Goal: Task Accomplishment & Management: Manage account settings

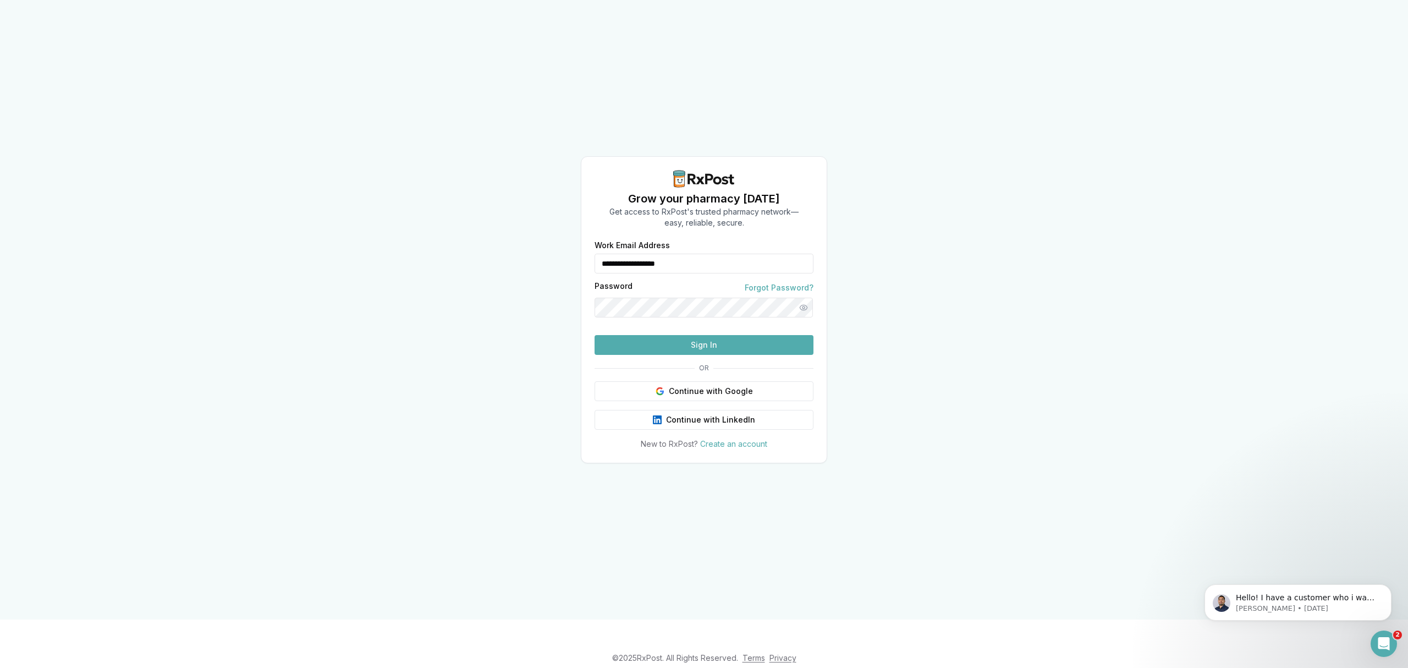
click at [581, 254] on div "**********" at bounding box center [704, 309] width 246 height 307
type input "**********"
click at [734, 355] on button "Sign In" at bounding box center [704, 345] width 219 height 20
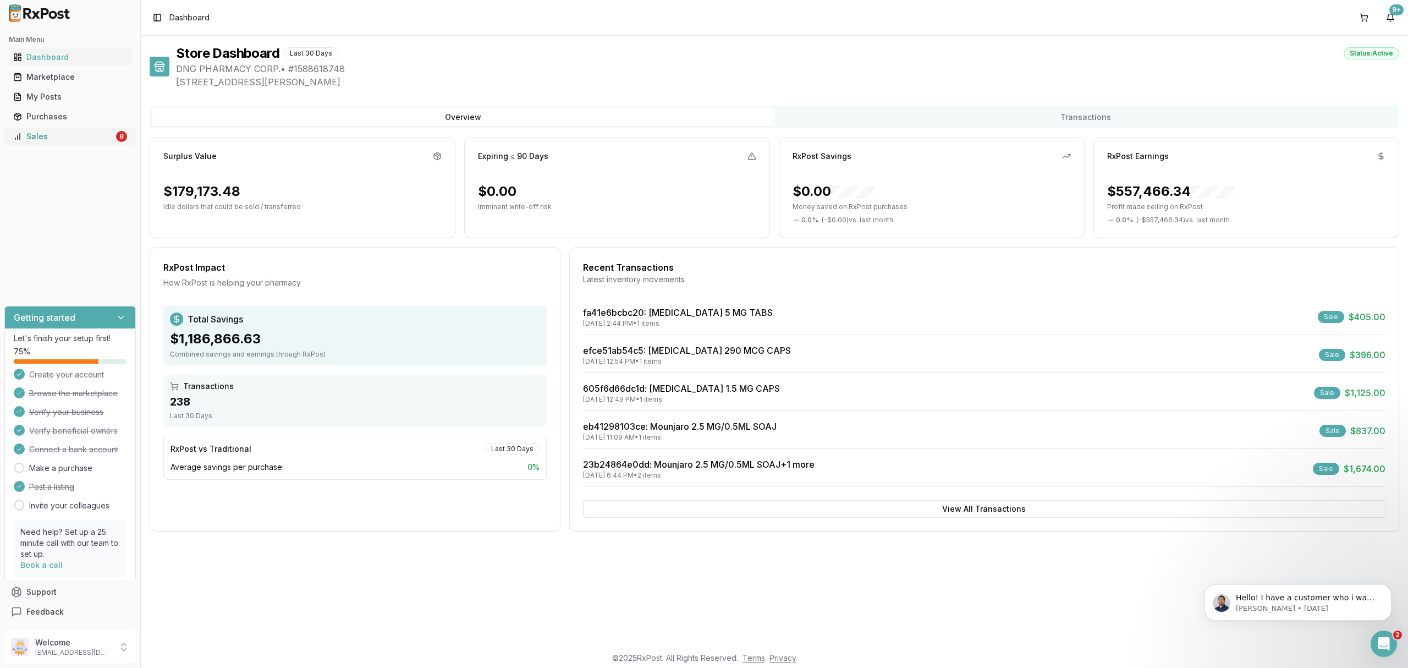
click at [82, 132] on div "Sales" at bounding box center [63, 136] width 101 height 11
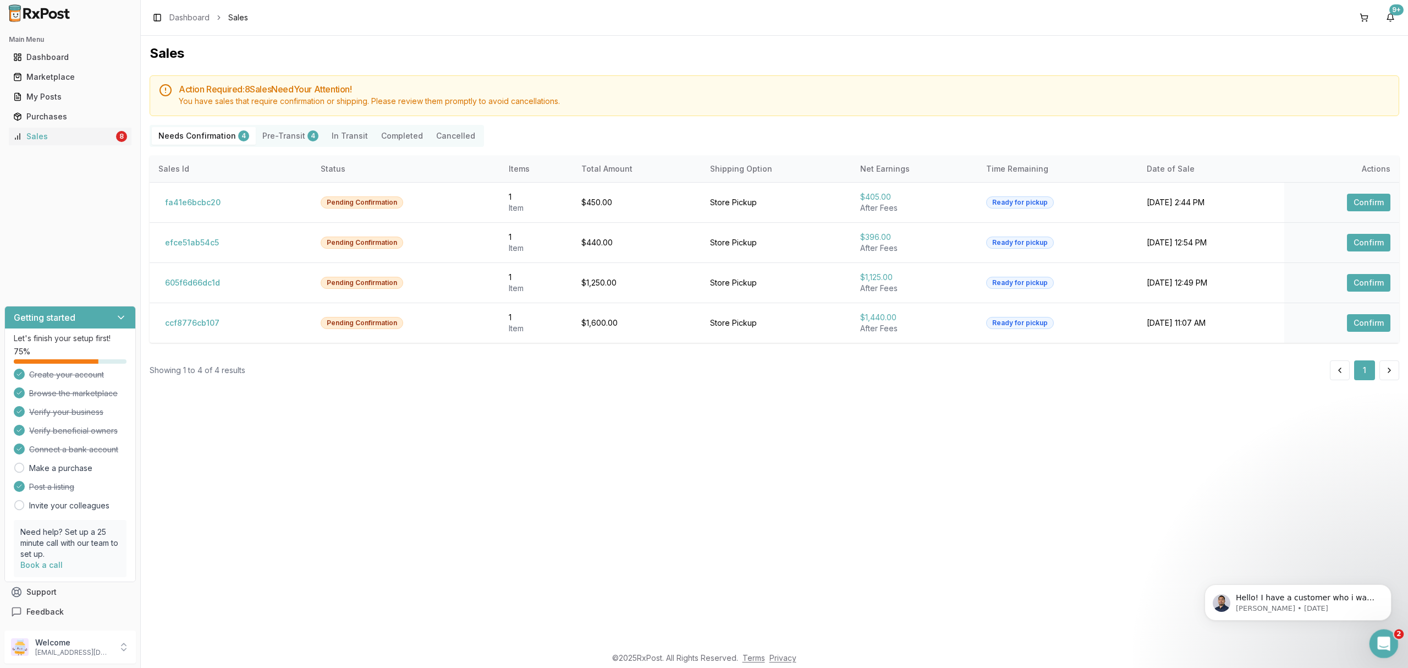
click at [1381, 639] on icon "Open Intercom Messenger" at bounding box center [1382, 642] width 18 height 18
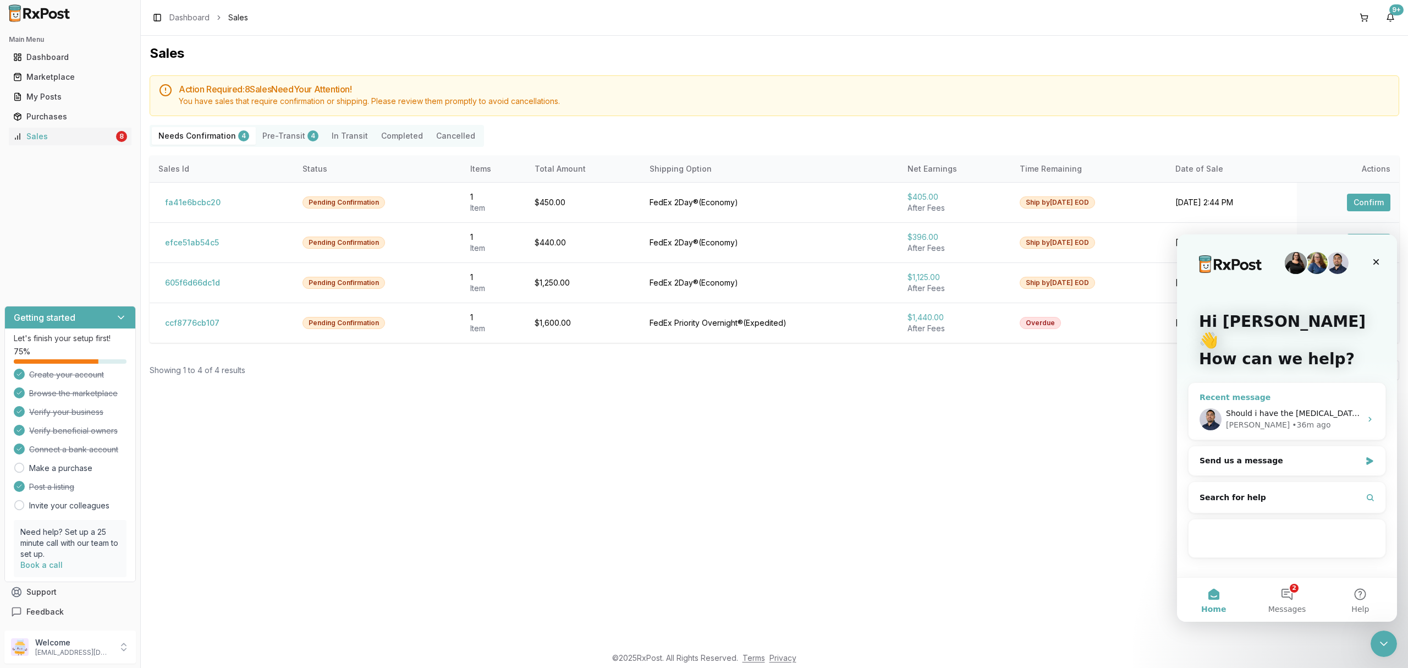
click at [1339, 419] on div "Manuel • 36m ago" at bounding box center [1293, 425] width 135 height 12
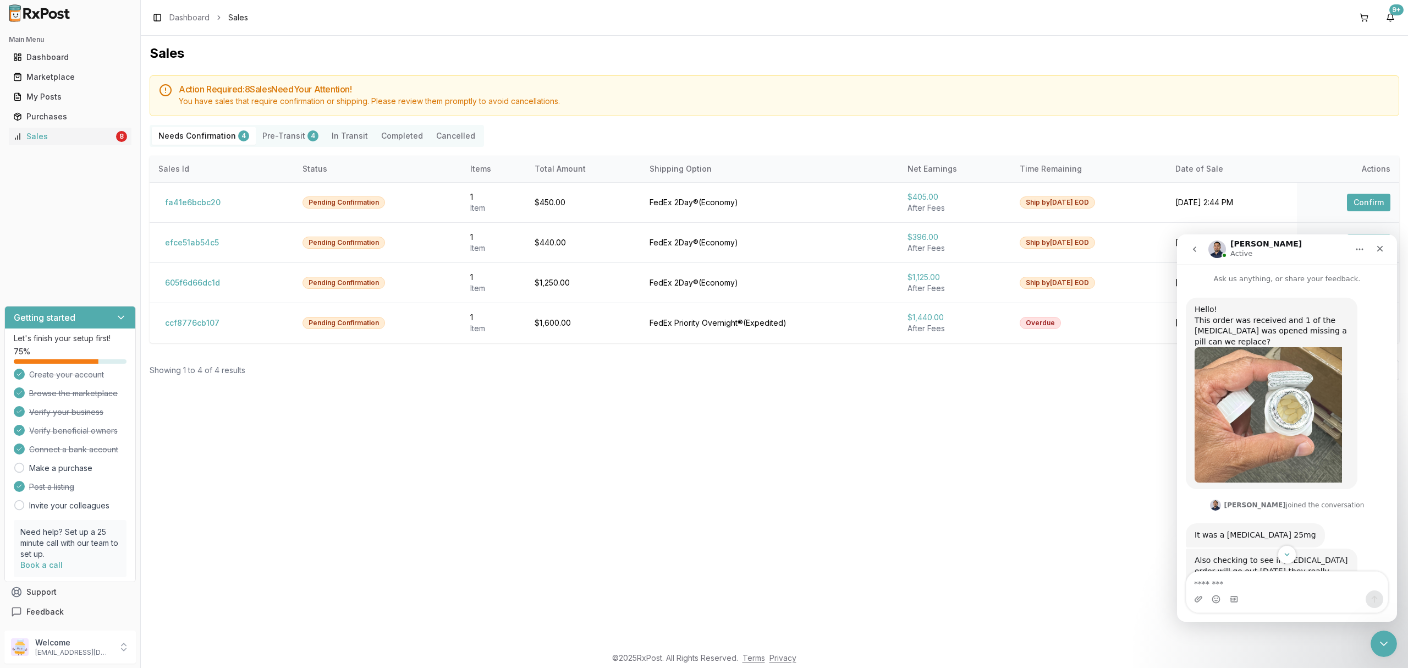
click at [1279, 445] on img "Manuel says…" at bounding box center [1268, 414] width 147 height 135
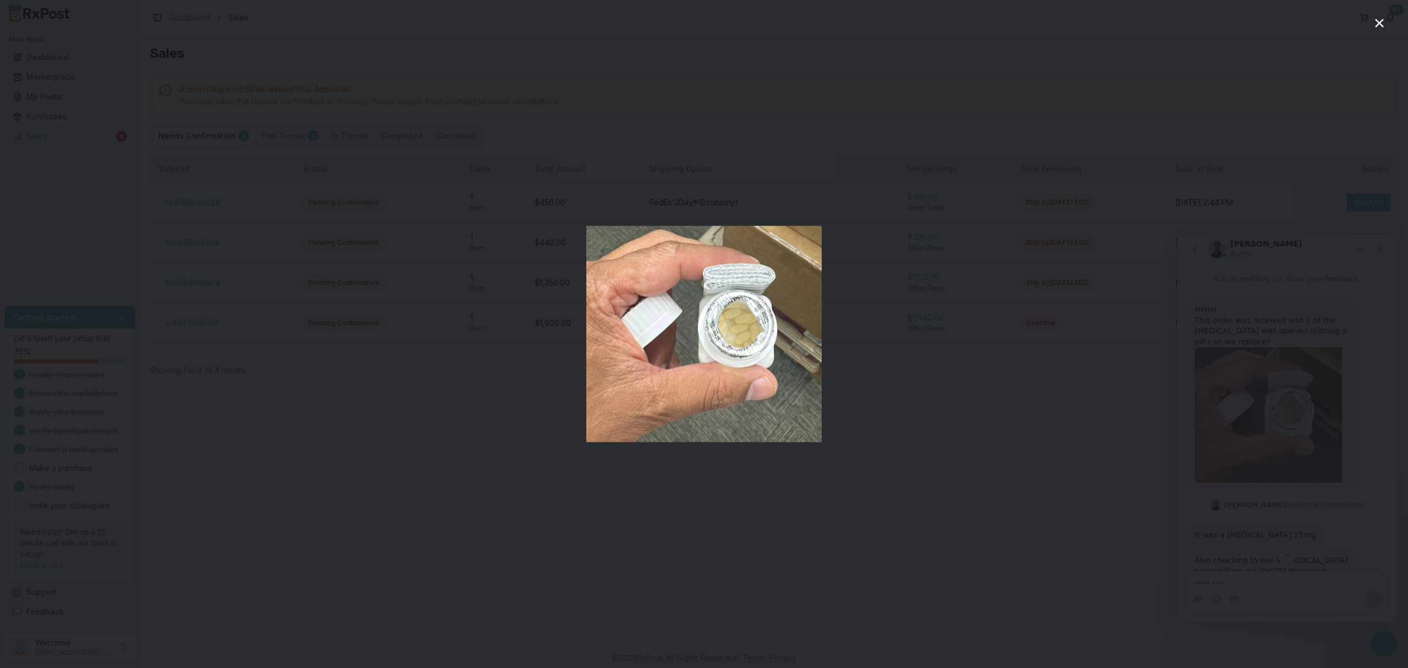
click at [784, 329] on img "Close" at bounding box center [703, 334] width 235 height 216
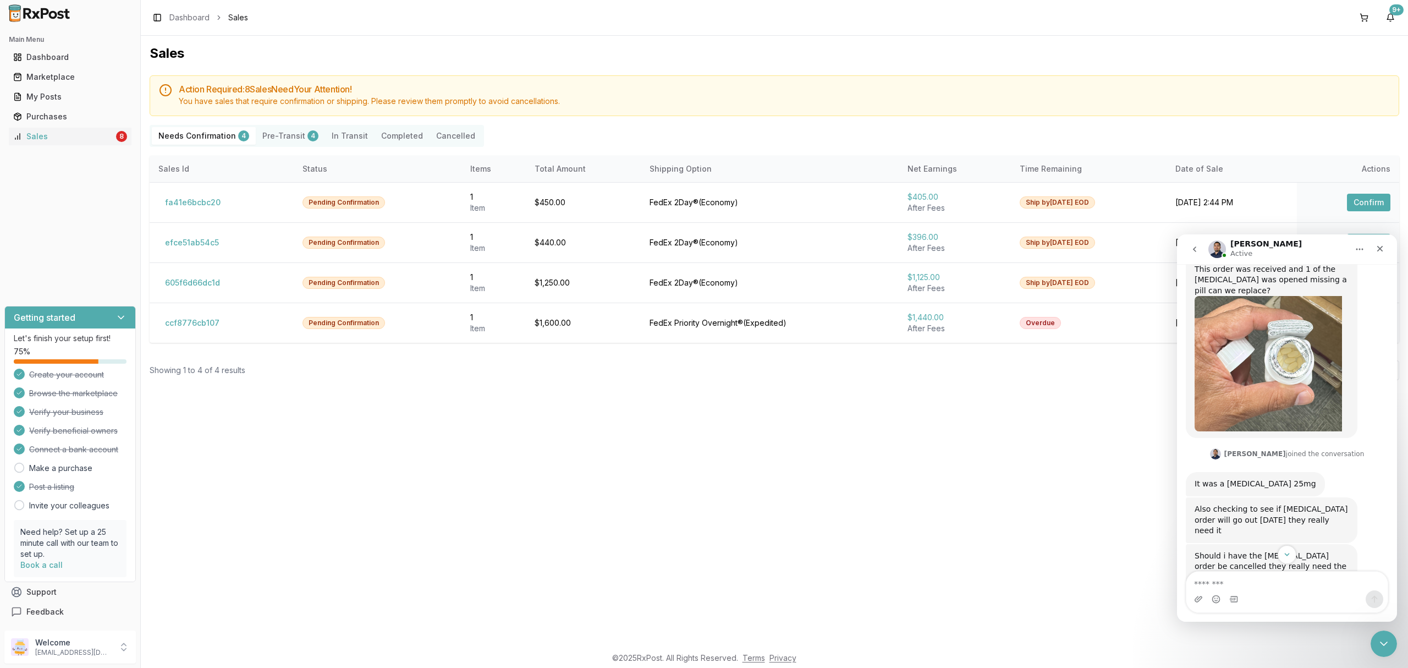
scroll to position [70, 0]
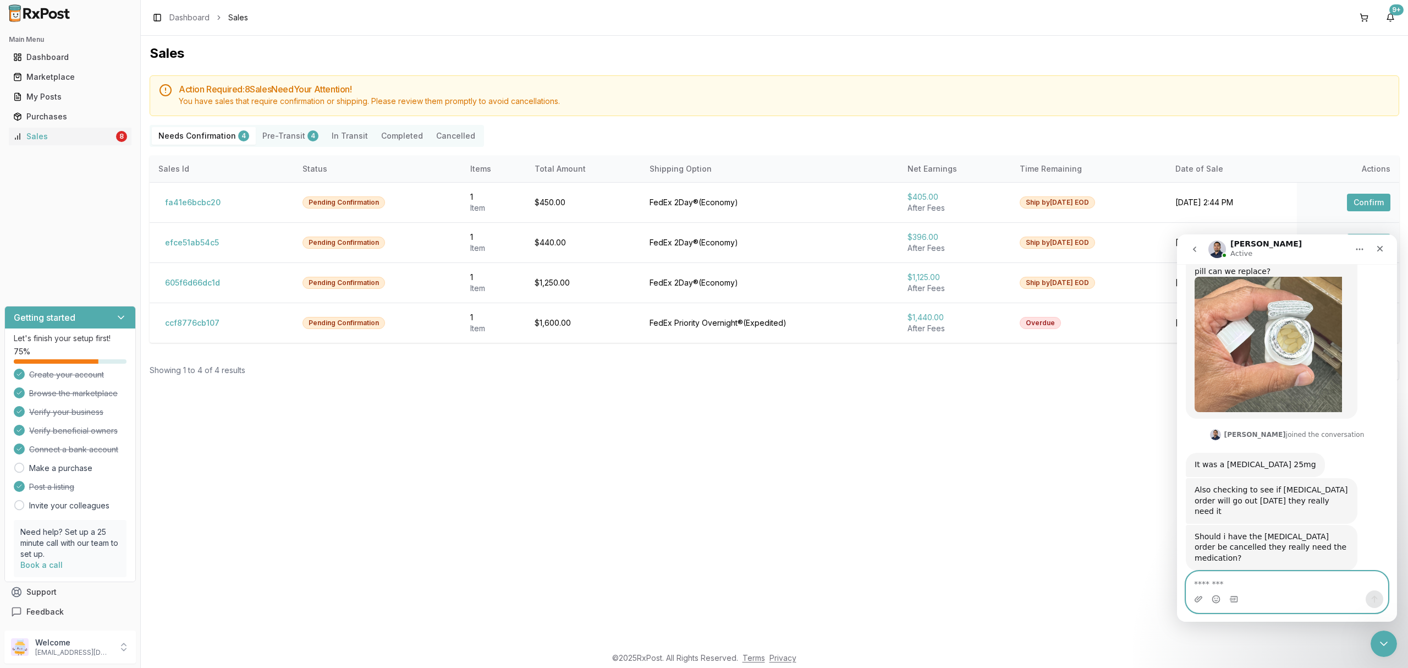
click at [1265, 589] on textarea "Message…" at bounding box center [1286, 580] width 201 height 19
type textarea "**********"
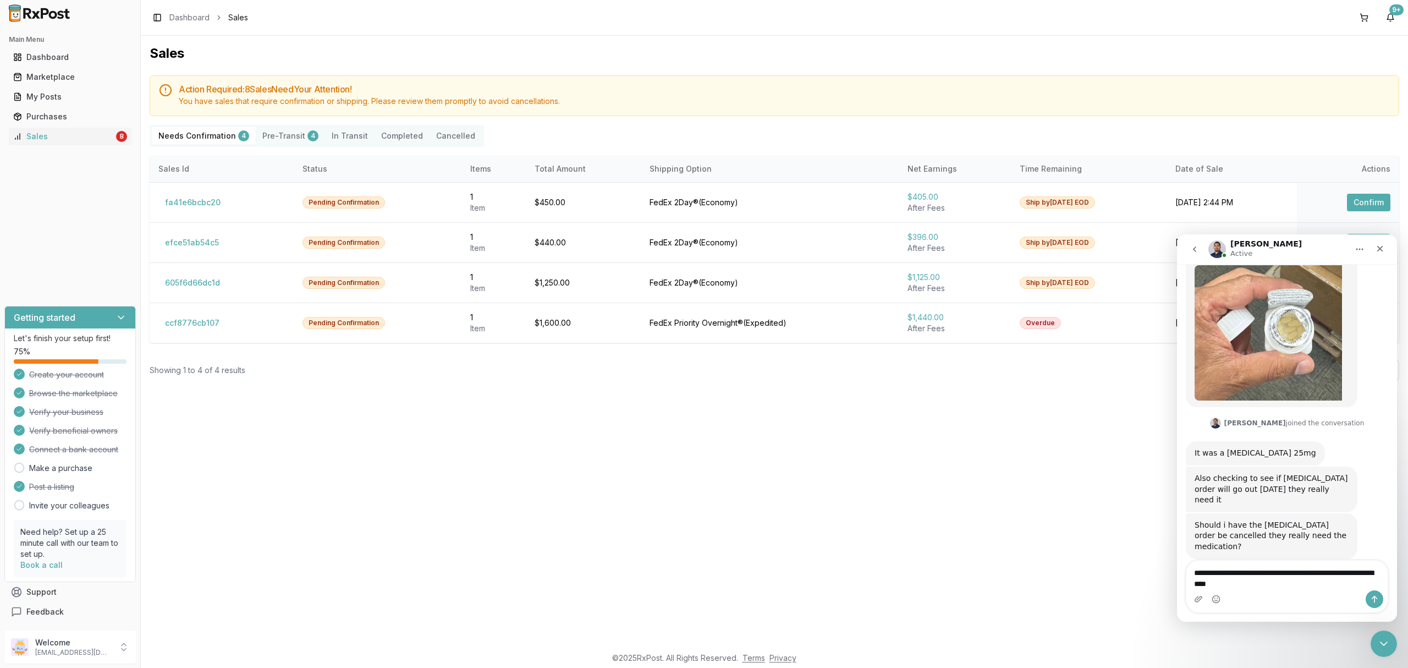
click at [1206, 569] on textarea "**********" at bounding box center [1286, 575] width 201 height 30
click at [1330, 591] on div "Intercom messenger" at bounding box center [1286, 599] width 201 height 18
click at [1327, 583] on textarea "**********" at bounding box center [1286, 575] width 201 height 30
type textarea "**********"
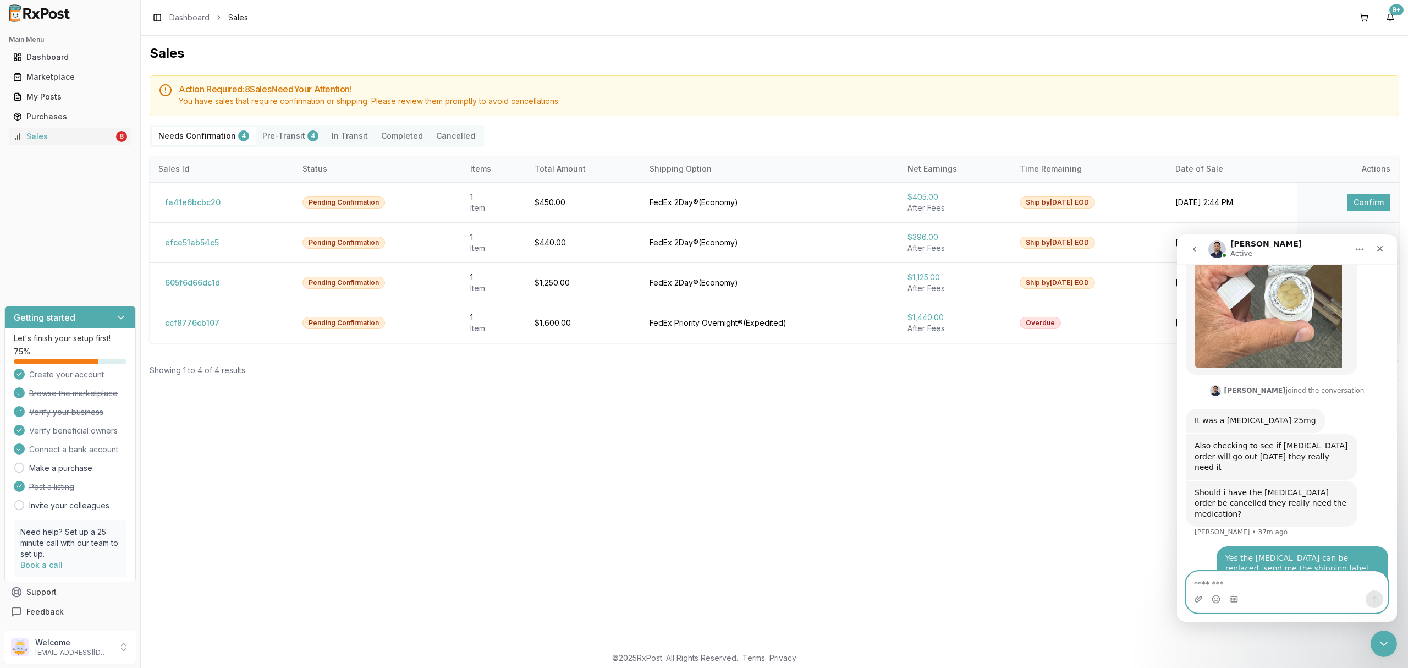
click at [1298, 585] on textarea "Message…" at bounding box center [1286, 580] width 201 height 19
click at [1379, 641] on icon "Close Intercom Messenger" at bounding box center [1382, 642] width 8 height 4
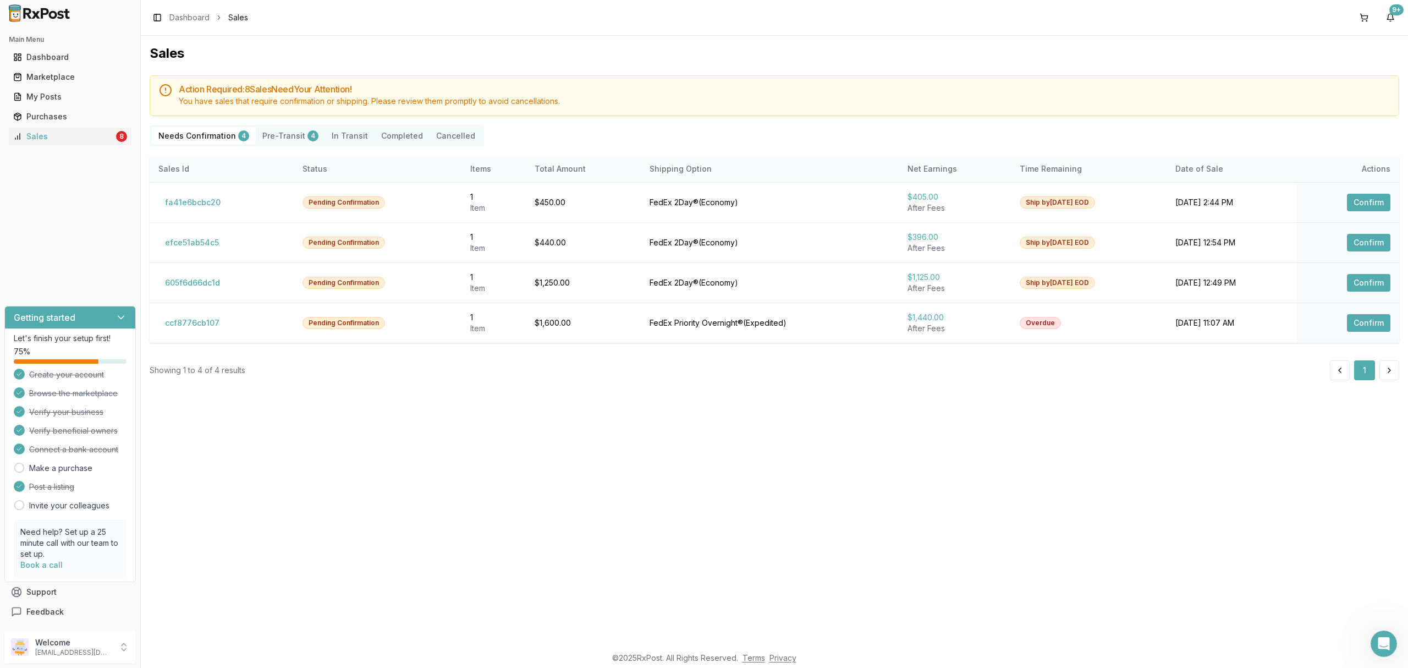
click at [1136, 504] on div "Sales Action Required: 8 Sale s Need Your Attention! You have sales that requir…" at bounding box center [774, 341] width 1267 height 610
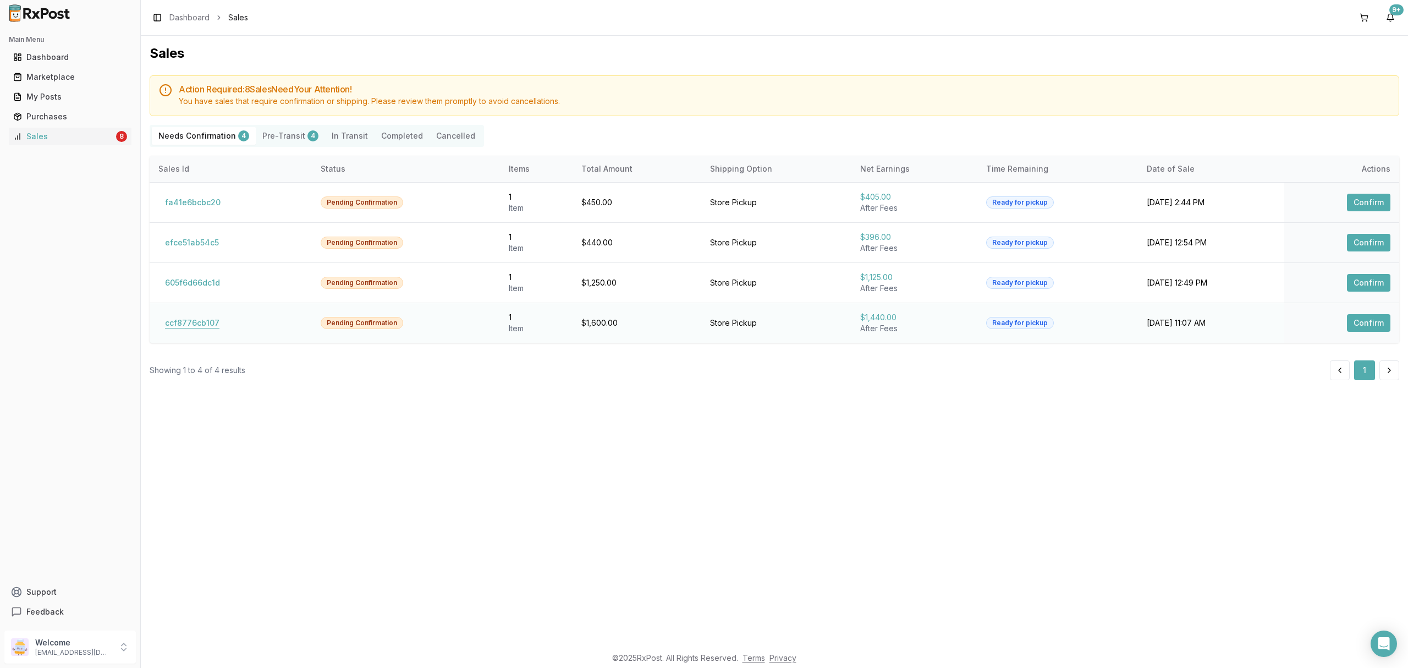
click at [211, 320] on button "ccf8776cb107" at bounding box center [192, 323] width 68 height 18
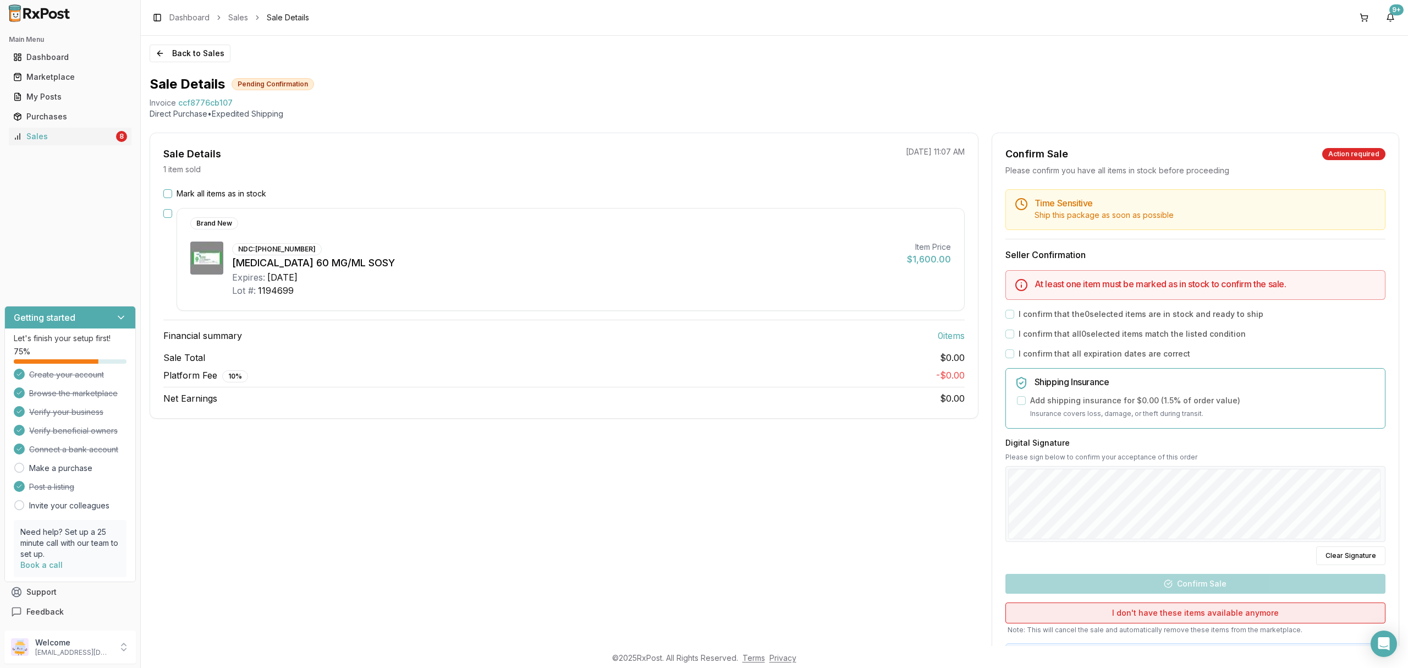
click at [1226, 614] on button "I don't have these items available anymore" at bounding box center [1195, 612] width 380 height 21
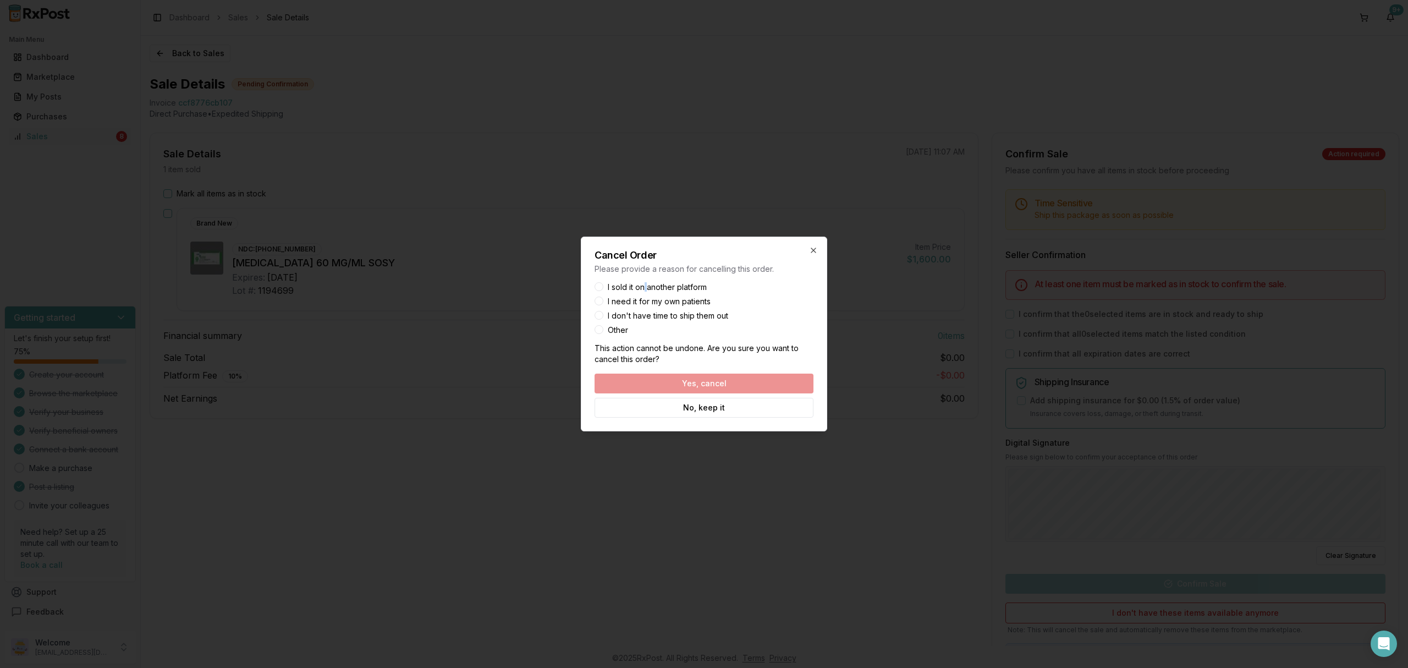
click at [646, 288] on label "I sold it on another platform" at bounding box center [657, 287] width 99 height 8
click at [609, 287] on label "I sold it on another platform" at bounding box center [657, 287] width 99 height 8
click at [603, 287] on button "I sold it on another platform" at bounding box center [599, 286] width 9 height 9
click at [664, 381] on button "Yes, cancel" at bounding box center [704, 383] width 219 height 20
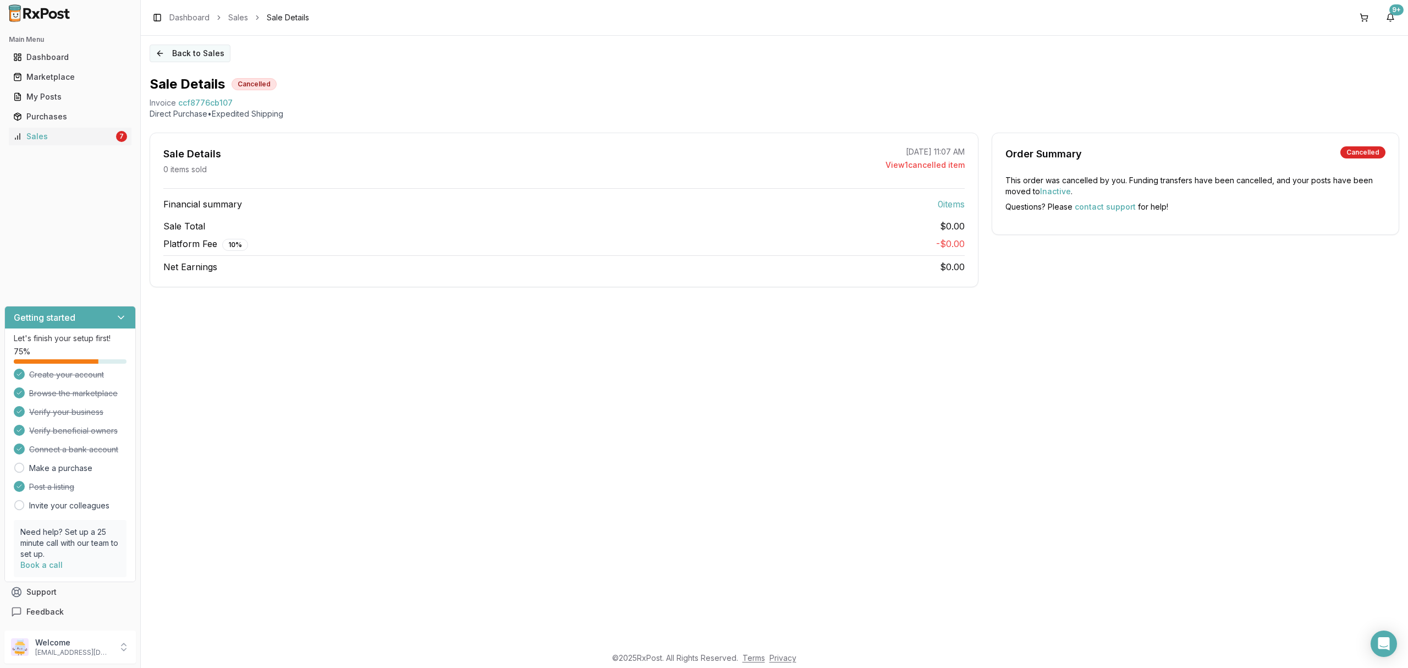
click at [210, 56] on button "Back to Sales" at bounding box center [190, 54] width 81 height 18
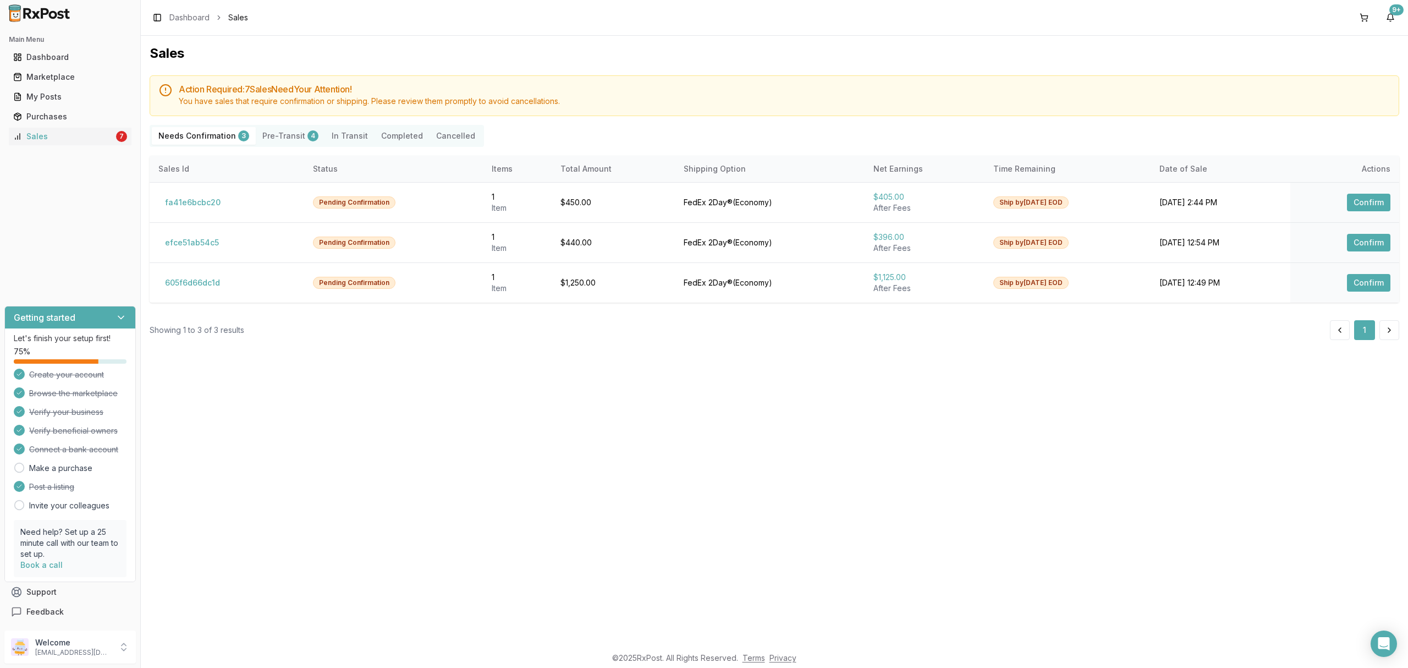
drag, startPoint x: 437, startPoint y: 434, endPoint x: 371, endPoint y: 386, distance: 82.2
click at [436, 432] on div "Sales Action Required: 7 Sale s Need Your Attention! You have sales that requir…" at bounding box center [774, 341] width 1267 height 610
click at [208, 291] on button "605f6d66dc1d" at bounding box center [192, 283] width 68 height 18
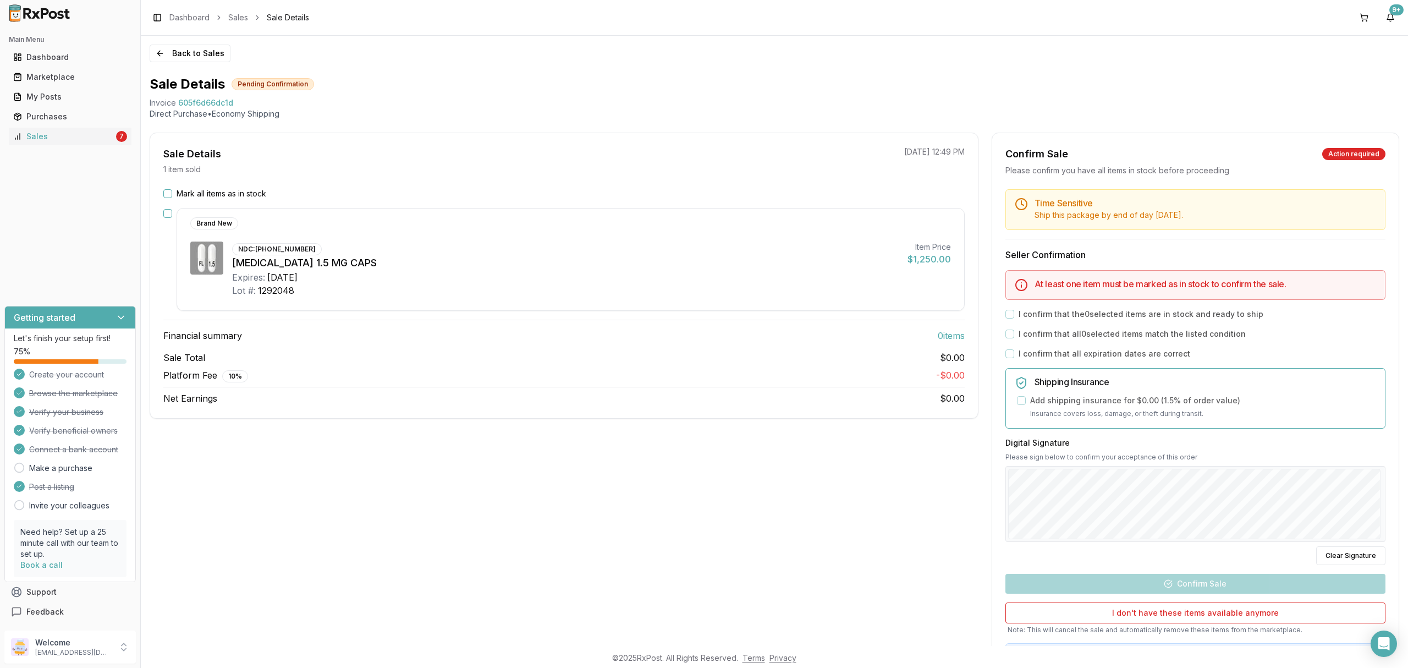
click at [614, 551] on div "Sale Details 1 item sold 10/08/2025 12:49 PM Mark all items as in stock Brand N…" at bounding box center [564, 410] width 829 height 554
click at [201, 60] on button "Back to Sales" at bounding box center [190, 54] width 81 height 18
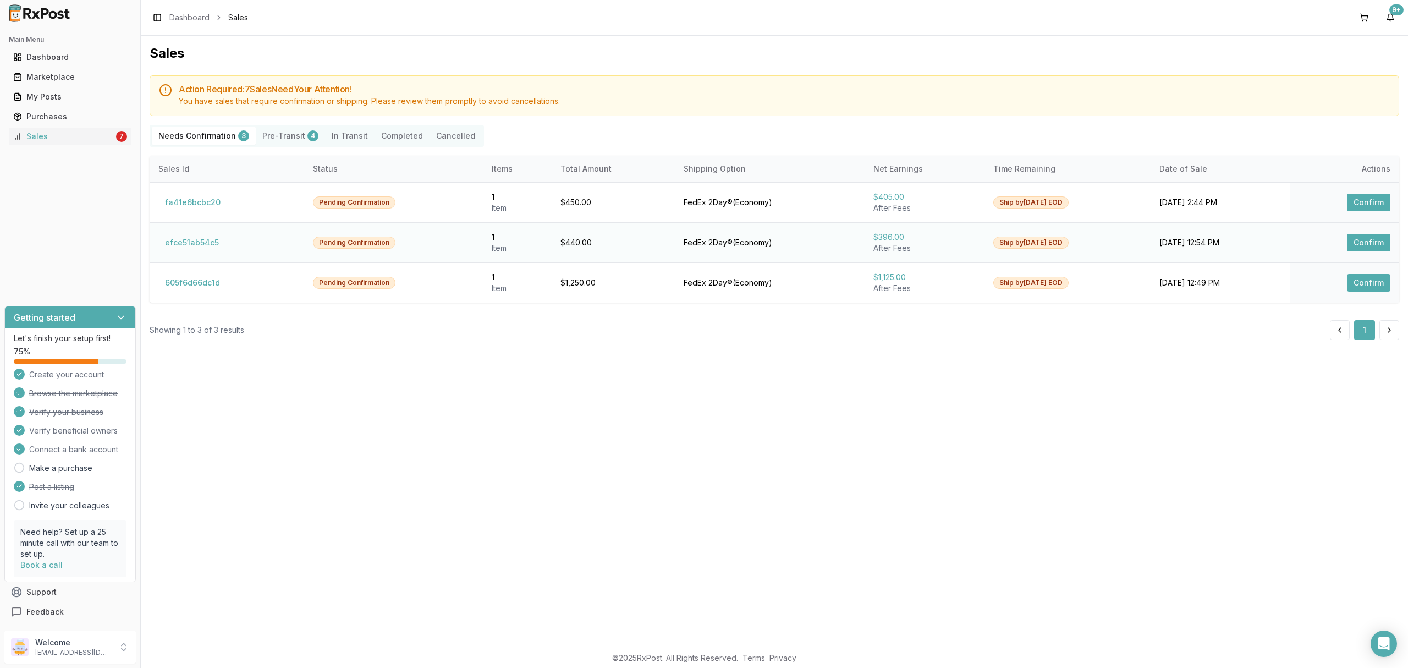
click at [199, 238] on button "efce51ab54c5" at bounding box center [191, 243] width 67 height 18
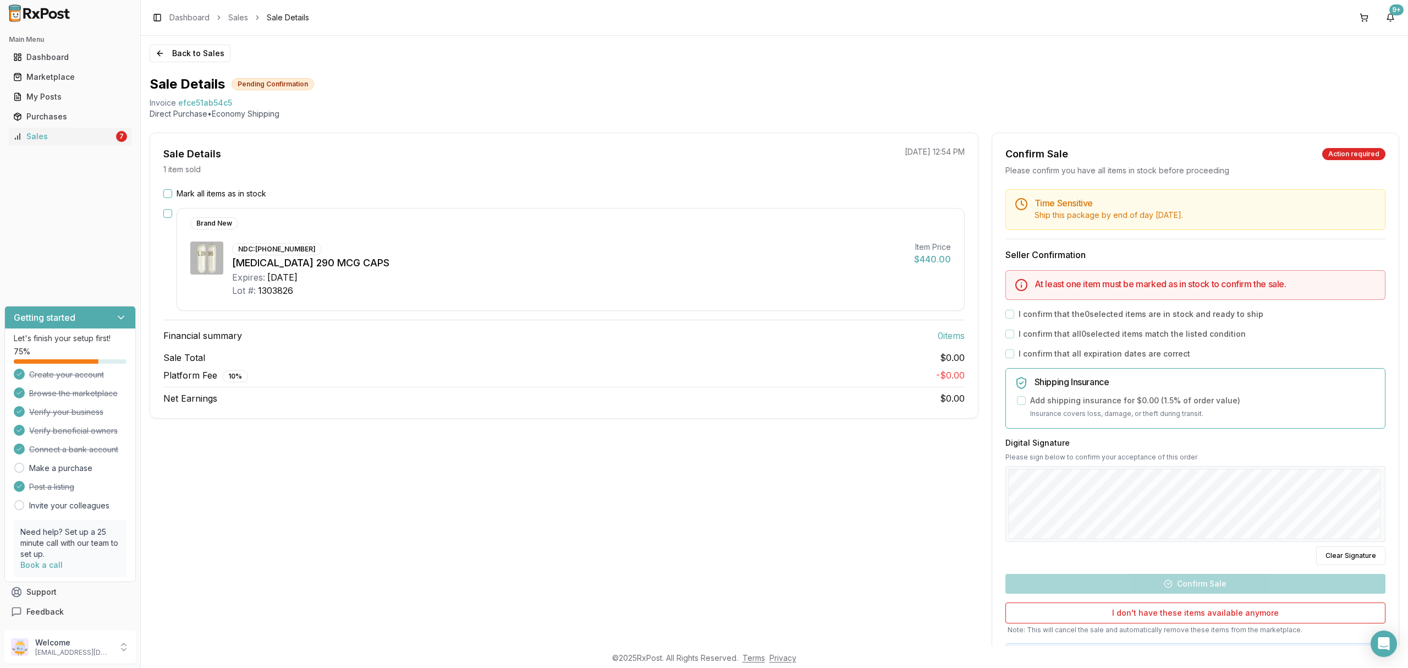
click at [245, 191] on label "Mark all items as in stock" at bounding box center [222, 193] width 90 height 11
click at [172, 191] on button "Mark all items as in stock" at bounding box center [167, 193] width 9 height 9
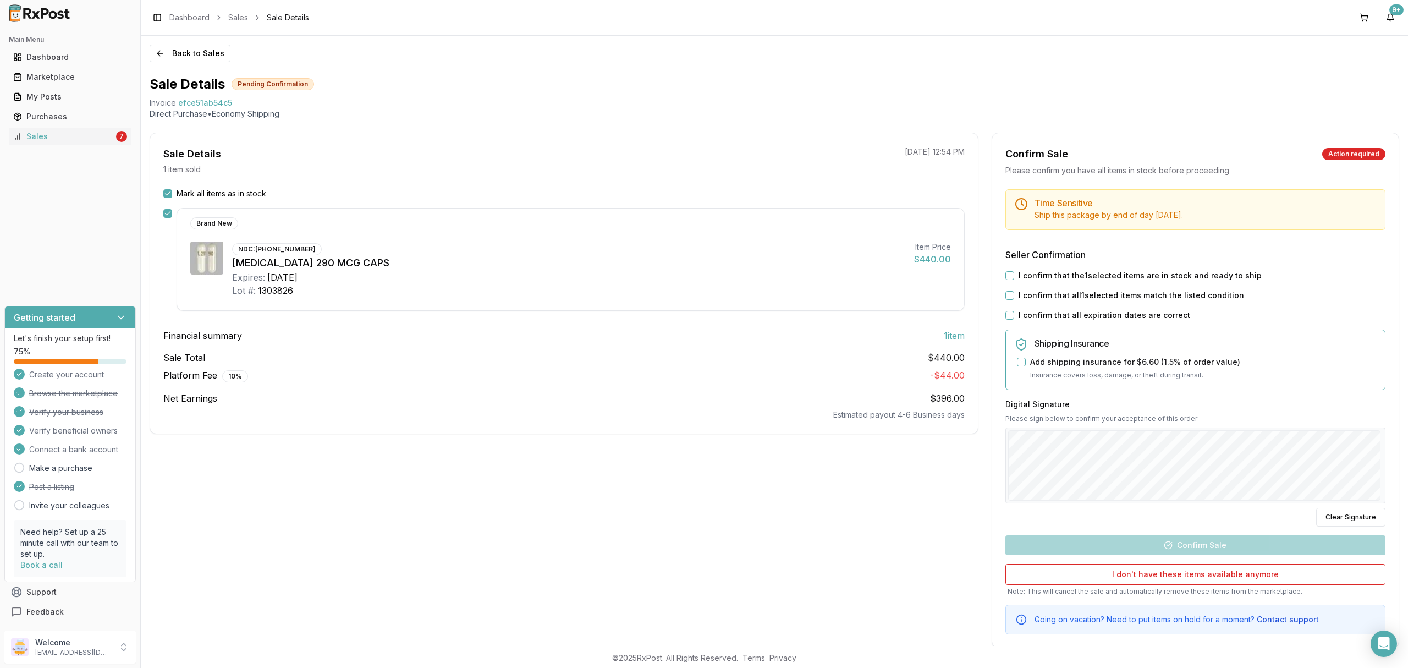
click at [1047, 278] on label "I confirm that the 1 selected items are in stock and ready to ship" at bounding box center [1140, 275] width 243 height 11
click at [1014, 278] on button "I confirm that the 1 selected items are in stock and ready to ship" at bounding box center [1009, 275] width 9 height 9
click at [1044, 289] on div "Time Sensitive Ship this package by end of day Wednesday, October 15th . Seller…" at bounding box center [1195, 411] width 406 height 445
click at [1043, 299] on label "I confirm that all 1 selected items match the listed condition" at bounding box center [1131, 295] width 225 height 11
click at [1014, 299] on button "I confirm that all 1 selected items match the listed condition" at bounding box center [1009, 295] width 9 height 9
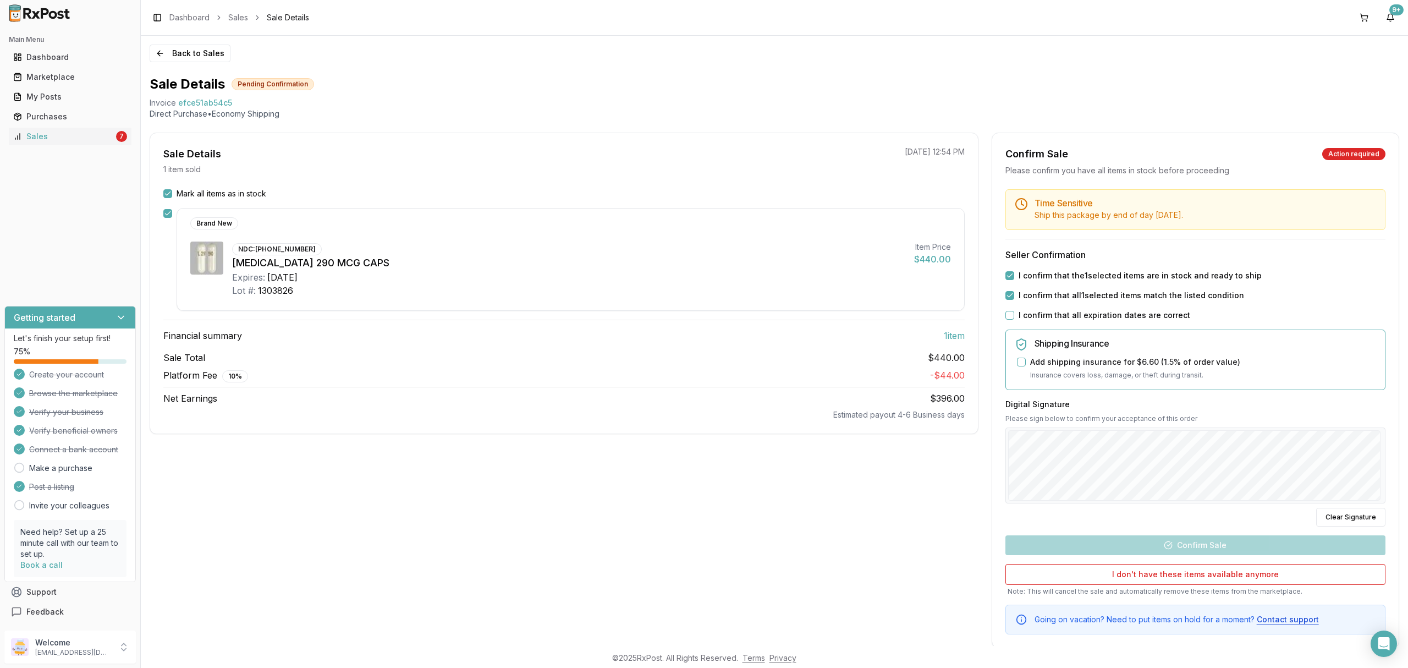
click at [1037, 322] on div "Time Sensitive Ship this package by end of day Wednesday, October 15th . Seller…" at bounding box center [1195, 411] width 406 height 445
click at [1041, 313] on label "I confirm that all expiration dates are correct" at bounding box center [1105, 315] width 172 height 11
click at [1014, 313] on button "I confirm that all expiration dates are correct" at bounding box center [1009, 315] width 9 height 9
click at [1116, 466] on div at bounding box center [1195, 465] width 380 height 76
drag, startPoint x: 1079, startPoint y: 502, endPoint x: 1200, endPoint y: 503, distance: 121.0
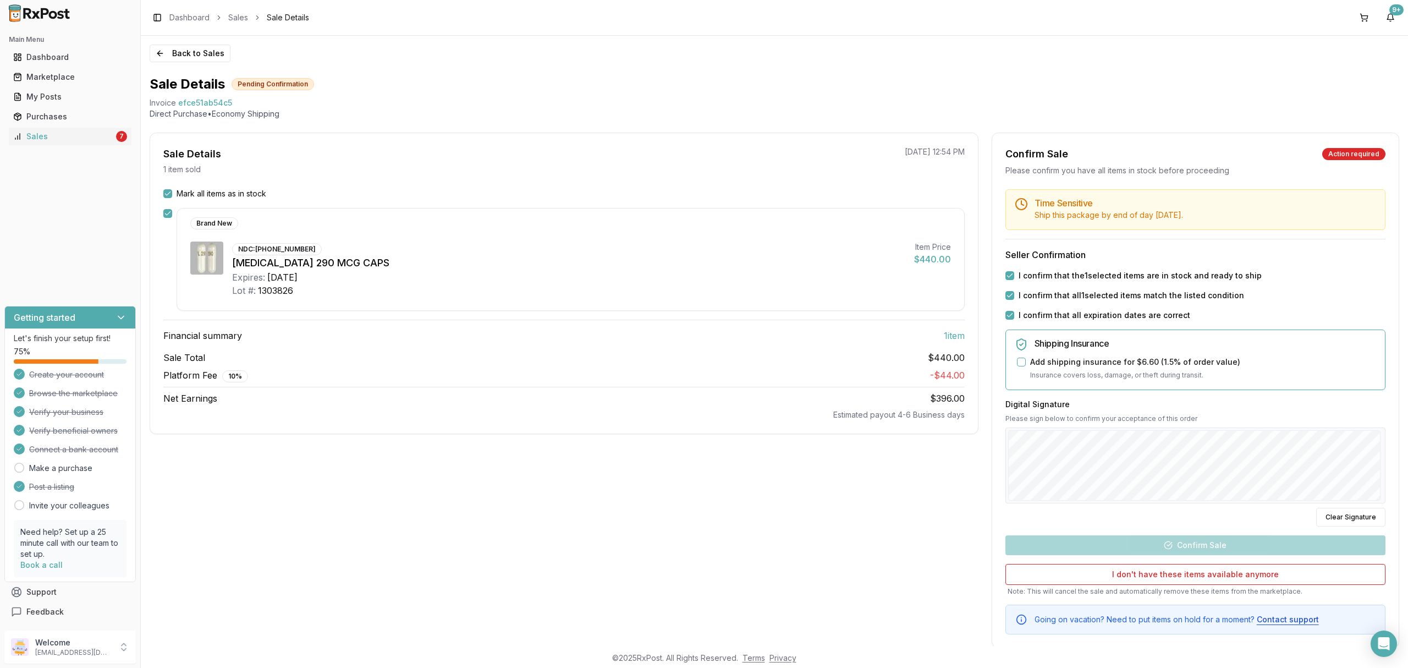
click at [1200, 503] on div at bounding box center [1195, 465] width 380 height 76
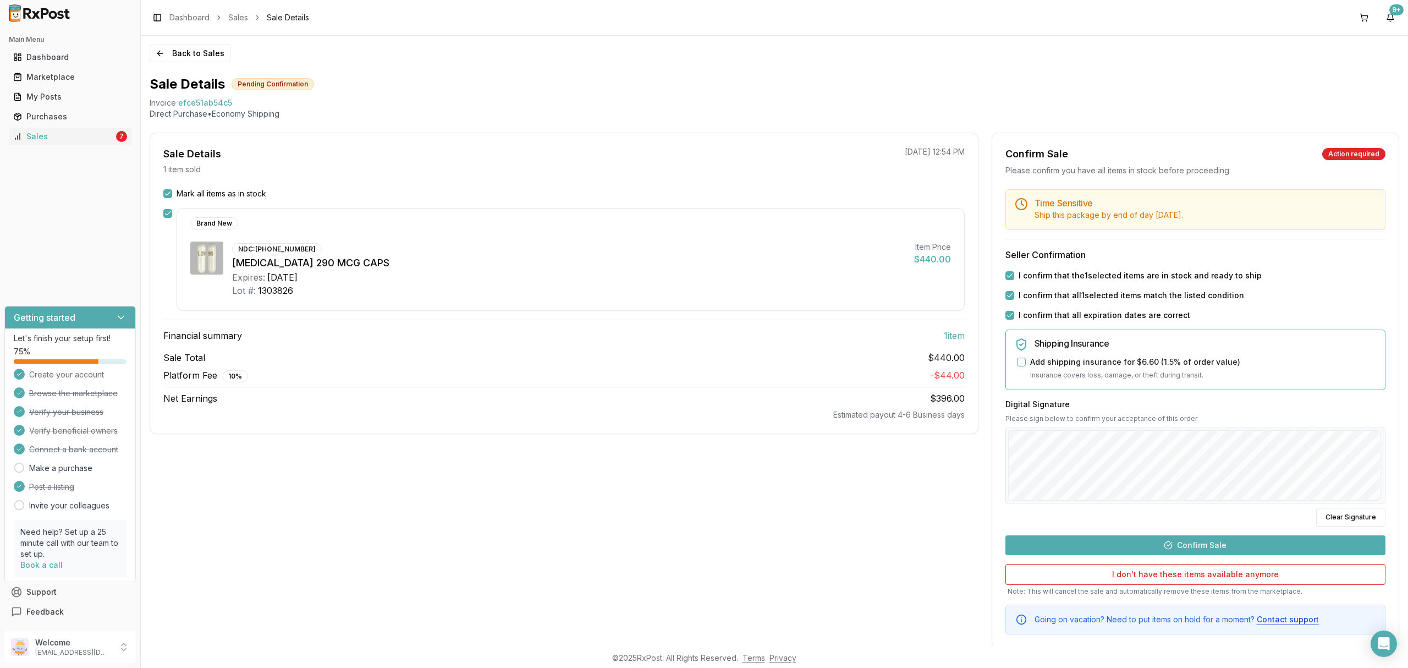
click at [1198, 544] on button "Confirm Sale" at bounding box center [1195, 545] width 380 height 20
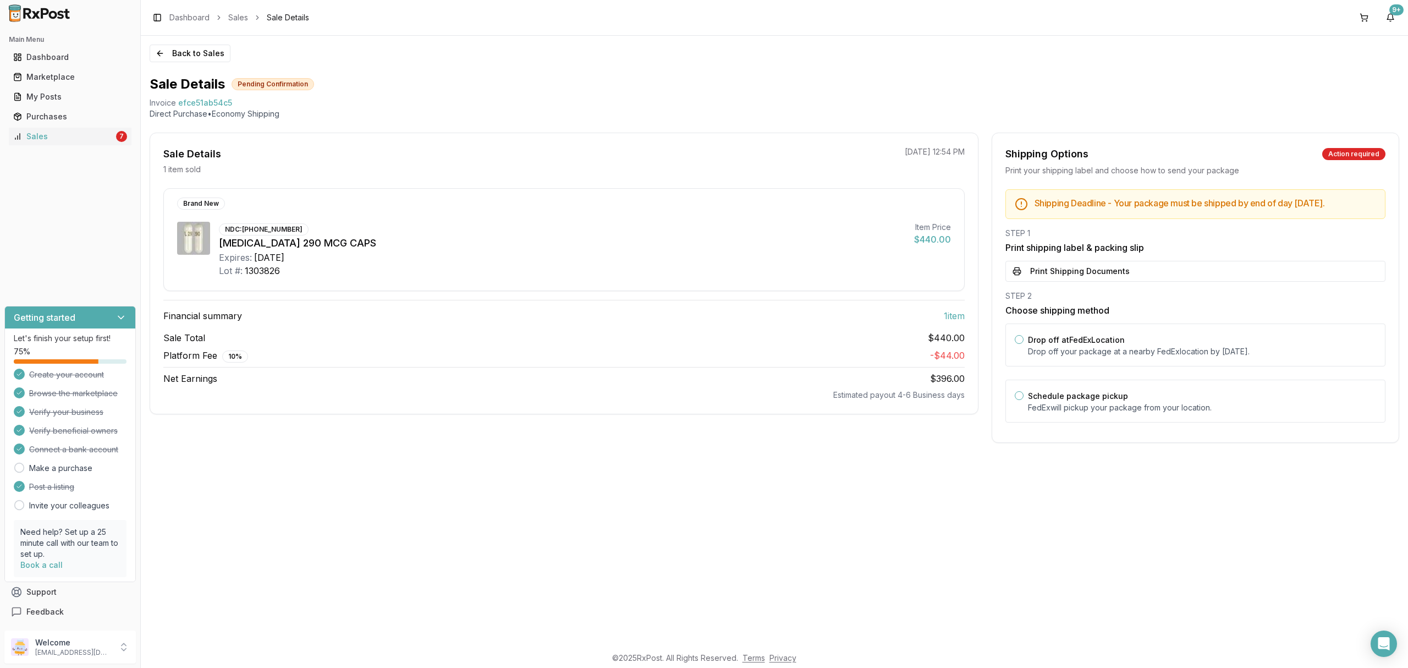
drag, startPoint x: 1087, startPoint y: 355, endPoint x: 1111, endPoint y: 302, distance: 58.1
click at [1087, 354] on div "Drop off at FedEx Location Drop off your package at a nearby [GEOGRAPHIC_DATA] …" at bounding box center [1202, 345] width 348 height 24
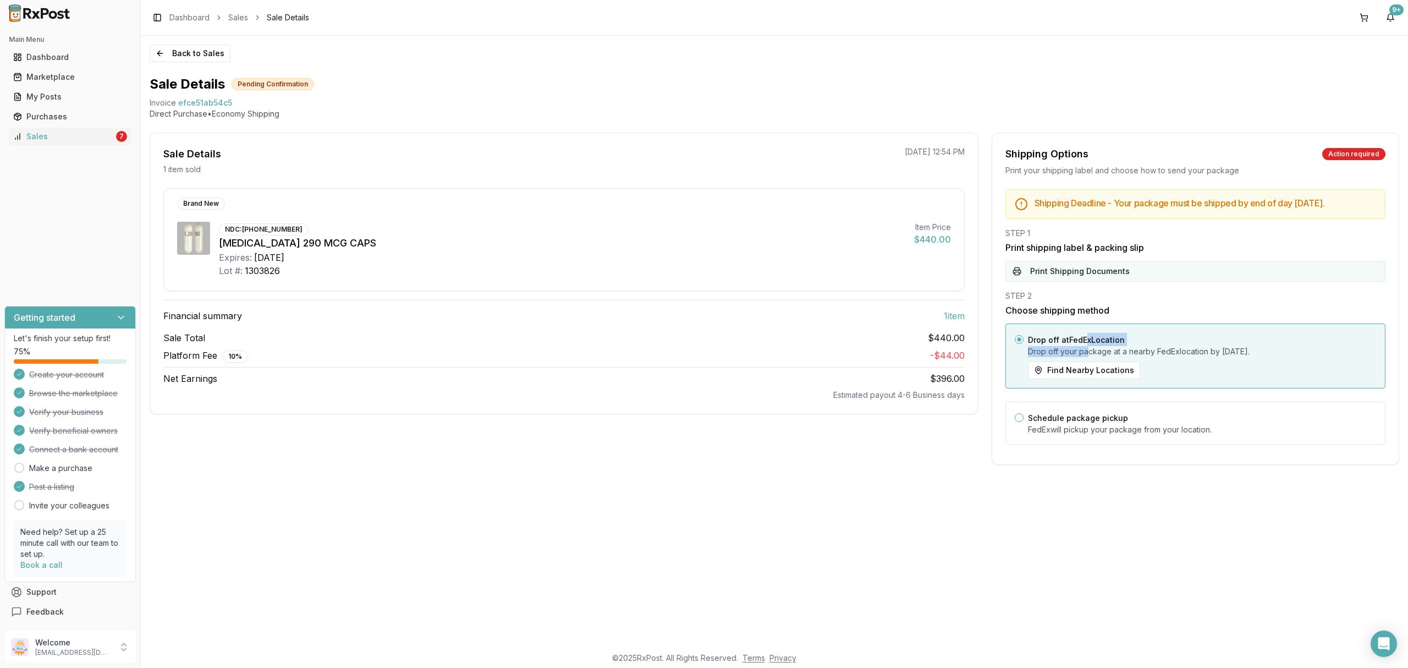
click at [1118, 282] on button "Print Shipping Documents" at bounding box center [1195, 271] width 380 height 21
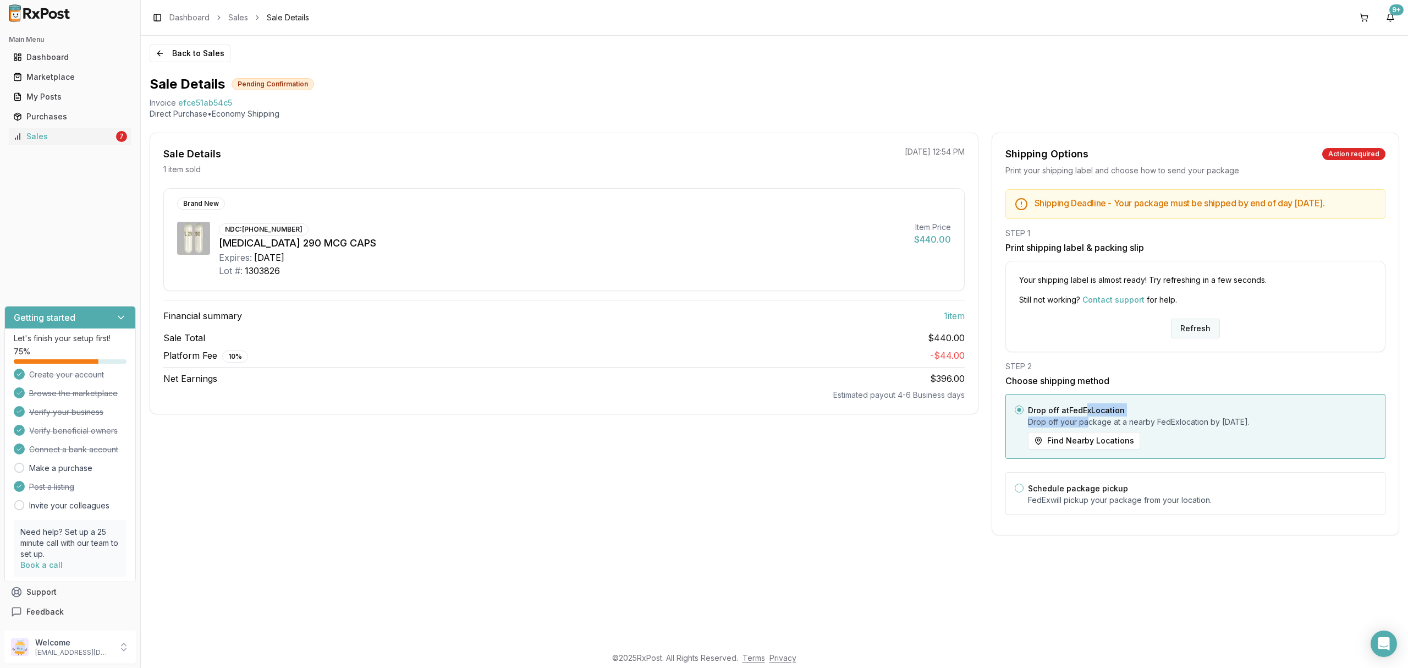
click at [1204, 338] on button "Refresh" at bounding box center [1195, 328] width 49 height 20
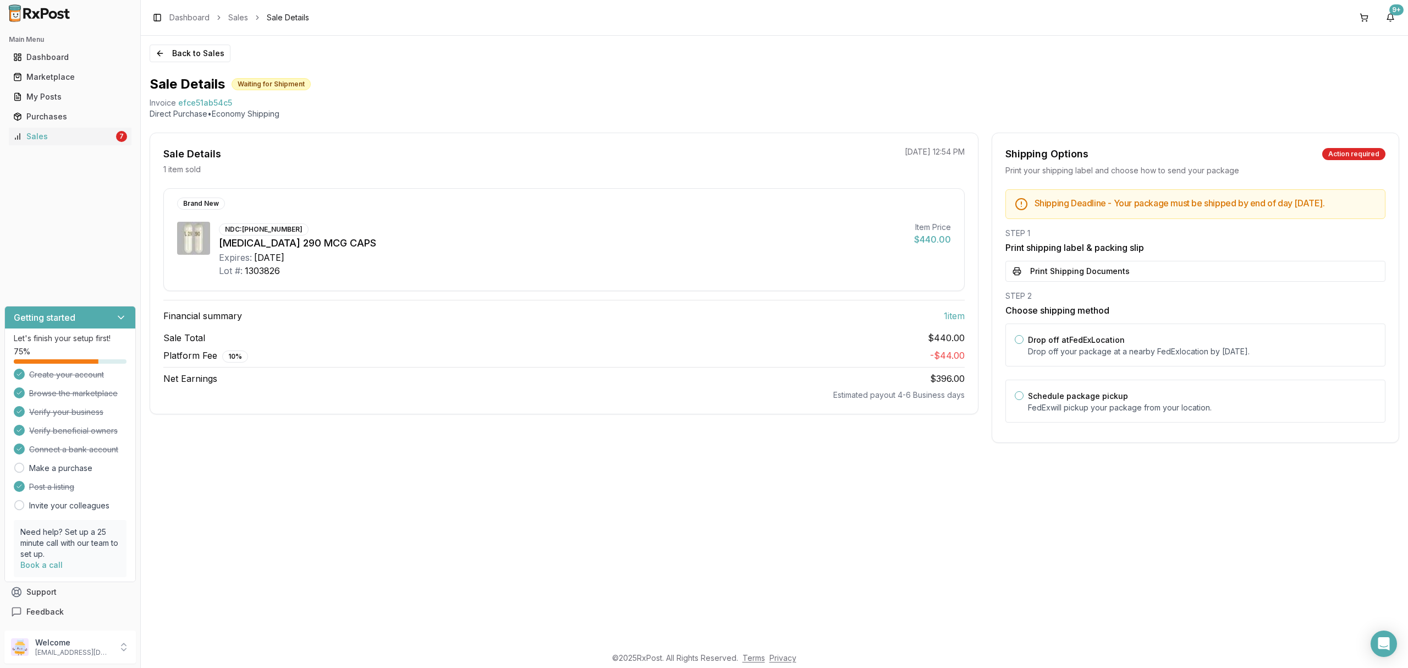
drag, startPoint x: 1041, startPoint y: 491, endPoint x: 1088, endPoint y: 353, distance: 146.3
click at [1043, 487] on div "Back to Sales Sale Details Waiting for Shipment Invoice efce51ab54c5 Direct Pur…" at bounding box center [774, 341] width 1267 height 610
click at [1096, 331] on div "STEP 2 Choose shipping method Drop off at FedEx Location Drop off your package …" at bounding box center [1195, 359] width 380 height 139
click at [1087, 357] on p "Drop off your package at a nearby FedEx location by October 15, 2025 ." at bounding box center [1202, 351] width 348 height 11
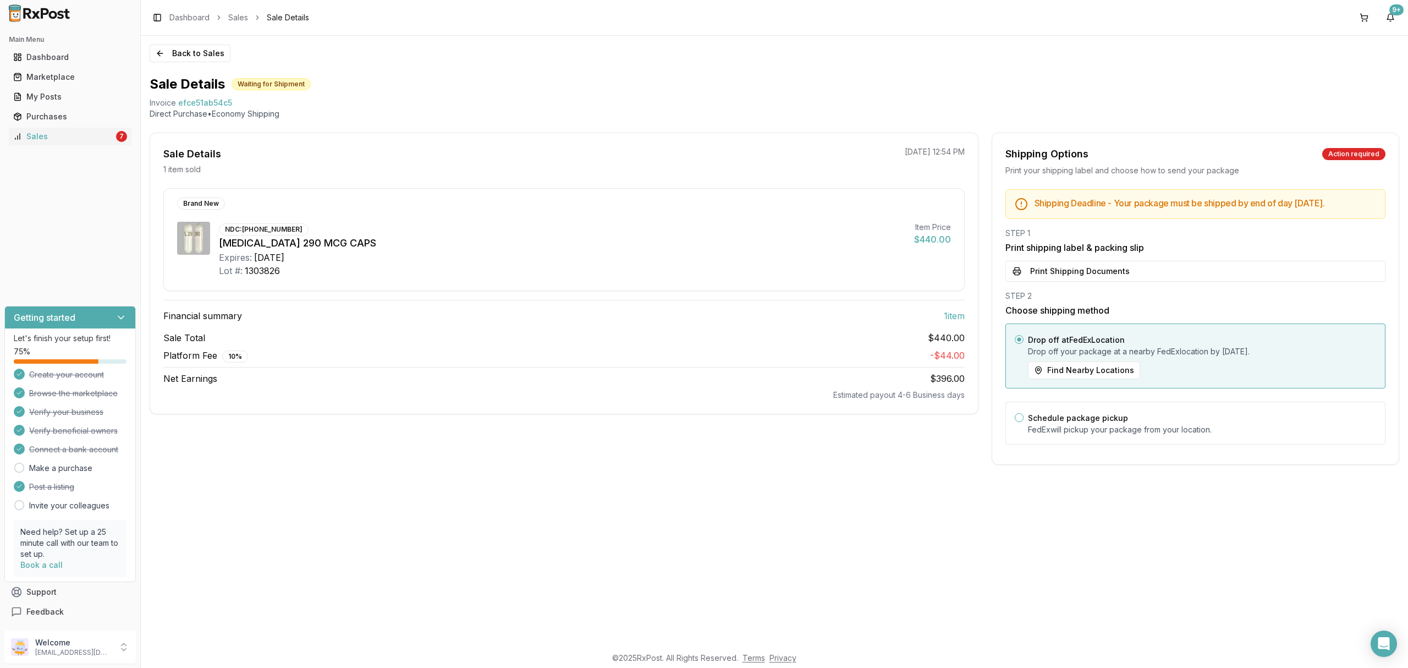
click at [1108, 265] on div "STEP 1 Print shipping label & packing slip Print Shipping Documents" at bounding box center [1195, 255] width 380 height 54
click at [1107, 282] on button "Print Shipping Documents" at bounding box center [1195, 271] width 380 height 21
click at [206, 53] on button "Back to Sales" at bounding box center [190, 54] width 81 height 18
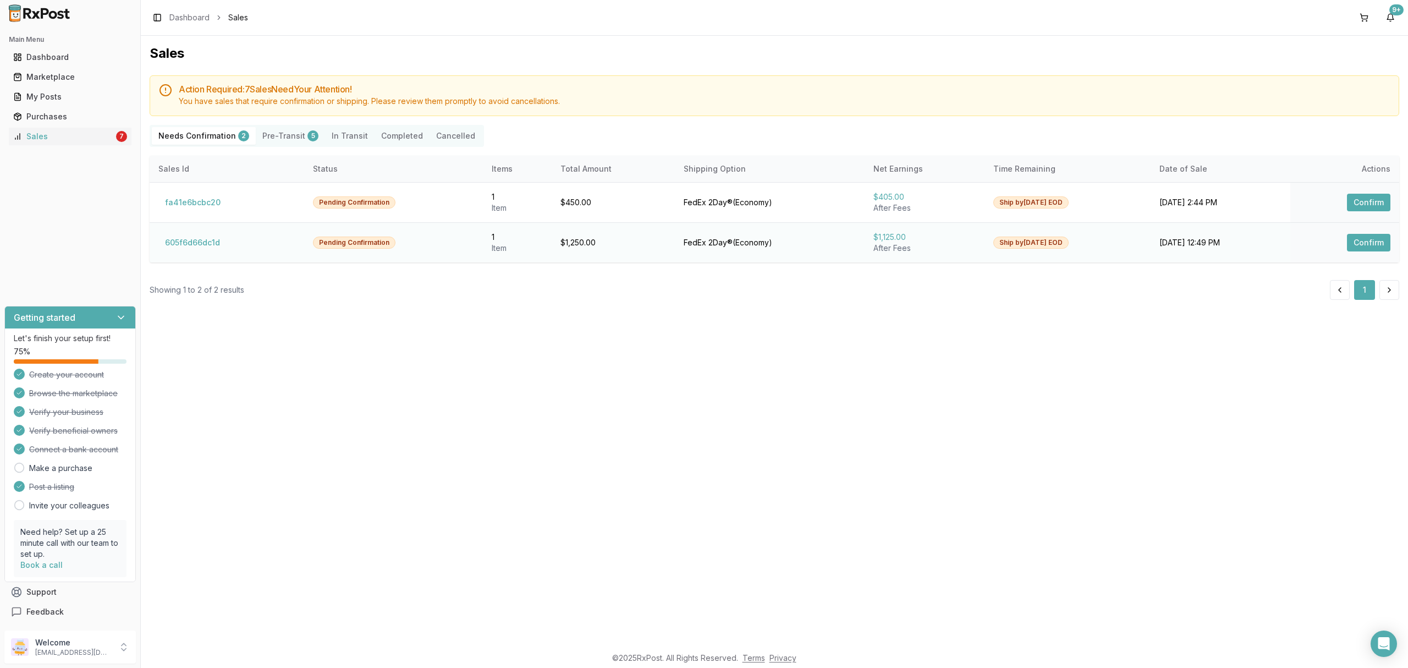
click at [207, 233] on td "605f6d66dc1d" at bounding box center [227, 242] width 155 height 40
click at [205, 243] on button "605f6d66dc1d" at bounding box center [192, 243] width 68 height 18
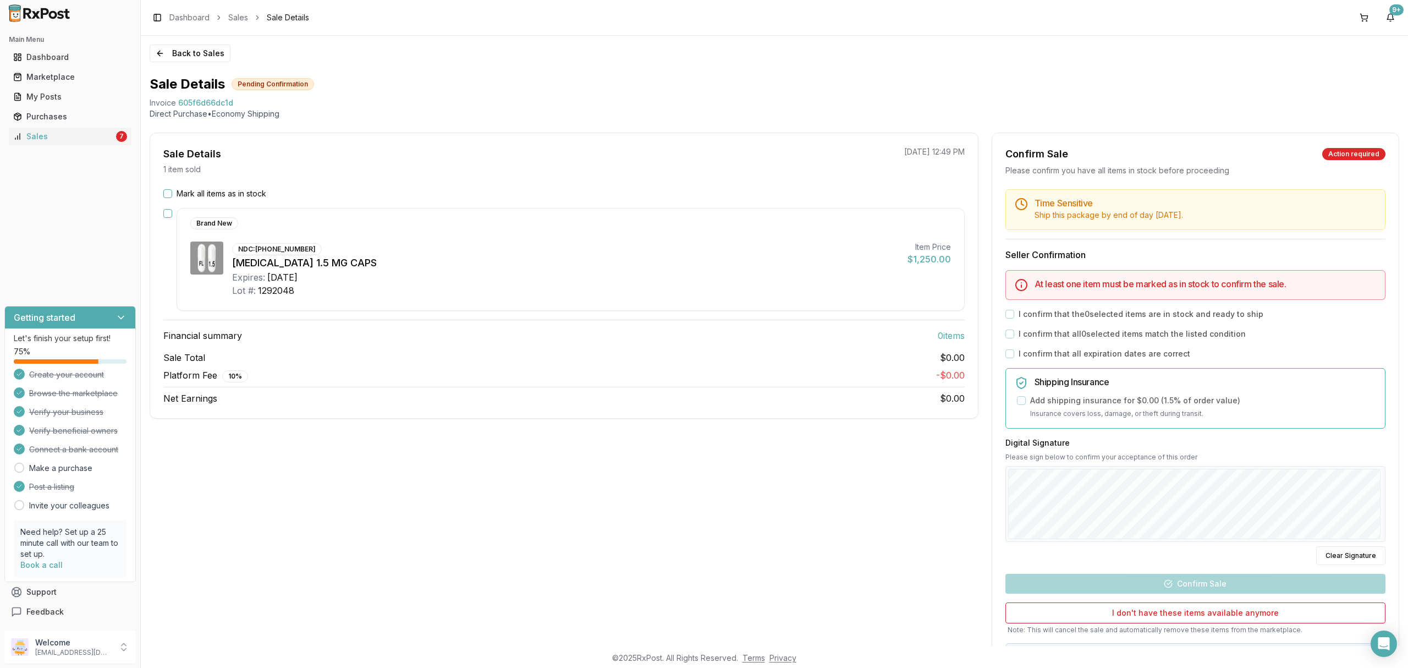
click at [563, 489] on div "Sale Details 1 item sold [DATE] 12:49 PM Mark all items as in stock Brand New N…" at bounding box center [564, 410] width 829 height 554
drag, startPoint x: 146, startPoint y: 102, endPoint x: 256, endPoint y: 102, distance: 110.5
click at [256, 102] on div "Back to Sales Sale Details Pending Confirmation Invoice 605f6d66dc1d Direct Pur…" at bounding box center [774, 341] width 1267 height 610
copy div "Invoice 605f6d66dc1d"
click at [1376, 643] on div "Open Intercom Messenger" at bounding box center [1383, 643] width 29 height 29
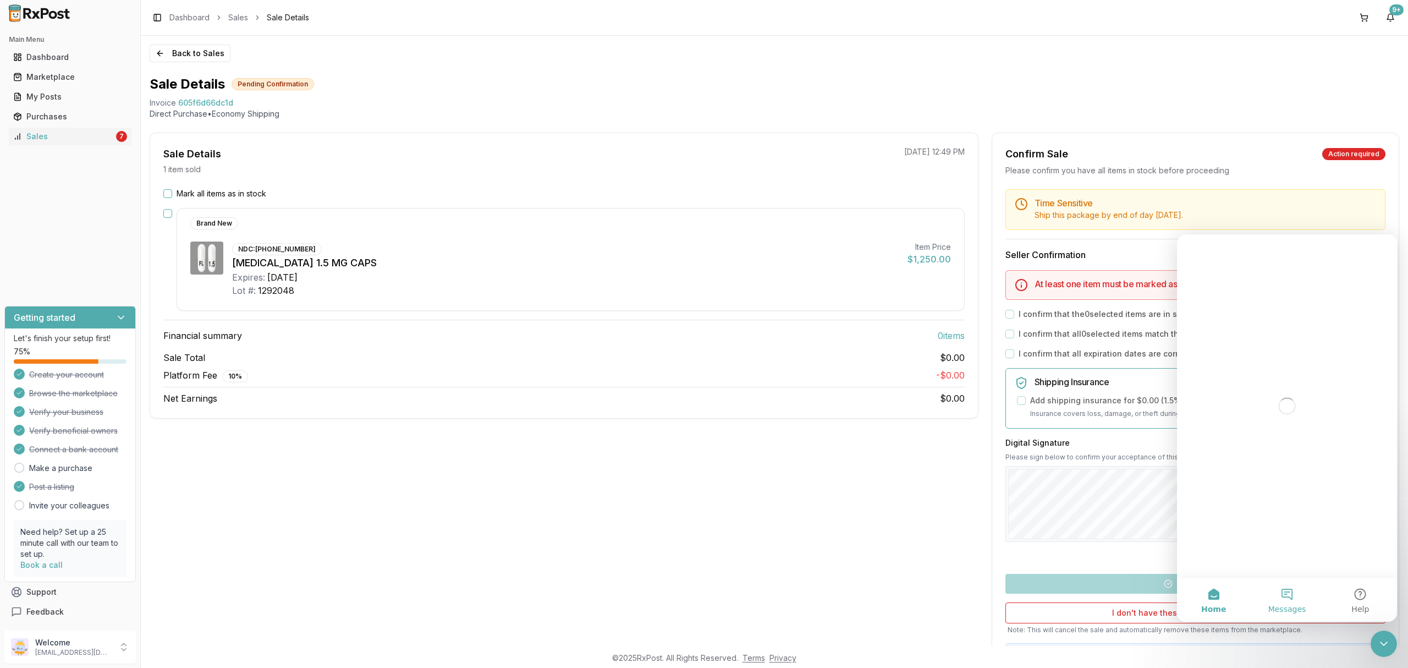
click at [1302, 600] on button "Messages" at bounding box center [1286, 599] width 73 height 44
click at [1287, 600] on button "Messages" at bounding box center [1286, 599] width 73 height 44
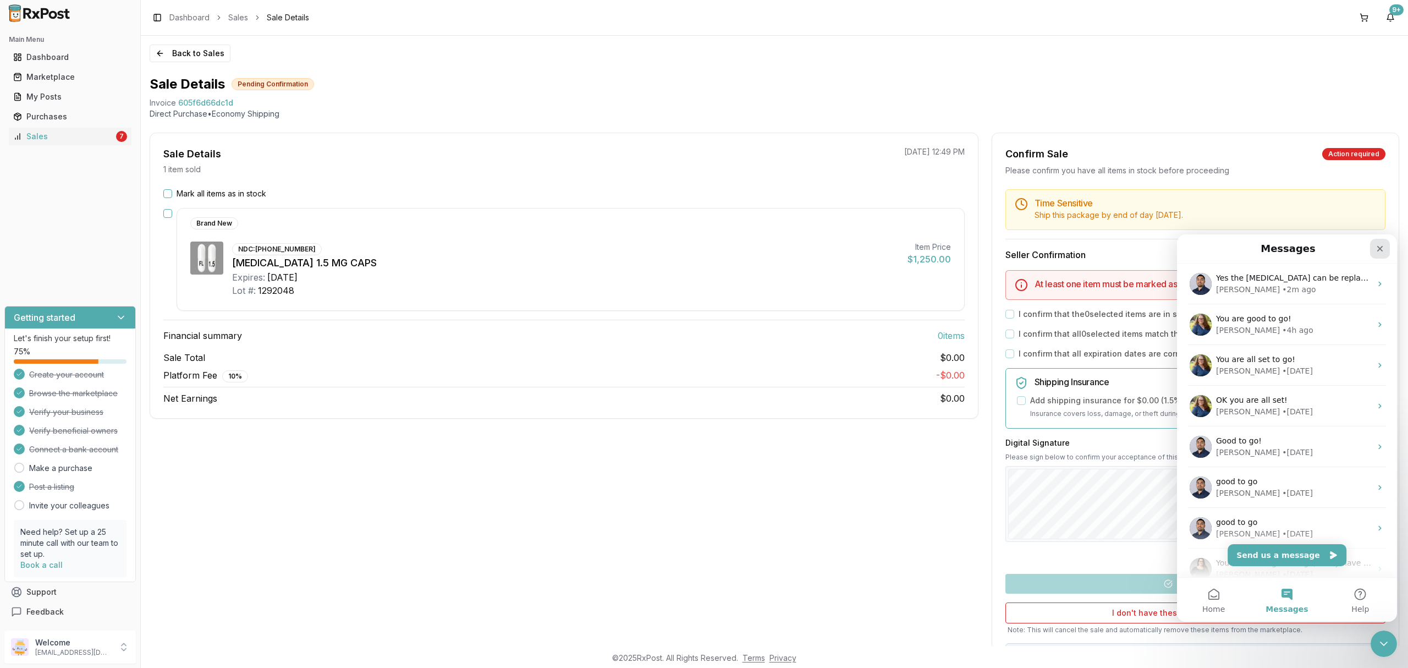
click at [1375, 250] on icon "Close" at bounding box center [1379, 248] width 9 height 9
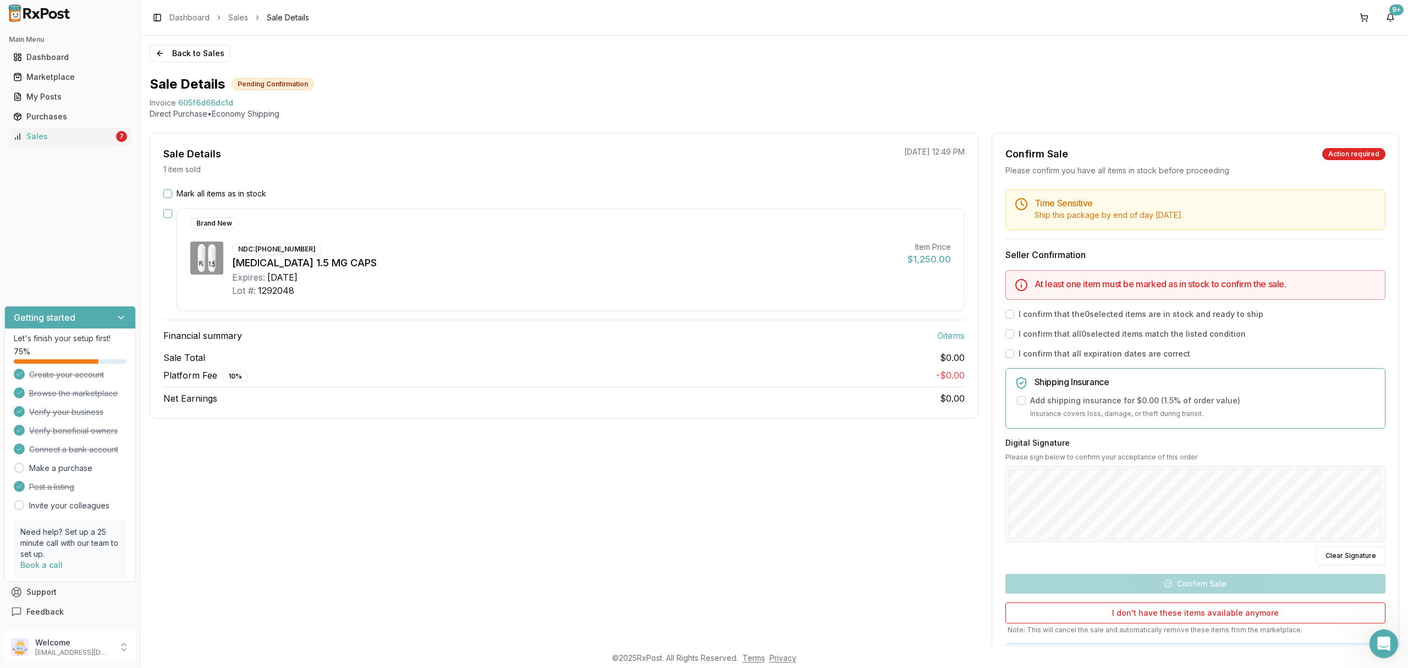
click at [1384, 644] on icon "Open Intercom Messenger" at bounding box center [1382, 642] width 18 height 18
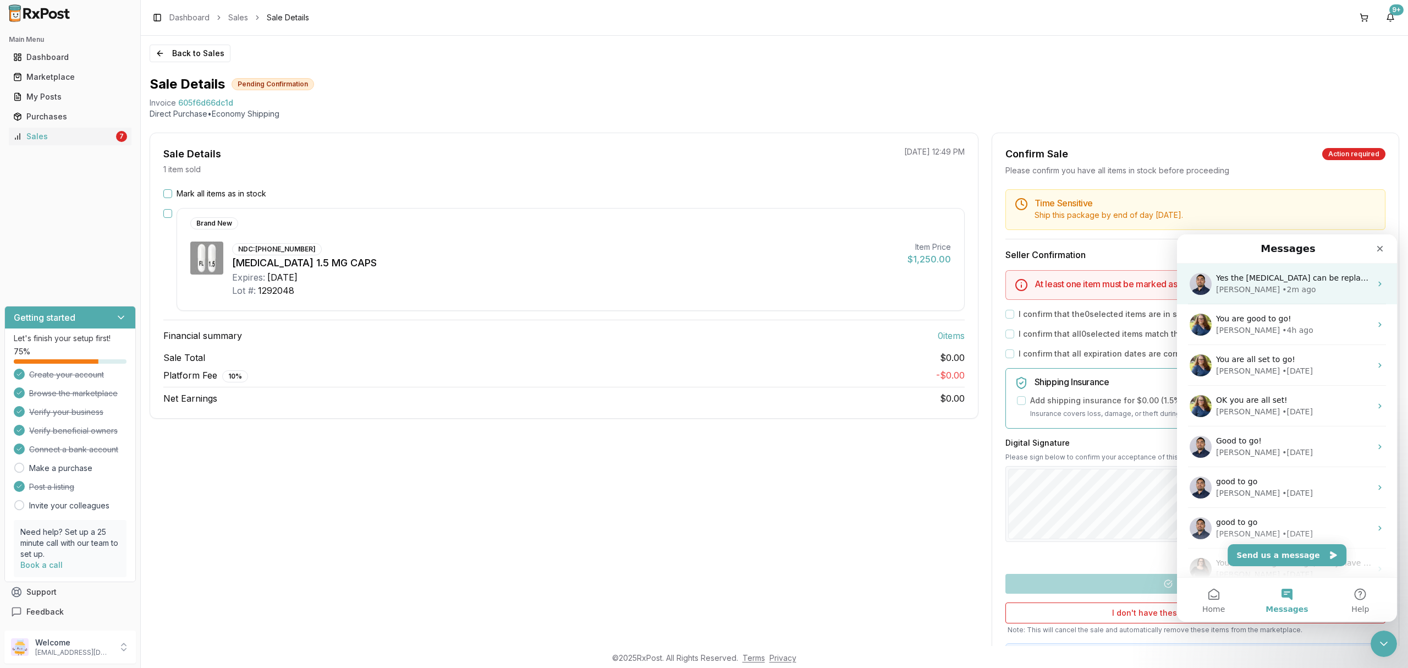
click at [1312, 284] on div "Manuel • 2m ago" at bounding box center [1293, 290] width 155 height 12
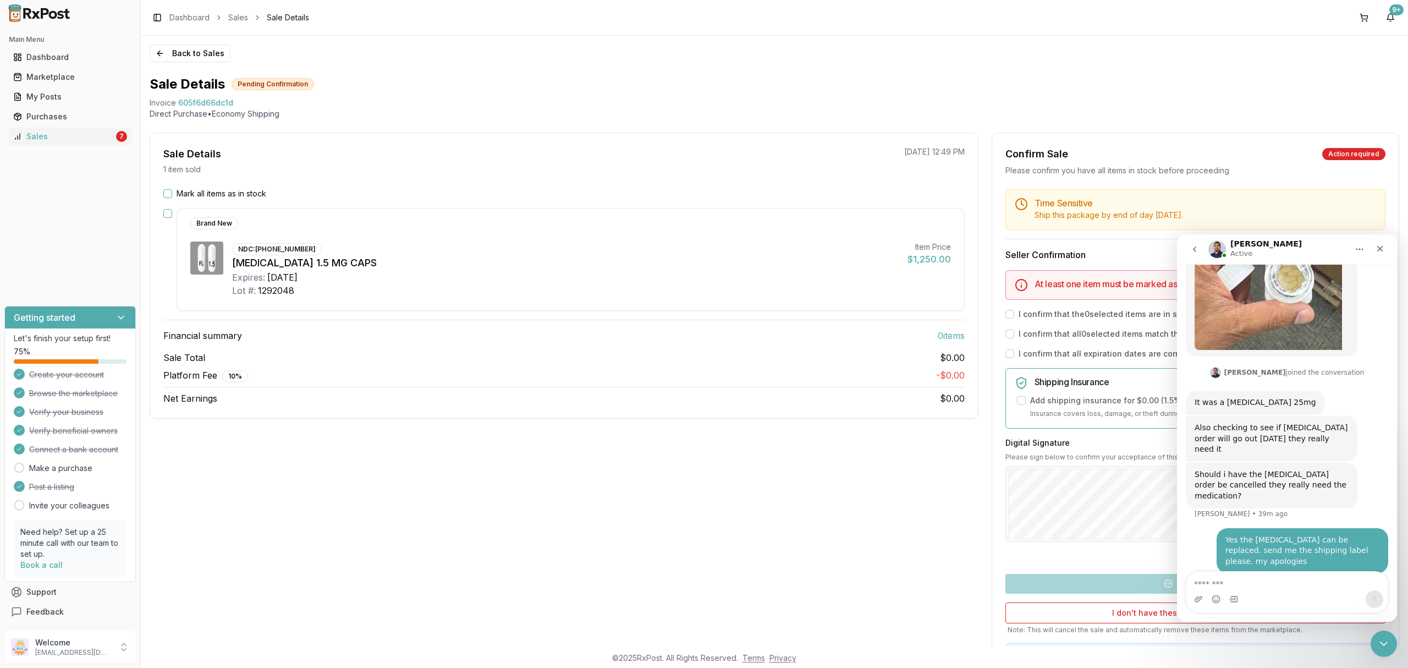
scroll to position [157, 0]
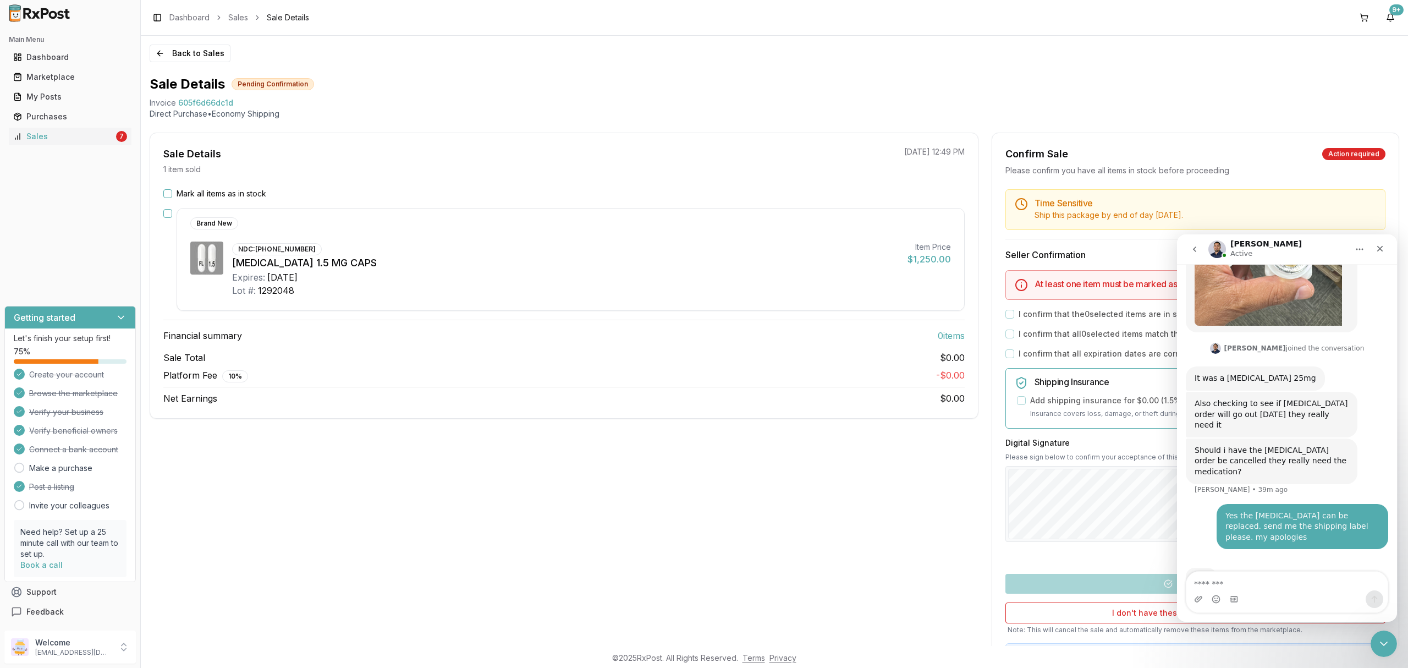
click at [1277, 581] on textarea "Message…" at bounding box center [1286, 580] width 201 height 19
type textarea "**********"
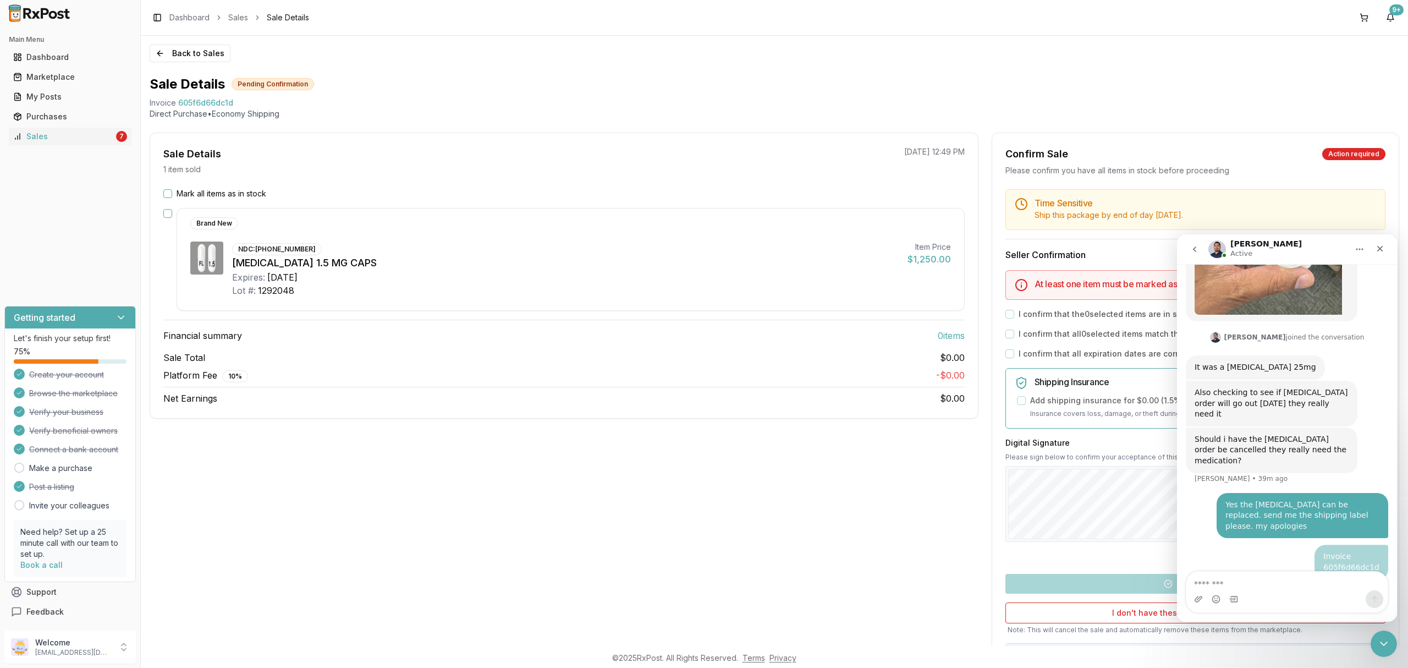
scroll to position [192, 0]
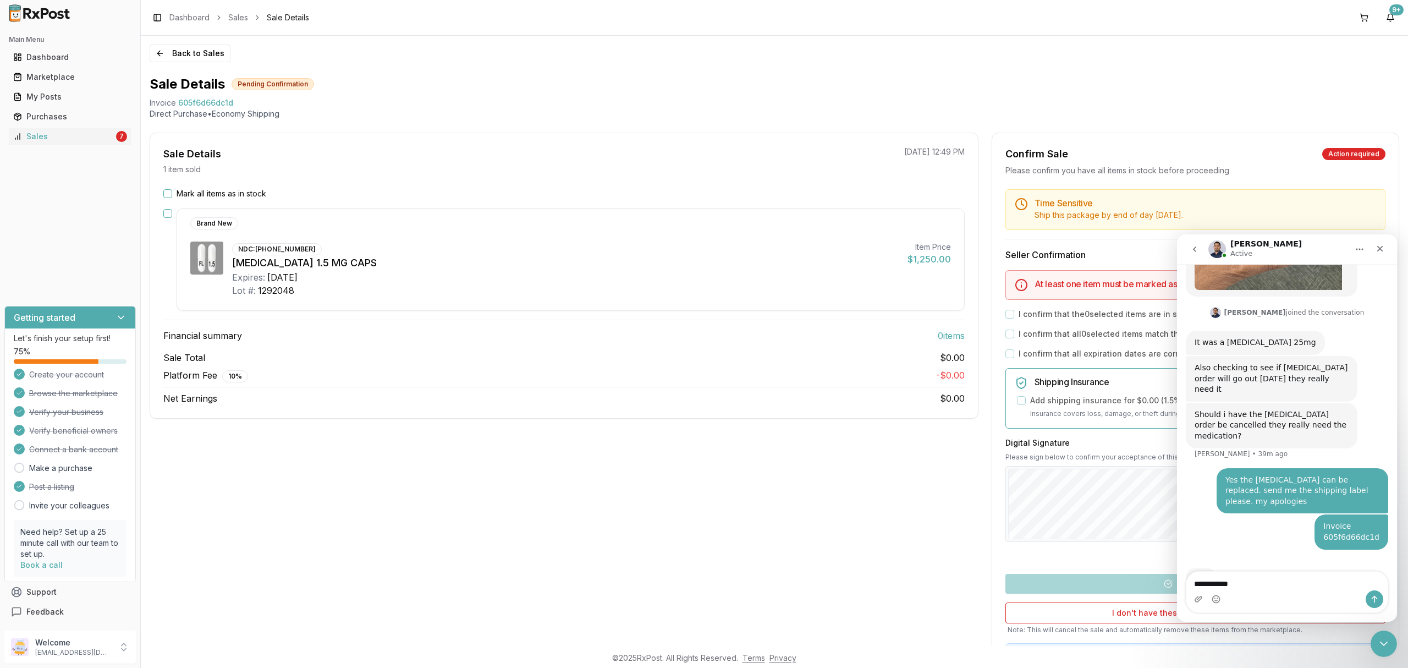
type textarea "**********"
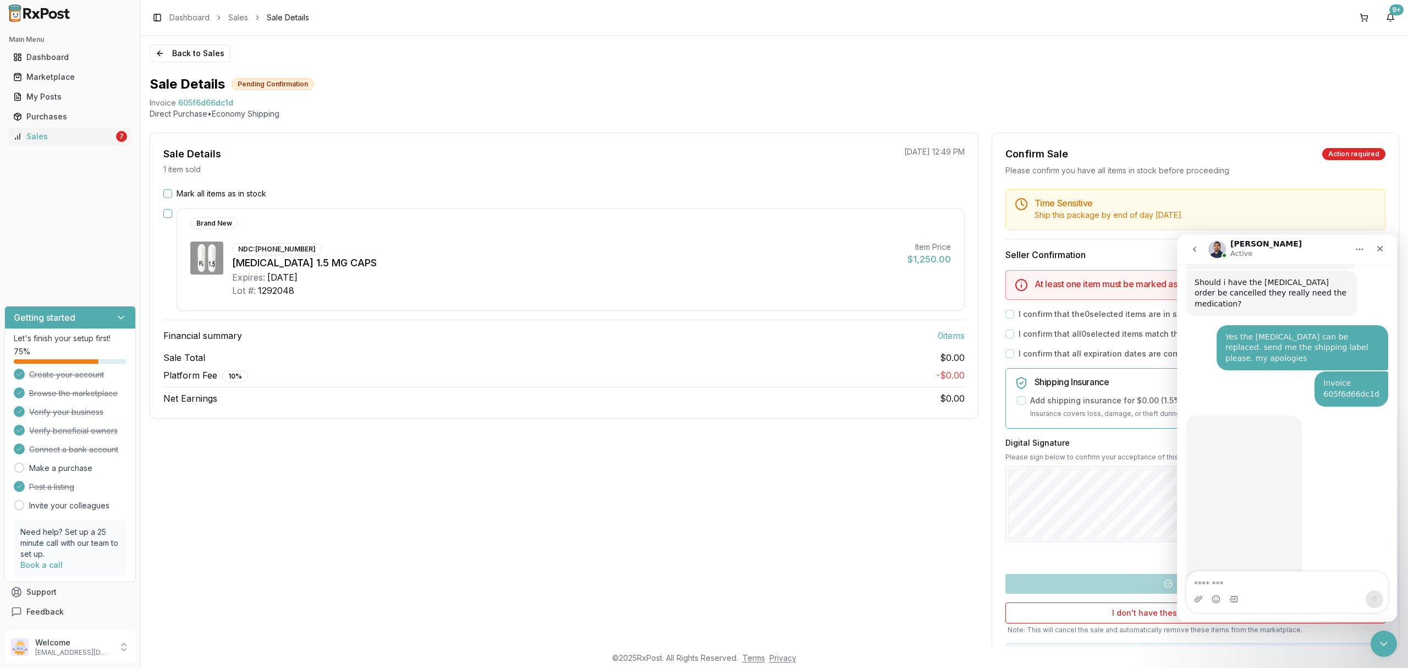
scroll to position [368, 0]
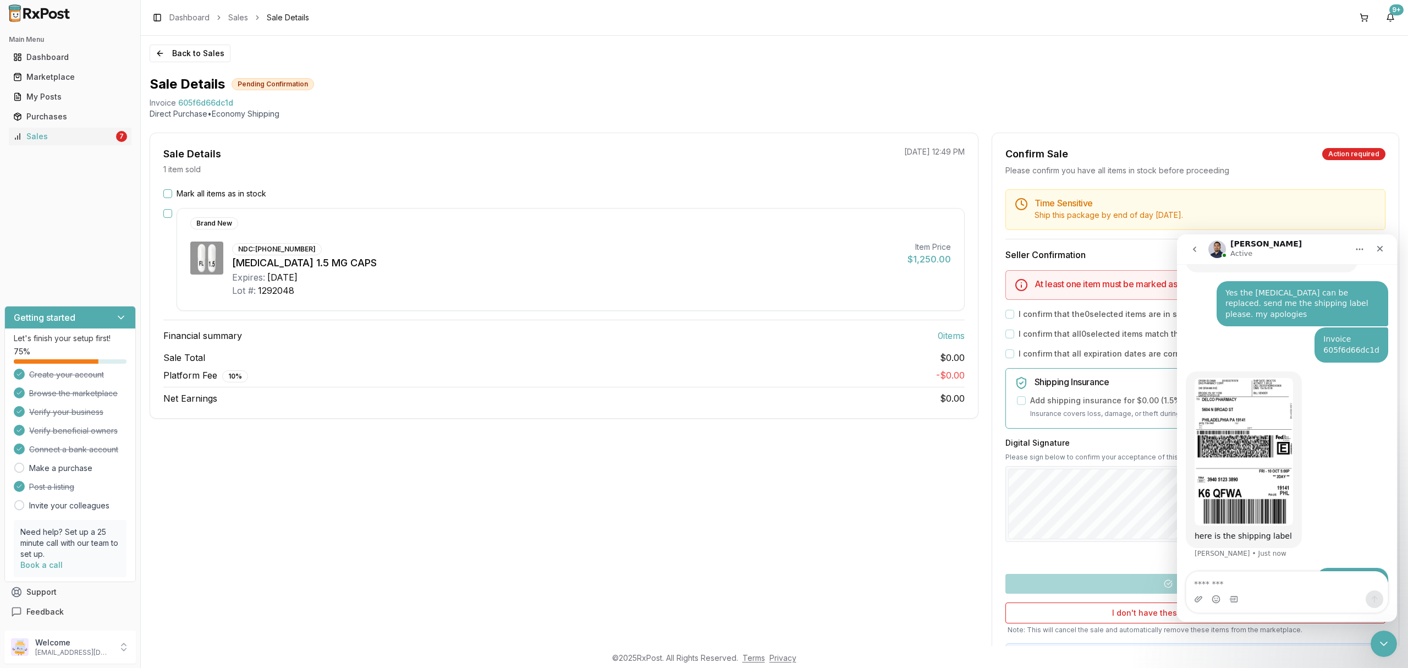
click at [1252, 432] on img "Manuel says…" at bounding box center [1244, 451] width 98 height 147
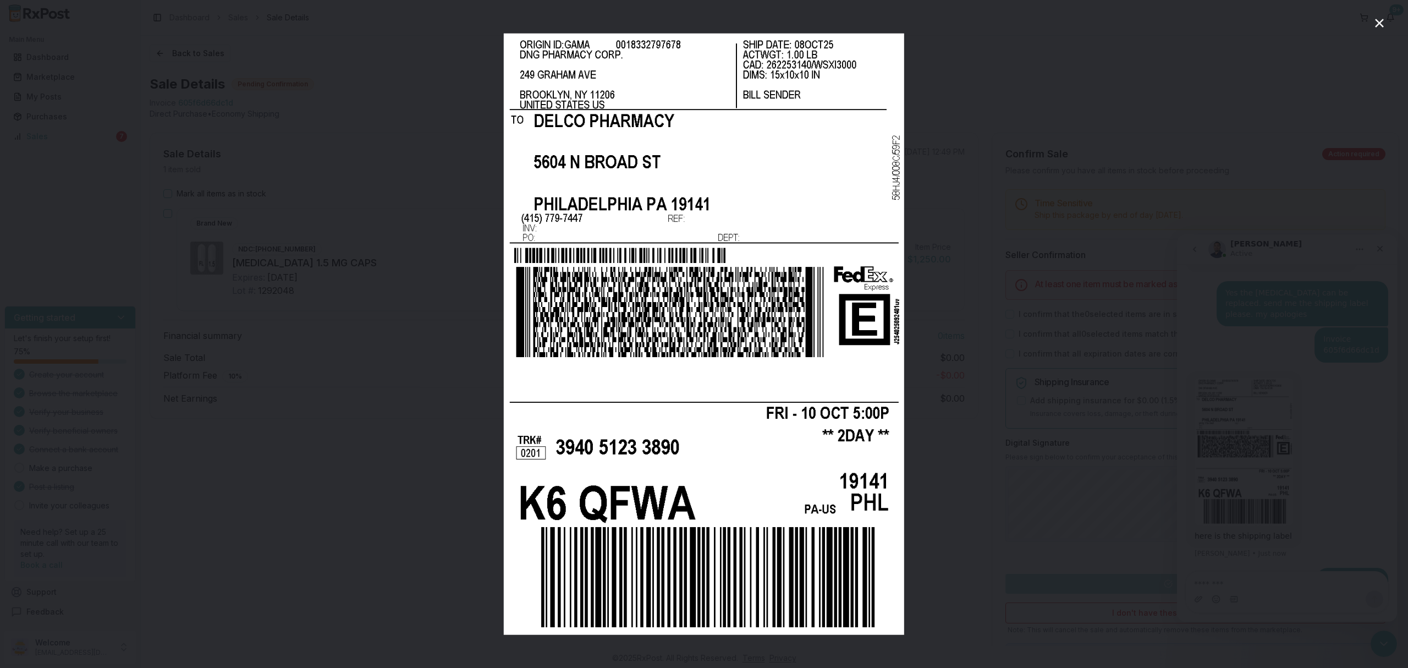
drag, startPoint x: 1101, startPoint y: 447, endPoint x: 1093, endPoint y: 447, distance: 7.7
click at [1093, 447] on div "Intercom messenger" at bounding box center [704, 334] width 1408 height 668
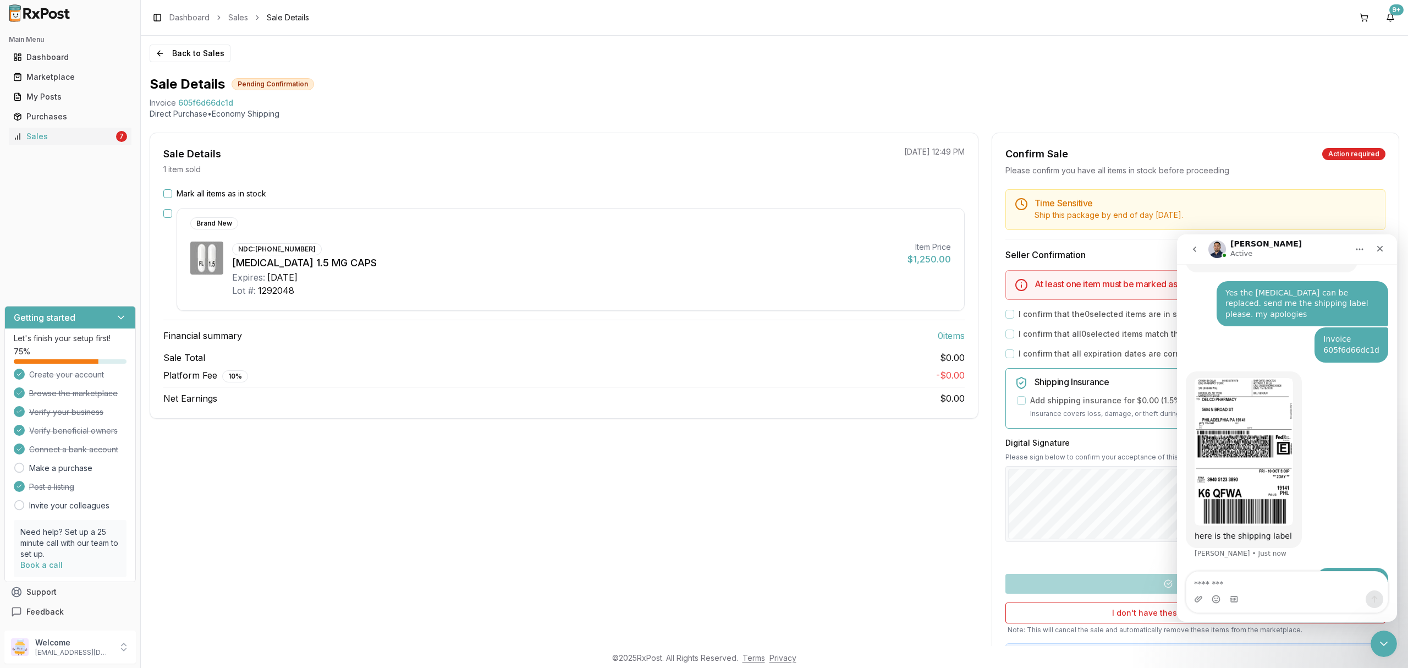
click at [1234, 442] on img "Manuel says…" at bounding box center [1244, 451] width 98 height 147
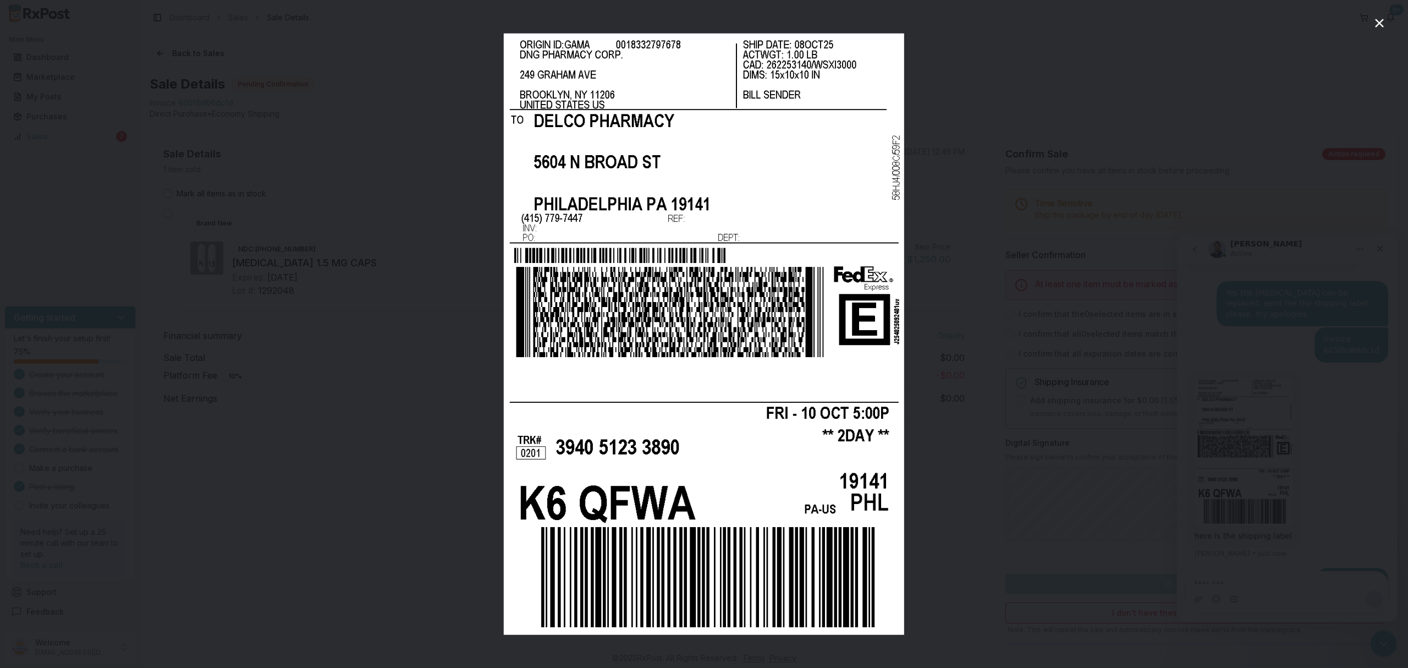
scroll to position [0, 0]
click at [1047, 332] on div "Intercom messenger" at bounding box center [704, 334] width 1408 height 668
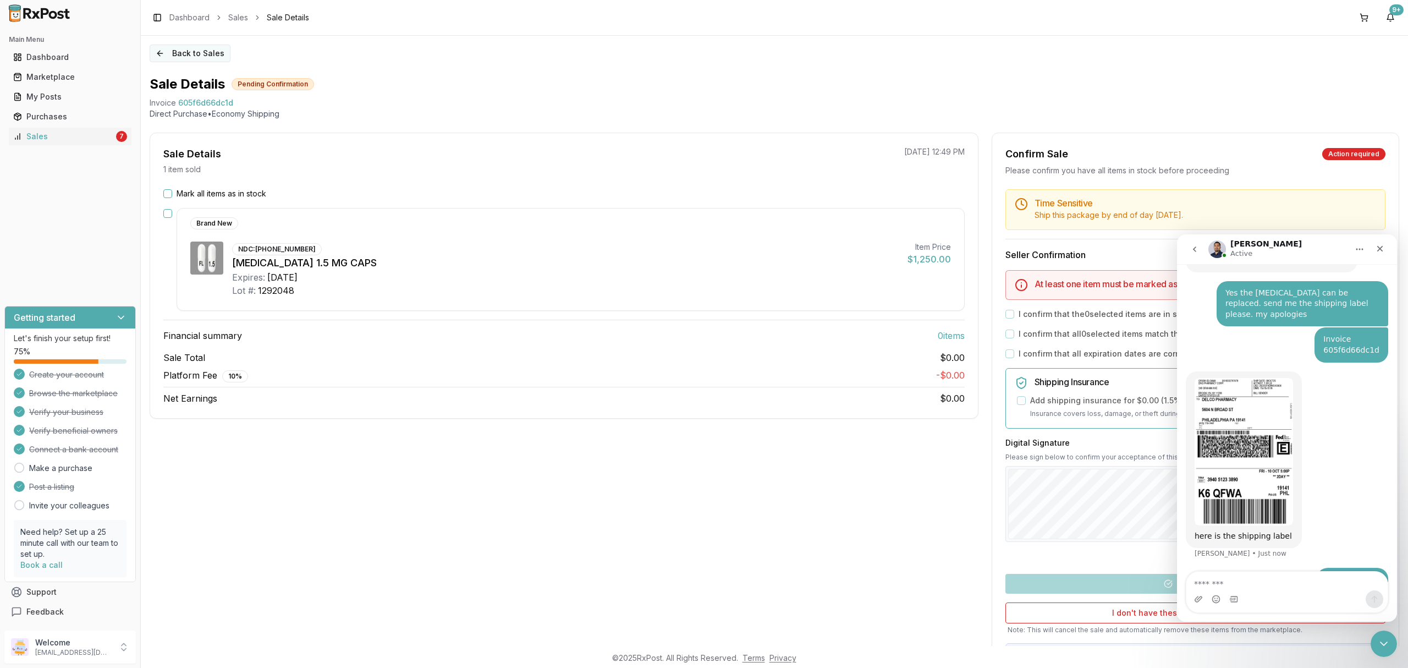
click at [196, 51] on button "Back to Sales" at bounding box center [190, 54] width 81 height 18
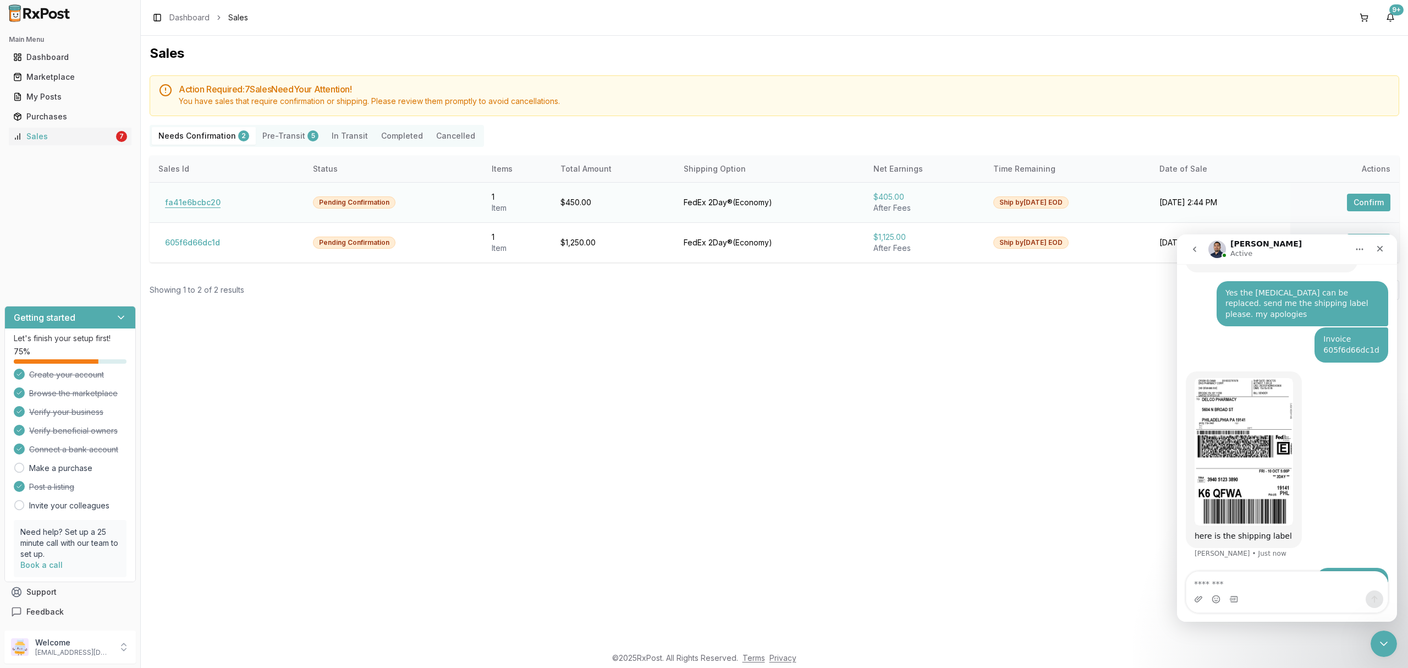
click at [207, 196] on button "fa41e6bcbc20" at bounding box center [192, 203] width 69 height 18
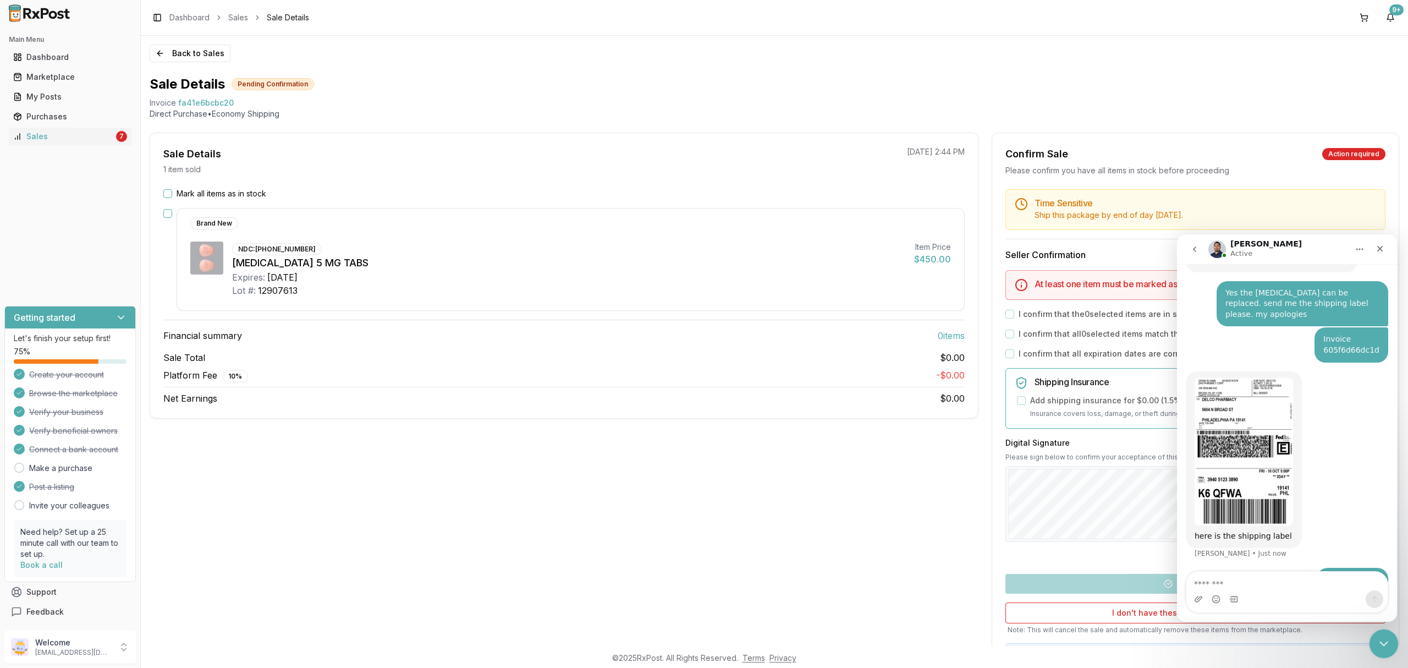
click at [1381, 636] on div "Close Intercom Messenger" at bounding box center [1382, 642] width 26 height 26
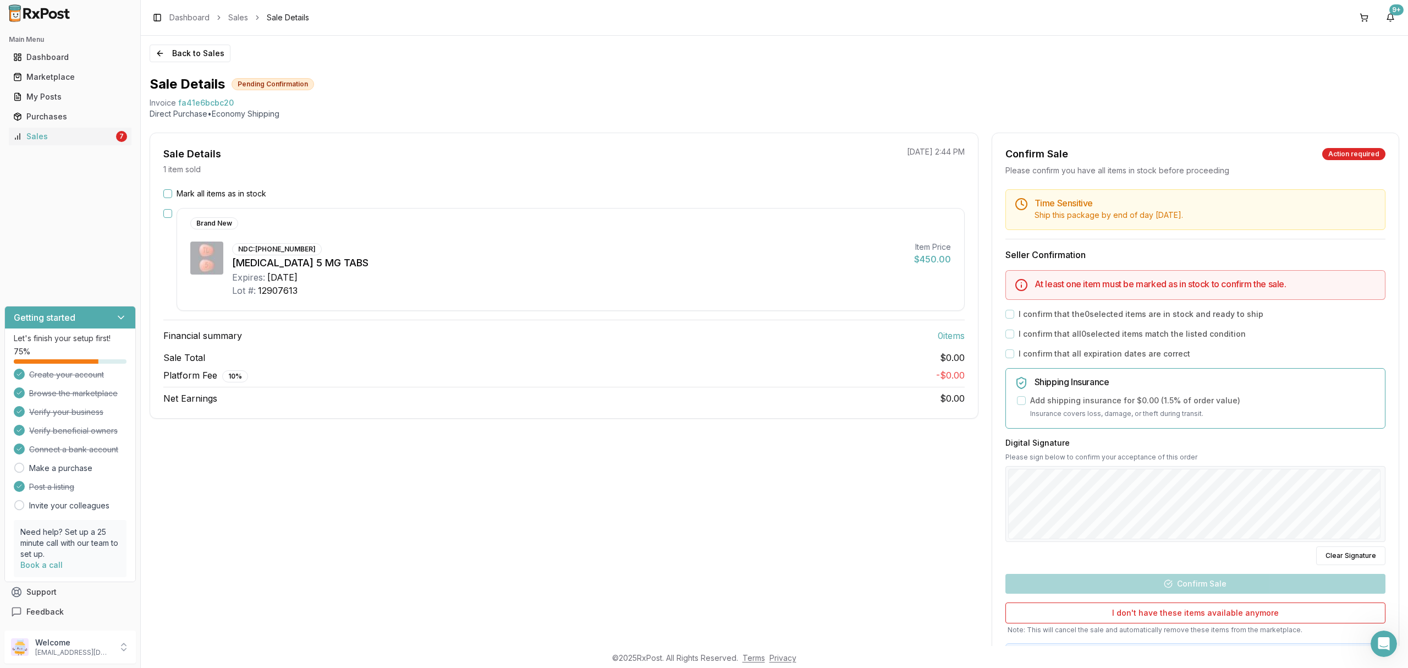
click at [198, 188] on label "Mark all items as in stock" at bounding box center [222, 193] width 90 height 11
click at [172, 189] on button "Mark all items as in stock" at bounding box center [167, 193] width 9 height 9
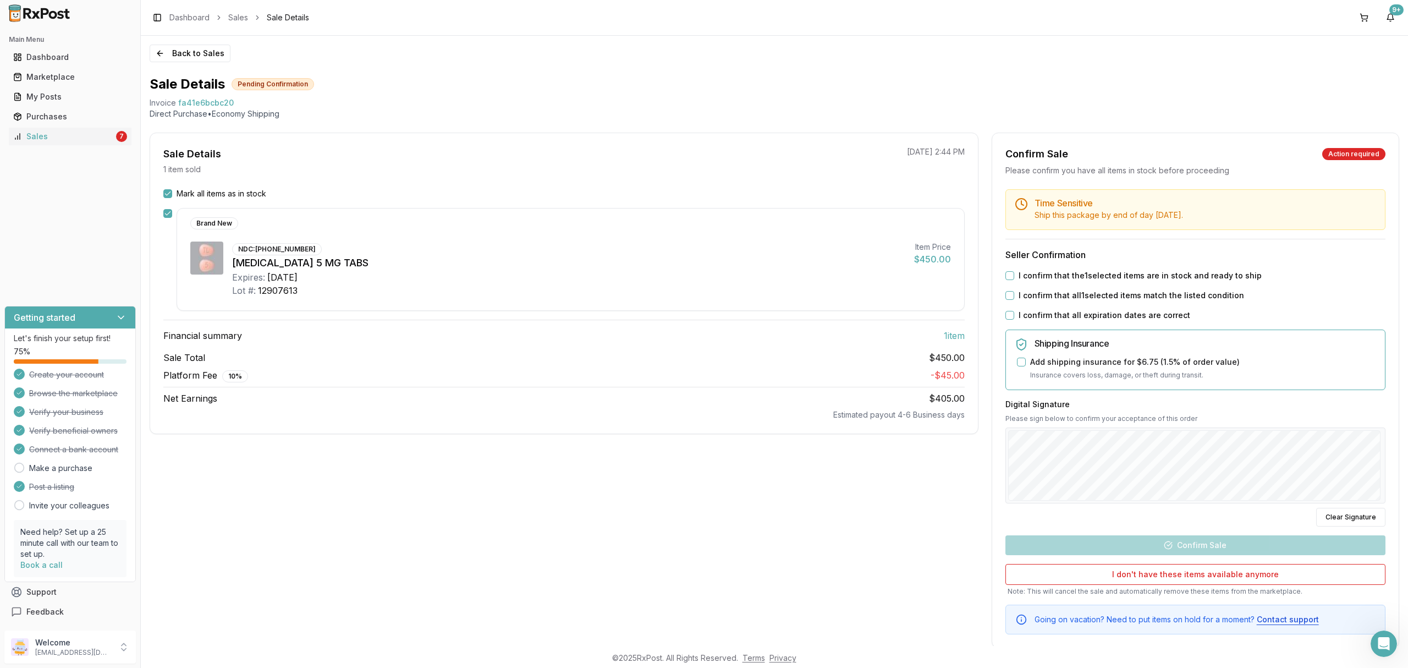
click at [1126, 273] on label "I confirm that the 1 selected items are in stock and ready to ship" at bounding box center [1140, 275] width 243 height 11
click at [1014, 273] on button "I confirm that the 1 selected items are in stock and ready to ship" at bounding box center [1009, 275] width 9 height 9
click at [1111, 298] on label "I confirm that all 1 selected items match the listed condition" at bounding box center [1131, 295] width 225 height 11
click at [1014, 298] on button "I confirm that all 1 selected items match the listed condition" at bounding box center [1009, 295] width 9 height 9
click at [1098, 311] on label "I confirm that all expiration dates are correct" at bounding box center [1105, 315] width 172 height 11
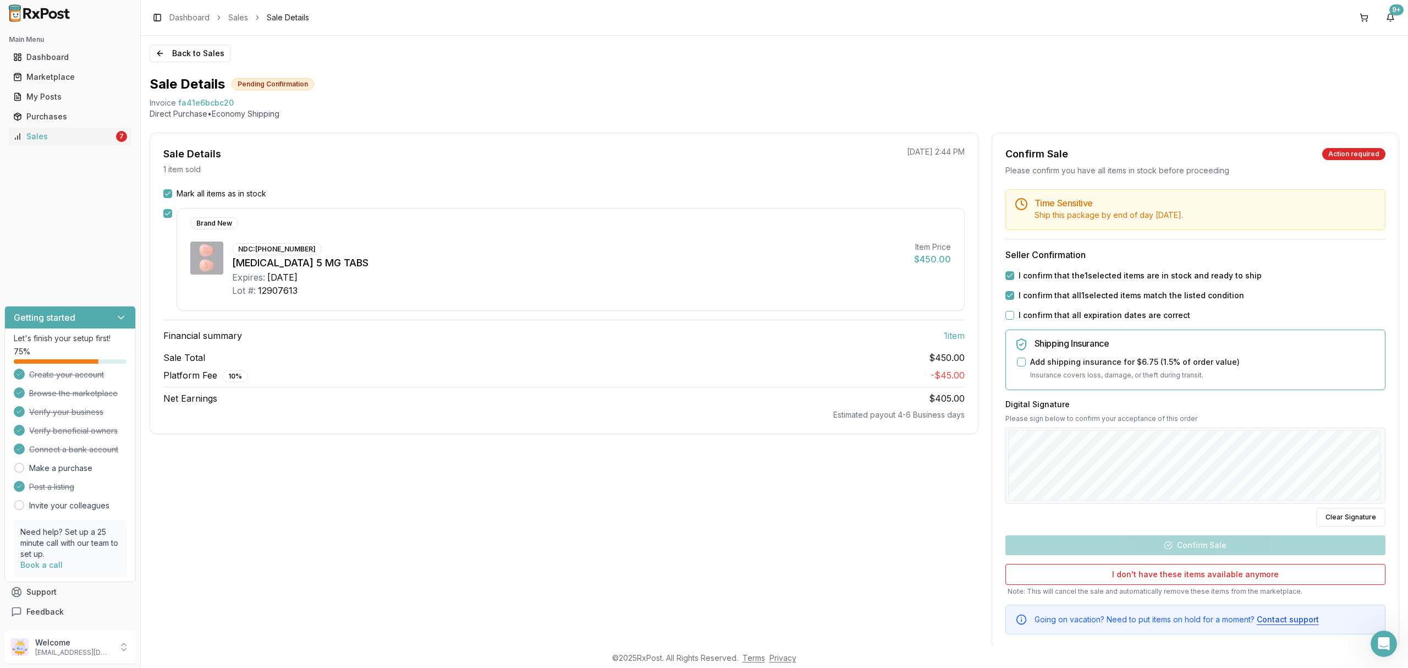
click at [1014, 311] on button "I confirm that all expiration dates are correct" at bounding box center [1009, 315] width 9 height 9
click at [1285, 502] on div at bounding box center [1195, 465] width 380 height 76
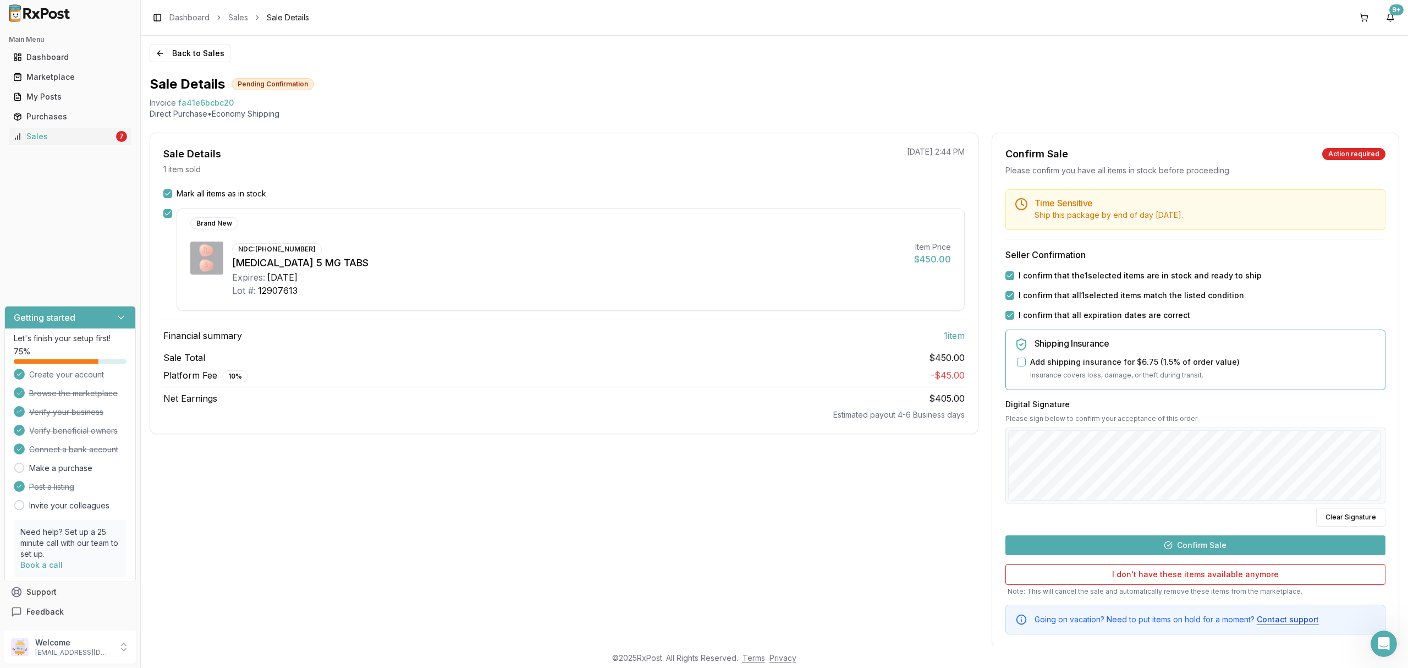
click at [1207, 555] on button "Confirm Sale" at bounding box center [1195, 545] width 380 height 20
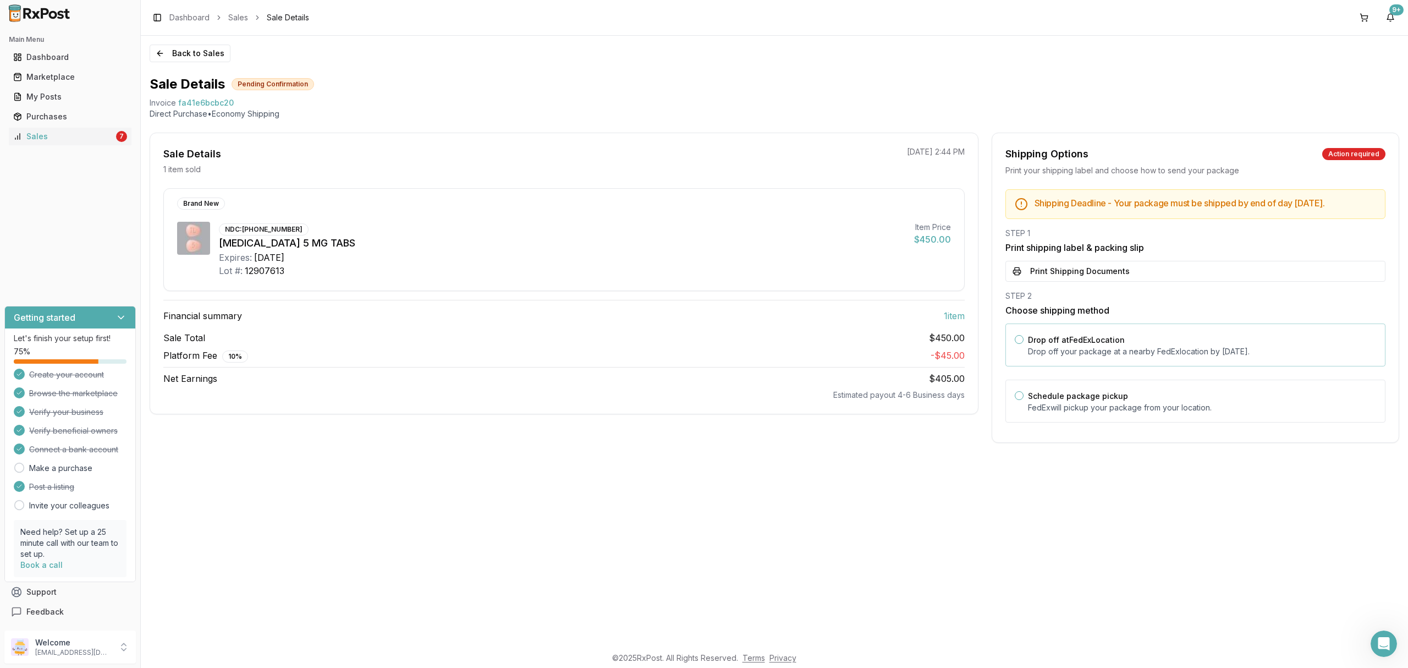
click at [1107, 357] on p "Drop off your package at a nearby [GEOGRAPHIC_DATA] location by [DATE] ." at bounding box center [1202, 351] width 348 height 11
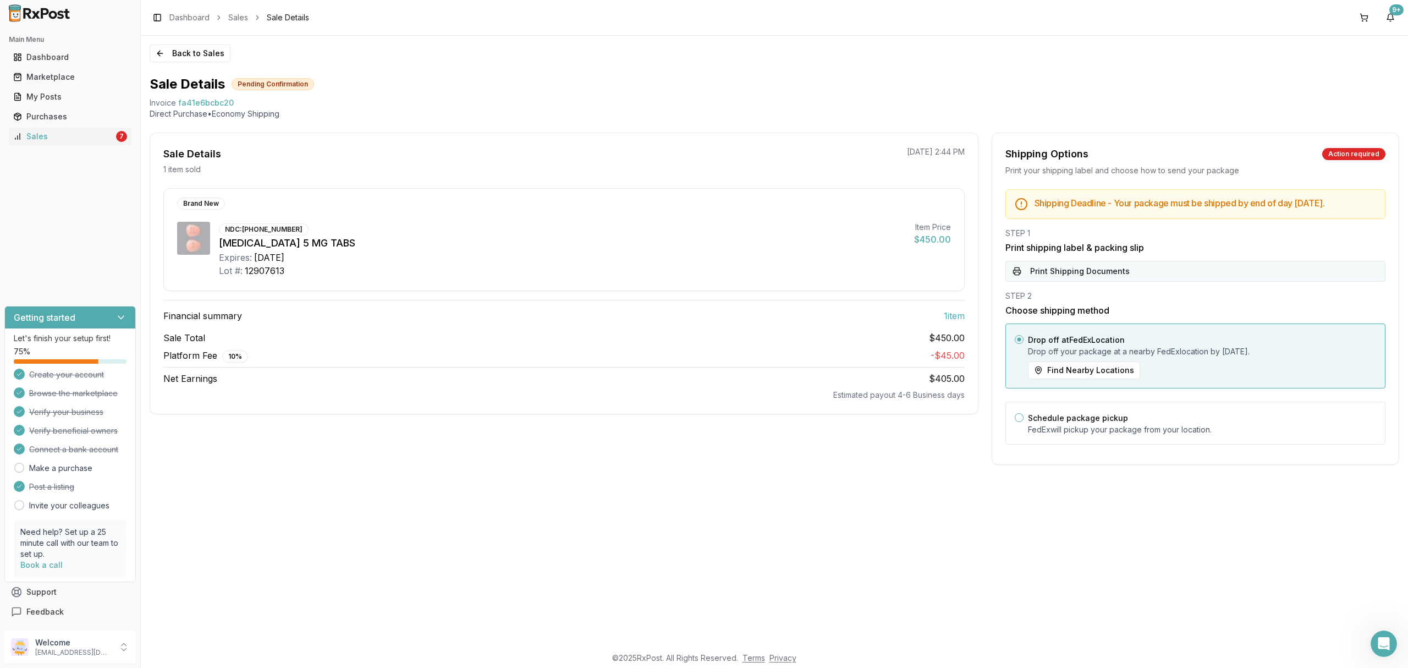
click at [1110, 282] on button "Print Shipping Documents" at bounding box center [1195, 271] width 380 height 21
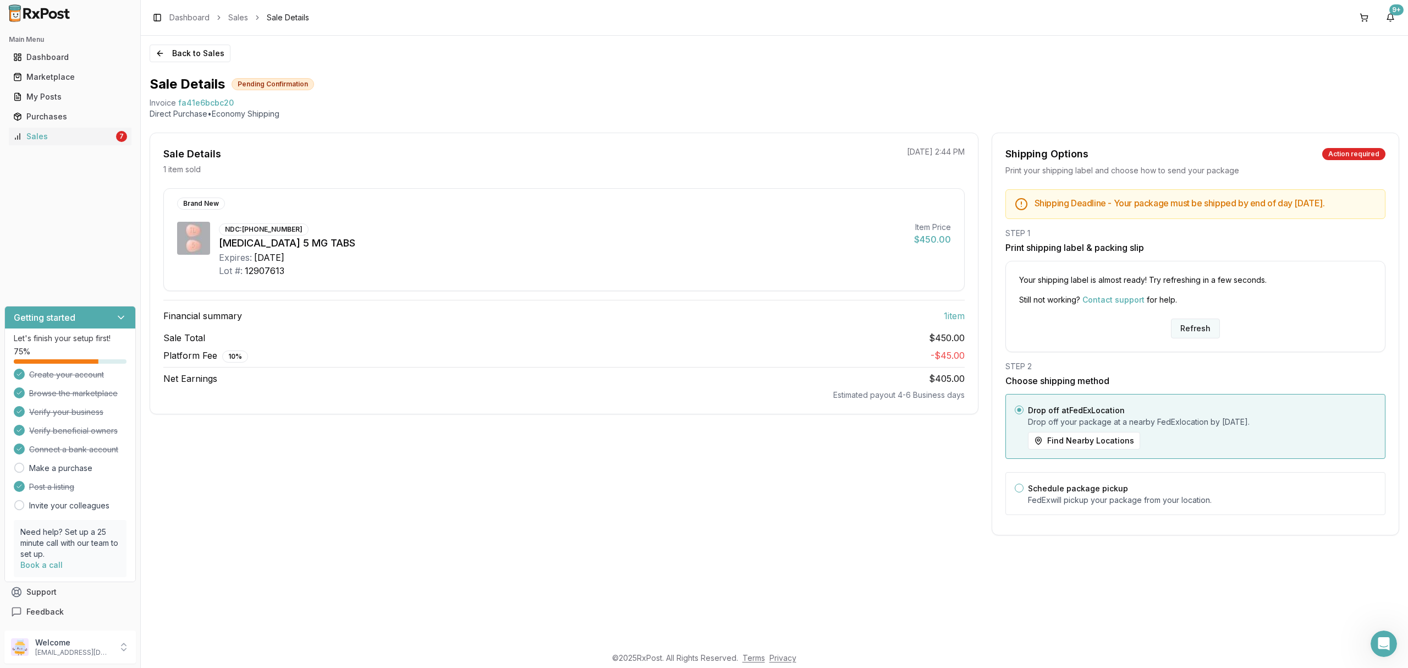
click at [1198, 333] on button "Refresh" at bounding box center [1195, 328] width 49 height 20
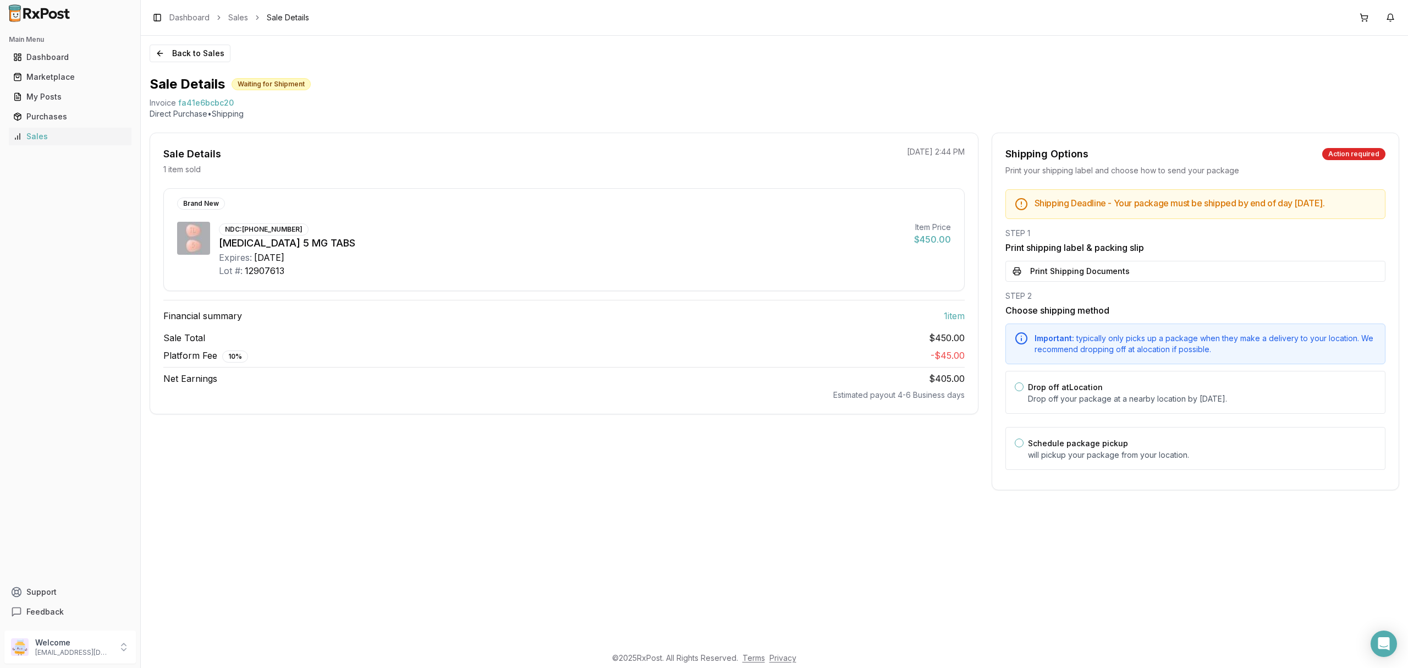
click at [1118, 264] on div "STEP 1 Print shipping label & packing slip Print Shipping Documents" at bounding box center [1195, 255] width 380 height 54
click at [1114, 271] on button "Print Shipping Documents" at bounding box center [1195, 271] width 380 height 21
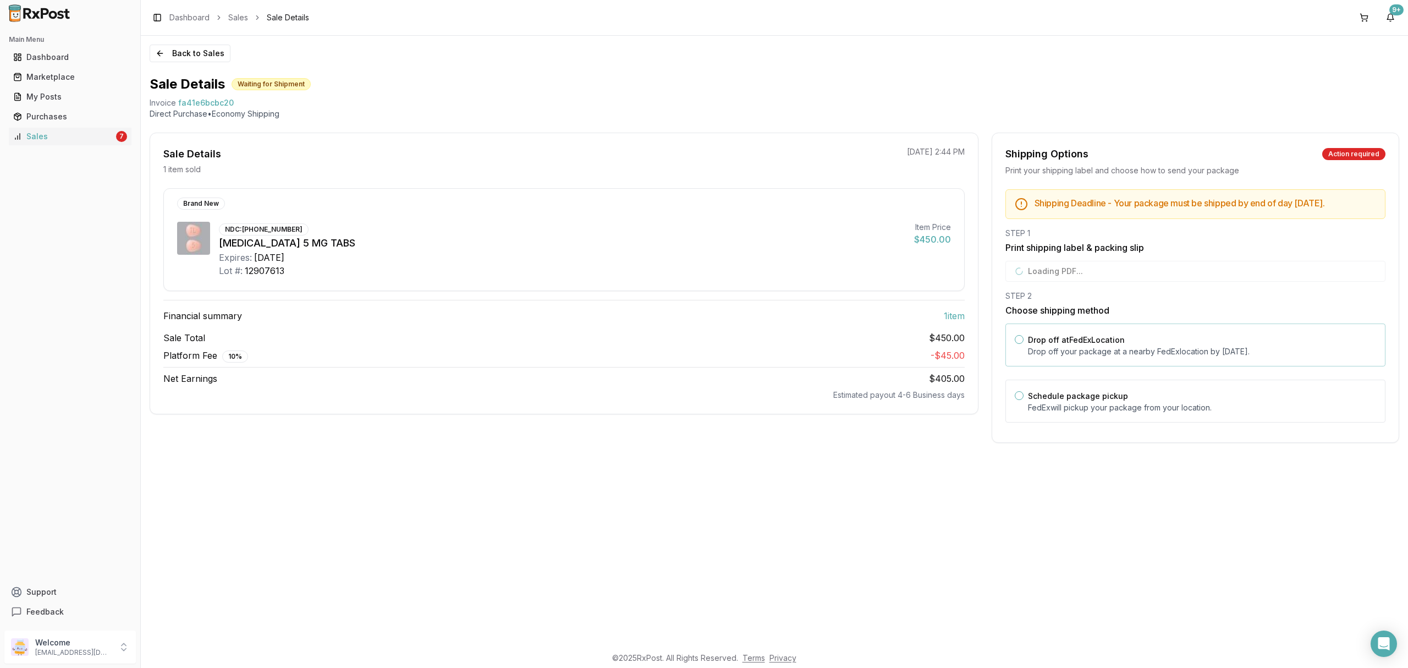
click at [1103, 357] on p "Drop off your package at a nearby [GEOGRAPHIC_DATA] location by [DATE] ." at bounding box center [1202, 351] width 348 height 11
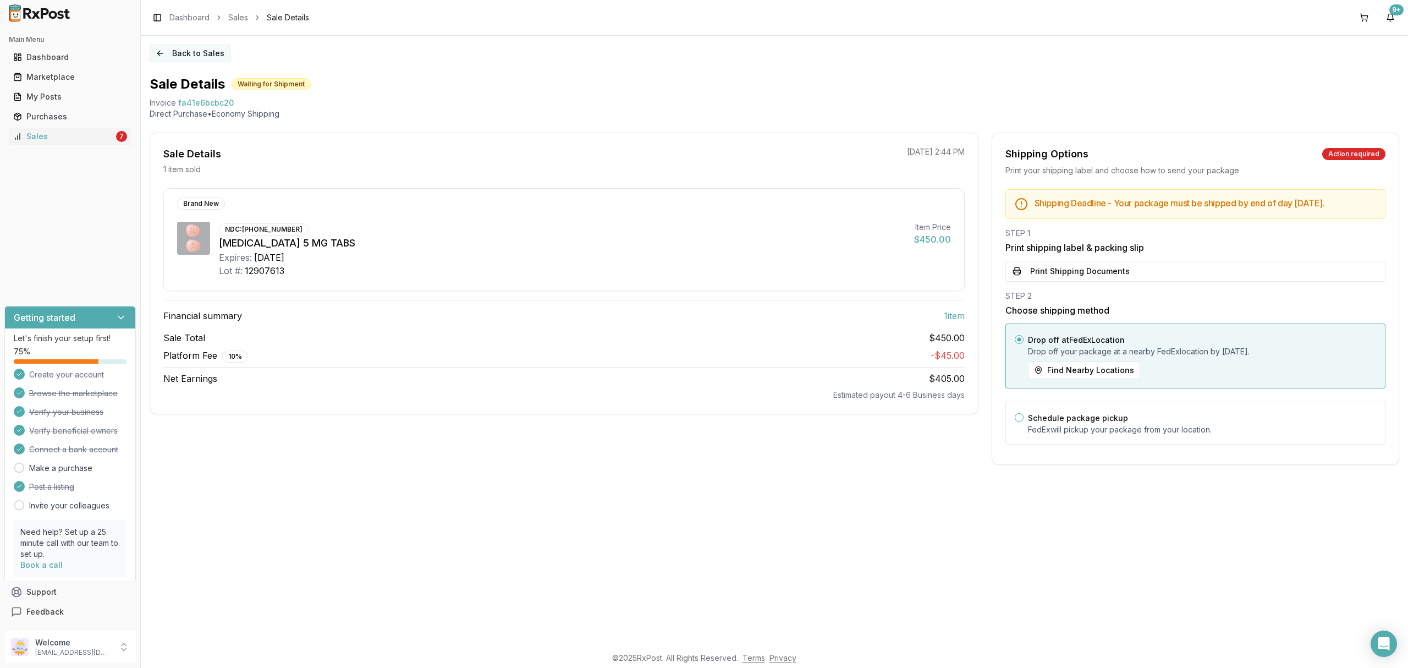
click at [209, 48] on button "Back to Sales" at bounding box center [190, 54] width 81 height 18
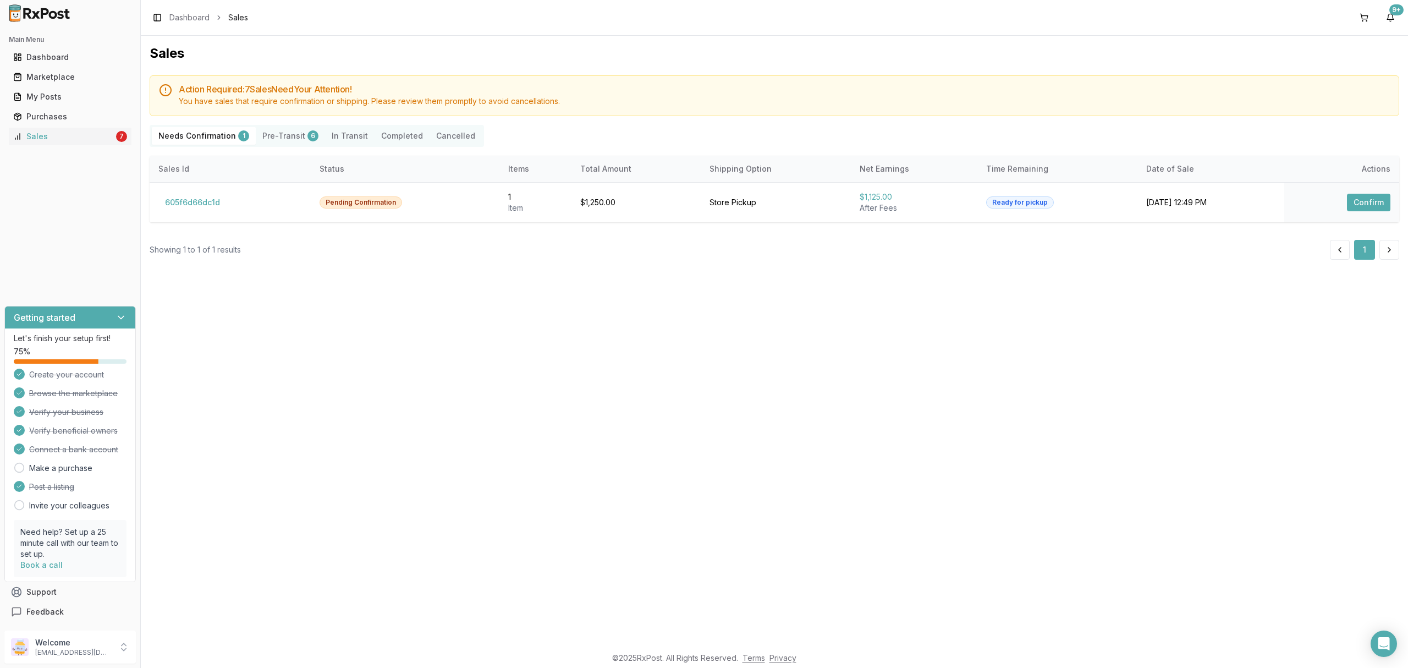
click at [617, 474] on div "Sales Action Required: 7 Sale s Need Your Attention! You have sales that requir…" at bounding box center [774, 341] width 1267 height 610
click at [1382, 637] on div "Open Intercom Messenger" at bounding box center [1383, 643] width 29 height 29
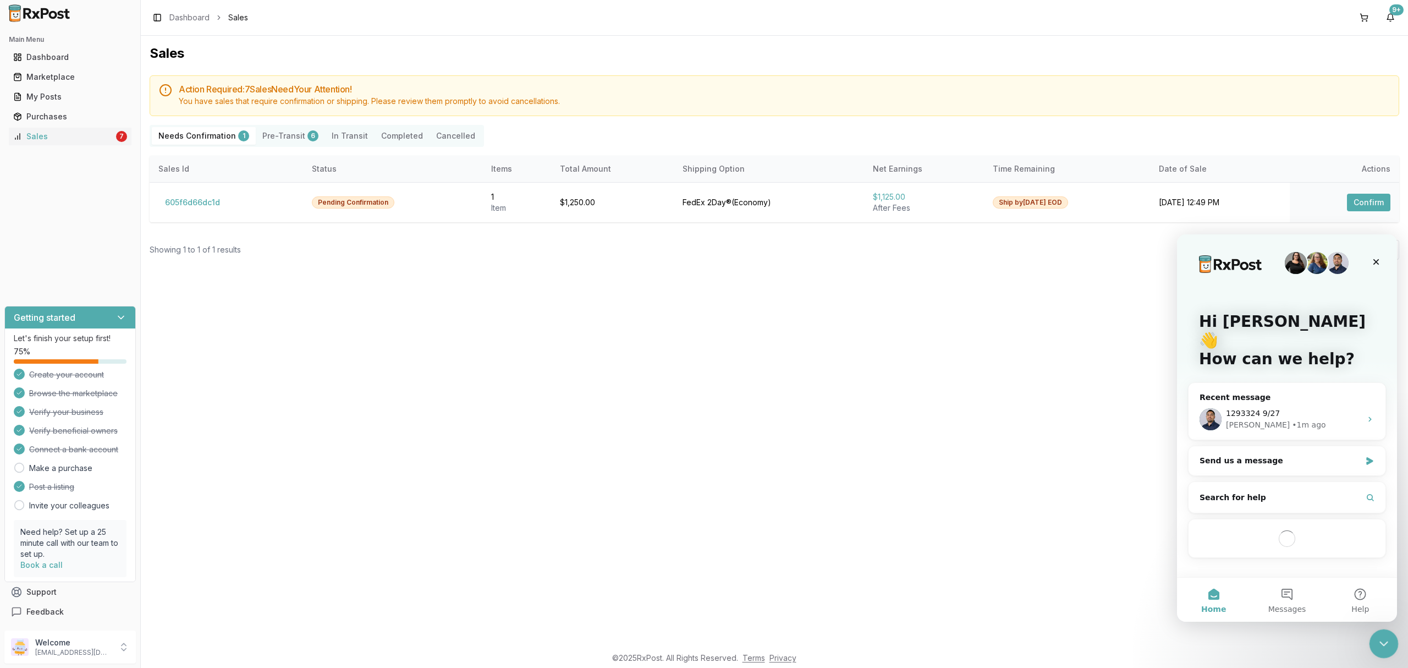
click at [1378, 642] on icon "Close Intercom Messenger" at bounding box center [1381, 641] width 13 height 13
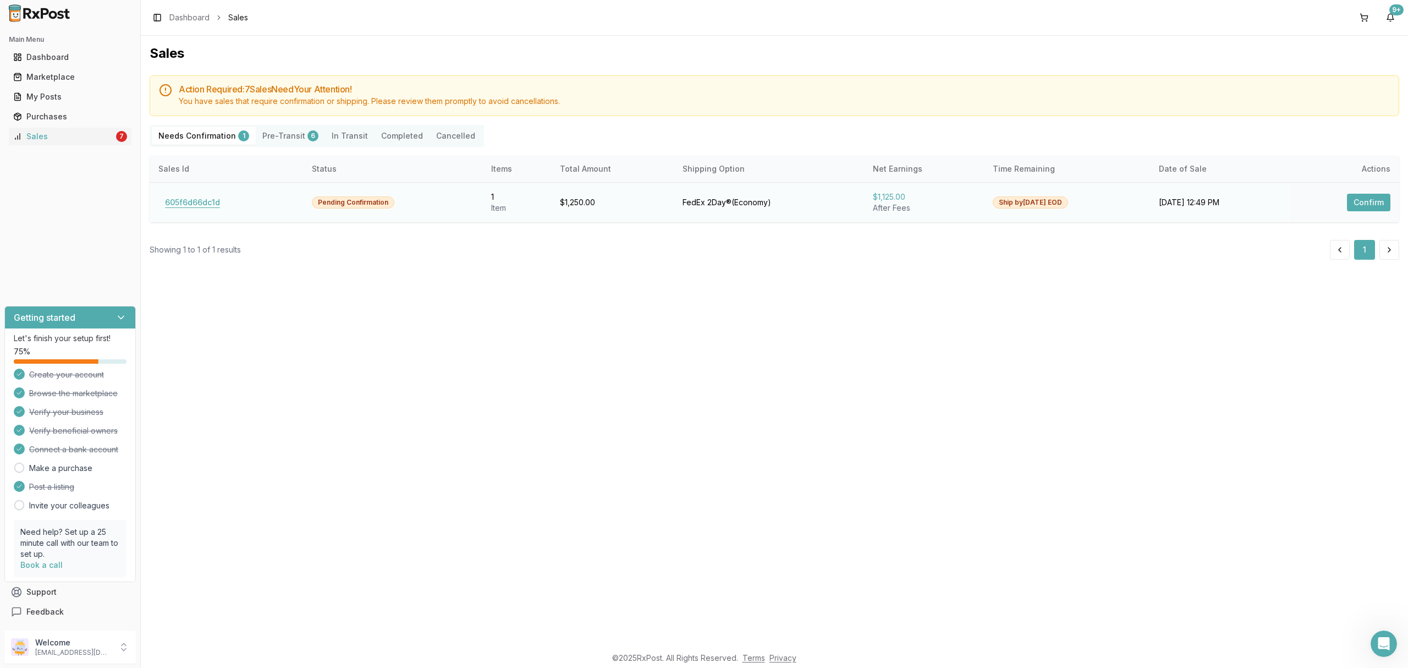
click at [201, 205] on button "605f6d66dc1d" at bounding box center [192, 203] width 68 height 18
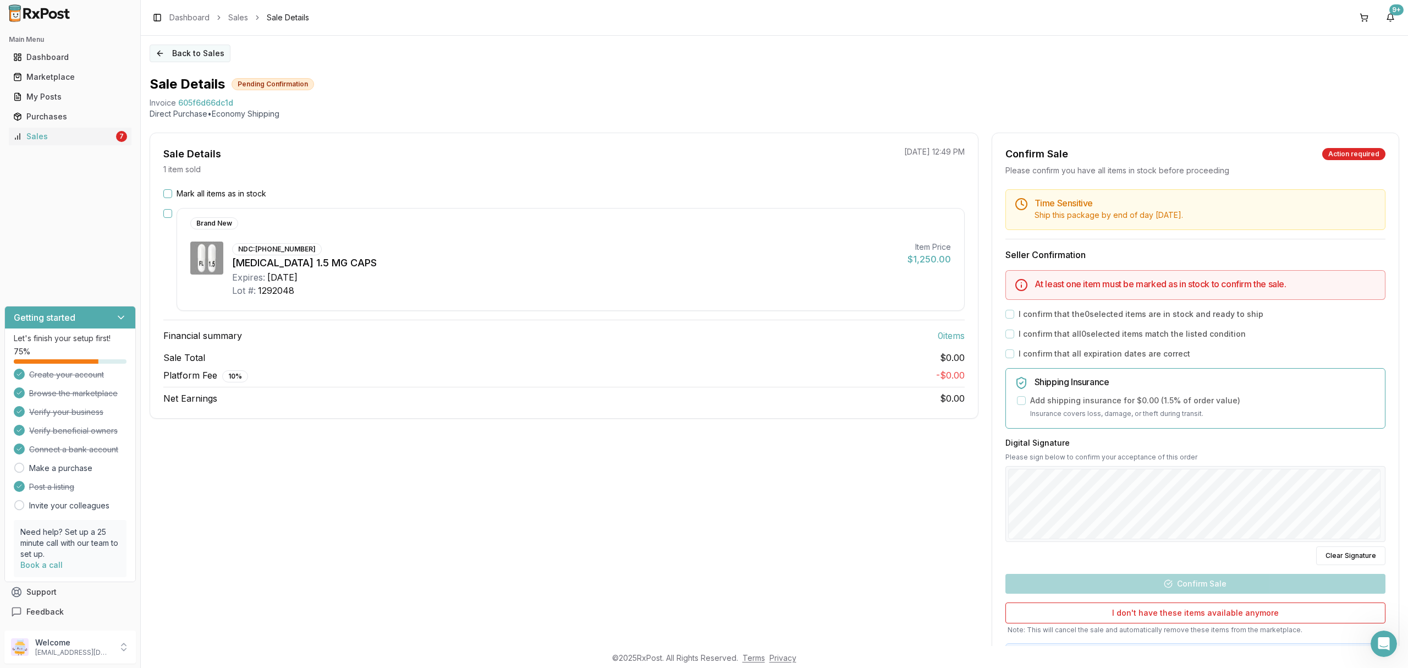
click at [195, 46] on button "Back to Sales" at bounding box center [190, 54] width 81 height 18
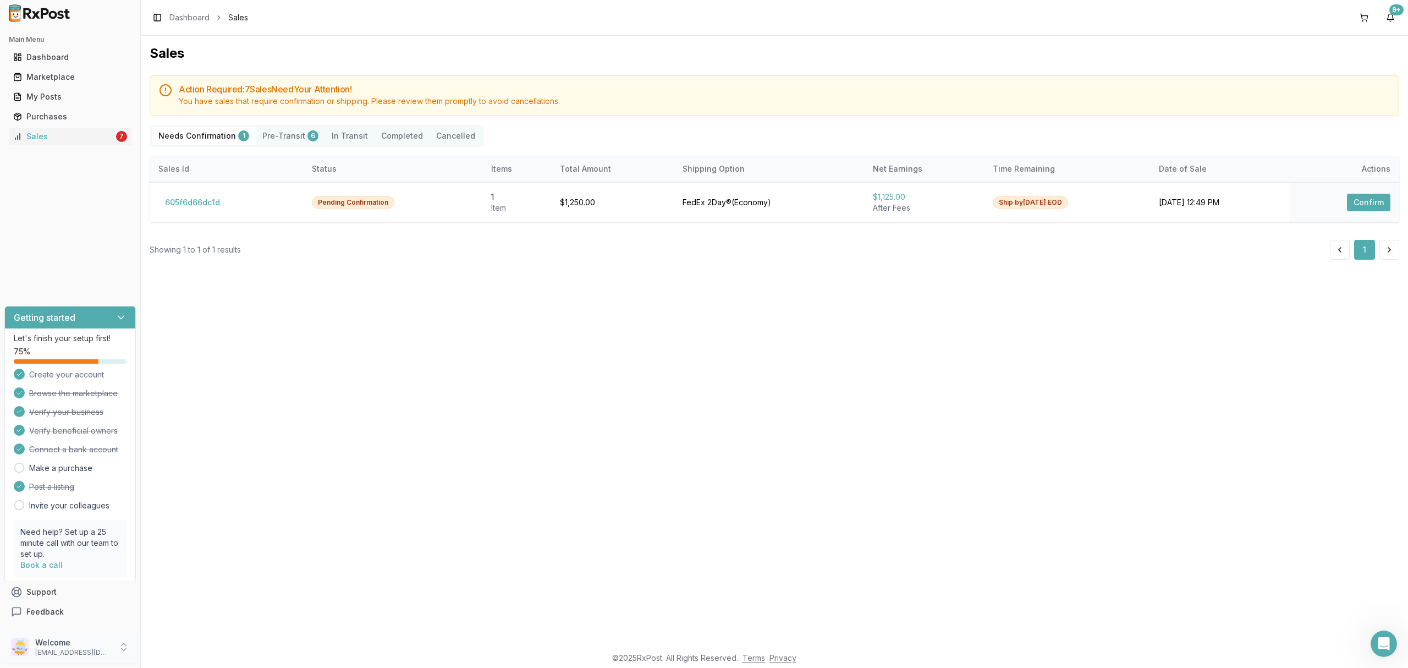
click at [98, 653] on p "dngpharmacy2@gmail.com" at bounding box center [73, 652] width 76 height 9
click at [178, 657] on button "Sign Out" at bounding box center [199, 649] width 113 height 18
click at [181, 652] on span "Sign Out" at bounding box center [199, 649] width 104 height 11
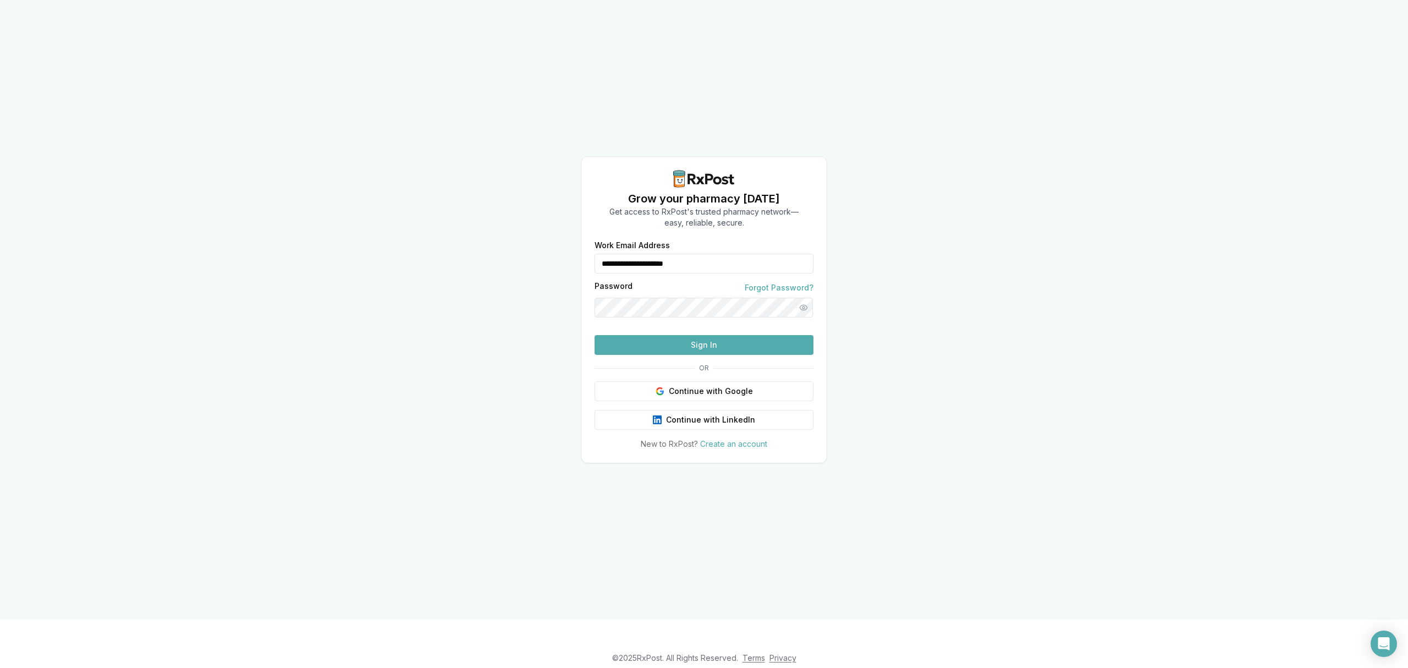
drag, startPoint x: 728, startPoint y: 252, endPoint x: 496, endPoint y: 245, distance: 232.2
click at [496, 245] on div "**********" at bounding box center [704, 309] width 1408 height 619
type input "**********"
click at [657, 355] on button "Sign In" at bounding box center [704, 345] width 219 height 20
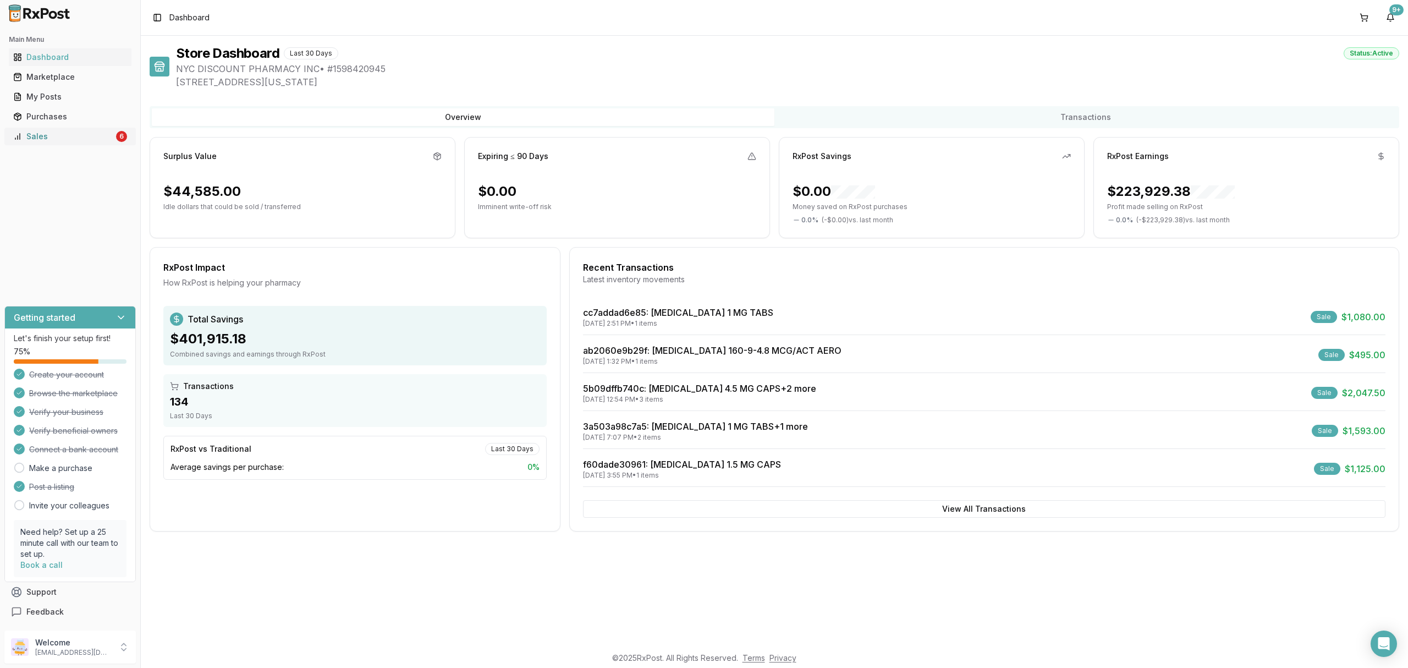
click at [71, 135] on div "Sales" at bounding box center [63, 136] width 101 height 11
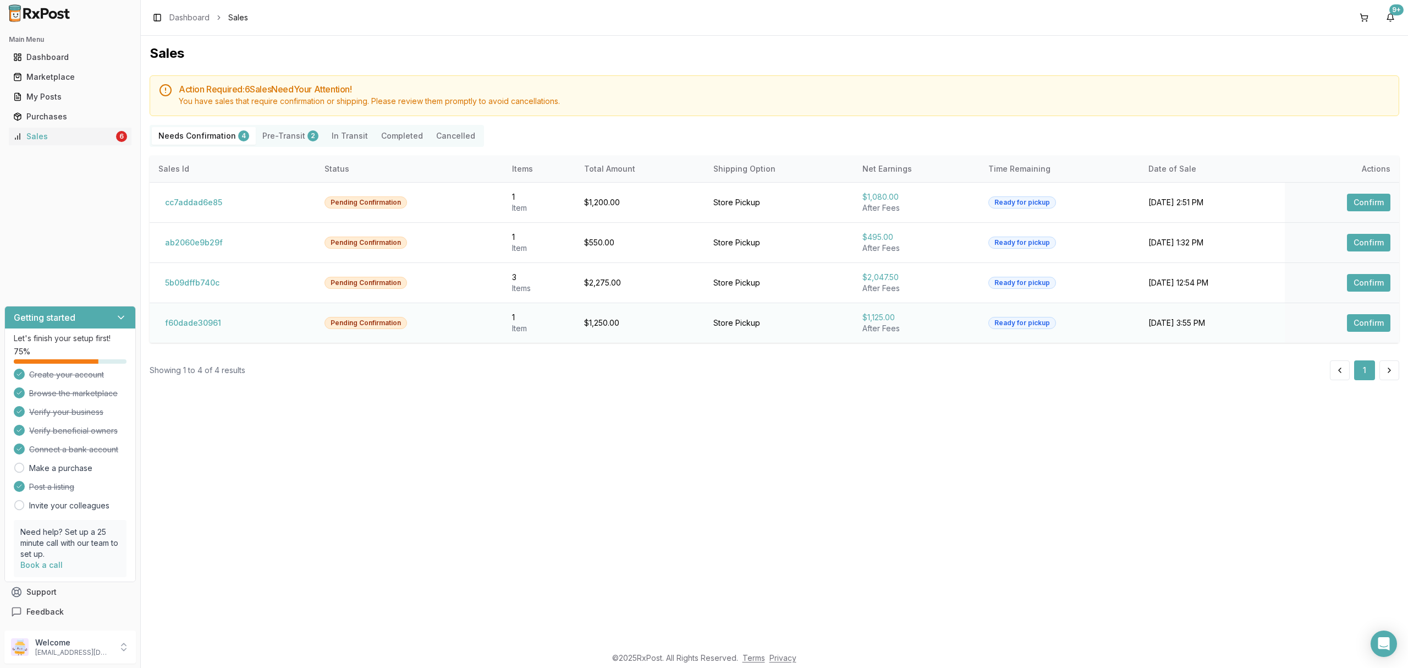
drag, startPoint x: 403, startPoint y: 366, endPoint x: 328, endPoint y: 334, distance: 81.6
click at [403, 366] on div "Showing 1 to 4 of 4 results 1" at bounding box center [775, 370] width 1250 height 20
click at [1372, 650] on div "Open Intercom Messenger" at bounding box center [1383, 643] width 29 height 29
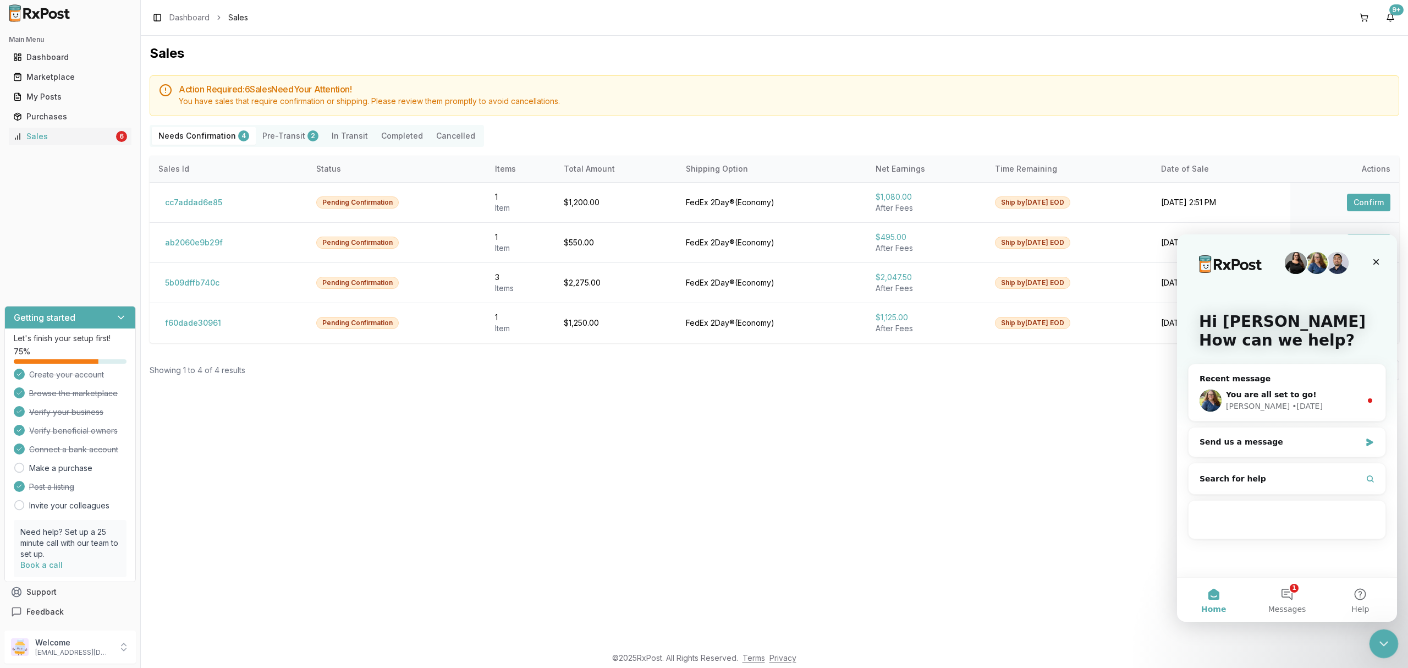
click at [1375, 647] on icon "Close Intercom Messenger" at bounding box center [1381, 641] width 13 height 13
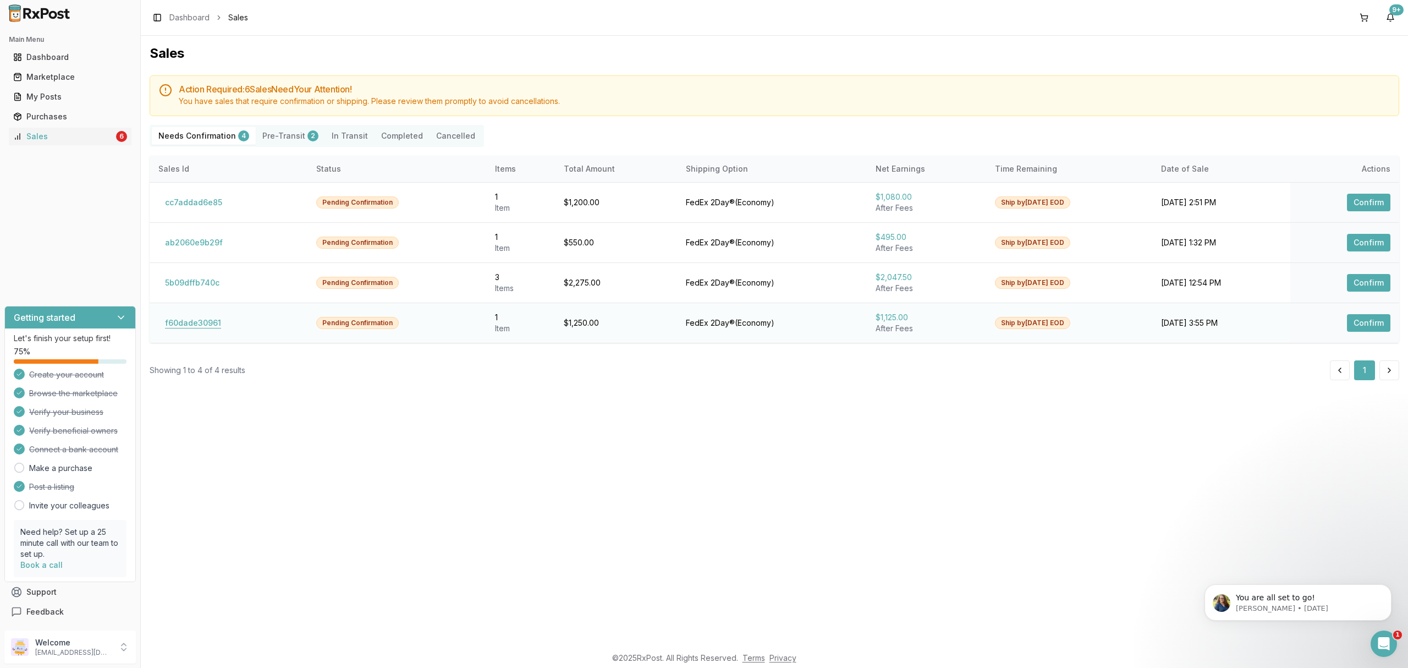
click at [203, 326] on button "f60dade30961" at bounding box center [192, 323] width 69 height 18
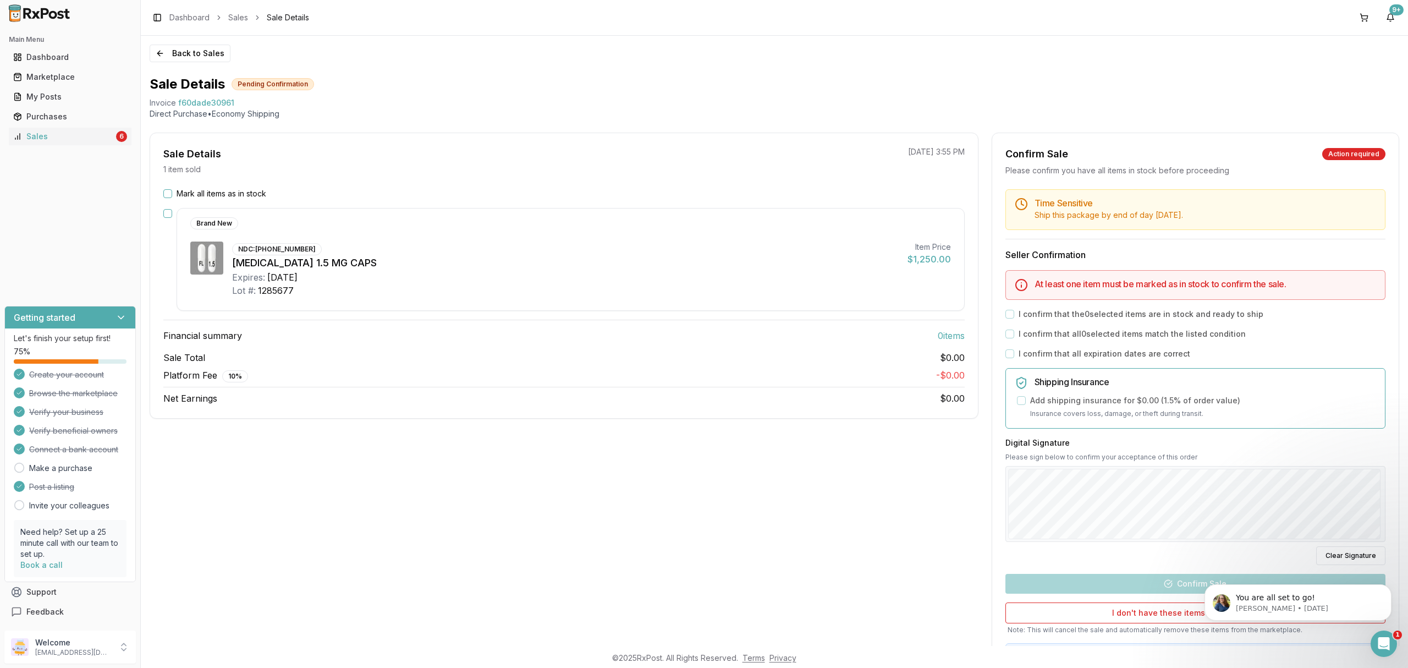
click at [597, 491] on div "Sale Details 1 item sold 10/07/2025 3:55 PM Mark all items as in stock Brand Ne…" at bounding box center [564, 410] width 829 height 554
click at [194, 64] on div "Back to Sales Sale Details Pending Confirmation Invoice f60dade30961 Direct Pur…" at bounding box center [774, 341] width 1267 height 610
click at [192, 56] on button "Back to Sales" at bounding box center [190, 54] width 81 height 18
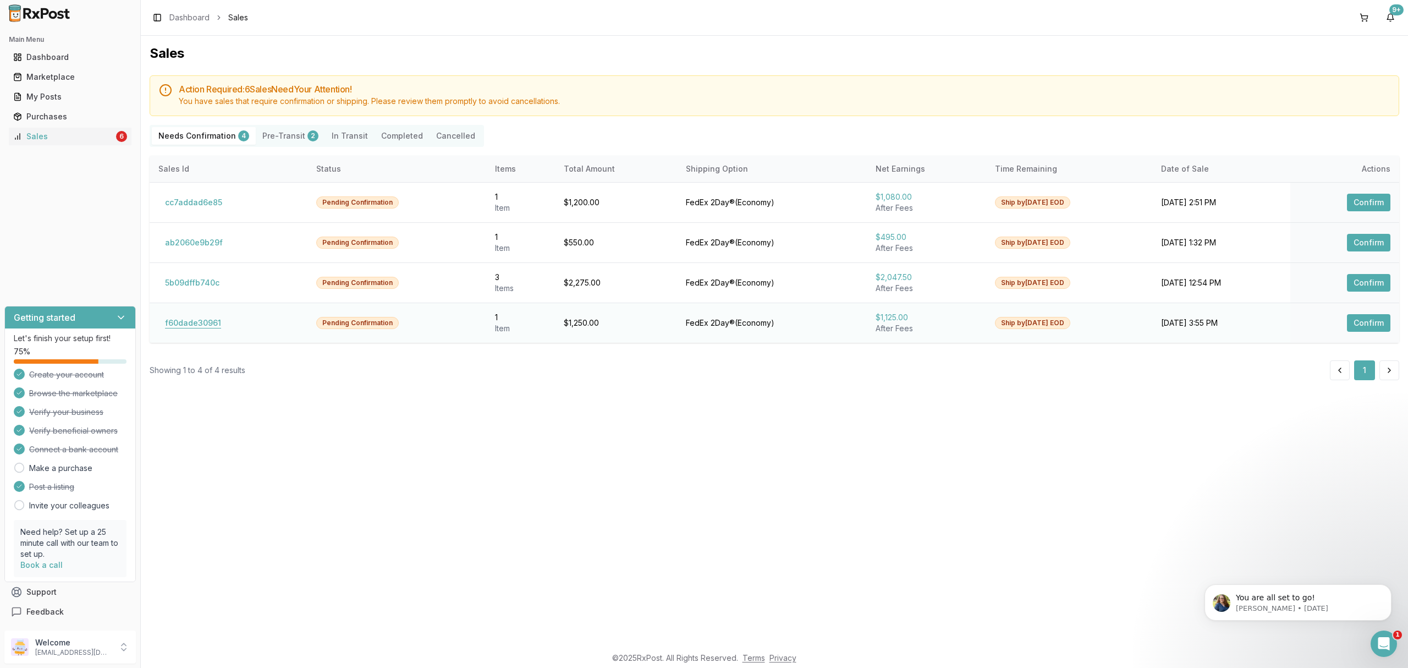
click at [209, 320] on button "f60dade30961" at bounding box center [192, 323] width 69 height 18
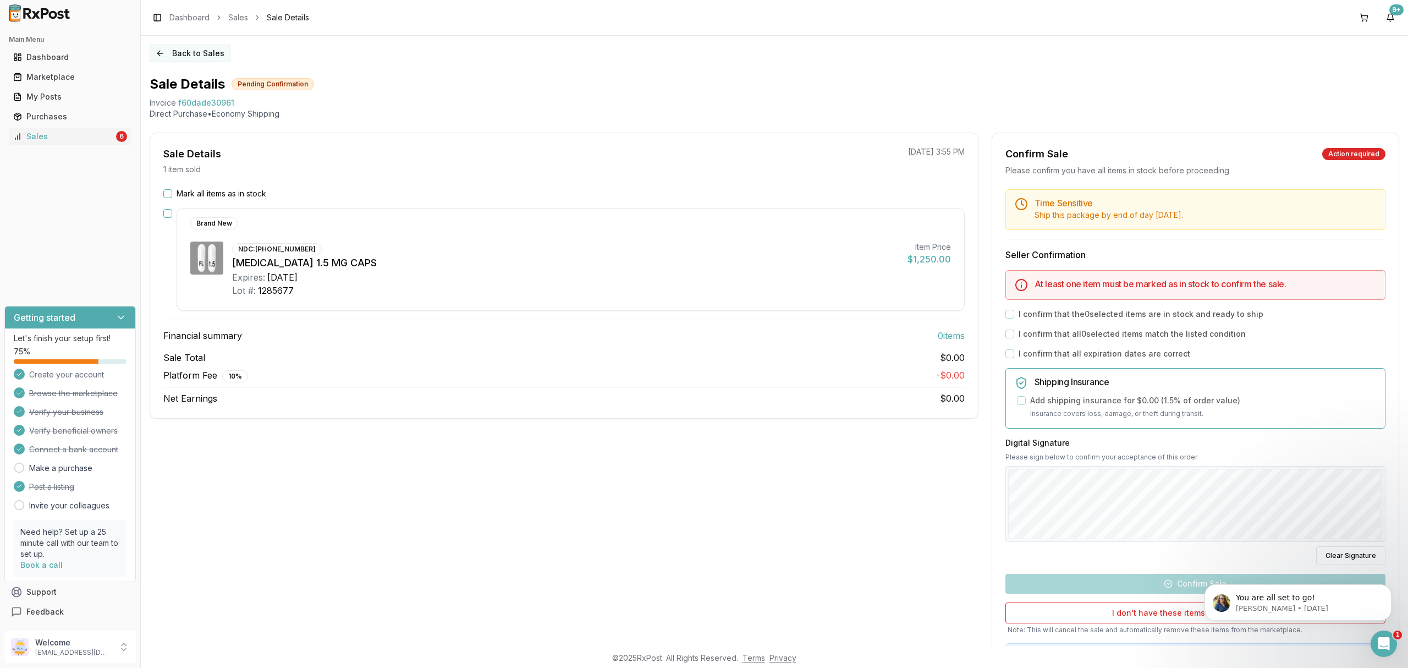
click at [194, 51] on button "Back to Sales" at bounding box center [190, 54] width 81 height 18
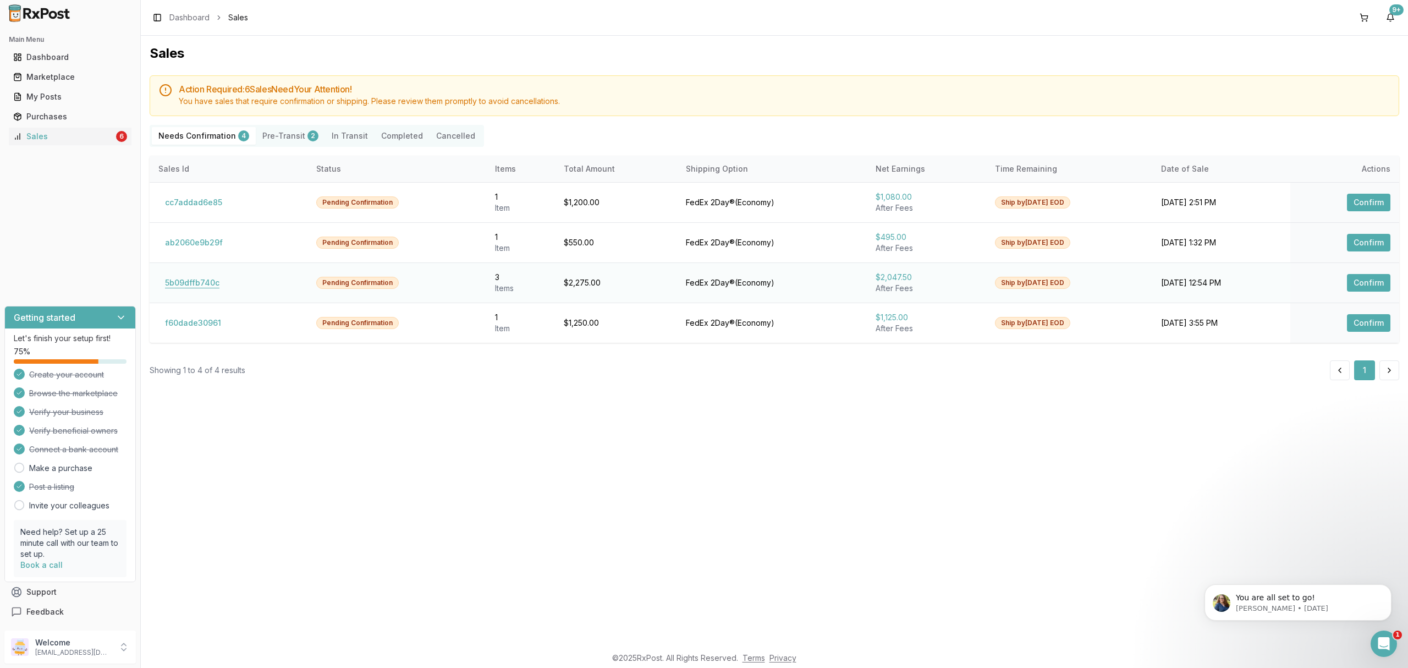
click at [205, 280] on button "5b09dffb740c" at bounding box center [192, 283] width 68 height 18
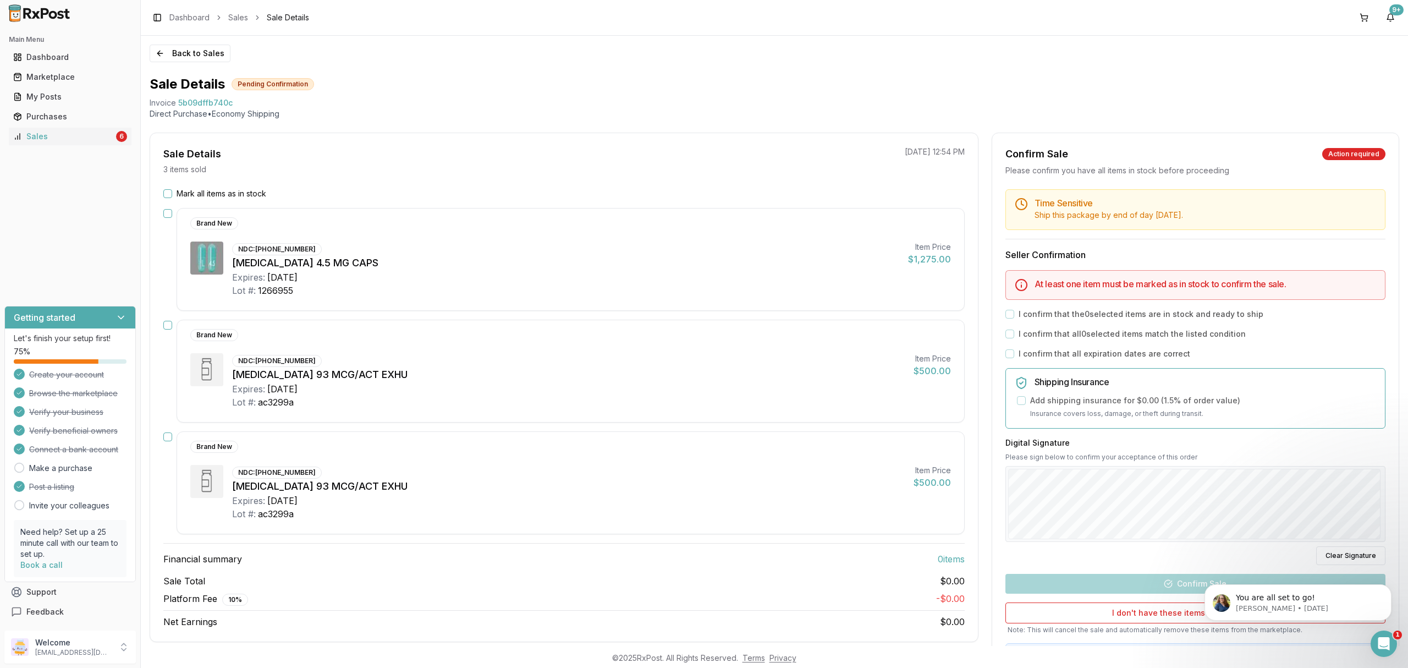
click at [198, 41] on div "Back to Sales Sale Details Pending Confirmation Invoice 5b09dffb740c Direct Pur…" at bounding box center [774, 341] width 1267 height 610
click at [197, 49] on button "Back to Sales" at bounding box center [190, 54] width 81 height 18
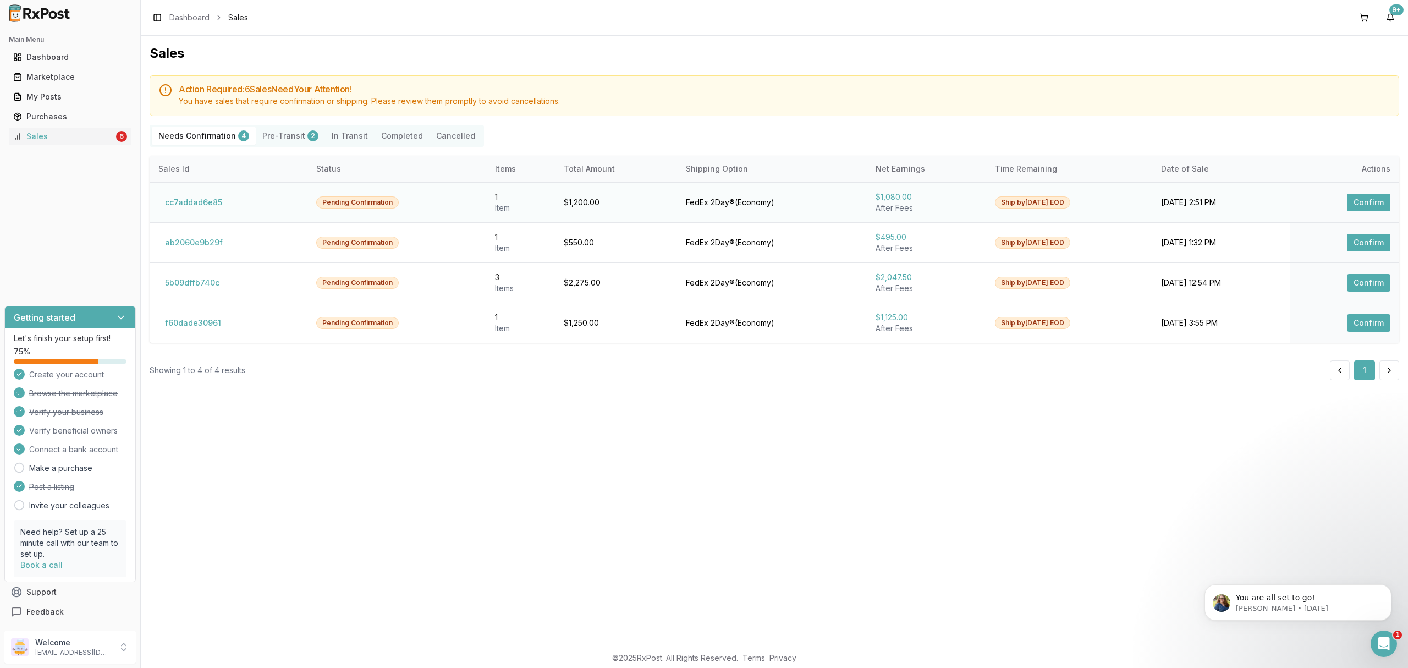
click at [203, 190] on td "cc7addad6e85" at bounding box center [229, 202] width 158 height 40
click at [201, 246] on button "ab2060e9b29f" at bounding box center [193, 243] width 71 height 18
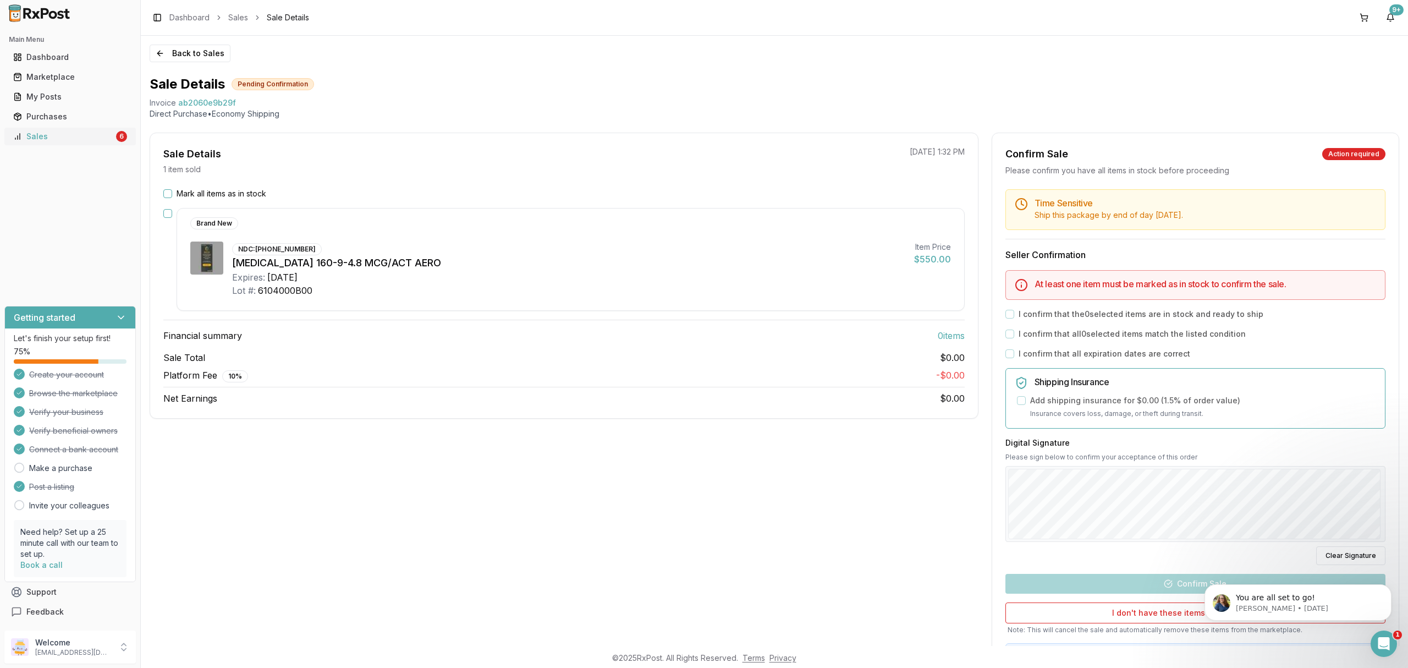
click at [98, 131] on div "Sales" at bounding box center [63, 136] width 101 height 11
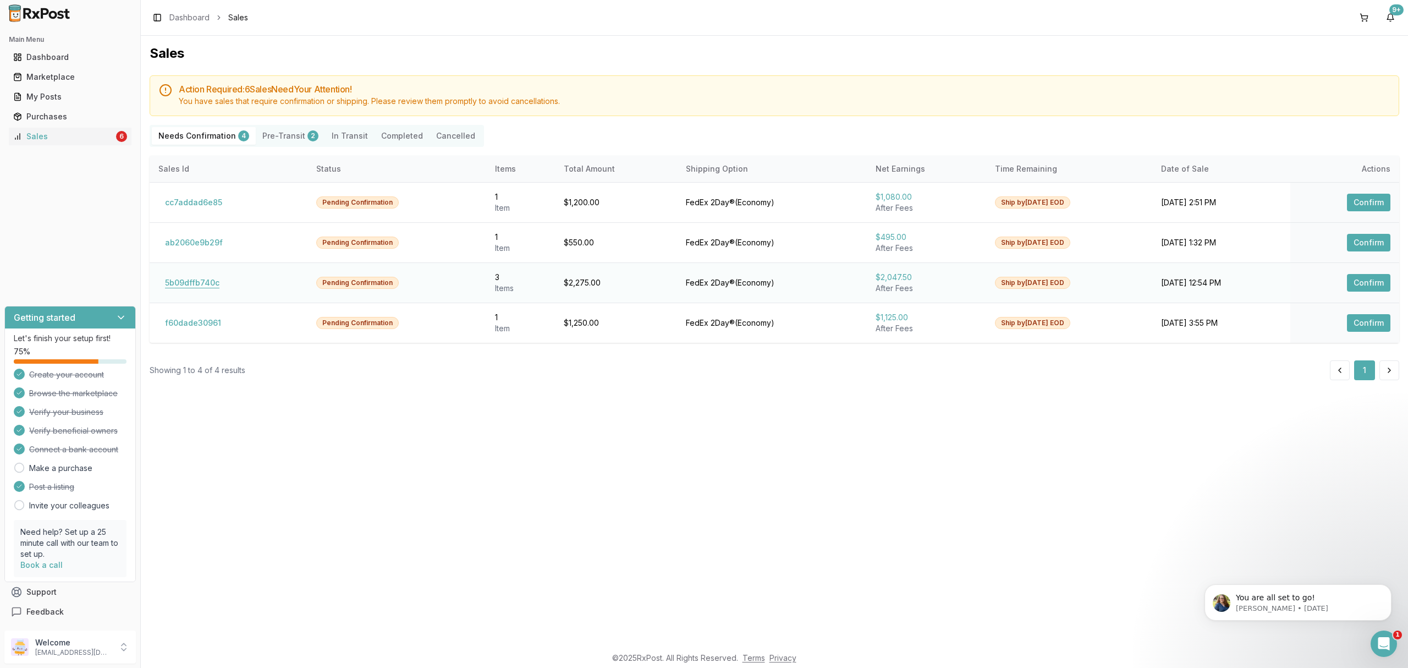
click at [207, 284] on button "5b09dffb740c" at bounding box center [192, 283] width 68 height 18
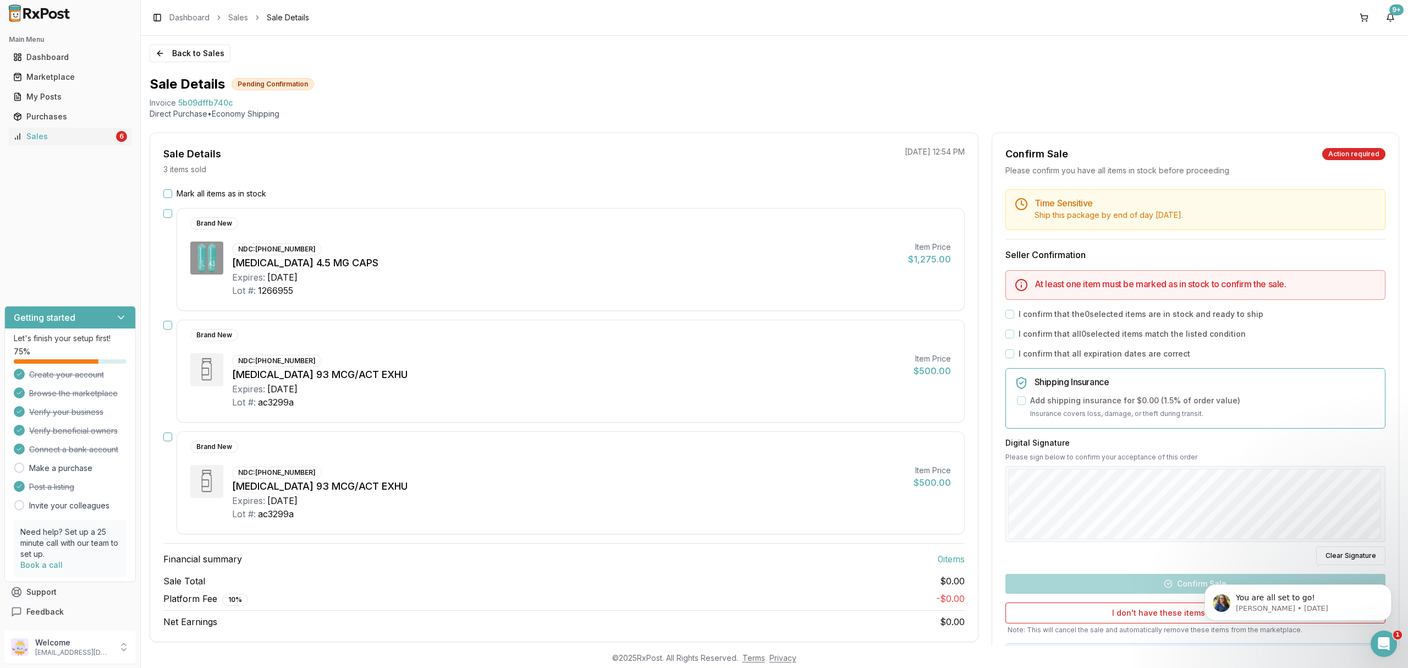
click at [167, 212] on button "button" at bounding box center [167, 213] width 9 height 9
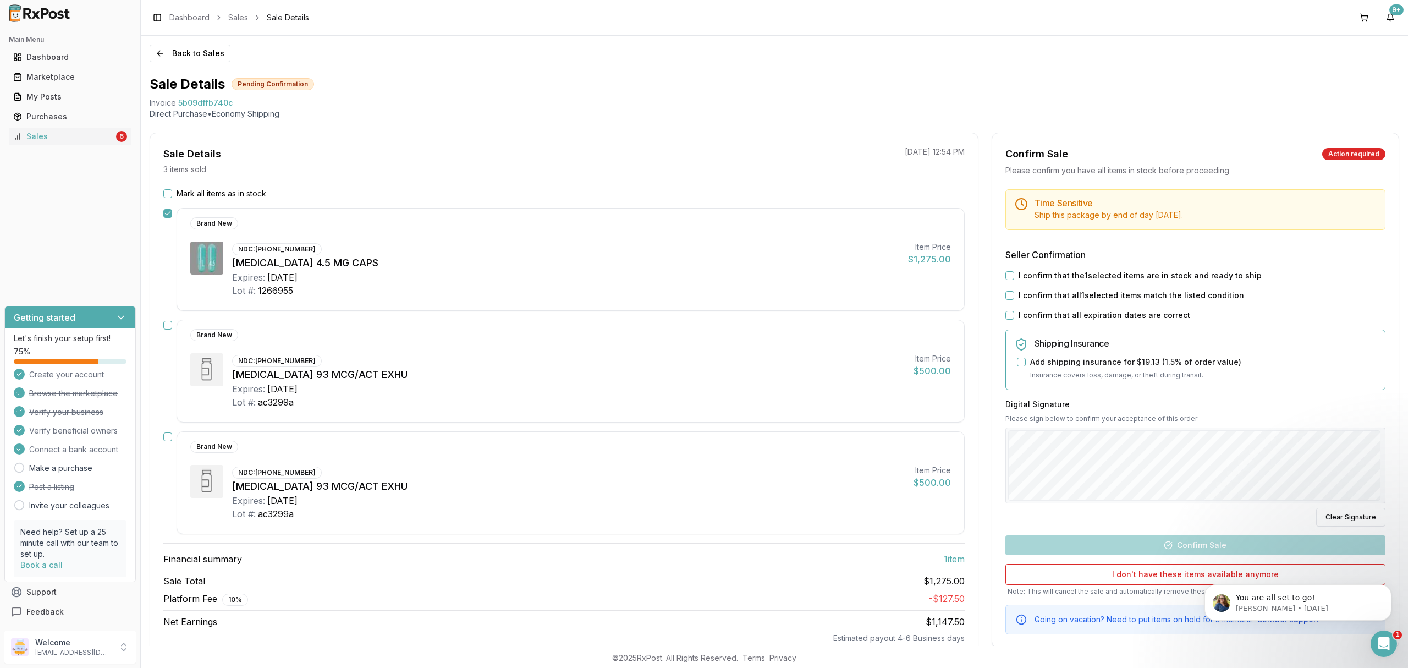
click at [1032, 277] on label "I confirm that the 1 selected items are in stock and ready to ship" at bounding box center [1140, 275] width 243 height 11
click at [1014, 277] on button "I confirm that the 1 selected items are in stock and ready to ship" at bounding box center [1009, 275] width 9 height 9
click at [1030, 297] on label "I confirm that all 1 selected items match the listed condition" at bounding box center [1131, 295] width 225 height 11
click at [1014, 297] on button "I confirm that all 1 selected items match the listed condition" at bounding box center [1009, 295] width 9 height 9
click at [1027, 312] on label "I confirm that all expiration dates are correct" at bounding box center [1105, 315] width 172 height 11
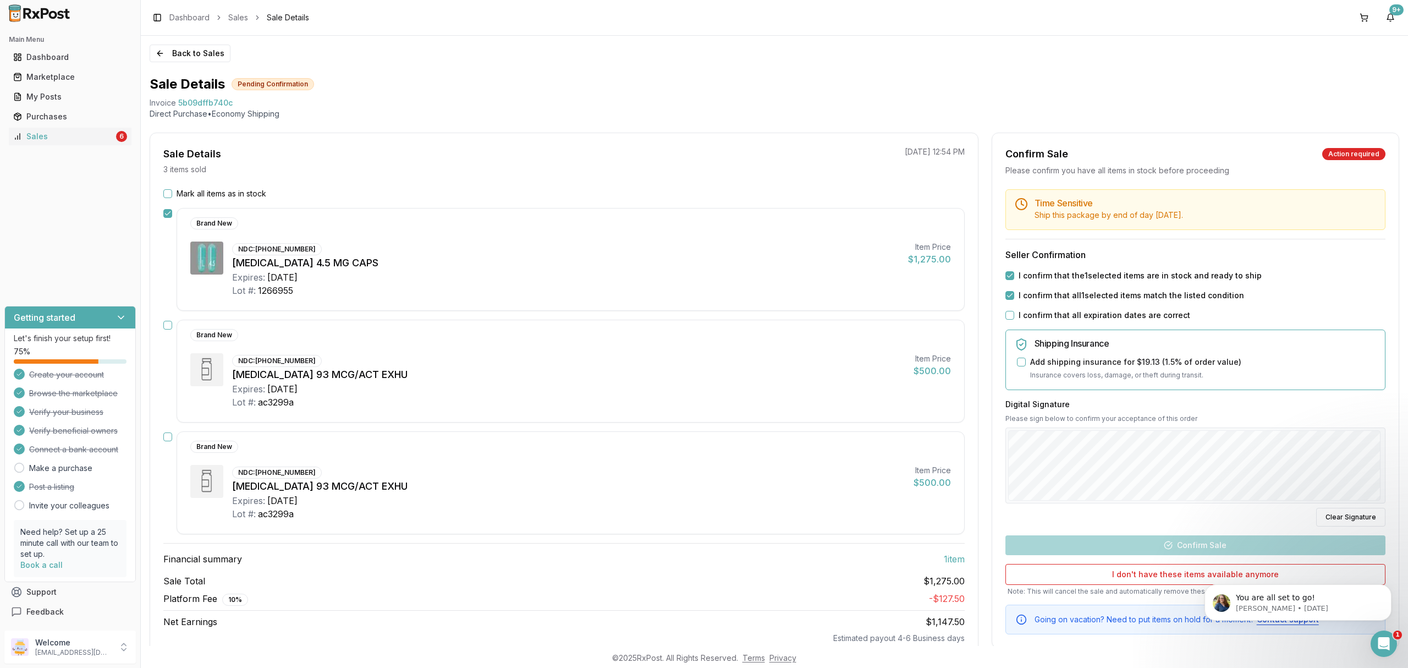
click at [1014, 312] on button "I confirm that all expiration dates are correct" at bounding box center [1009, 315] width 9 height 9
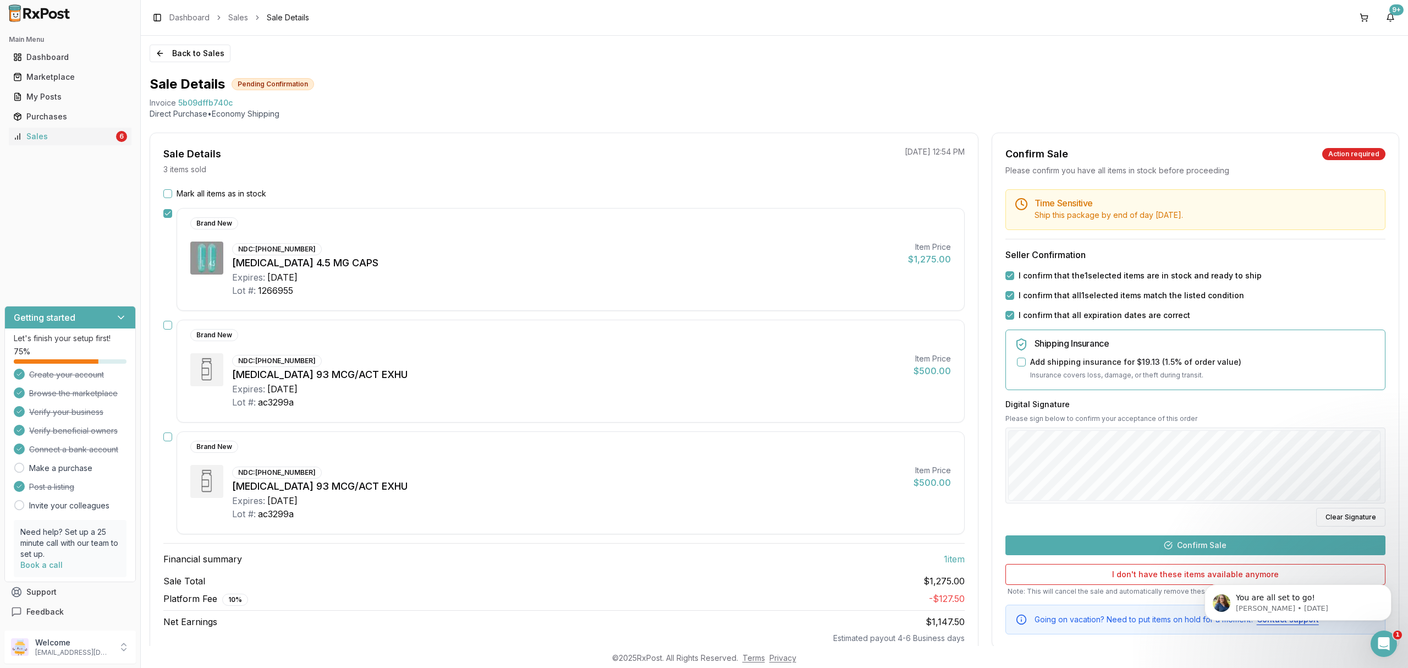
click at [1213, 540] on button "Confirm Sale" at bounding box center [1195, 545] width 380 height 20
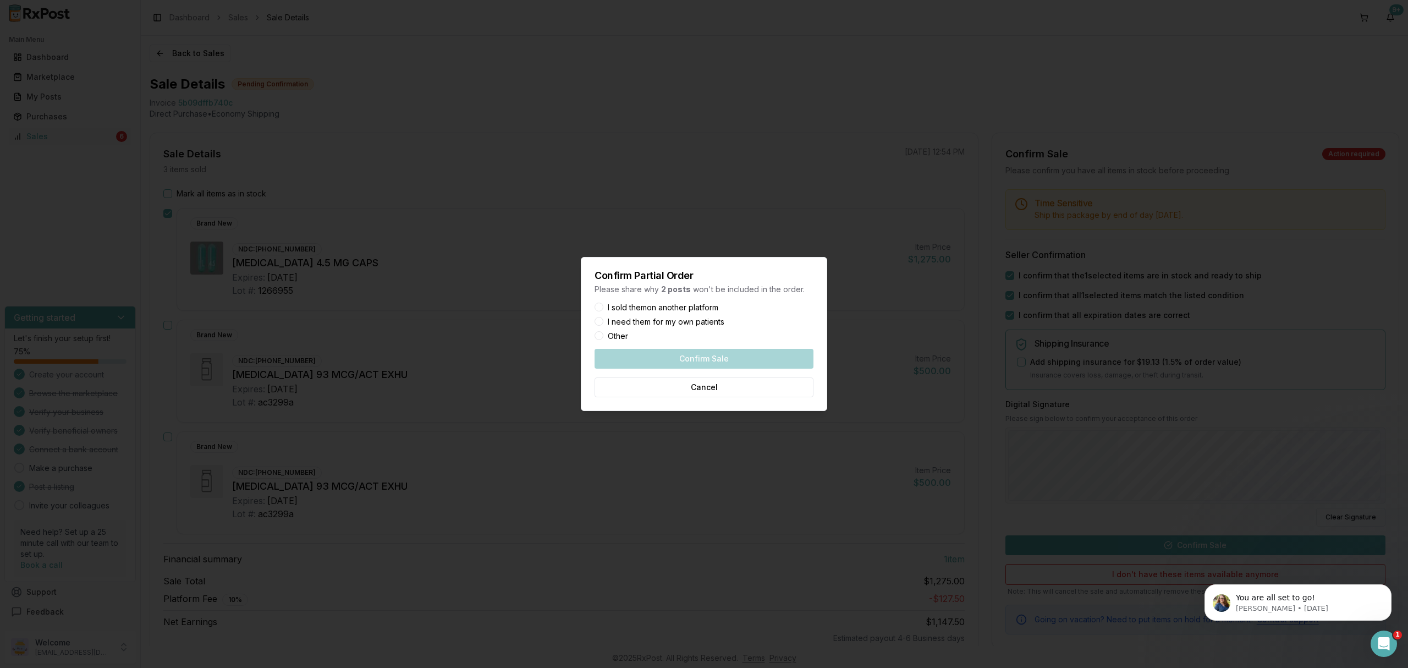
click at [716, 308] on label "I sold them on another platform" at bounding box center [663, 308] width 111 height 8
click at [603, 308] on button "I sold them on another platform" at bounding box center [599, 306] width 9 height 9
click at [716, 356] on button "Confirm Sale" at bounding box center [704, 359] width 219 height 20
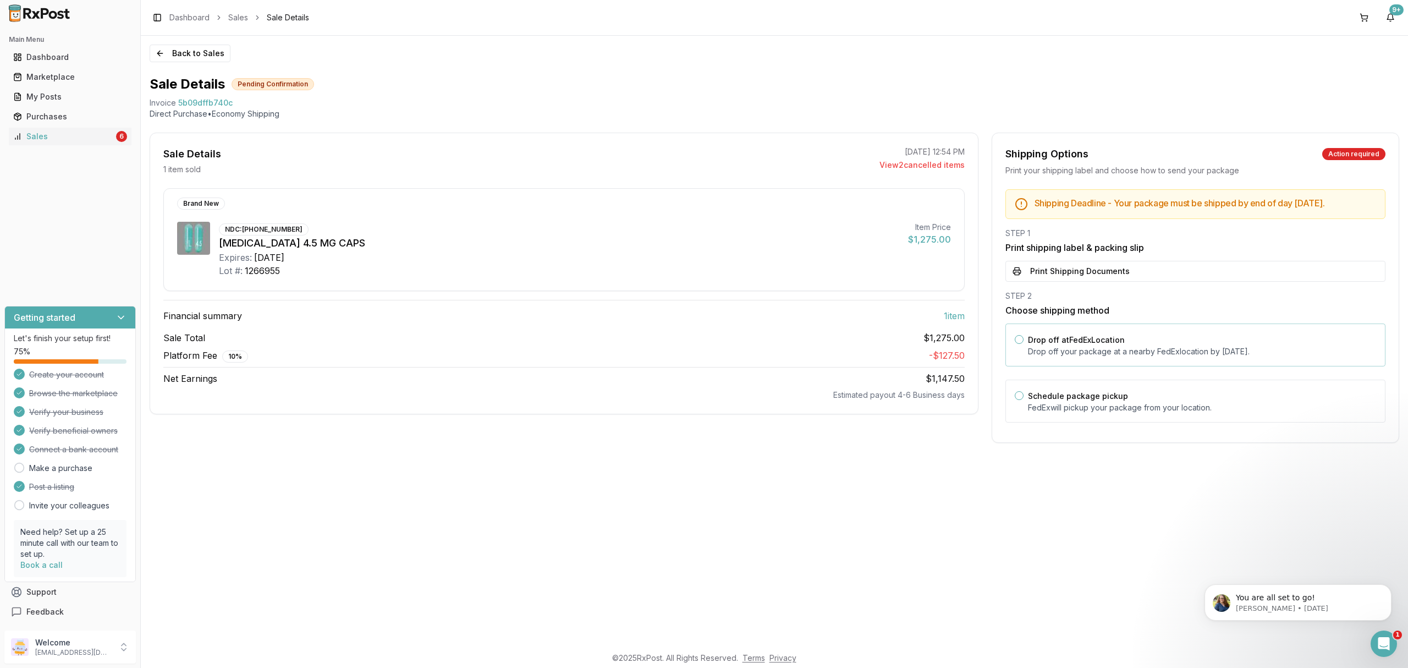
click at [1118, 357] on p "Drop off your package at a nearby FedEx location by October 15, 2025 ." at bounding box center [1202, 351] width 348 height 11
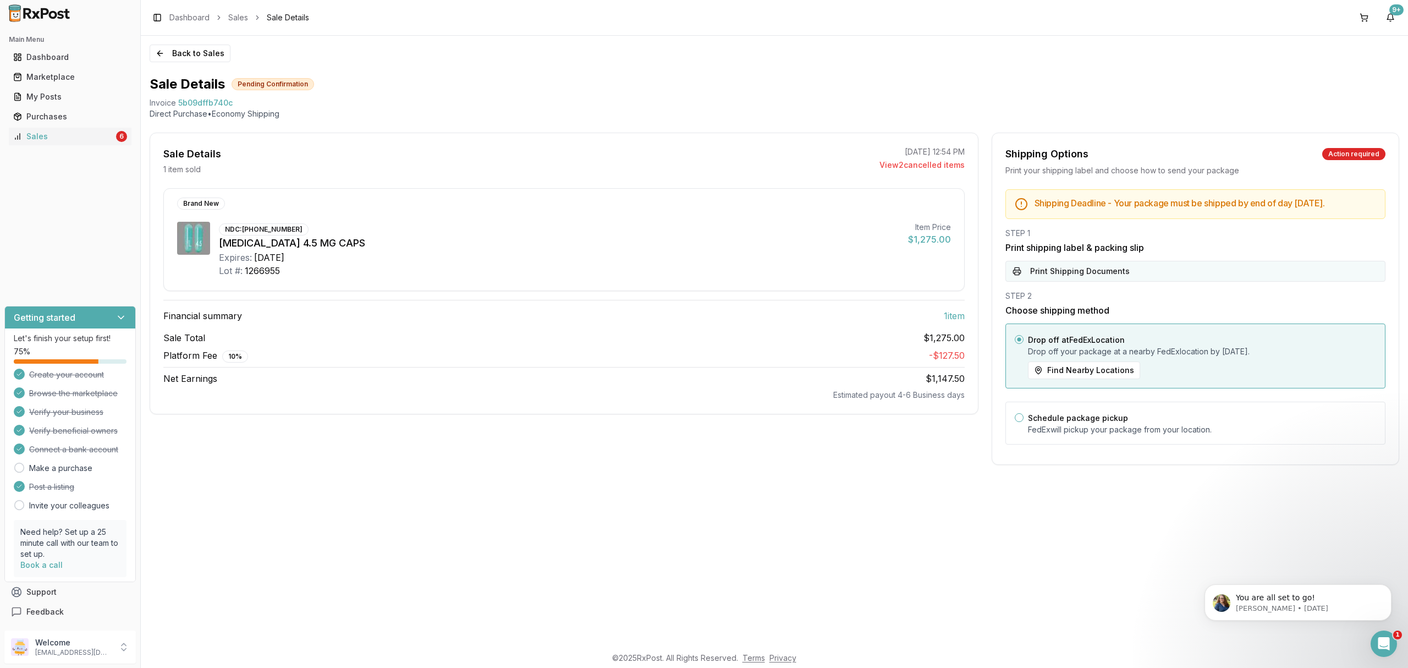
click at [1121, 282] on button "Print Shipping Documents" at bounding box center [1195, 271] width 380 height 21
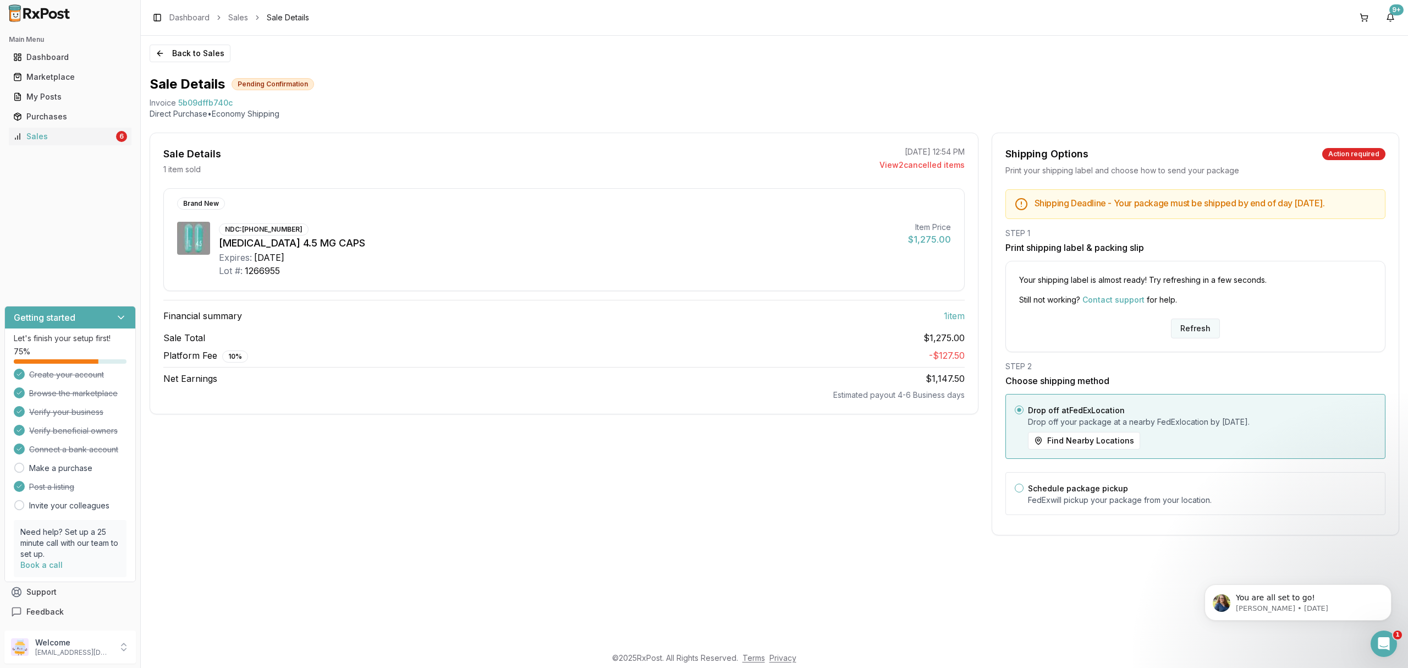
click at [1204, 338] on button "Refresh" at bounding box center [1195, 328] width 49 height 20
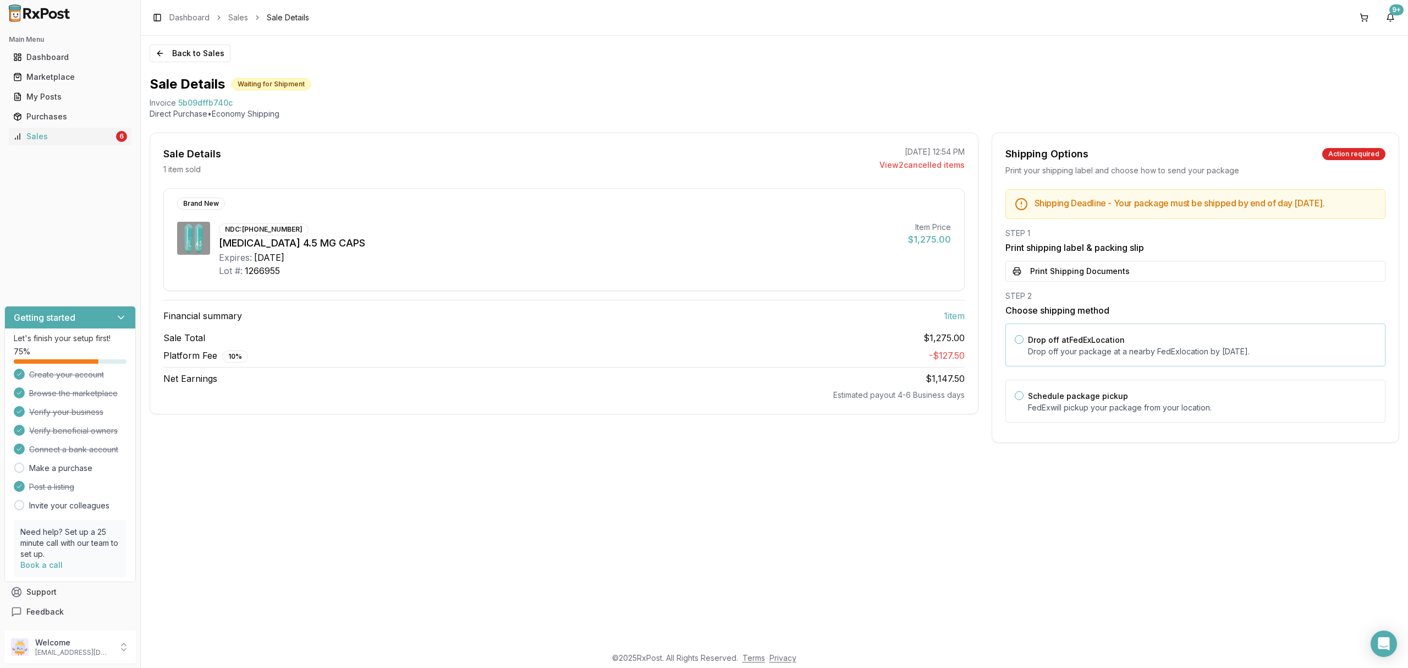
click at [1210, 350] on div "Drop off at FedEx Location Drop off your package at a nearby [GEOGRAPHIC_DATA] …" at bounding box center [1202, 345] width 348 height 24
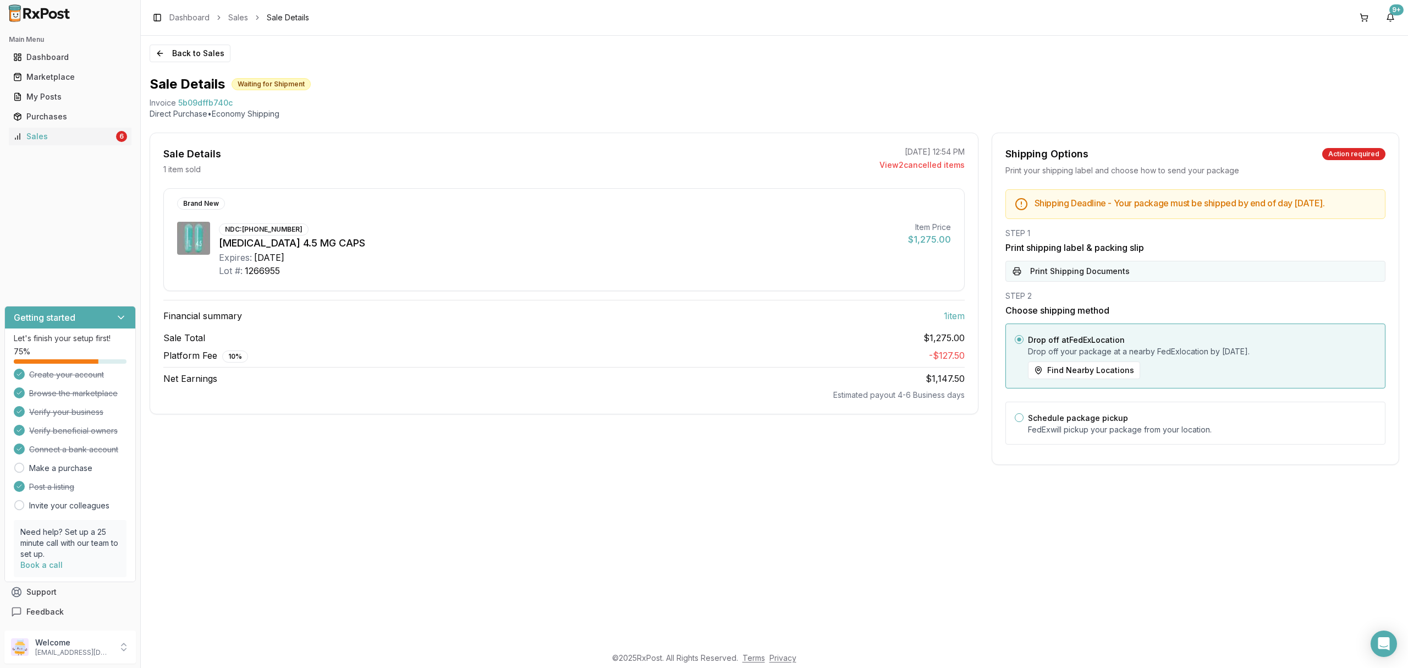
click at [1199, 279] on button "Print Shipping Documents" at bounding box center [1195, 271] width 380 height 21
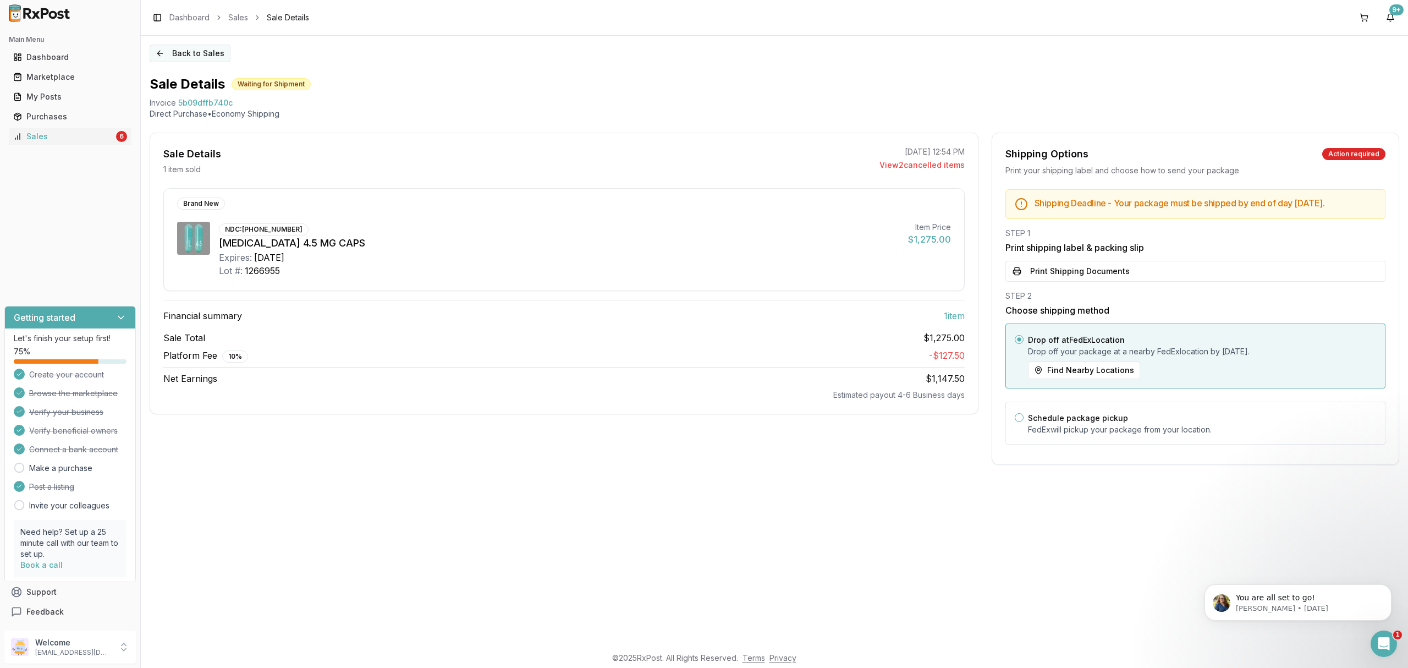
click at [168, 53] on button "Back to Sales" at bounding box center [190, 54] width 81 height 18
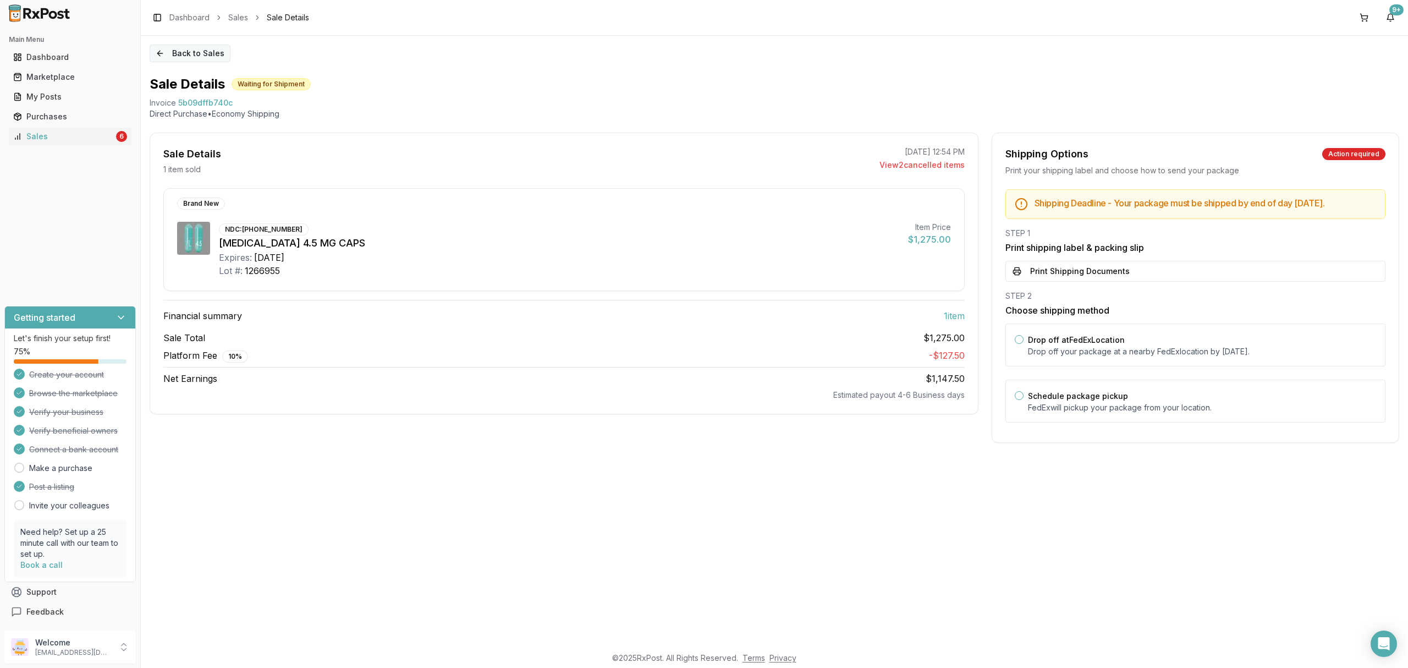
click at [205, 59] on button "Back to Sales" at bounding box center [190, 54] width 81 height 18
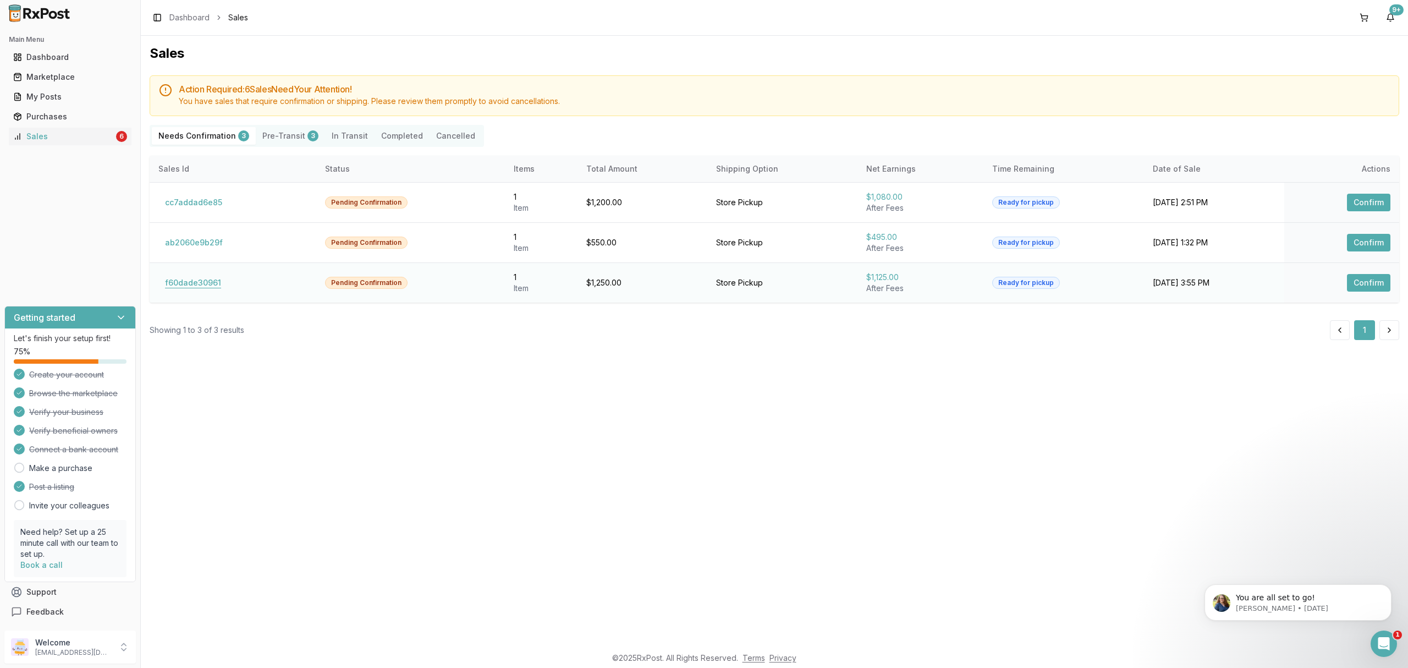
click at [191, 287] on button "f60dade30961" at bounding box center [192, 283] width 69 height 18
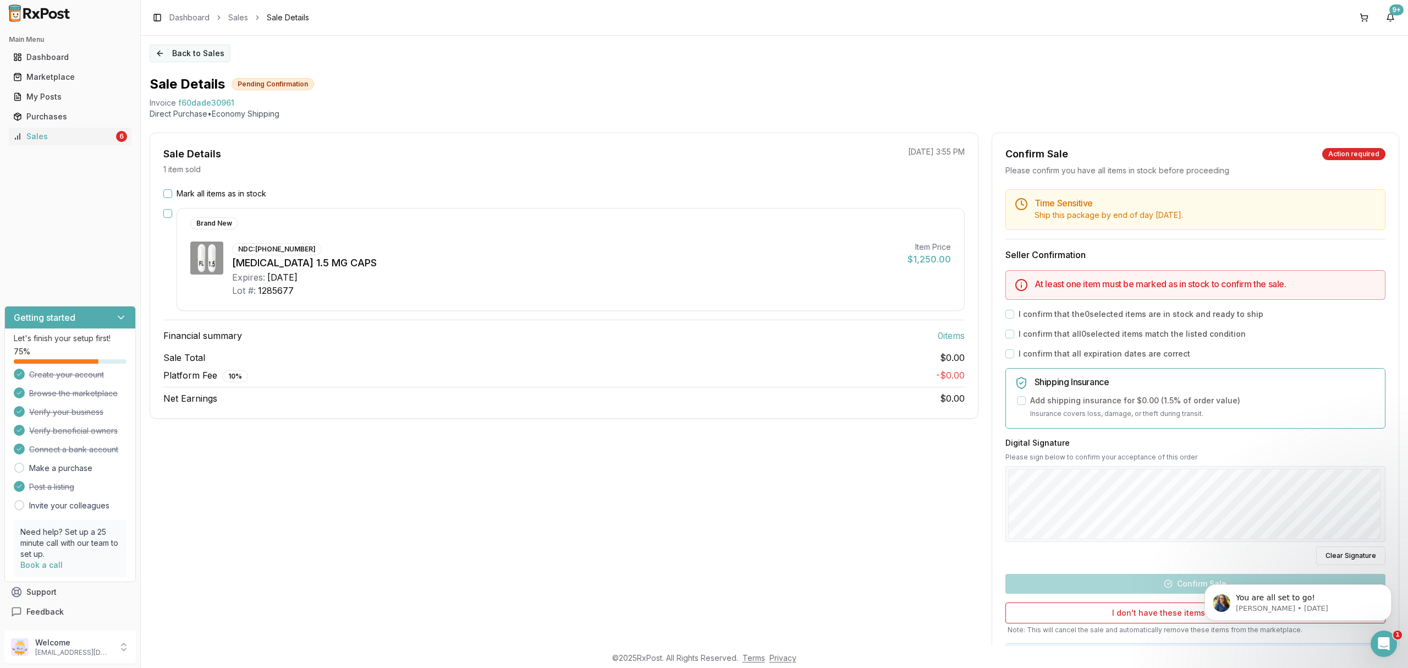
click at [203, 54] on button "Back to Sales" at bounding box center [190, 54] width 81 height 18
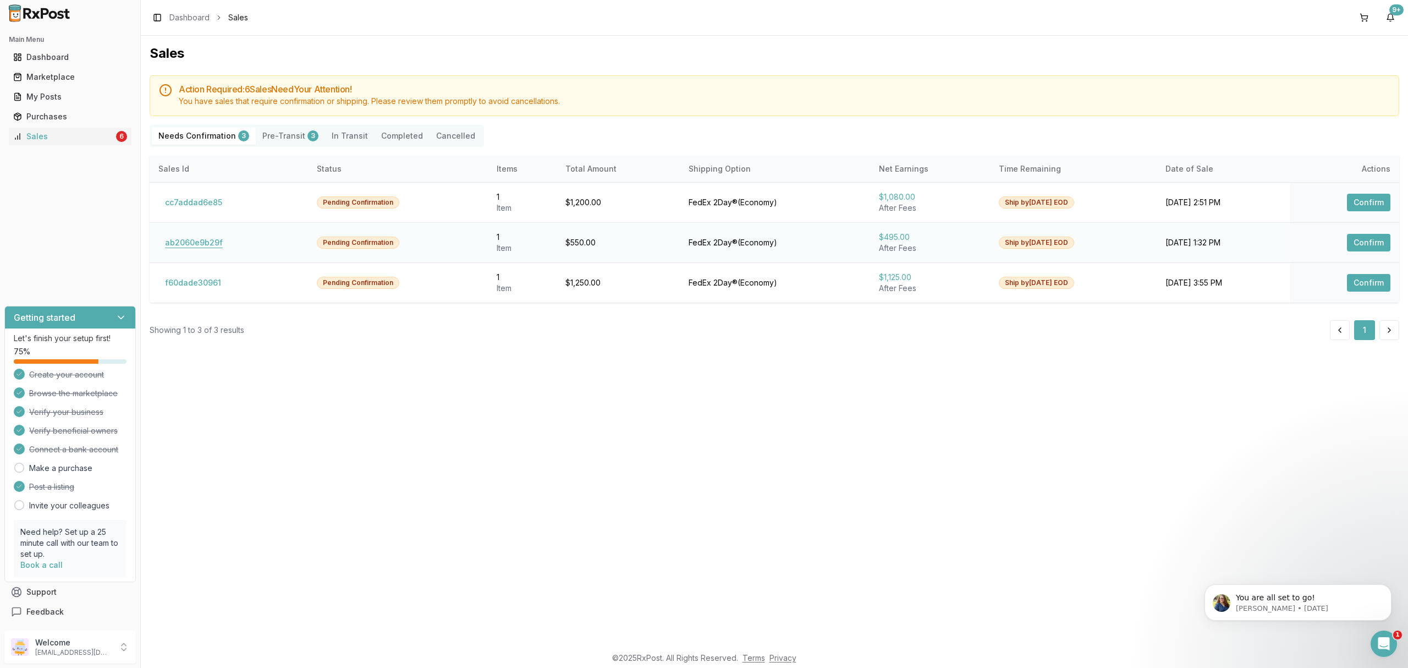
click at [192, 243] on button "ab2060e9b29f" at bounding box center [193, 243] width 71 height 18
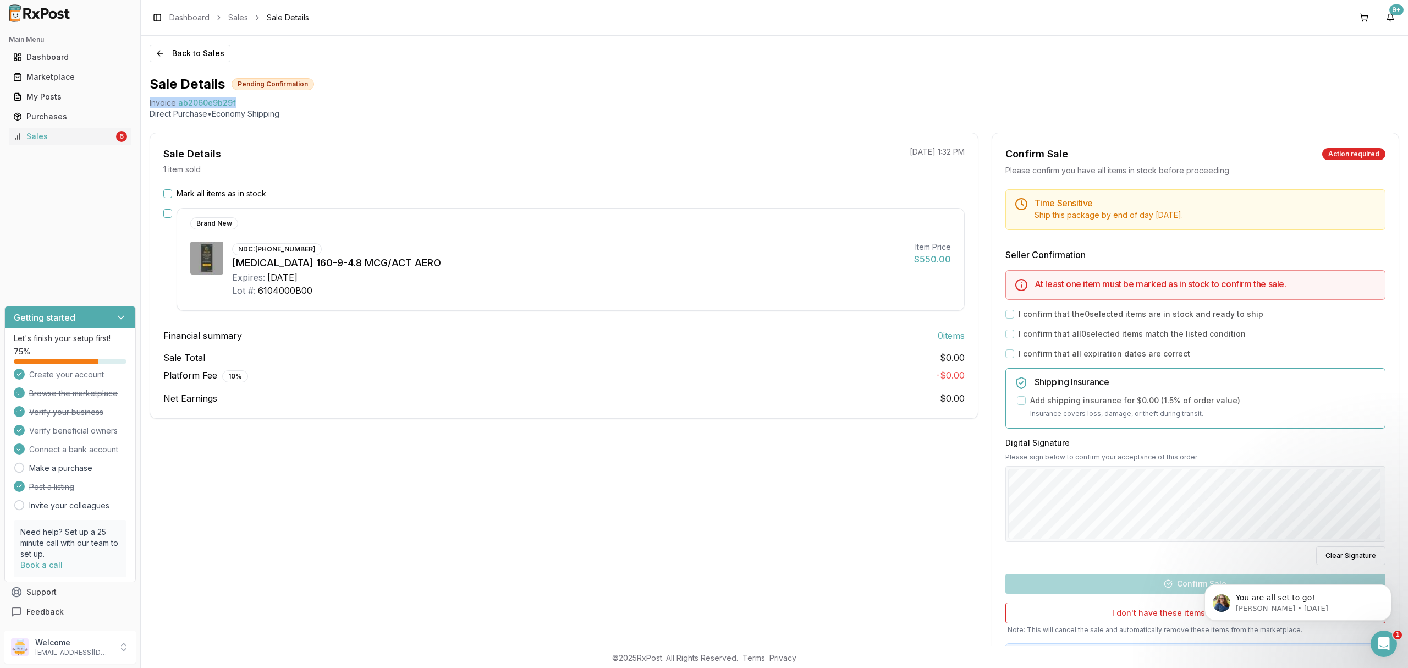
drag, startPoint x: 148, startPoint y: 106, endPoint x: 253, endPoint y: 107, distance: 105.0
click at [253, 107] on div "Back to Sales Sale Details Pending Confirmation Invoice ab2060e9b29f Direct Pur…" at bounding box center [774, 341] width 1267 height 610
copy div "Invoice ab2060e9b29f"
click at [1379, 637] on icon "Open Intercom Messenger" at bounding box center [1382, 642] width 18 height 18
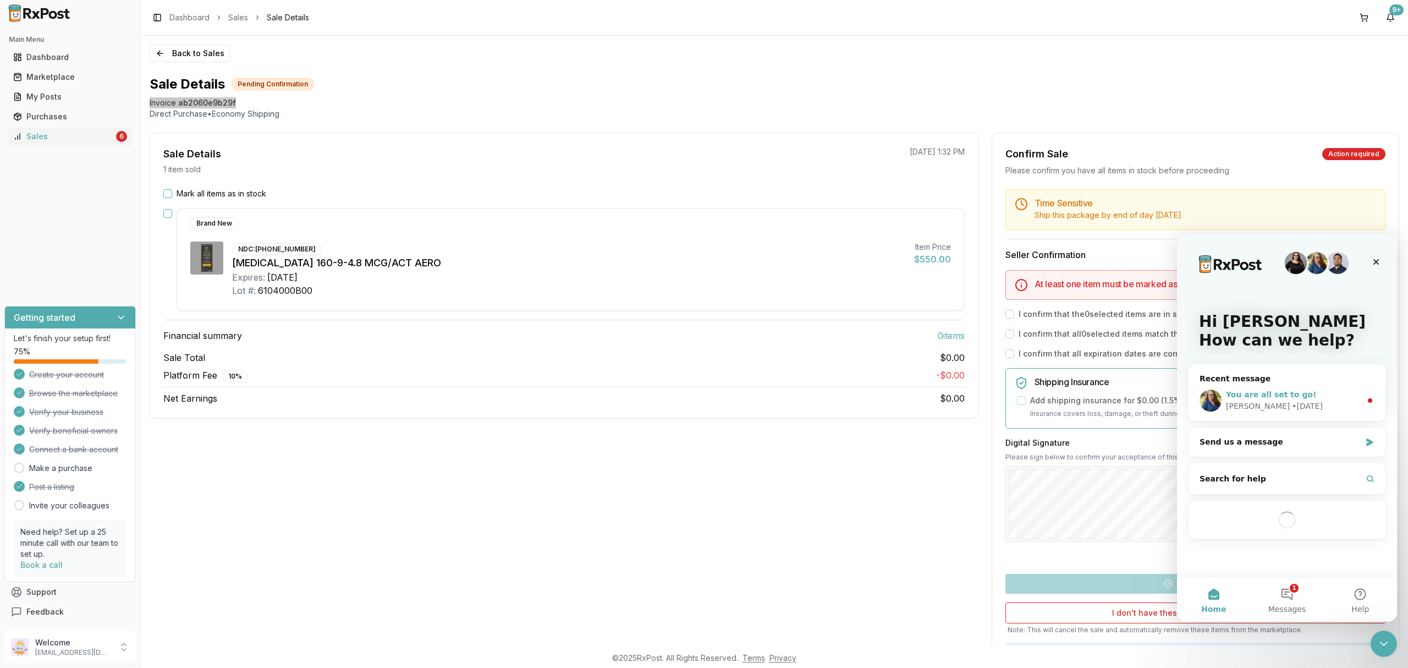
click at [1342, 406] on div "Bobbie • 1d ago" at bounding box center [1293, 406] width 135 height 12
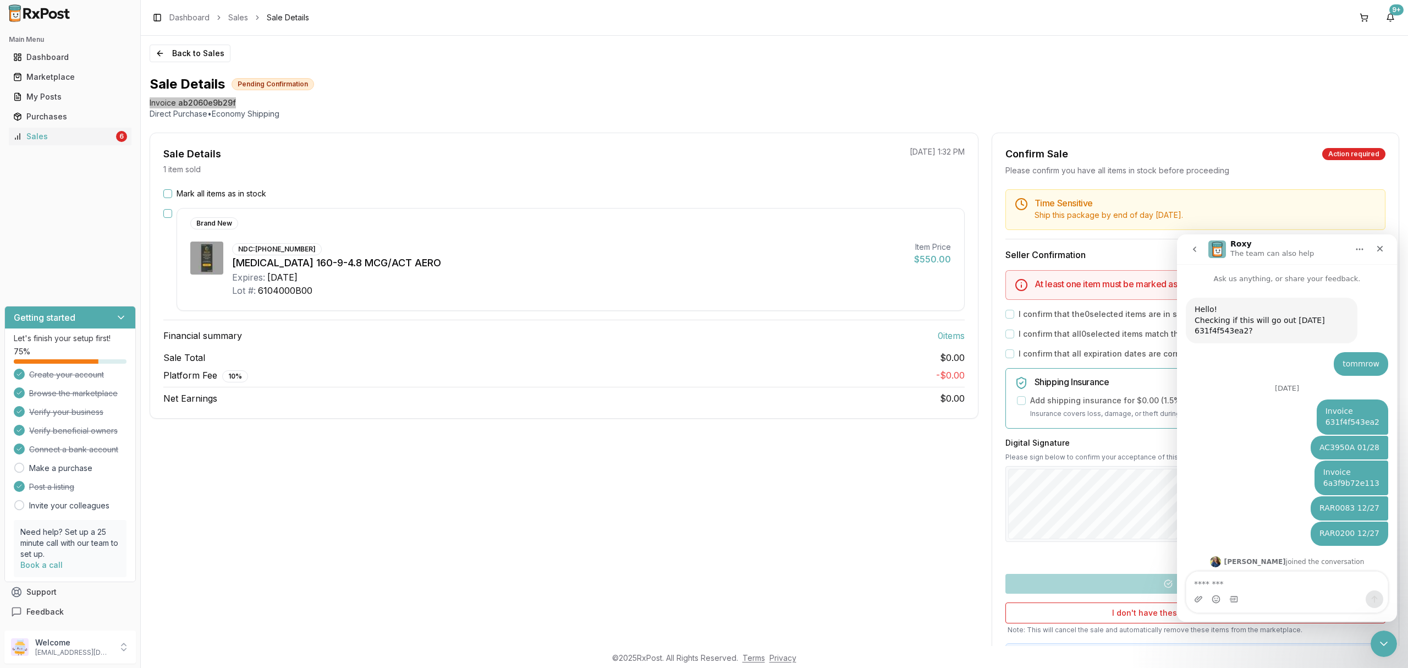
scroll to position [1, 0]
type textarea "**********"
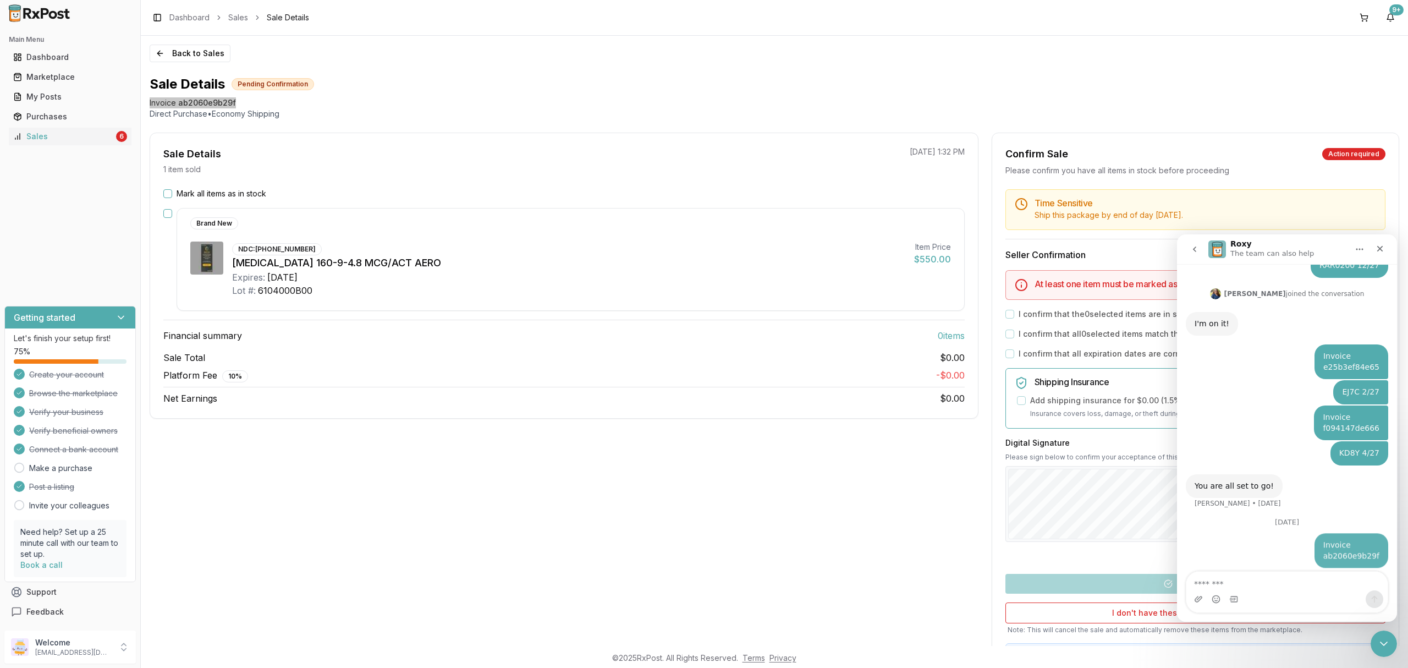
scroll to position [276, 0]
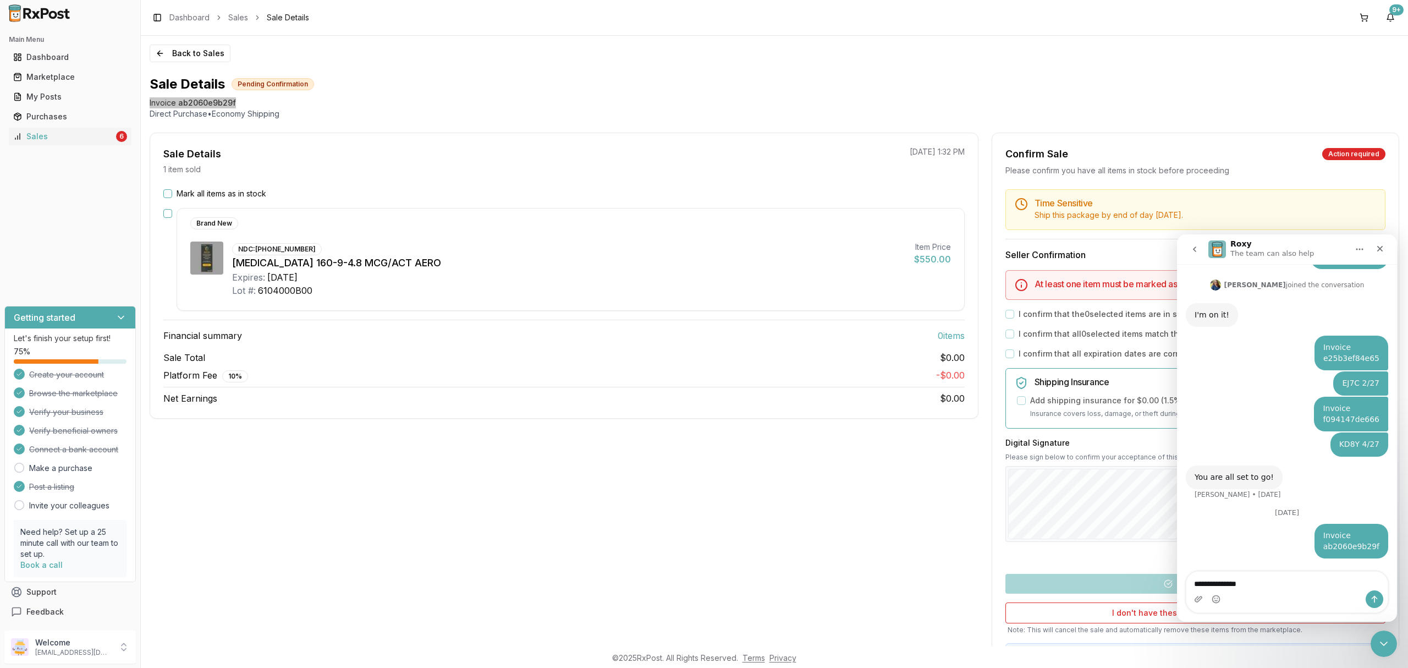
type textarea "**********"
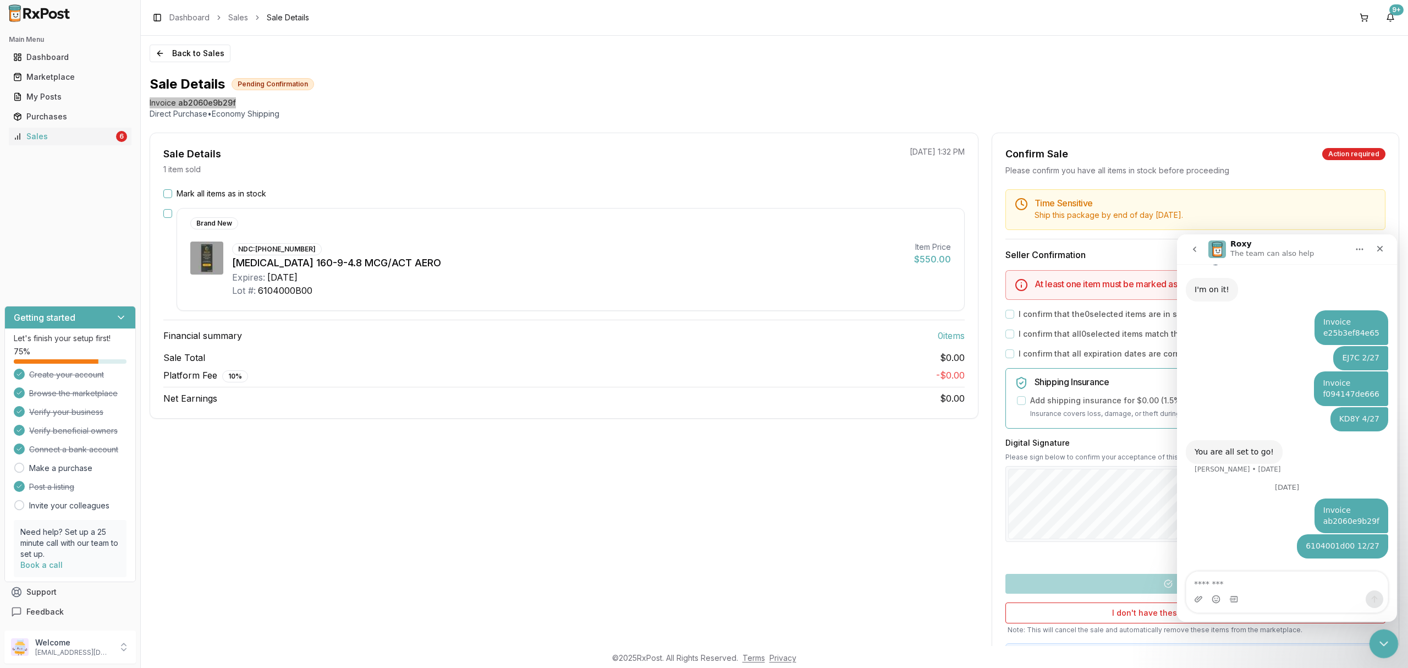
click at [1378, 633] on div "Close Intercom Messenger" at bounding box center [1382, 642] width 26 height 26
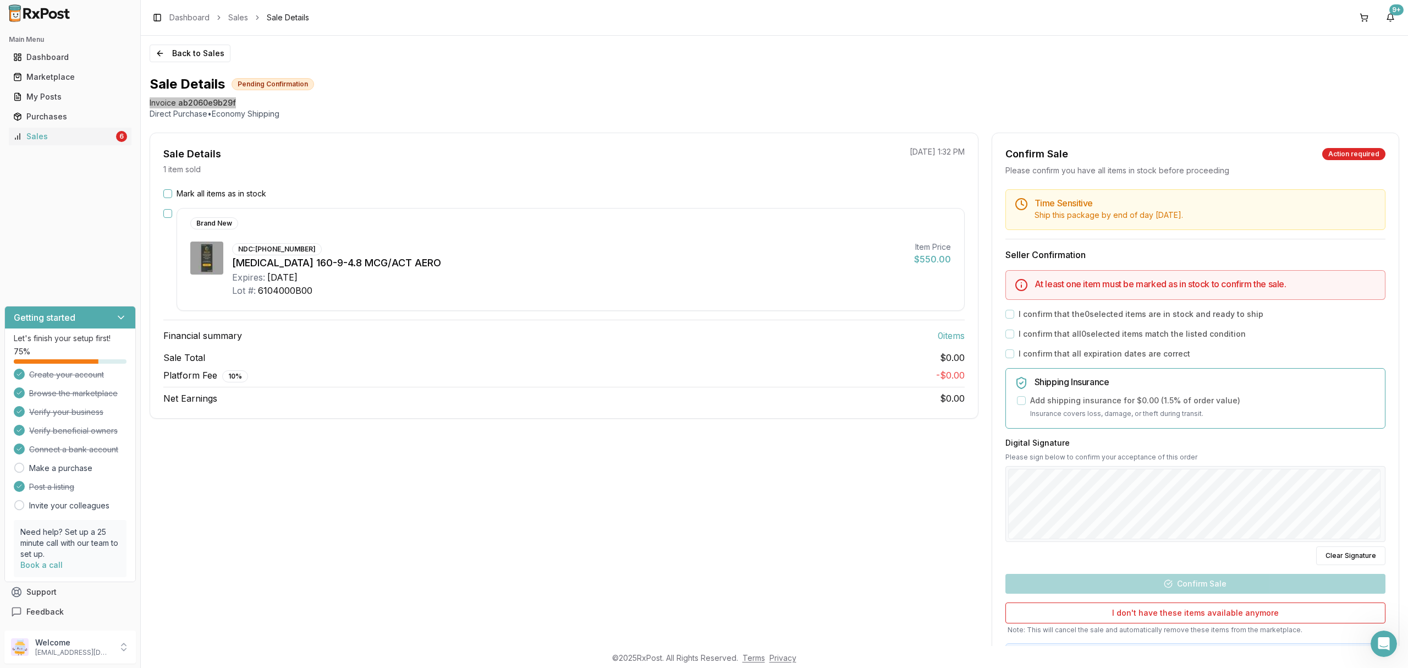
scroll to position [300, 0]
click at [202, 53] on button "Back to Sales" at bounding box center [190, 54] width 81 height 18
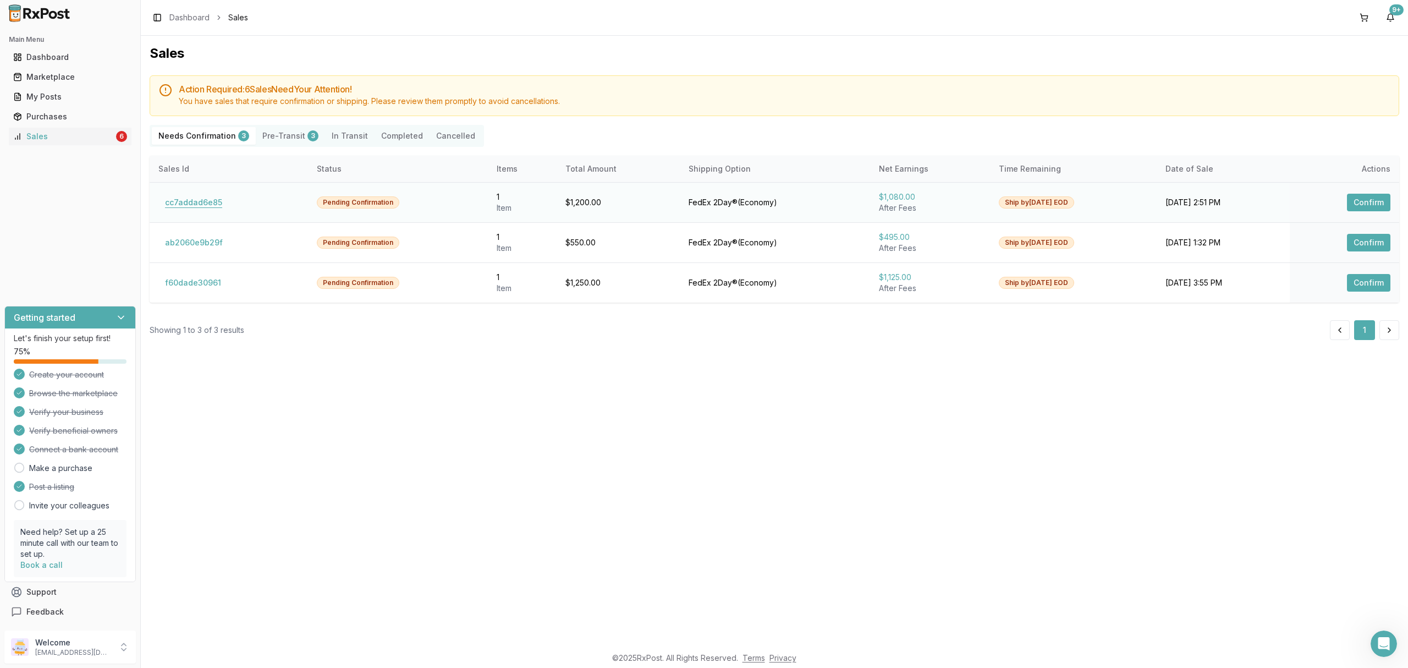
click at [187, 206] on button "cc7addad6e85" at bounding box center [193, 203] width 70 height 18
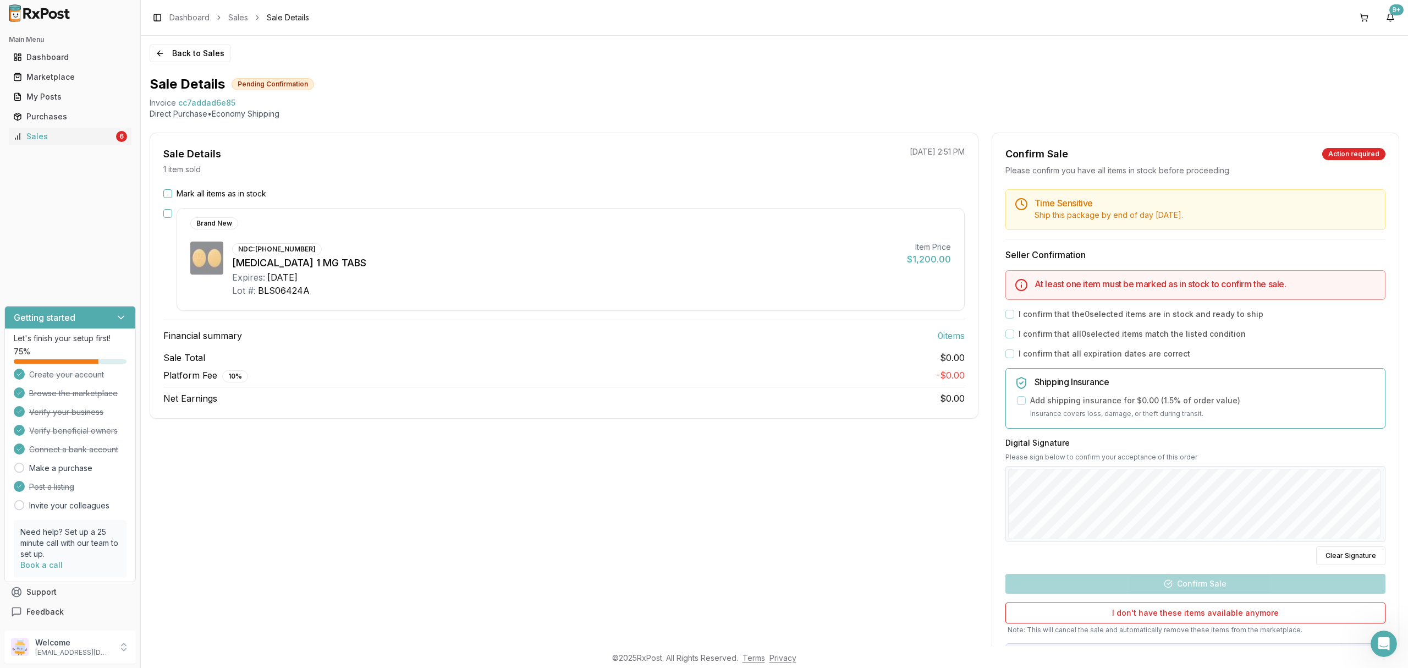
click at [752, 426] on div "Sale Details 1 item sold 10/08/2025 2:51 PM Mark all items as in stock Brand Ne…" at bounding box center [564, 410] width 829 height 554
click at [210, 194] on label "Mark all items as in stock" at bounding box center [222, 193] width 90 height 11
click at [172, 194] on button "Mark all items as in stock" at bounding box center [167, 193] width 9 height 9
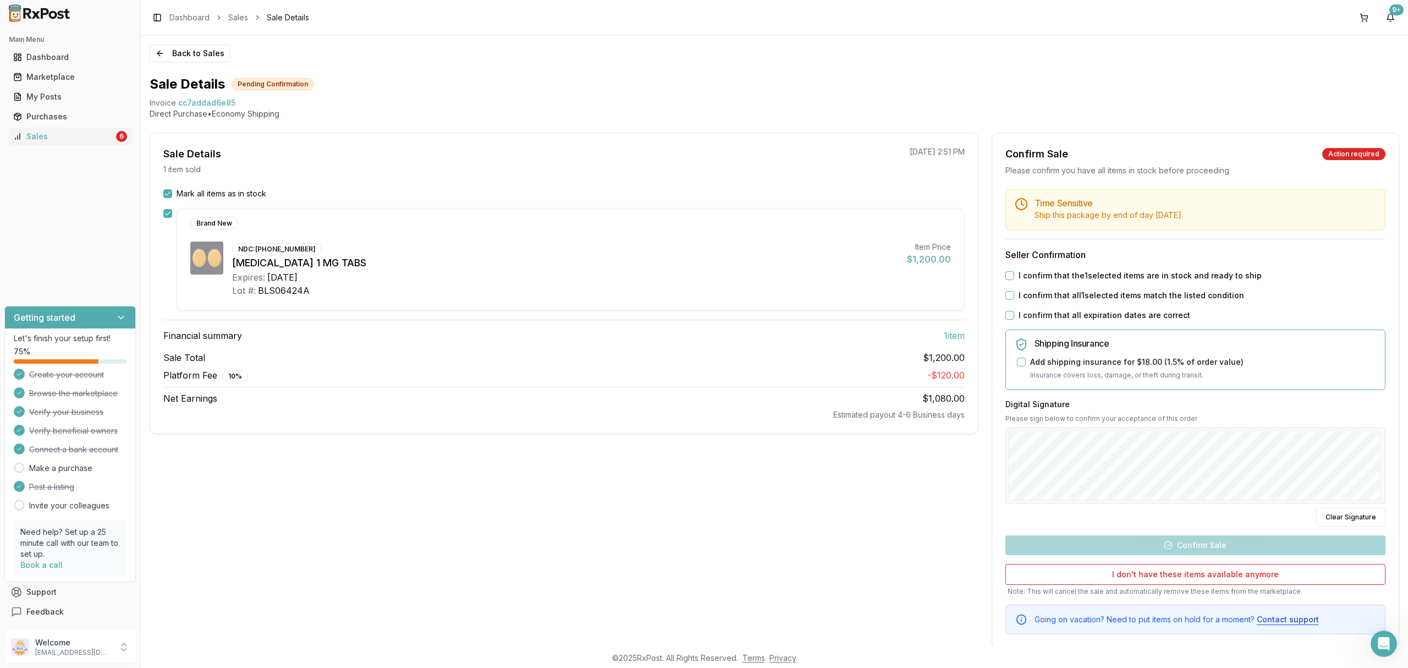
click at [1019, 278] on label "I confirm that the 1 selected items are in stock and ready to ship" at bounding box center [1140, 275] width 243 height 11
click at [1014, 278] on button "I confirm that the 1 selected items are in stock and ready to ship" at bounding box center [1009, 275] width 9 height 9
click at [1023, 295] on label "I confirm that all 1 selected items match the listed condition" at bounding box center [1131, 295] width 225 height 11
click at [1014, 295] on button "I confirm that all 1 selected items match the listed condition" at bounding box center [1009, 295] width 9 height 9
click at [1023, 315] on label "I confirm that all expiration dates are correct" at bounding box center [1105, 315] width 172 height 11
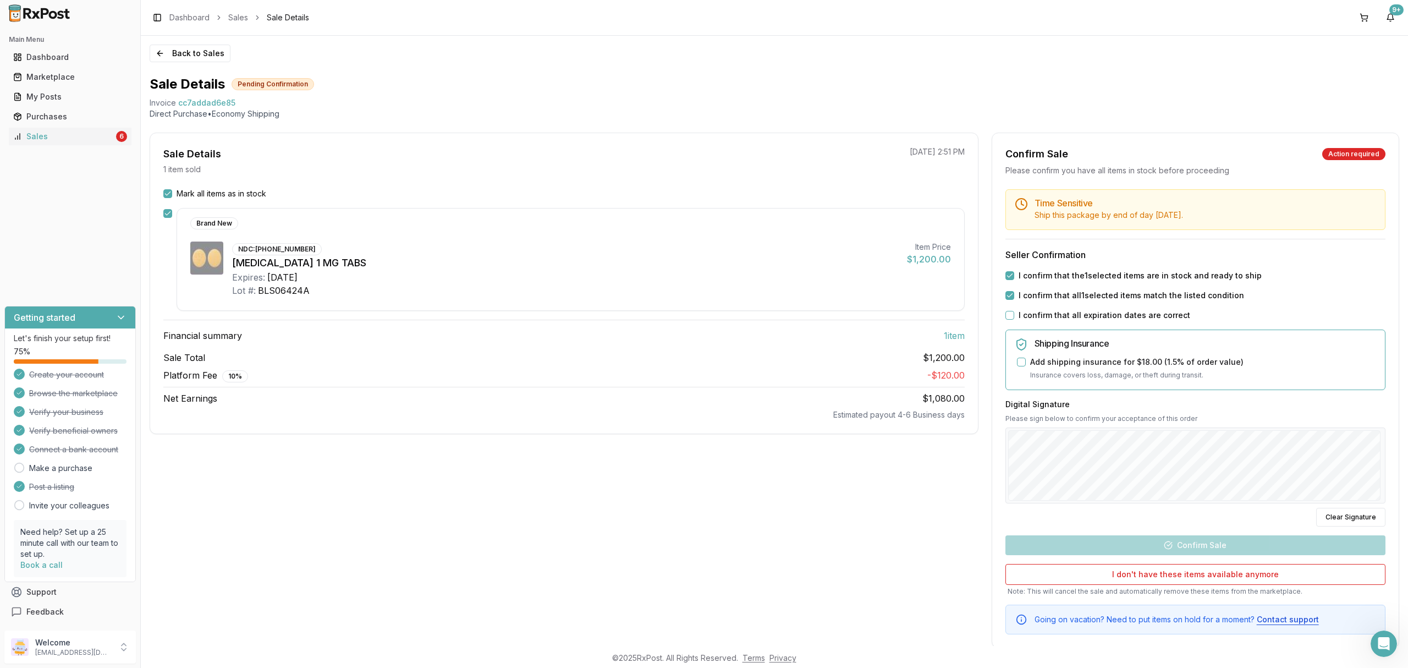
click at [1014, 315] on button "I confirm that all expiration dates are correct" at bounding box center [1009, 315] width 9 height 9
click at [1379, 460] on div at bounding box center [1195, 465] width 380 height 76
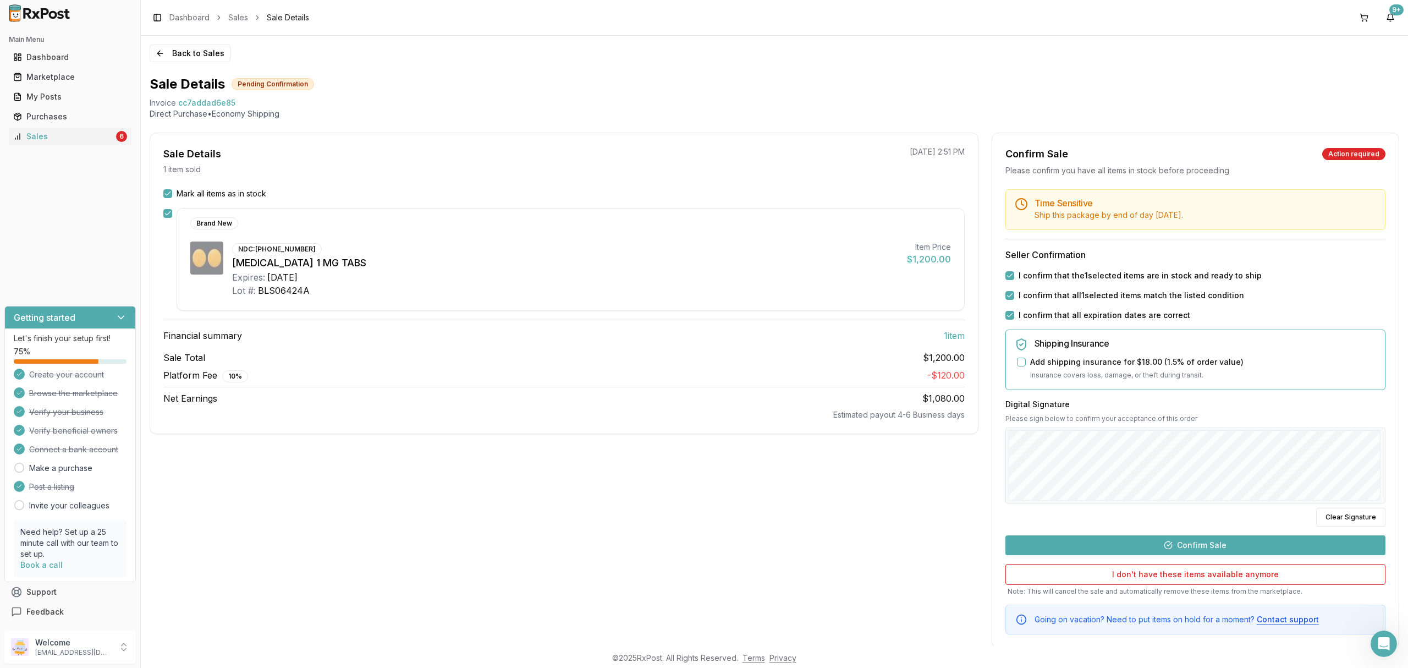
click at [1224, 547] on button "Confirm Sale" at bounding box center [1195, 545] width 380 height 20
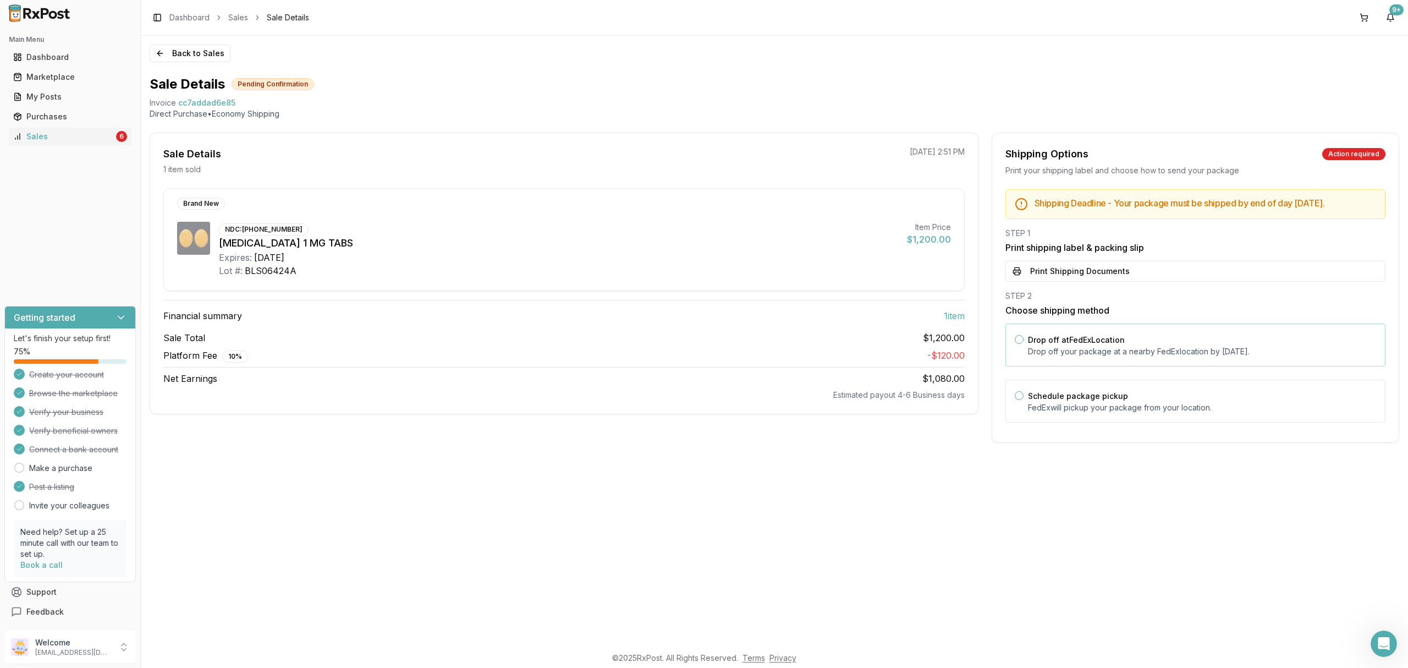
click at [1174, 343] on div "Drop off at FedEx Location Drop off your package at a nearby FedEx location by …" at bounding box center [1202, 345] width 348 height 24
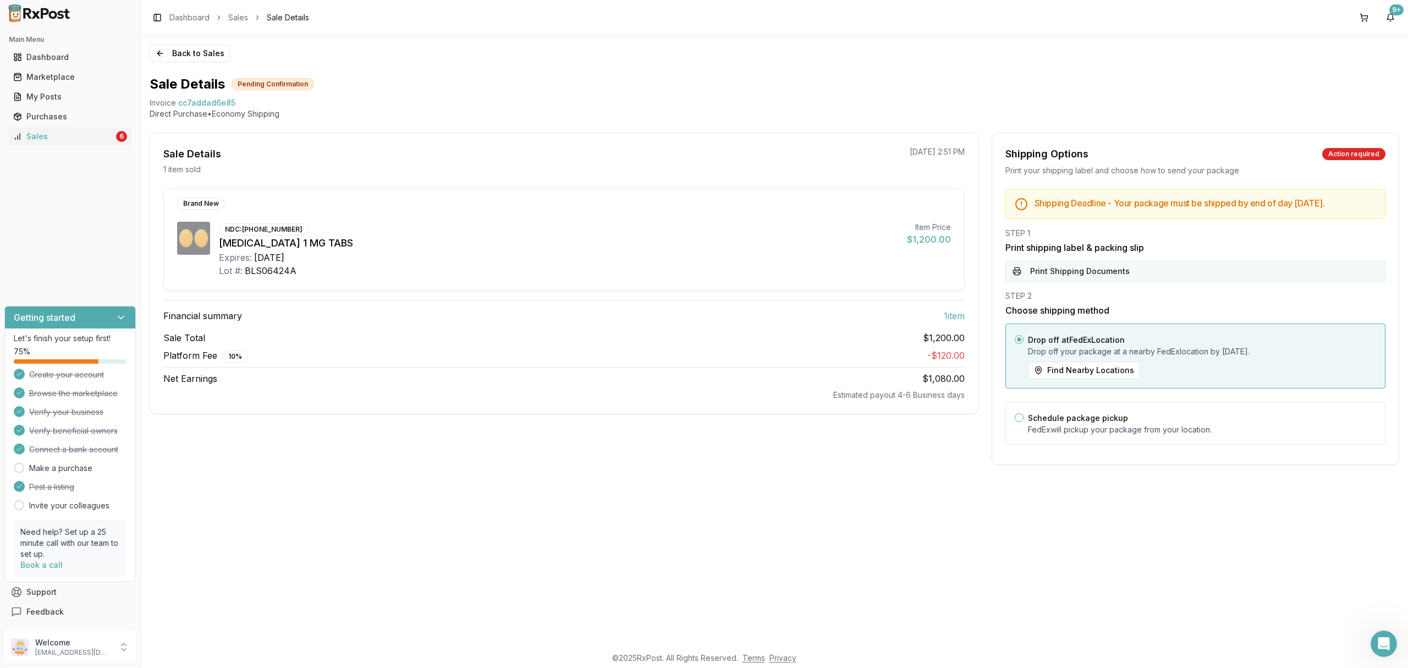
click at [1159, 282] on button "Print Shipping Documents" at bounding box center [1195, 271] width 380 height 21
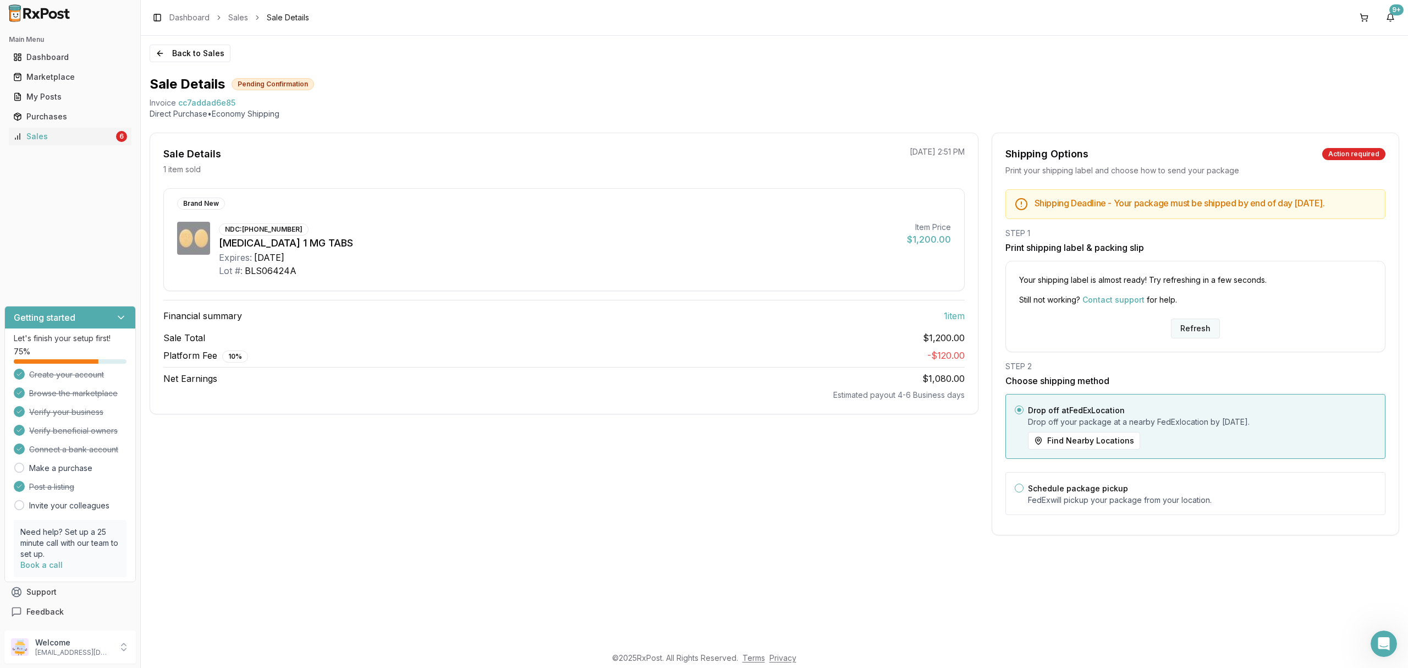
click at [1200, 337] on button "Refresh" at bounding box center [1195, 328] width 49 height 20
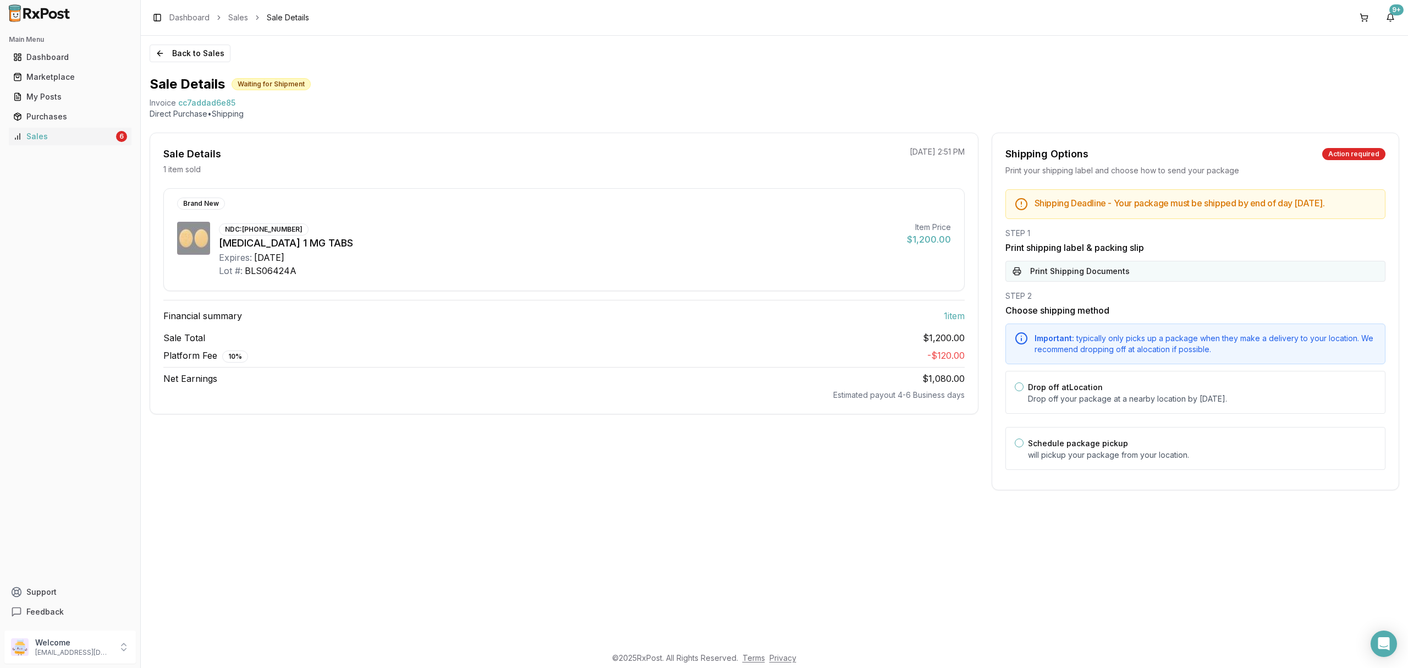
click at [1174, 282] on button "Print Shipping Documents" at bounding box center [1195, 271] width 380 height 21
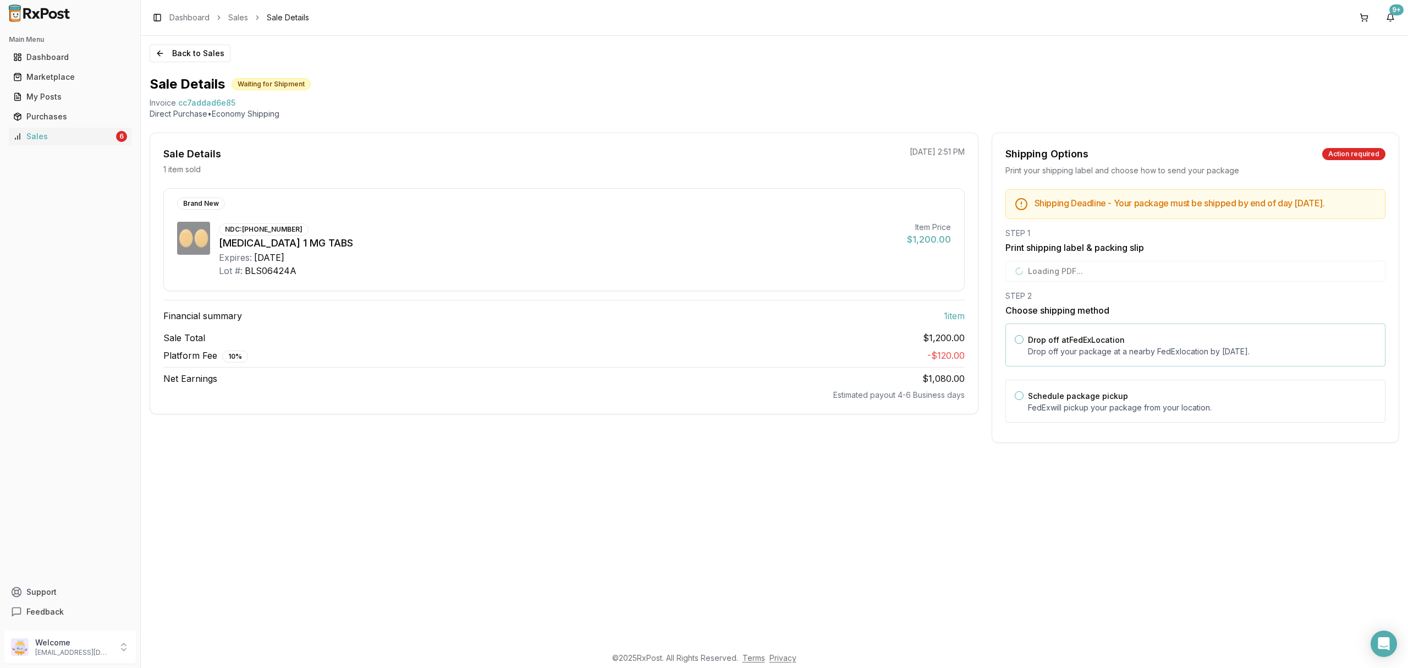
click at [1140, 357] on p "Drop off your package at a nearby [GEOGRAPHIC_DATA] location by [DATE] ." at bounding box center [1202, 351] width 348 height 11
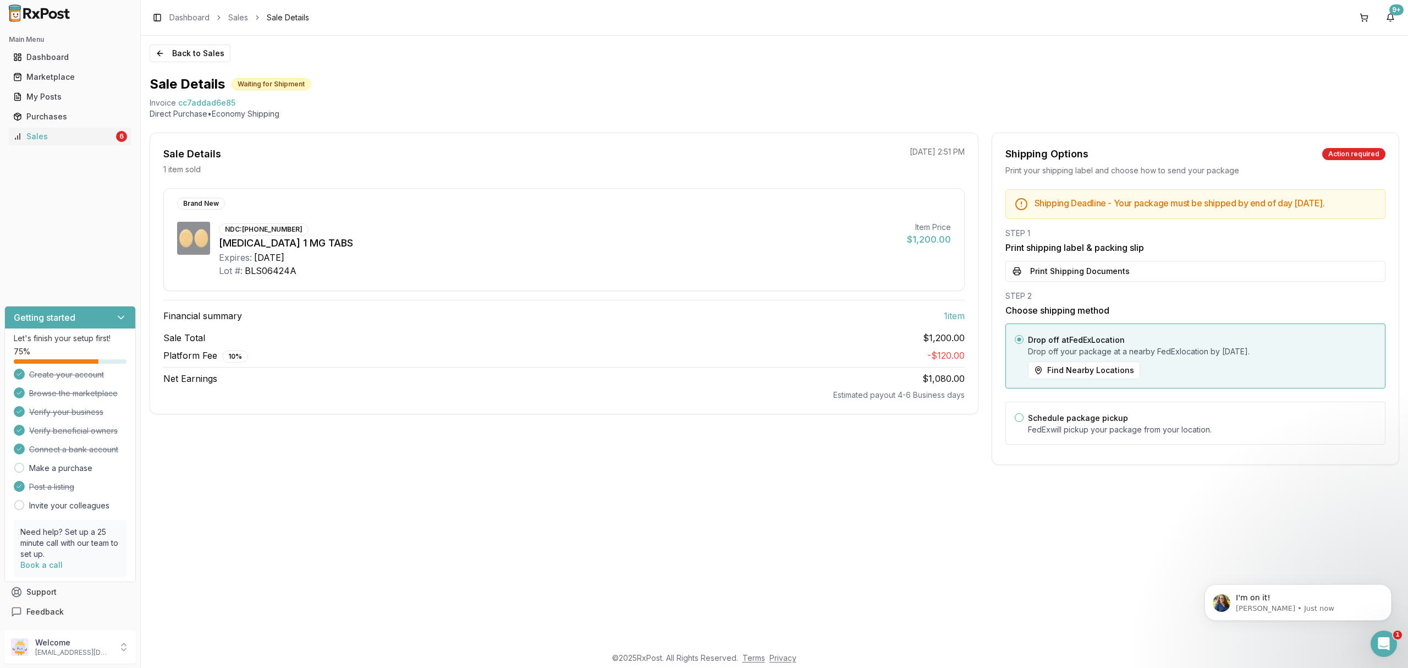
click at [196, 37] on div "Back to Sales Sale Details Waiting for Shipment Invoice cc7addad6e85 Direct Pur…" at bounding box center [774, 341] width 1267 height 610
click at [196, 42] on div "Back to Sales Sale Details Waiting for Shipment Invoice cc7addad6e85 Direct Pur…" at bounding box center [774, 341] width 1267 height 610
click at [197, 49] on button "Back to Sales" at bounding box center [190, 54] width 81 height 18
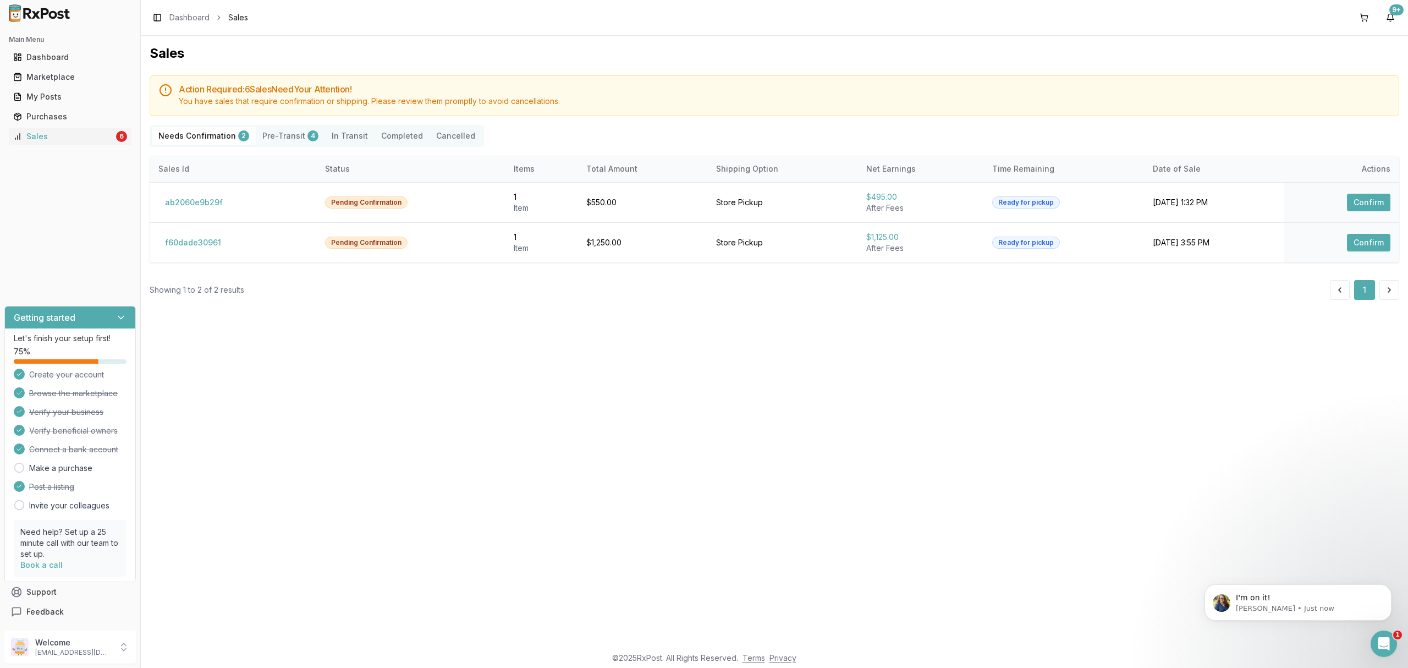
click at [585, 377] on div "Sales Action Required: 6 Sale s Need Your Attention! You have sales that requir…" at bounding box center [774, 341] width 1267 height 610
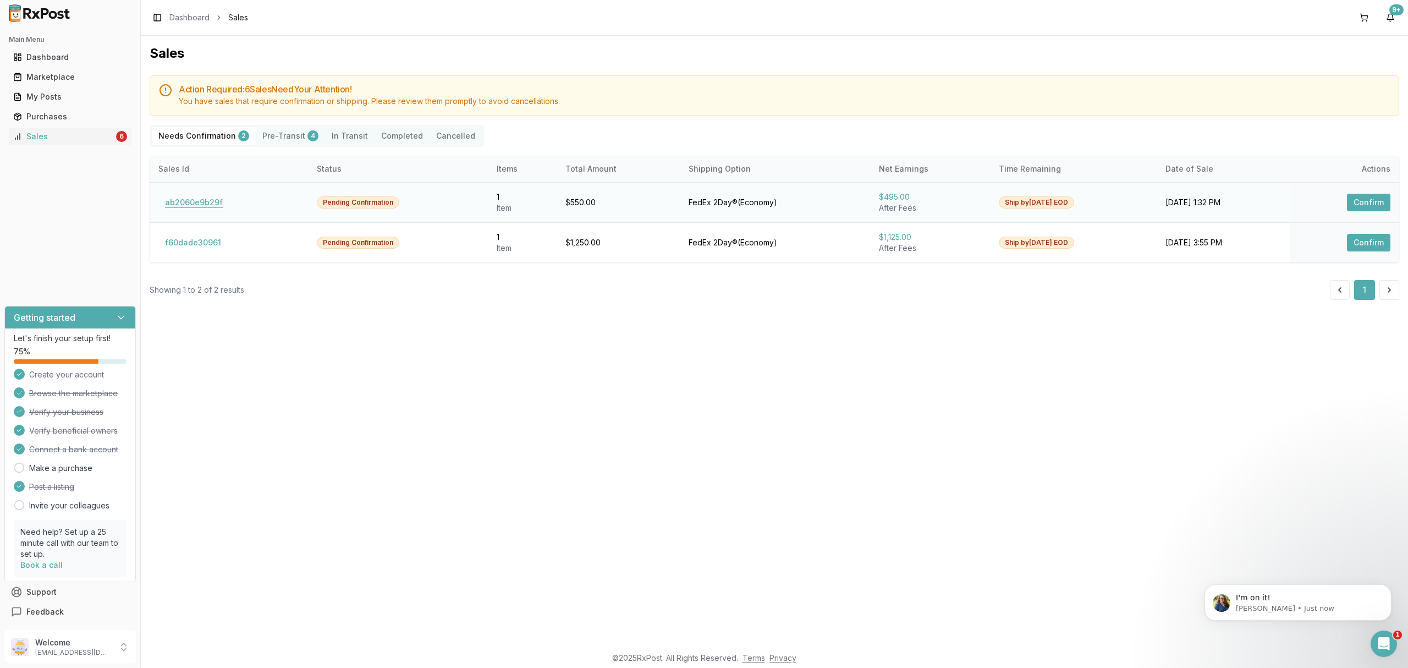
click at [199, 203] on button "ab2060e9b29f" at bounding box center [193, 203] width 71 height 18
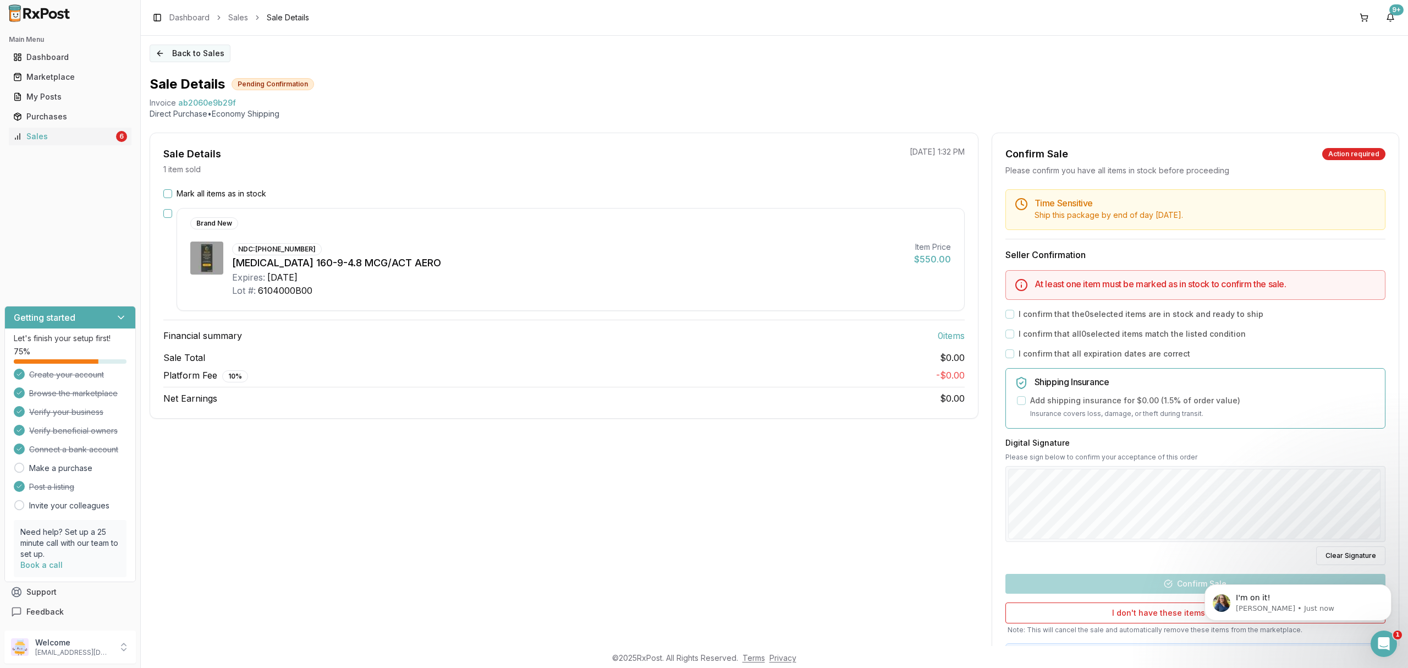
click at [186, 49] on button "Back to Sales" at bounding box center [190, 54] width 81 height 18
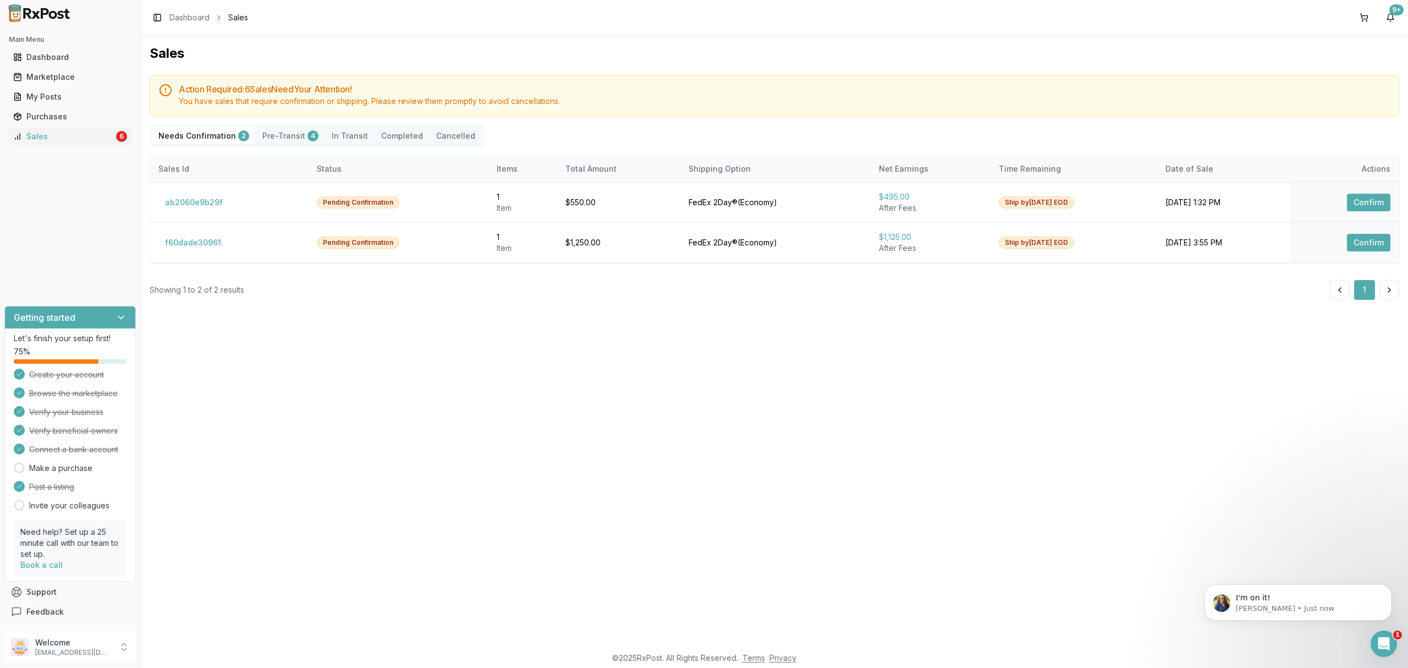
drag, startPoint x: 588, startPoint y: 581, endPoint x: 568, endPoint y: 581, distance: 20.9
click at [590, 581] on div "Sales Action Required: 6 Sale s Need Your Attention! You have sales that requir…" at bounding box center [774, 341] width 1267 height 610
click at [85, 647] on p "Welcome" at bounding box center [73, 642] width 76 height 11
click at [159, 647] on span "Sign Out" at bounding box center [199, 649] width 104 height 11
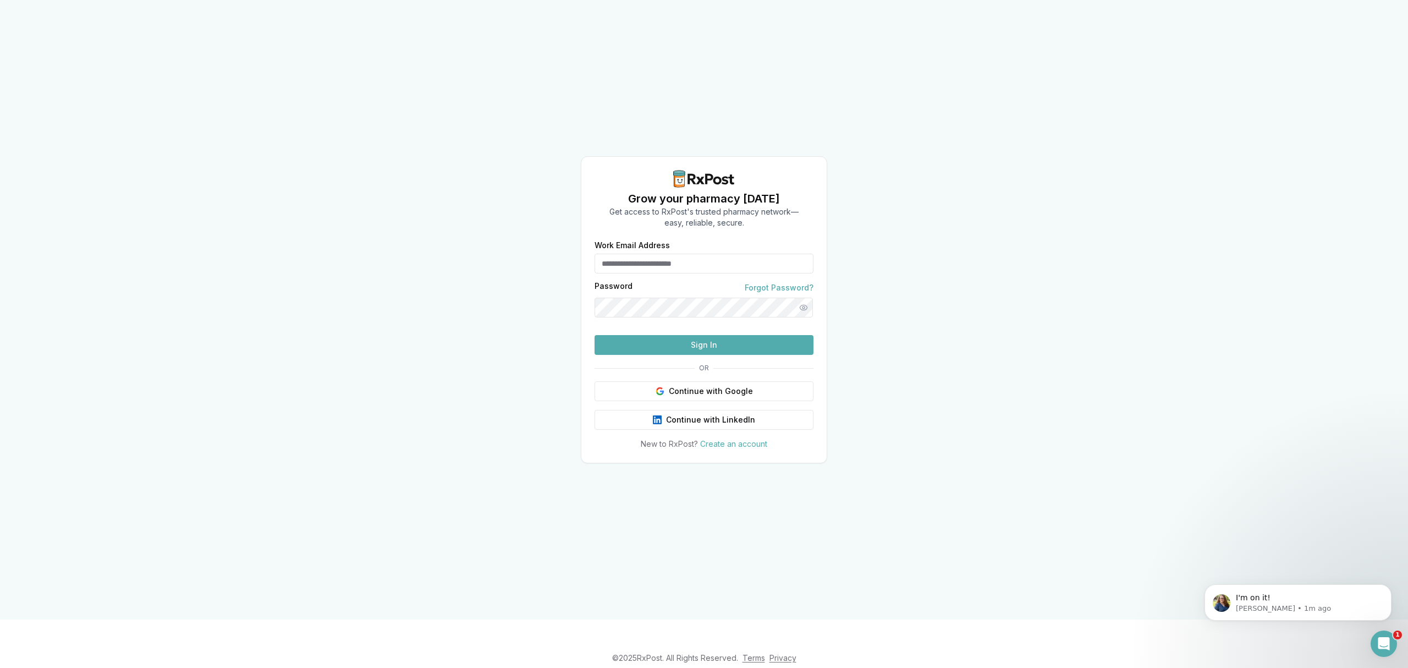
type input "**********"
click at [680, 355] on button "Sign In" at bounding box center [704, 345] width 219 height 20
click at [724, 355] on button "Sign In" at bounding box center [704, 345] width 219 height 20
click at [667, 355] on button "Sign In" at bounding box center [704, 345] width 219 height 20
click at [711, 355] on button "Sign In" at bounding box center [704, 345] width 219 height 20
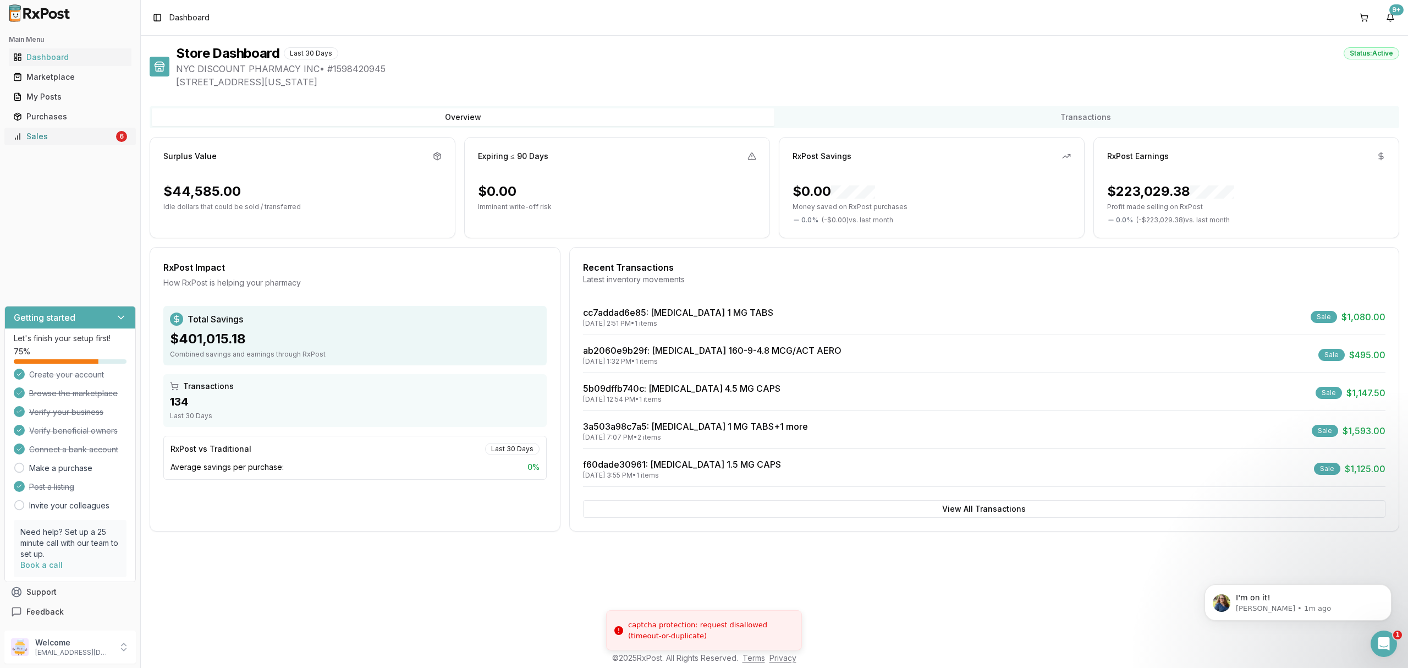
click at [91, 142] on link "Sales 6" at bounding box center [70, 136] width 123 height 20
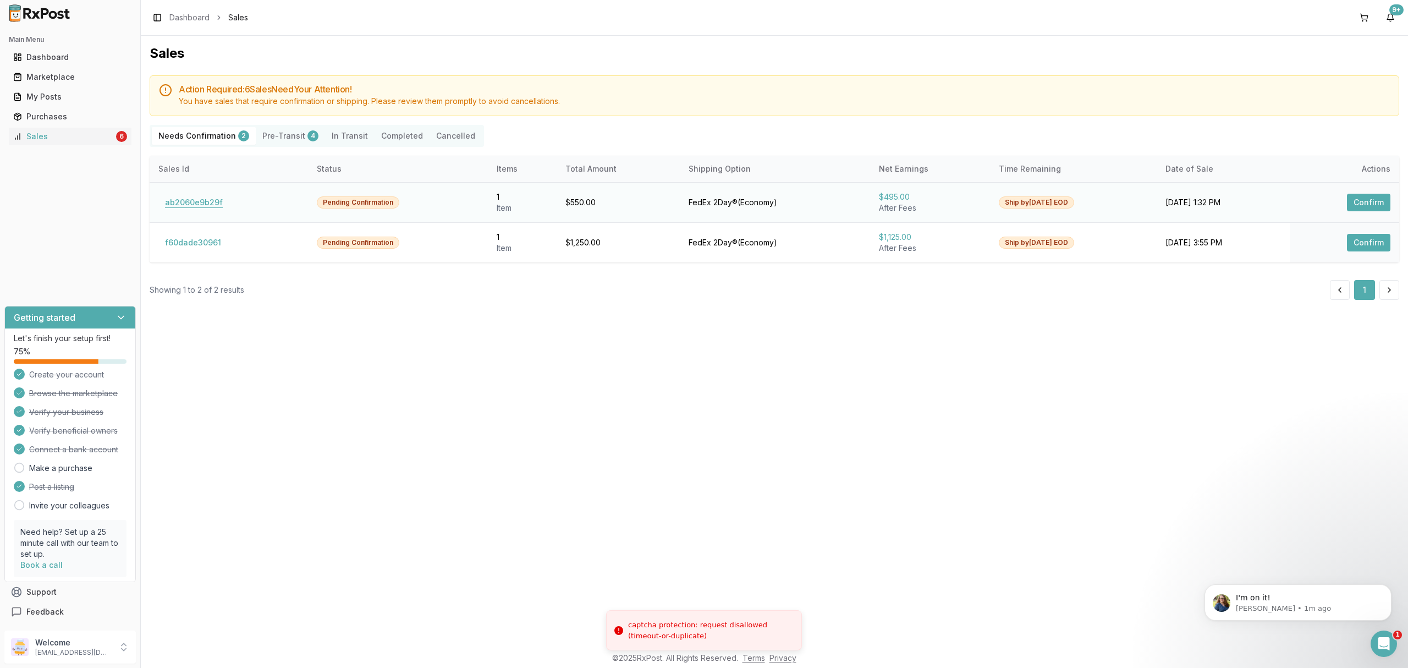
click at [211, 200] on button "ab2060e9b29f" at bounding box center [193, 203] width 71 height 18
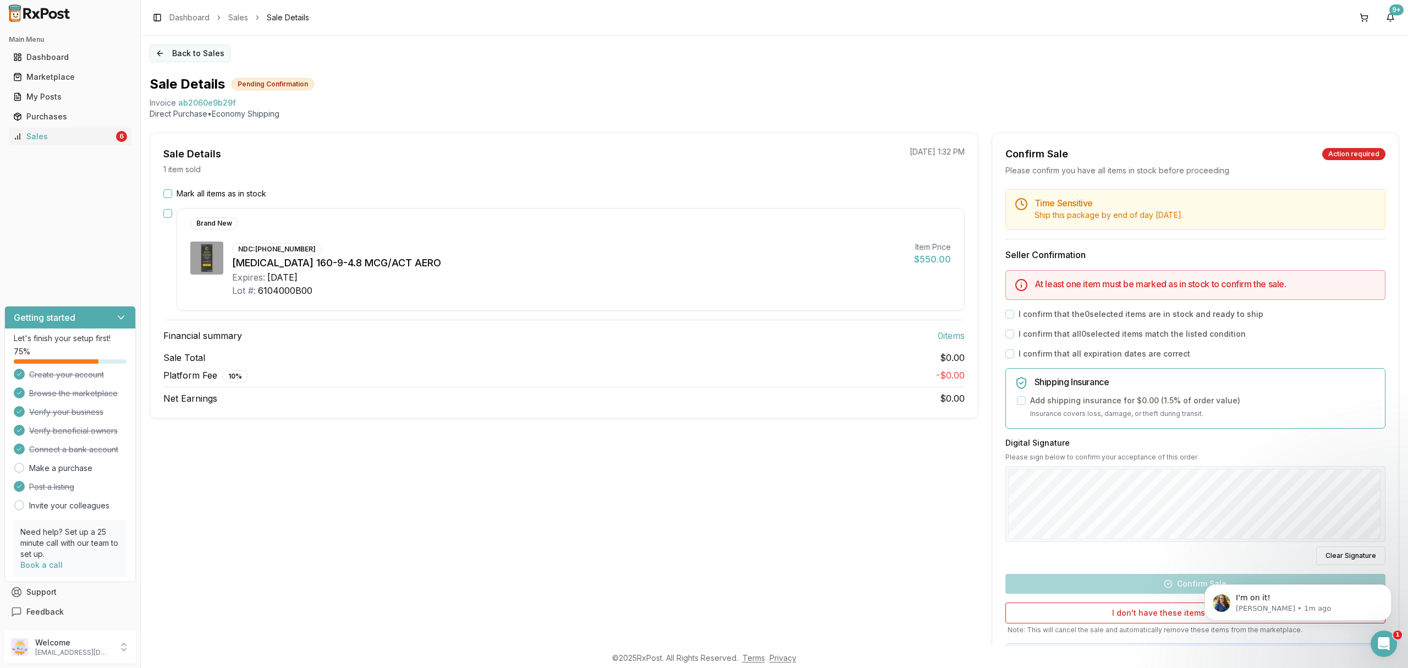
click at [185, 59] on button "Back to Sales" at bounding box center [190, 54] width 81 height 18
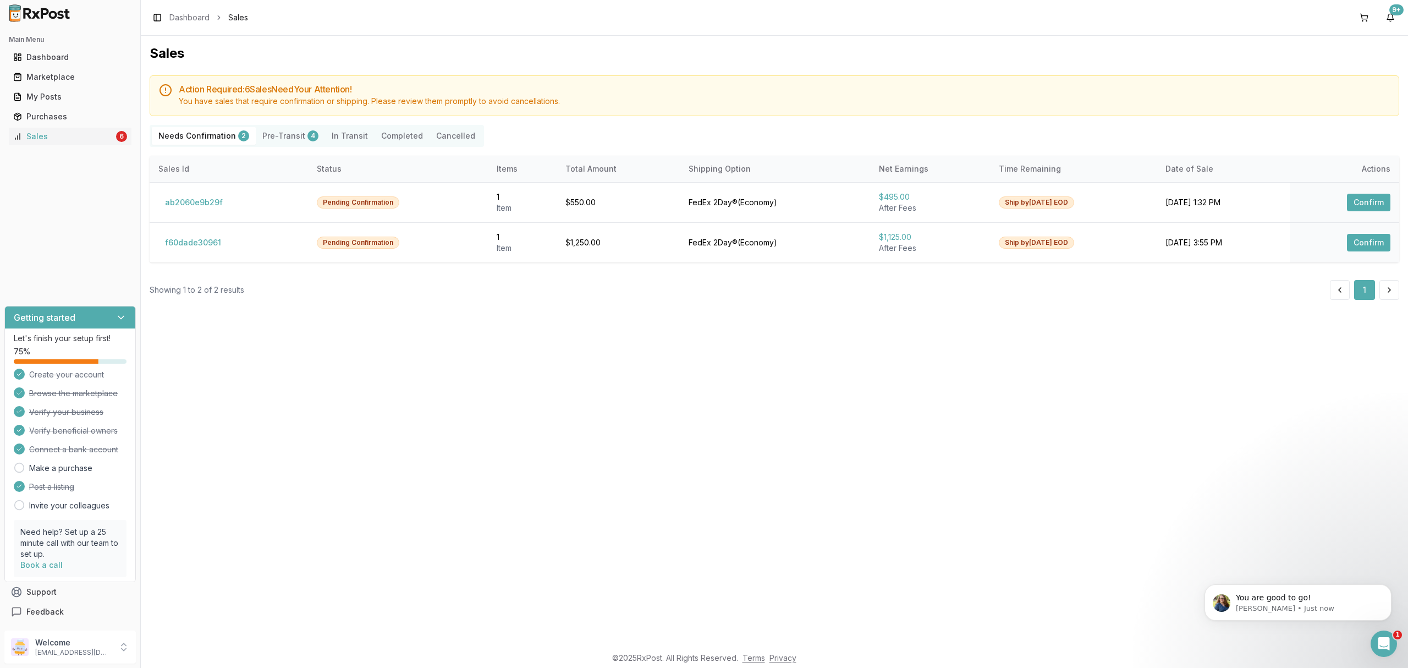
click at [896, 318] on div "Sales Action Required: 6 Sale s Need Your Attention! You have sales that requir…" at bounding box center [774, 341] width 1267 height 610
click at [217, 199] on button "ab2060e9b29f" at bounding box center [193, 203] width 71 height 18
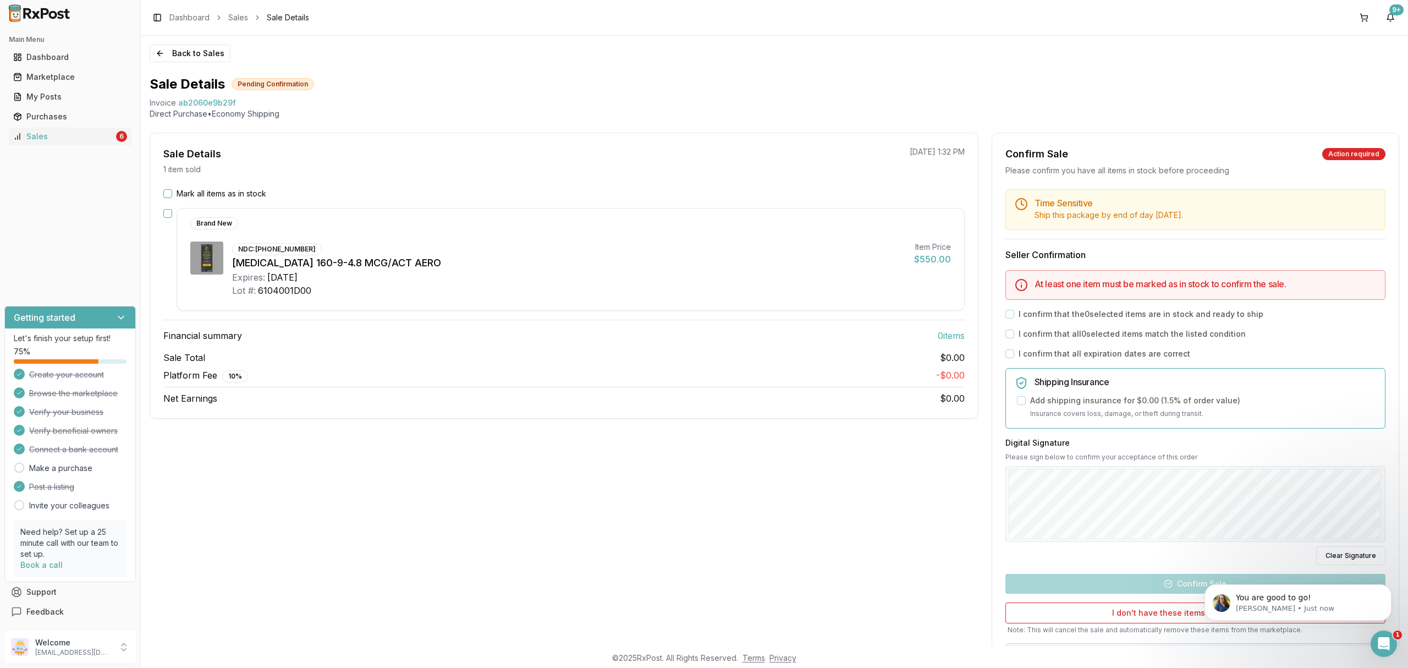
click at [212, 194] on label "Mark all items as in stock" at bounding box center [222, 193] width 90 height 11
click at [172, 194] on button "Mark all items as in stock" at bounding box center [167, 193] width 9 height 9
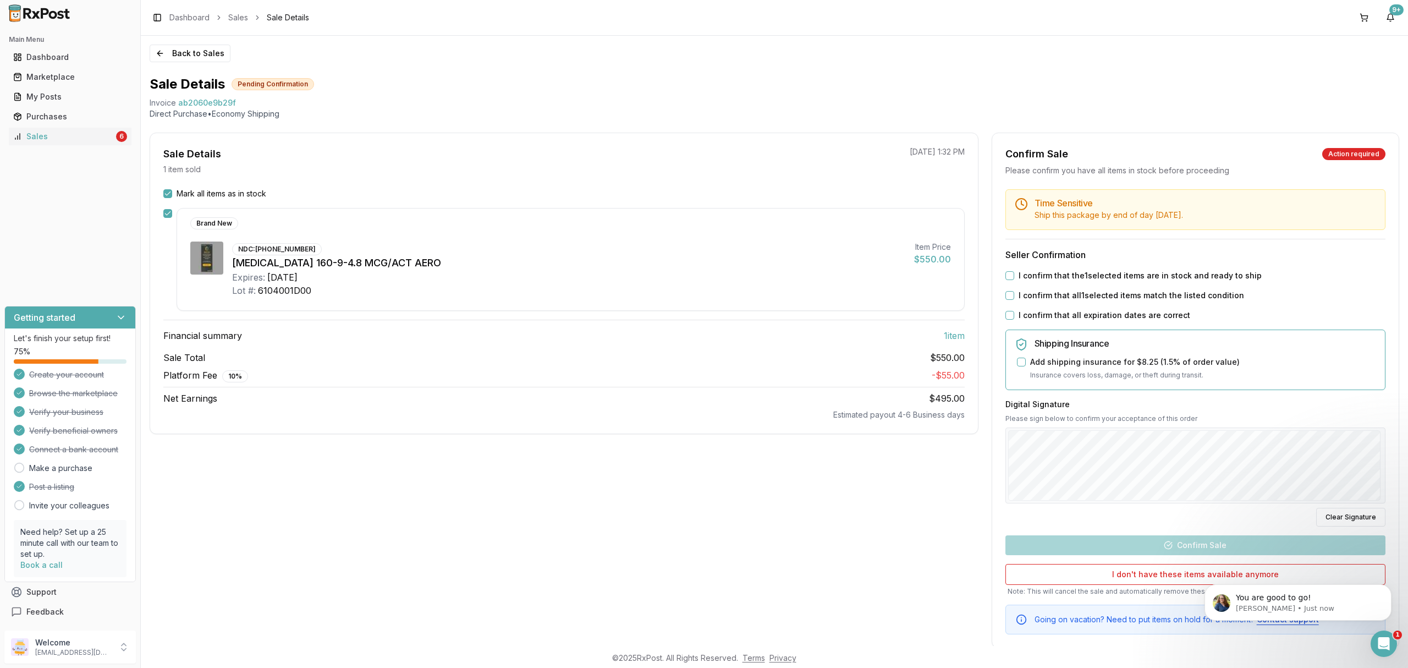
click at [1155, 276] on label "I confirm that the 1 selected items are in stock and ready to ship" at bounding box center [1140, 275] width 243 height 11
click at [1014, 276] on button "I confirm that the 1 selected items are in stock and ready to ship" at bounding box center [1009, 275] width 9 height 9
click at [1142, 295] on label "I confirm that all 1 selected items match the listed condition" at bounding box center [1131, 295] width 225 height 11
click at [1014, 295] on button "I confirm that all 1 selected items match the listed condition" at bounding box center [1009, 295] width 9 height 9
click at [1120, 315] on label "I confirm that all expiration dates are correct" at bounding box center [1105, 315] width 172 height 11
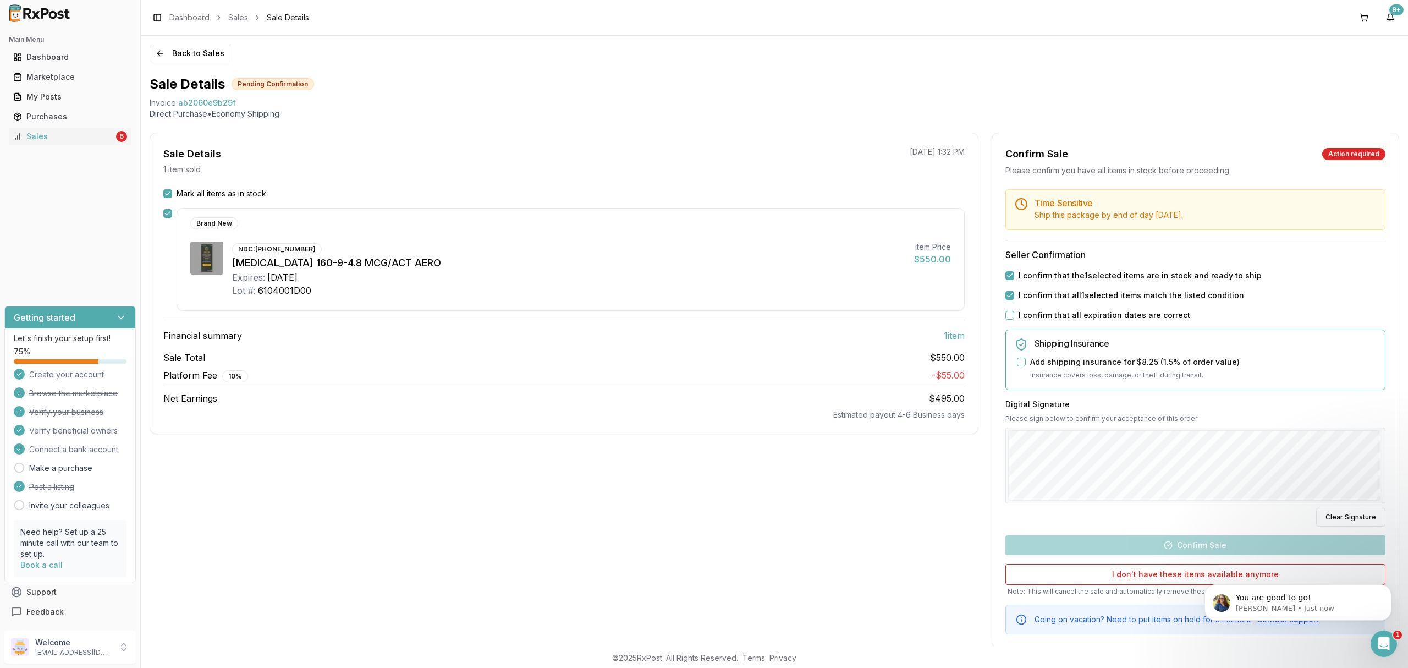
click at [1014, 315] on button "I confirm that all expiration dates are correct" at bounding box center [1009, 315] width 9 height 9
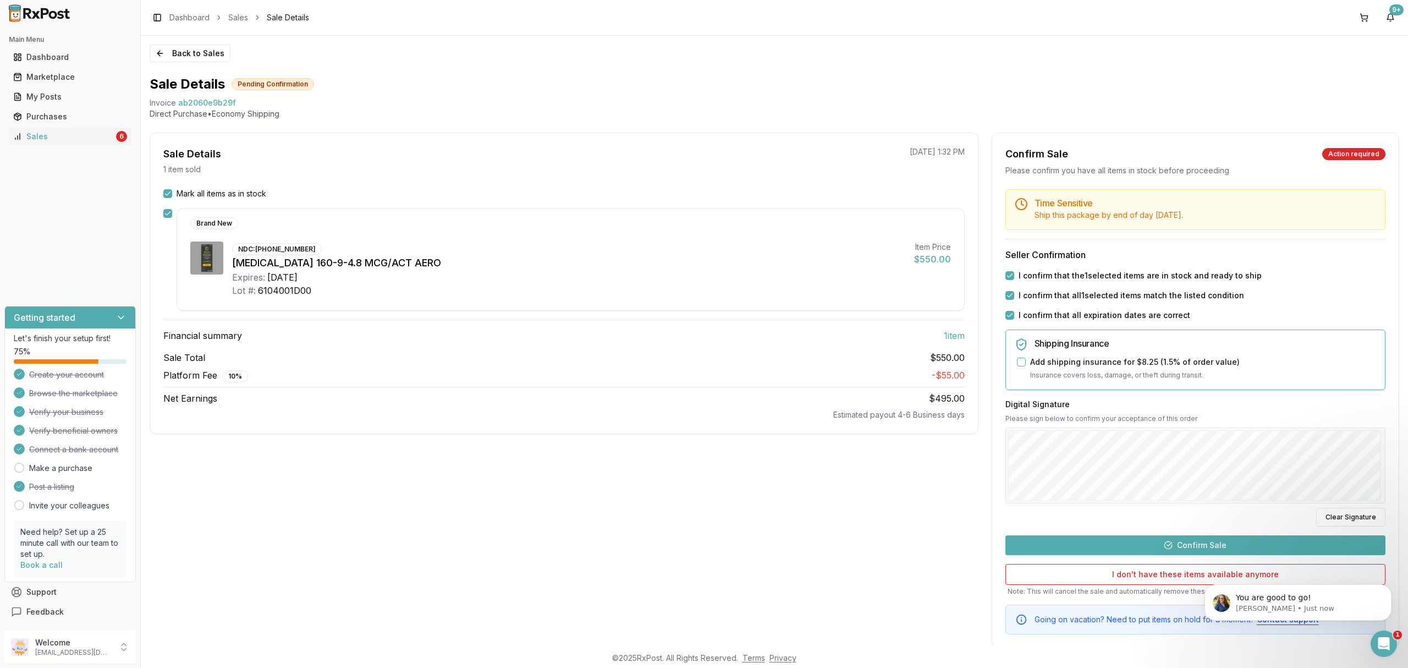
click at [1143, 537] on button "Confirm Sale" at bounding box center [1195, 545] width 380 height 20
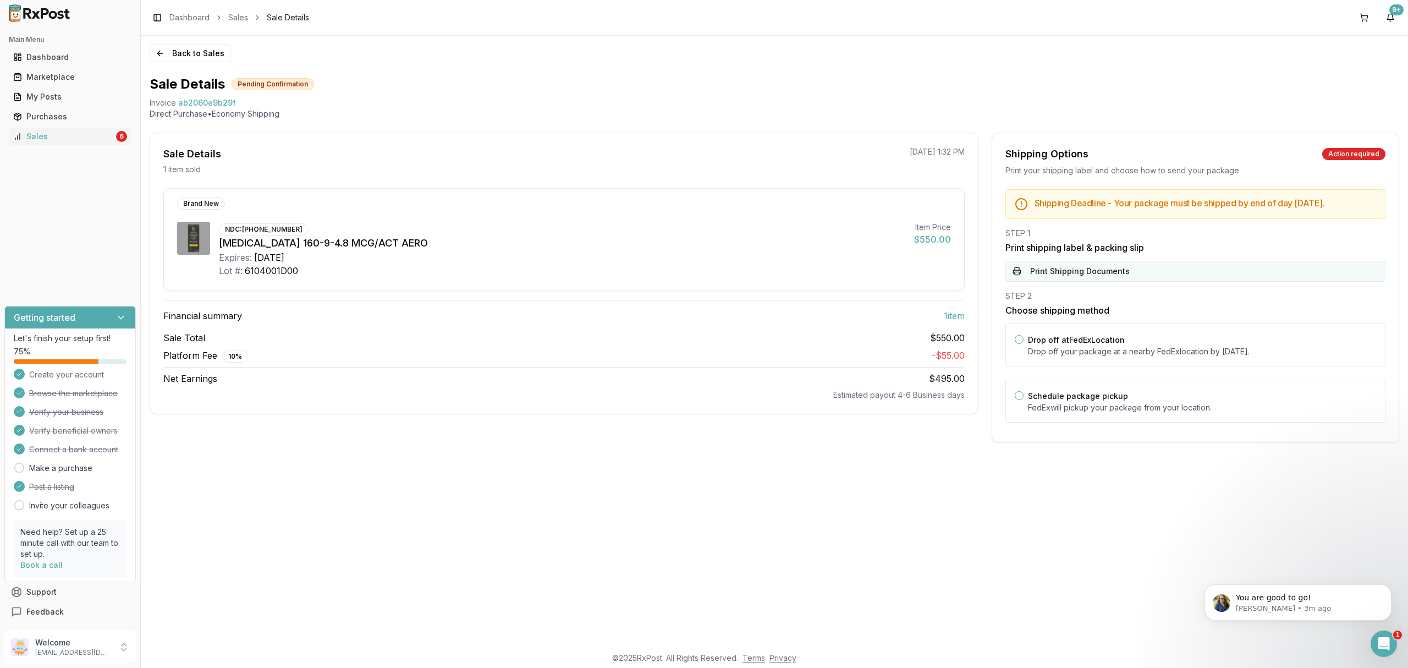
click at [1140, 282] on button "Print Shipping Documents" at bounding box center [1195, 271] width 380 height 21
drag, startPoint x: 1100, startPoint y: 344, endPoint x: 1108, endPoint y: 351, distance: 10.1
click at [1100, 344] on label "Drop off at FedEx Location" at bounding box center [1076, 339] width 97 height 9
click at [1023, 344] on button "Drop off at FedEx Location" at bounding box center [1019, 339] width 9 height 9
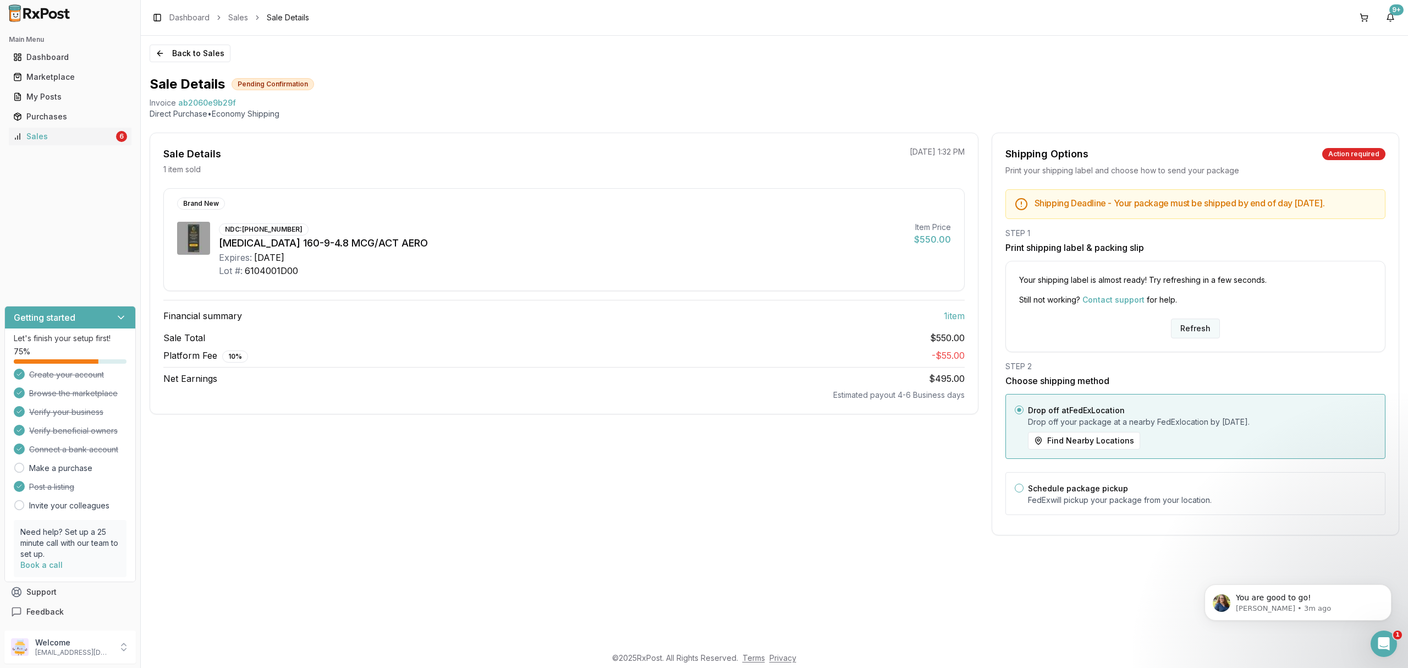
click at [1200, 333] on button "Refresh" at bounding box center [1195, 328] width 49 height 20
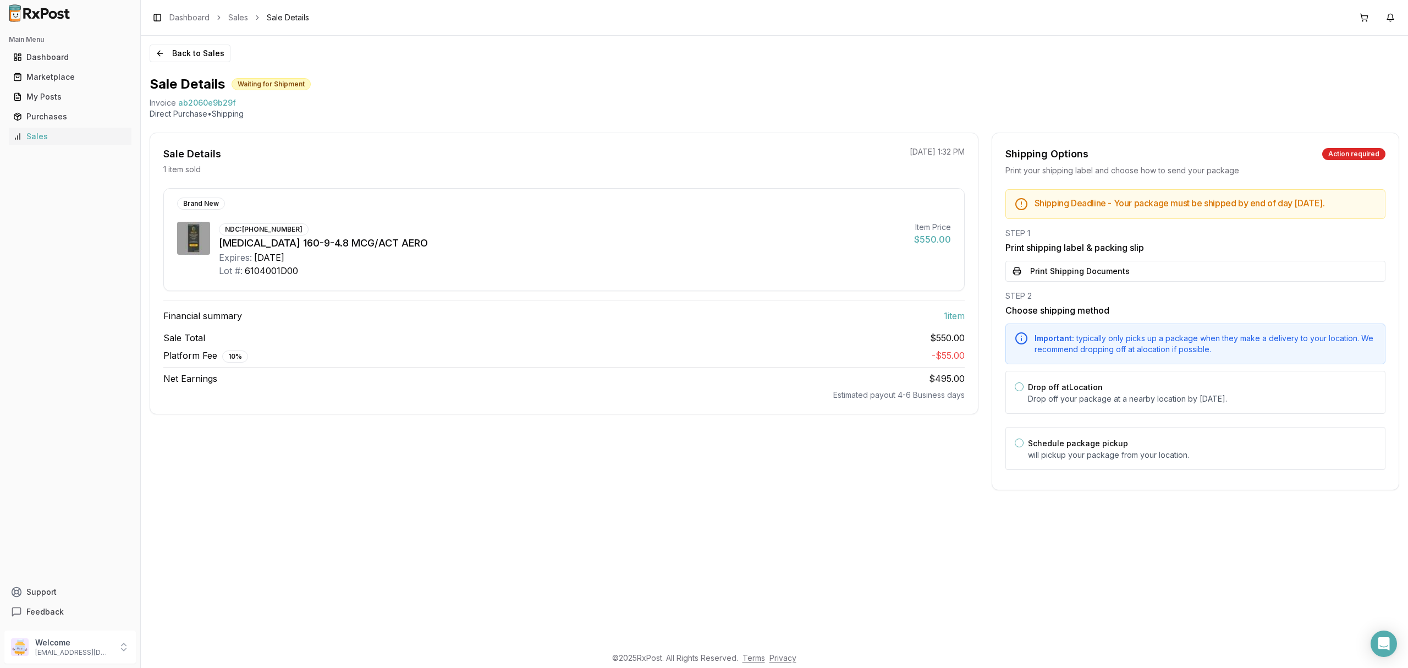
click at [1127, 291] on div "Shipping Deadline - Your package must be shipped by end of day [DATE] . STEP 1 …" at bounding box center [1195, 332] width 406 height 287
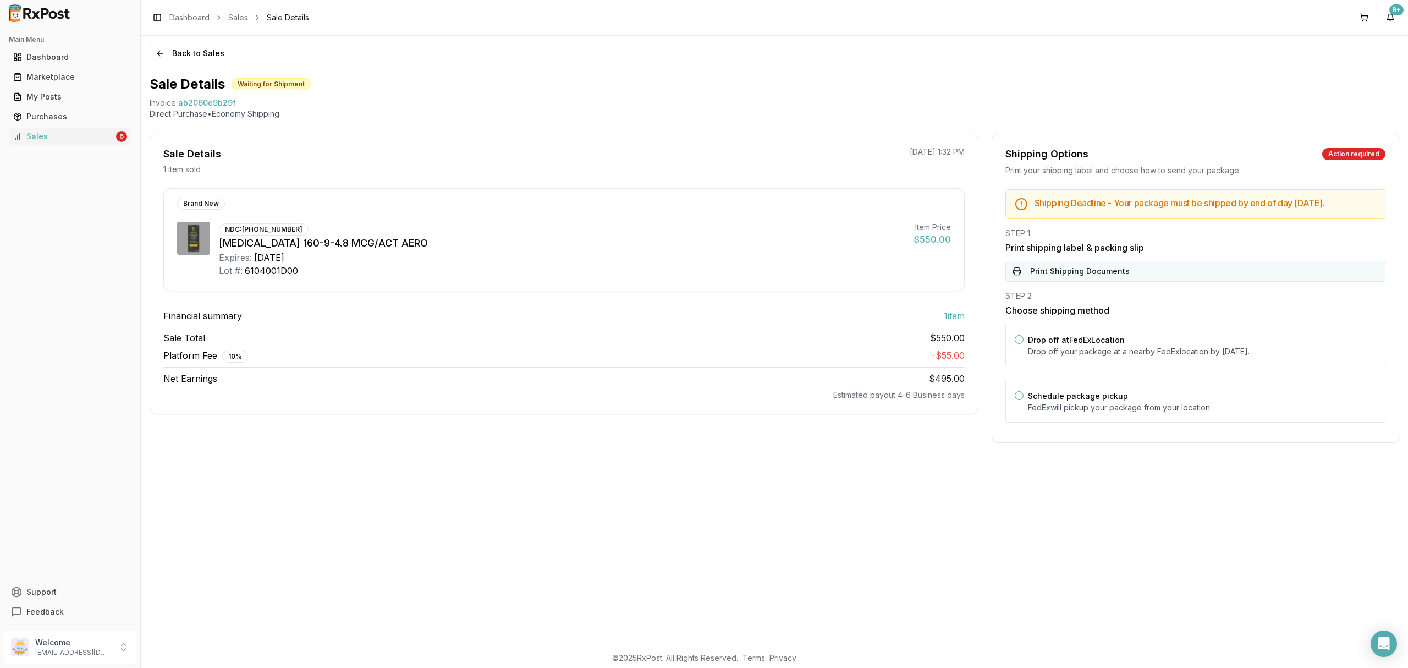
click at [1114, 282] on button "Print Shipping Documents" at bounding box center [1195, 271] width 380 height 21
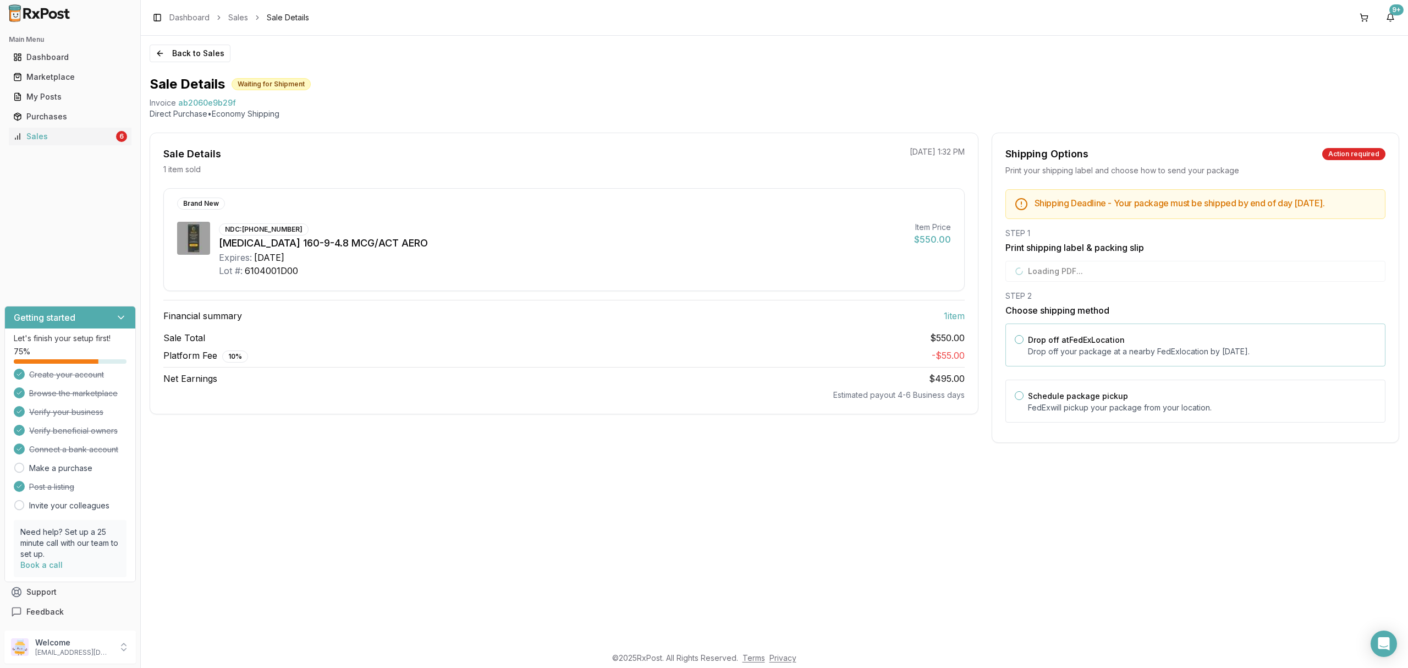
click at [1091, 357] on p "Drop off your package at a nearby [GEOGRAPHIC_DATA] location by [DATE] ." at bounding box center [1202, 351] width 348 height 11
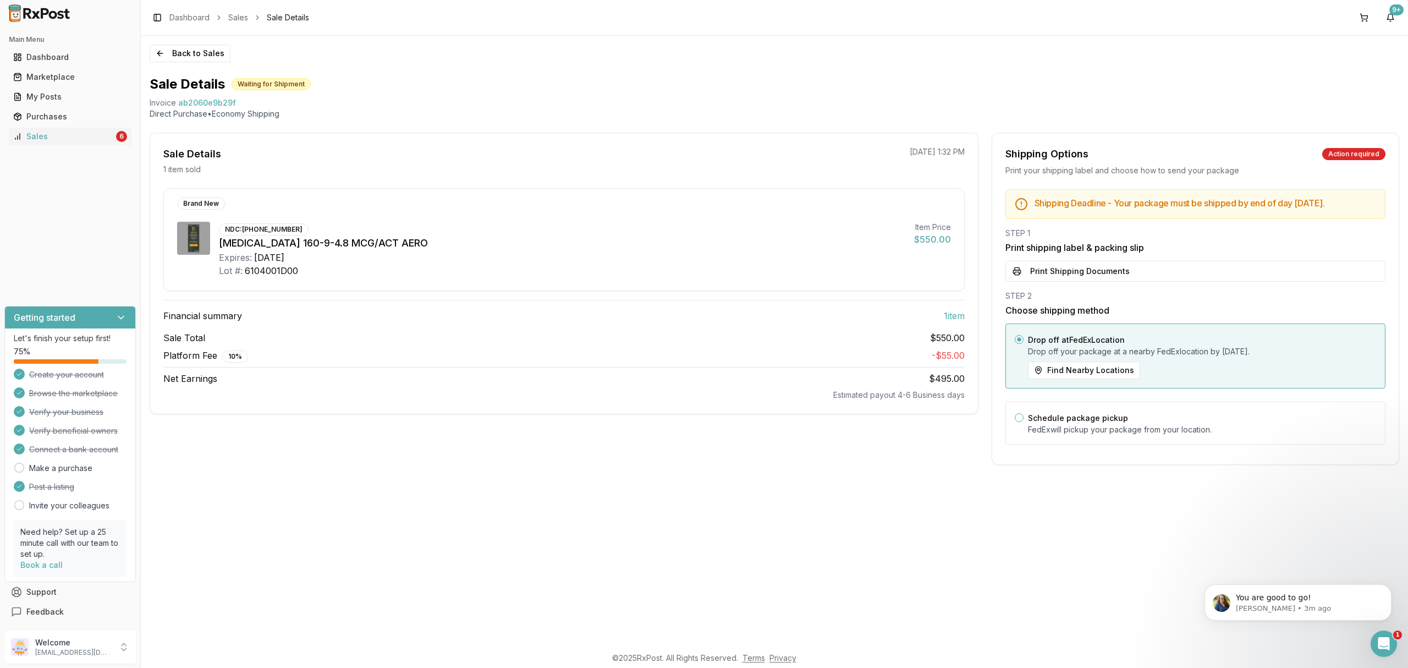
drag, startPoint x: 584, startPoint y: 172, endPoint x: 575, endPoint y: 166, distance: 10.8
click at [584, 172] on div "Sale Details 1 item sold [DATE] 1:32 PM" at bounding box center [564, 160] width 828 height 29
click at [167, 55] on button "Back to Sales" at bounding box center [190, 54] width 81 height 18
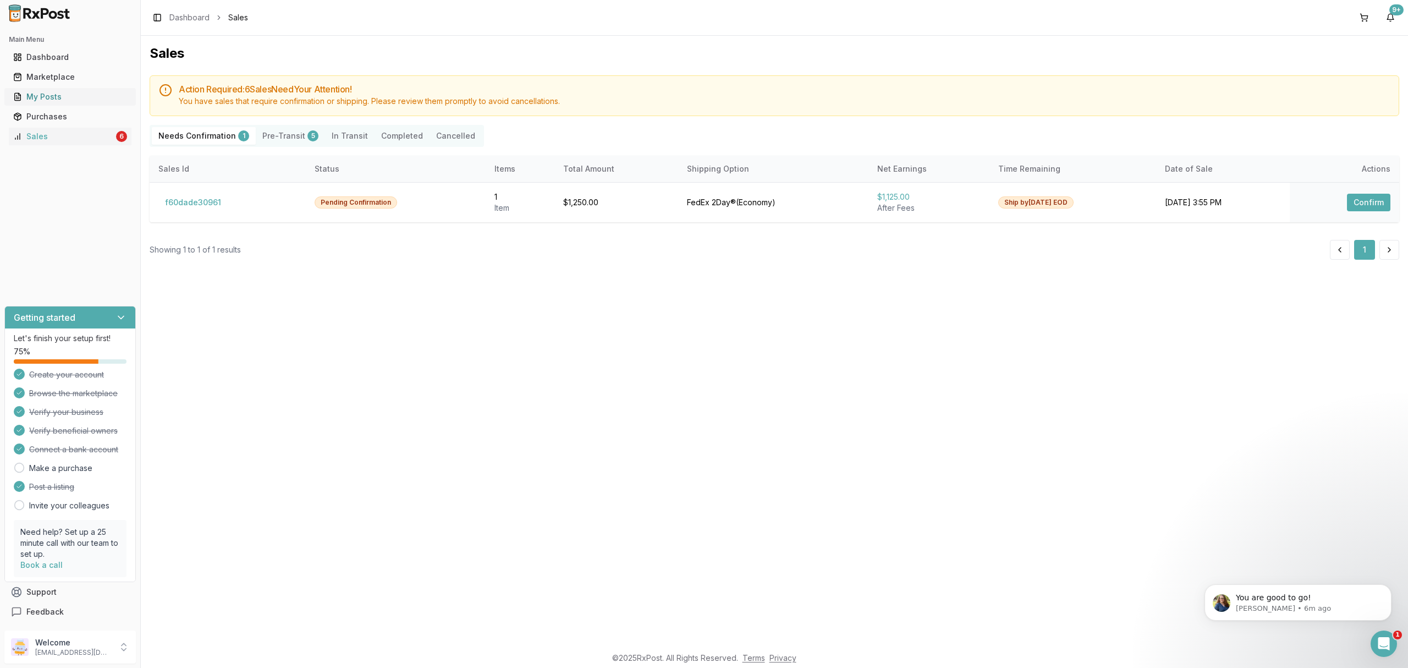
click at [51, 96] on div "My Posts" at bounding box center [70, 96] width 114 height 11
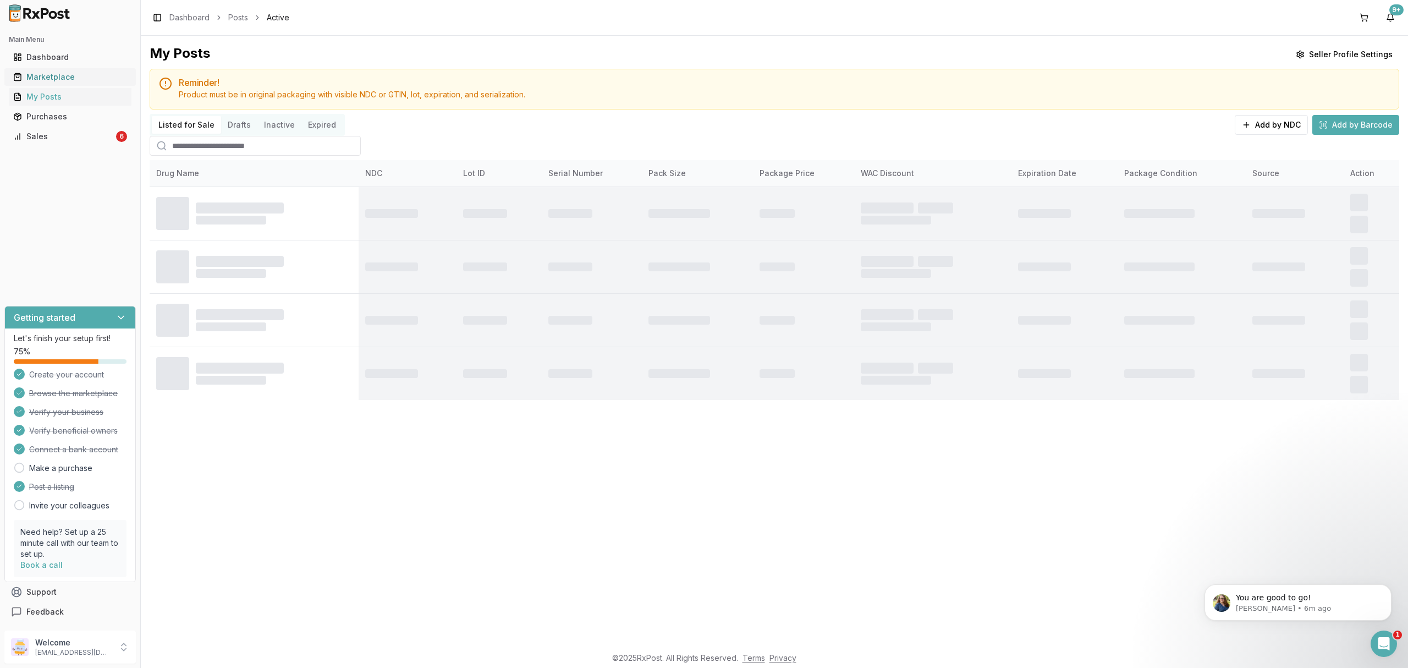
click at [80, 78] on div "Marketplace" at bounding box center [70, 76] width 114 height 11
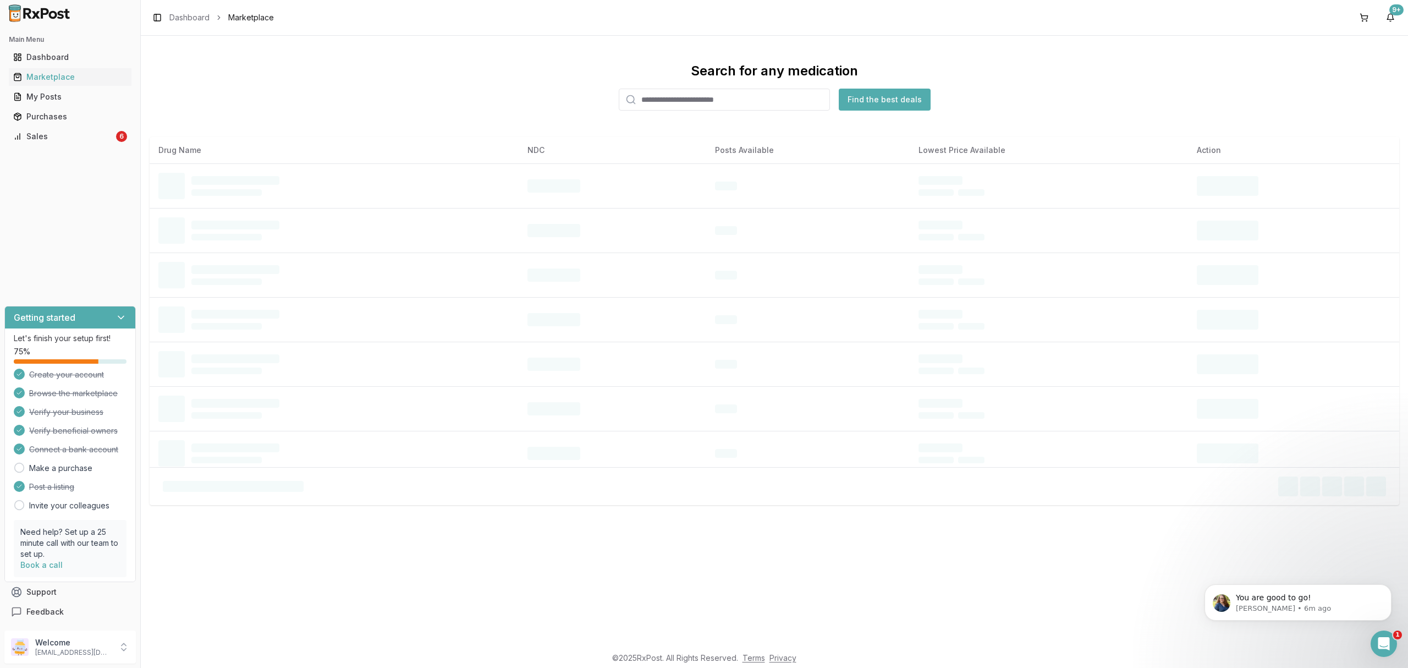
click at [679, 98] on input "search" at bounding box center [724, 100] width 211 height 22
paste input "**********"
click at [691, 99] on input "**********" at bounding box center [724, 100] width 211 height 22
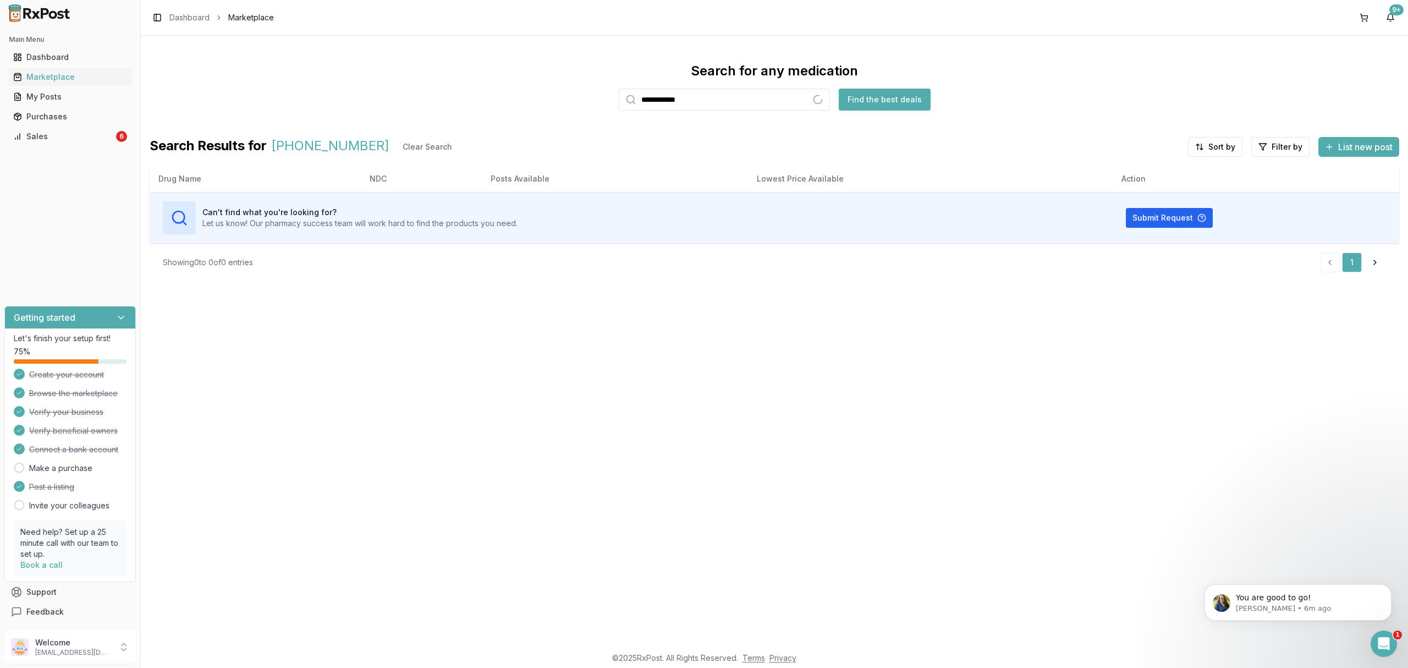
click at [671, 97] on input "**********" at bounding box center [724, 100] width 211 height 22
type input "**********"
drag, startPoint x: 801, startPoint y: 378, endPoint x: 792, endPoint y: 355, distance: 24.7
click at [800, 378] on div "**********" at bounding box center [774, 341] width 1267 height 610
click at [742, 97] on input "**********" at bounding box center [724, 100] width 211 height 22
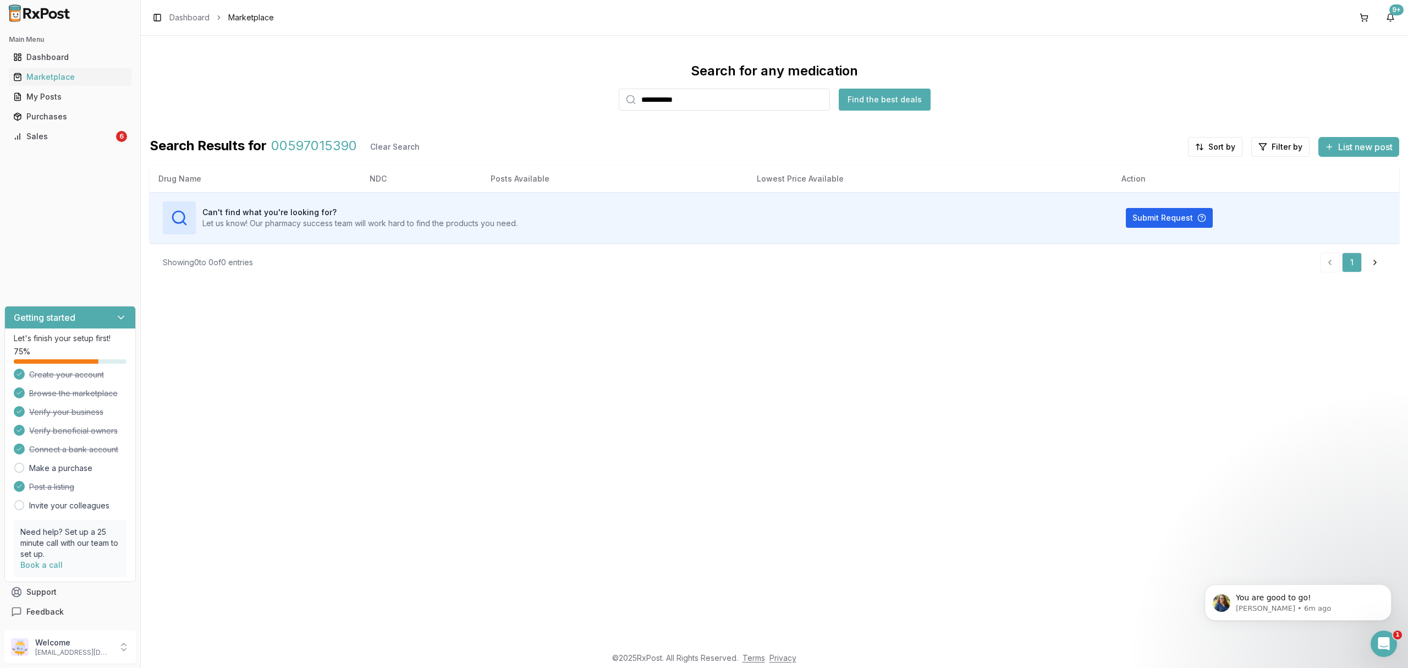
click at [724, 363] on div "**********" at bounding box center [774, 341] width 1267 height 610
click at [764, 452] on div "**********" at bounding box center [774, 341] width 1267 height 610
click at [95, 137] on div "Sales" at bounding box center [63, 136] width 101 height 11
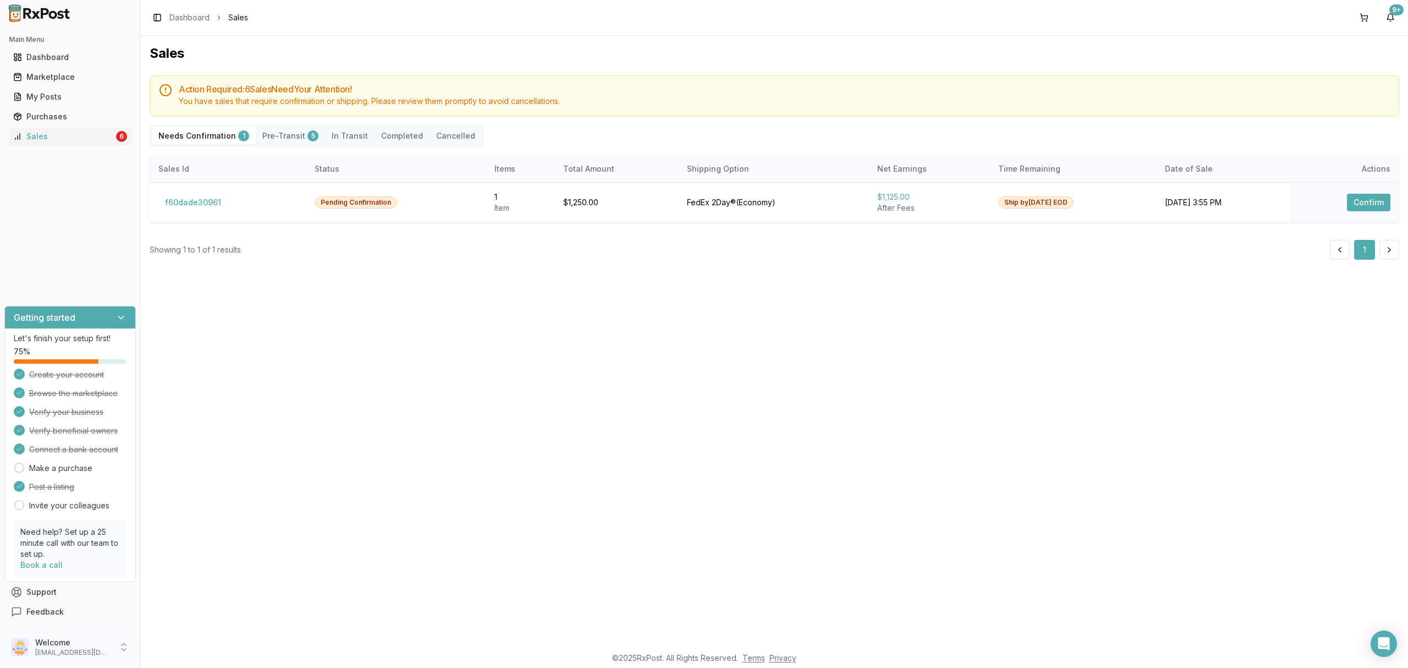
click at [56, 643] on p "Welcome" at bounding box center [73, 642] width 76 height 11
click at [178, 647] on span "Sign Out" at bounding box center [199, 649] width 104 height 11
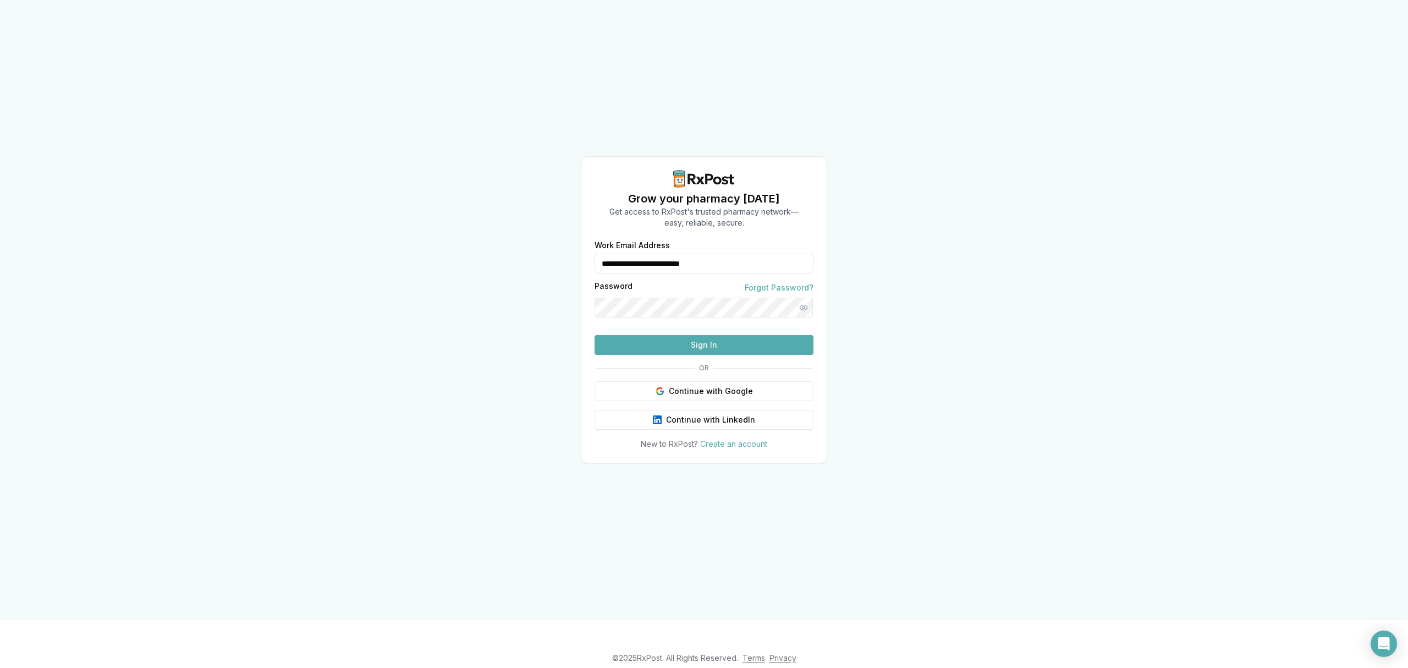
drag, startPoint x: 760, startPoint y: 236, endPoint x: 400, endPoint y: 240, distance: 359.1
click at [400, 240] on div "**********" at bounding box center [704, 309] width 1408 height 619
type input "**********"
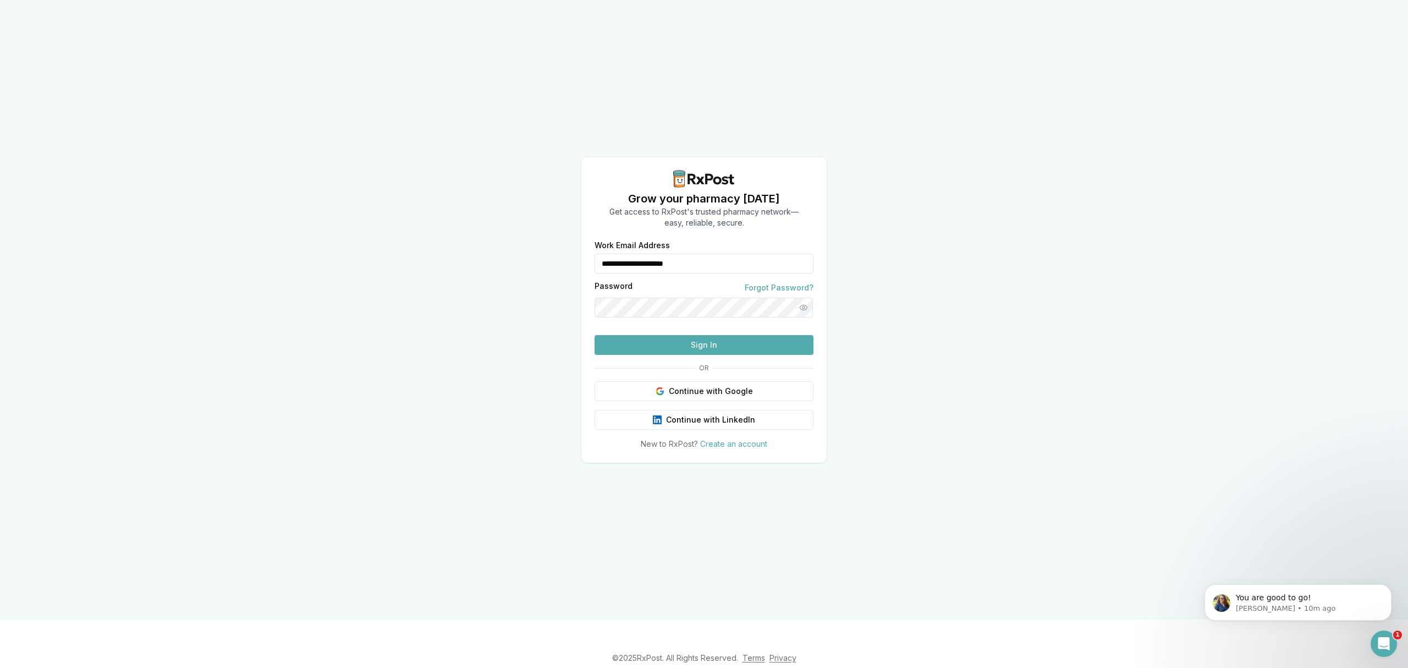
click at [685, 355] on button "Sign In" at bounding box center [704, 345] width 219 height 20
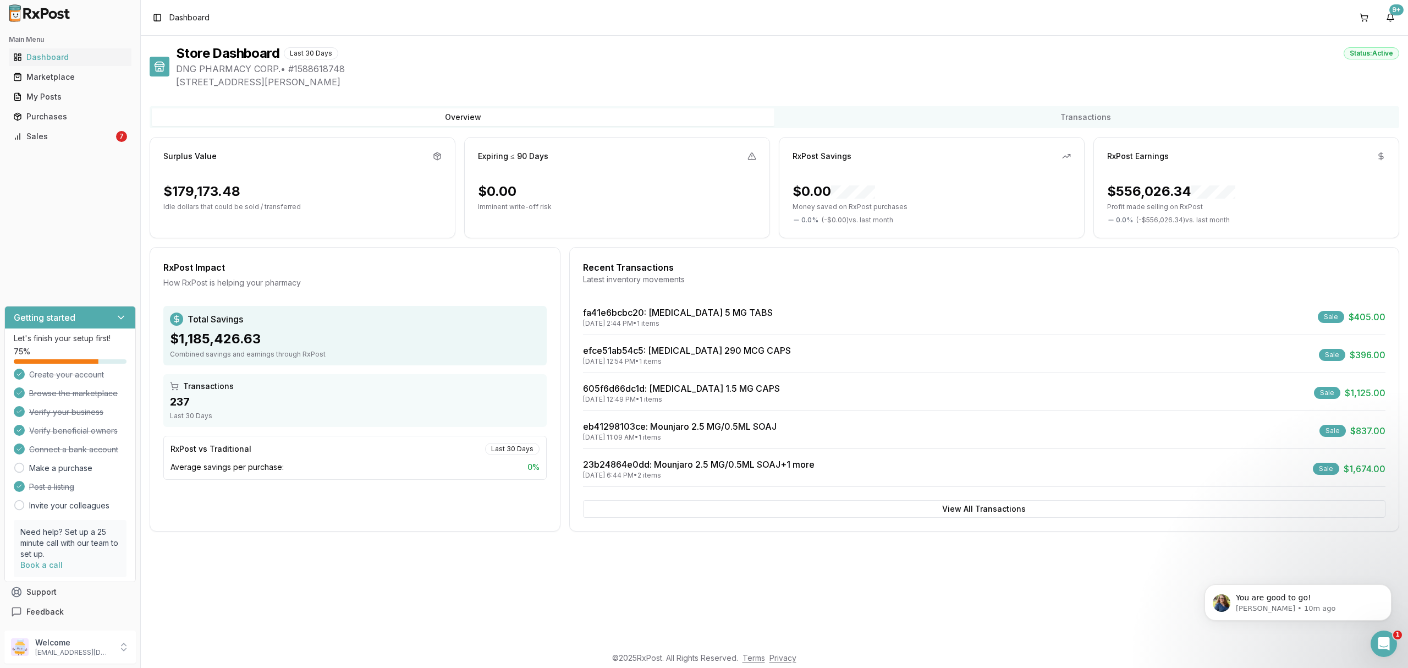
click at [73, 145] on div "Main Menu Dashboard Marketplace My Posts Purchases Sales 7" at bounding box center [70, 87] width 140 height 123
click at [79, 135] on div "Sales" at bounding box center [63, 136] width 101 height 11
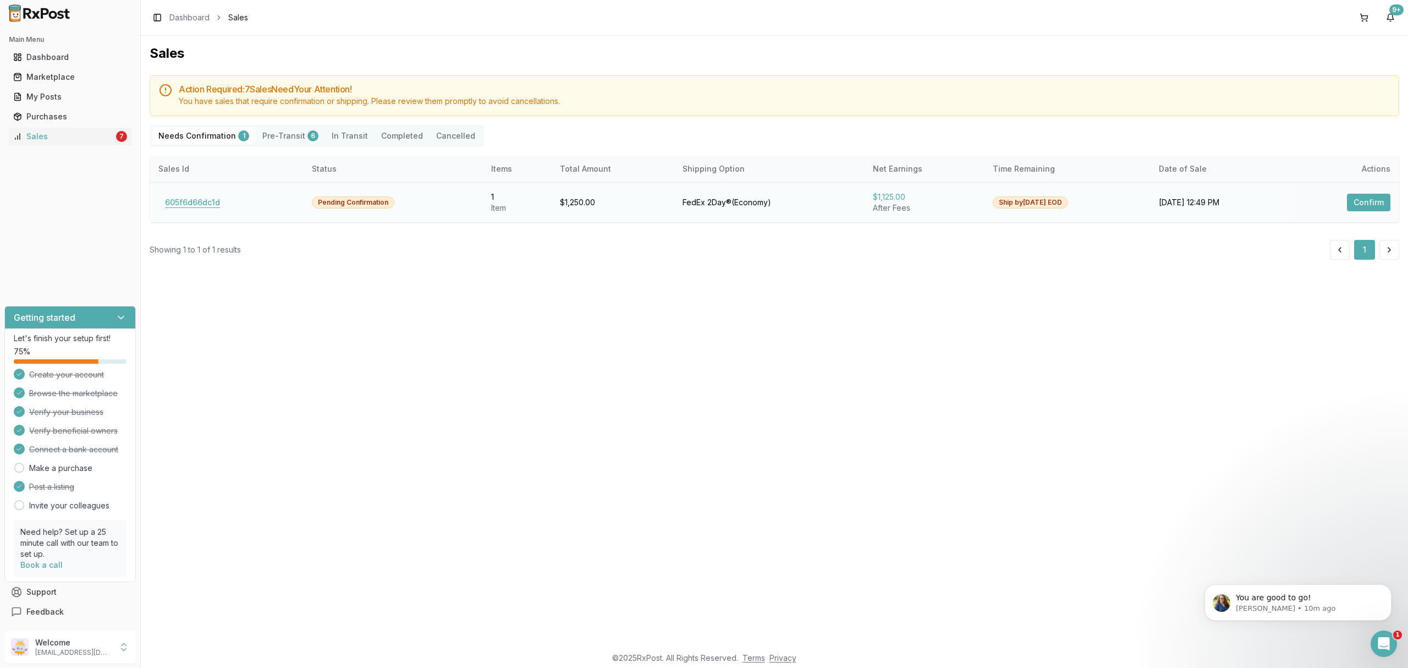
click at [177, 202] on button "605f6d66dc1d" at bounding box center [192, 203] width 68 height 18
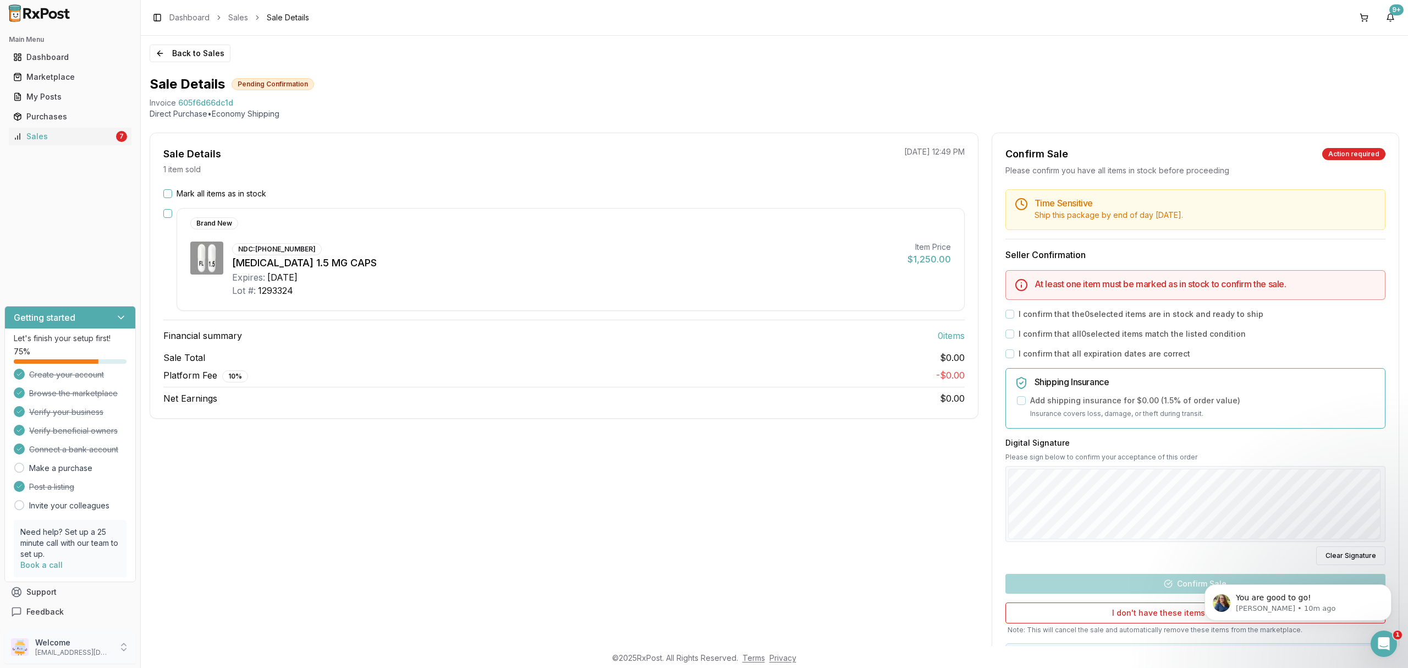
click at [97, 645] on p "Welcome" at bounding box center [73, 642] width 76 height 11
click at [188, 652] on span "Sign Out" at bounding box center [199, 649] width 104 height 11
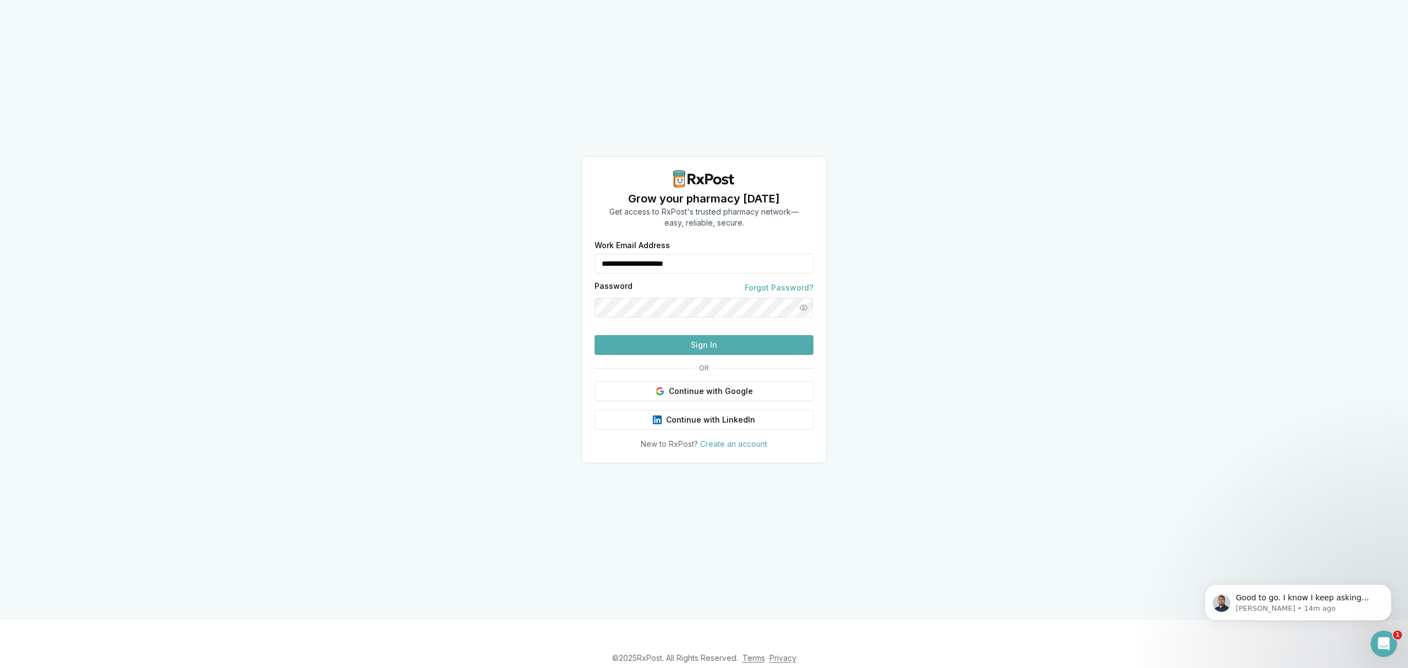
drag, startPoint x: 658, startPoint y: 251, endPoint x: 489, endPoint y: 260, distance: 169.1
click at [489, 260] on div "**********" at bounding box center [704, 309] width 1408 height 619
type input "**********"
click at [740, 355] on button "Sign In" at bounding box center [704, 345] width 219 height 20
click at [722, 375] on div "**********" at bounding box center [703, 345] width 245 height 208
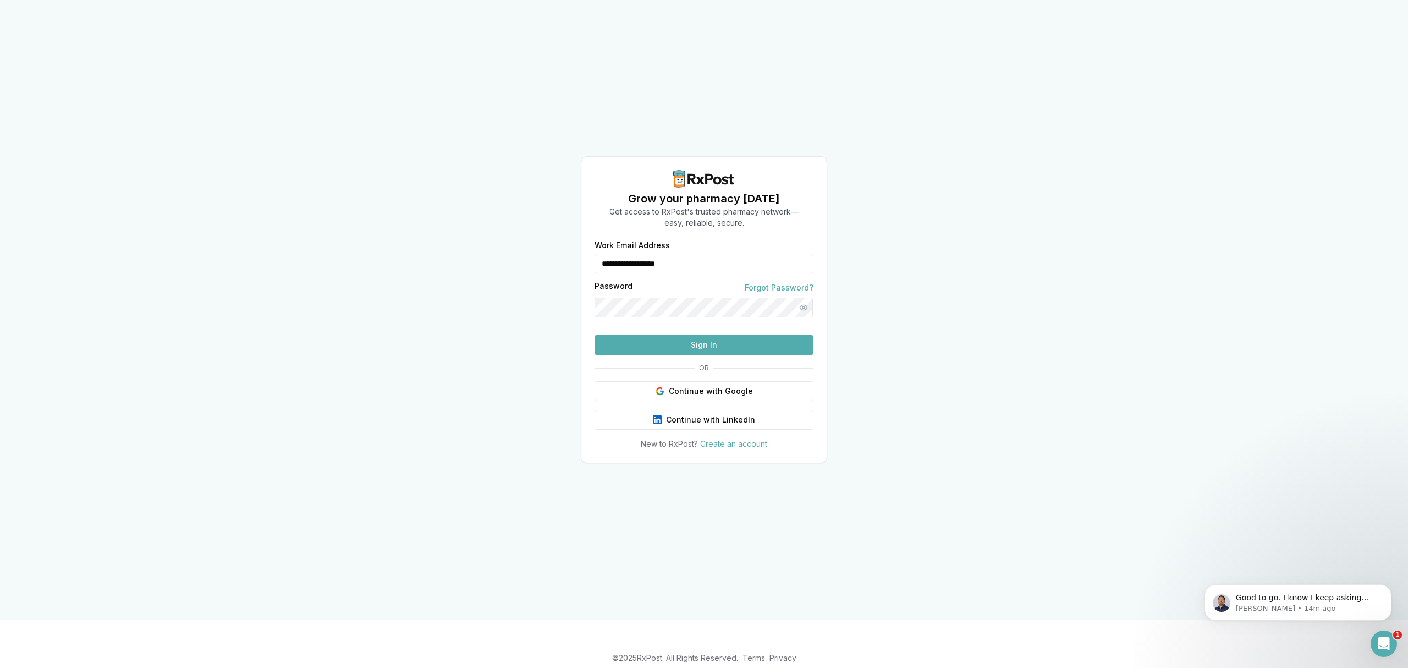
click at [724, 355] on button "Sign In" at bounding box center [704, 345] width 219 height 20
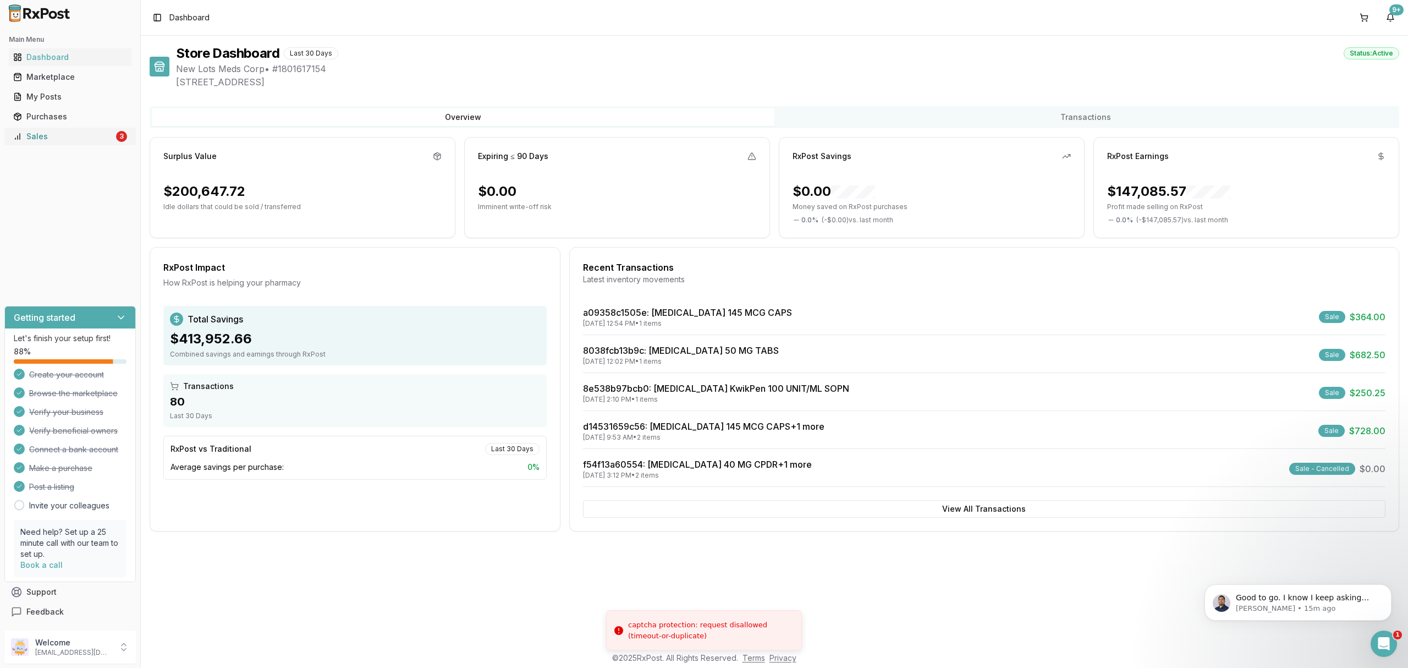
click at [108, 133] on div "Sales" at bounding box center [63, 136] width 101 height 11
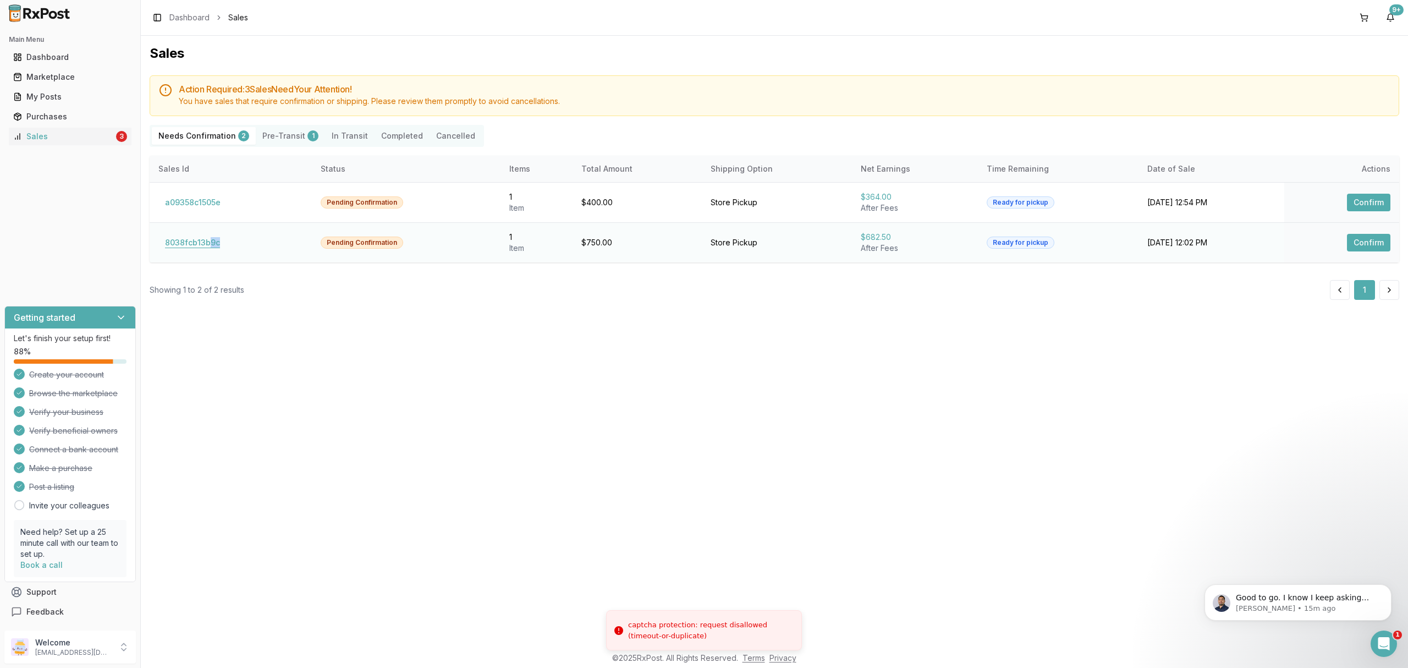
drag, startPoint x: 227, startPoint y: 240, endPoint x: 208, endPoint y: 245, distance: 19.3
click at [208, 245] on div "8038fcb13b9c" at bounding box center [230, 243] width 145 height 18
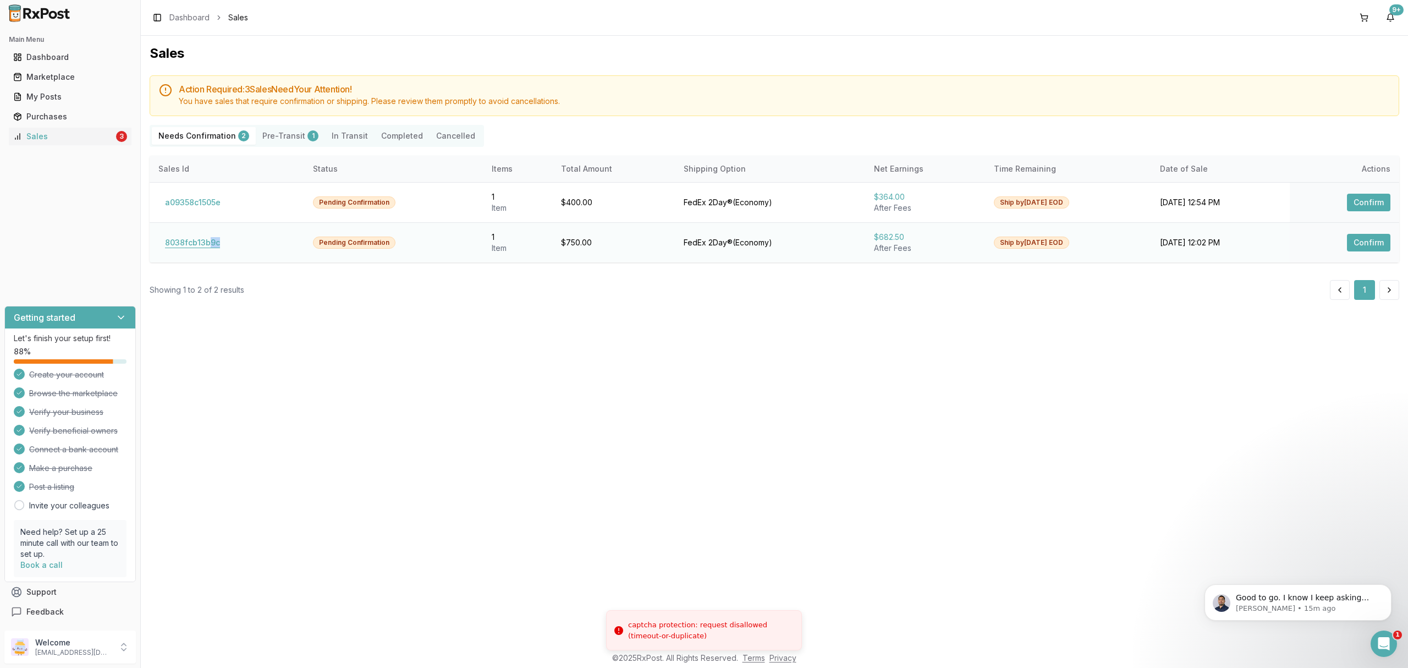
click at [207, 245] on button "8038fcb13b9c" at bounding box center [192, 243] width 68 height 18
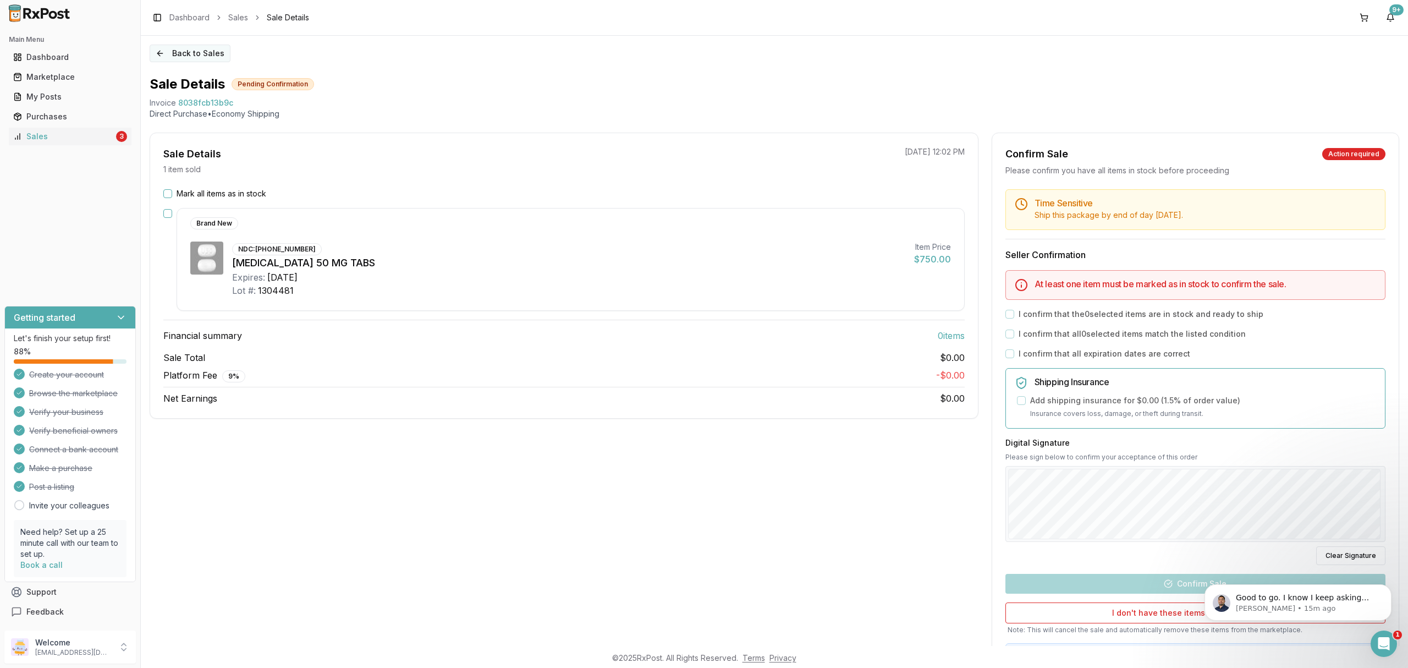
click at [179, 48] on button "Back to Sales" at bounding box center [190, 54] width 81 height 18
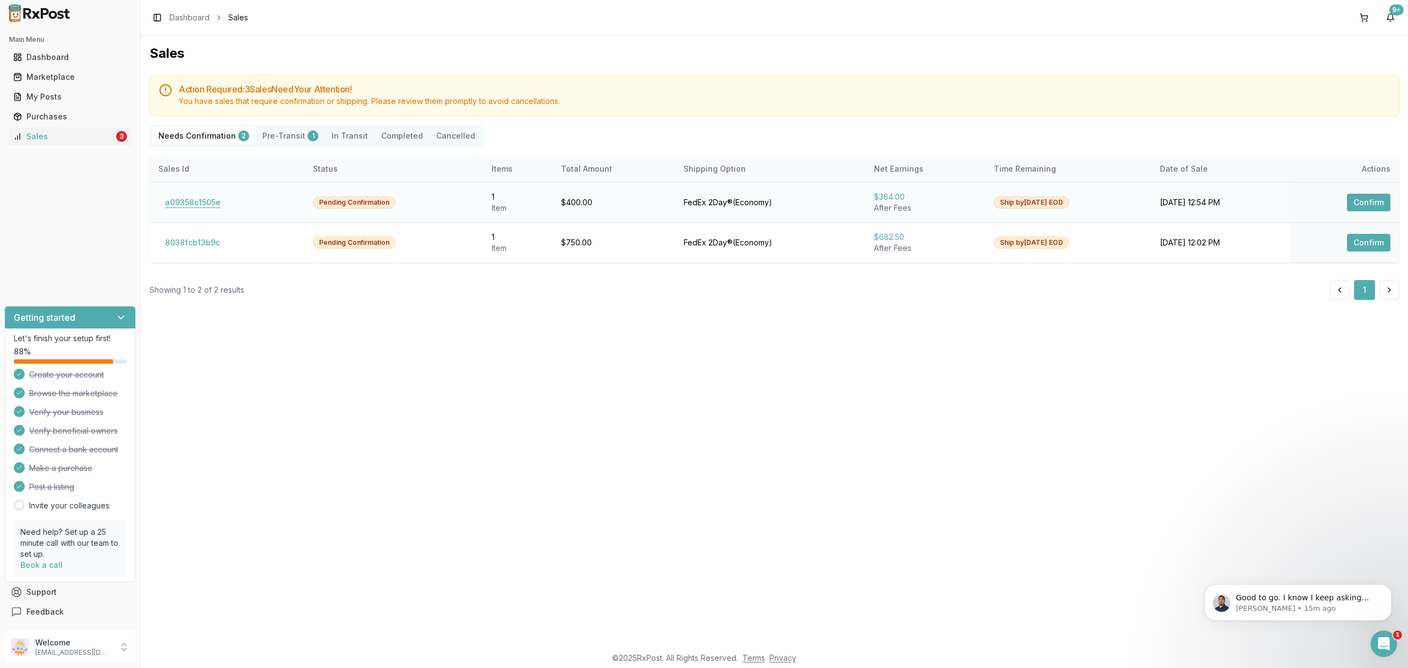
click at [203, 200] on button "a09358c1505e" at bounding box center [192, 203] width 69 height 18
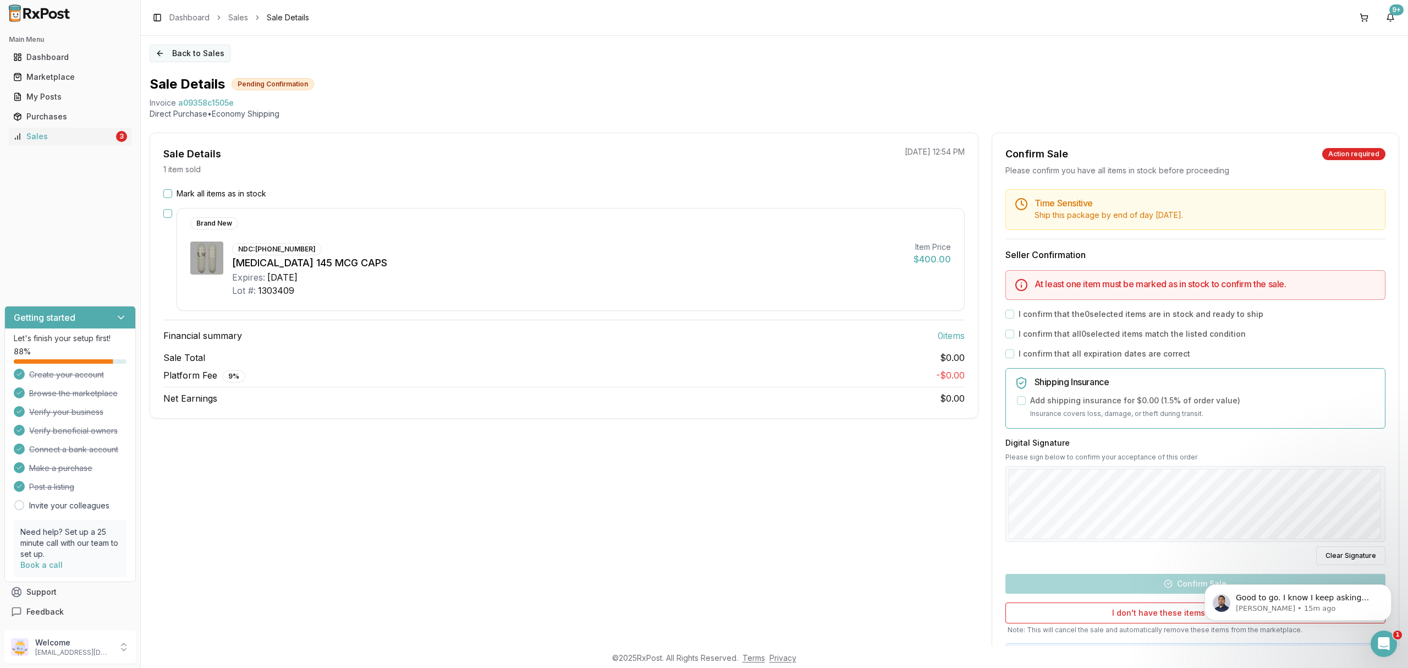
click at [211, 58] on button "Back to Sales" at bounding box center [190, 54] width 81 height 18
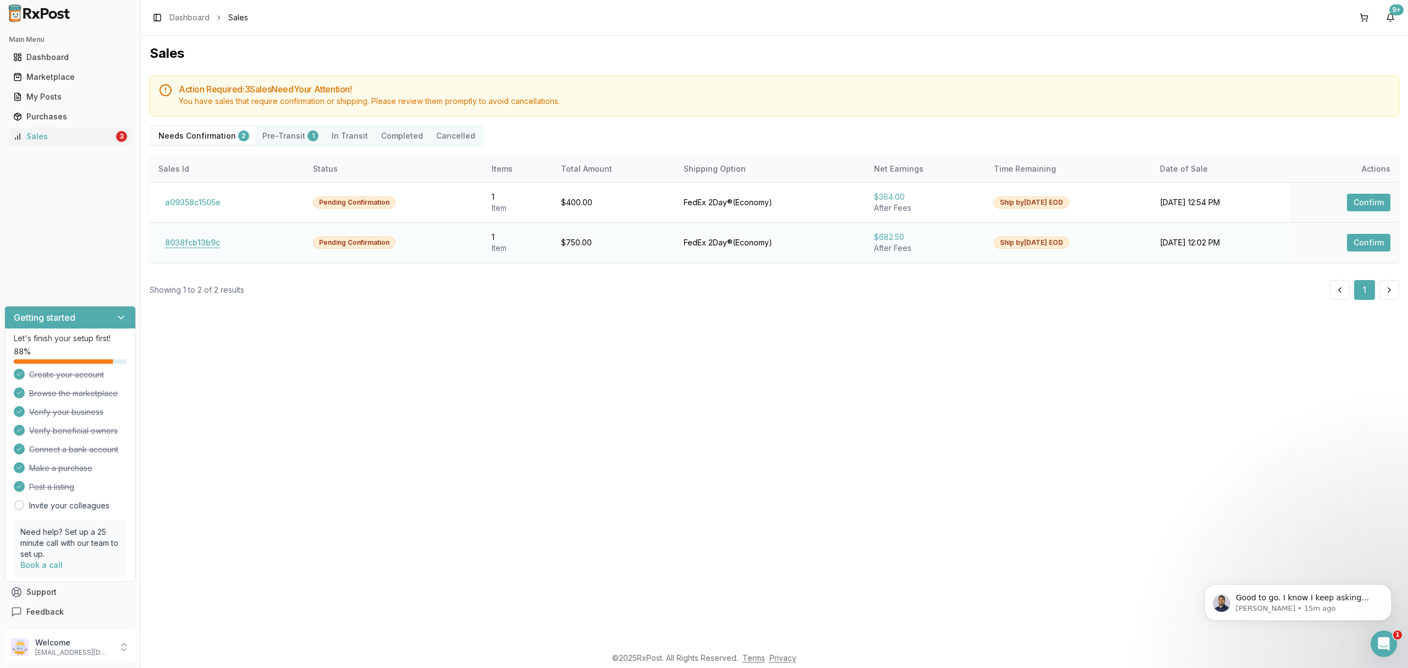
click at [197, 239] on button "8038fcb13b9c" at bounding box center [192, 243] width 68 height 18
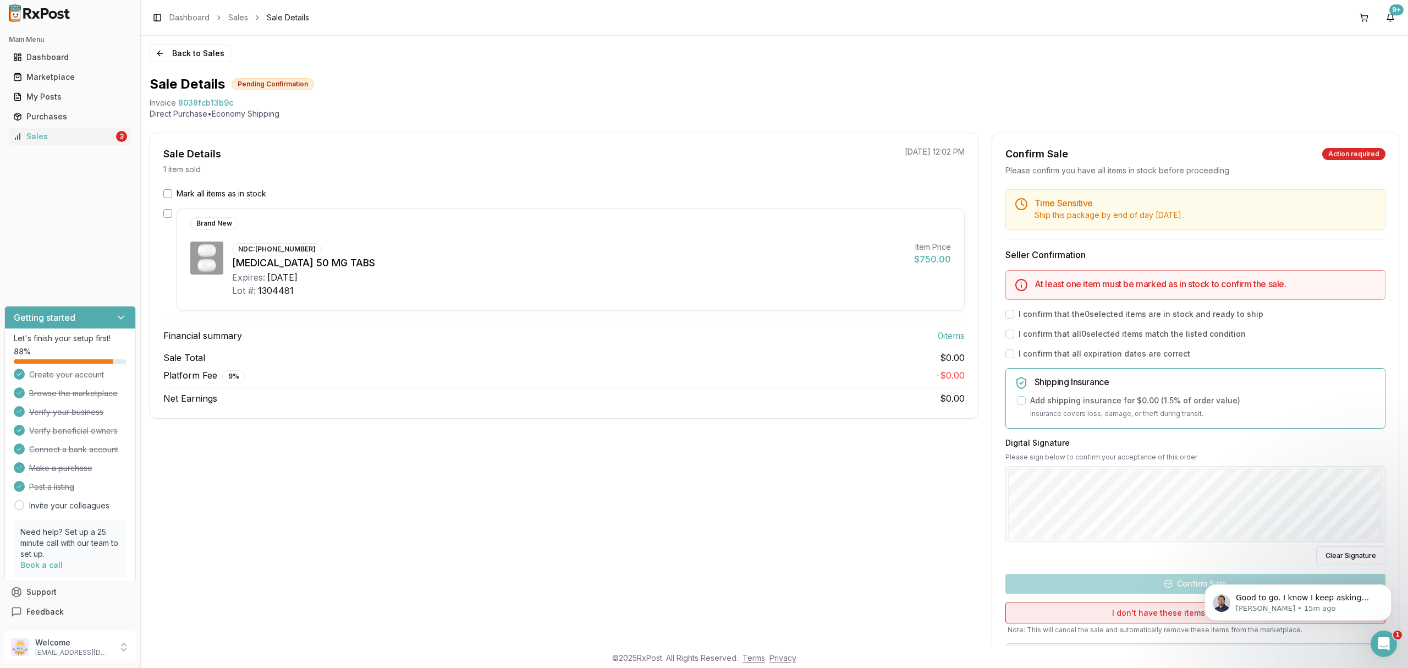
click at [1141, 621] on button "I don't have these items available anymore" at bounding box center [1195, 612] width 380 height 21
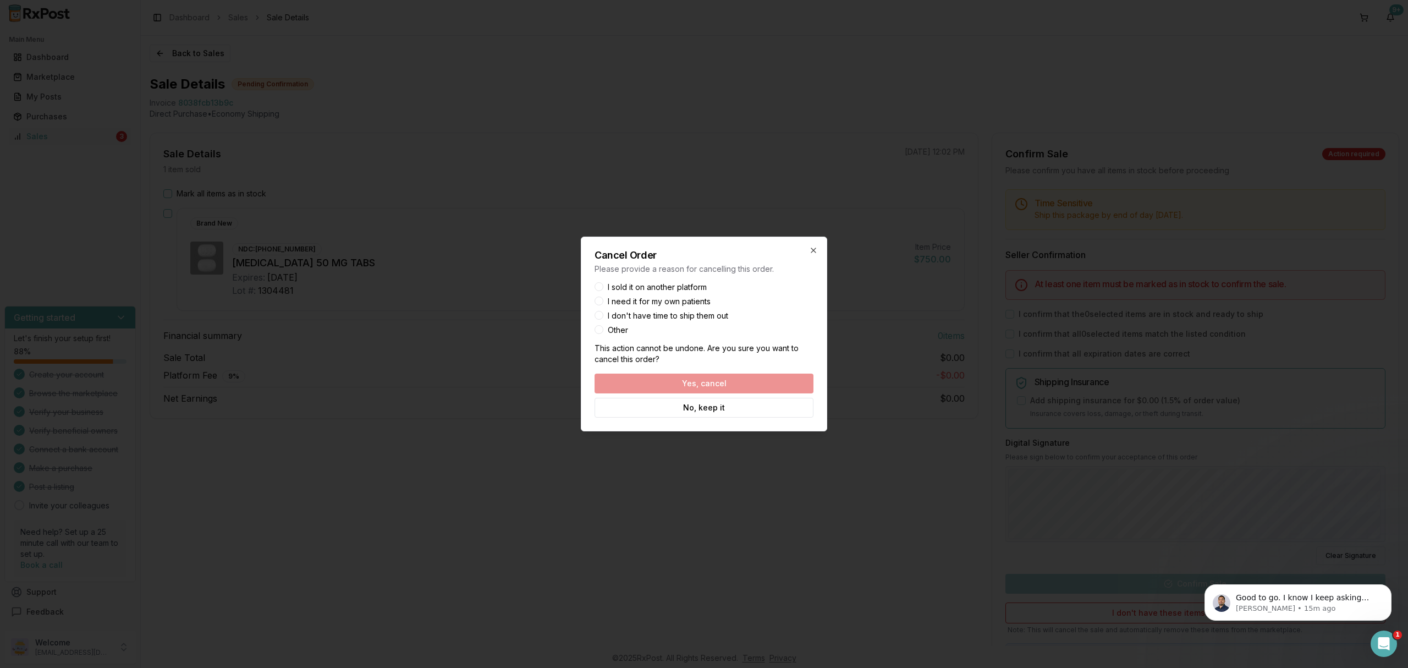
click at [685, 283] on label "I sold it on another platform" at bounding box center [657, 287] width 99 height 8
click at [603, 282] on button "I sold it on another platform" at bounding box center [599, 286] width 9 height 9
click at [683, 386] on button "Yes, cancel" at bounding box center [704, 383] width 219 height 20
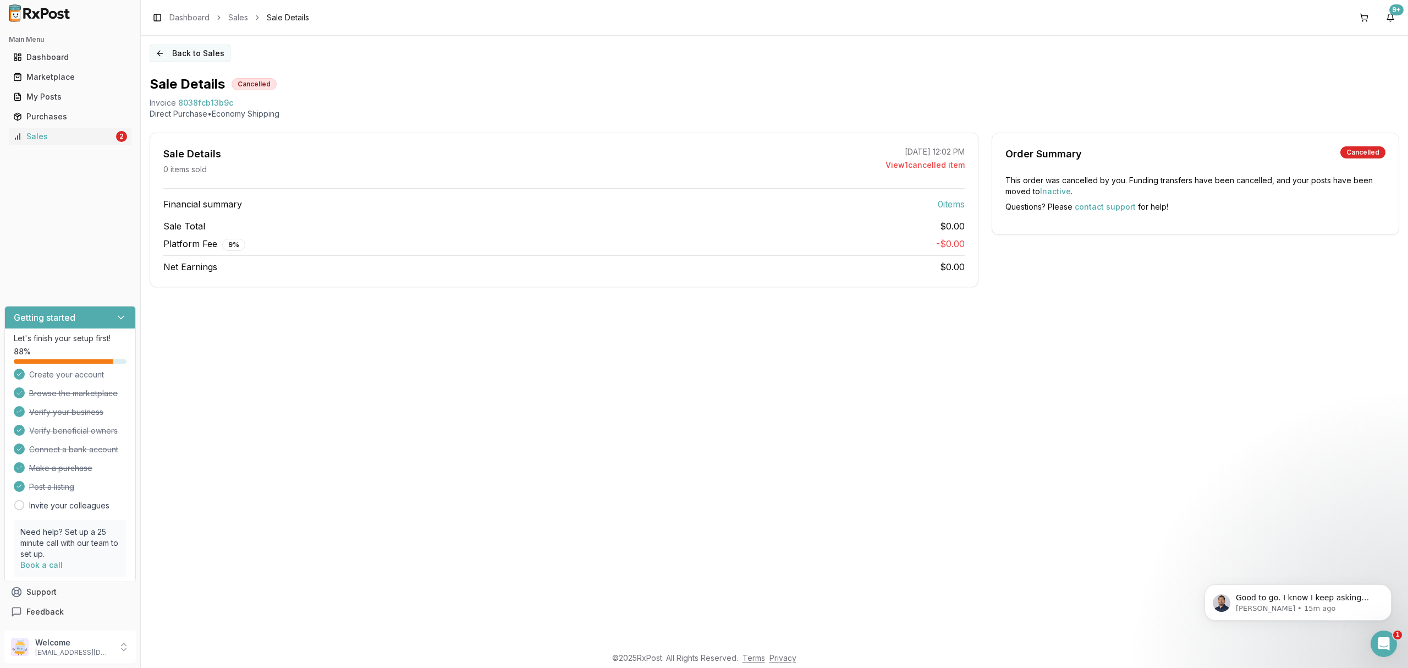
click at [201, 49] on button "Back to Sales" at bounding box center [190, 54] width 81 height 18
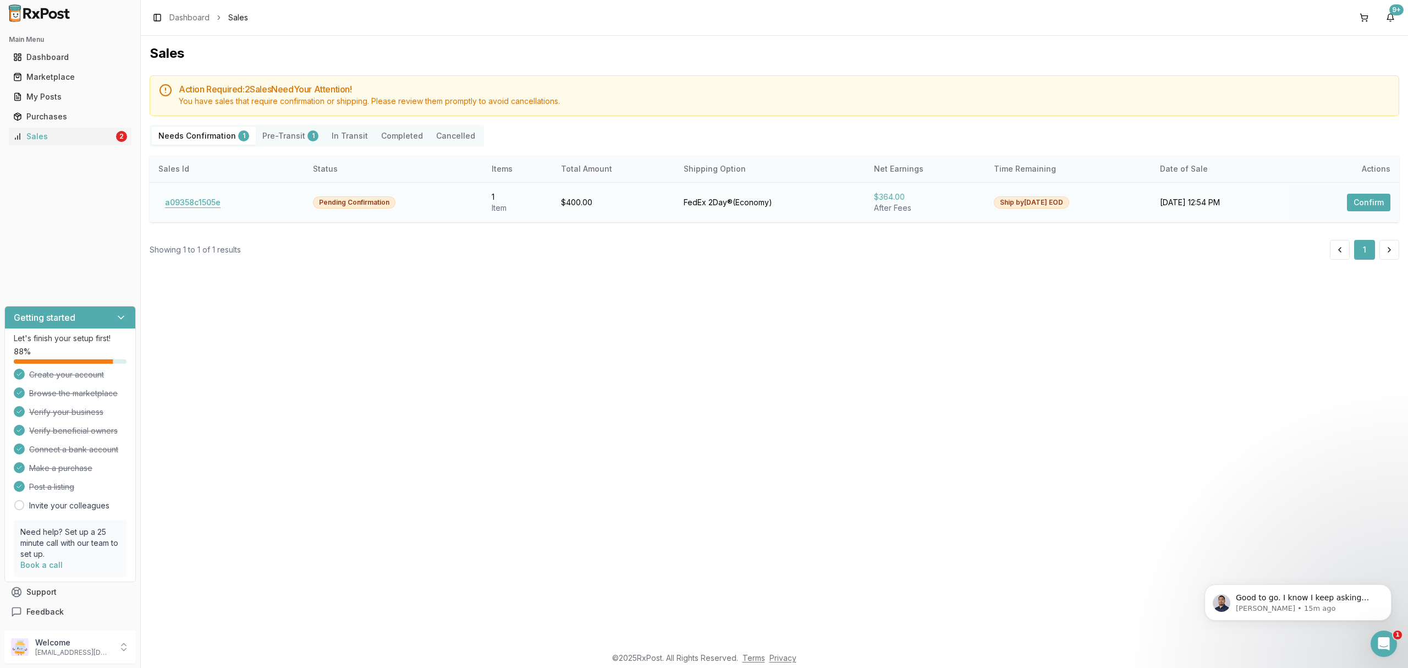
click at [207, 202] on button "a09358c1505e" at bounding box center [192, 203] width 69 height 18
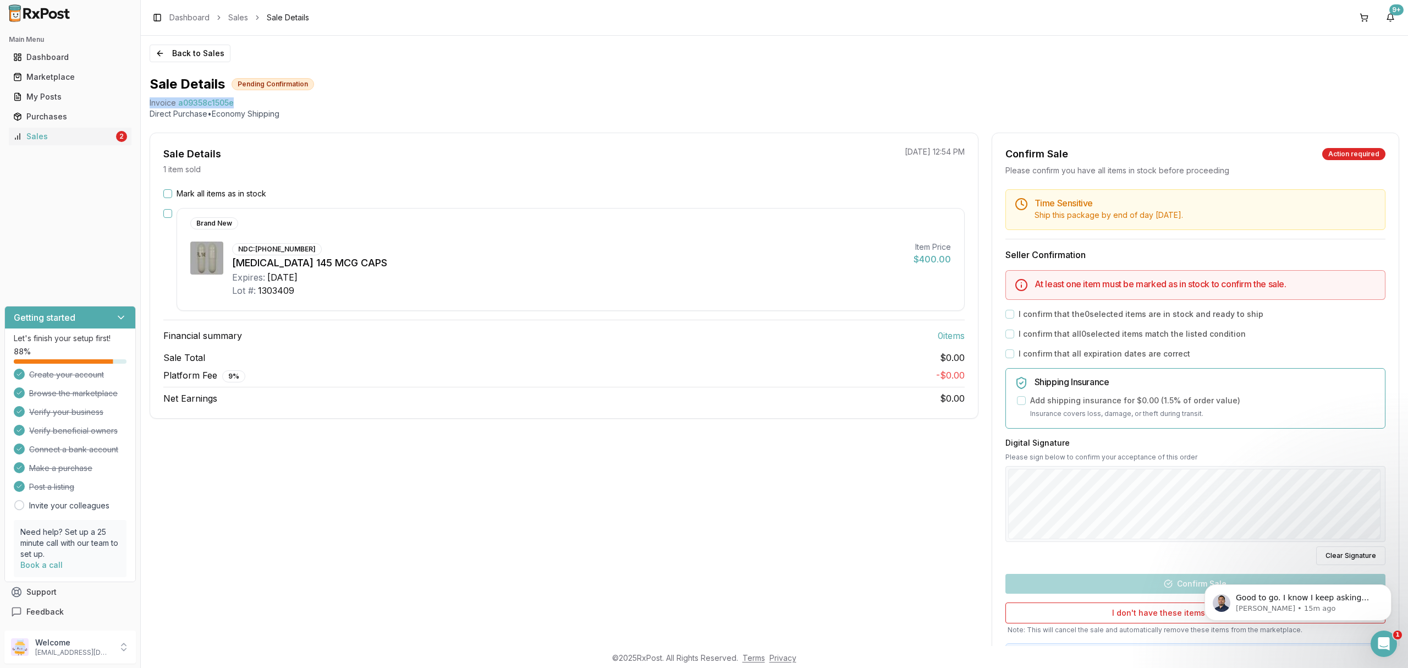
drag, startPoint x: 147, startPoint y: 103, endPoint x: 588, endPoint y: 269, distance: 470.6
click at [250, 102] on div "Back to Sales Sale Details Pending Confirmation Invoice a09358c1505e Direct Pur…" at bounding box center [774, 341] width 1267 height 610
copy div "Invoice a09358c1505e"
click at [1363, 631] on body "Good to go. I know I keep asking about Prolia just wanting to get the buyer an …" at bounding box center [1297, 599] width 211 height 68
click at [1374, 636] on div "Open Intercom Messenger" at bounding box center [1382, 642] width 36 height 36
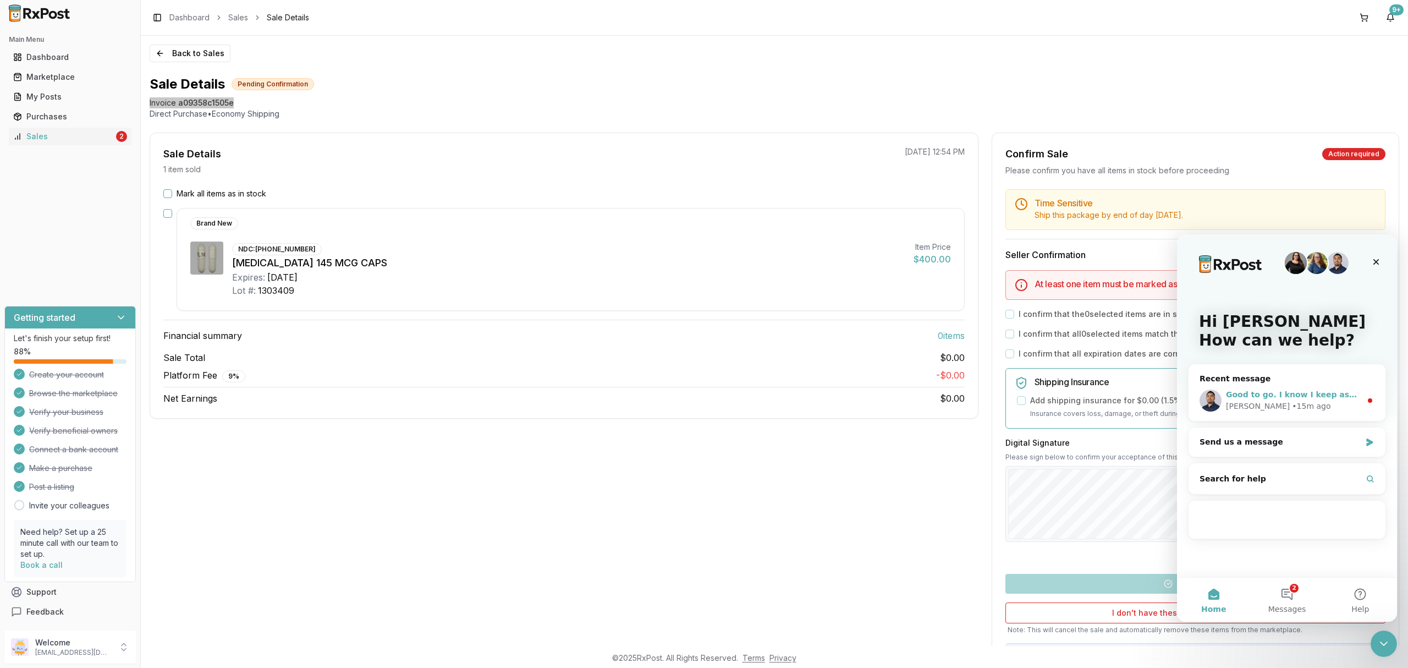
click at [1328, 415] on div "Good to go. I know I keep asking about Prolia just wanting to get the buyer an …" at bounding box center [1286, 400] width 197 height 41
click at [1341, 414] on div "Good to go. I know I keep asking about Prolia just wanting to get the buyer an …" at bounding box center [1286, 400] width 197 height 41
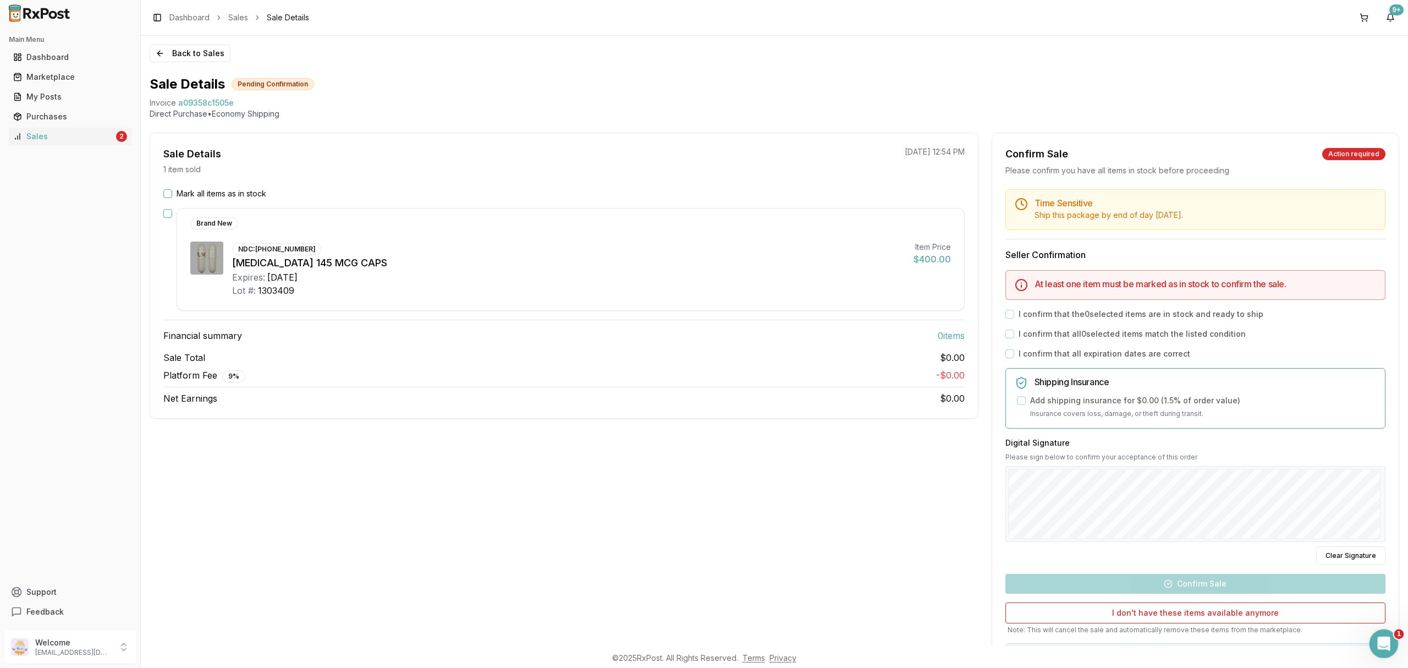
drag, startPoint x: 1377, startPoint y: 640, endPoint x: 2740, endPoint y: 1254, distance: 1495.1
click at [1377, 640] on icon "Open Intercom Messenger" at bounding box center [1382, 642] width 18 height 18
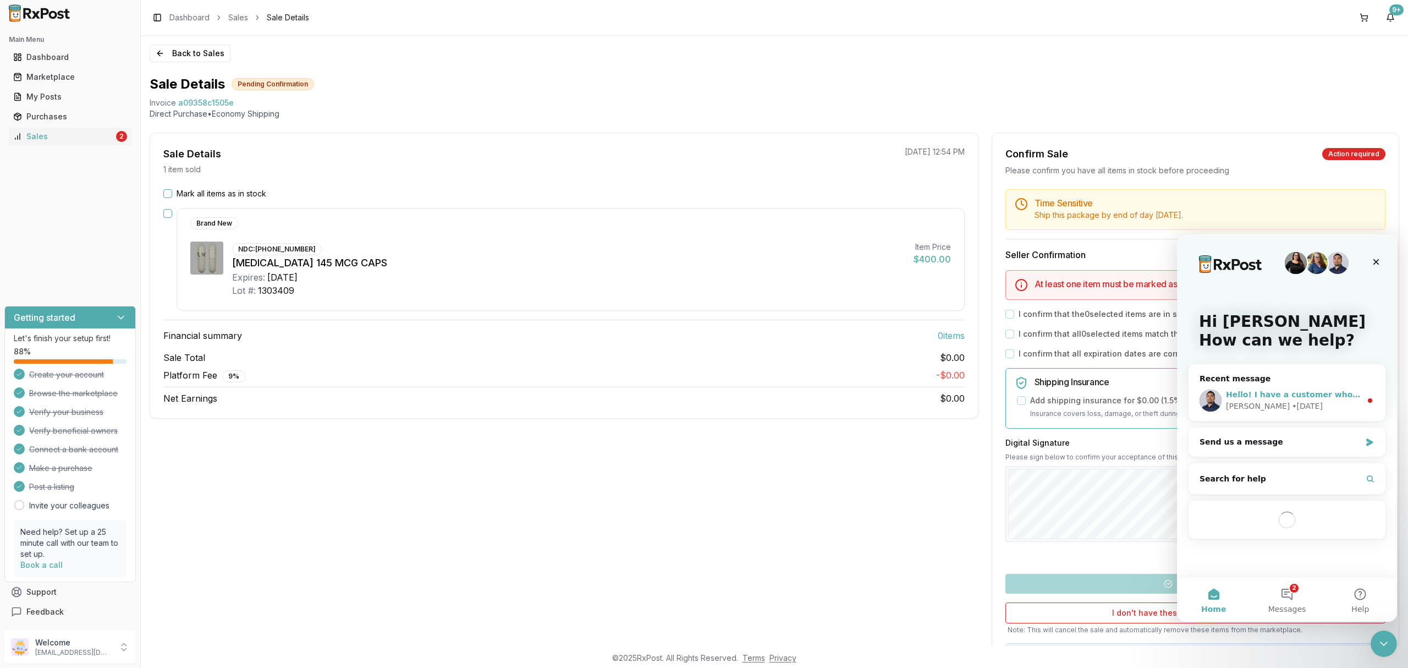
click at [1301, 407] on div "[PERSON_NAME] • [DATE]" at bounding box center [1293, 406] width 135 height 12
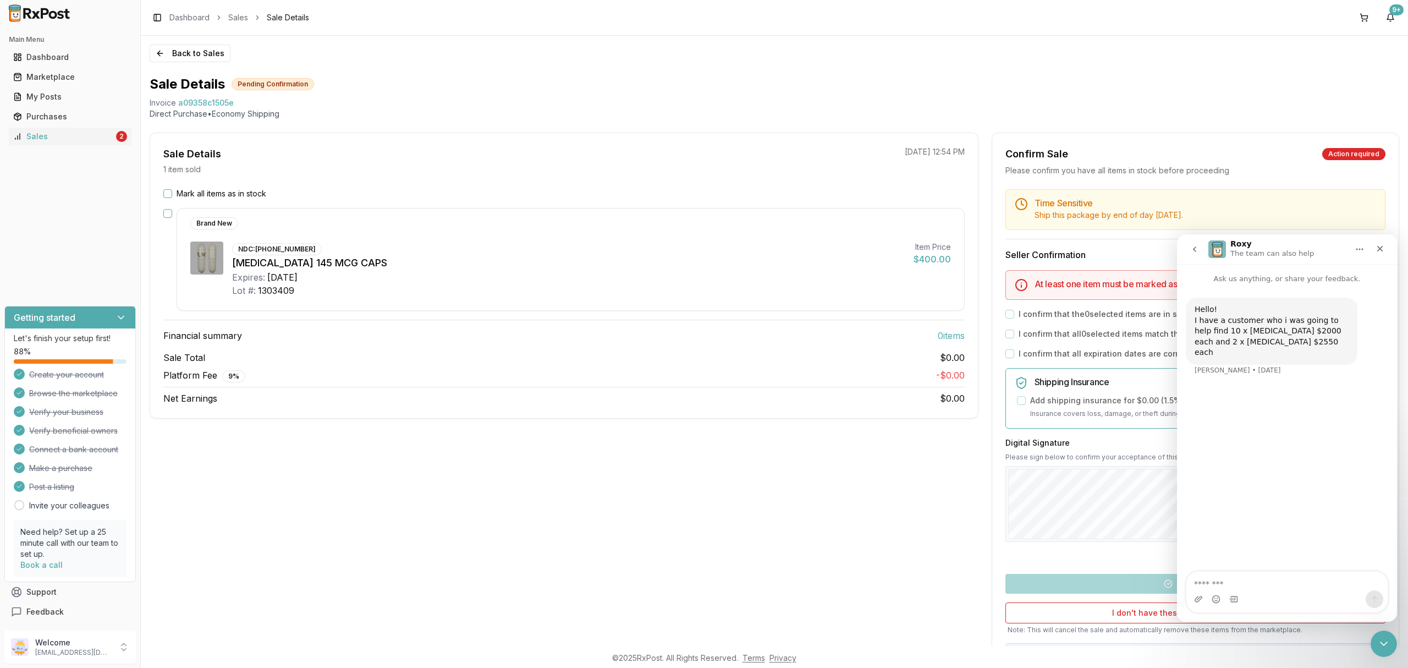
type textarea "**********"
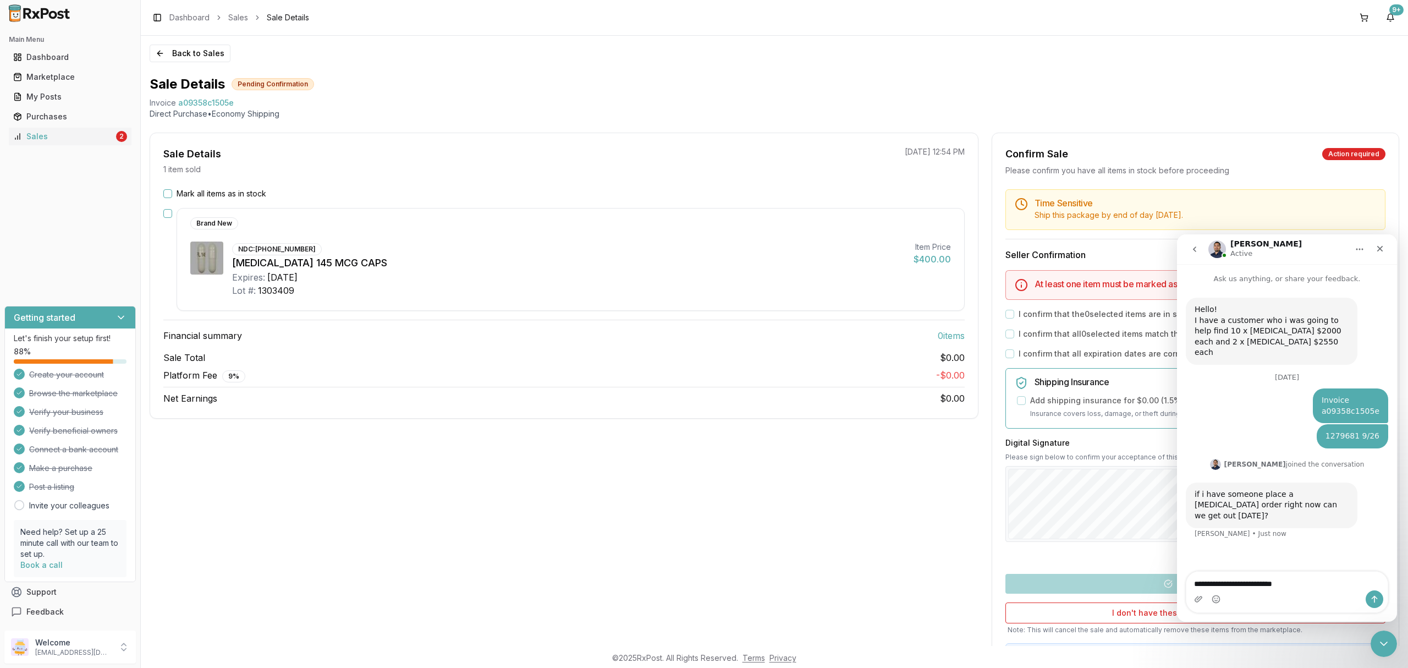
type textarea "**********"
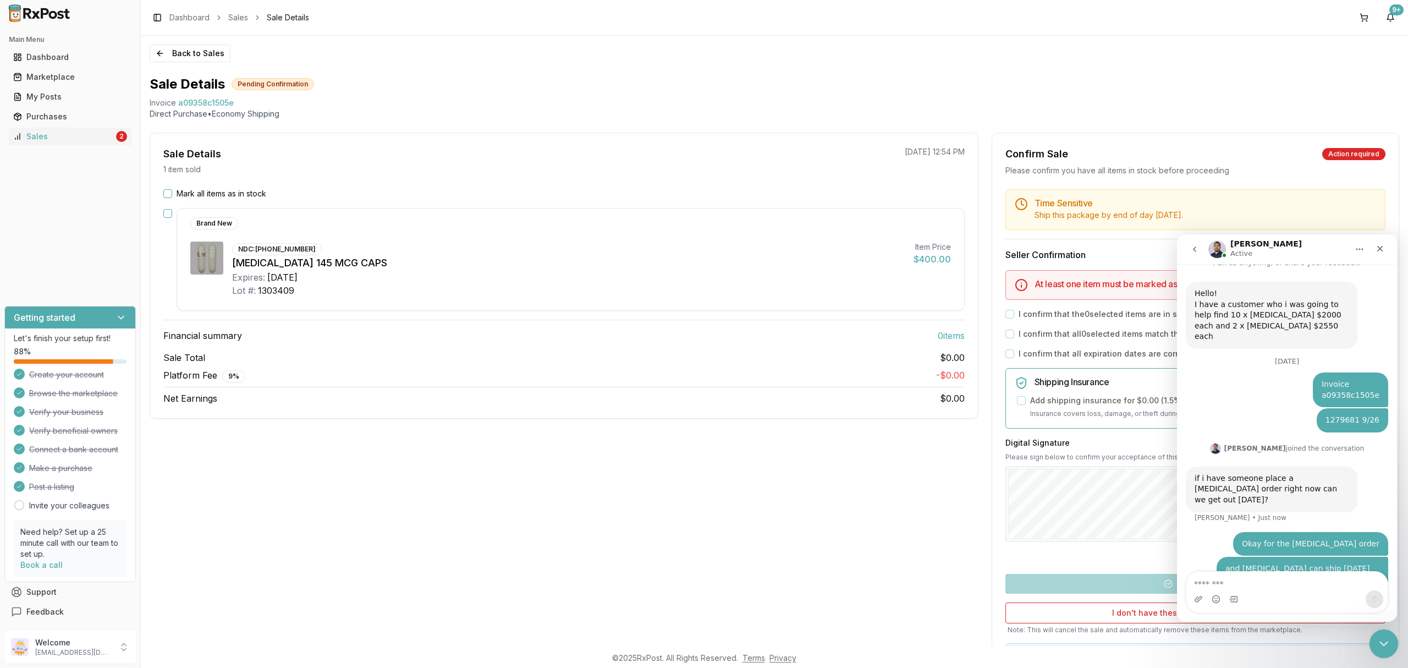
click at [1383, 639] on icon "Close Intercom Messenger" at bounding box center [1381, 641] width 13 height 13
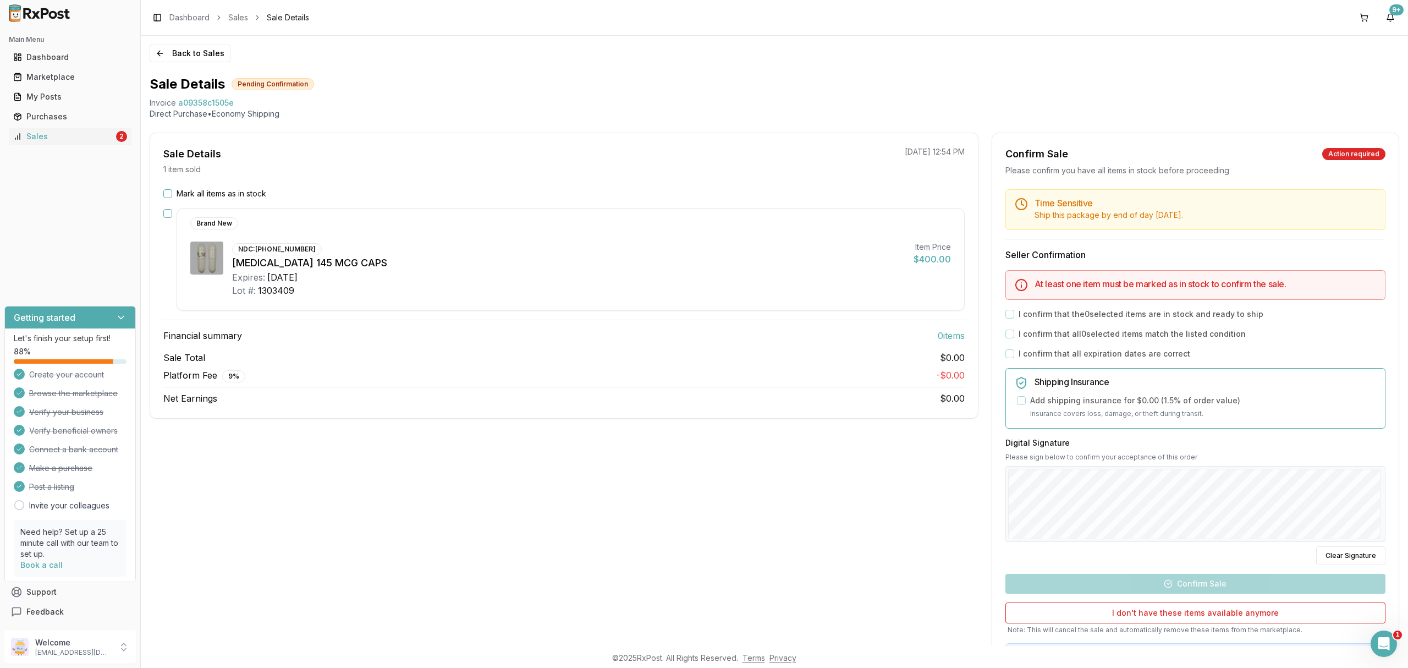
scroll to position [15, 0]
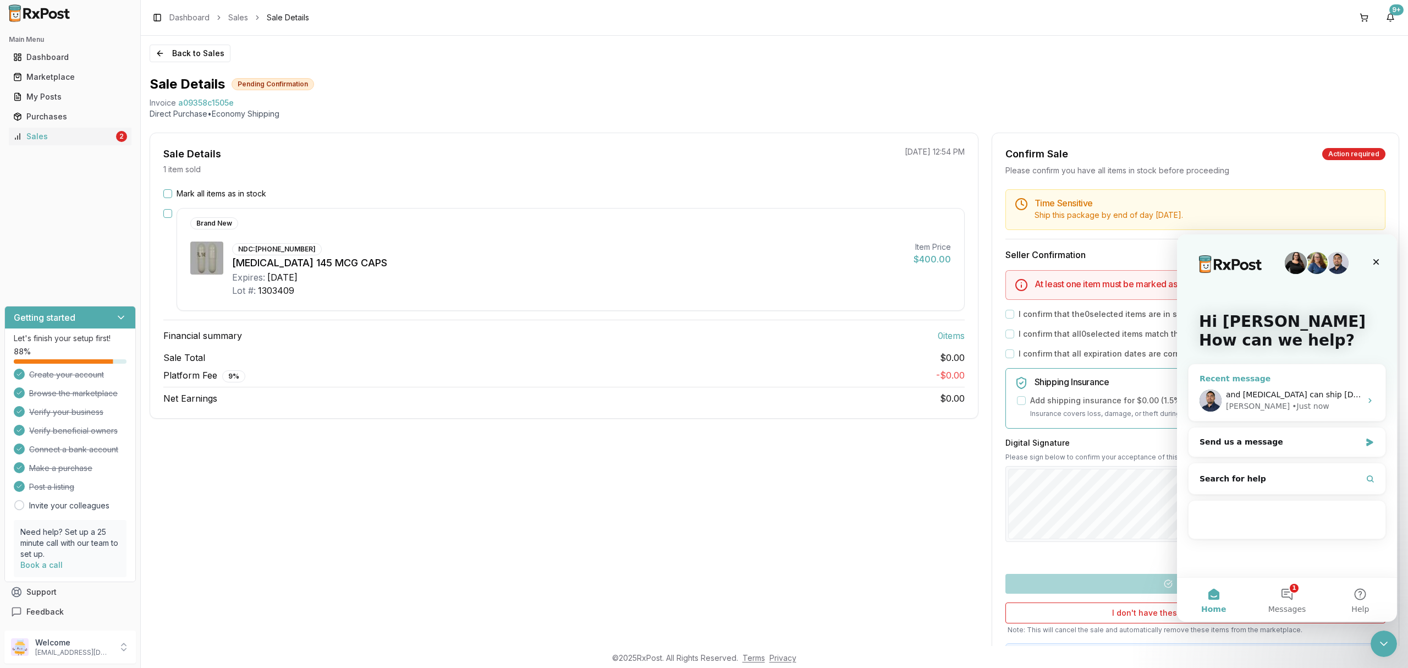
click at [1331, 406] on div "[PERSON_NAME] • Just now" at bounding box center [1293, 406] width 135 height 12
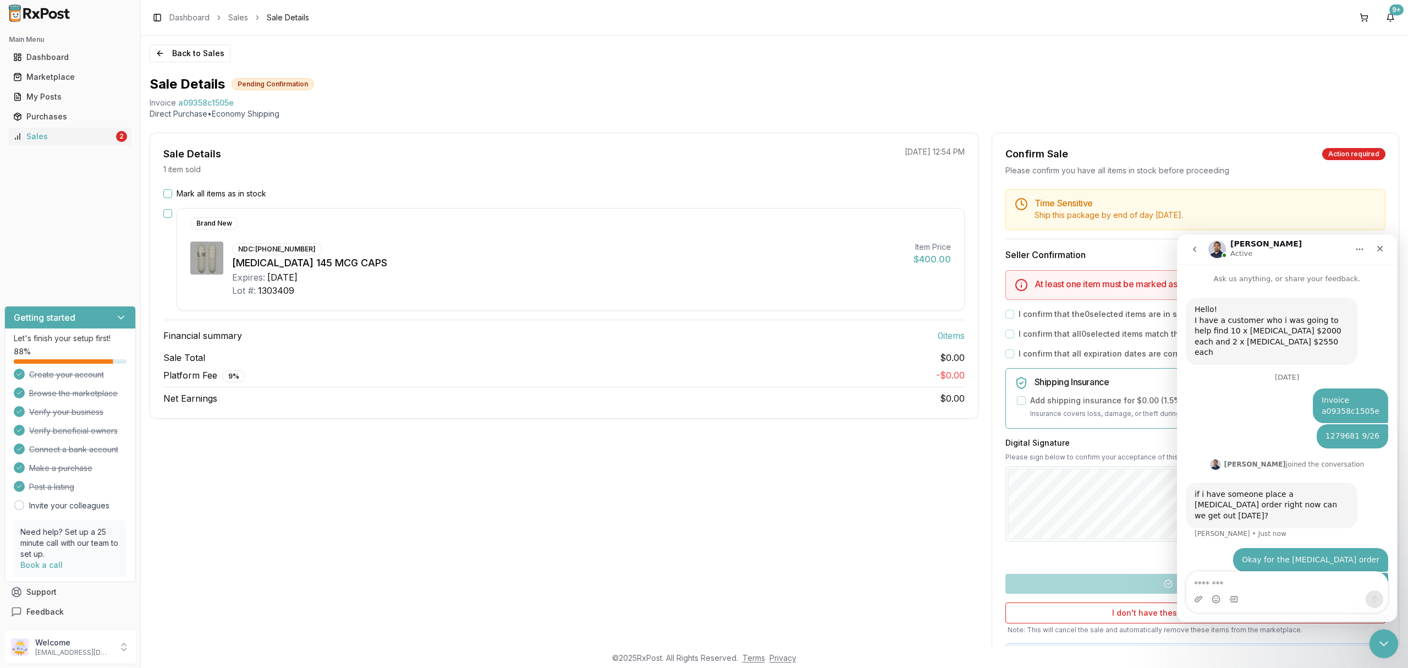
scroll to position [16, 0]
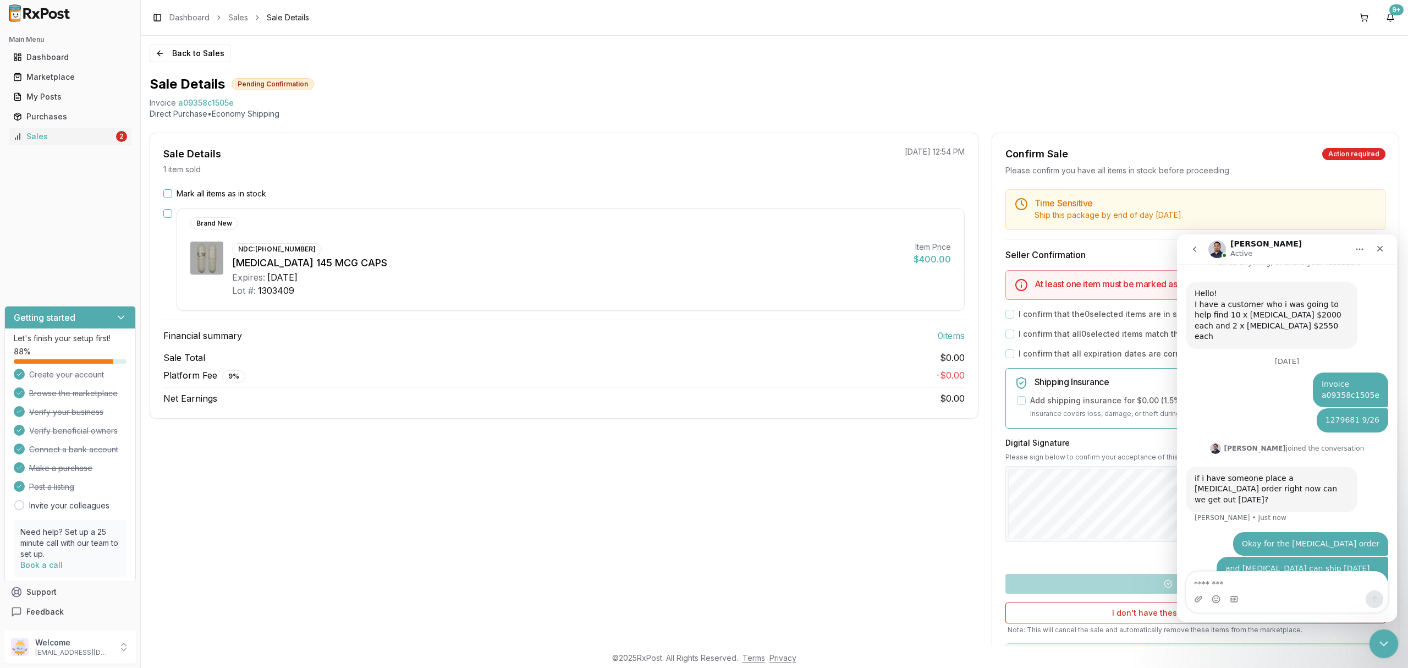
click at [1383, 643] on icon "Close Intercom Messenger" at bounding box center [1381, 641] width 13 height 13
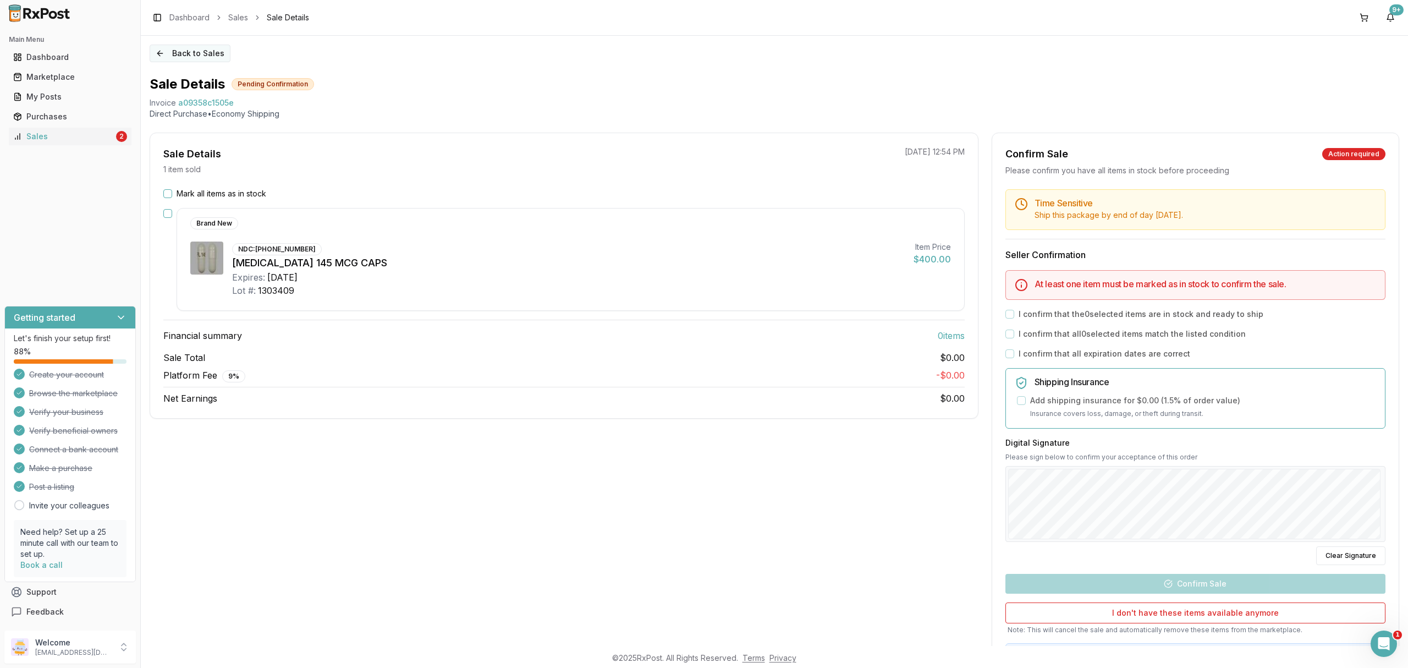
scroll to position [58, 0]
click at [200, 59] on button "Back to Sales" at bounding box center [190, 54] width 81 height 18
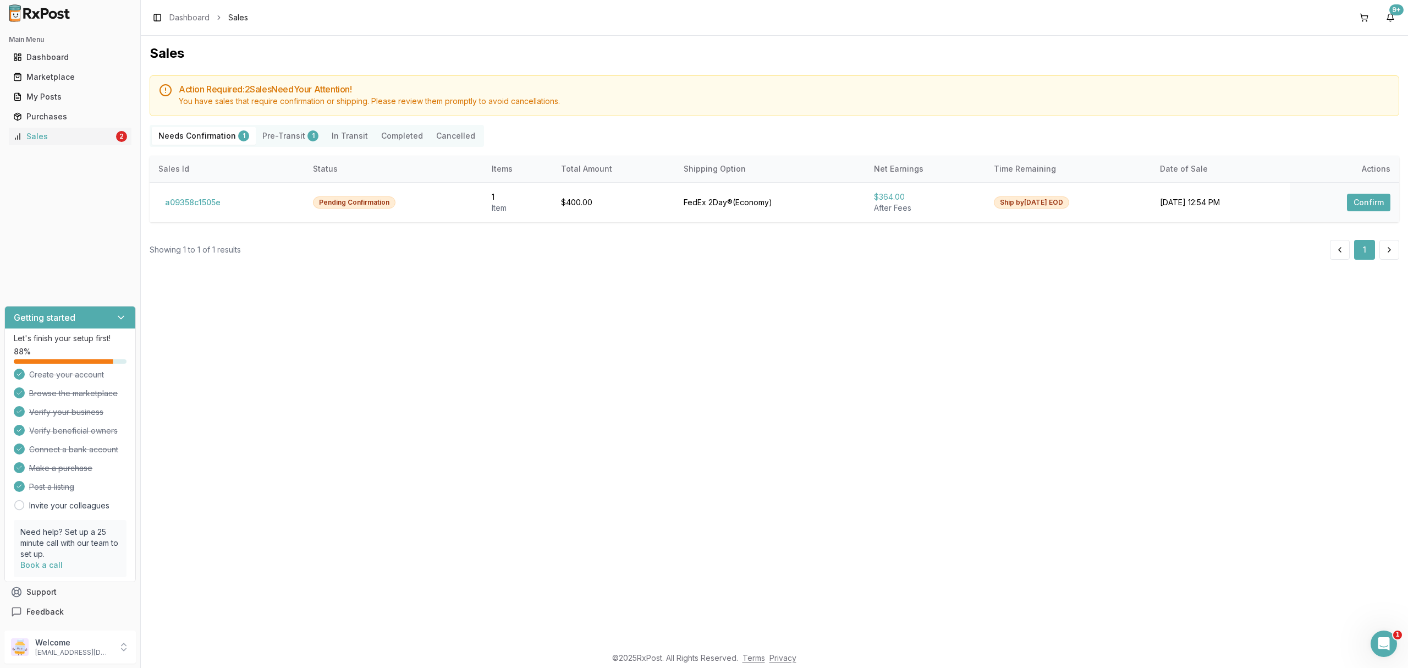
click at [554, 415] on div "Sales Action Required: 2 Sale s Need Your Attention! You have sales that requir…" at bounding box center [774, 341] width 1267 height 610
click at [75, 652] on p "ivoryrx12@gmail.com" at bounding box center [73, 652] width 76 height 9
click at [163, 650] on span "Sign Out" at bounding box center [199, 649] width 104 height 11
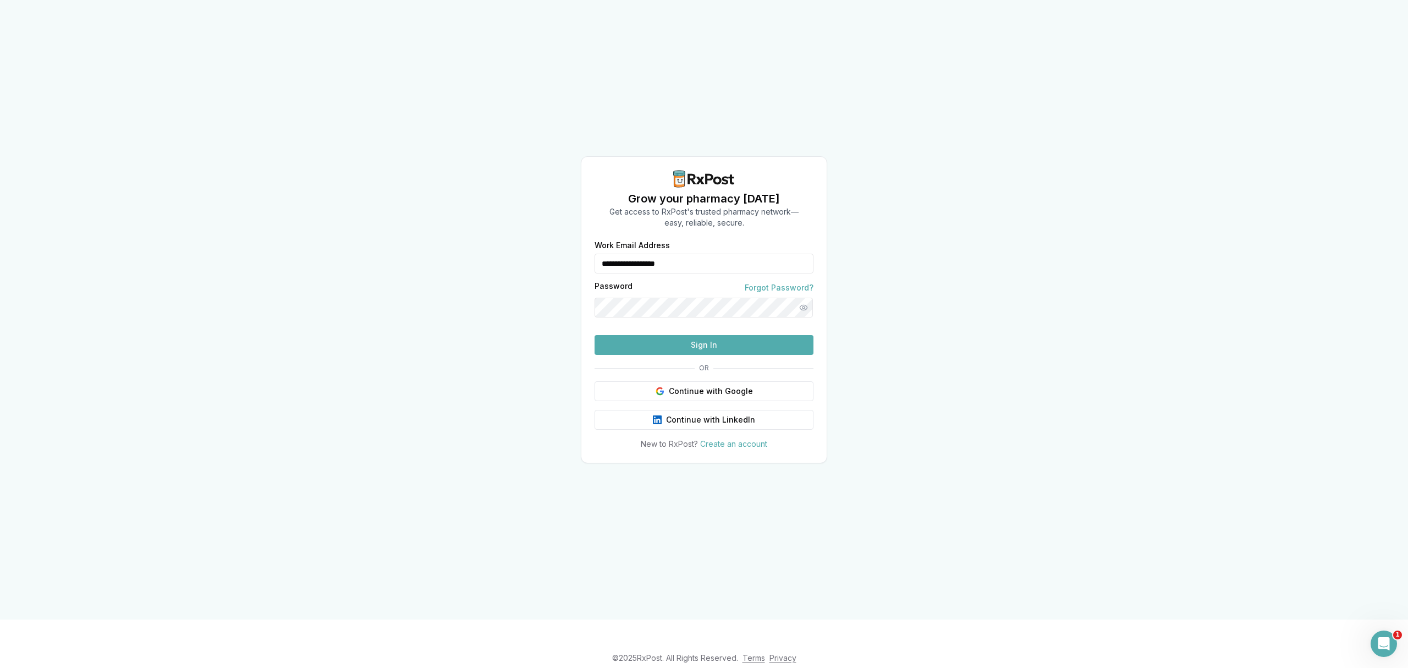
drag, startPoint x: 709, startPoint y: 239, endPoint x: 566, endPoint y: 253, distance: 143.2
click at [561, 250] on div "**********" at bounding box center [704, 309] width 1408 height 619
type input "**********"
click at [658, 355] on button "Sign In" at bounding box center [704, 345] width 219 height 20
click at [727, 355] on button "Sign In" at bounding box center [704, 345] width 219 height 20
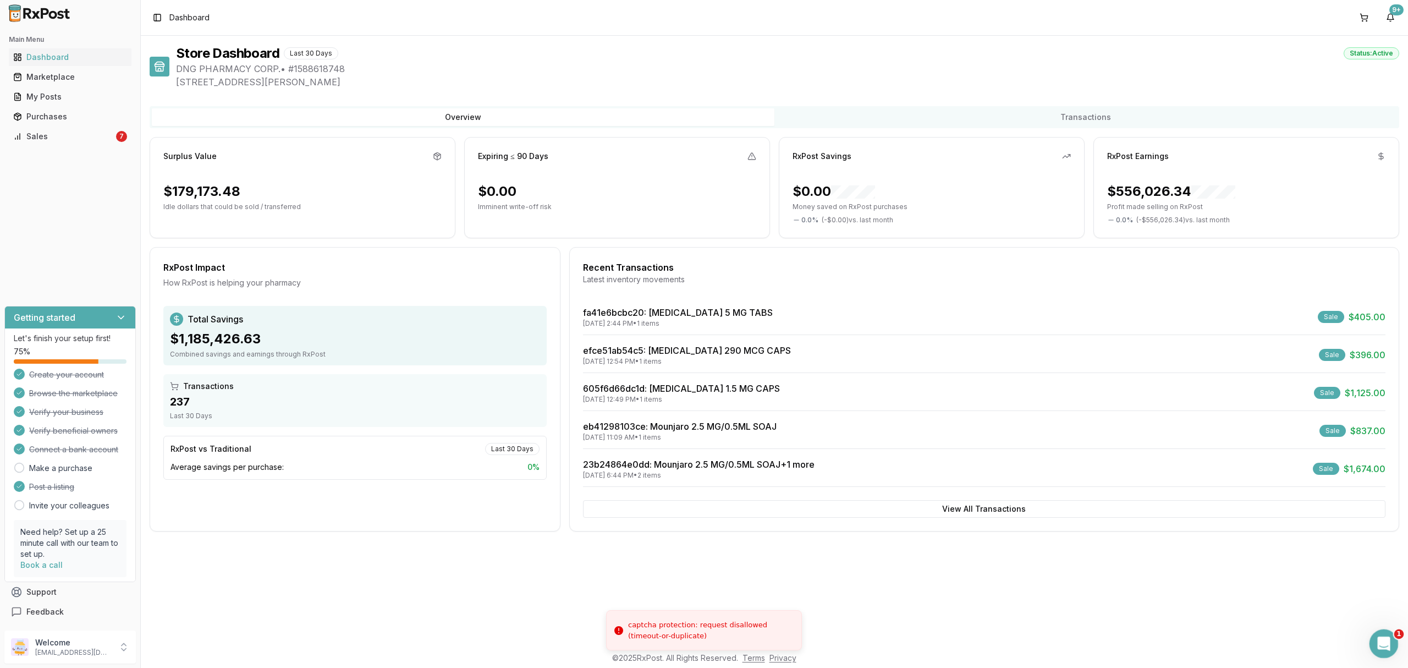
click at [1388, 642] on icon "Open Intercom Messenger" at bounding box center [1382, 642] width 18 height 18
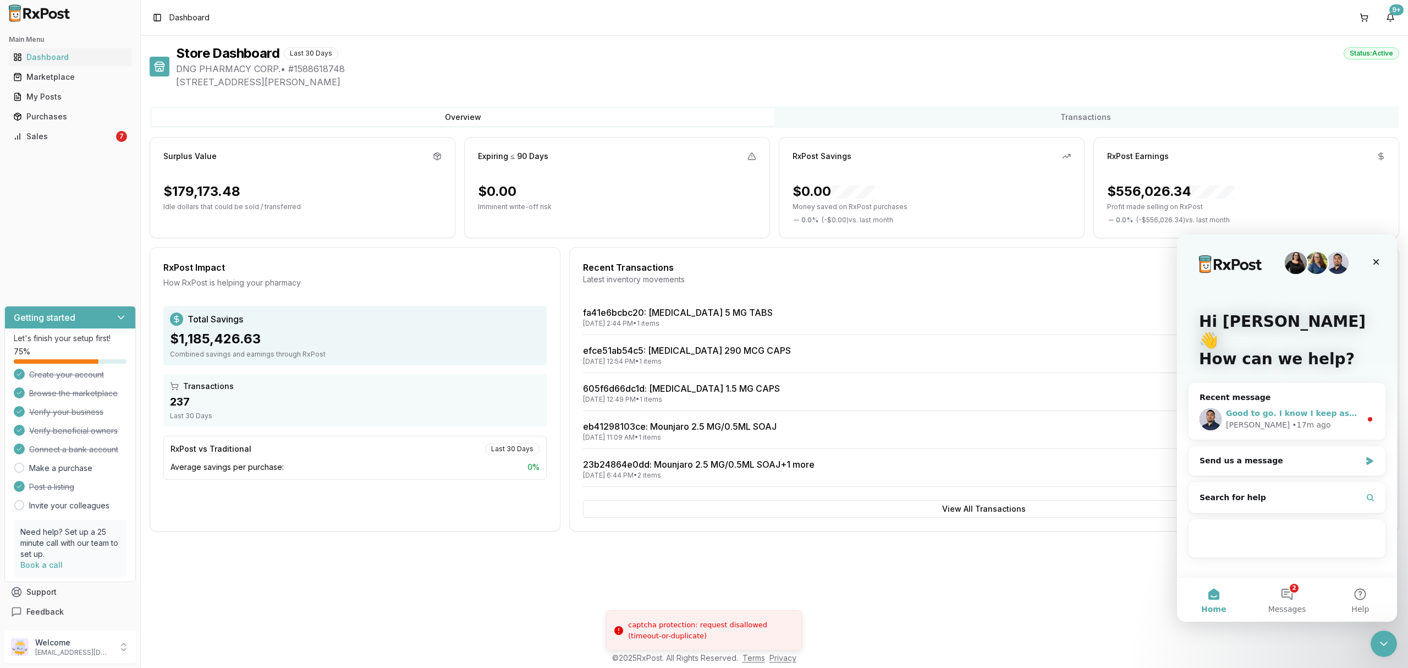
click at [1310, 419] on div "Manuel • 17m ago" at bounding box center [1293, 425] width 135 height 12
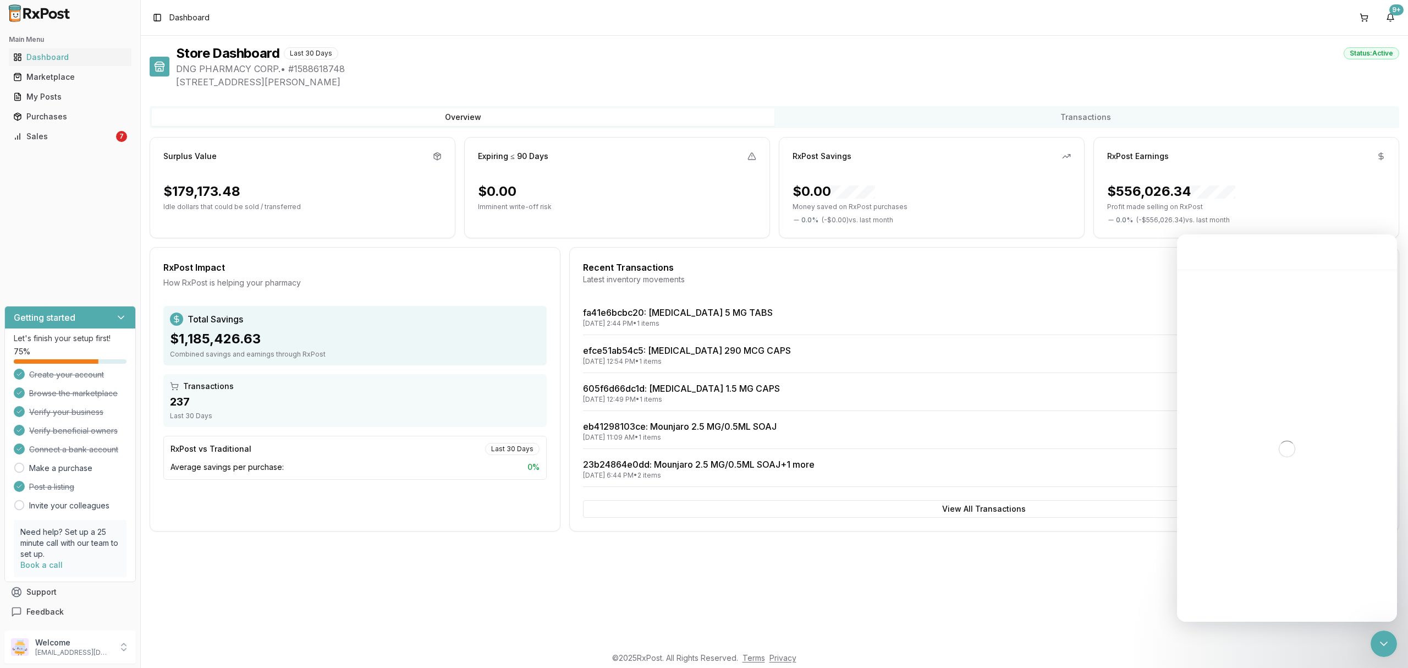
scroll to position [20, 0]
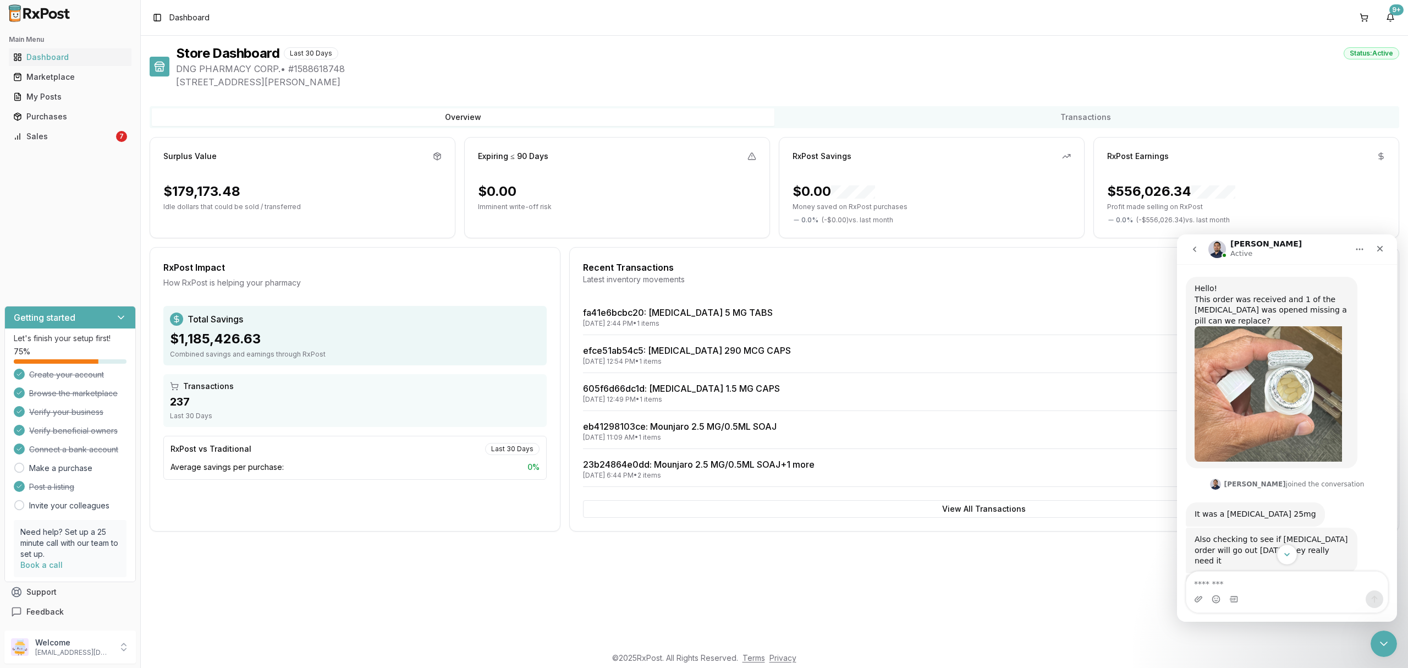
click at [1287, 556] on icon "Scroll to bottom" at bounding box center [1287, 554] width 10 height 10
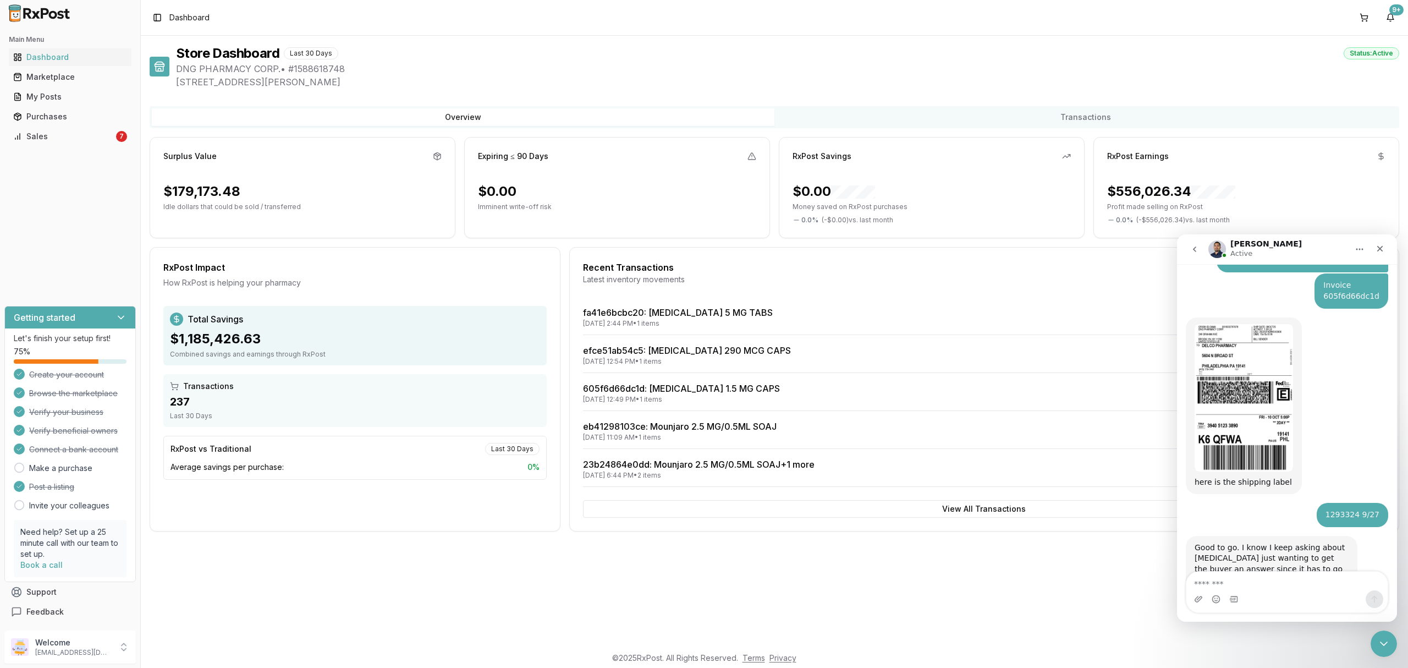
scroll to position [423, 0]
click at [1305, 582] on textarea "Message…" at bounding box center [1286, 580] width 201 height 19
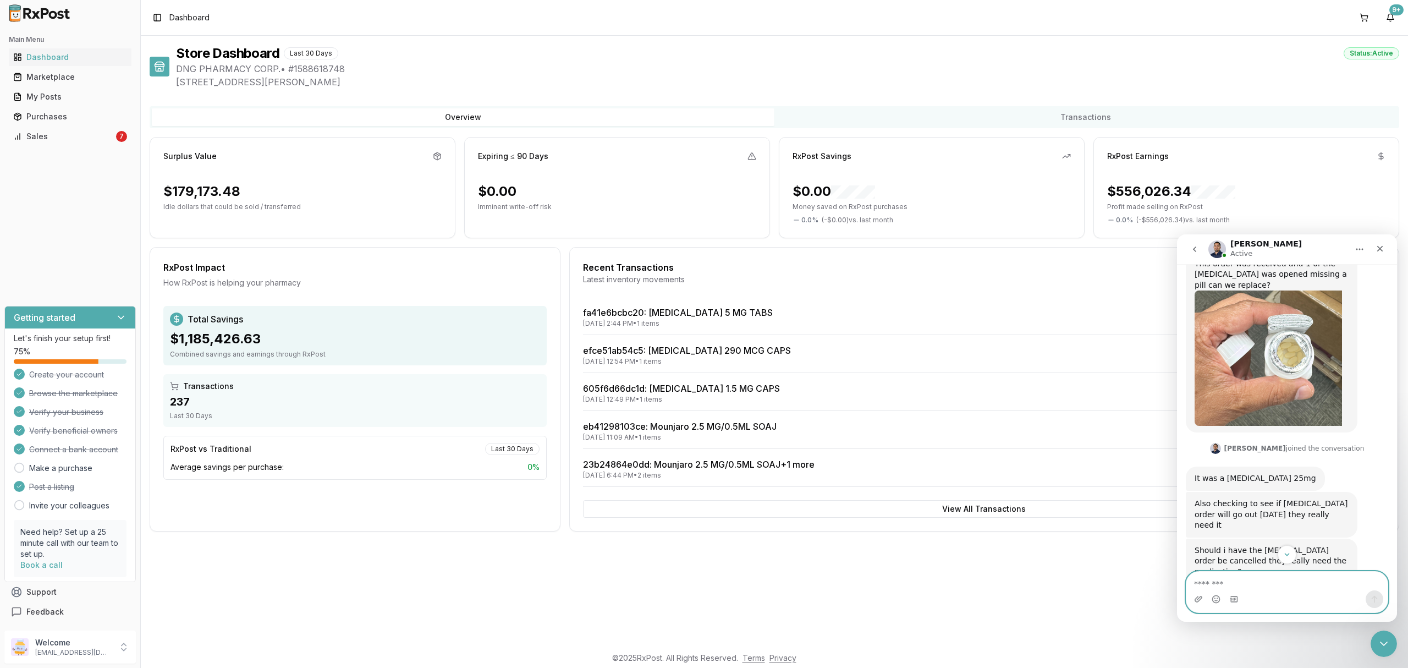
scroll to position [422, 0]
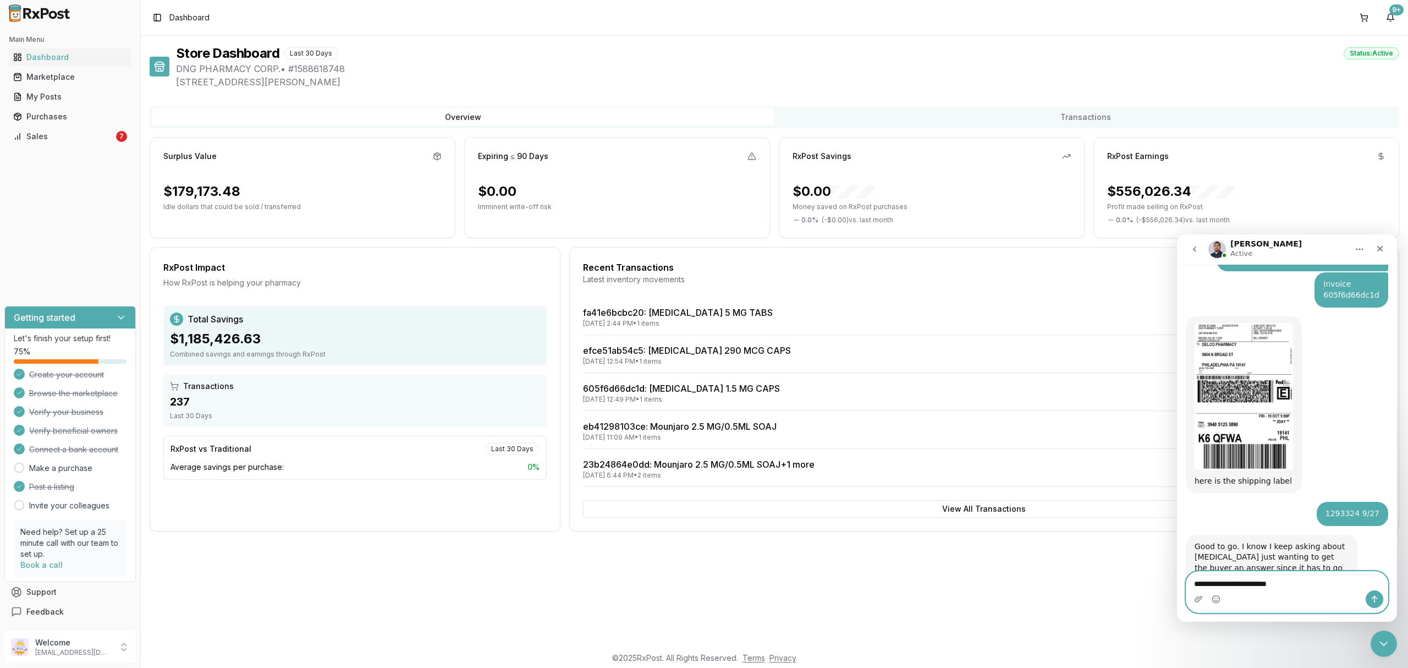
type textarea "**********"
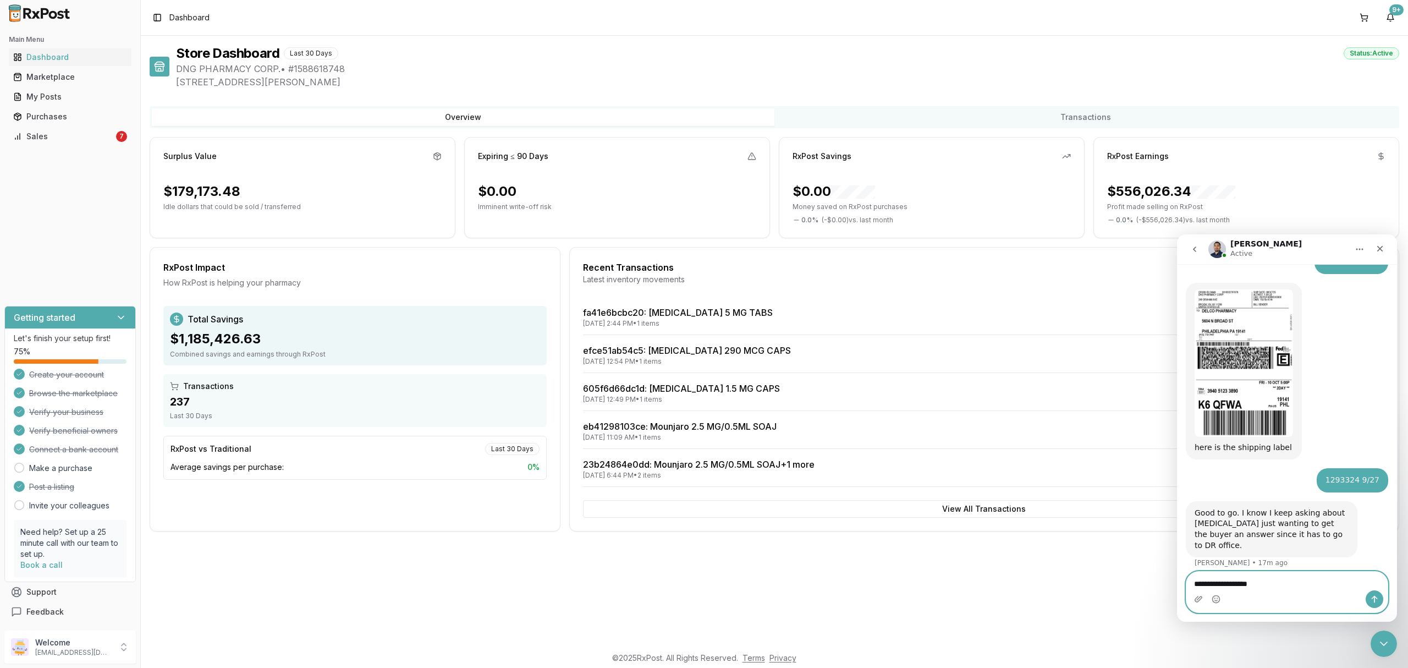
type textarea "**********"
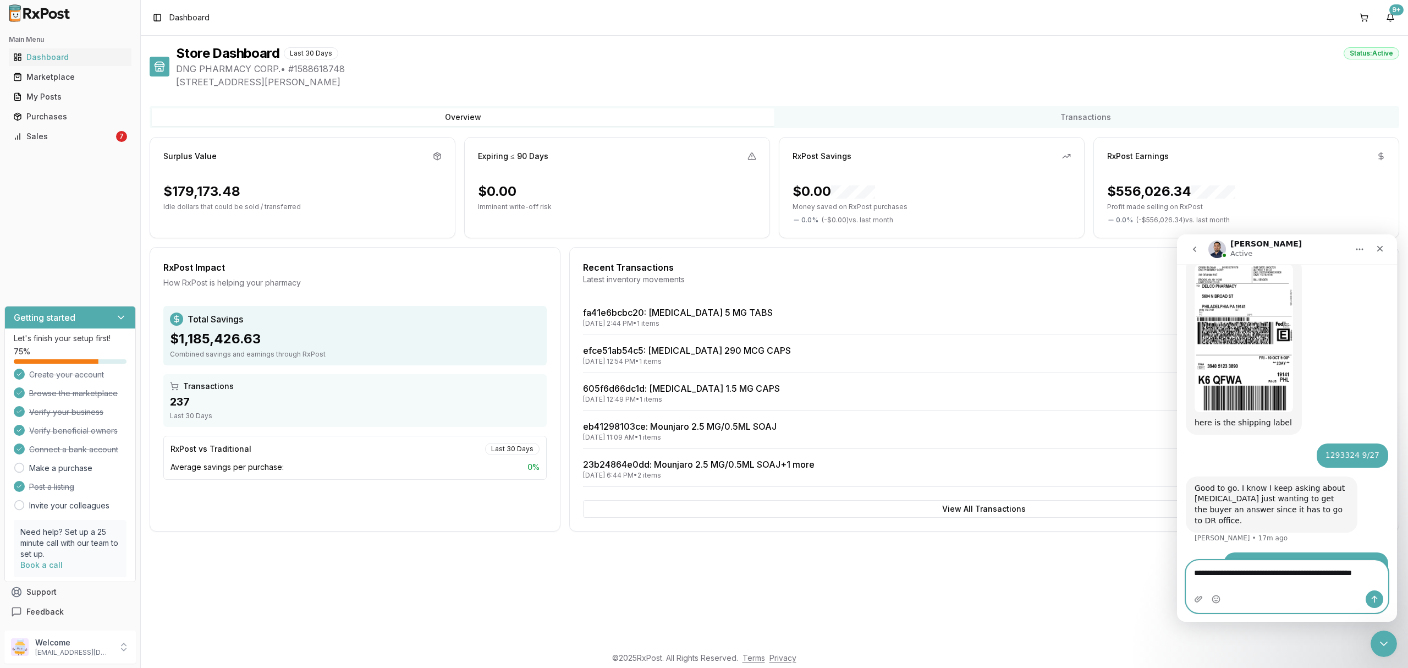
scroll to position [492, 0]
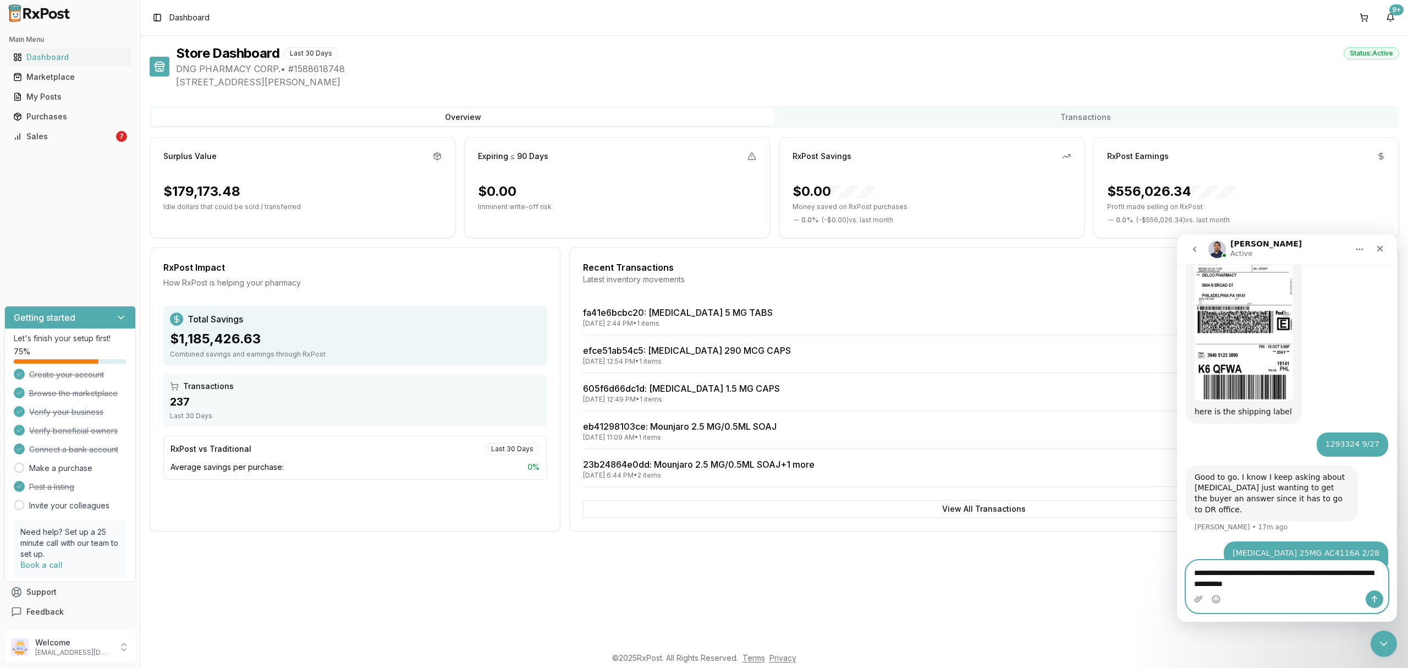
click at [1311, 581] on textarea "**********" at bounding box center [1286, 575] width 201 height 30
type textarea "**********"
click at [1376, 595] on icon "Send a message…" at bounding box center [1374, 599] width 9 height 9
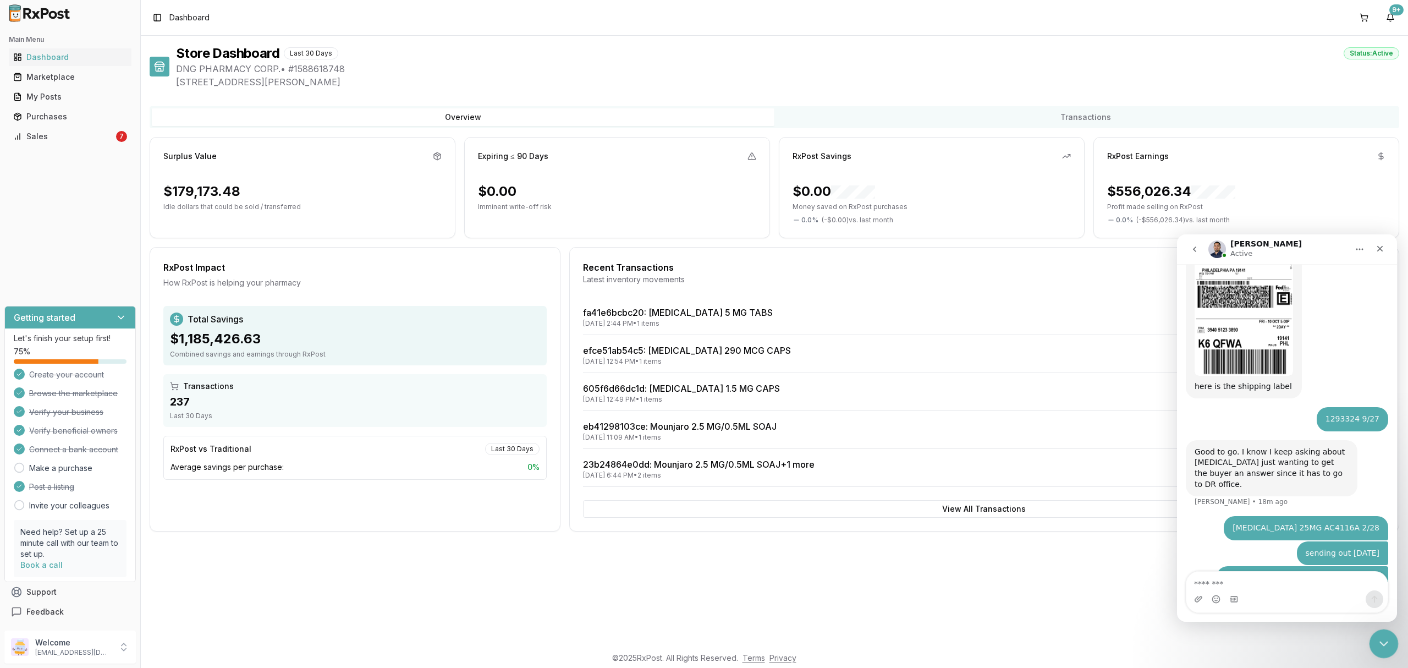
drag, startPoint x: 1374, startPoint y: 643, endPoint x: 2732, endPoint y: 1272, distance: 1495.8
click at [1373, 644] on div "Close Intercom Messenger" at bounding box center [1382, 642] width 26 height 26
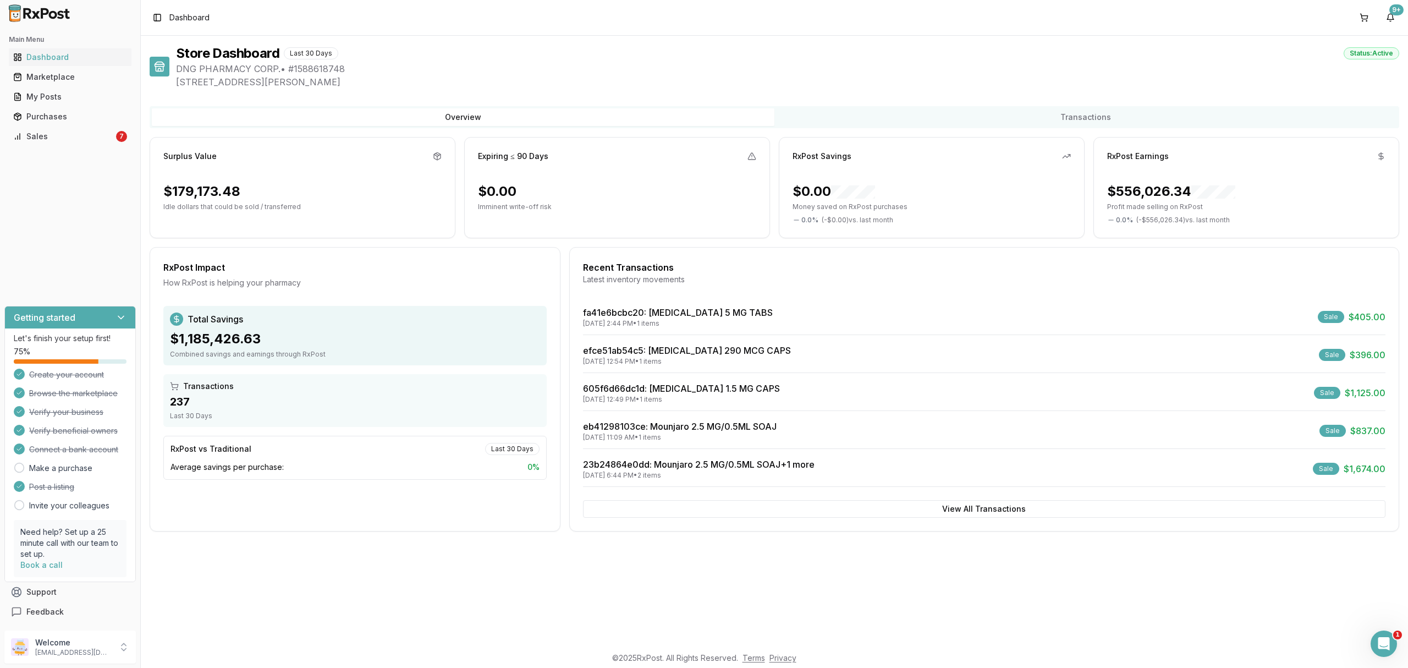
scroll to position [516, 0]
drag, startPoint x: 1316, startPoint y: 609, endPoint x: 1305, endPoint y: 609, distance: 11.0
click at [1305, 609] on div "Store Dashboard Last 30 Days Status: Active DNG PHARMACY CORP. • # 1588618748 2…" at bounding box center [774, 341] width 1267 height 610
click at [98, 128] on ul "Dashboard Marketplace My Posts Purchases Sales 7" at bounding box center [69, 96] width 131 height 97
click at [101, 145] on div "Main Menu Dashboard Marketplace My Posts Purchases Sales 7" at bounding box center [70, 87] width 140 height 123
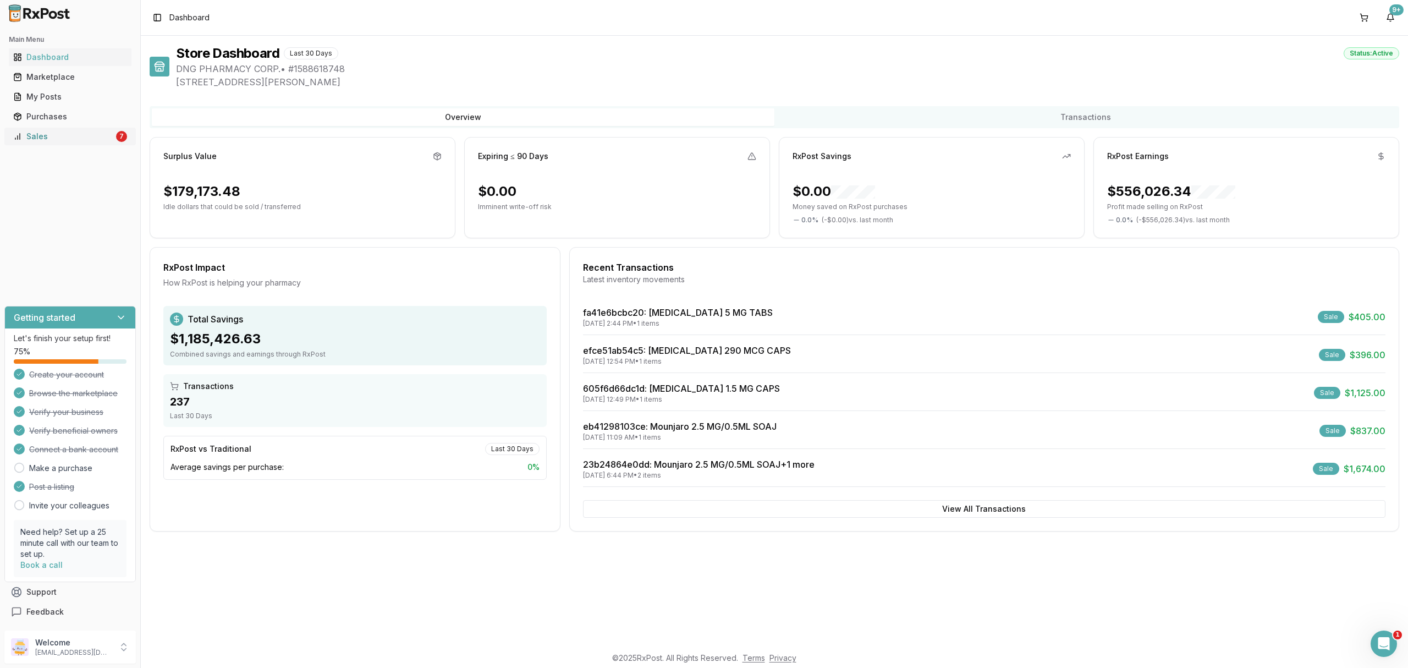
click at [101, 135] on div "Sales" at bounding box center [63, 136] width 101 height 11
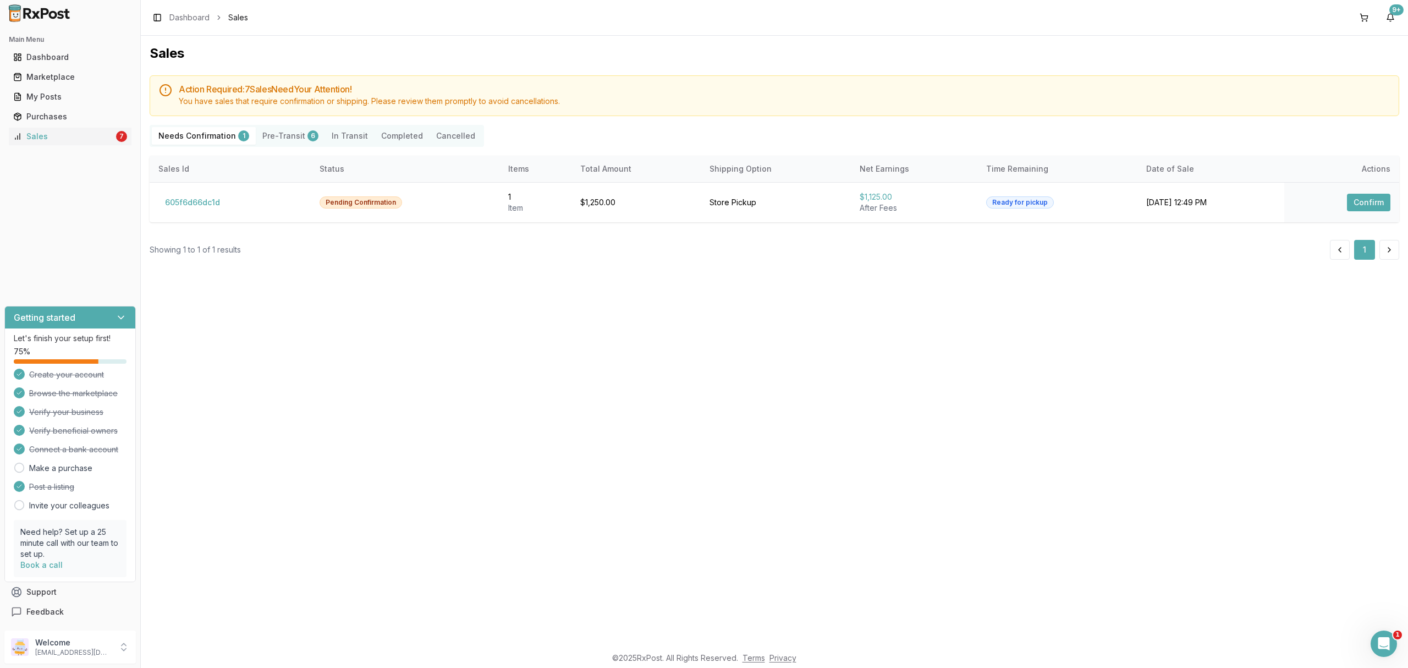
click at [465, 288] on div "Sales Action Required: 7 Sale s Need Your Attention! You have sales that requir…" at bounding box center [774, 341] width 1267 height 610
click at [1383, 658] on footer "© 2025 RxPost. All Rights Reserved. Terms Privacy" at bounding box center [704, 658] width 1408 height 20
click at [1380, 650] on div "Open Intercom Messenger" at bounding box center [1382, 642] width 36 height 36
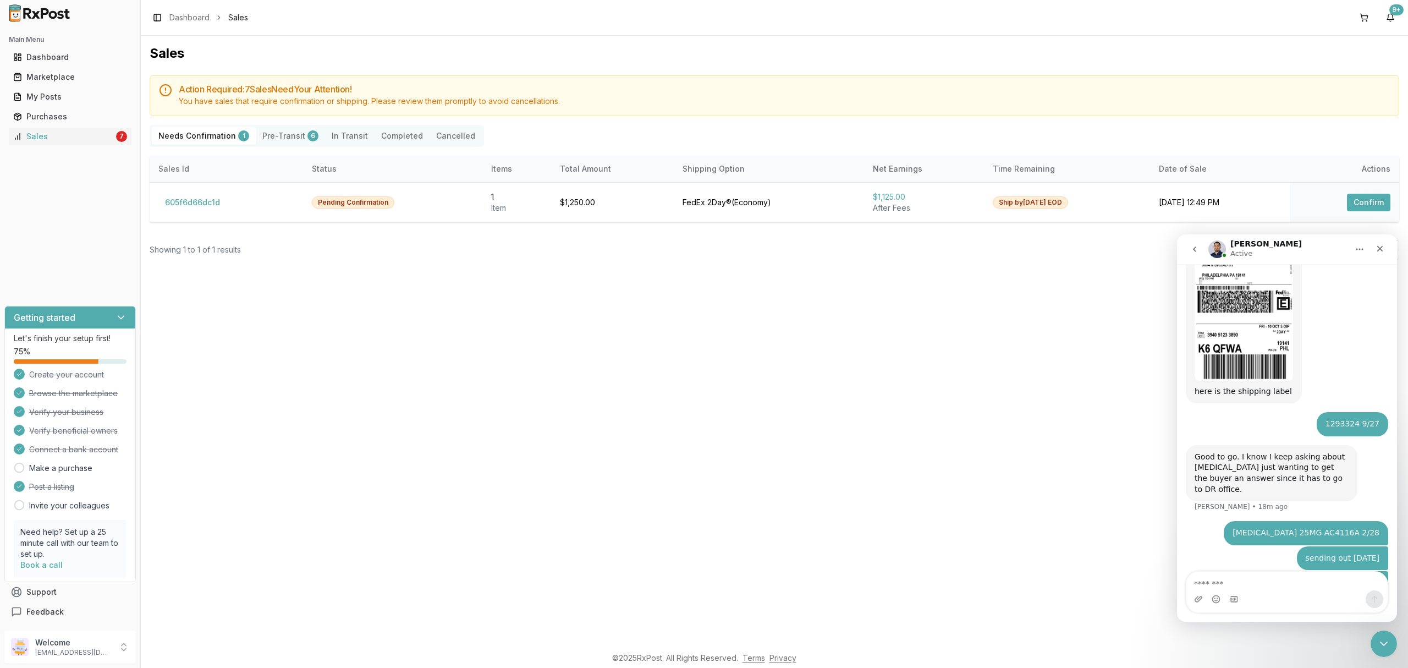
scroll to position [516, 0]
drag, startPoint x: 1375, startPoint y: 642, endPoint x: 2727, endPoint y: 1268, distance: 1489.2
click at [1374, 642] on div "Close Intercom Messenger" at bounding box center [1382, 642] width 26 height 26
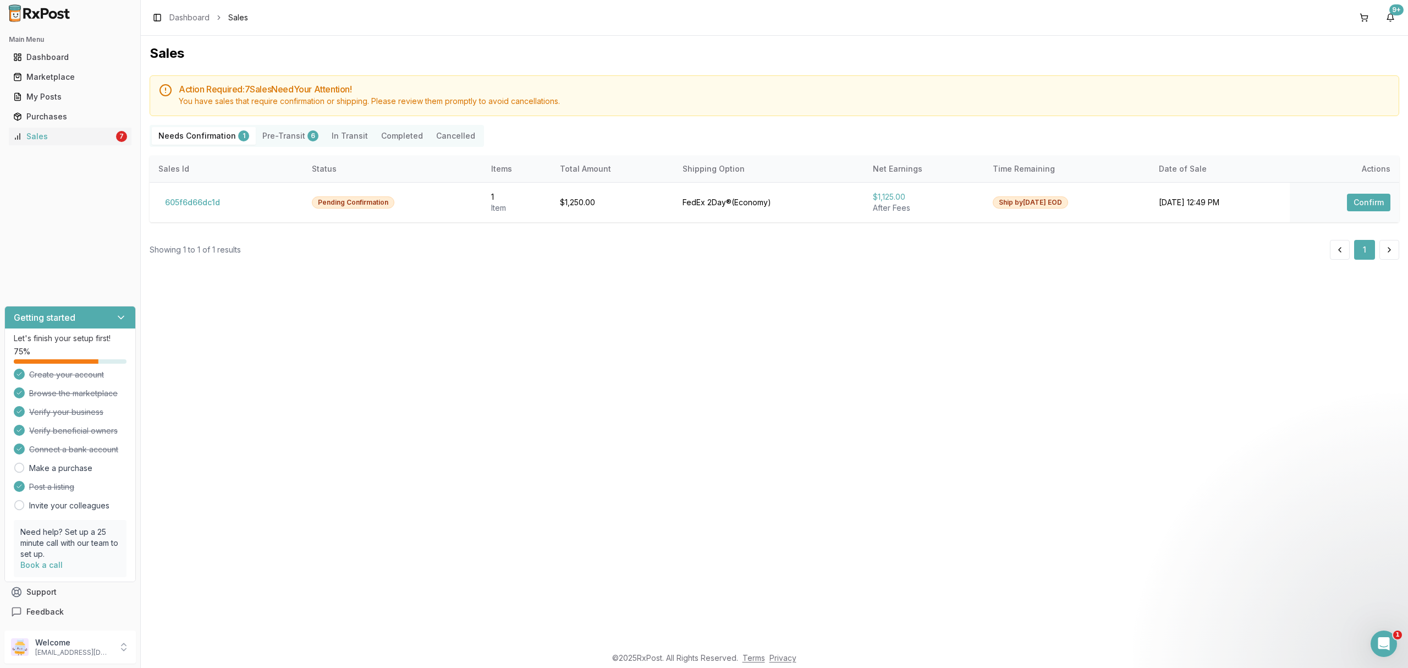
drag, startPoint x: 1075, startPoint y: 554, endPoint x: 935, endPoint y: 529, distance: 141.5
click at [1070, 554] on div "Sales Action Required: 7 Sale s Need Your Attention! You have sales that requir…" at bounding box center [774, 341] width 1267 height 610
click at [62, 69] on link "Marketplace" at bounding box center [70, 77] width 123 height 20
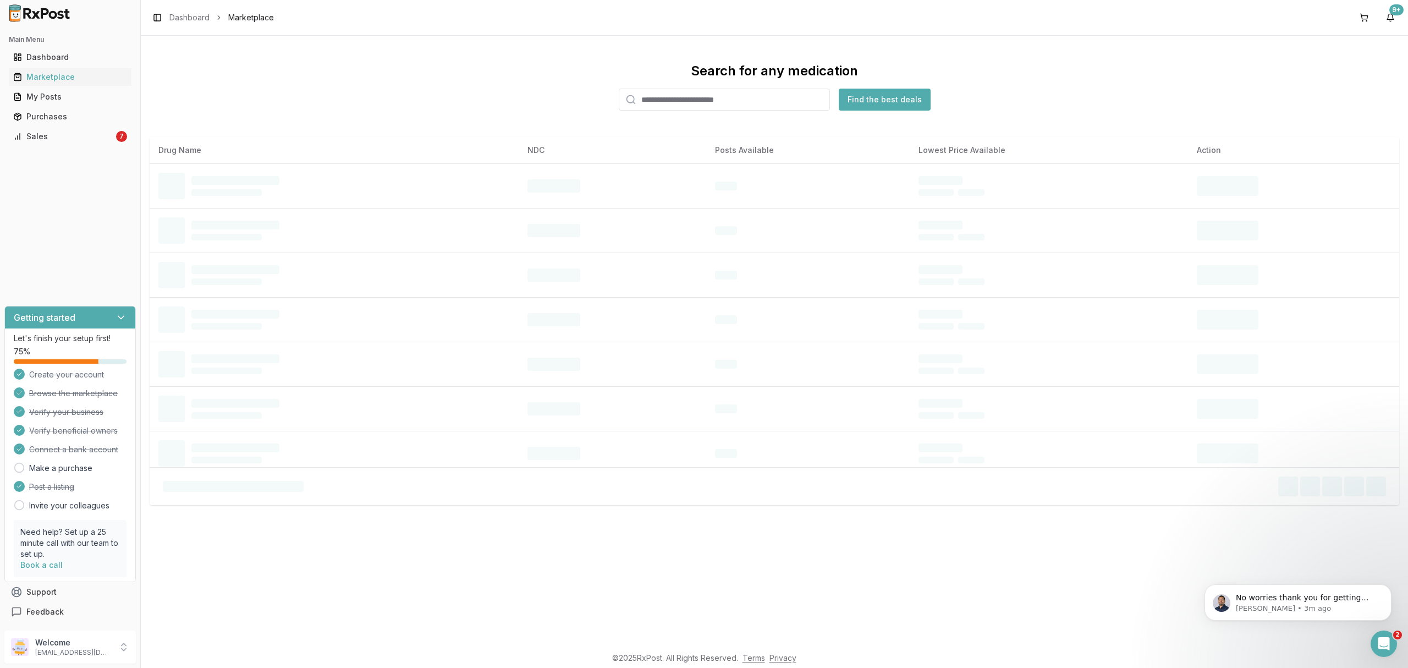
click at [762, 102] on input "search" at bounding box center [724, 100] width 211 height 22
paste input "**********"
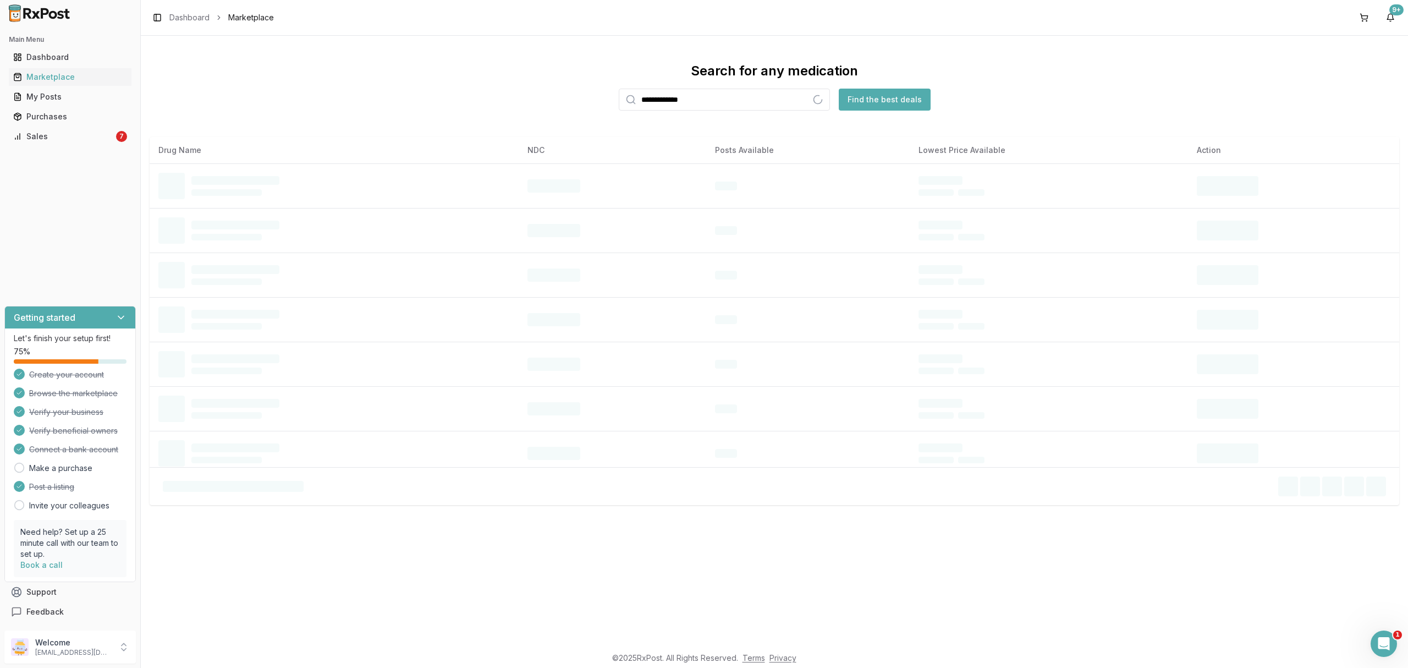
click at [694, 100] on input "**********" at bounding box center [724, 100] width 211 height 22
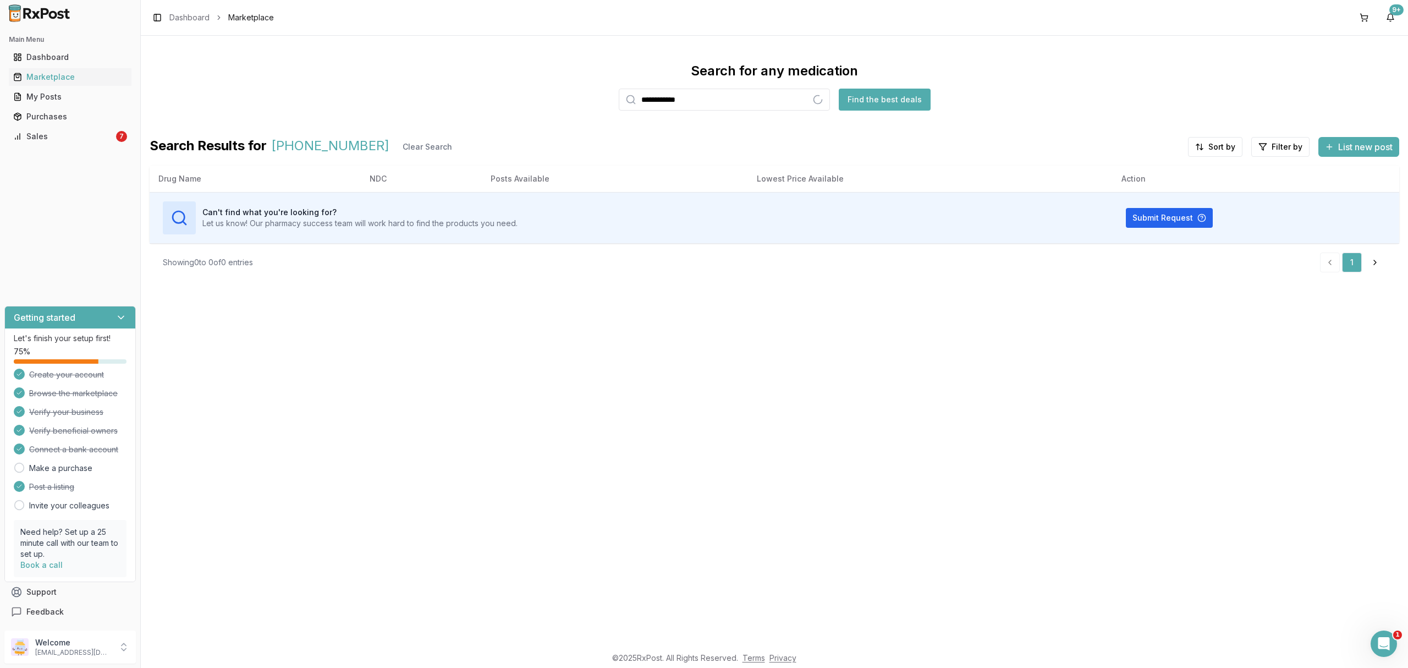
click at [674, 101] on input "**********" at bounding box center [724, 100] width 211 height 22
type input "**********"
click at [899, 106] on button "Find the best deals" at bounding box center [885, 100] width 92 height 22
drag, startPoint x: 867, startPoint y: 379, endPoint x: 681, endPoint y: 260, distance: 220.9
click at [862, 375] on div "**********" at bounding box center [774, 341] width 1267 height 610
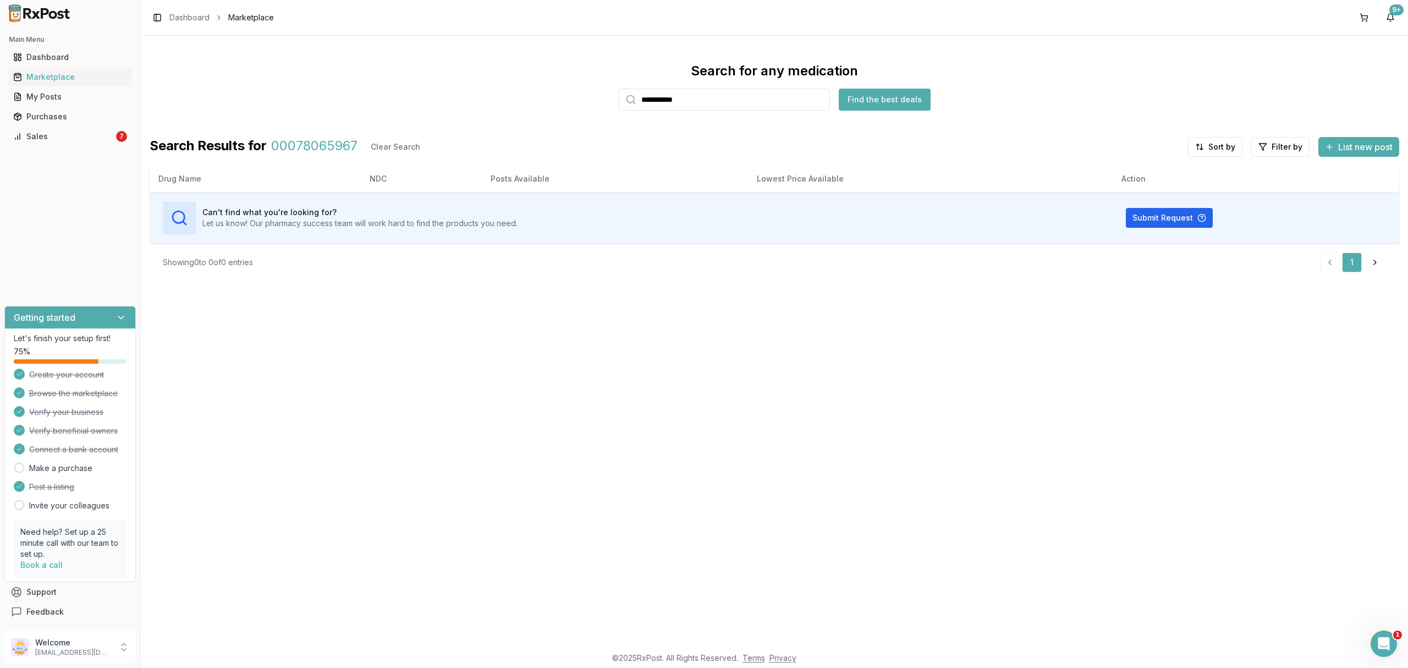
click at [300, 555] on div "**********" at bounding box center [774, 341] width 1267 height 610
click at [85, 128] on ul "Dashboard Marketplace My Posts Purchases Sales 7" at bounding box center [69, 96] width 131 height 97
click at [85, 130] on link "Sales 7" at bounding box center [70, 136] width 123 height 20
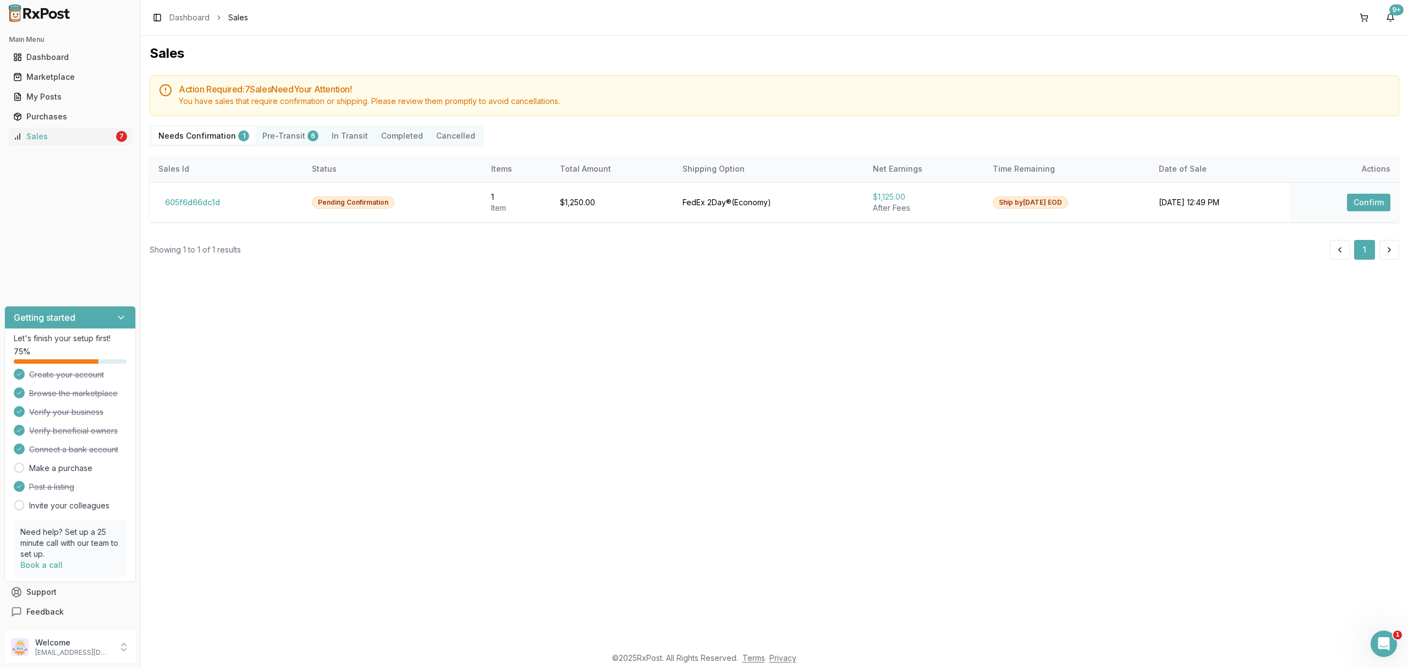
click at [438, 309] on div "Sales Action Required: 7 Sale s Need Your Attention! You have sales that requir…" at bounding box center [774, 341] width 1267 height 610
click at [298, 136] on button "Pre-Transit 6" at bounding box center [290, 136] width 69 height 18
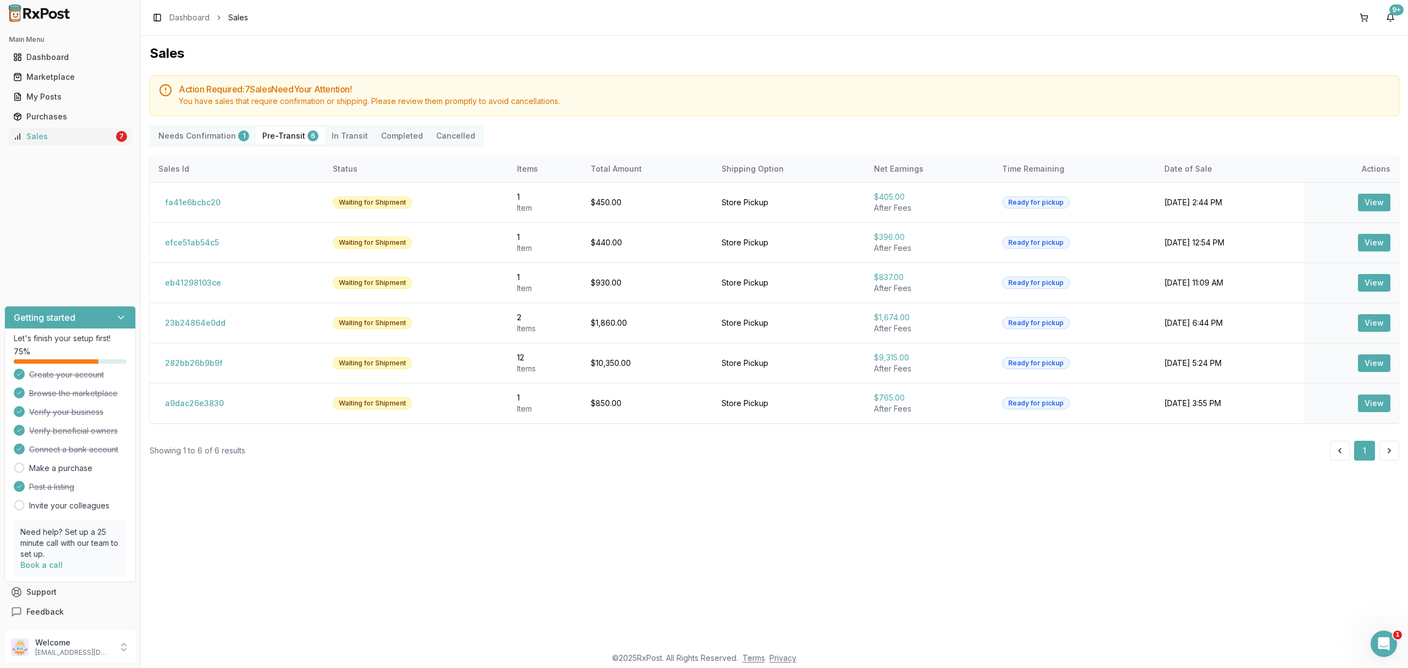
click at [645, 498] on div "Sales Action Required: 7 Sale s Need Your Attention! You have sales that requir…" at bounding box center [774, 341] width 1267 height 610
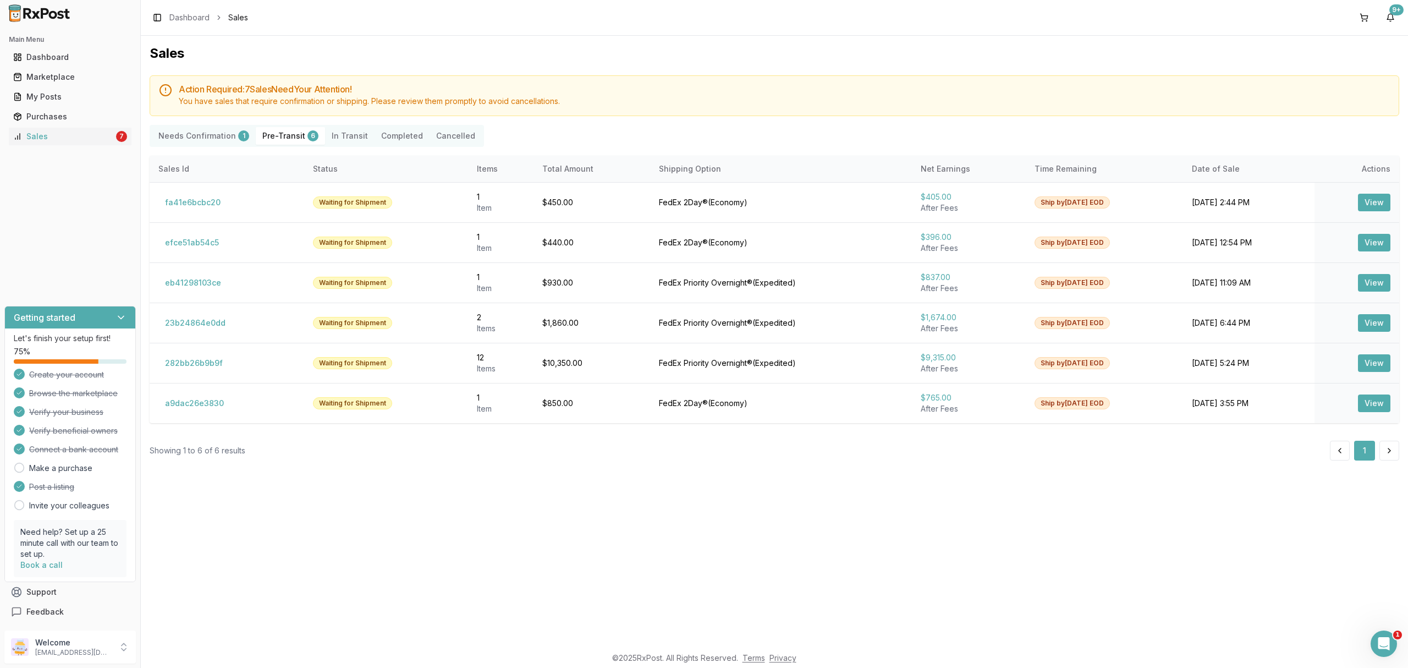
click at [348, 137] on Transit "In Transit" at bounding box center [349, 136] width 49 height 18
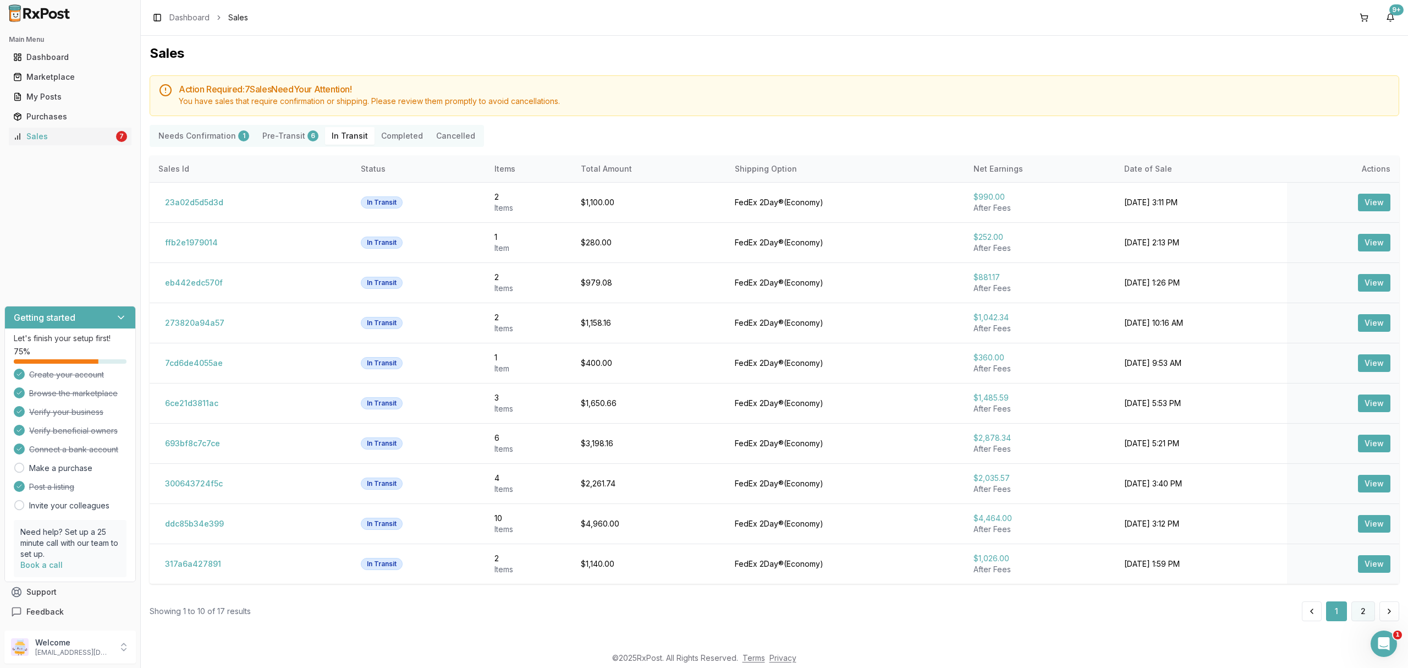
click at [1360, 613] on button "2" at bounding box center [1363, 611] width 24 height 20
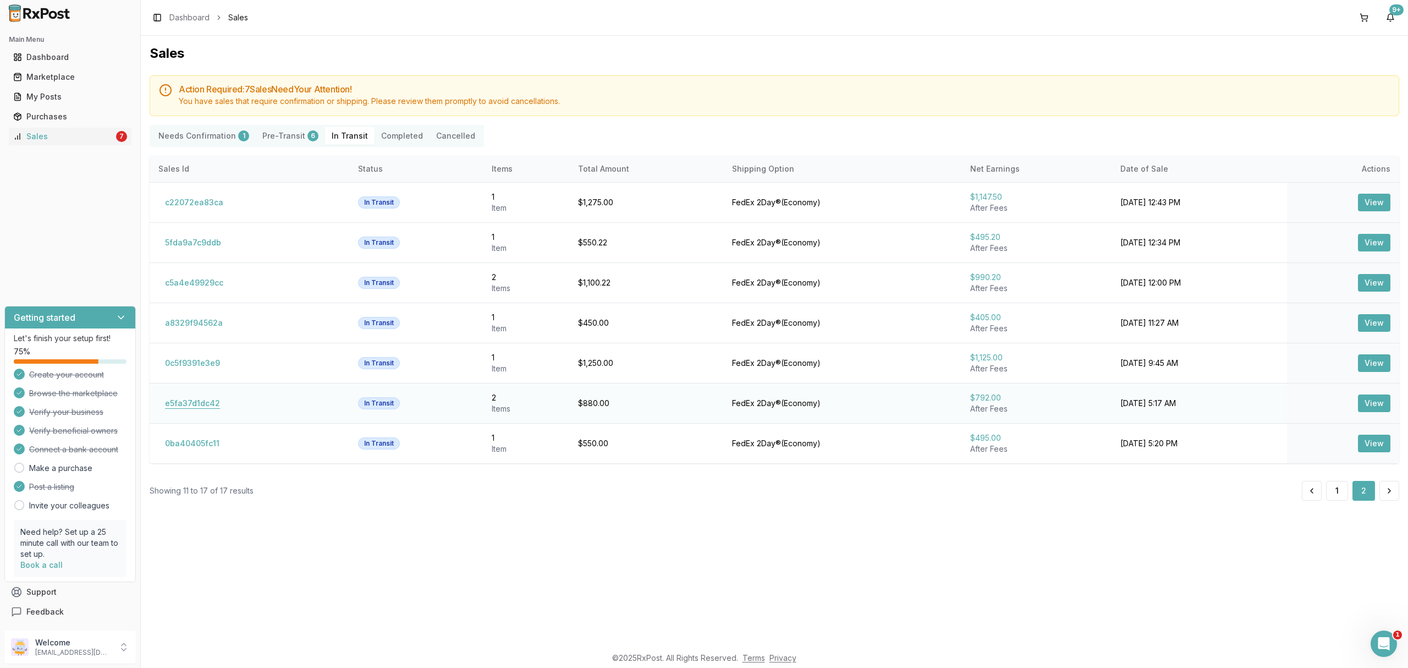
click at [188, 400] on button "e5fa37d1dc42" at bounding box center [192, 403] width 68 height 18
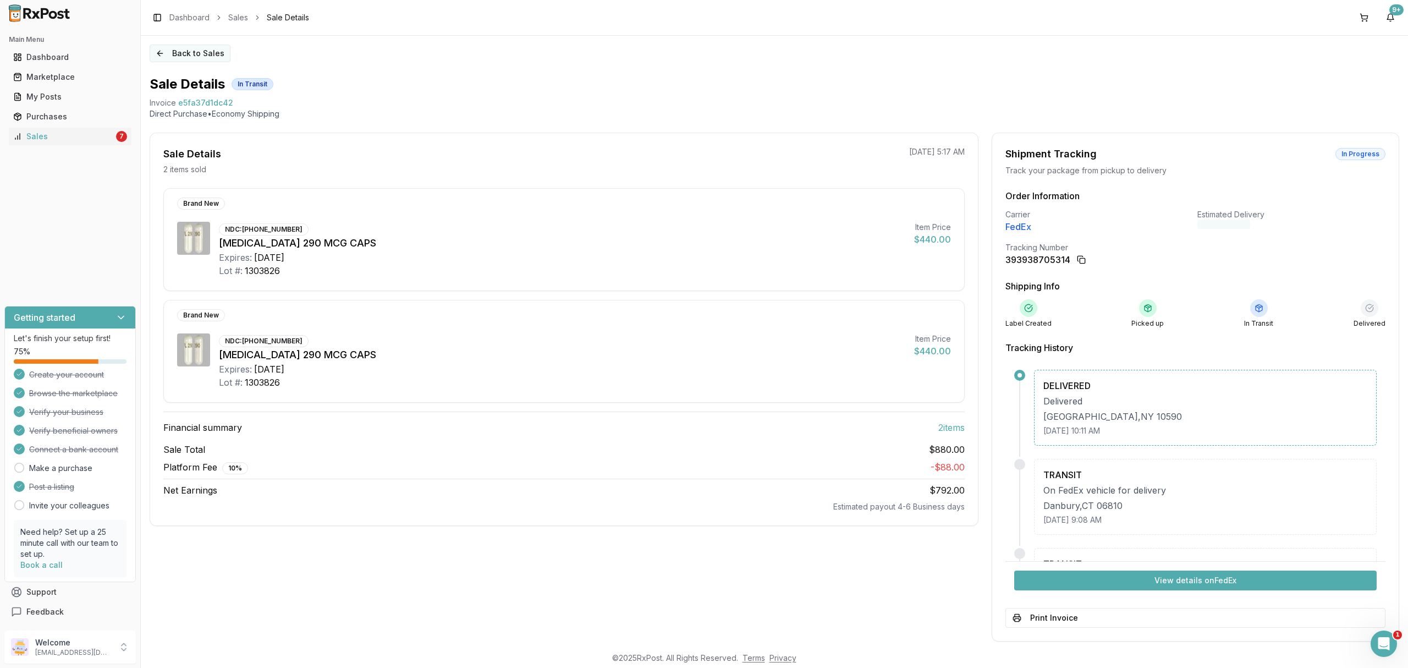
click at [196, 53] on button "Back to Sales" at bounding box center [190, 54] width 81 height 18
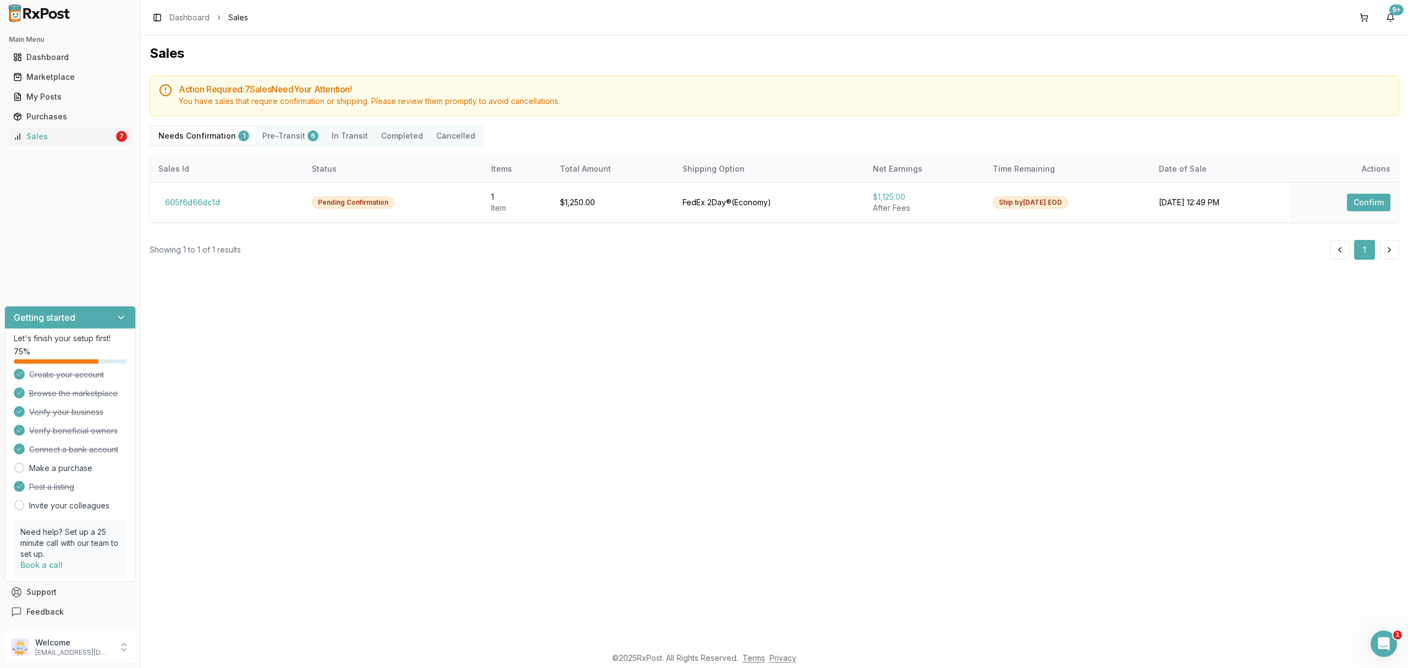
click at [338, 135] on Transit "In Transit" at bounding box center [349, 136] width 49 height 18
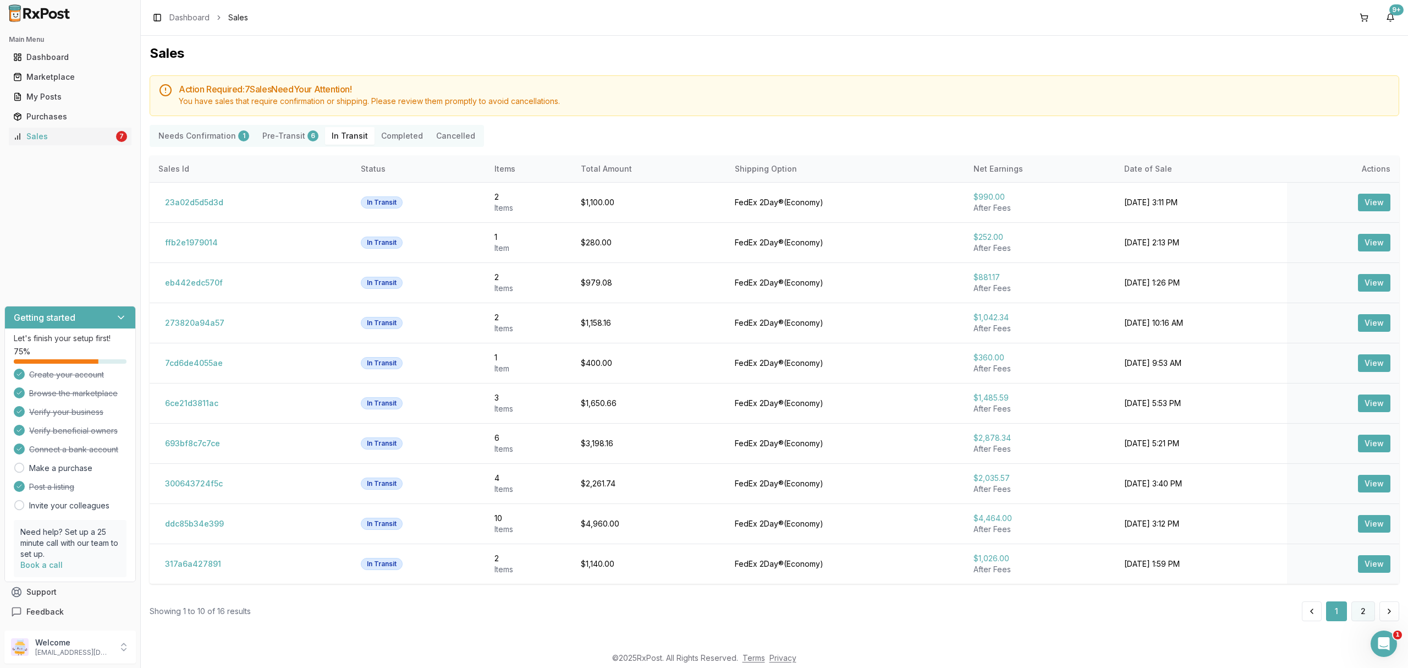
click at [1362, 608] on button "2" at bounding box center [1363, 611] width 24 height 20
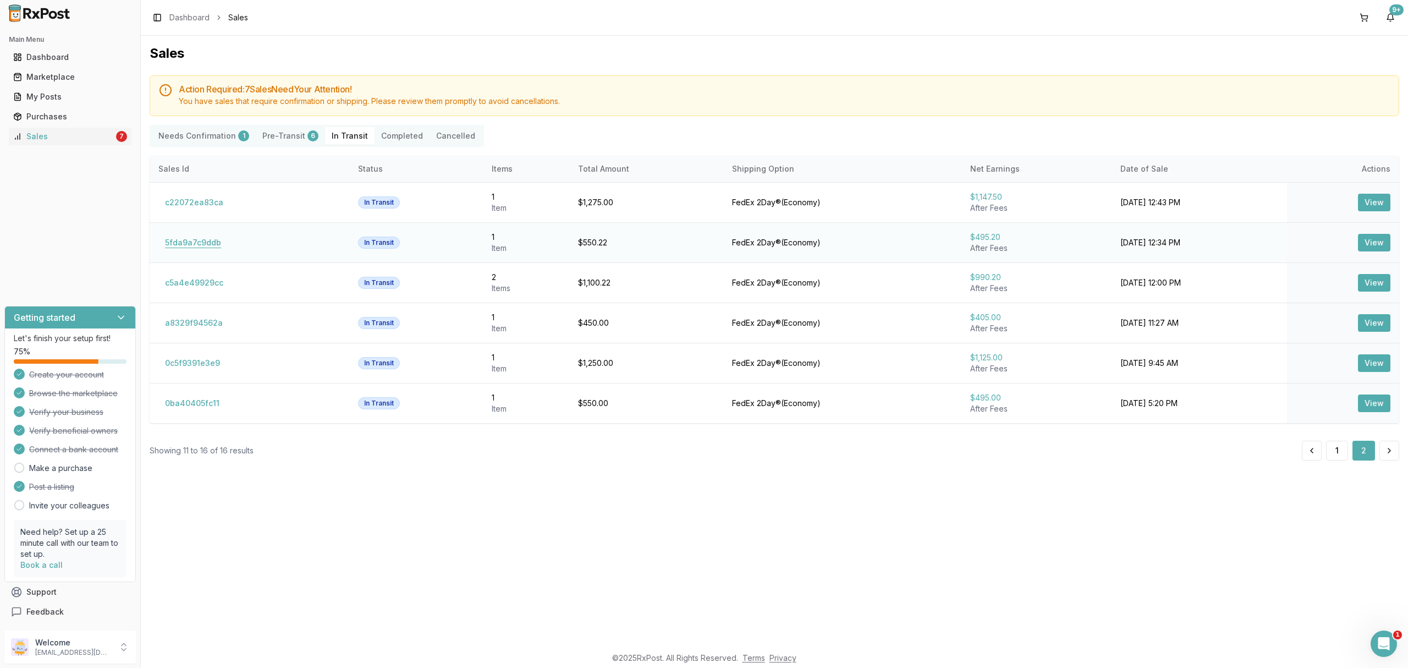
click at [194, 244] on button "5fda9a7c9ddb" at bounding box center [192, 243] width 69 height 18
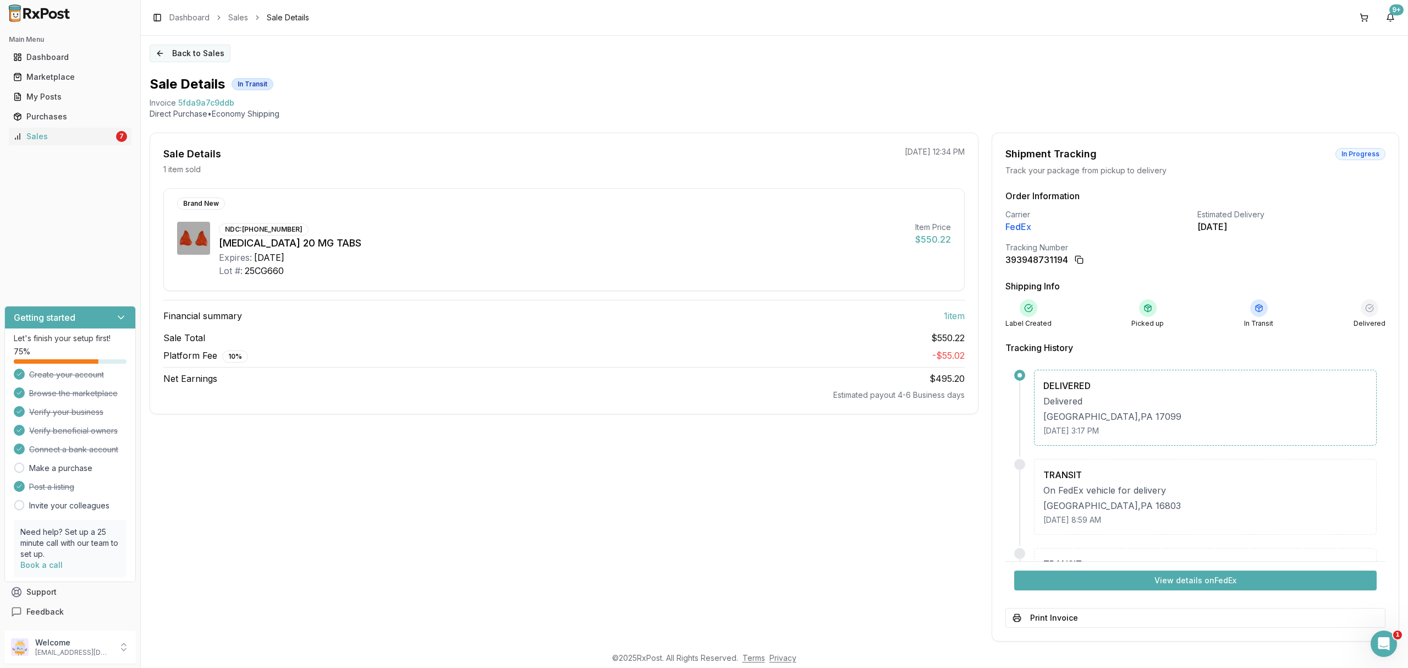
click at [207, 58] on button "Back to Sales" at bounding box center [190, 54] width 81 height 18
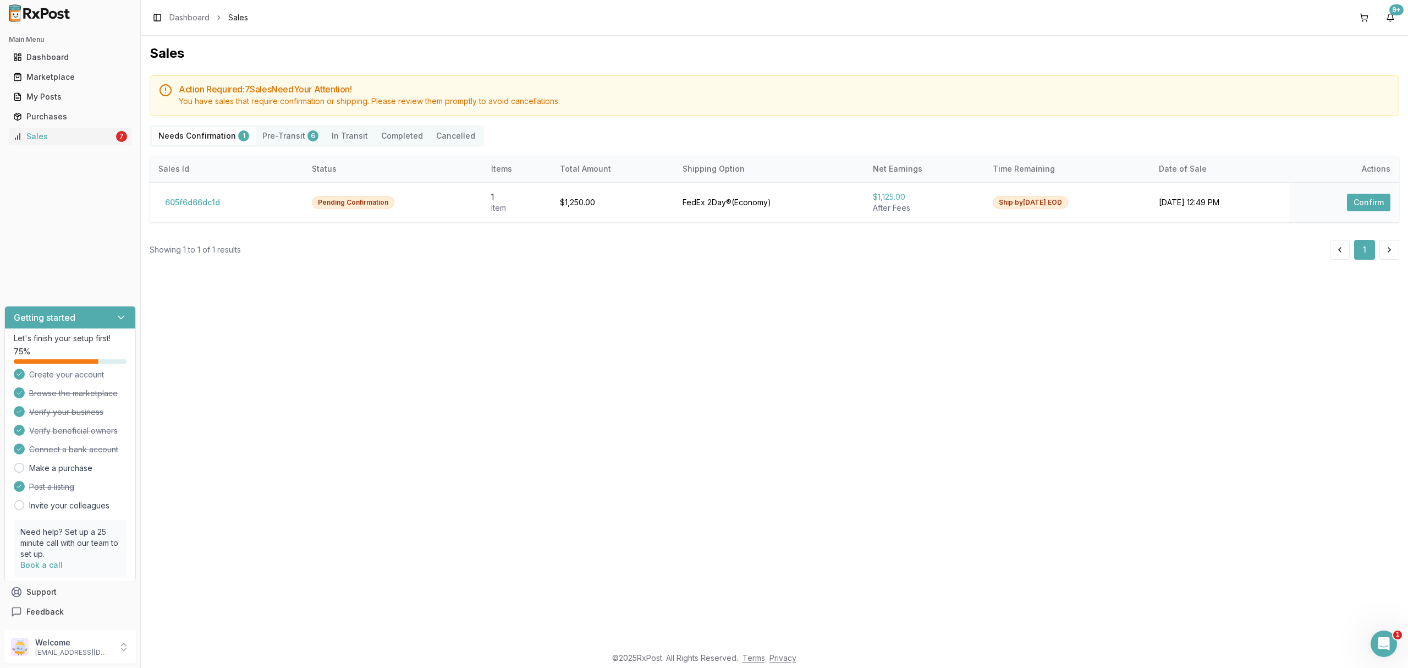
click at [339, 137] on Transit "In Transit" at bounding box center [349, 136] width 49 height 18
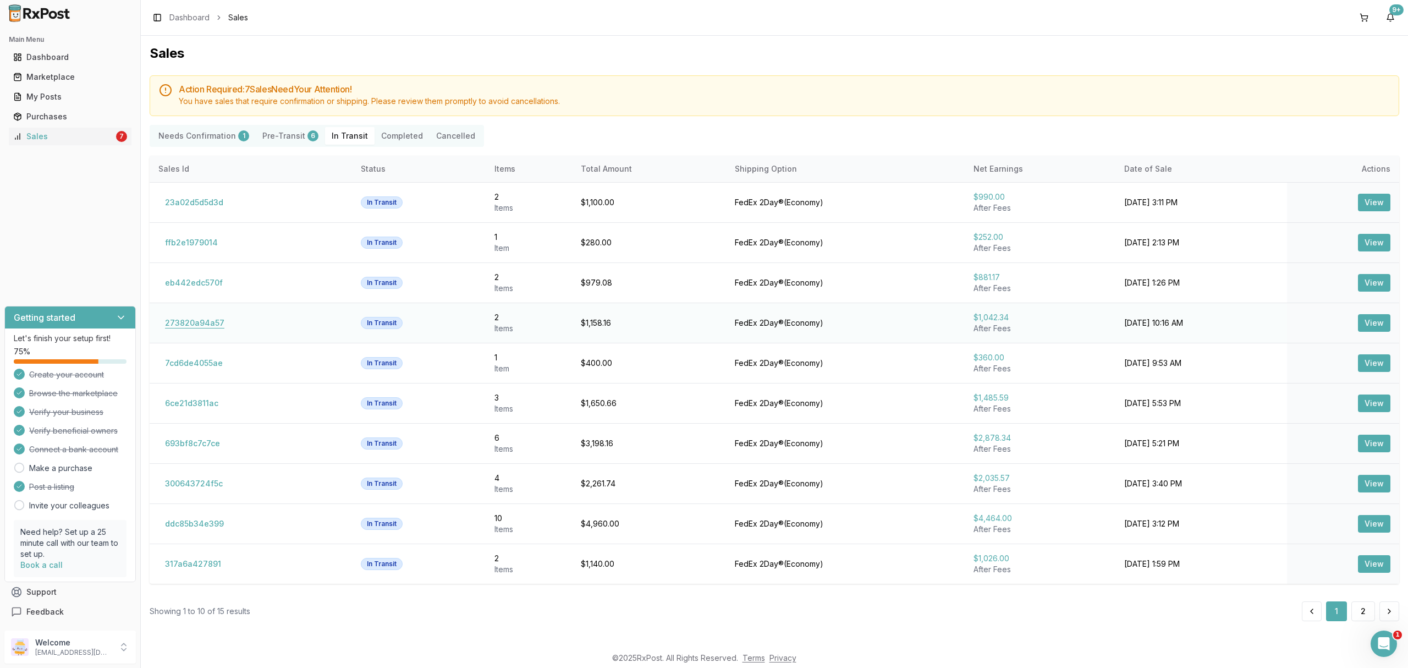
click at [200, 319] on button "273820a94a57" at bounding box center [194, 323] width 73 height 18
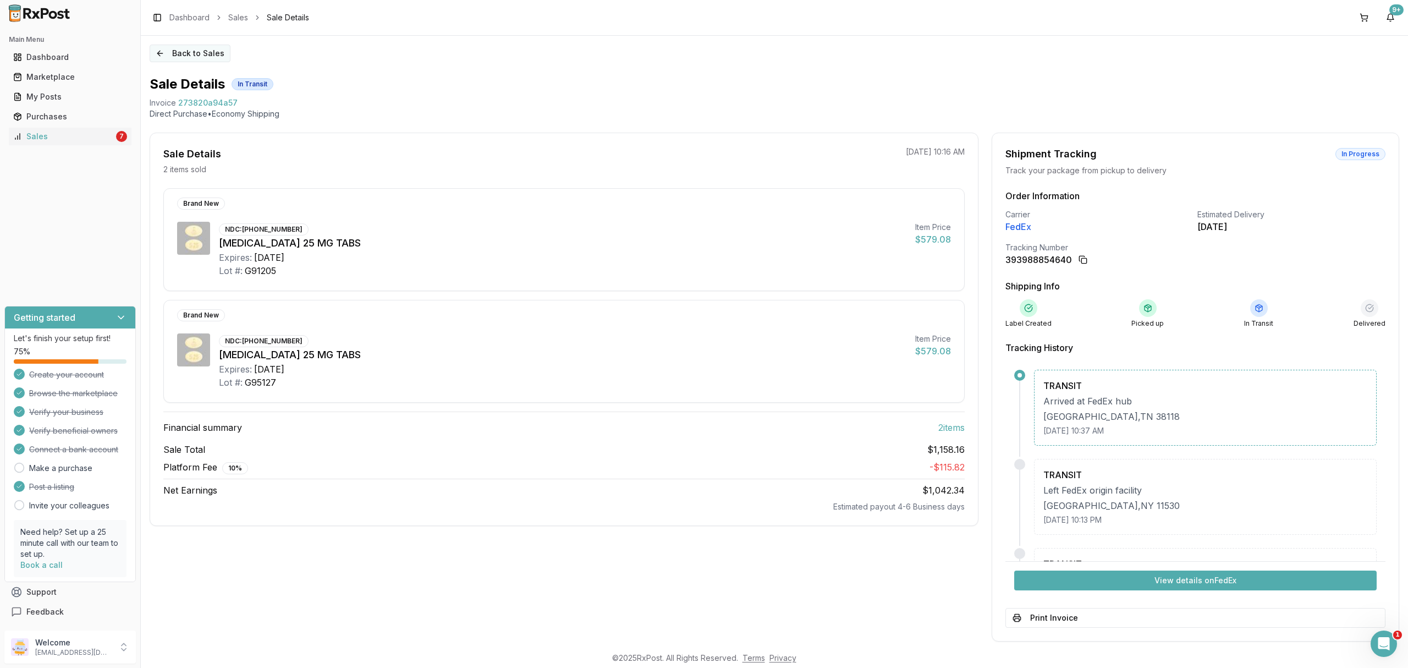
click at [216, 54] on button "Back to Sales" at bounding box center [190, 54] width 81 height 18
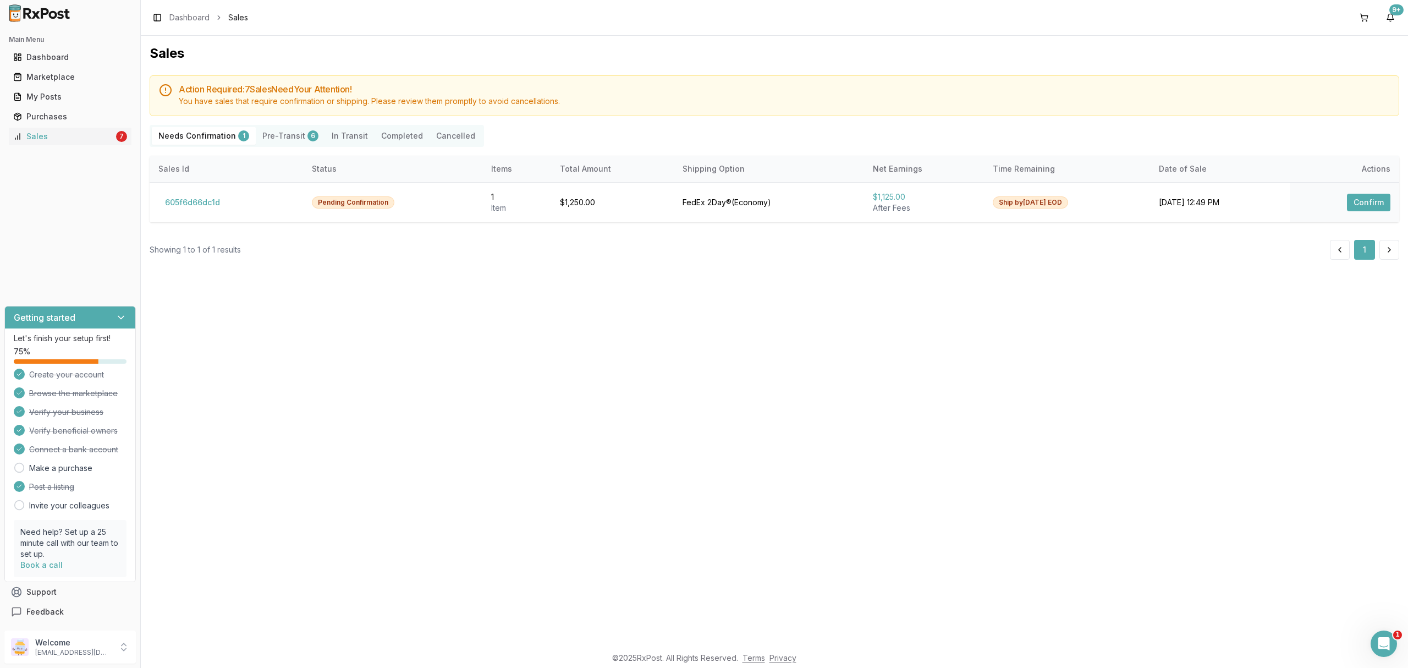
click at [338, 133] on Transit "In Transit" at bounding box center [349, 136] width 49 height 18
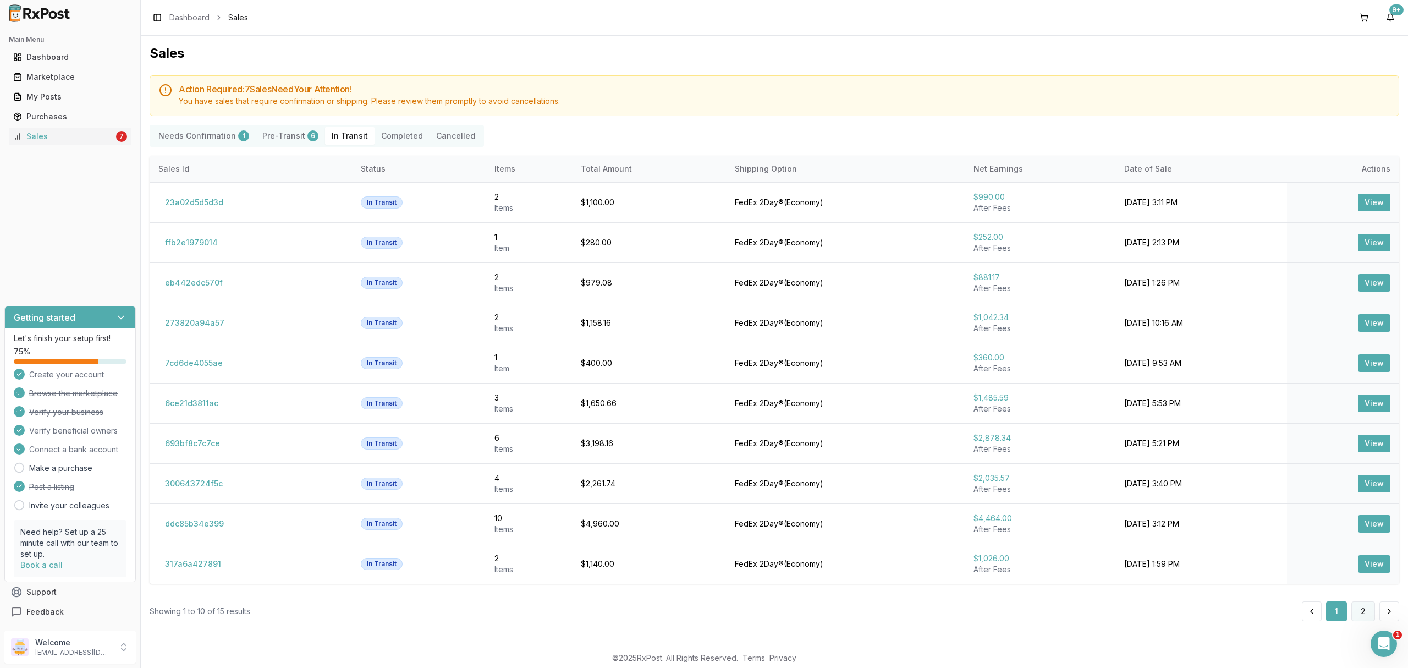
click at [1362, 612] on button "2" at bounding box center [1363, 611] width 24 height 20
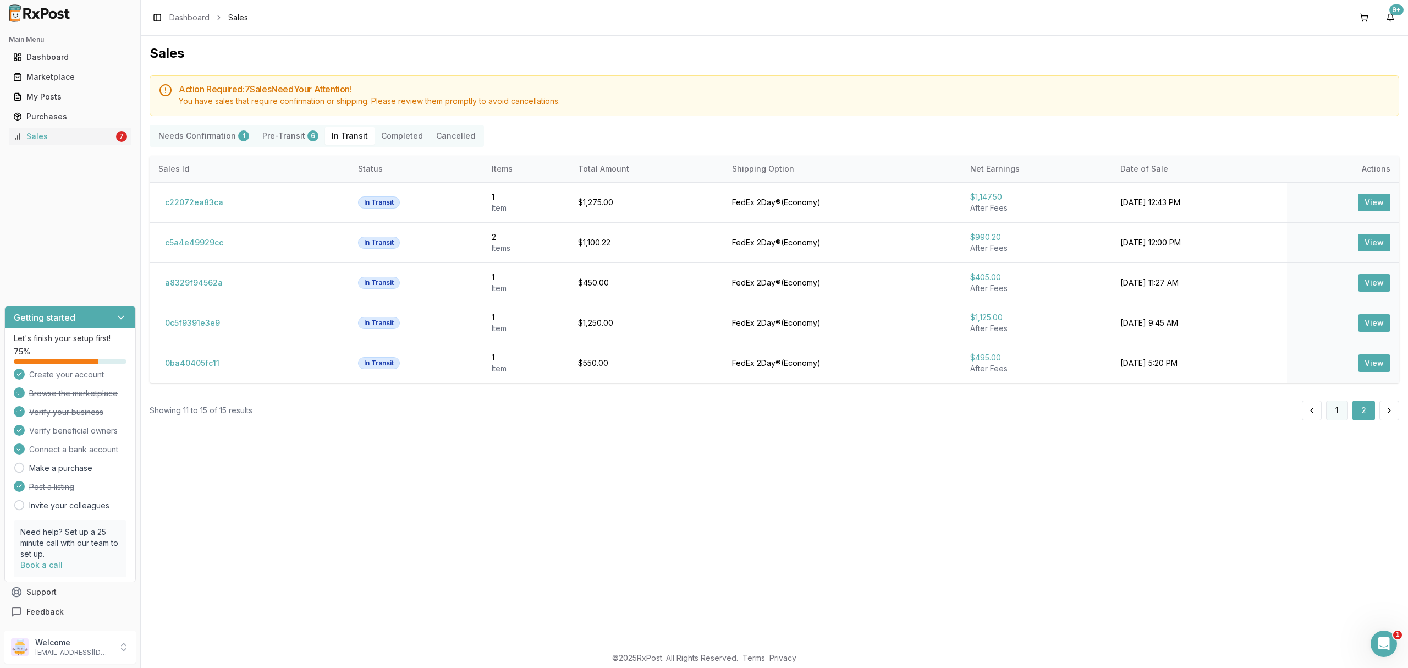
click at [1334, 410] on button "1" at bounding box center [1337, 410] width 22 height 20
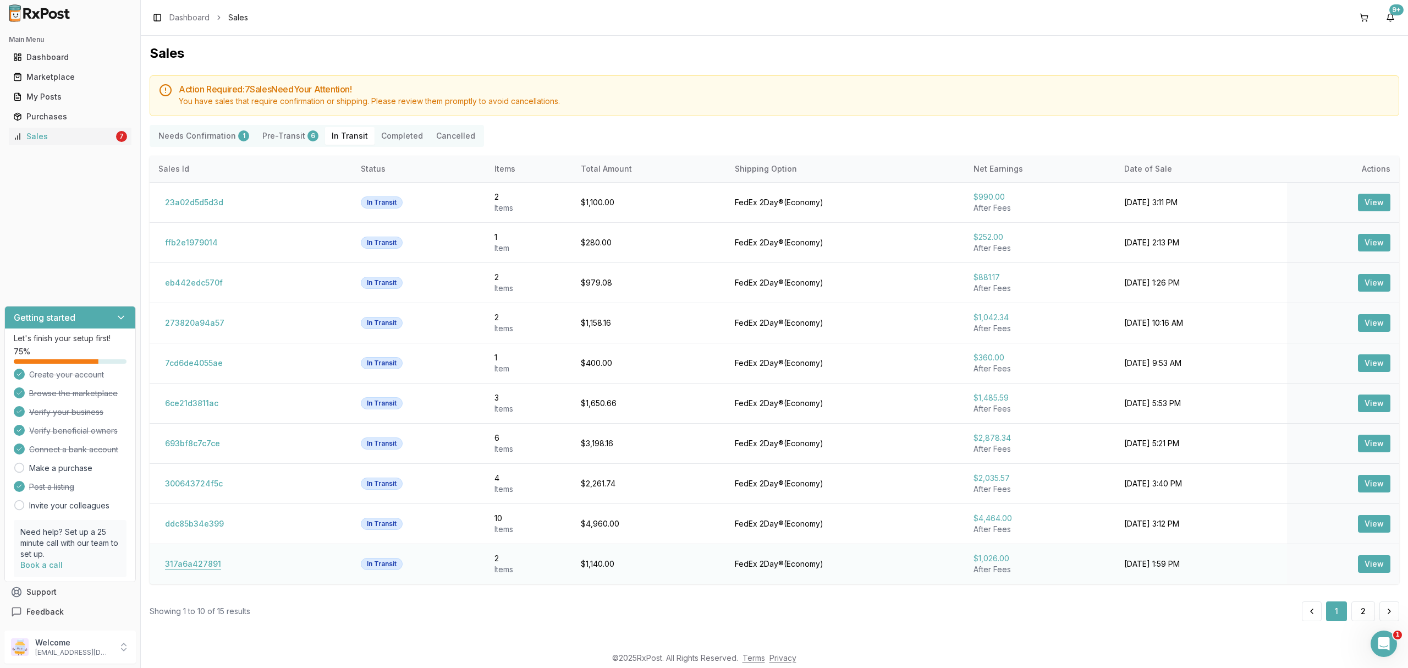
click at [216, 568] on button "317a6a427891" at bounding box center [192, 564] width 69 height 18
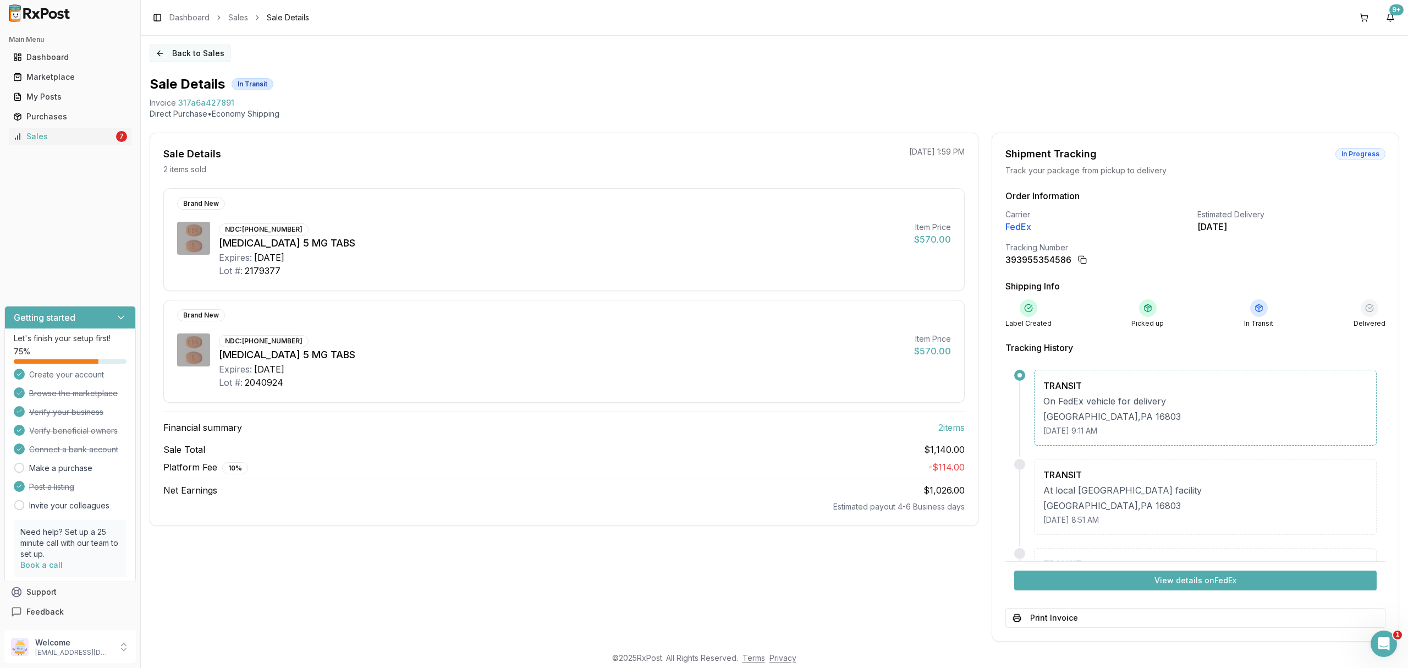
click at [175, 58] on button "Back to Sales" at bounding box center [190, 54] width 81 height 18
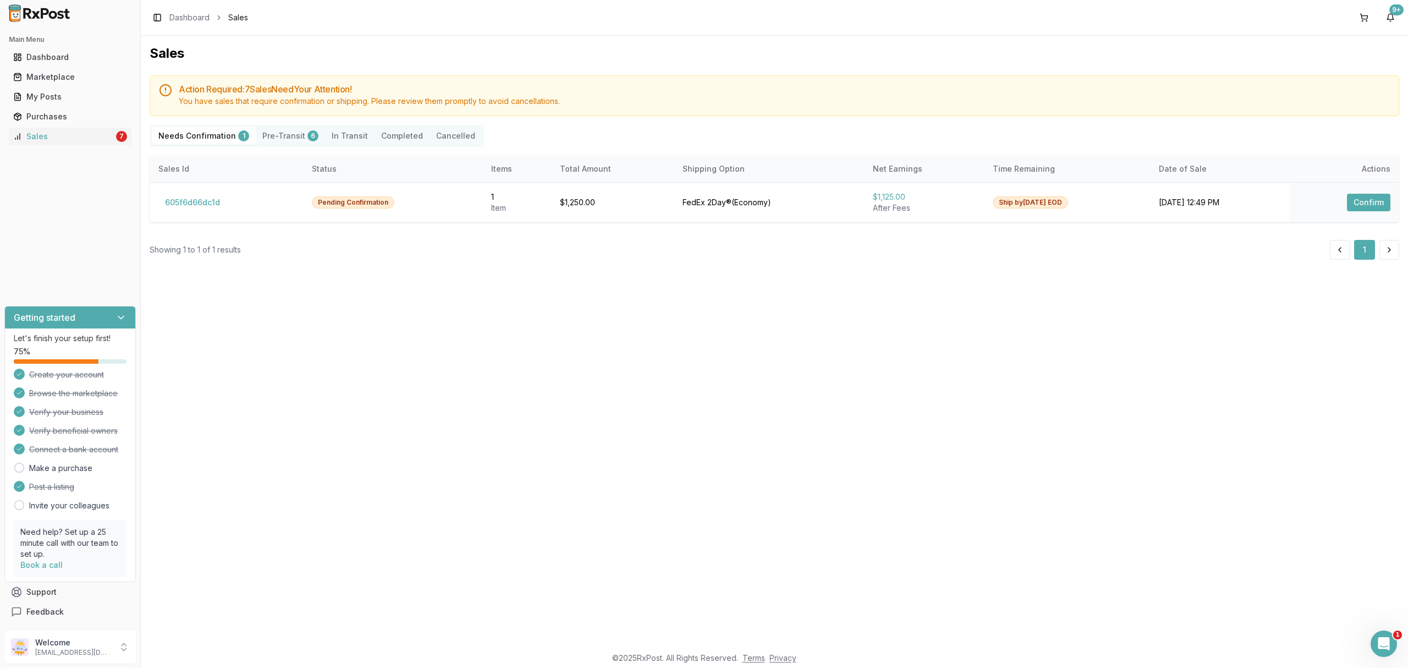
click at [344, 126] on div "Needs Confirmation 1 Pre-Transit 6 In Transit Completed Cancelled" at bounding box center [317, 136] width 334 height 22
click at [352, 133] on Transit "In Transit" at bounding box center [349, 136] width 49 height 18
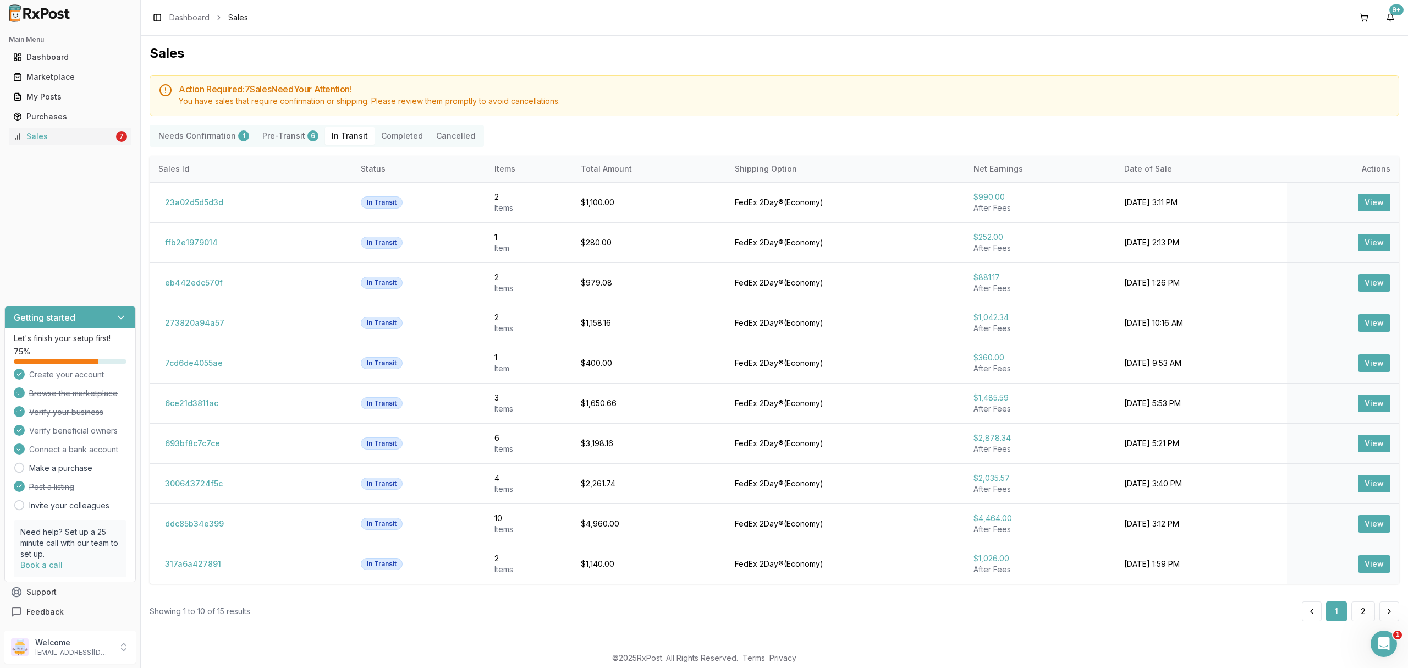
click at [345, 135] on Transit "In Transit" at bounding box center [349, 136] width 49 height 18
click at [398, 135] on button "Completed" at bounding box center [402, 136] width 55 height 18
click at [388, 137] on button "Completed" at bounding box center [402, 136] width 55 height 18
click at [256, 134] on button "Pre-Transit 6" at bounding box center [290, 136] width 69 height 18
click at [299, 137] on button "Pre-Transit 6" at bounding box center [290, 136] width 69 height 18
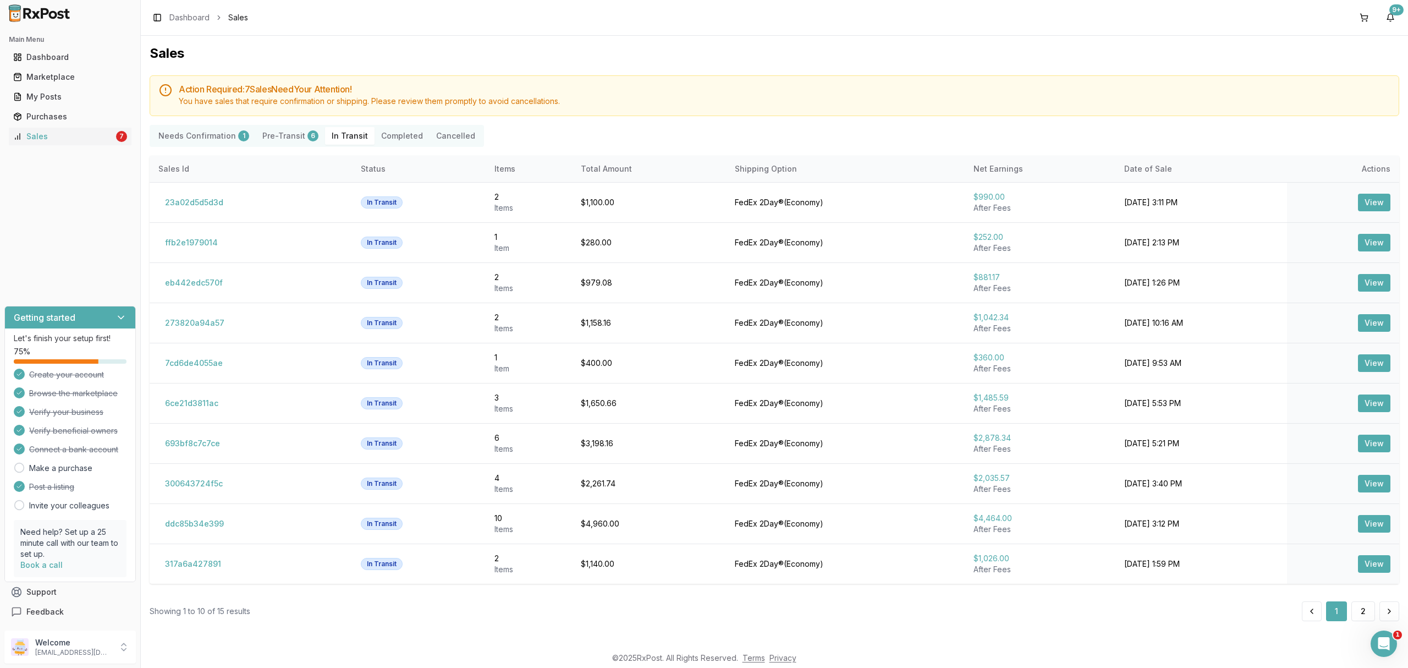
click at [299, 137] on button "Pre-Transit 6" at bounding box center [290, 136] width 69 height 18
click at [297, 137] on button "Pre-Transit 6" at bounding box center [290, 136] width 69 height 18
click at [232, 137] on Confirmation "Needs Confirmation 1" at bounding box center [204, 136] width 104 height 18
click at [309, 135] on div "6" at bounding box center [312, 135] width 11 height 11
drag, startPoint x: 309, startPoint y: 135, endPoint x: 339, endPoint y: 135, distance: 30.3
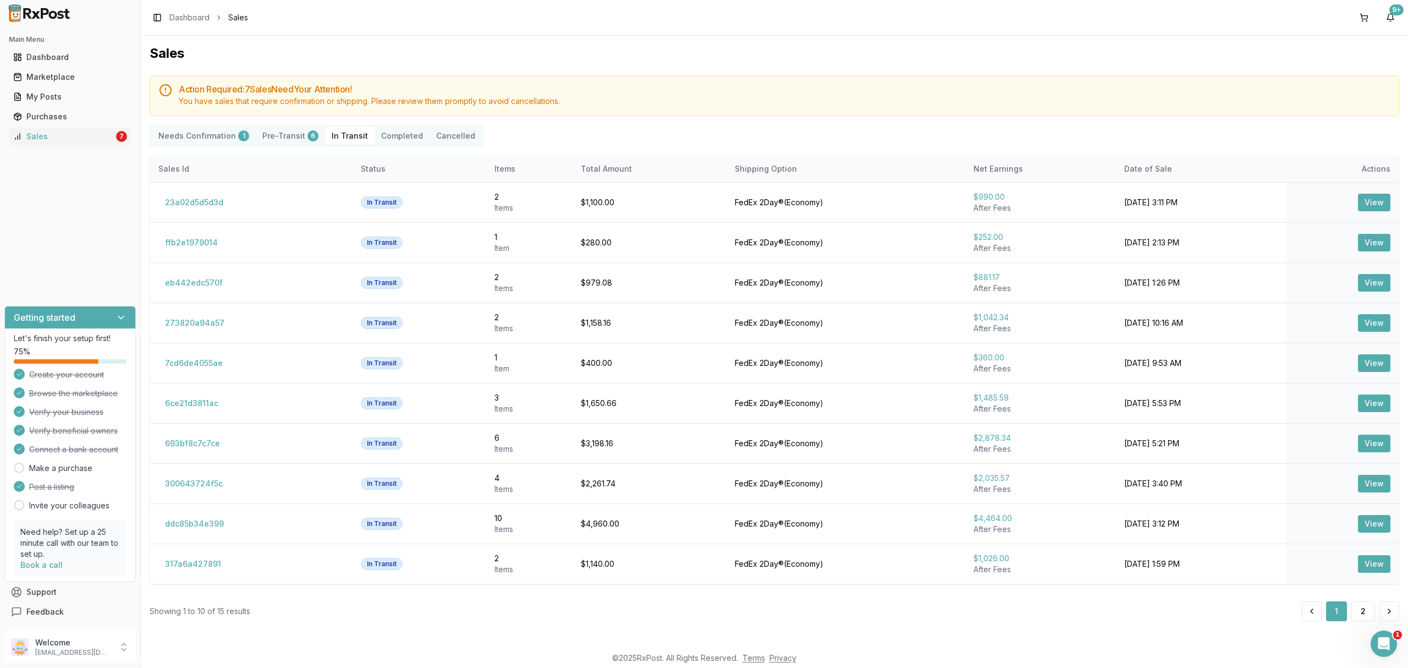
click at [322, 135] on div "Needs Confirmation 1 Pre-Transit 6 In Transit Completed Cancelled" at bounding box center [317, 136] width 334 height 22
drag, startPoint x: 339, startPoint y: 135, endPoint x: 398, endPoint y: 134, distance: 58.8
click at [343, 135] on Transit "In Transit" at bounding box center [349, 136] width 49 height 18
click at [401, 135] on button "Completed" at bounding box center [402, 136] width 55 height 18
drag, startPoint x: 401, startPoint y: 135, endPoint x: 630, endPoint y: 124, distance: 228.5
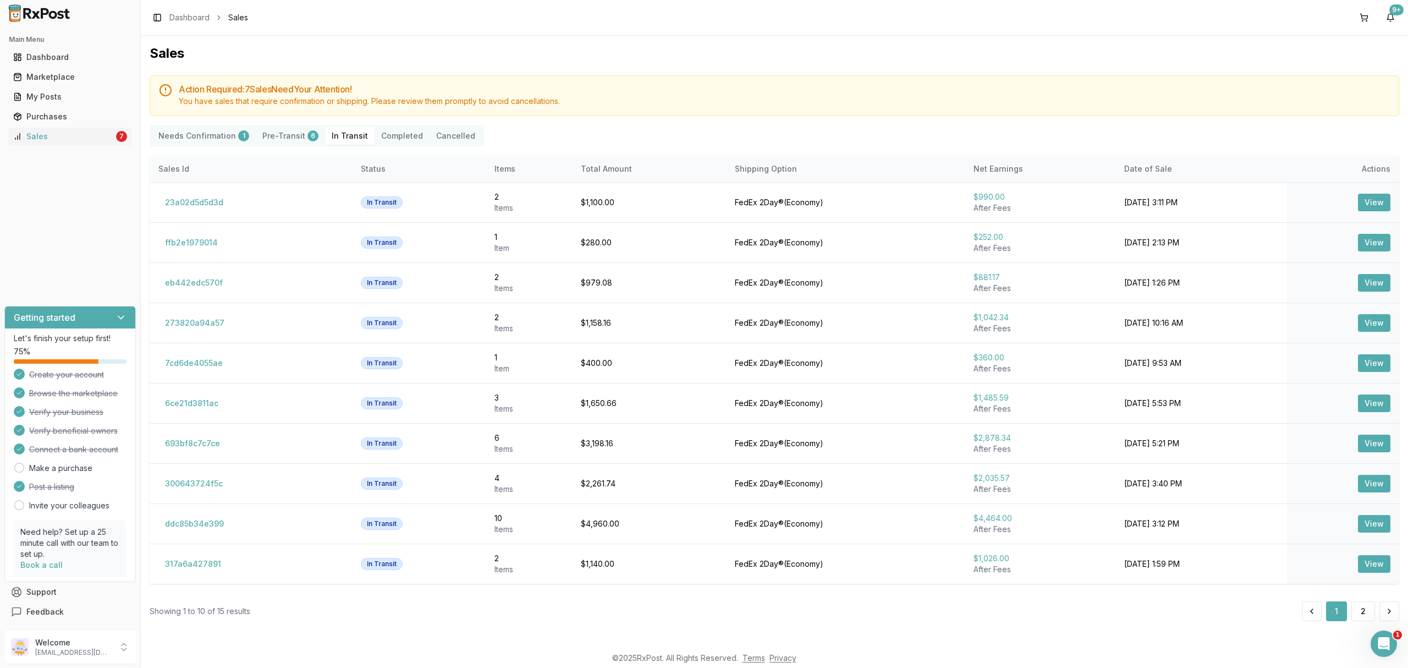
click at [405, 135] on button "Completed" at bounding box center [402, 136] width 55 height 18
drag, startPoint x: 630, startPoint y: 124, endPoint x: 511, endPoint y: 86, distance: 124.2
click at [631, 124] on div "Action Required: 7 Sale s Need Your Attention! You have sales that require conf…" at bounding box center [775, 348] width 1250 height 546
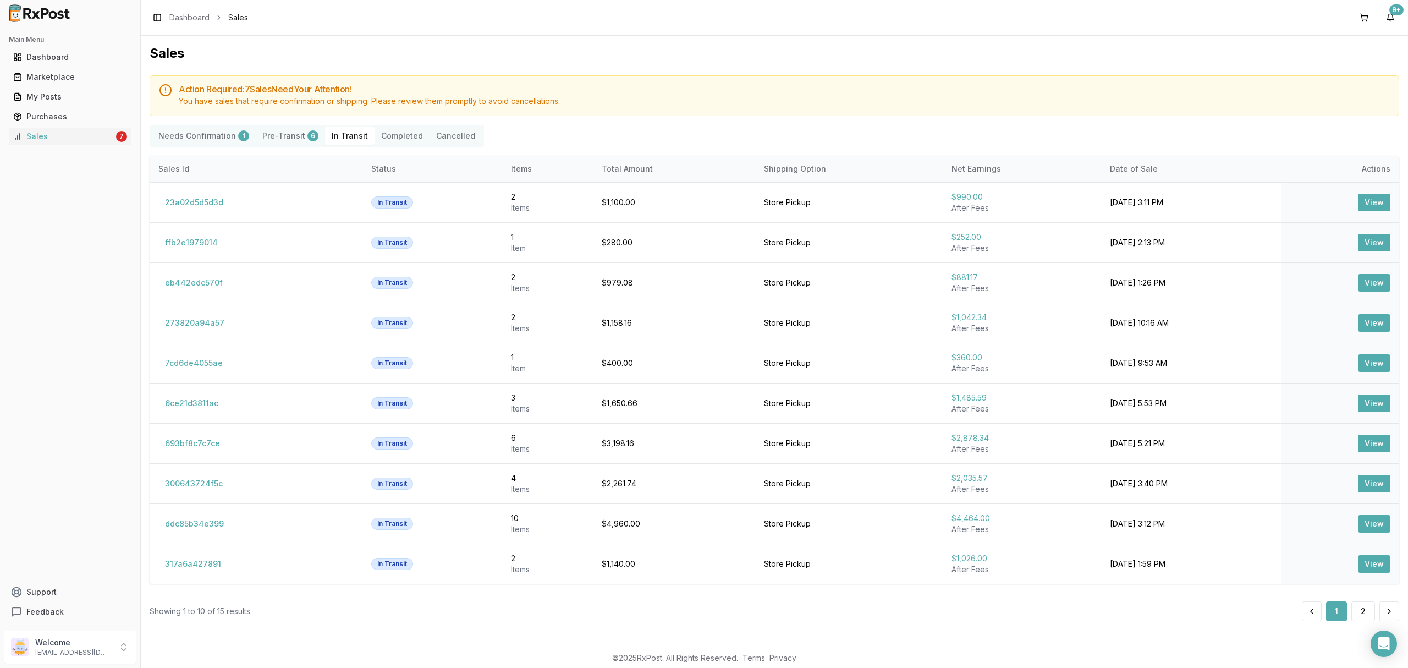
click at [401, 133] on button "Completed" at bounding box center [402, 136] width 55 height 18
click at [394, 135] on button "Completed" at bounding box center [402, 136] width 55 height 18
click at [392, 137] on button "Completed" at bounding box center [402, 136] width 55 height 18
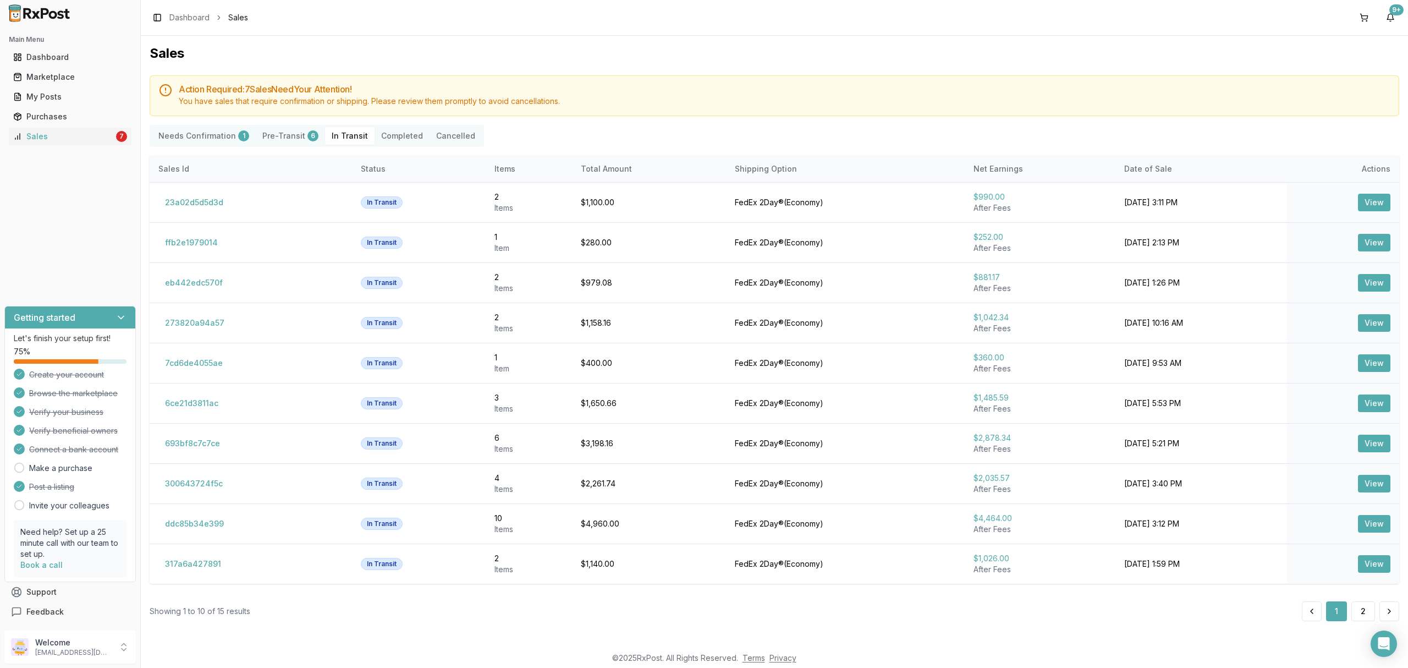
click at [396, 135] on button "Completed" at bounding box center [402, 136] width 55 height 18
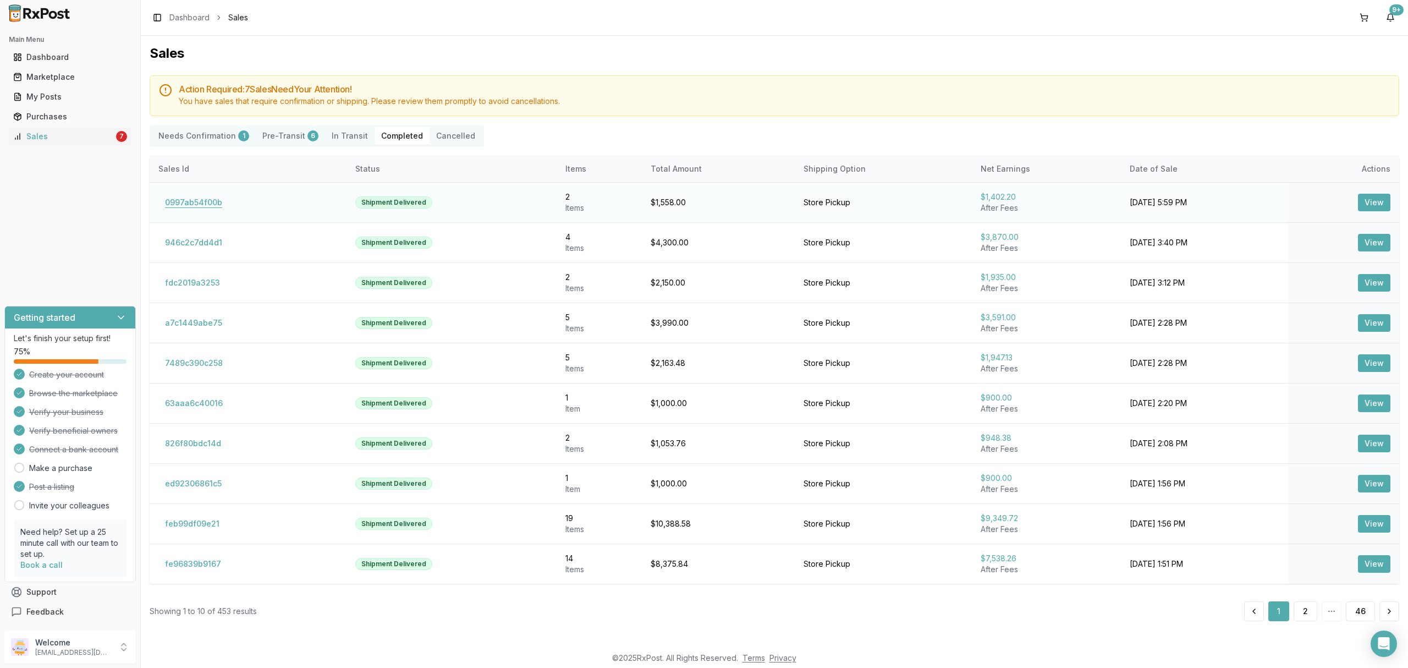
click at [203, 205] on button "0997ab54f00b" at bounding box center [193, 203] width 70 height 18
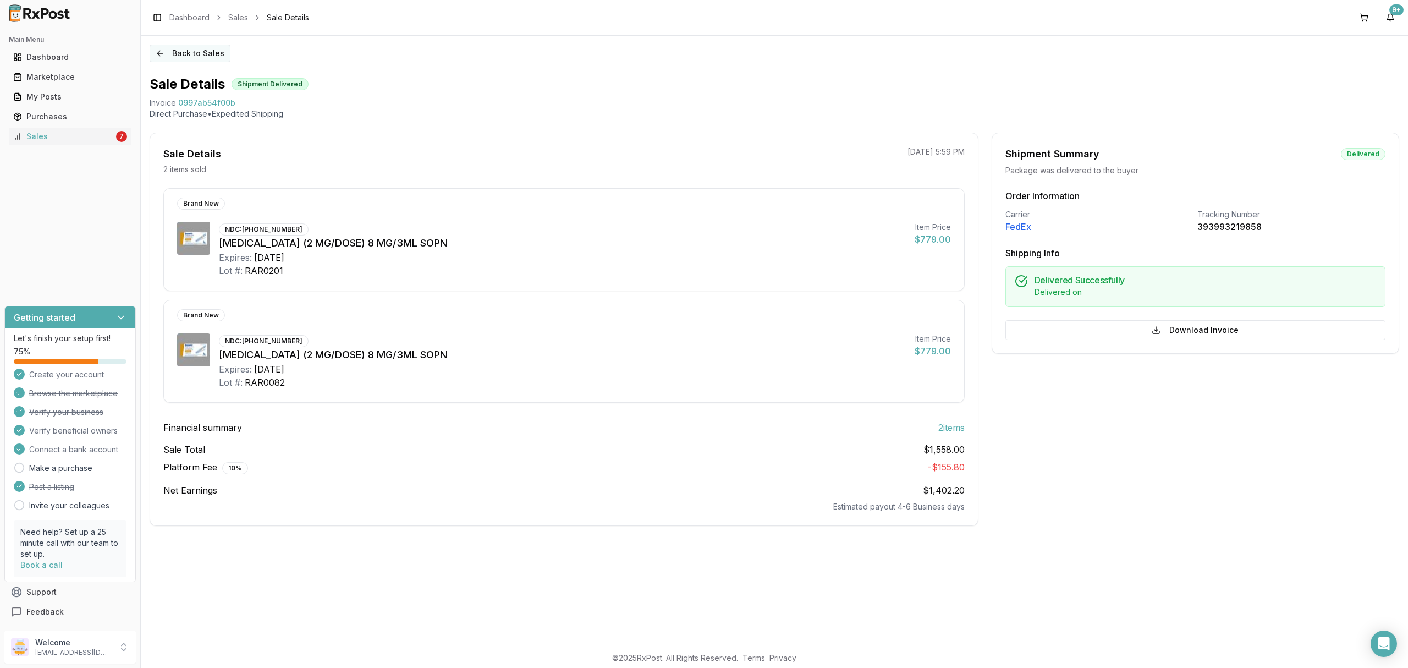
click at [205, 55] on button "Back to Sales" at bounding box center [190, 54] width 81 height 18
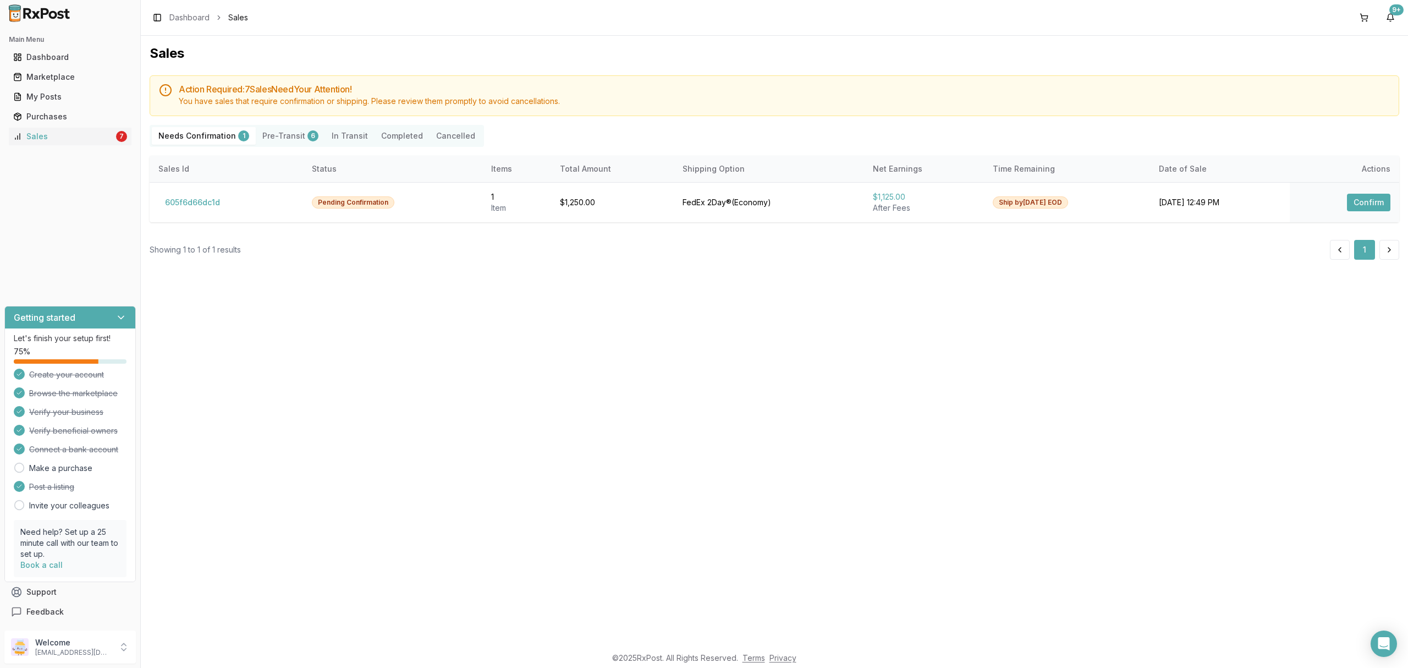
click at [353, 137] on Transit "In Transit" at bounding box center [349, 136] width 49 height 18
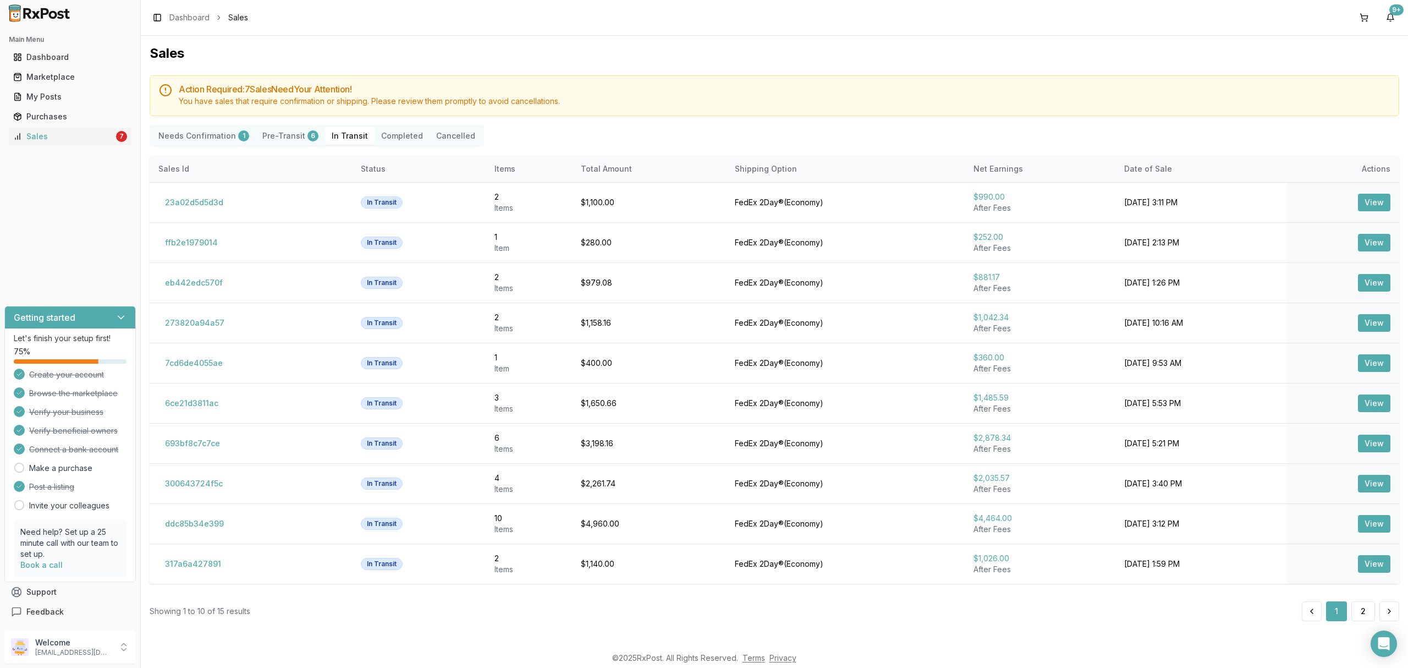
click at [389, 139] on button "Completed" at bounding box center [402, 136] width 55 height 18
click at [401, 137] on button "Completed" at bounding box center [402, 136] width 55 height 18
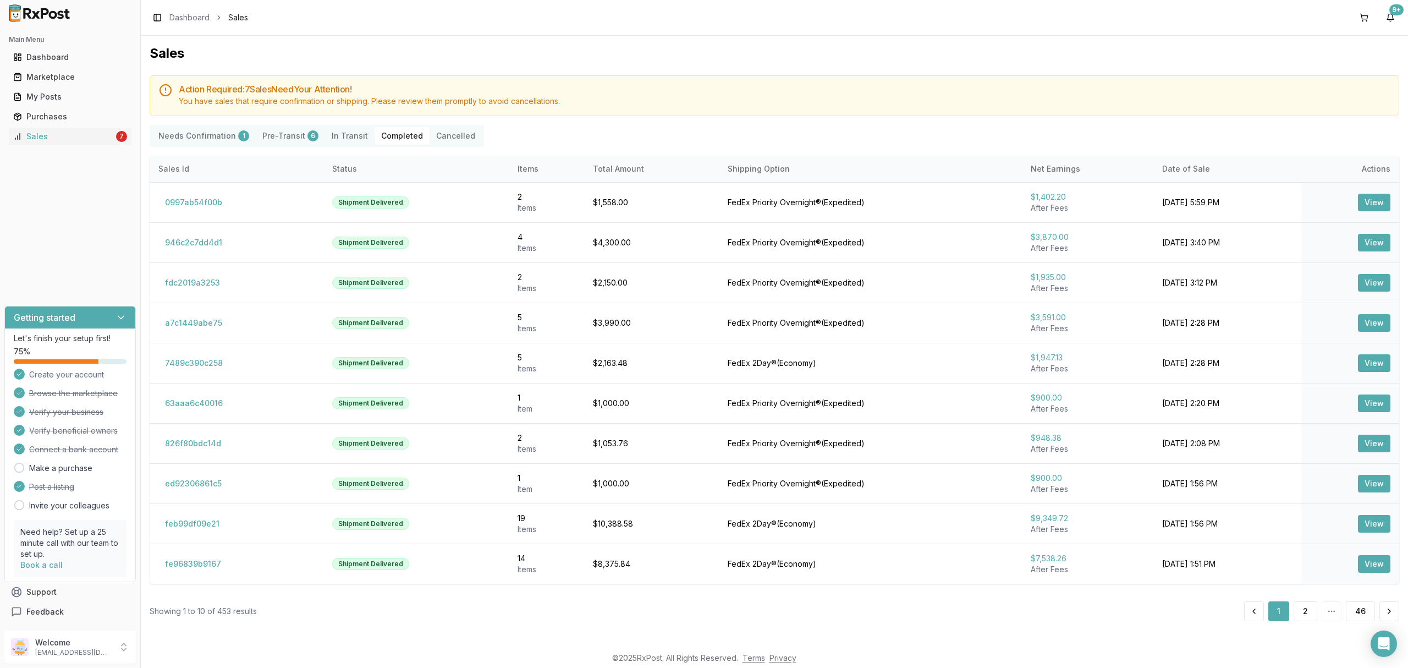
click at [346, 135] on Transit "In Transit" at bounding box center [349, 136] width 49 height 18
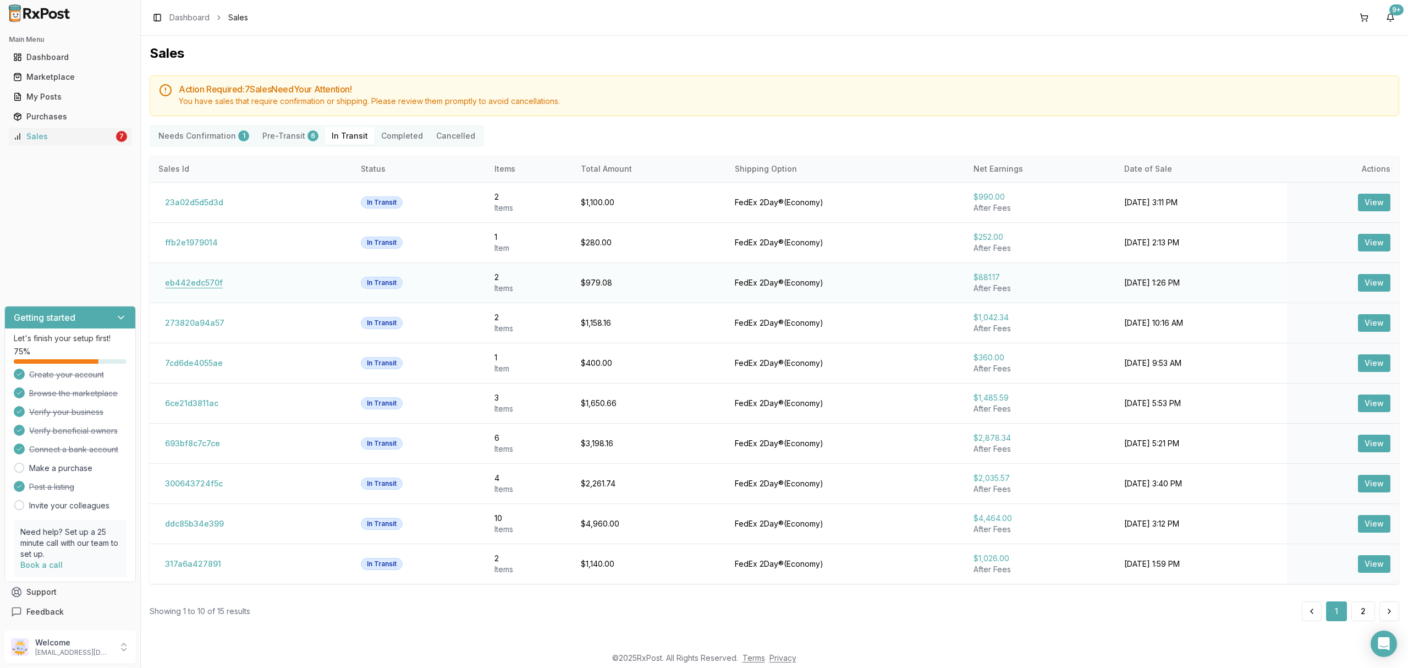
click at [212, 278] on button "eb442edc570f" at bounding box center [193, 283] width 71 height 18
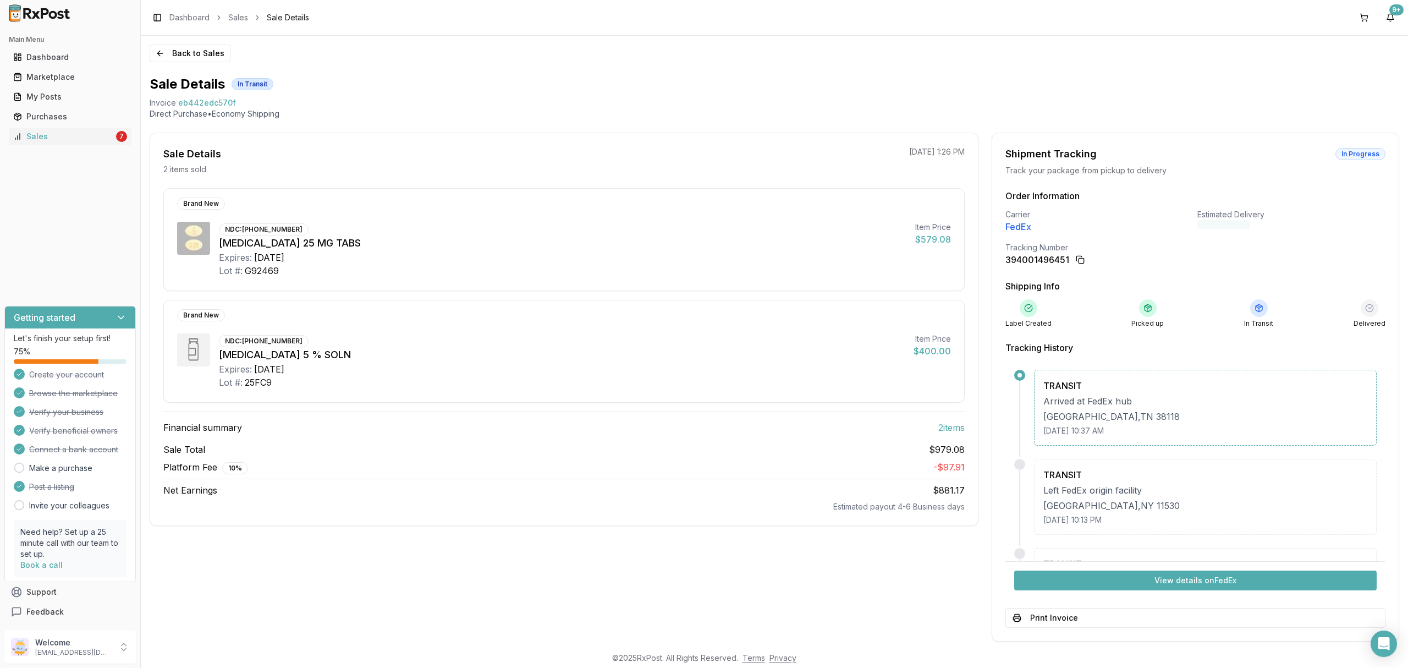
drag, startPoint x: 352, startPoint y: 217, endPoint x: 199, endPoint y: 45, distance: 229.8
click at [349, 212] on div "Brand New NDC: 00597-0153-30 Jardiance 25 MG TABS Expires: 2028-02-29 Lot #: G9…" at bounding box center [563, 239] width 801 height 103
click at [197, 51] on button "Back to Sales" at bounding box center [190, 54] width 81 height 18
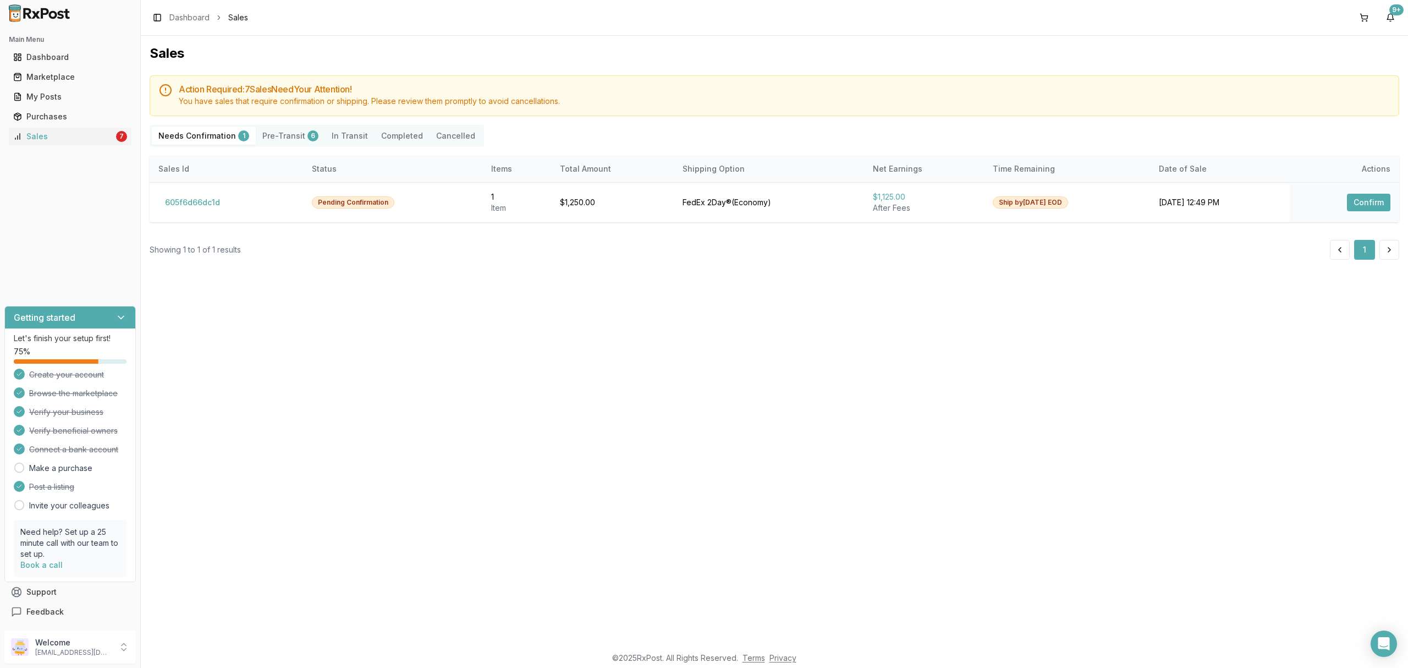
click at [449, 436] on div "Sales Action Required: 7 Sale s Need Your Attention! You have sales that requir…" at bounding box center [774, 341] width 1267 height 610
click at [89, 649] on p "dngpharmacy2@gmail.com" at bounding box center [73, 652] width 76 height 9
click at [188, 649] on span "Sign Out" at bounding box center [199, 649] width 104 height 11
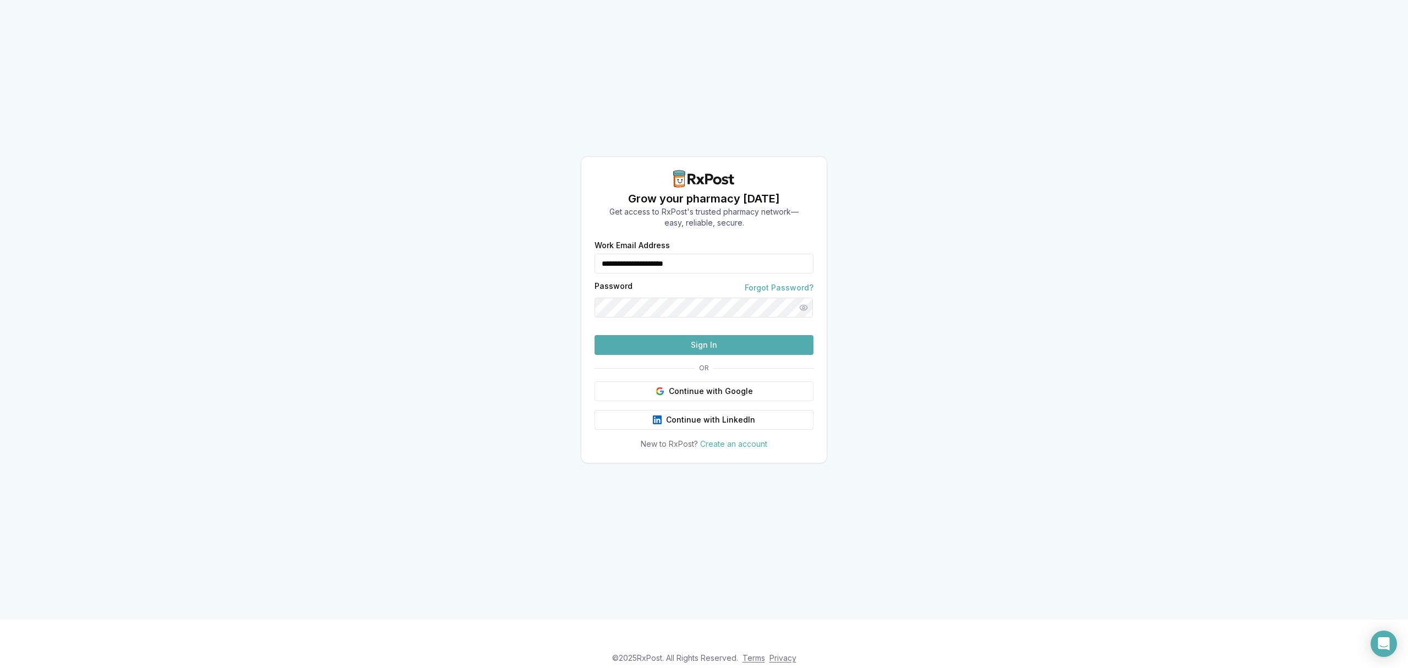
drag, startPoint x: 753, startPoint y: 243, endPoint x: 517, endPoint y: 273, distance: 237.8
click at [517, 273] on div "**********" at bounding box center [704, 309] width 1408 height 619
type input "**********"
click at [686, 355] on button "Sign In" at bounding box center [704, 345] width 219 height 20
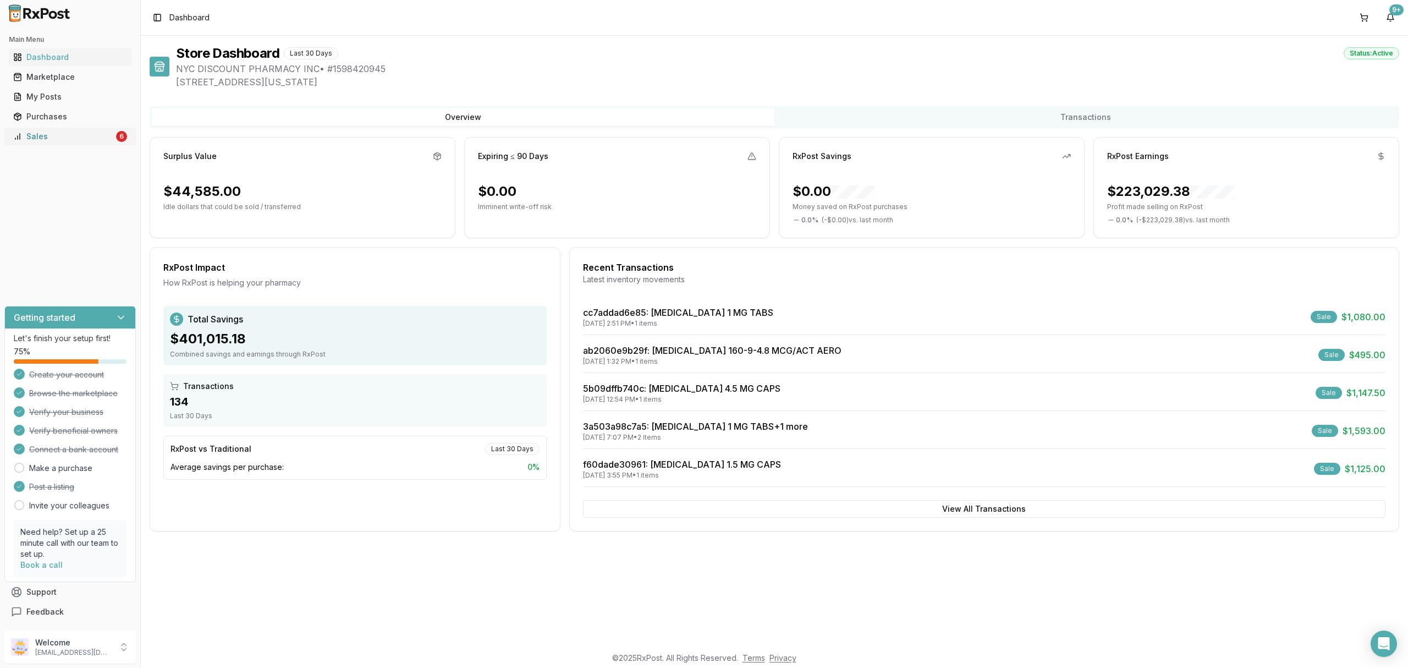
click at [60, 137] on div "Sales" at bounding box center [63, 136] width 101 height 11
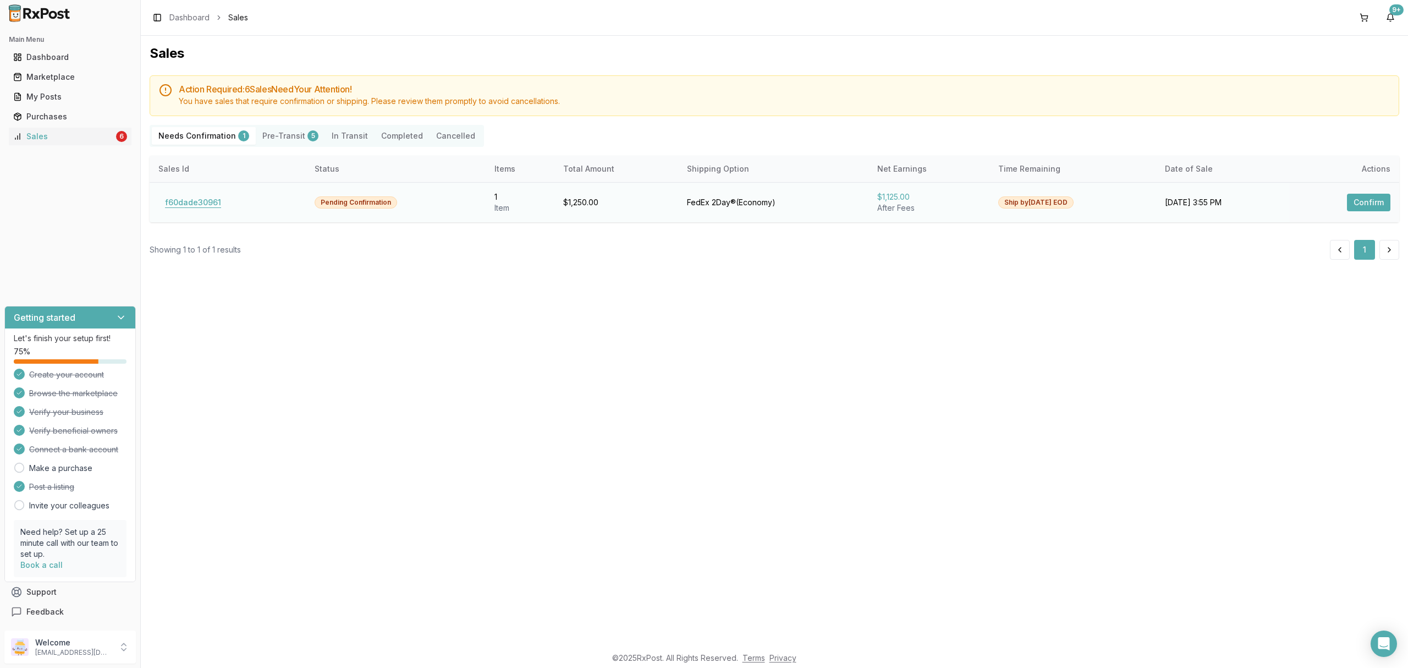
click at [192, 205] on button "f60dade30961" at bounding box center [192, 203] width 69 height 18
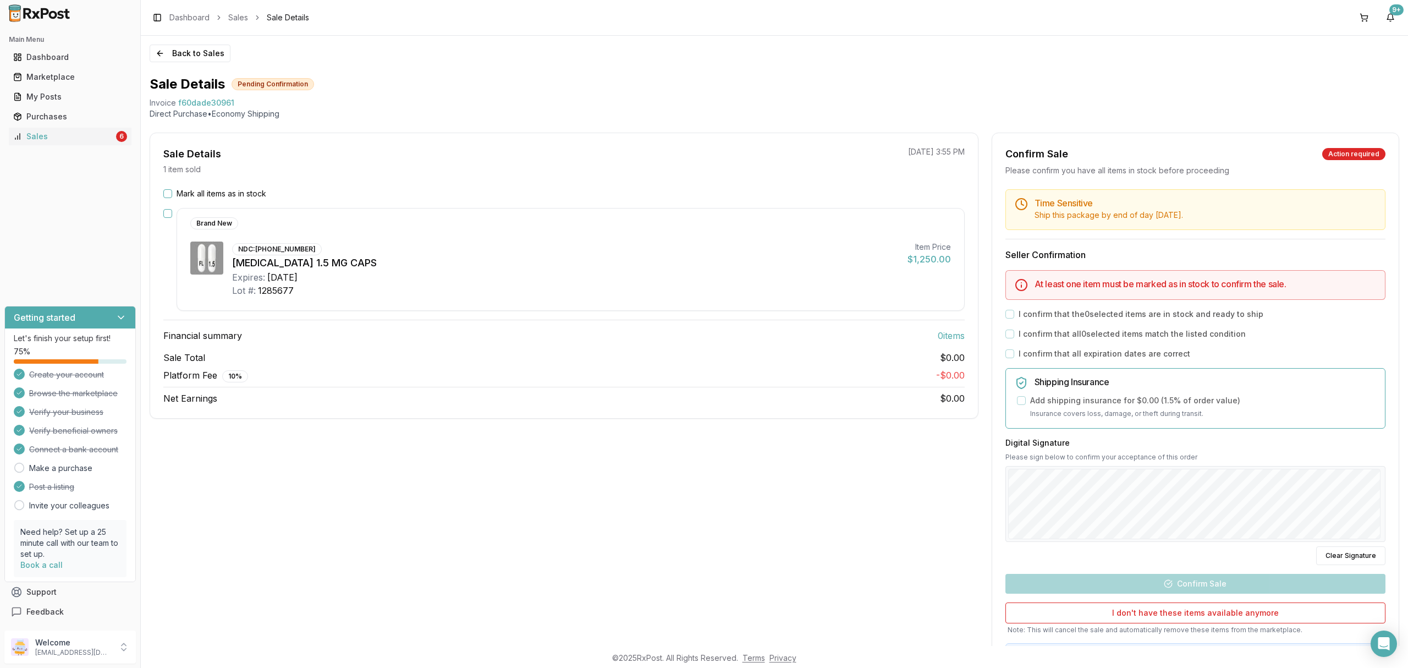
drag, startPoint x: 385, startPoint y: 456, endPoint x: 395, endPoint y: 452, distance: 10.8
click at [386, 456] on div "Sale Details 1 item sold [DATE] 3:55 PM Mark all items as in stock Brand New ND…" at bounding box center [564, 410] width 829 height 554
click at [200, 54] on button "Back to Sales" at bounding box center [190, 54] width 81 height 18
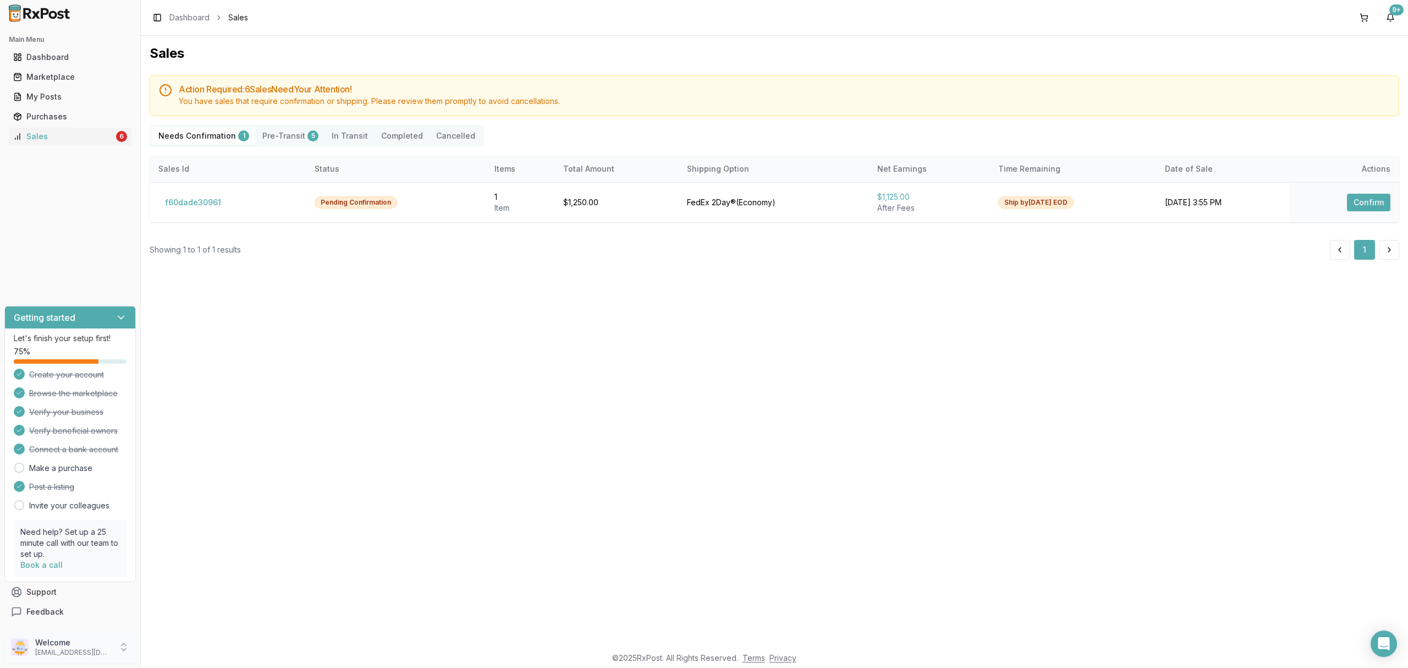
click at [98, 636] on div "Welcome [EMAIL_ADDRESS][DOMAIN_NAME]" at bounding box center [69, 646] width 131 height 33
click at [174, 651] on span "Sign Out" at bounding box center [199, 649] width 104 height 11
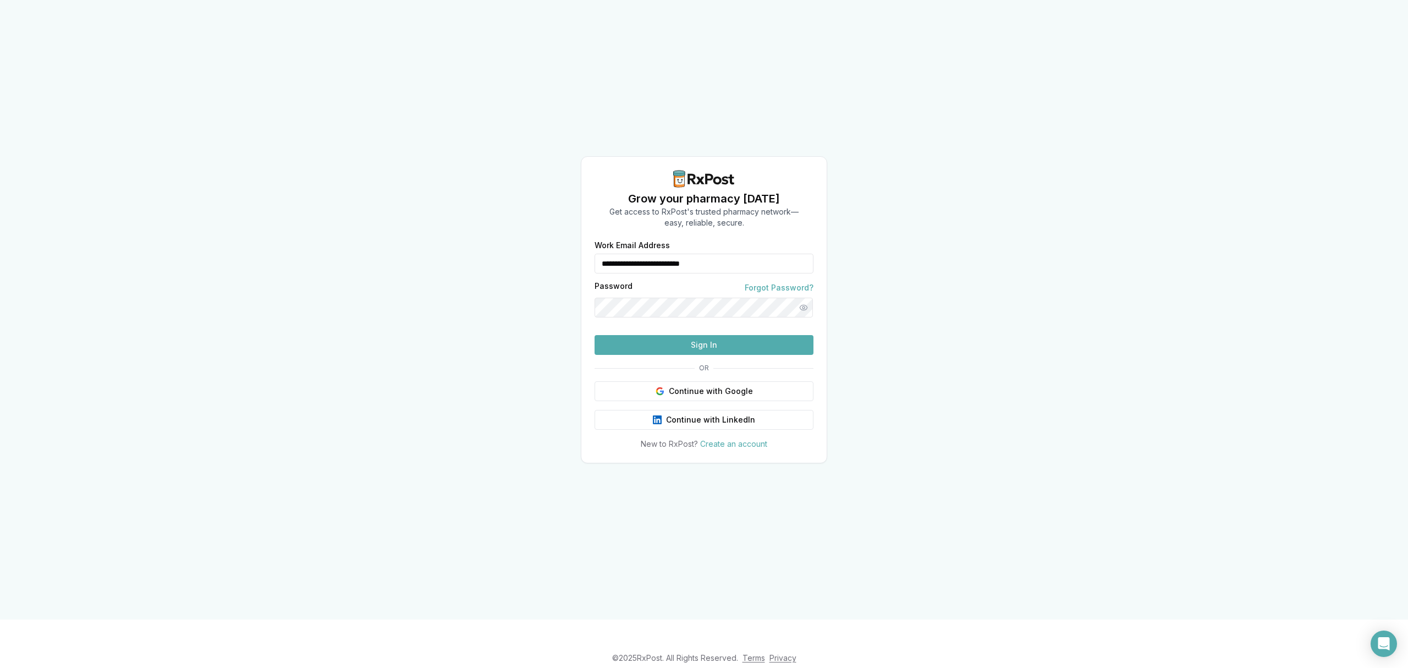
drag, startPoint x: 767, startPoint y: 243, endPoint x: 540, endPoint y: 254, distance: 226.9
click at [540, 254] on div "**********" at bounding box center [704, 309] width 1408 height 619
type input "**********"
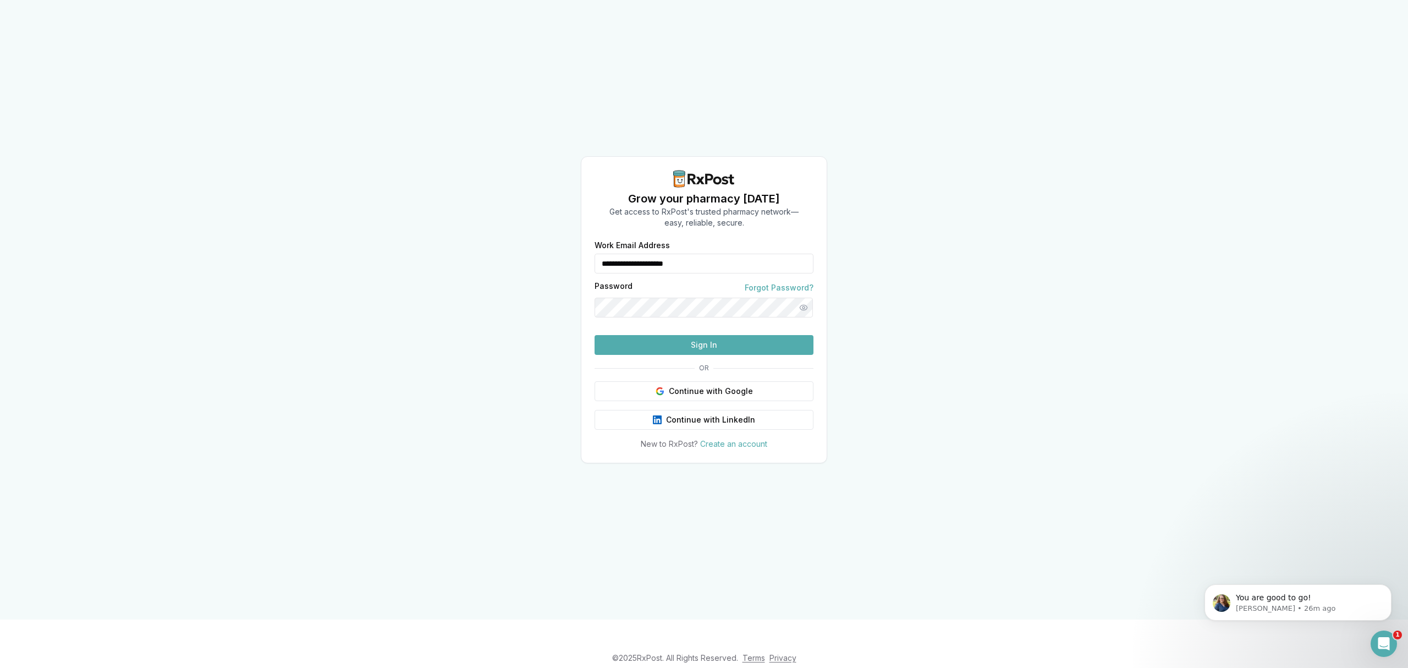
click at [685, 355] on button "Sign In" at bounding box center [704, 345] width 219 height 20
click at [700, 355] on button "Sign In" at bounding box center [704, 345] width 219 height 20
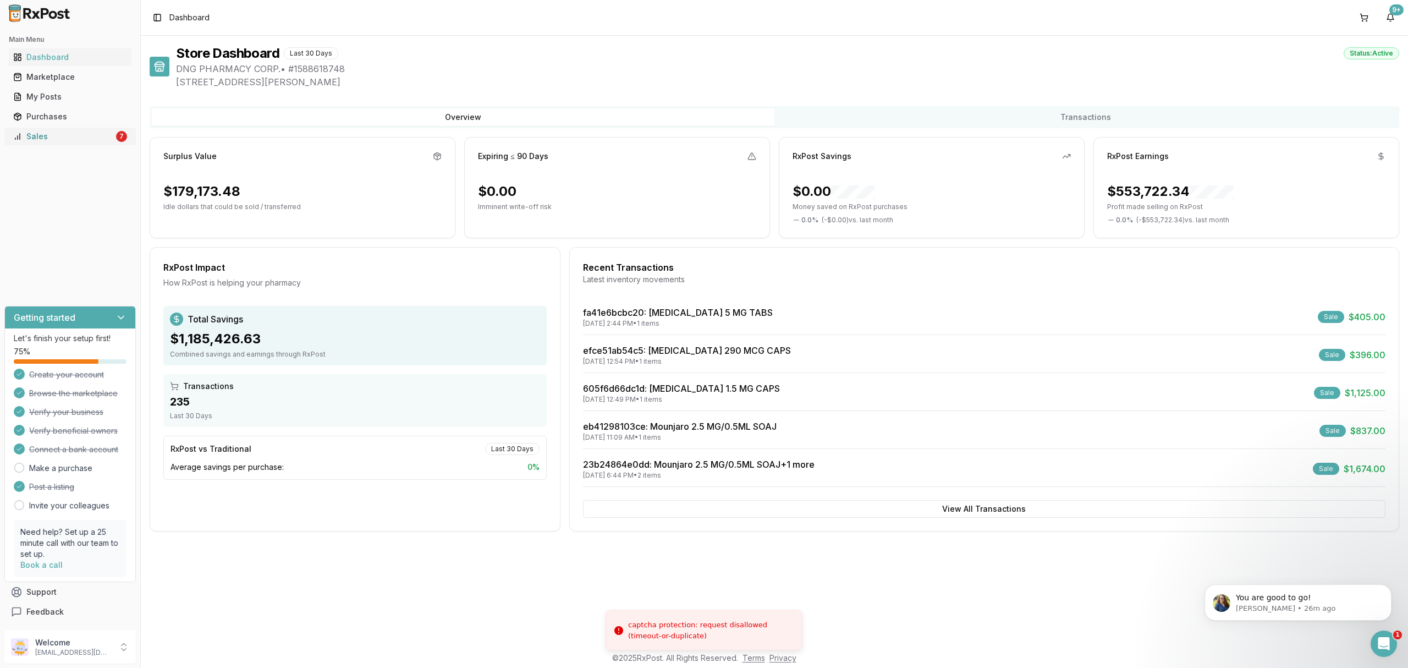
click at [38, 129] on link "Sales 7" at bounding box center [70, 136] width 123 height 20
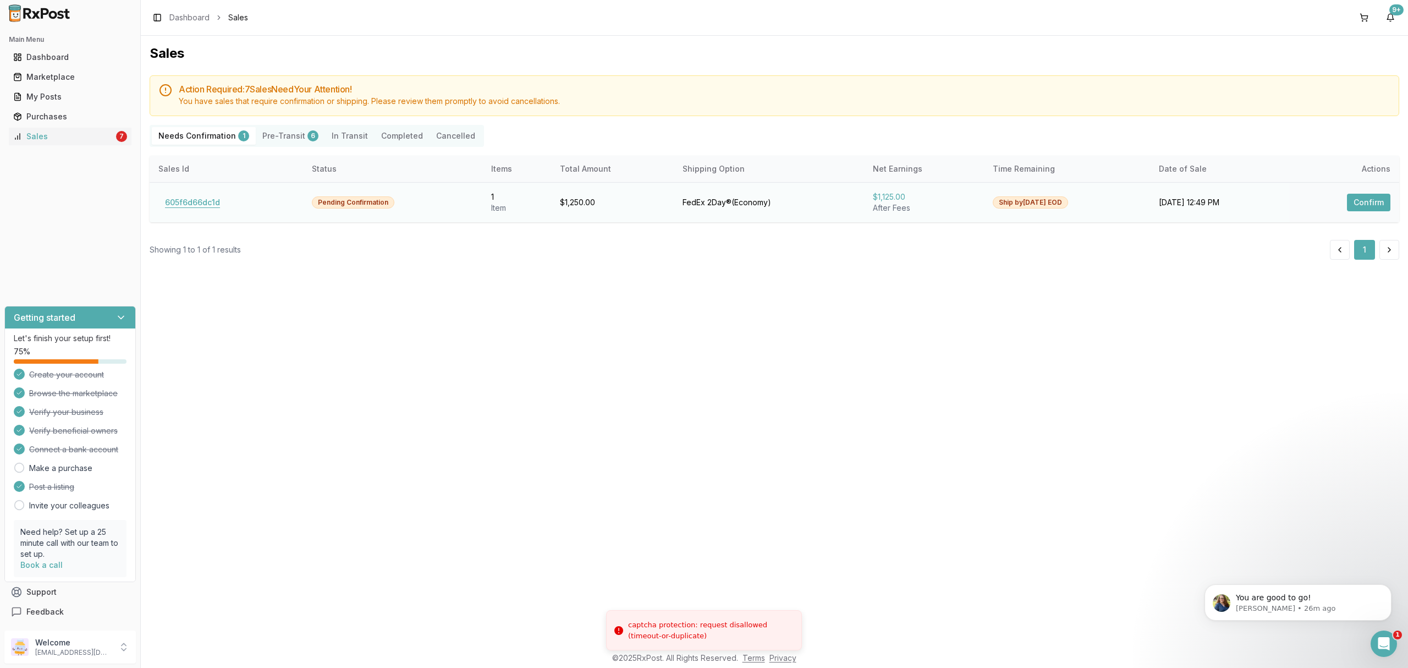
click at [208, 199] on button "605f6d66dc1d" at bounding box center [192, 203] width 68 height 18
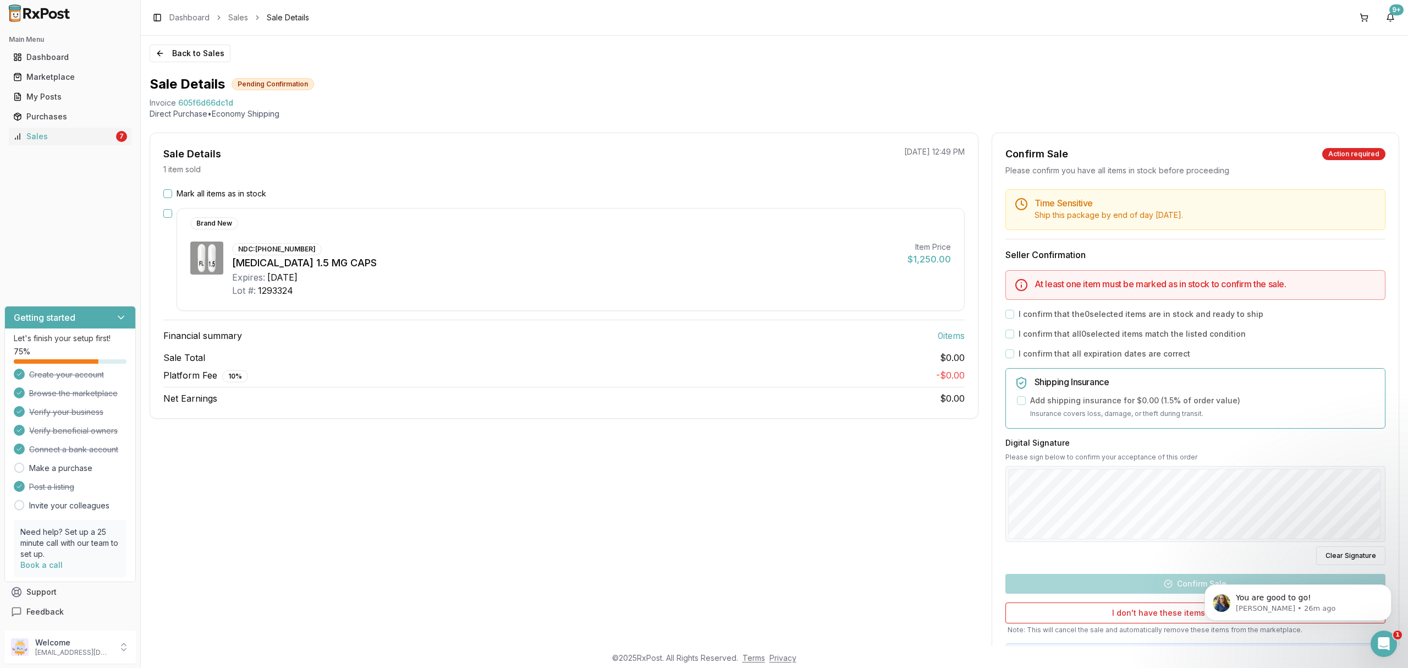
click at [252, 199] on label "Mark all items as in stock" at bounding box center [222, 193] width 90 height 11
click at [172, 198] on button "Mark all items as in stock" at bounding box center [167, 193] width 9 height 9
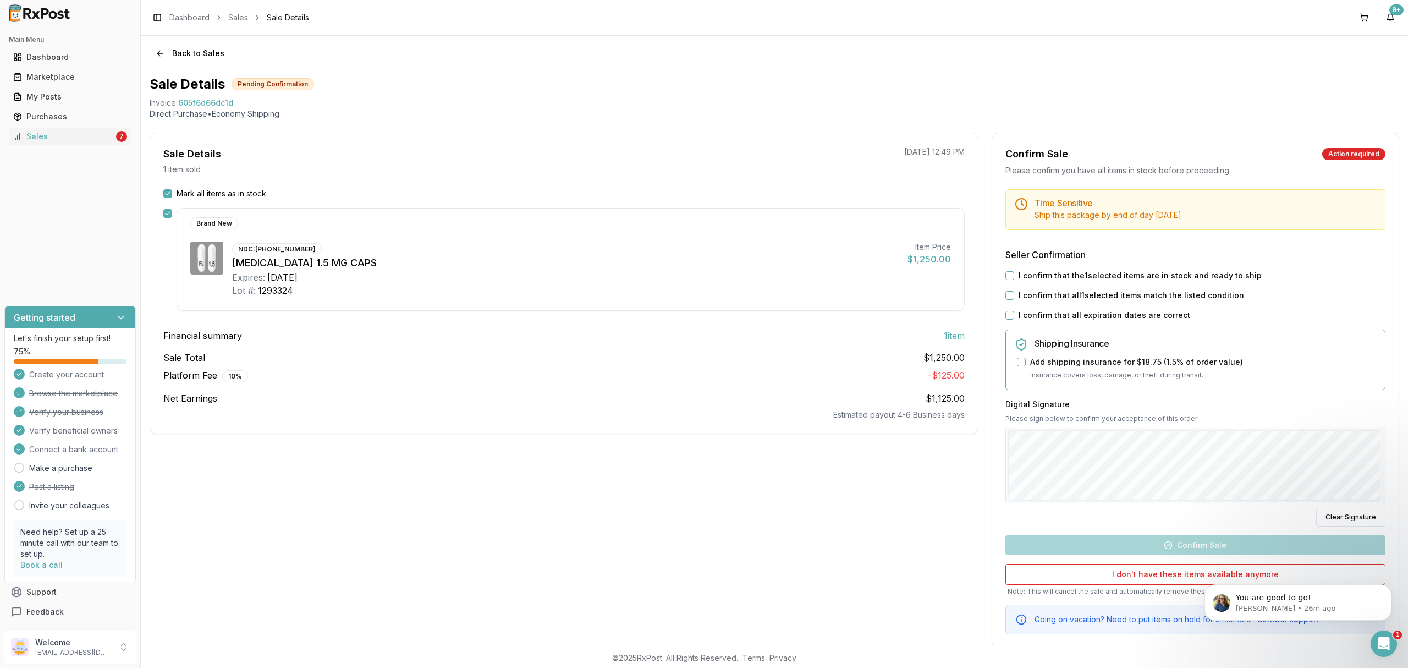
click at [1111, 276] on label "I confirm that the 1 selected items are in stock and ready to ship" at bounding box center [1140, 275] width 243 height 11
click at [1014, 276] on button "I confirm that the 1 selected items are in stock and ready to ship" at bounding box center [1009, 275] width 9 height 9
click at [1100, 299] on label "I confirm that all 1 selected items match the listed condition" at bounding box center [1131, 295] width 225 height 11
click at [1014, 299] on button "I confirm that all 1 selected items match the listed condition" at bounding box center [1009, 295] width 9 height 9
click at [1087, 311] on label "I confirm that all expiration dates are correct" at bounding box center [1105, 315] width 172 height 11
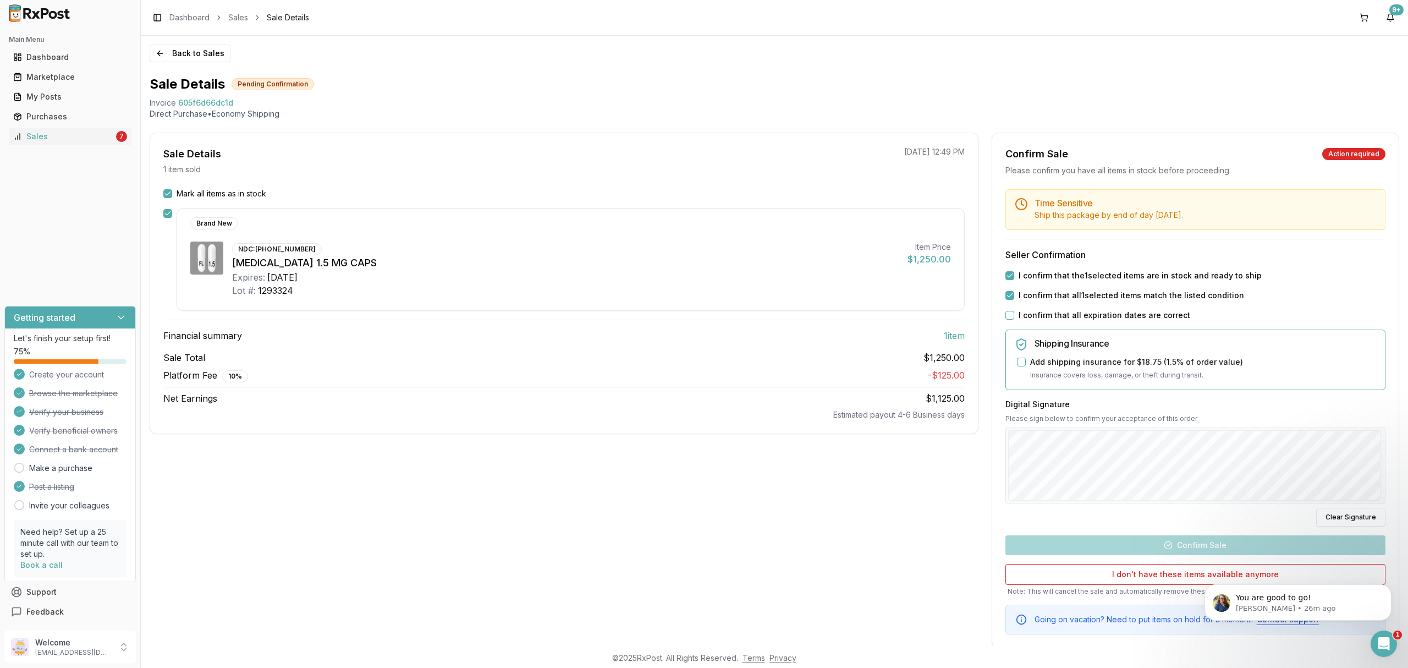
click at [1014, 311] on button "I confirm that all expiration dates are correct" at bounding box center [1009, 315] width 9 height 9
click at [1219, 423] on div "Digital Signature Please sign below to confirm your acceptance of this order Cl…" at bounding box center [1195, 463] width 380 height 128
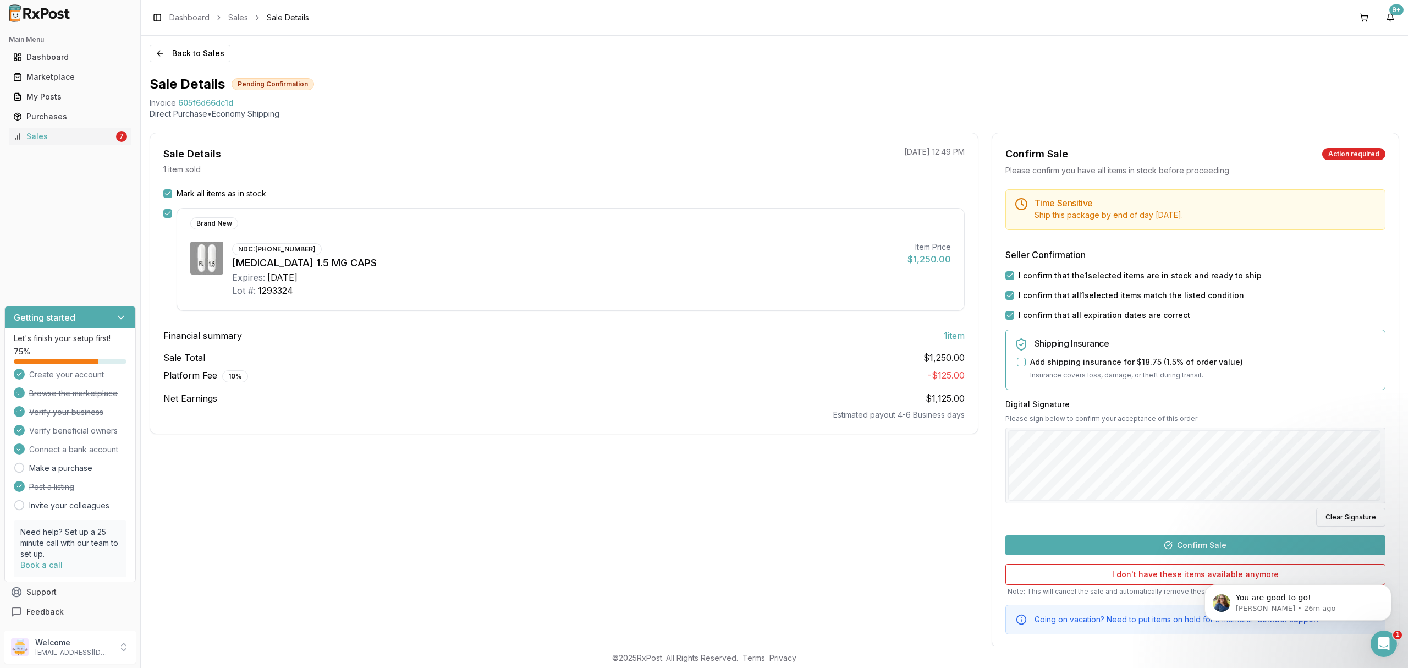
click at [1195, 449] on div "Digital Signature Please sign below to confirm your acceptance of this order Cl…" at bounding box center [1195, 463] width 380 height 128
drag, startPoint x: 1198, startPoint y: 543, endPoint x: 1080, endPoint y: 521, distance: 119.7
click at [1197, 543] on button "Confirm Sale" at bounding box center [1195, 545] width 380 height 20
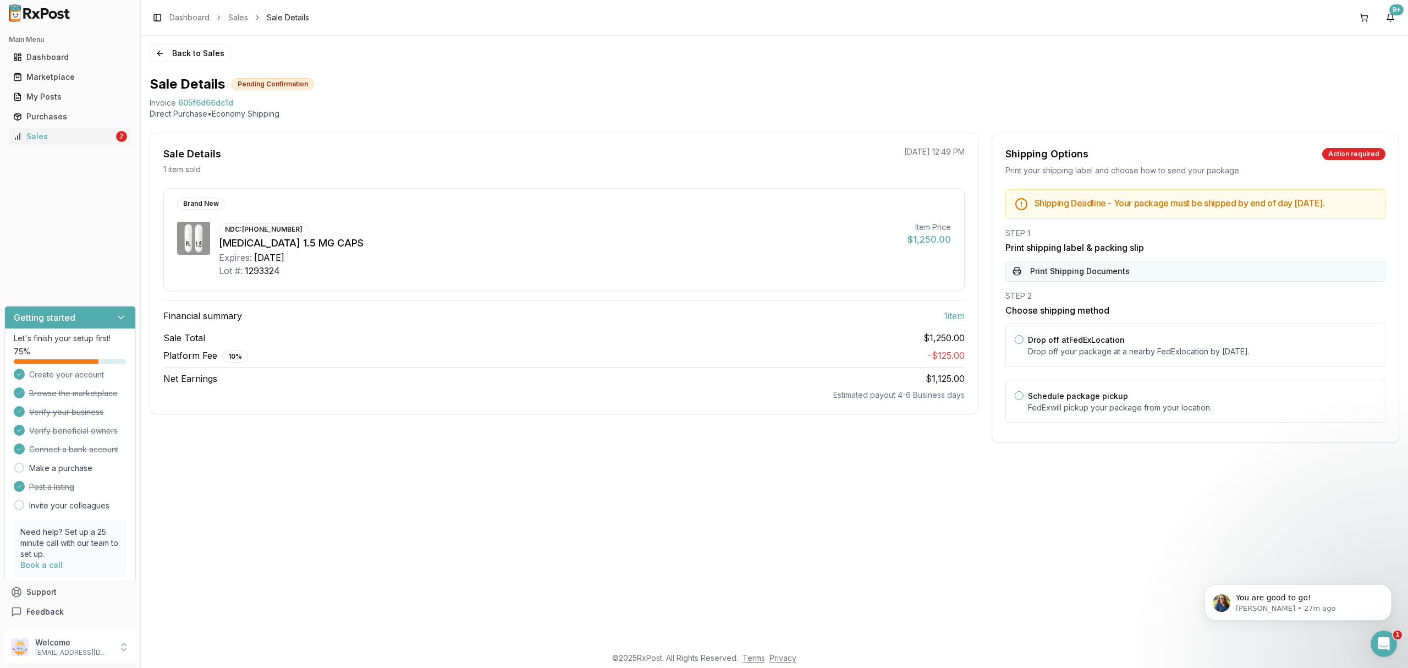
drag, startPoint x: 1195, startPoint y: 346, endPoint x: 1160, endPoint y: 290, distance: 65.9
click at [1195, 346] on div "Drop off at FedEx Location Drop off your package at a nearby [GEOGRAPHIC_DATA] …" at bounding box center [1202, 345] width 348 height 24
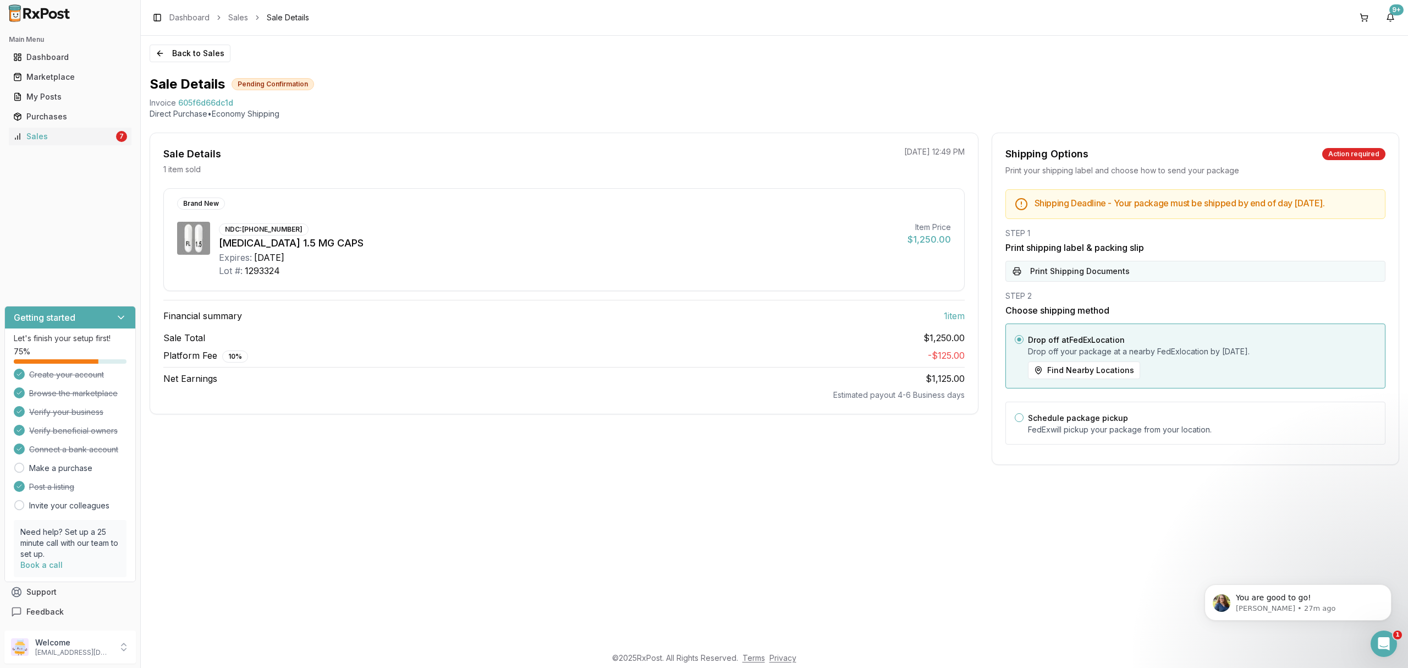
click at [1155, 275] on button "Print Shipping Documents" at bounding box center [1195, 271] width 380 height 21
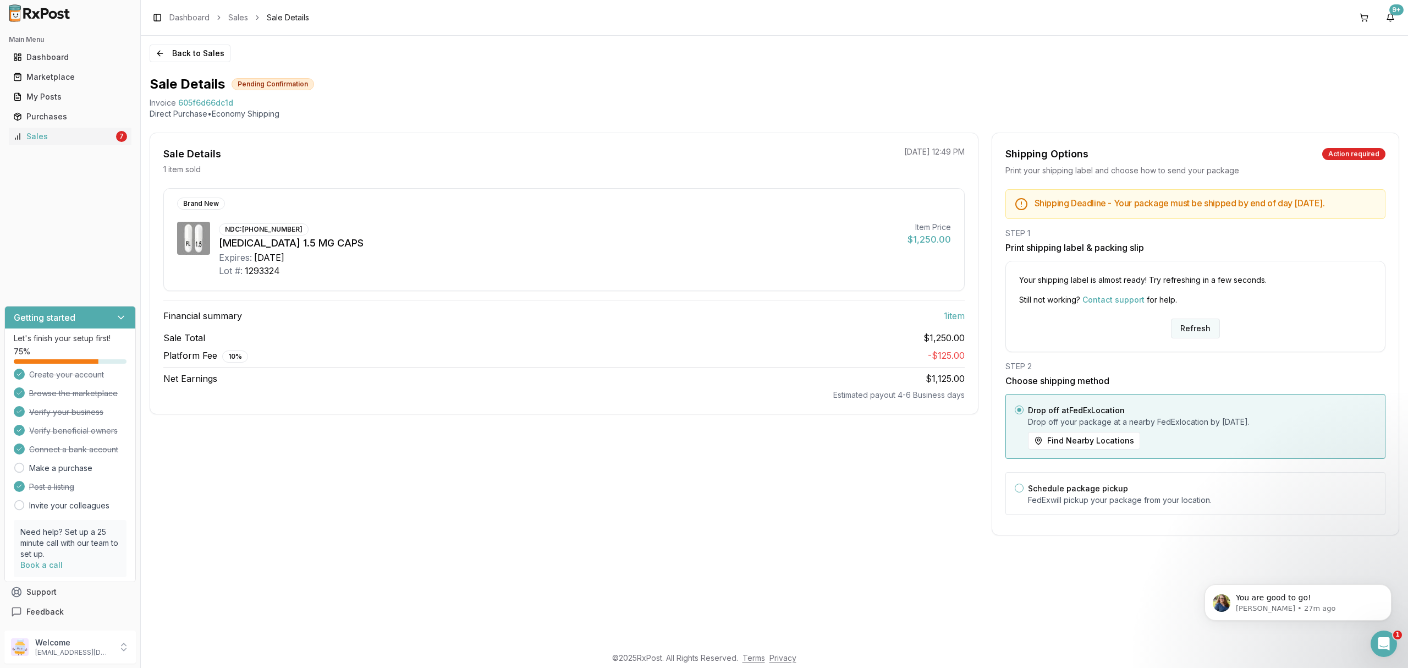
click at [1192, 338] on button "Refresh" at bounding box center [1195, 328] width 49 height 20
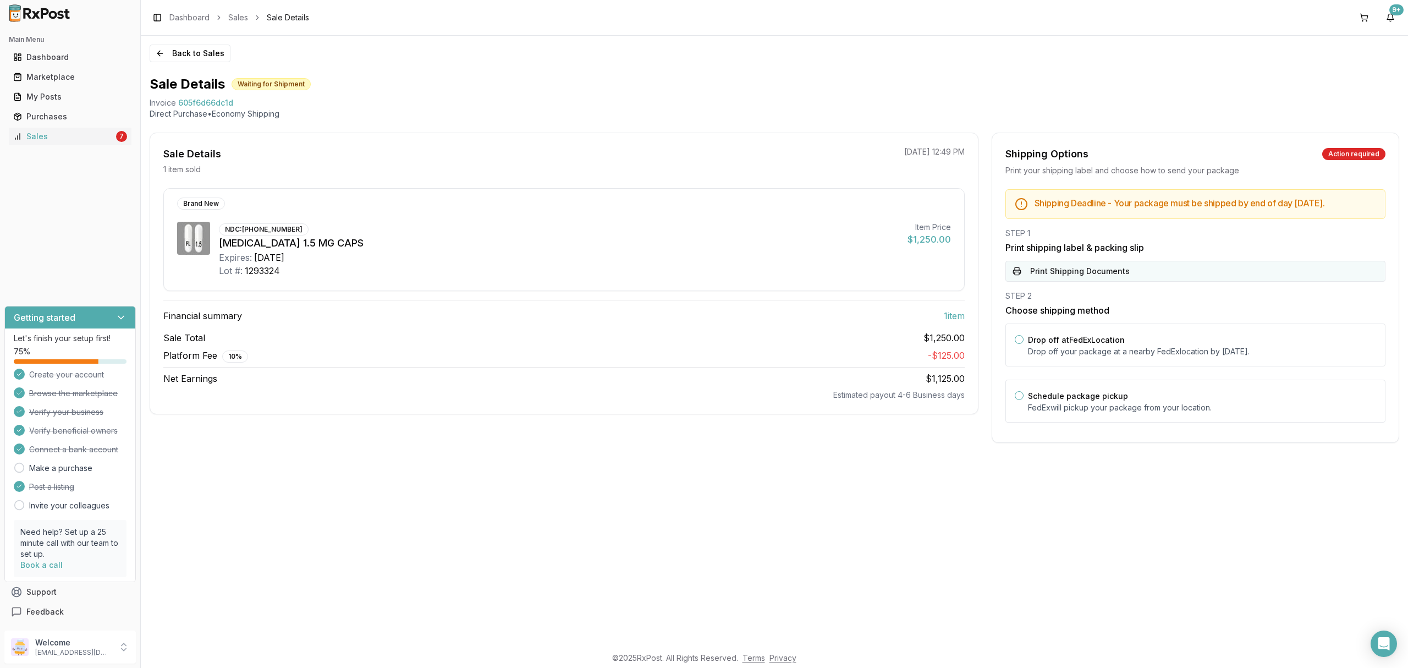
drag, startPoint x: 1153, startPoint y: 296, endPoint x: 1152, endPoint y: 288, distance: 7.8
click at [1152, 296] on div "Shipping Deadline - Your package must be shipped by end of day Wednesday, Octob…" at bounding box center [1195, 309] width 406 height 240
click at [1151, 276] on button "Print Shipping Documents" at bounding box center [1195, 271] width 380 height 21
click at [1151, 348] on div "Drop off at FedEx Location Drop off your package at a nearby FedEx location by …" at bounding box center [1202, 345] width 348 height 24
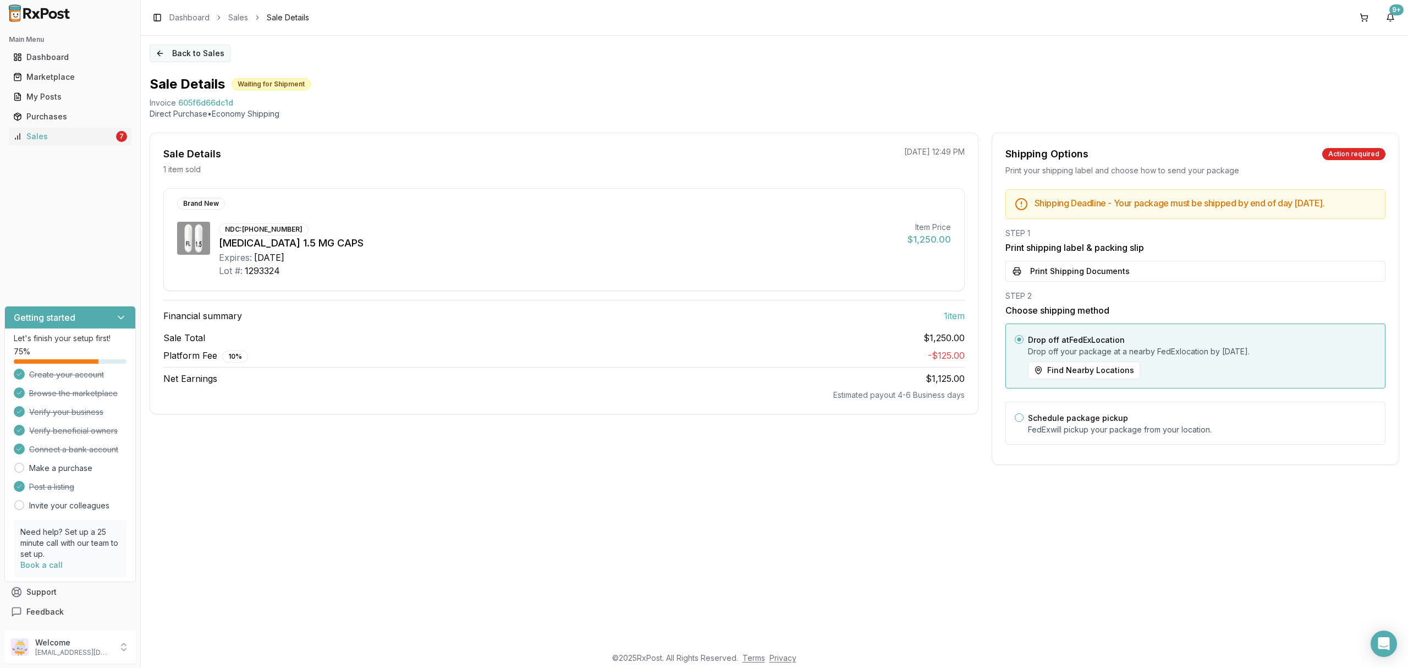
click at [203, 53] on button "Back to Sales" at bounding box center [190, 54] width 81 height 18
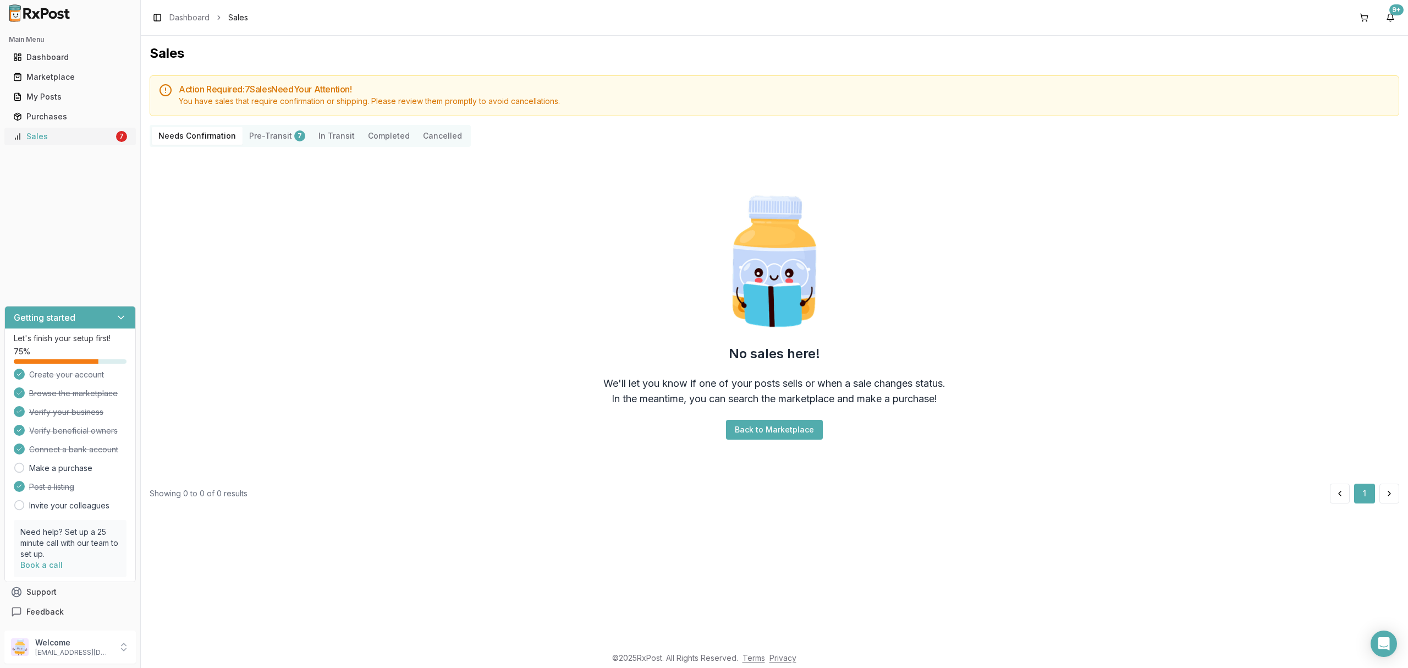
click at [77, 131] on div "Sales" at bounding box center [63, 136] width 101 height 11
click at [92, 142] on link "Sales 7" at bounding box center [70, 136] width 123 height 20
click at [79, 657] on div "Welcome [EMAIL_ADDRESS][DOMAIN_NAME]" at bounding box center [69, 646] width 131 height 33
click at [202, 642] on button "Sign Out" at bounding box center [199, 649] width 113 height 18
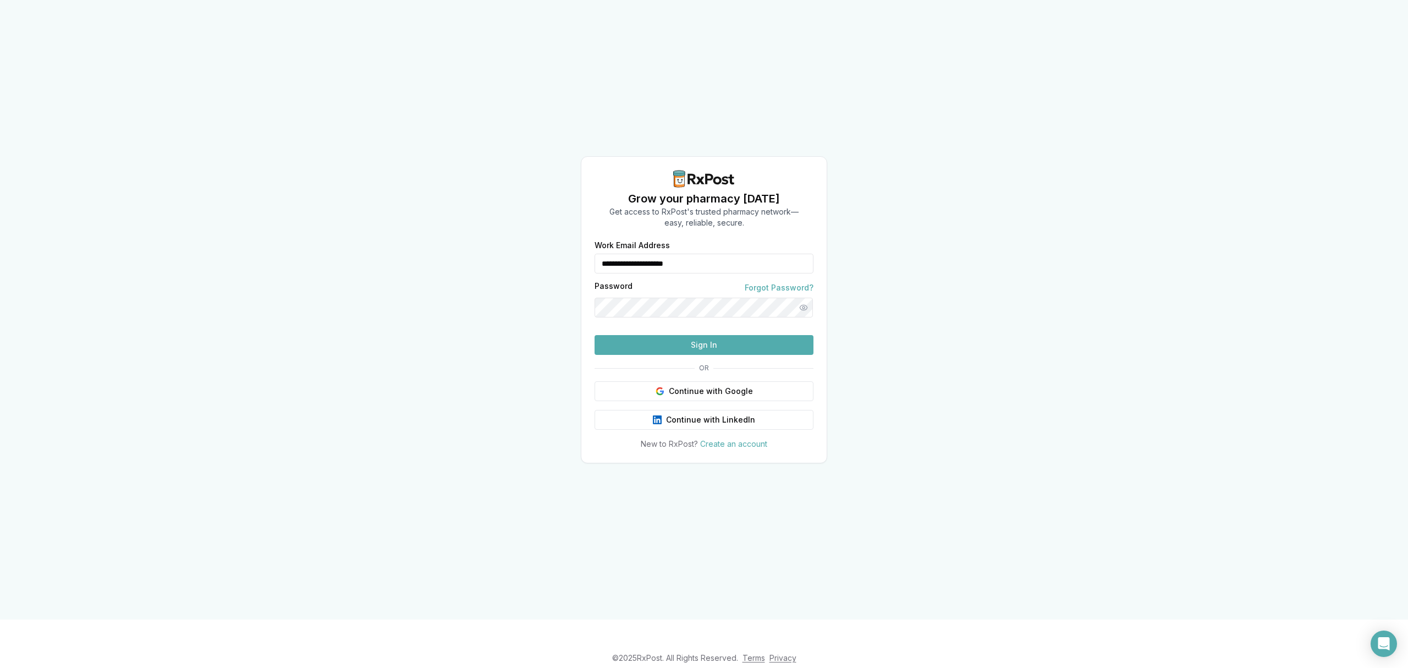
drag, startPoint x: 656, startPoint y: 271, endPoint x: 544, endPoint y: 300, distance: 115.4
click at [544, 300] on div "**********" at bounding box center [704, 309] width 1408 height 619
click at [687, 370] on div "OR" at bounding box center [704, 368] width 219 height 9
click at [695, 339] on button "Sign In" at bounding box center [704, 345] width 219 height 20
click at [667, 355] on button "Sign In" at bounding box center [704, 345] width 219 height 20
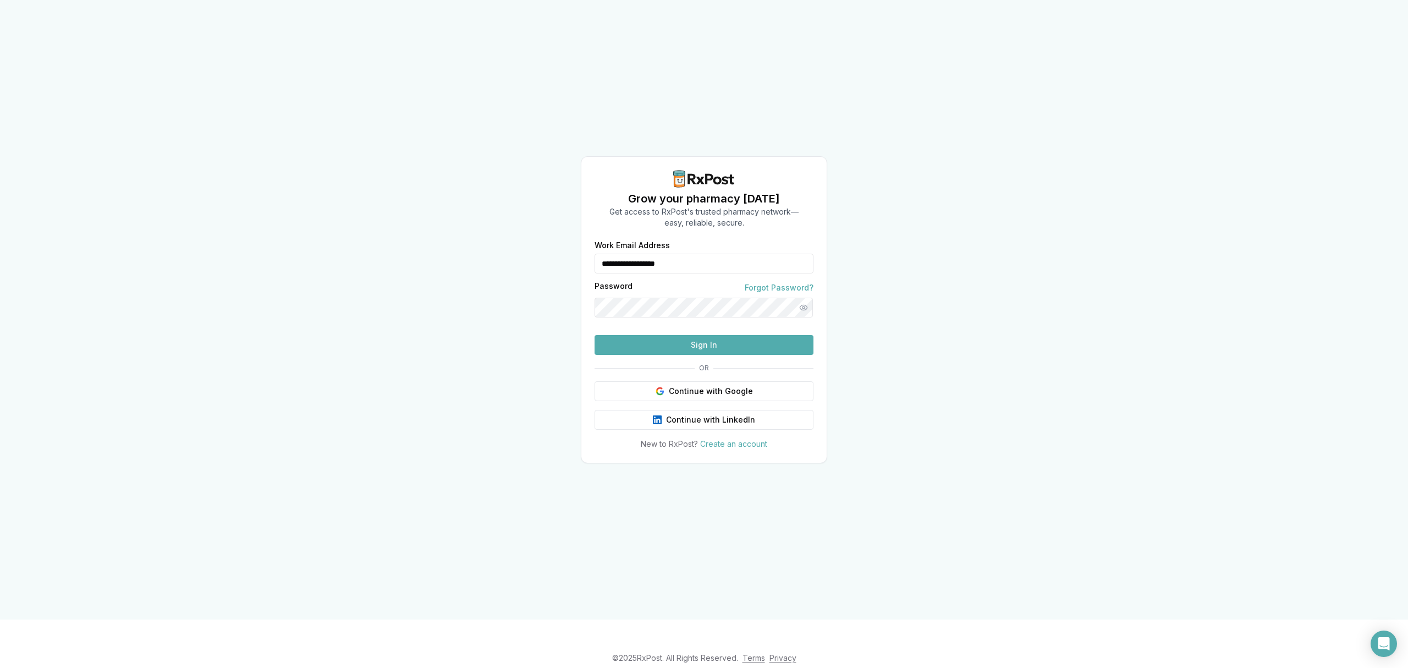
click at [668, 355] on button "Sign In" at bounding box center [704, 345] width 219 height 20
drag, startPoint x: 712, startPoint y: 252, endPoint x: 555, endPoint y: 266, distance: 157.4
click at [555, 265] on div "**********" at bounding box center [704, 309] width 1408 height 619
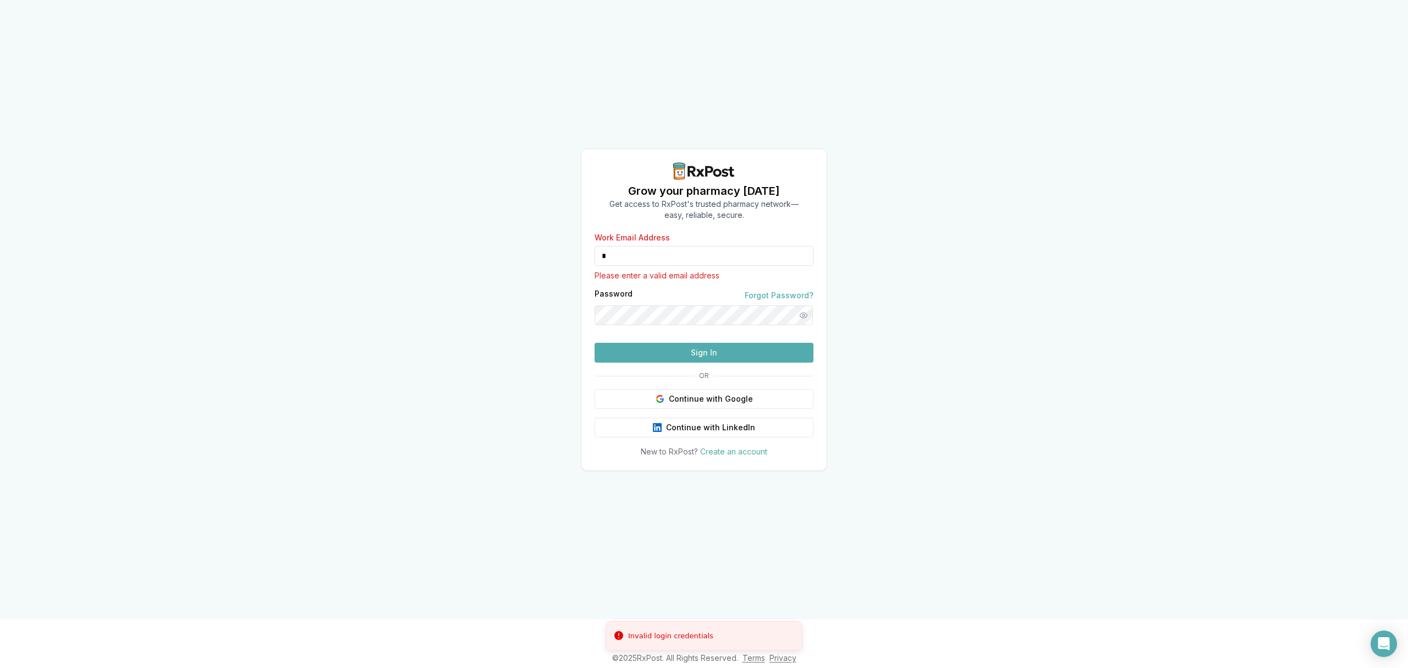
type input "**********"
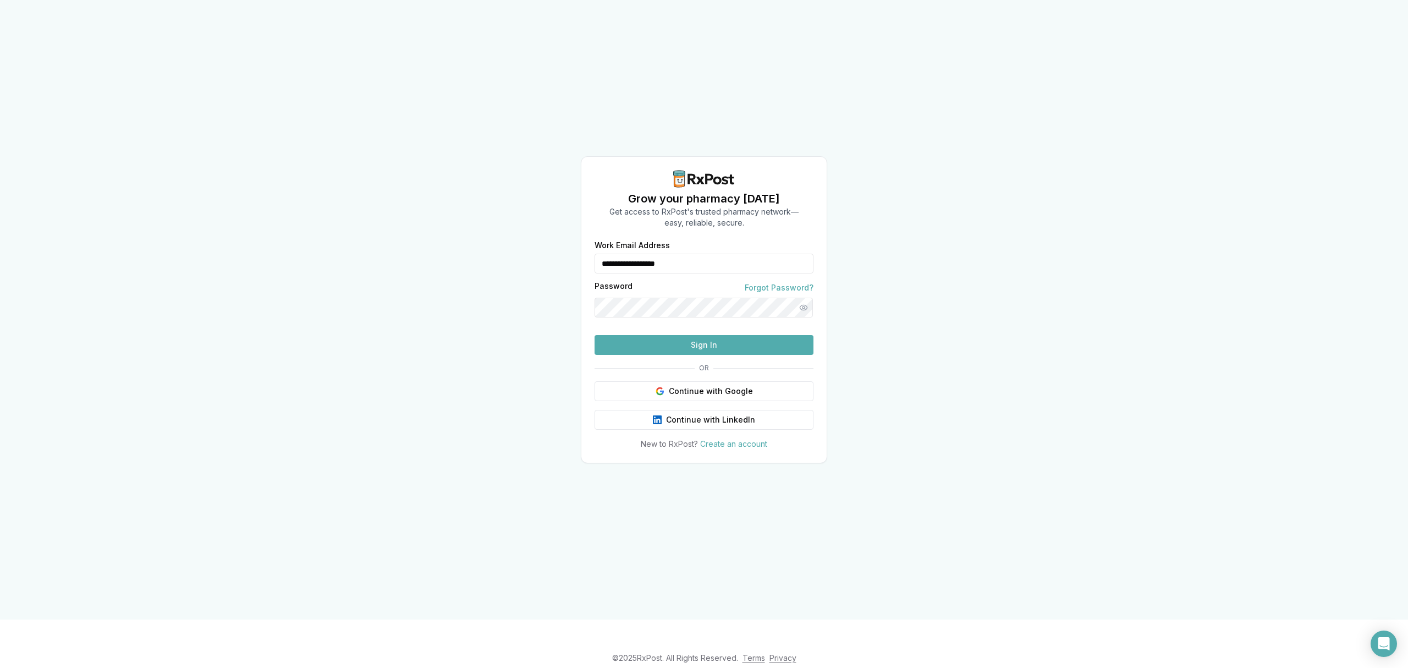
click at [656, 355] on button "Sign In" at bounding box center [704, 345] width 219 height 20
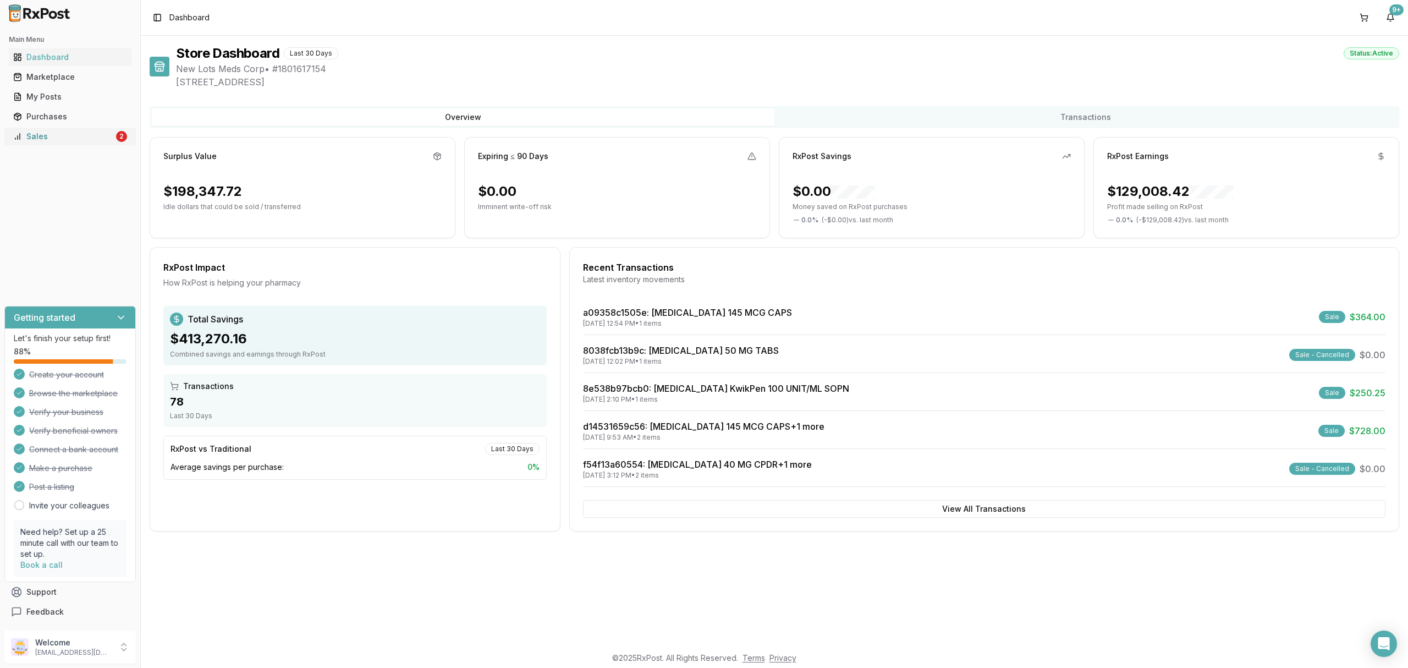
click at [90, 144] on link "Sales 2" at bounding box center [70, 136] width 123 height 20
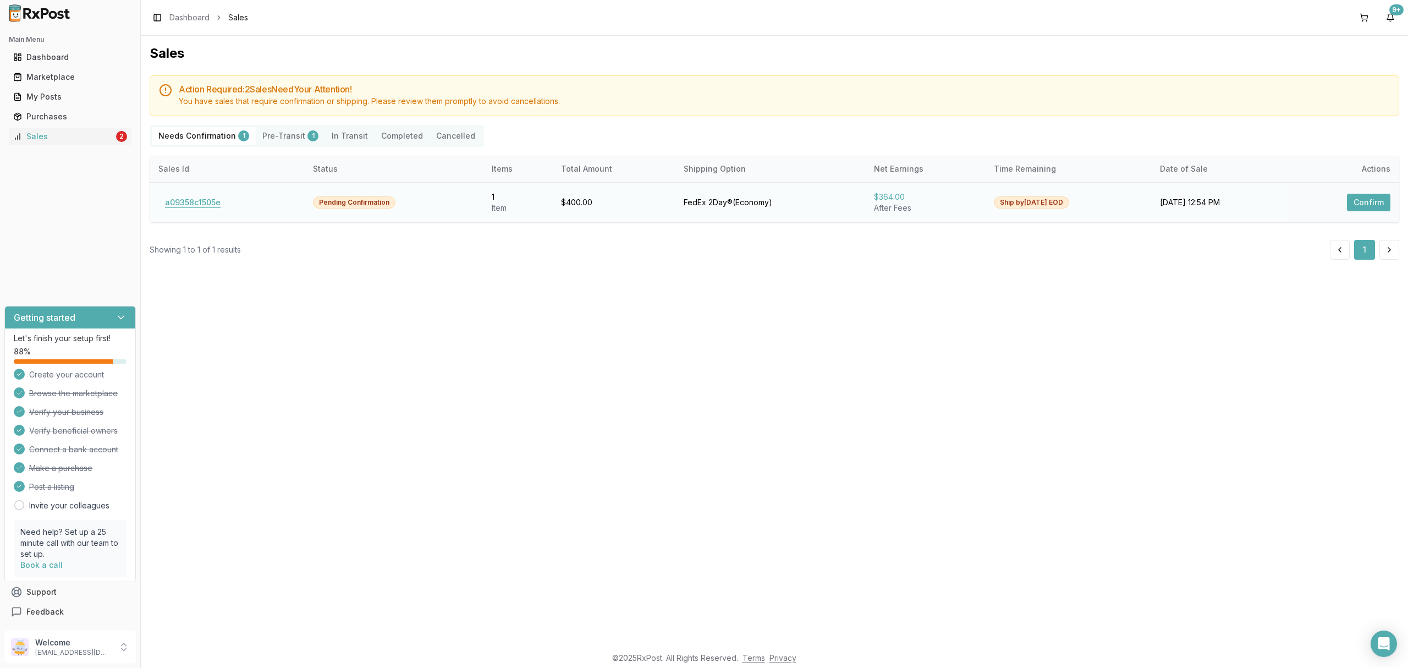
click at [180, 201] on button "a09358c1505e" at bounding box center [192, 203] width 69 height 18
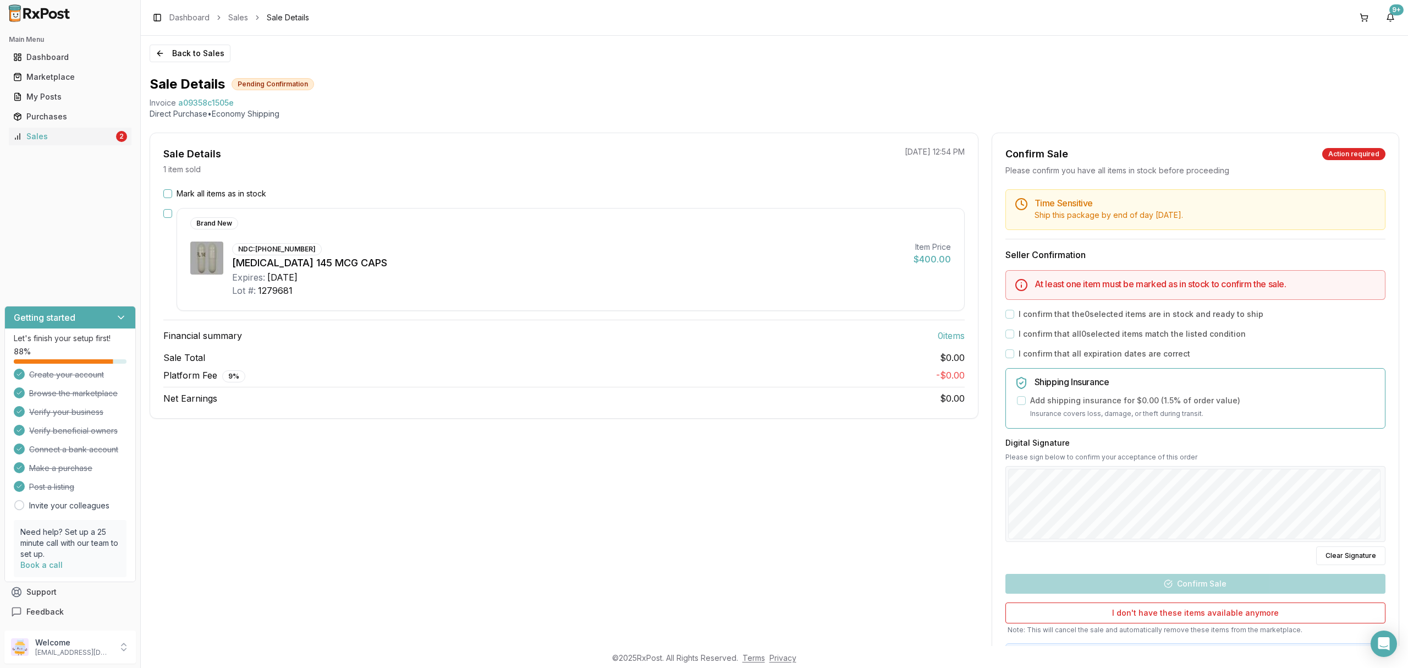
click at [218, 192] on label "Mark all items as in stock" at bounding box center [222, 193] width 90 height 11
click at [172, 192] on button "Mark all items as in stock" at bounding box center [167, 193] width 9 height 9
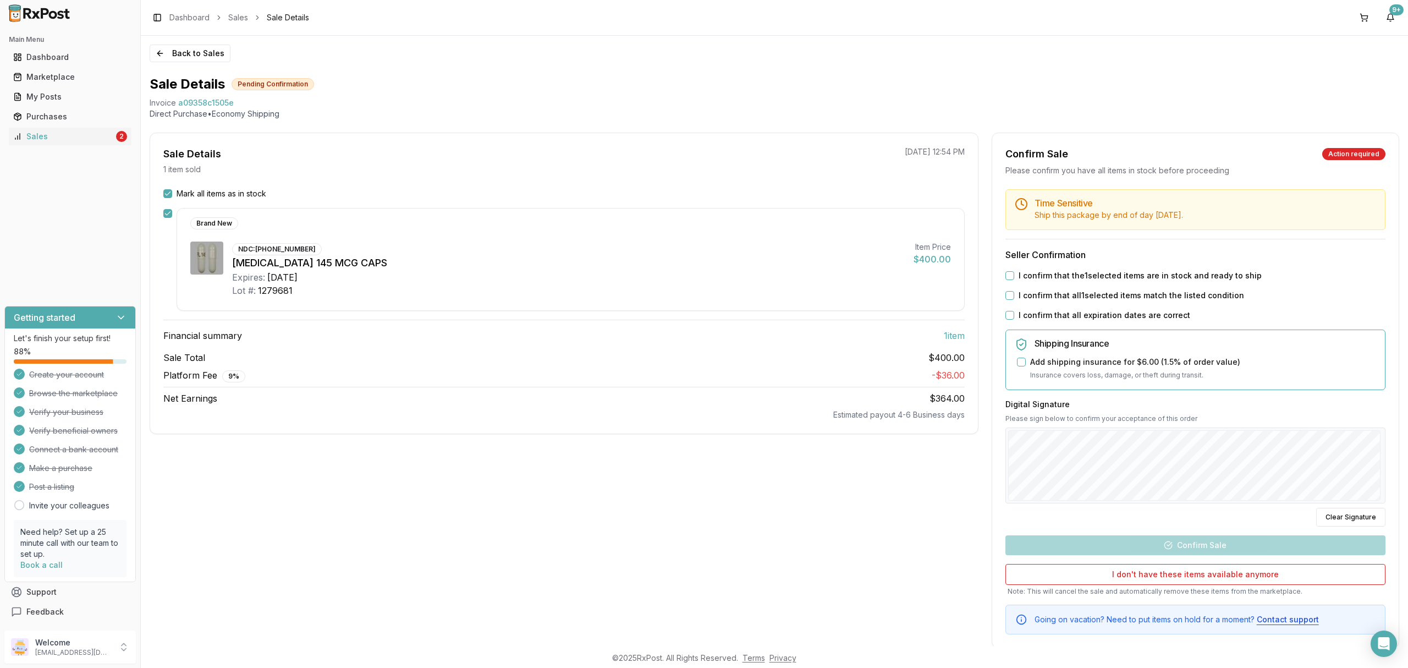
click at [1081, 275] on label "I confirm that the 1 selected items are in stock and ready to ship" at bounding box center [1140, 275] width 243 height 11
click at [1014, 275] on button "I confirm that the 1 selected items are in stock and ready to ship" at bounding box center [1009, 275] width 9 height 9
click at [1072, 293] on label "I confirm that all 1 selected items match the listed condition" at bounding box center [1131, 295] width 225 height 11
click at [1014, 293] on button "I confirm that all 1 selected items match the listed condition" at bounding box center [1009, 295] width 9 height 9
click at [1063, 315] on label "I confirm that all expiration dates are correct" at bounding box center [1105, 315] width 172 height 11
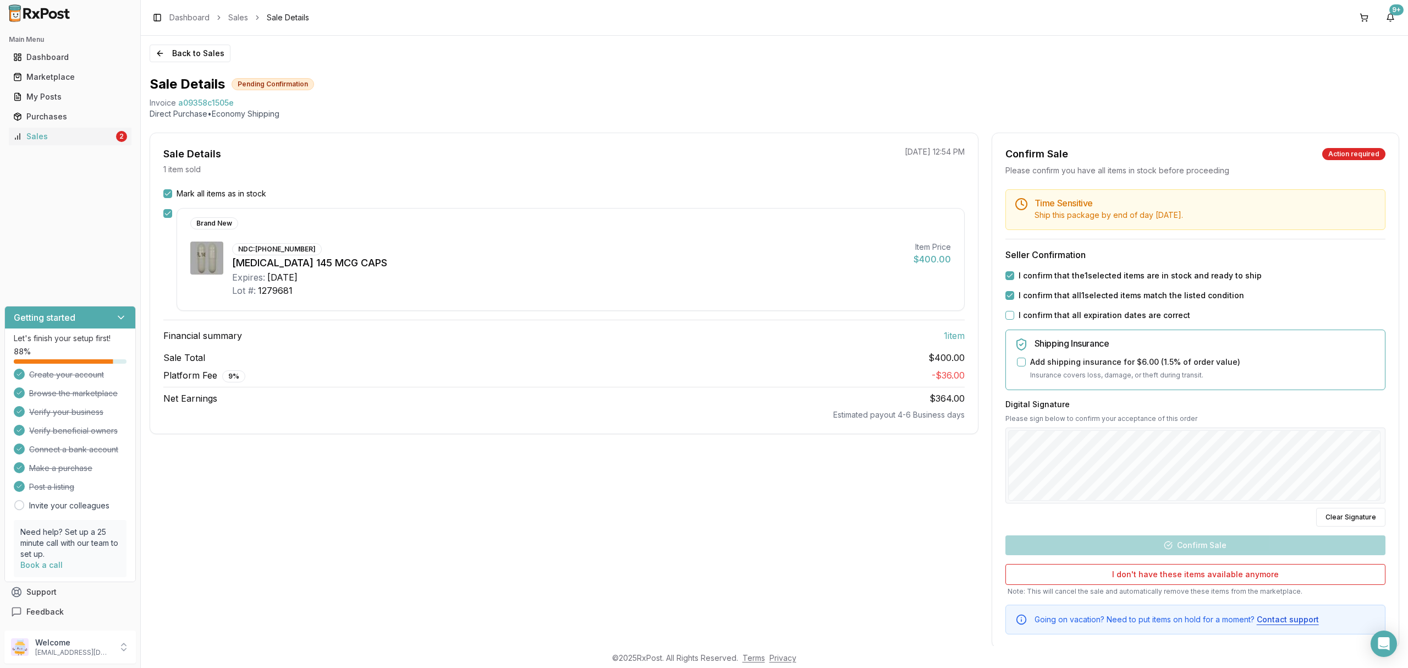
click at [1014, 315] on button "I confirm that all expiration dates are correct" at bounding box center [1009, 315] width 9 height 9
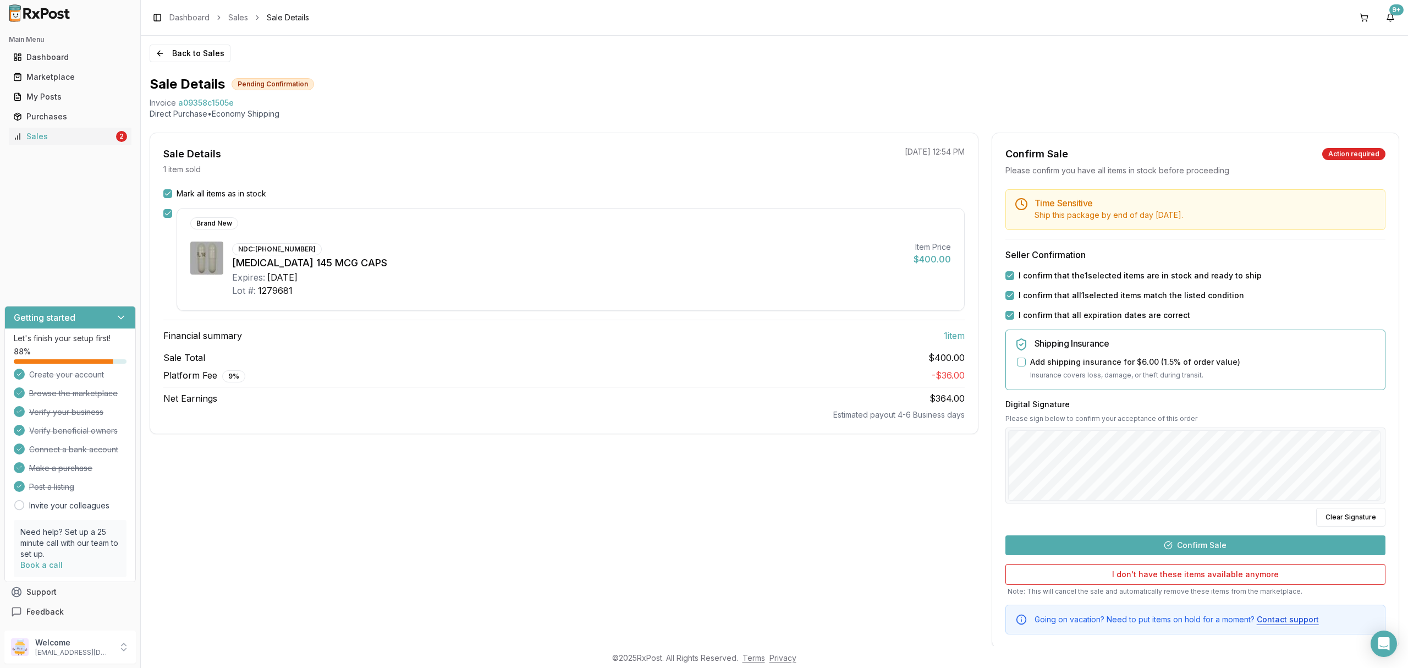
click at [1144, 526] on div "Clear Signature" at bounding box center [1195, 517] width 380 height 19
click at [1149, 540] on button "Confirm Sale" at bounding box center [1195, 545] width 380 height 20
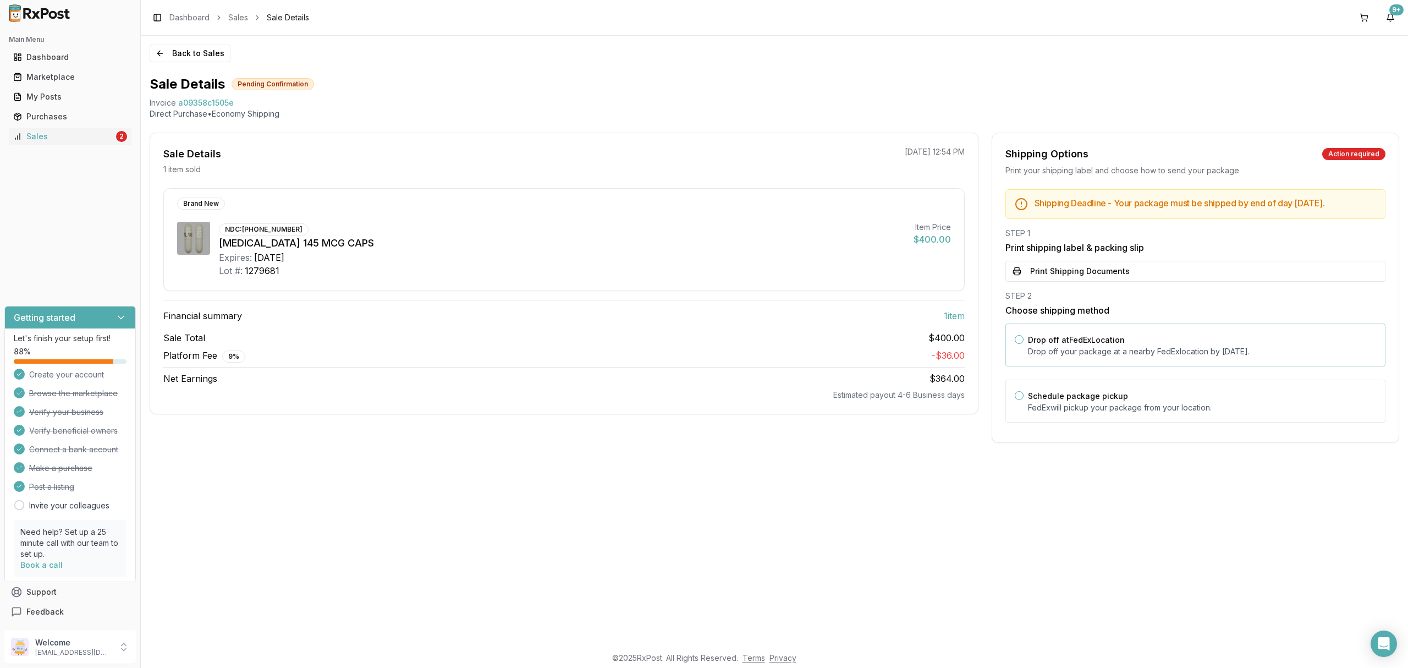
click at [1199, 366] on div "Drop off at FedEx Location Drop off your package at a nearby FedEx location by …" at bounding box center [1195, 344] width 380 height 43
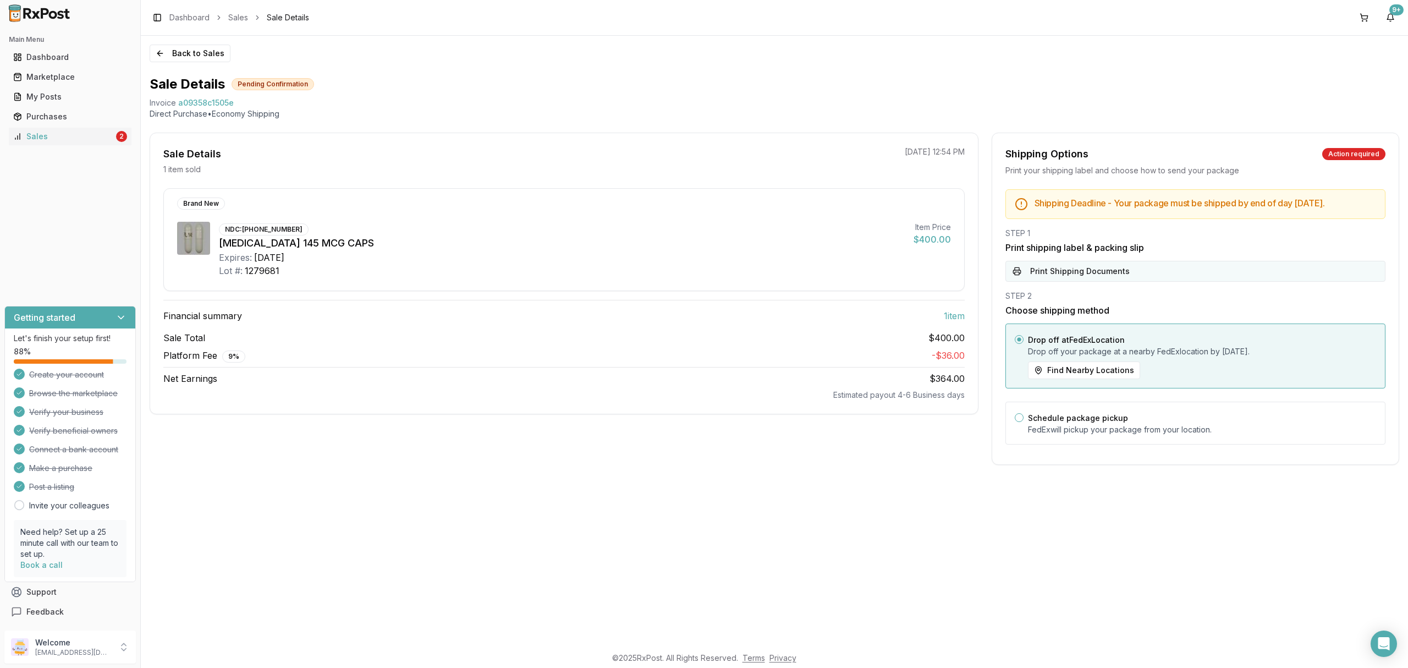
click at [1144, 276] on button "Print Shipping Documents" at bounding box center [1195, 271] width 380 height 21
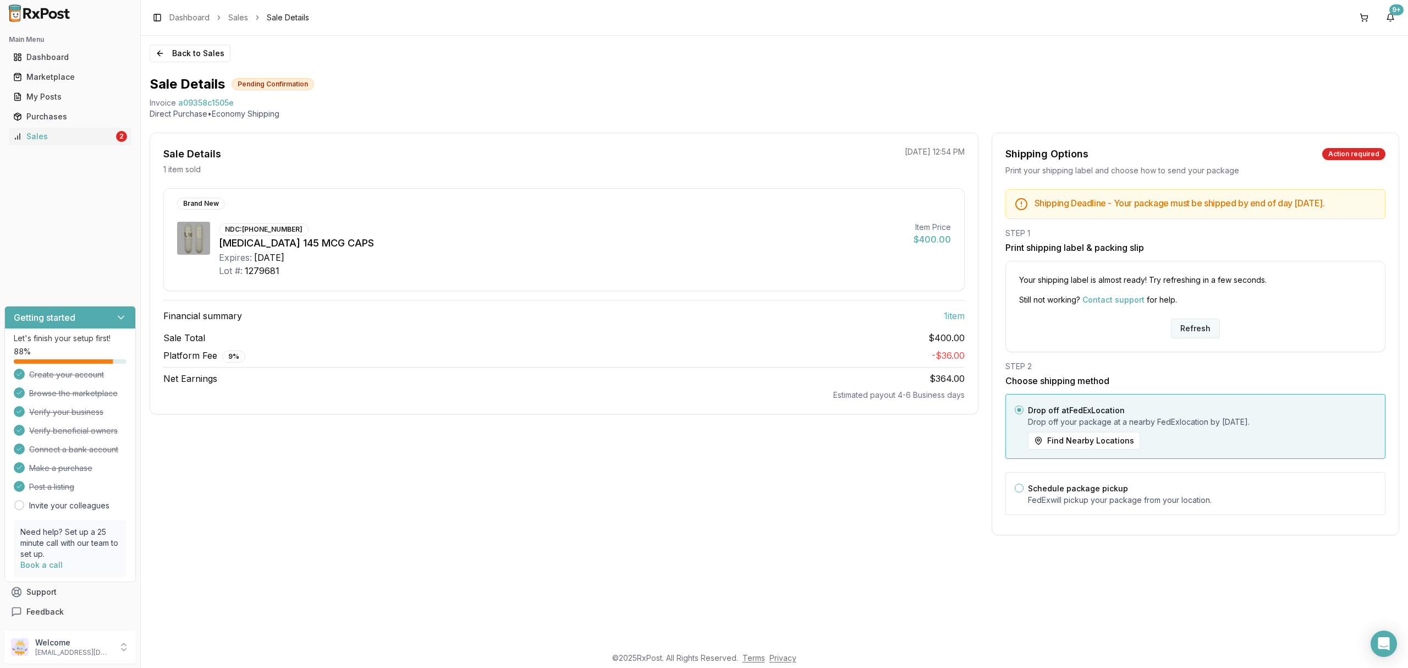
click at [1184, 331] on button "Refresh" at bounding box center [1195, 328] width 49 height 20
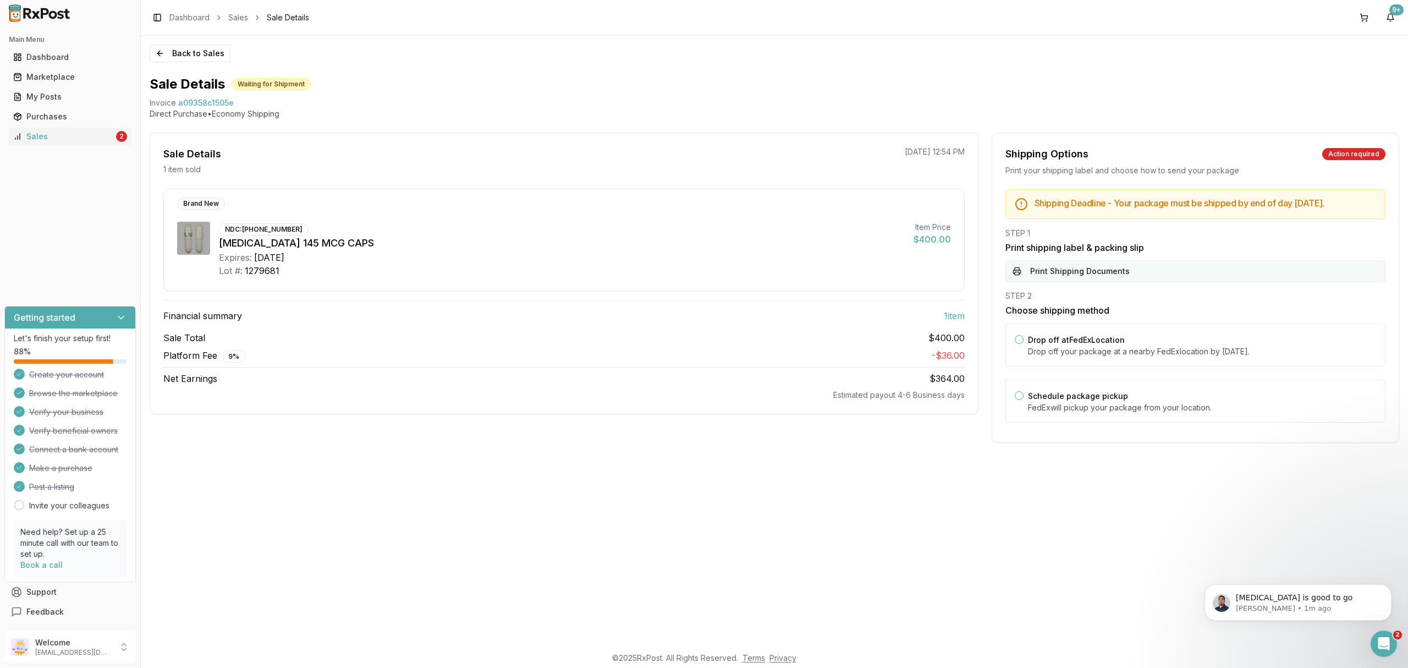
click at [1171, 282] on button "Print Shipping Documents" at bounding box center [1195, 271] width 380 height 21
click at [1166, 357] on p "Drop off your package at a nearby FedEx location by October 15, 2025 ." at bounding box center [1202, 351] width 348 height 11
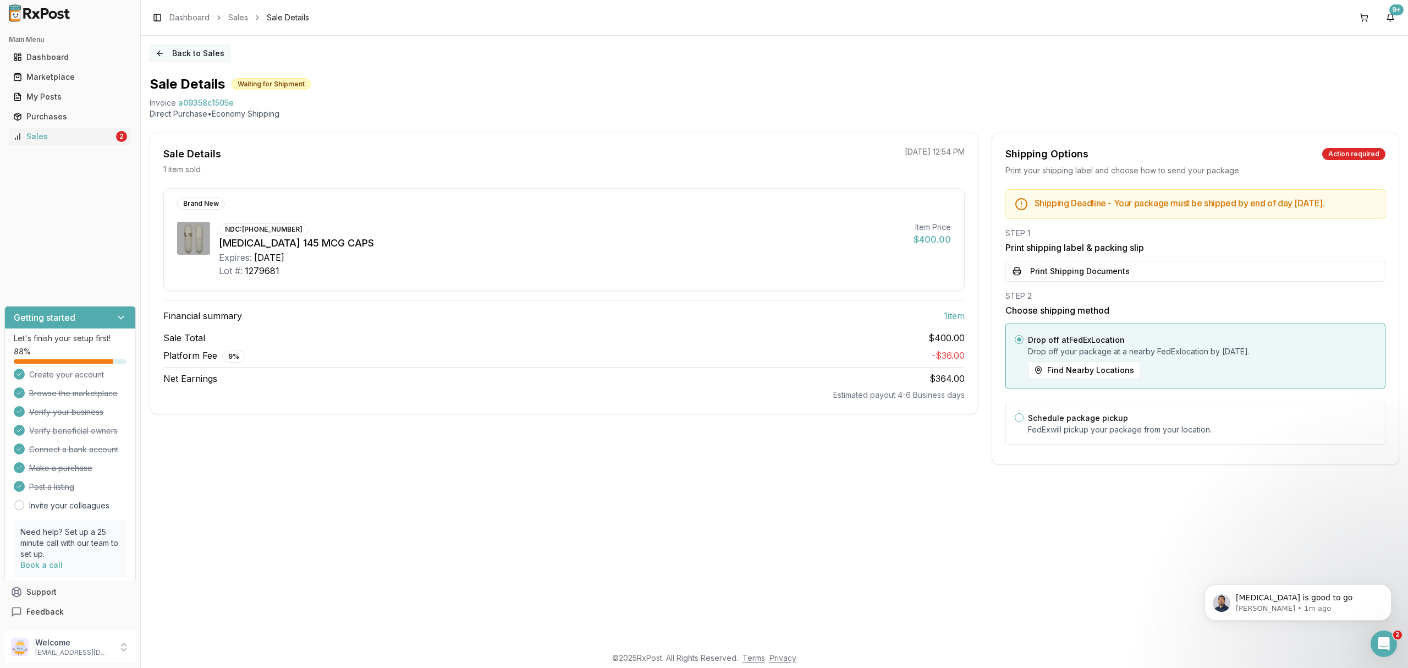
click at [205, 57] on button "Back to Sales" at bounding box center [190, 54] width 81 height 18
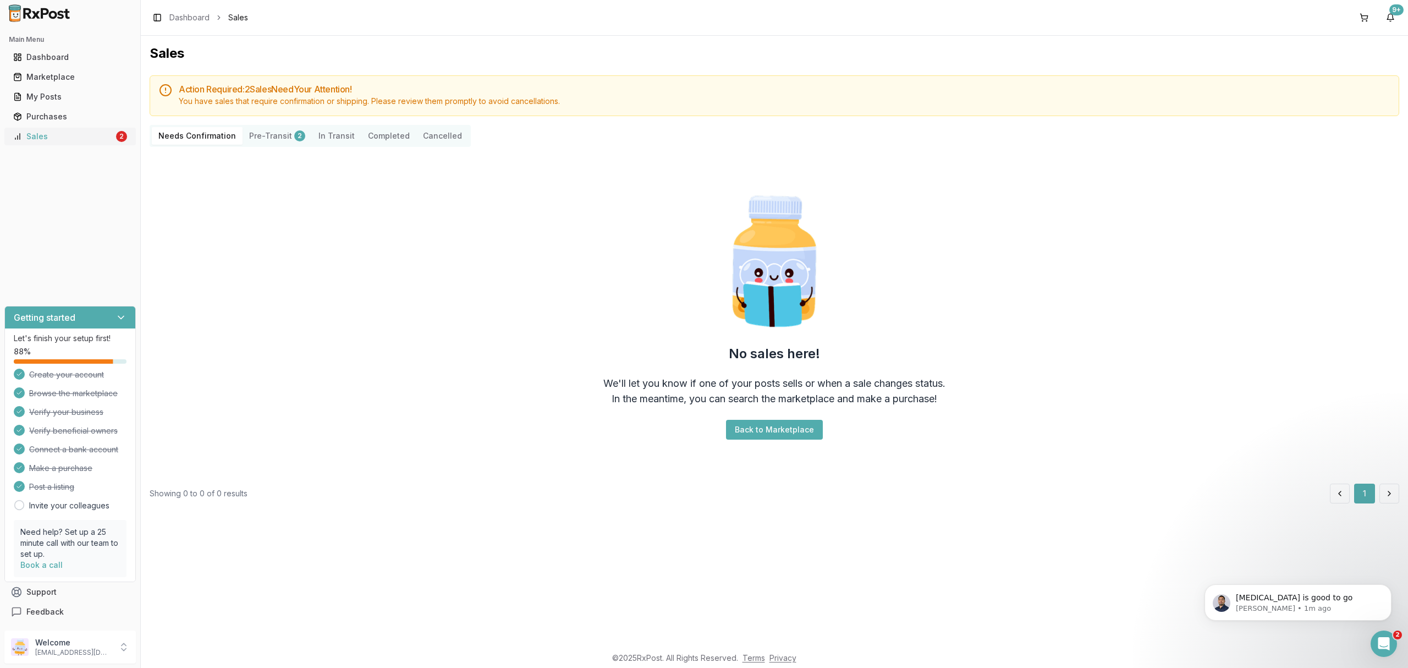
click at [104, 144] on link "Sales 2" at bounding box center [70, 136] width 123 height 20
click at [70, 652] on p "[EMAIL_ADDRESS][DOMAIN_NAME]" at bounding box center [73, 652] width 76 height 9
click at [195, 647] on span "Sign Out" at bounding box center [199, 649] width 104 height 11
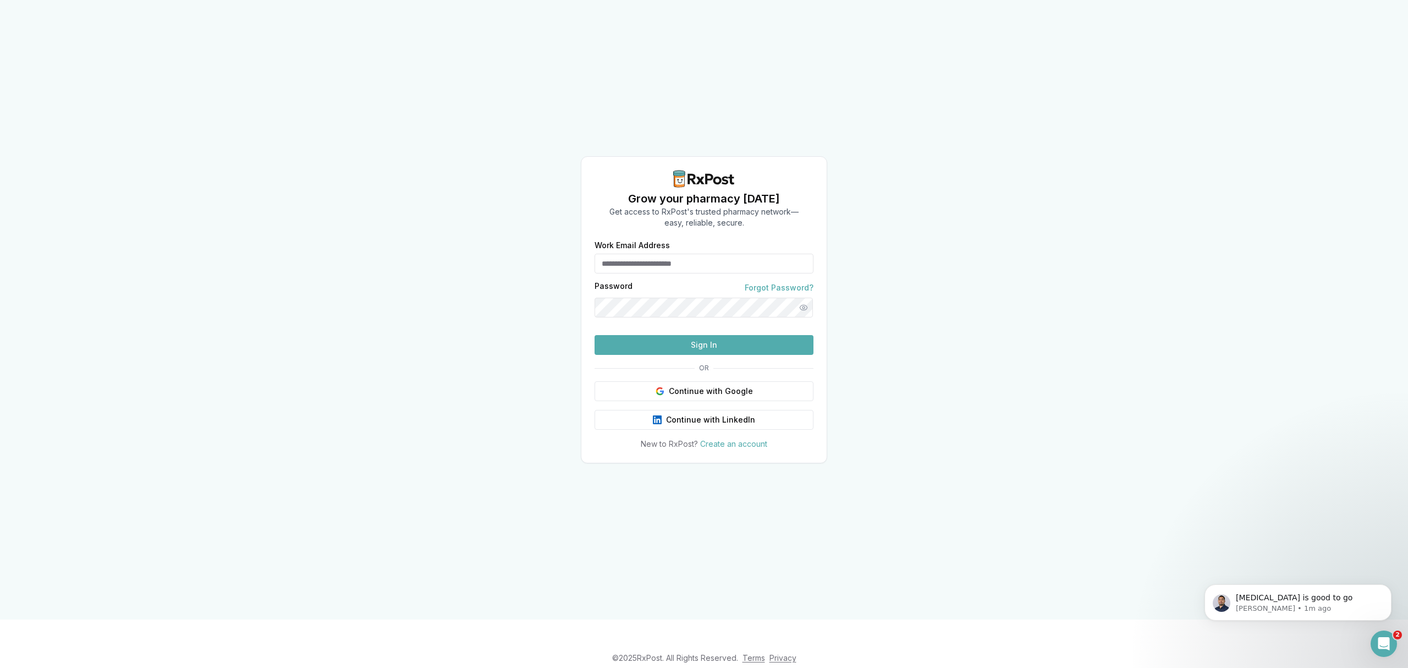
type input "**********"
click at [678, 355] on button "Sign In" at bounding box center [704, 345] width 219 height 20
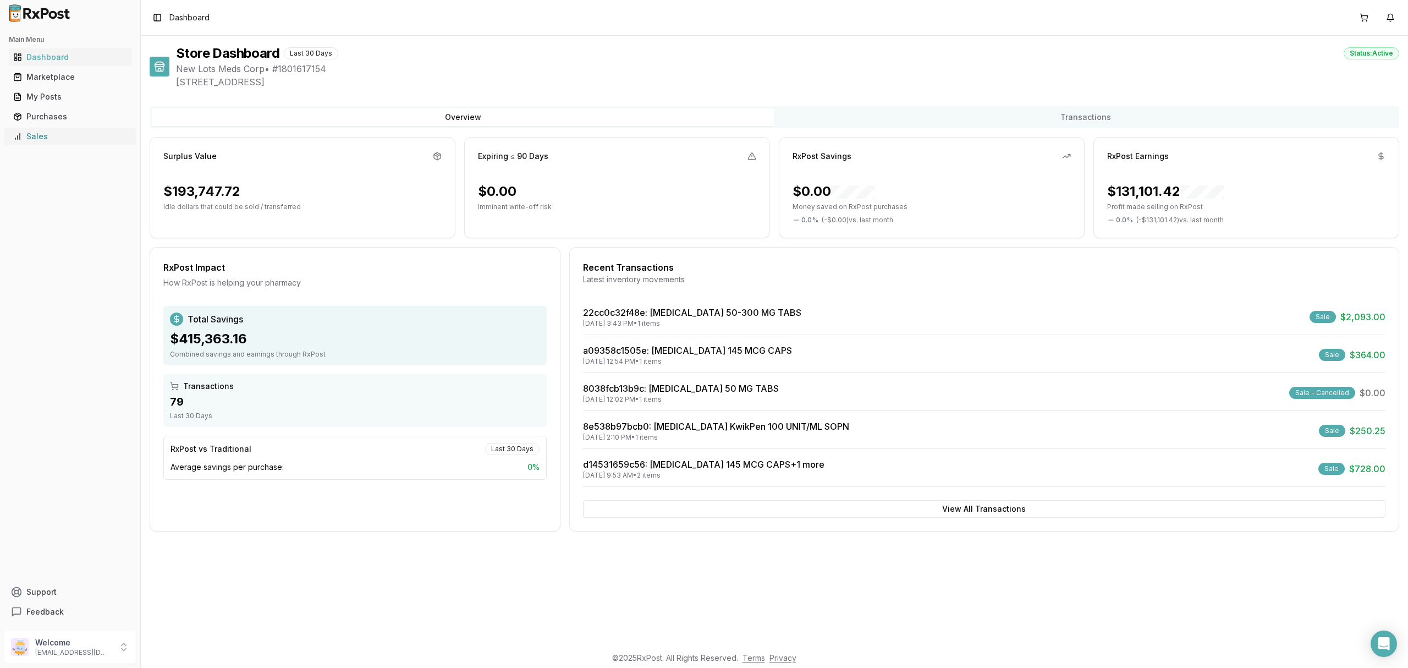
click at [64, 141] on div "Sales" at bounding box center [70, 136] width 114 height 11
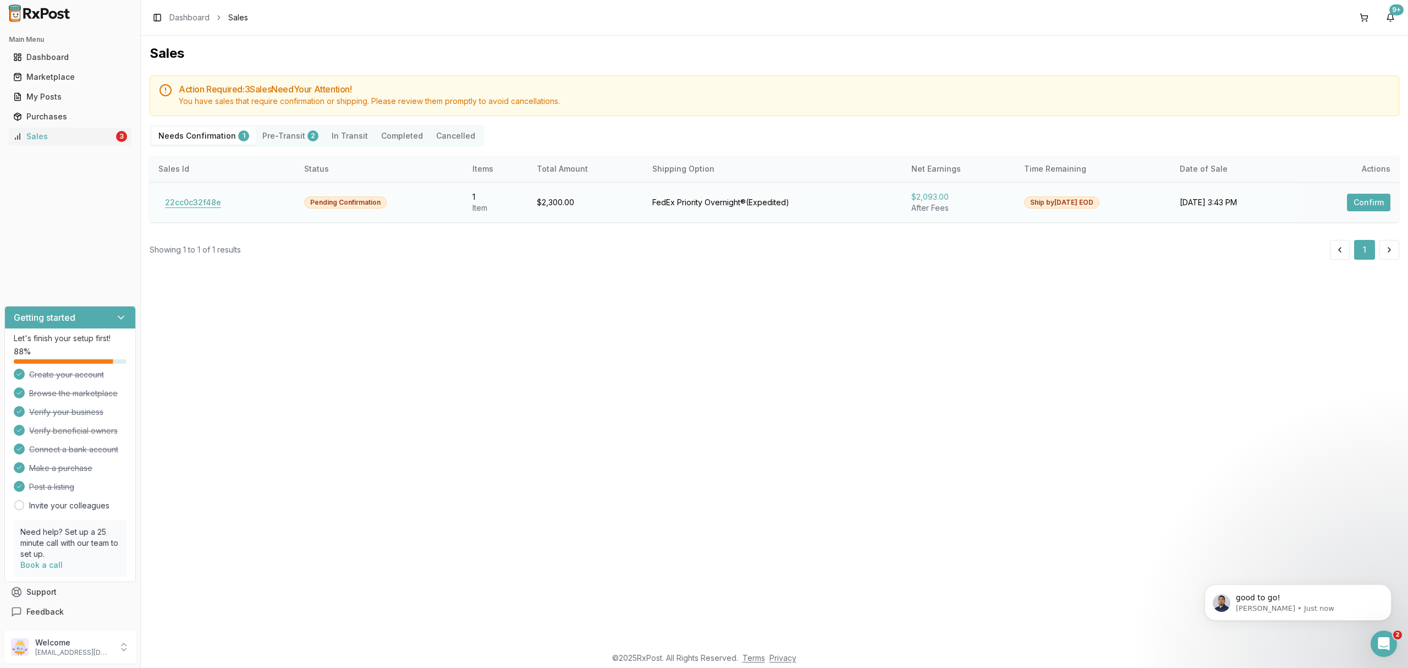
click at [202, 194] on button "22cc0c32f48e" at bounding box center [192, 203] width 69 height 18
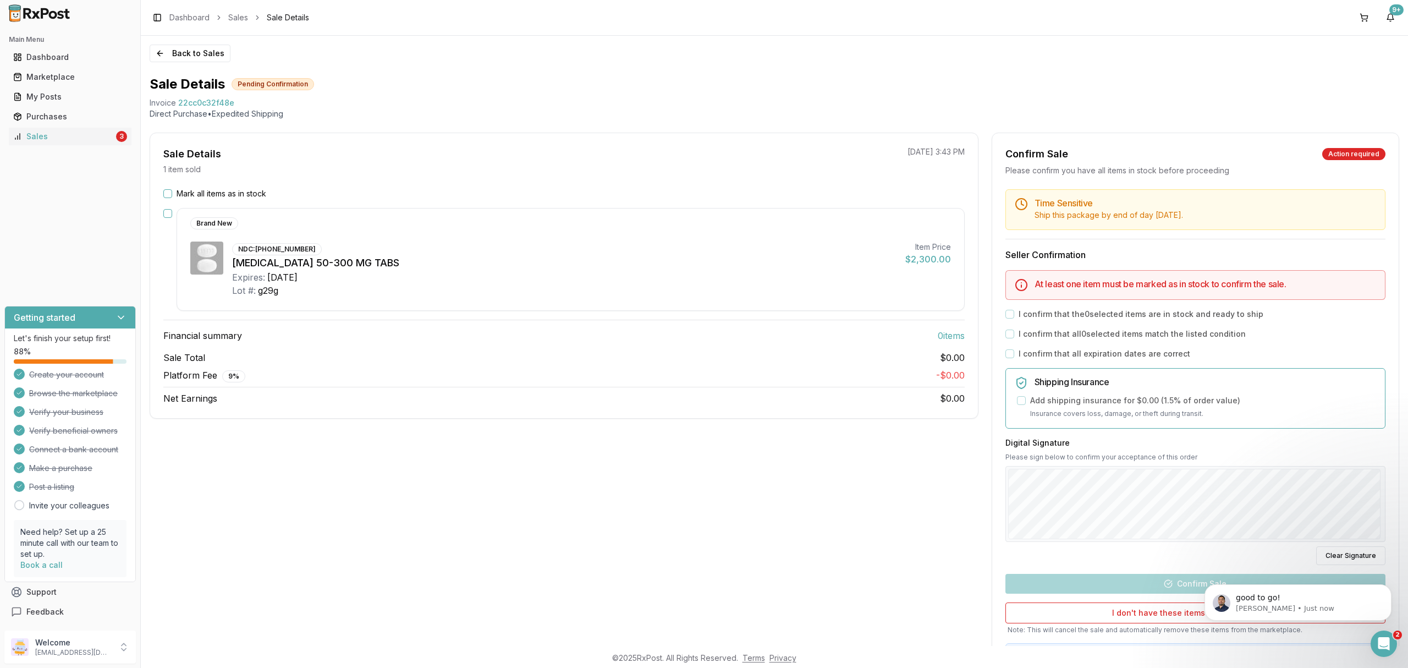
click at [463, 383] on div "Sale Total $0.00 Platform Fee 9 % - $0.00 Net Earnings $0.00" at bounding box center [563, 378] width 801 height 54
drag, startPoint x: 145, startPoint y: 106, endPoint x: 254, endPoint y: 104, distance: 108.9
click at [254, 103] on div "Back to Sales Sale Details Pending Confirmation Invoice 22cc0c32f48e Direct Pur…" at bounding box center [774, 341] width 1267 height 610
copy div "Invoice 22cc0c32f48e"
click at [1369, 643] on div "Open Intercom Messenger" at bounding box center [1382, 642] width 36 height 36
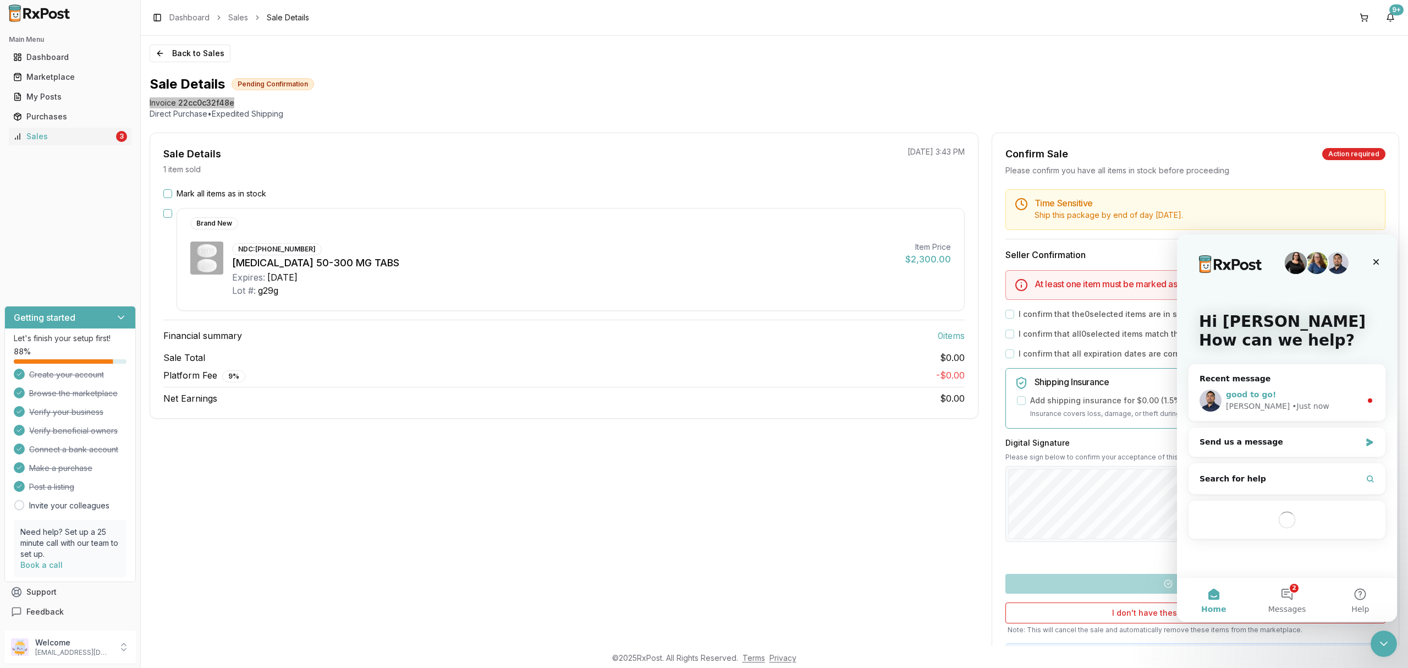
click at [1299, 387] on div "good to go! [PERSON_NAME] • Just now" at bounding box center [1286, 400] width 197 height 41
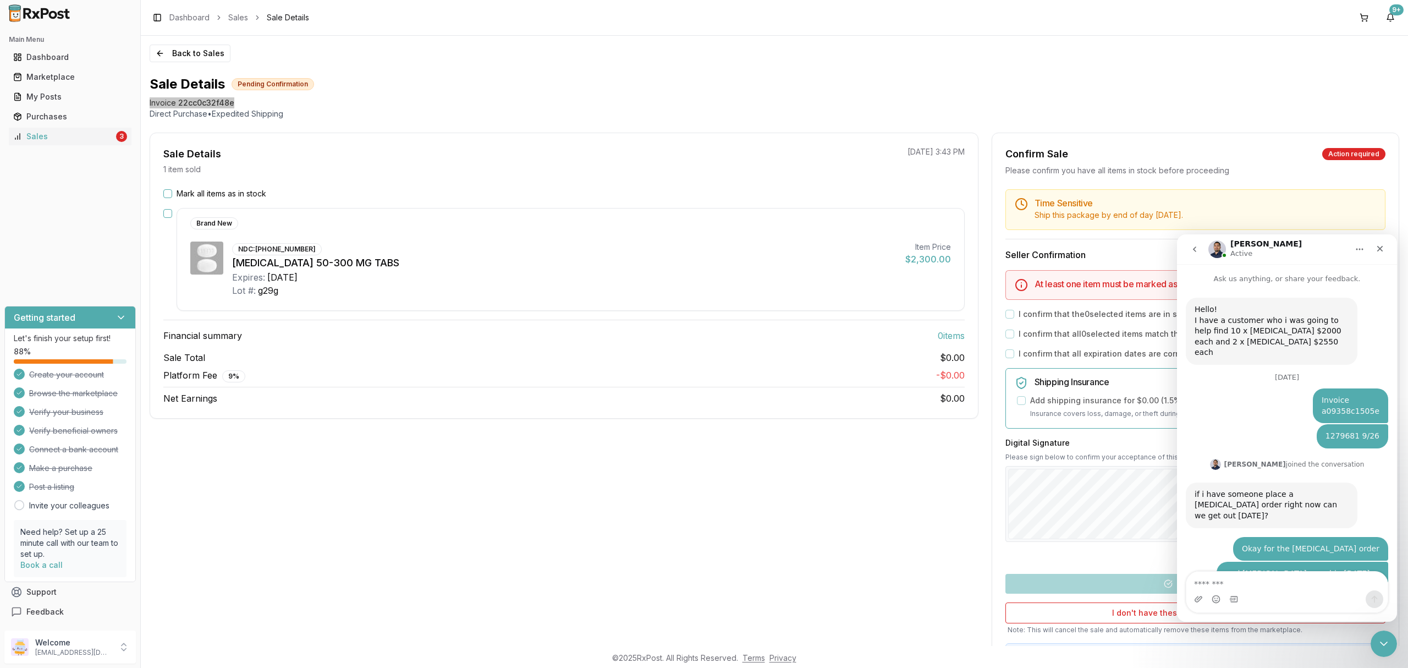
scroll to position [31, 0]
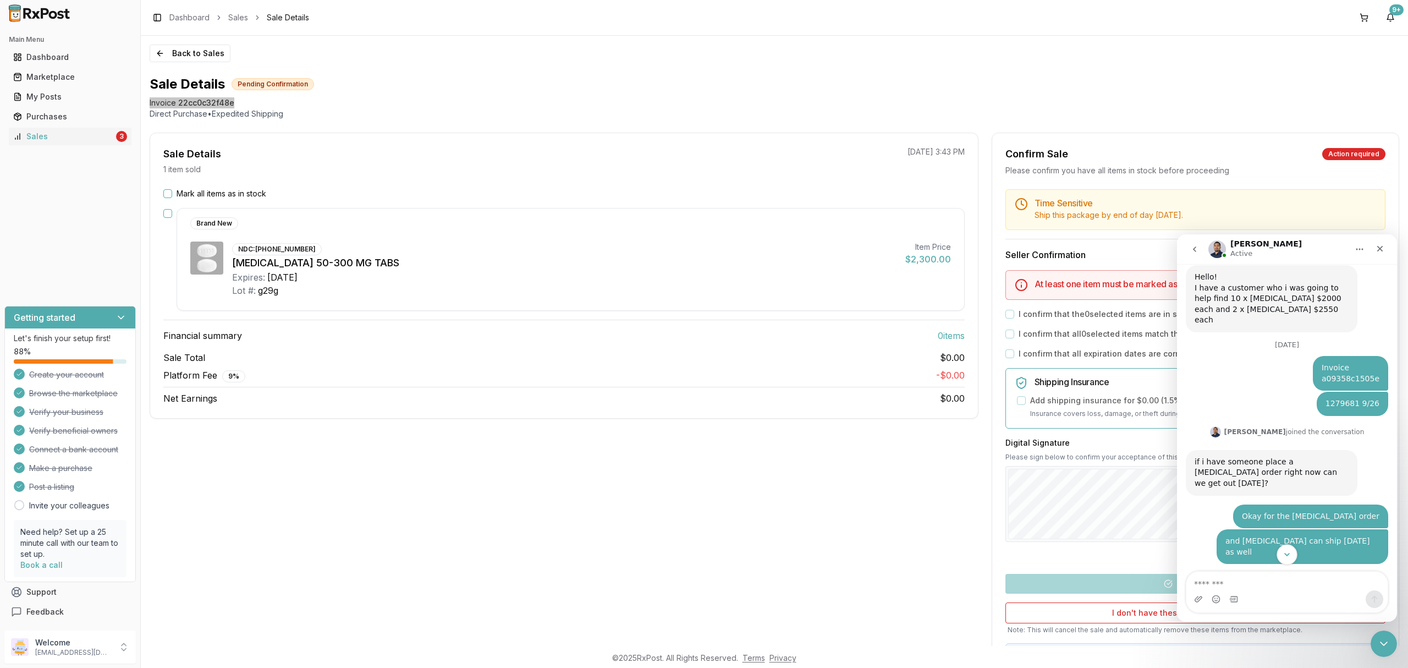
click at [1284, 553] on icon "Scroll to bottom" at bounding box center [1287, 554] width 10 height 10
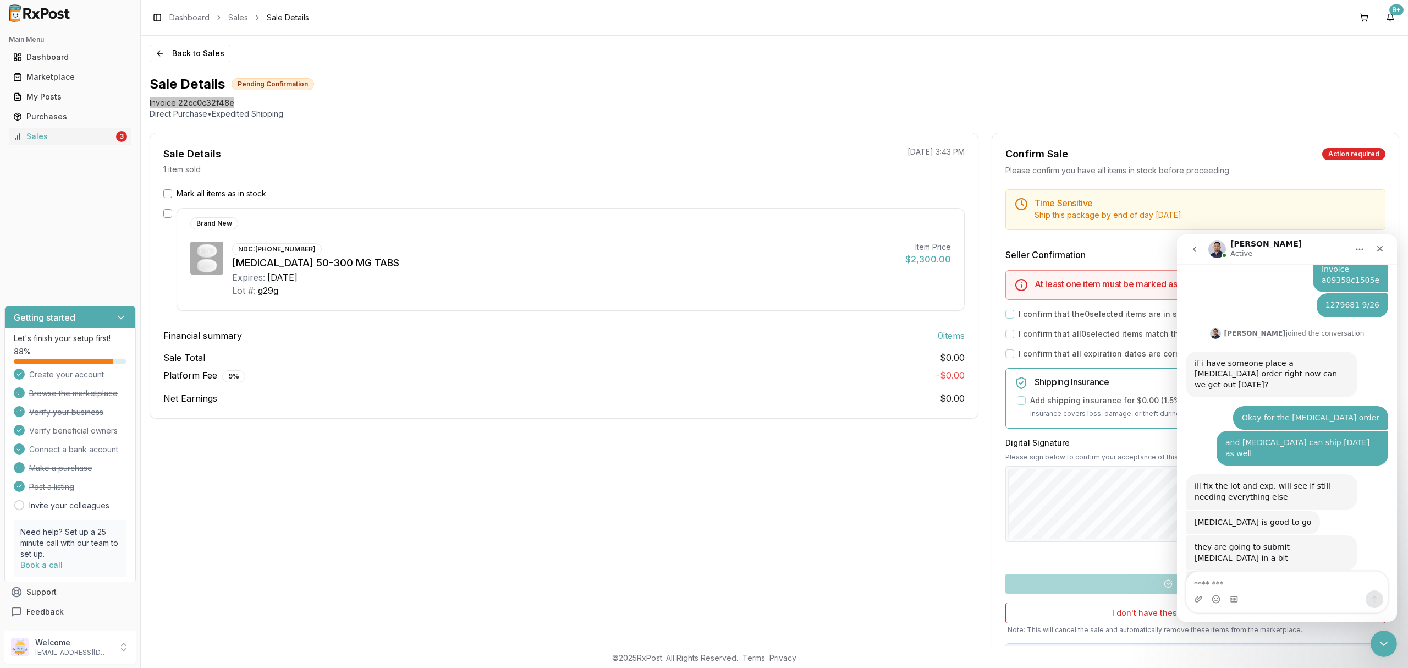
scroll to position [135, 0]
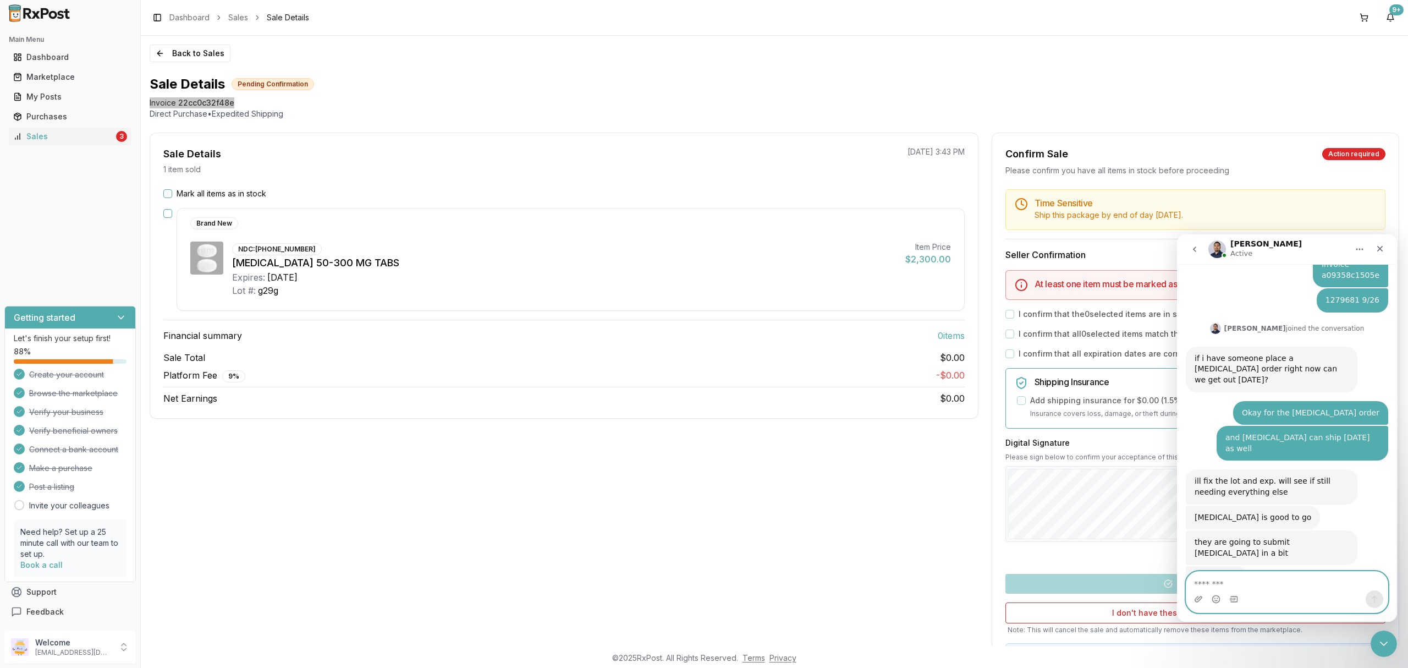
click at [1277, 585] on textarea "Message…" at bounding box center [1286, 580] width 201 height 19
paste textarea "**********"
type textarea "**********"
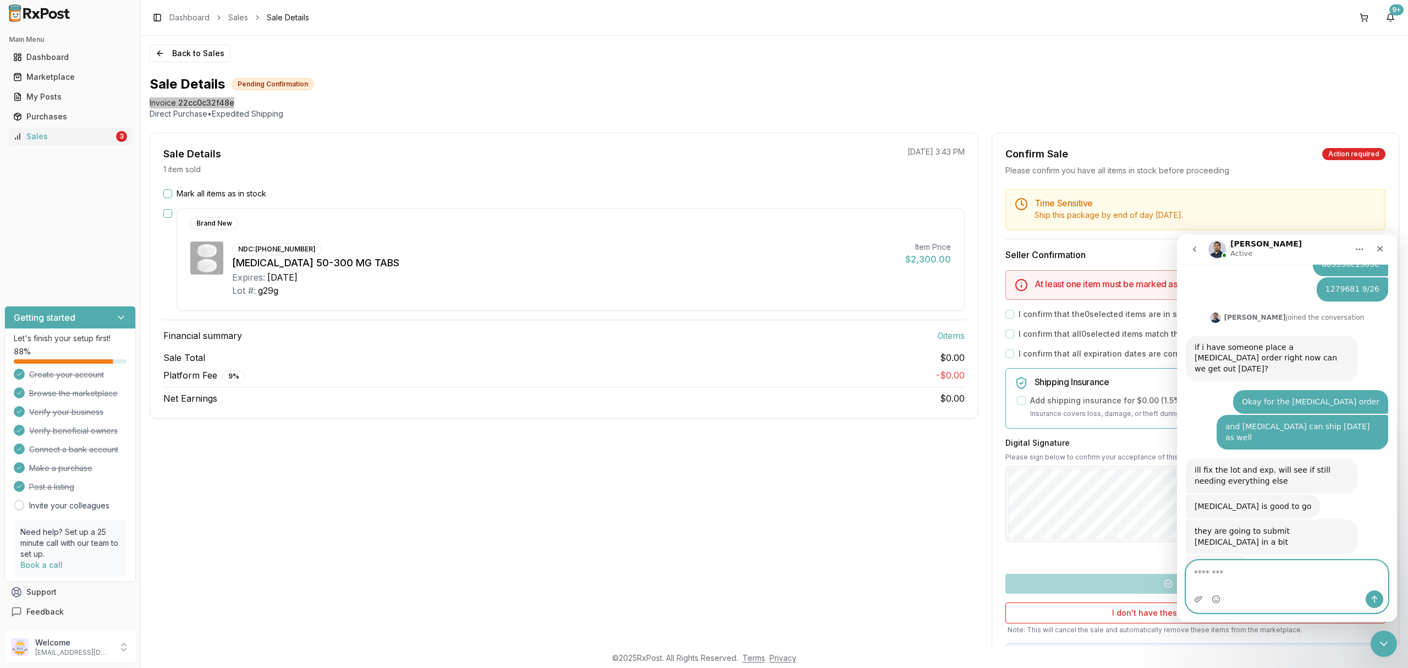
scroll to position [178, 0]
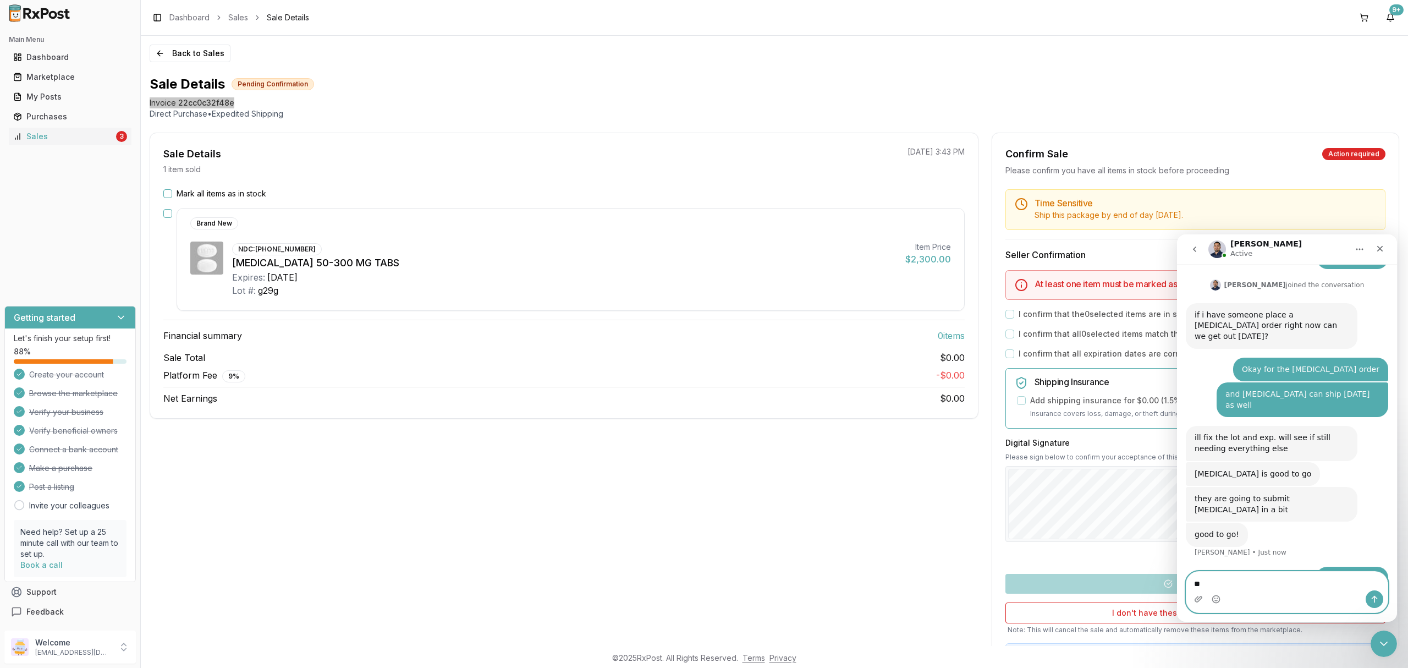
type textarea "*"
type textarea "*********"
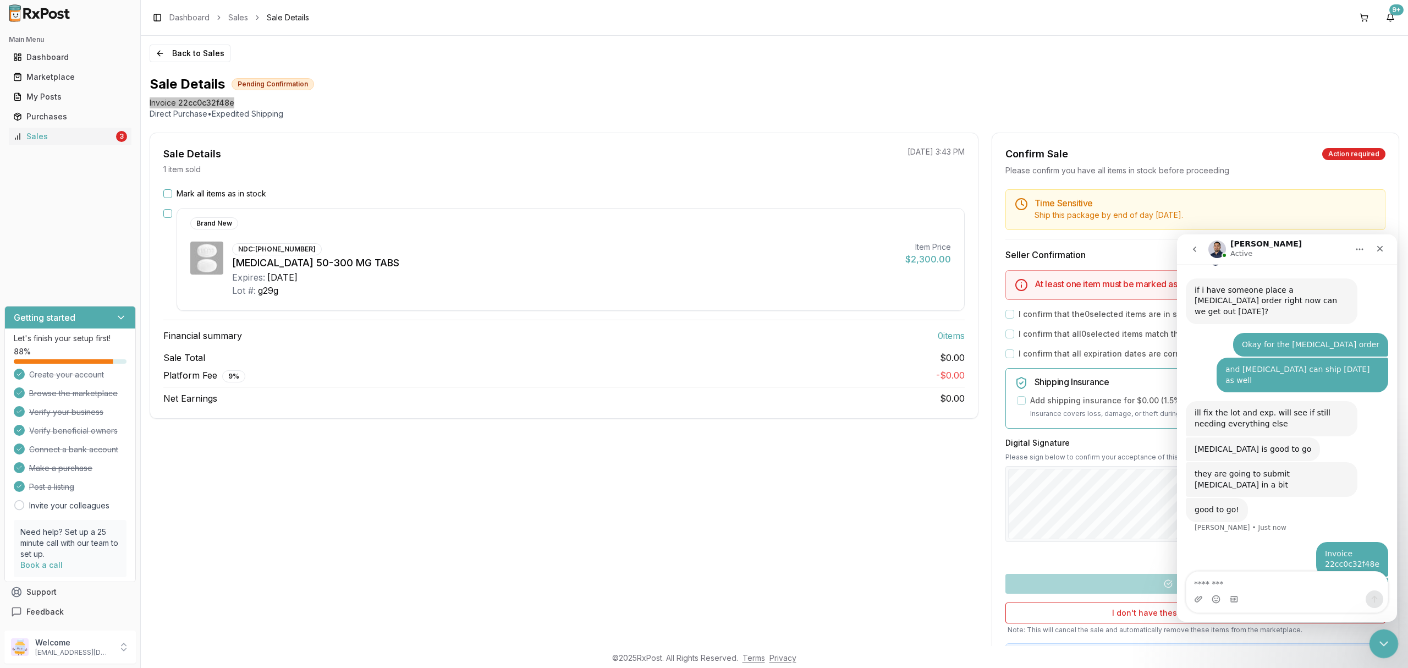
click at [1386, 640] on icon "Close Intercom Messenger" at bounding box center [1381, 641] width 13 height 13
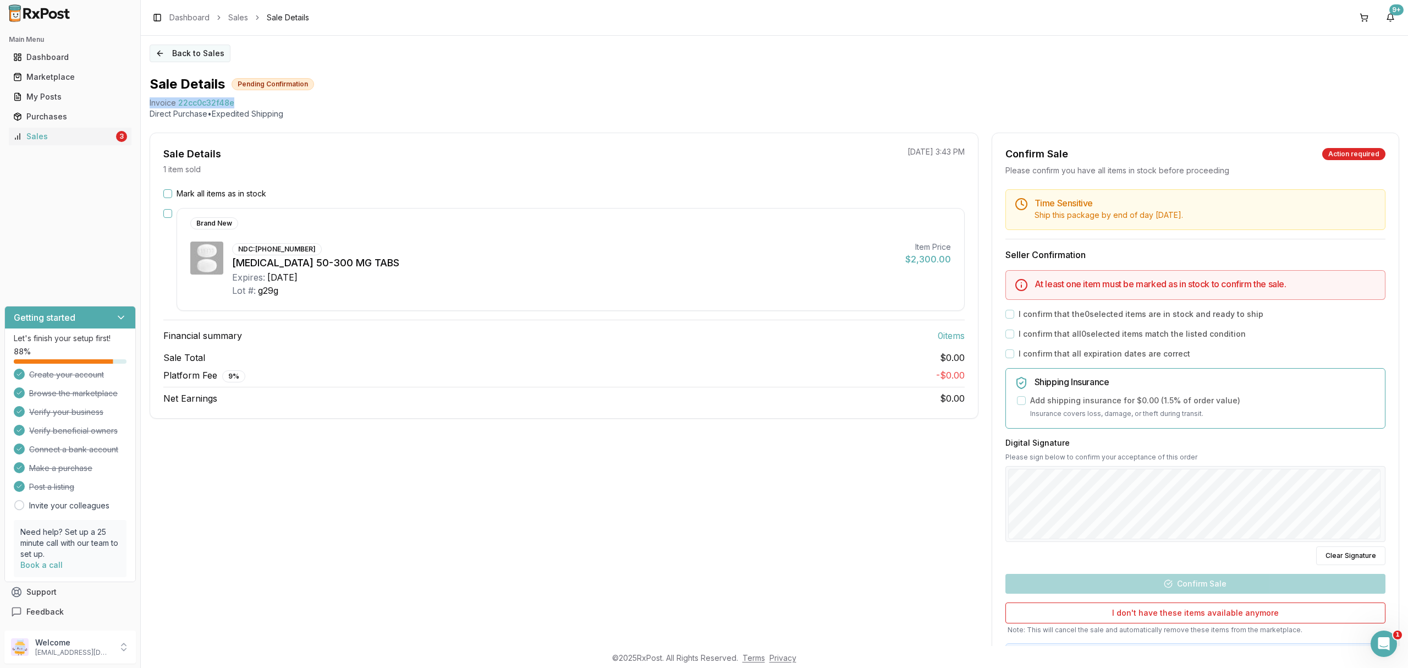
click at [196, 49] on button "Back to Sales" at bounding box center [190, 54] width 81 height 18
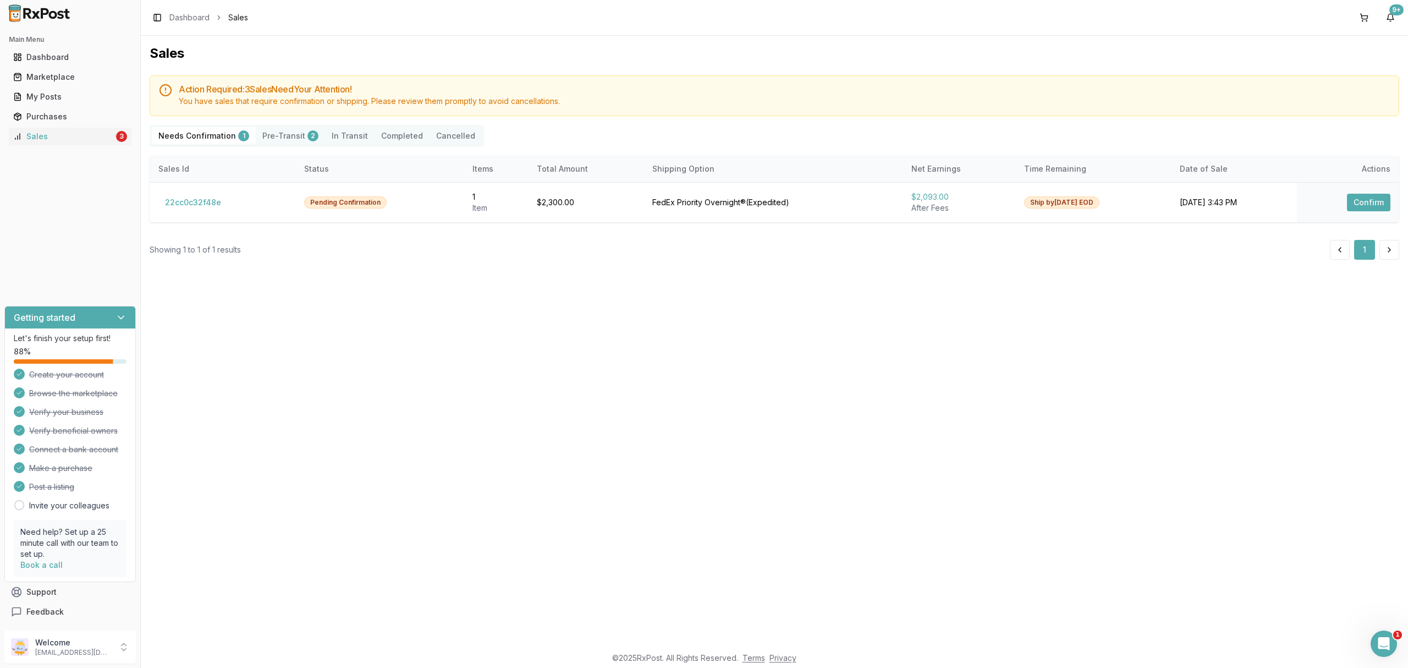
drag, startPoint x: 873, startPoint y: 560, endPoint x: 656, endPoint y: 448, distance: 245.0
click at [771, 522] on div "Sales Action Required: 3 Sale s Need Your Attention! You have sales that requir…" at bounding box center [774, 341] width 1267 height 610
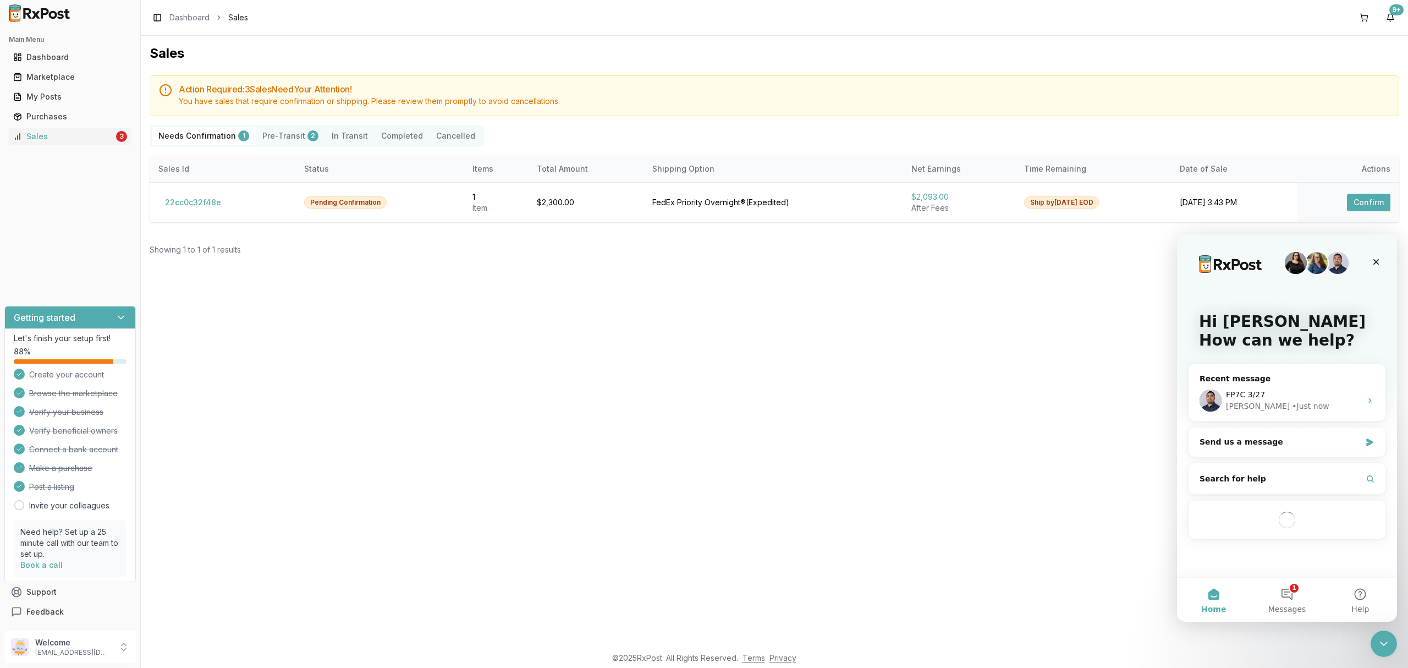
click at [1388, 648] on icon "Close Intercom Messenger" at bounding box center [1383, 643] width 13 height 13
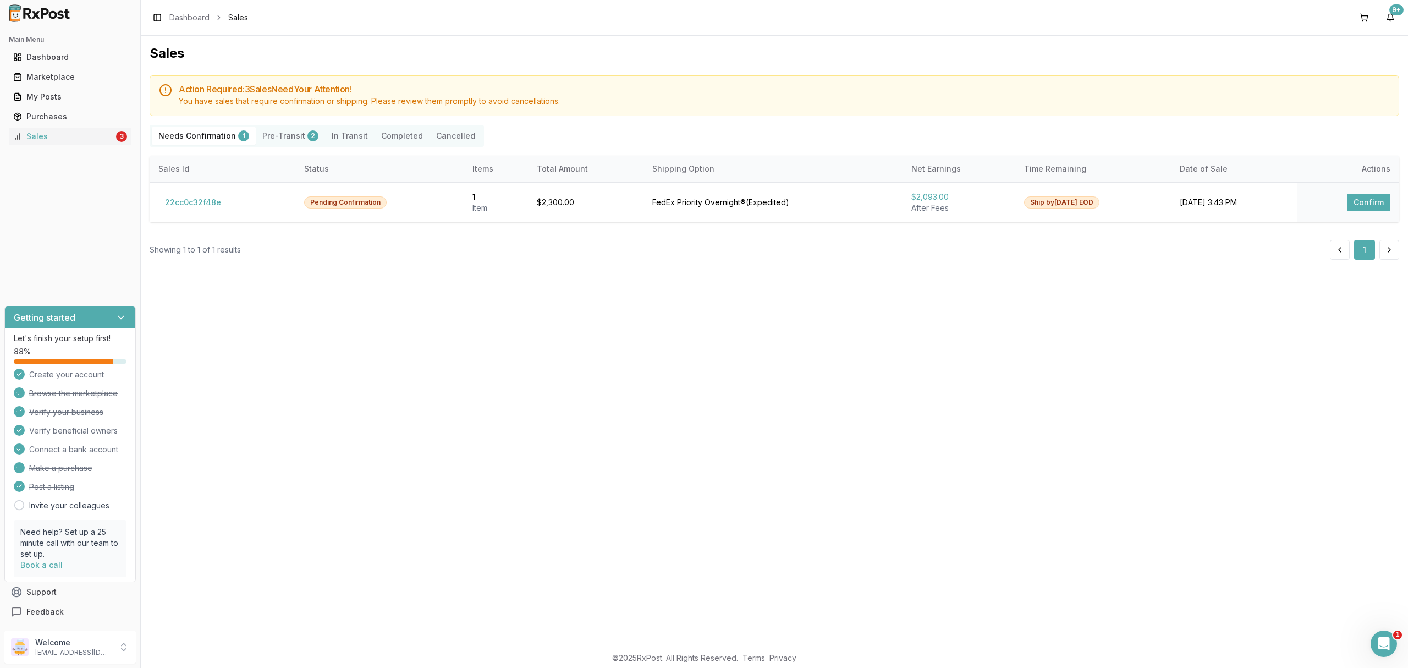
drag, startPoint x: 845, startPoint y: 504, endPoint x: 675, endPoint y: 426, distance: 186.8
click at [841, 504] on div "Sales Action Required: 3 Sale s Need Your Attention! You have sales that requir…" at bounding box center [774, 341] width 1267 height 610
click at [202, 202] on button "22cc0c32f48e" at bounding box center [192, 203] width 69 height 18
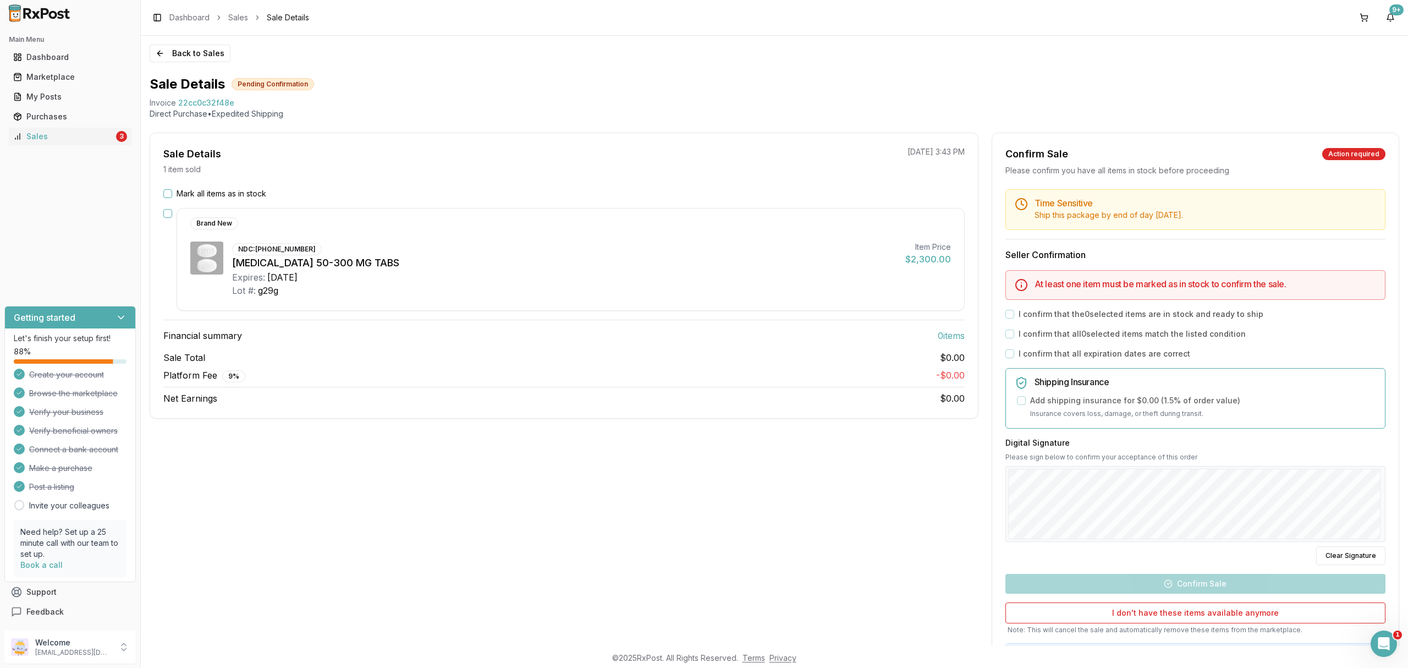
click at [538, 516] on div "Sale Details 1 item sold [DATE] 3:43 PM Mark all items as in stock Brand New ND…" at bounding box center [564, 410] width 829 height 554
click at [201, 49] on button "Back to Sales" at bounding box center [190, 54] width 81 height 18
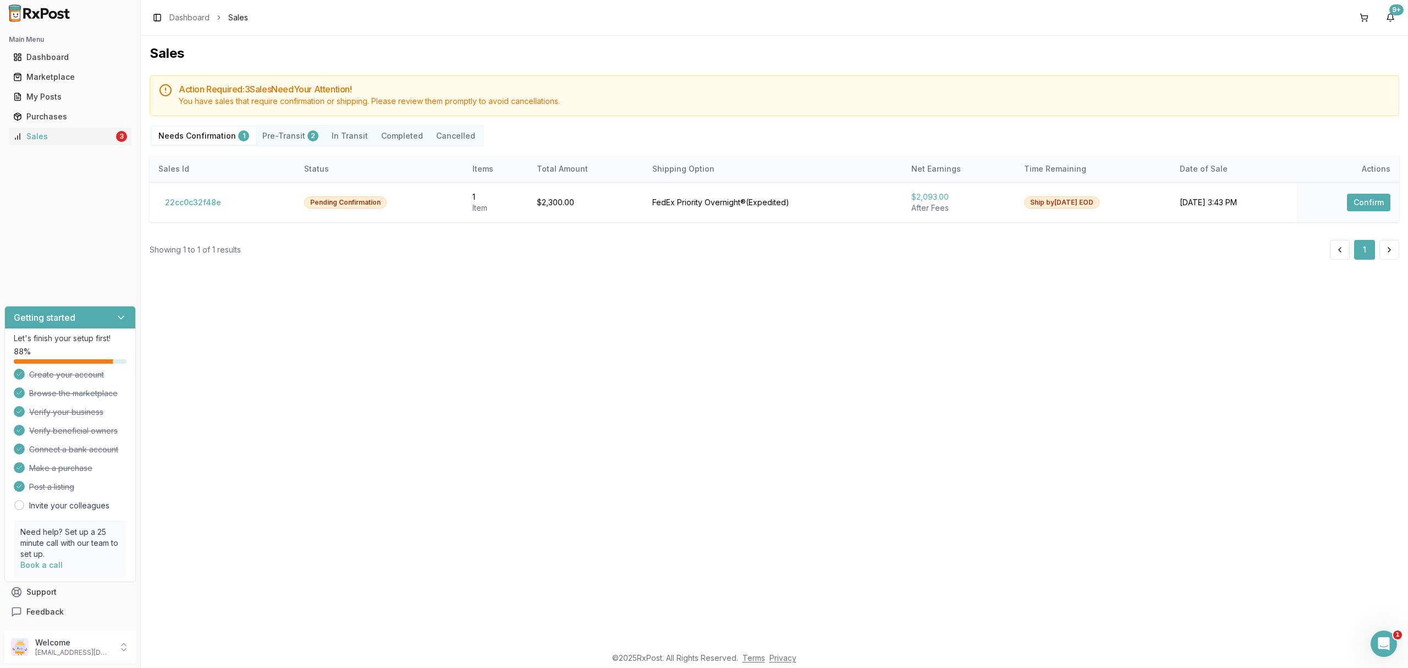
click at [1332, 663] on footer "© 2025 RxPost. All Rights Reserved. Terms Privacy" at bounding box center [704, 658] width 1408 height 20
click at [1388, 643] on icon "Open Intercom Messenger" at bounding box center [1382, 642] width 18 height 18
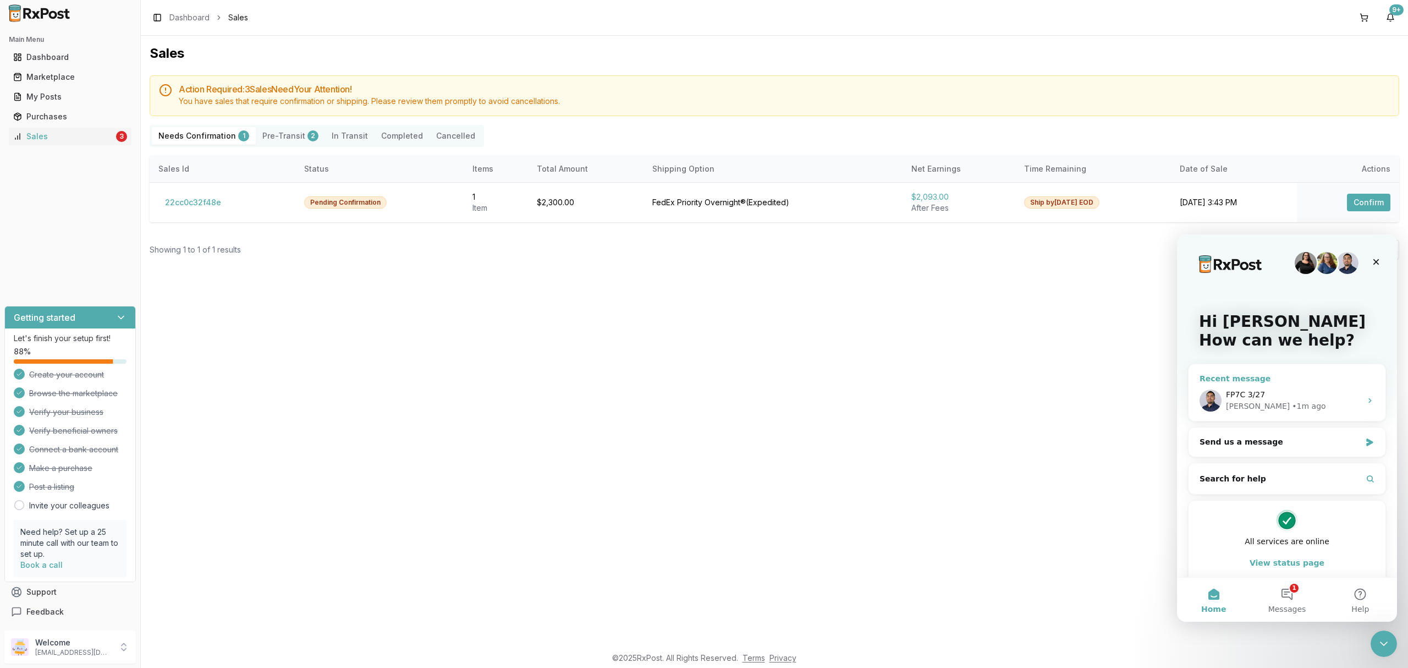
click at [1312, 390] on div "FP7C 3/27" at bounding box center [1293, 395] width 135 height 12
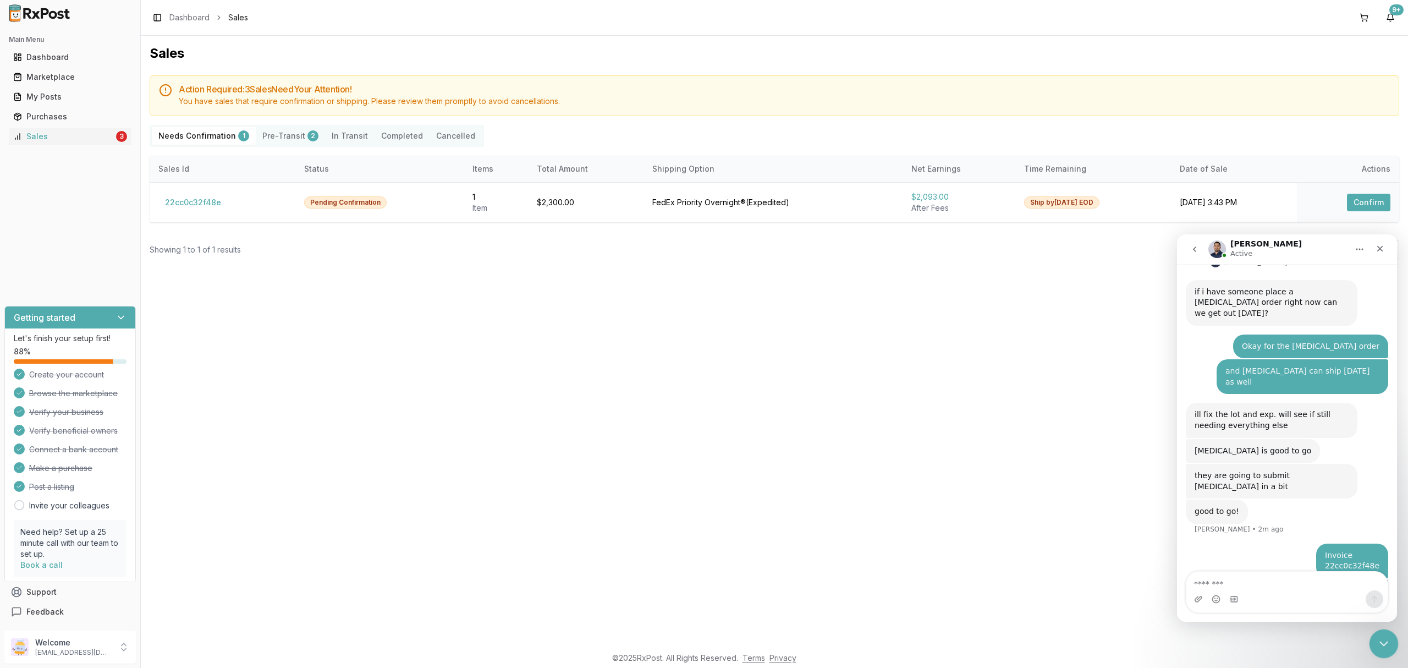
scroll to position [203, 0]
drag, startPoint x: 1373, startPoint y: 640, endPoint x: 2727, endPoint y: 1262, distance: 1490.3
click at [1371, 639] on div "Close Intercom Messenger" at bounding box center [1382, 642] width 26 height 26
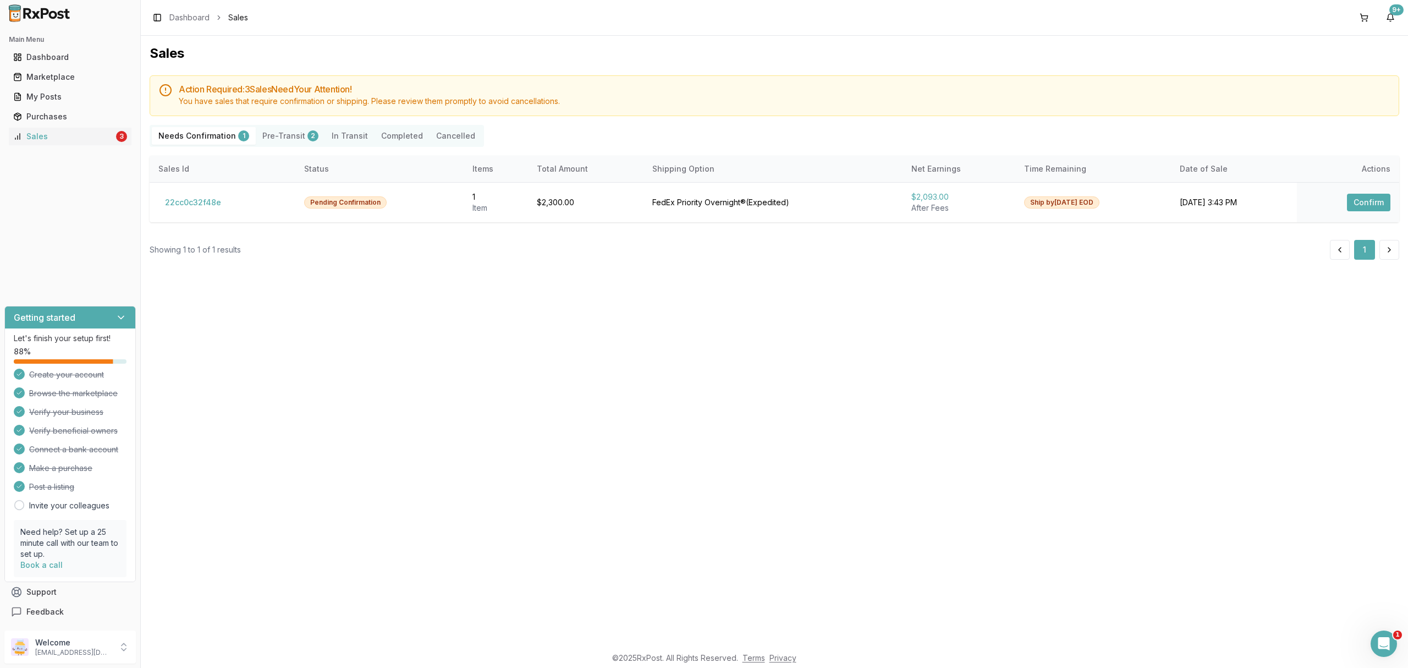
drag, startPoint x: 923, startPoint y: 447, endPoint x: 891, endPoint y: 427, distance: 37.5
click at [922, 447] on div "Sales Action Required: 3 Sale s Need Your Attention! You have sales that requir…" at bounding box center [774, 341] width 1267 height 610
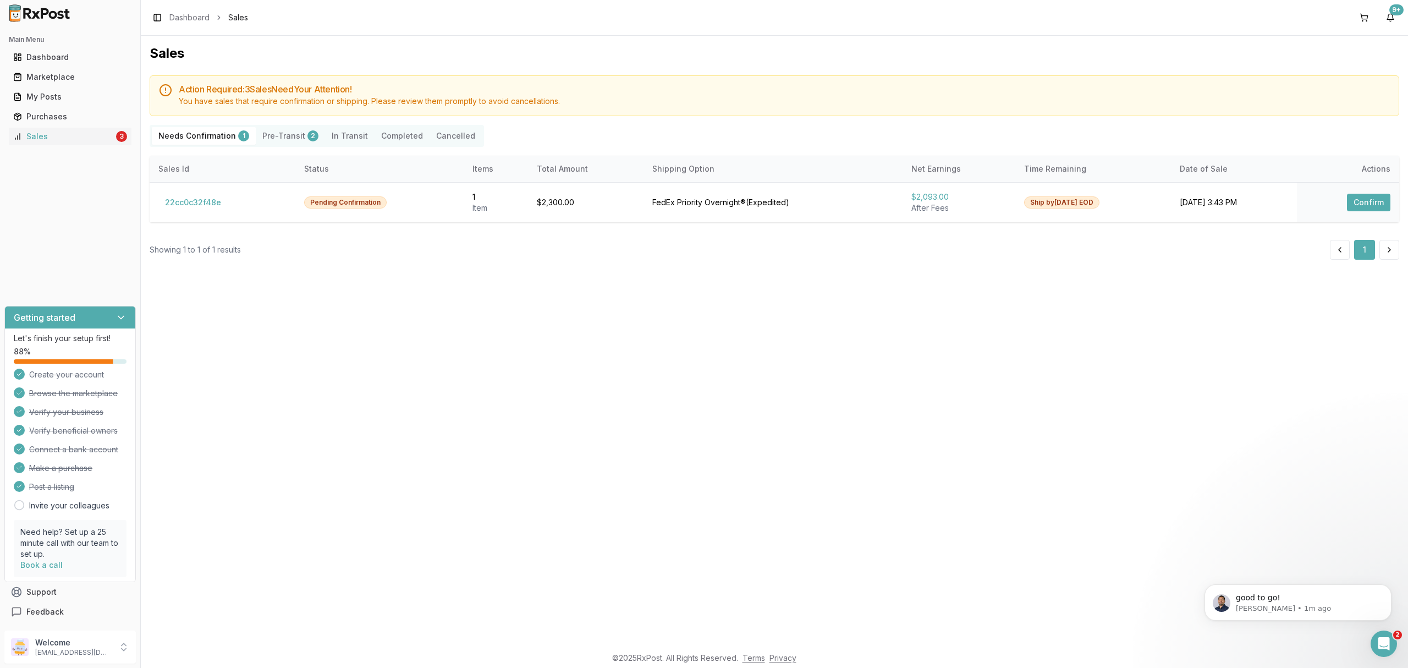
scroll to position [236, 0]
click at [183, 208] on button "22cc0c32f48e" at bounding box center [192, 203] width 69 height 18
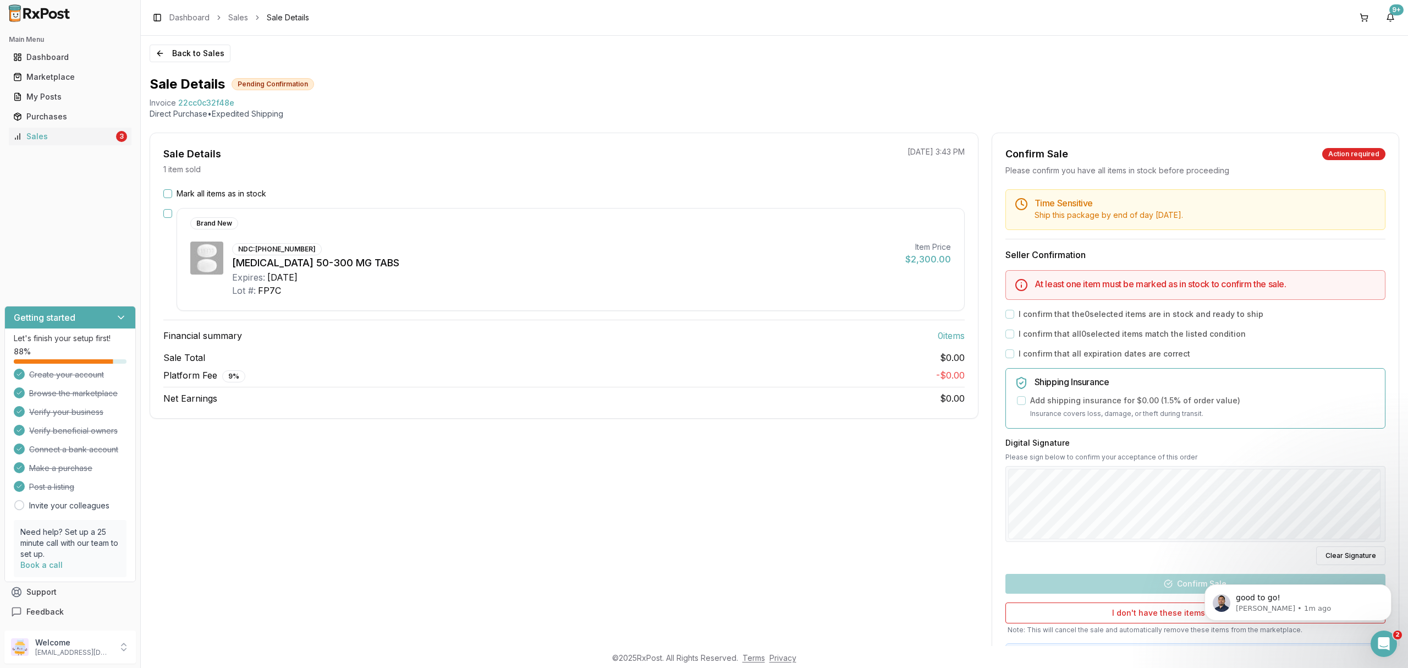
click at [213, 196] on label "Mark all items as in stock" at bounding box center [222, 193] width 90 height 11
click at [172, 196] on button "Mark all items as in stock" at bounding box center [167, 193] width 9 height 9
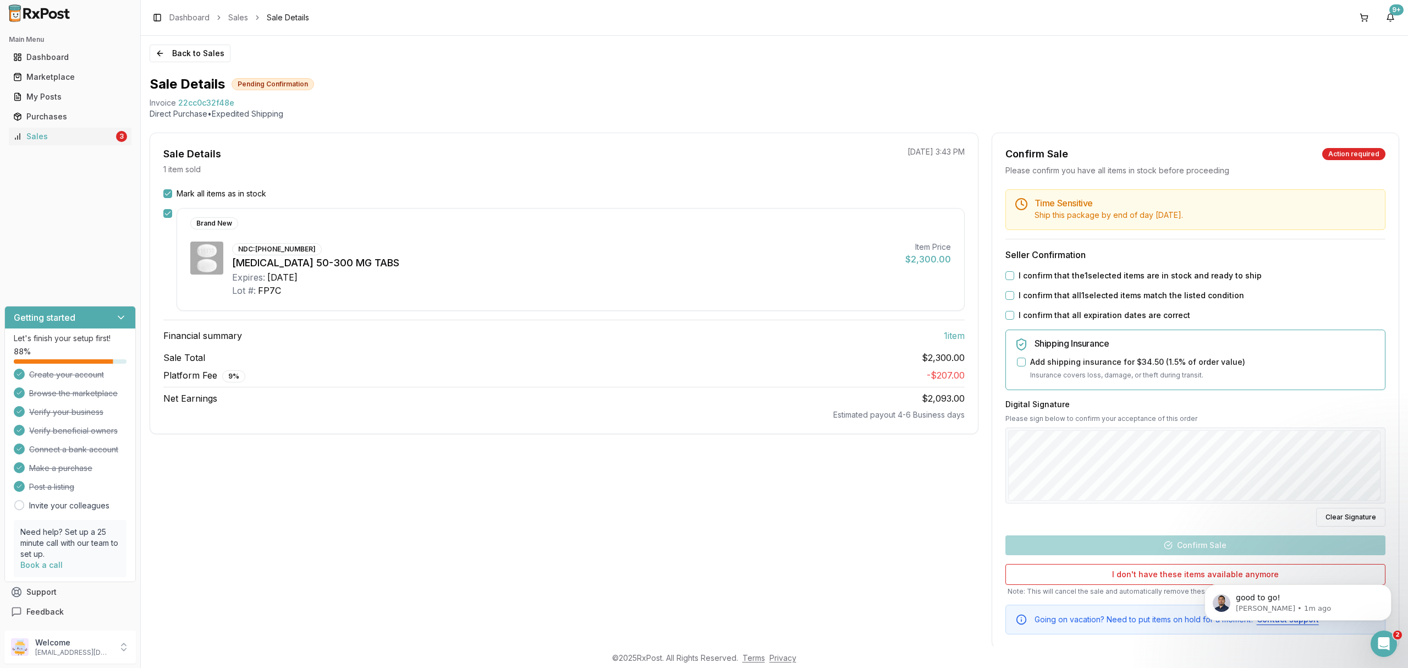
click at [1085, 276] on label "I confirm that the 1 selected items are in stock and ready to ship" at bounding box center [1140, 275] width 243 height 11
click at [1014, 276] on button "I confirm that the 1 selected items are in stock and ready to ship" at bounding box center [1009, 275] width 9 height 9
click at [1070, 297] on label "I confirm that all 1 selected items match the listed condition" at bounding box center [1131, 295] width 225 height 11
click at [1014, 297] on button "I confirm that all 1 selected items match the listed condition" at bounding box center [1009, 295] width 9 height 9
click at [1059, 318] on label "I confirm that all expiration dates are correct" at bounding box center [1105, 315] width 172 height 11
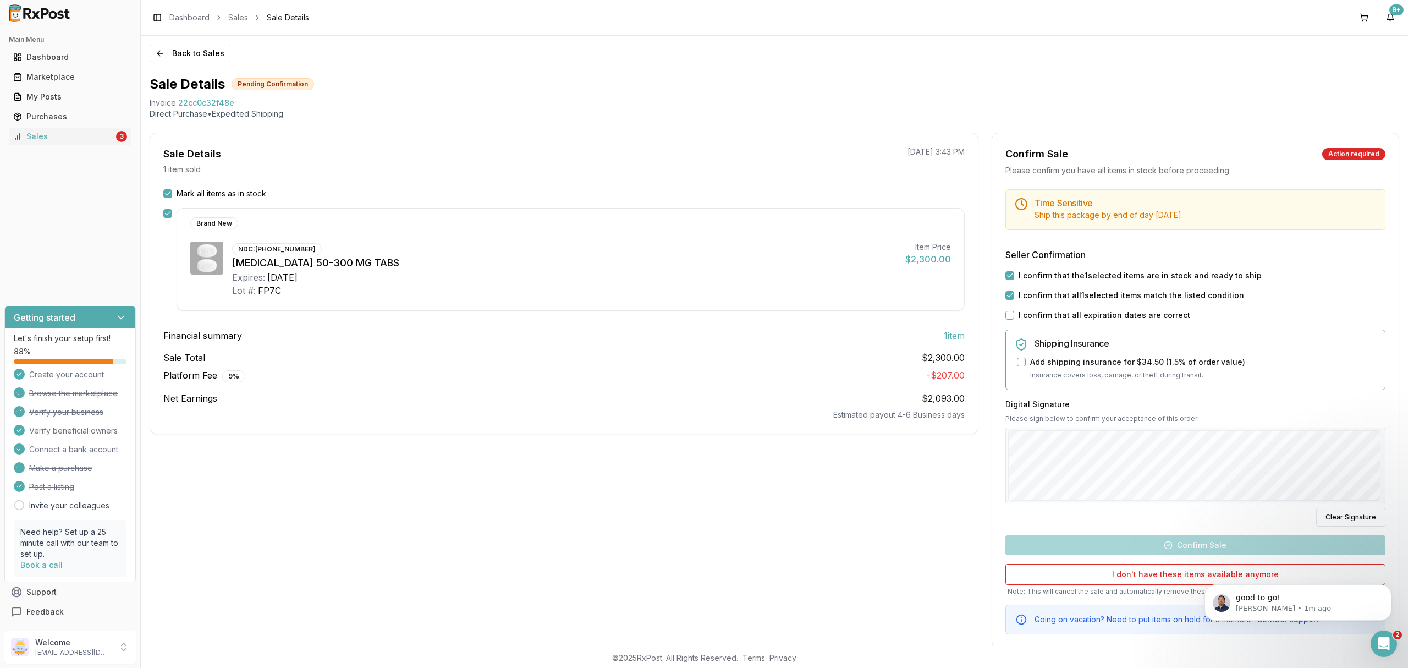
click at [1014, 318] on button "I confirm that all expiration dates are correct" at bounding box center [1009, 315] width 9 height 9
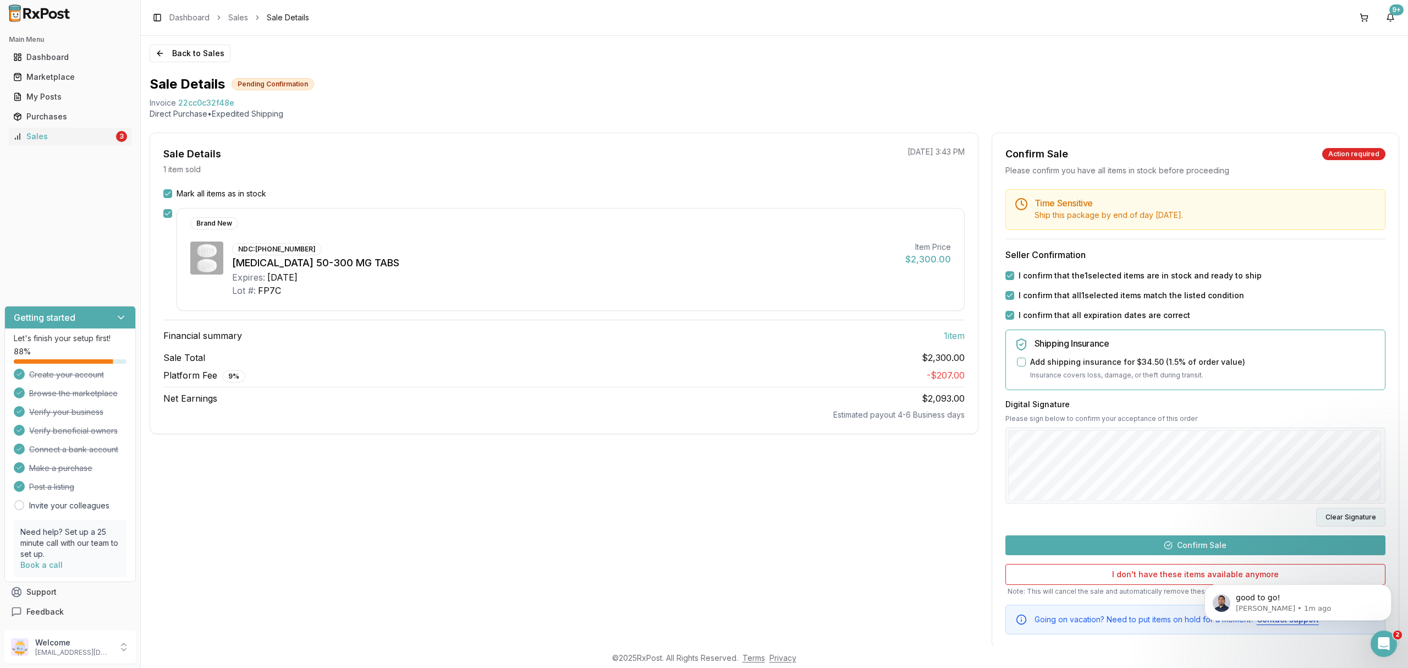
click at [1369, 522] on button "Clear Signature" at bounding box center [1350, 517] width 69 height 19
click at [1186, 542] on button "Confirm Sale" at bounding box center [1195, 545] width 380 height 20
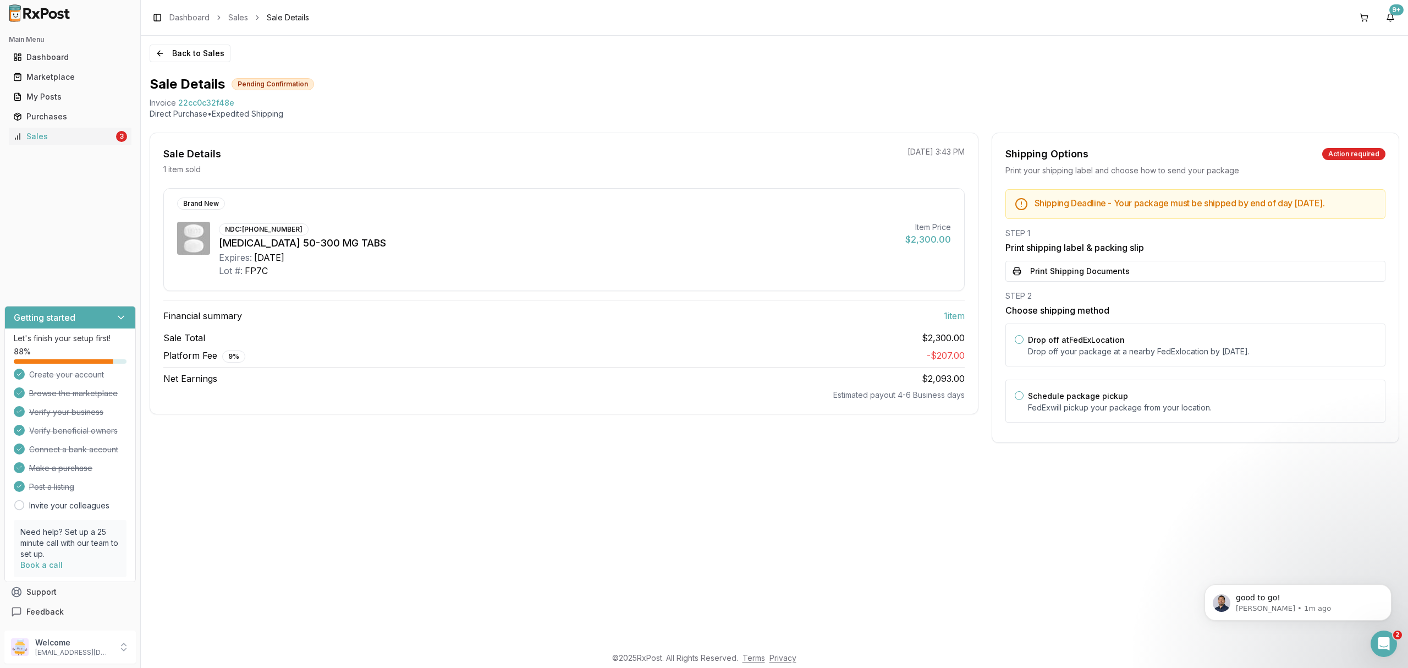
click at [1116, 329] on div "STEP 2 Choose shipping method Drop off at FedEx Location Drop off your package …" at bounding box center [1195, 359] width 380 height 139
click at [1113, 341] on div "Drop off at FedEx Location Drop off your package at a nearby FedEx location by …" at bounding box center [1195, 344] width 380 height 43
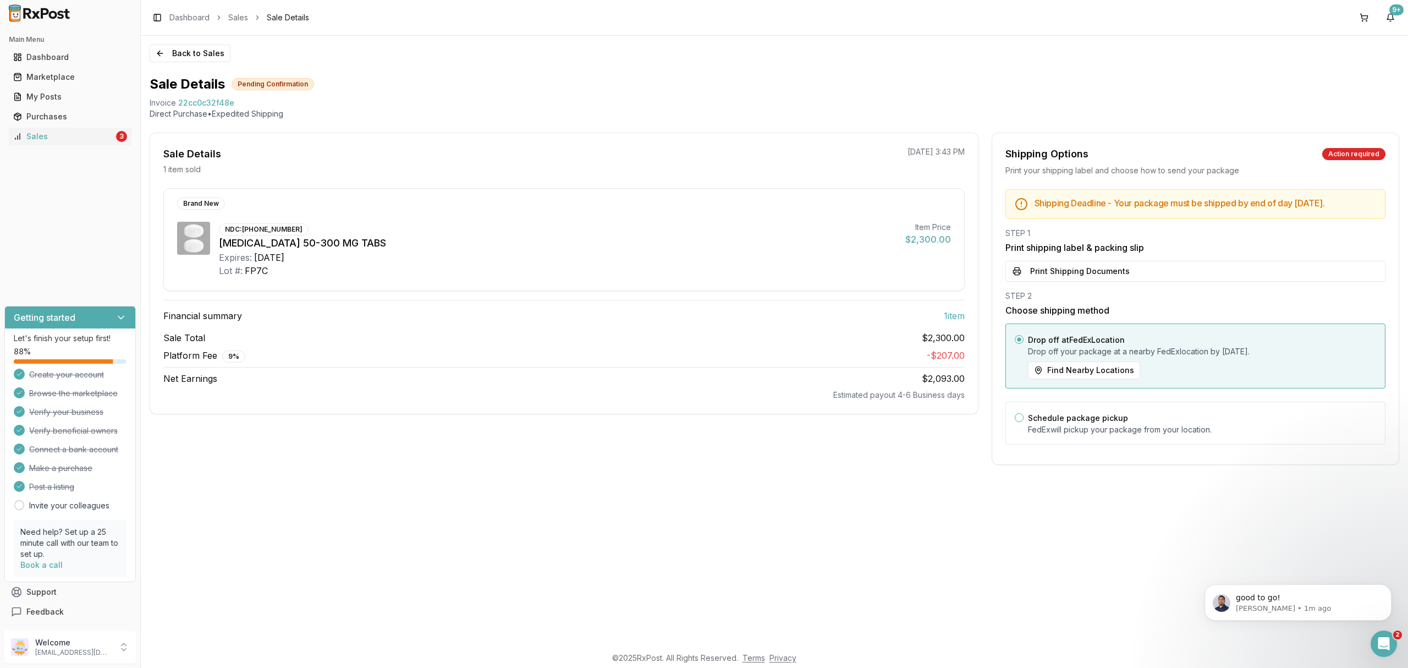
drag, startPoint x: 1132, startPoint y: 276, endPoint x: 1119, endPoint y: 269, distance: 14.8
click at [1131, 278] on button "Print Shipping Documents" at bounding box center [1195, 271] width 380 height 21
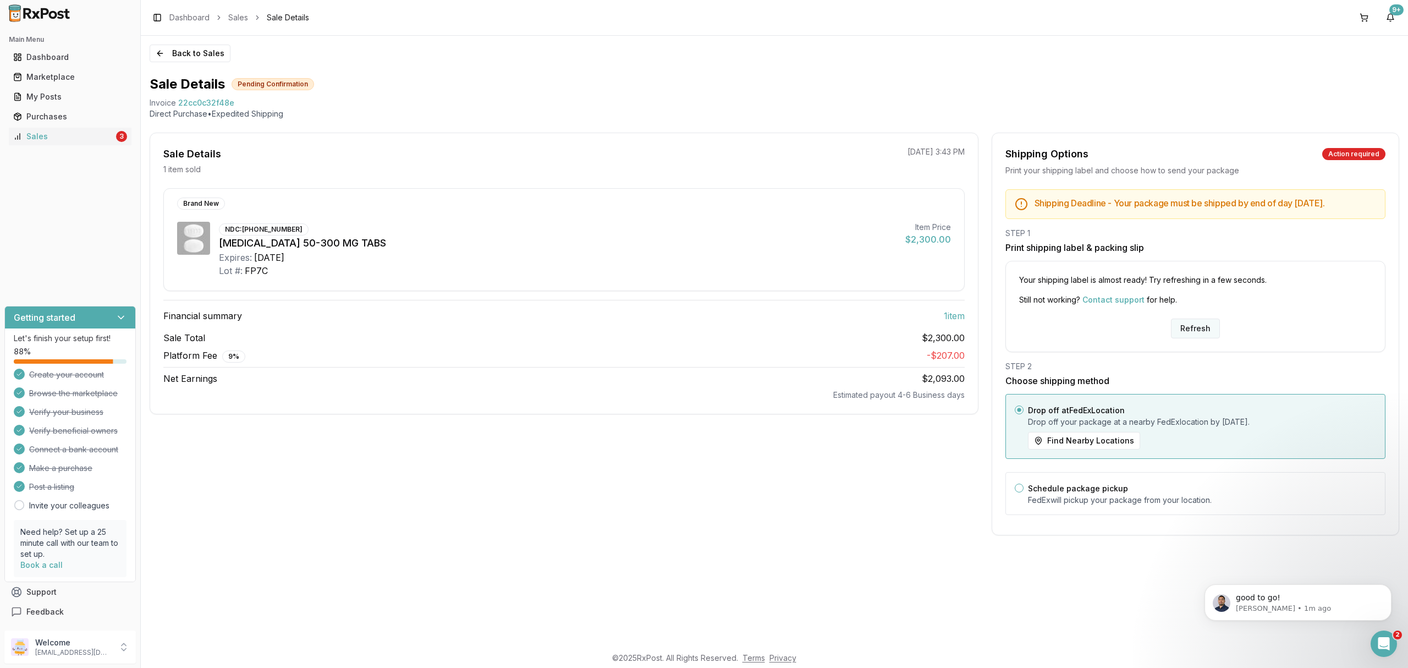
click at [1192, 338] on button "Refresh" at bounding box center [1195, 328] width 49 height 20
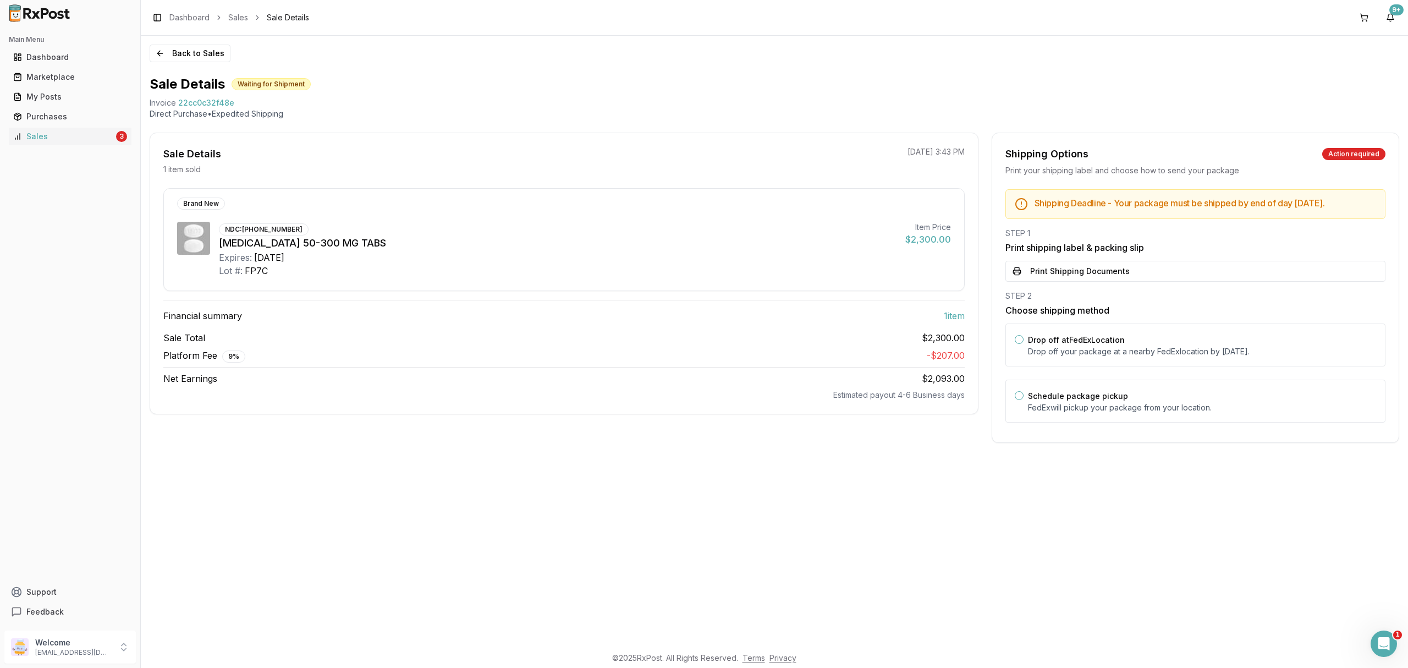
click at [1168, 381] on div "Drop off at FedEx Location Drop off your package at a nearby [GEOGRAPHIC_DATA] …" at bounding box center [1195, 376] width 380 height 106
click at [1153, 337] on div "Drop off at FedEx Location Drop off your package at a nearby [GEOGRAPHIC_DATA] …" at bounding box center [1195, 344] width 380 height 43
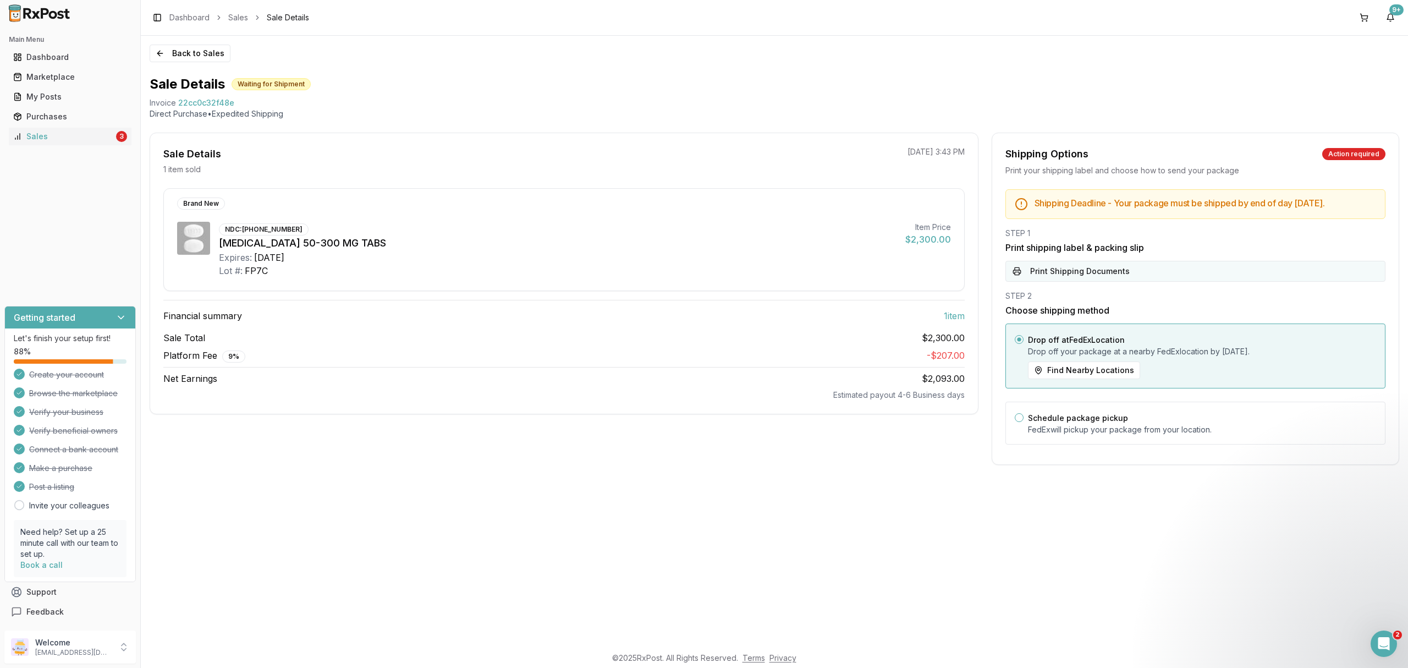
click at [1141, 273] on button "Print Shipping Documents" at bounding box center [1195, 271] width 380 height 21
click at [190, 55] on button "Back to Sales" at bounding box center [190, 54] width 81 height 18
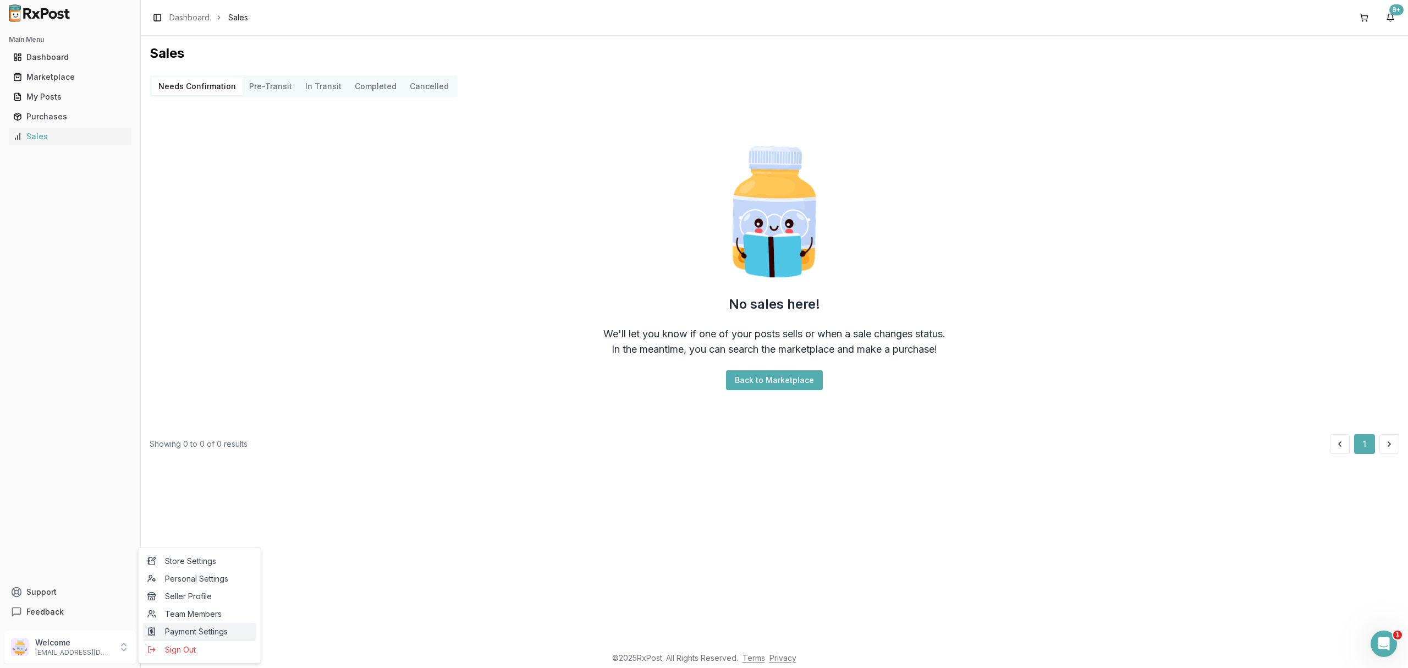
click at [203, 639] on link "Payment Settings" at bounding box center [199, 632] width 113 height 18
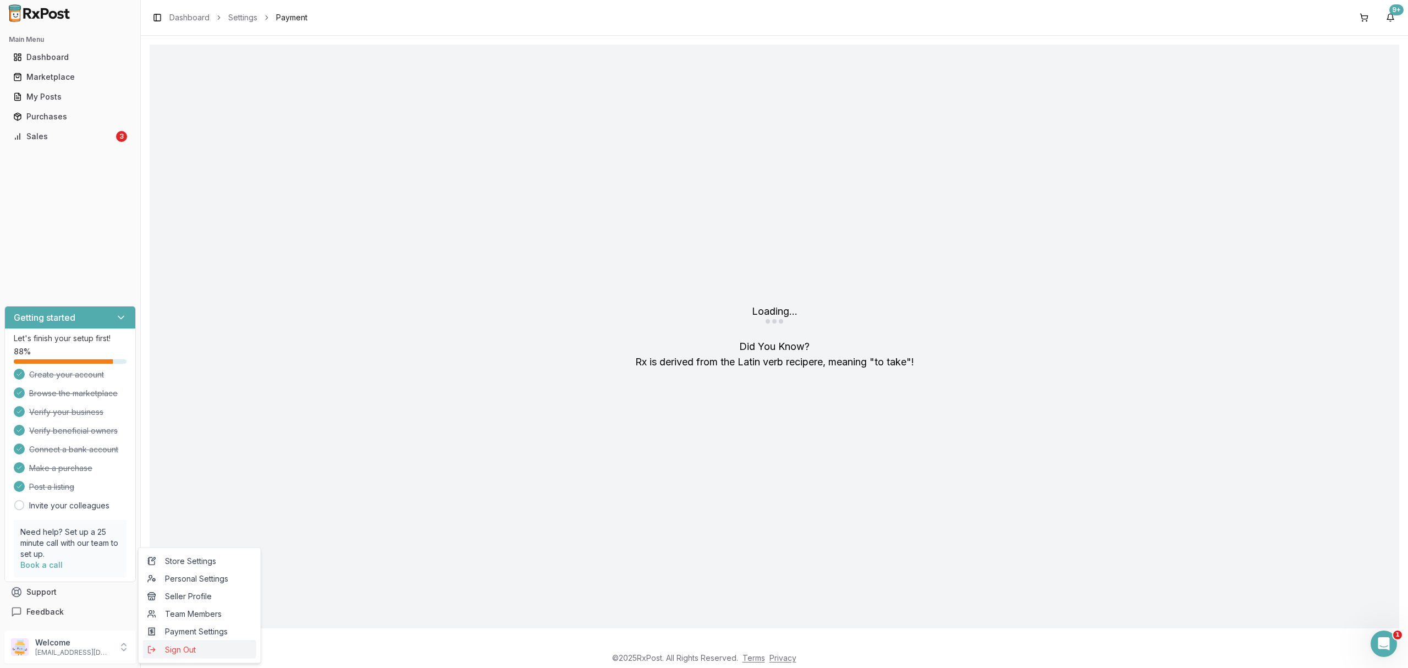
click at [195, 649] on span "Sign Out" at bounding box center [199, 649] width 104 height 11
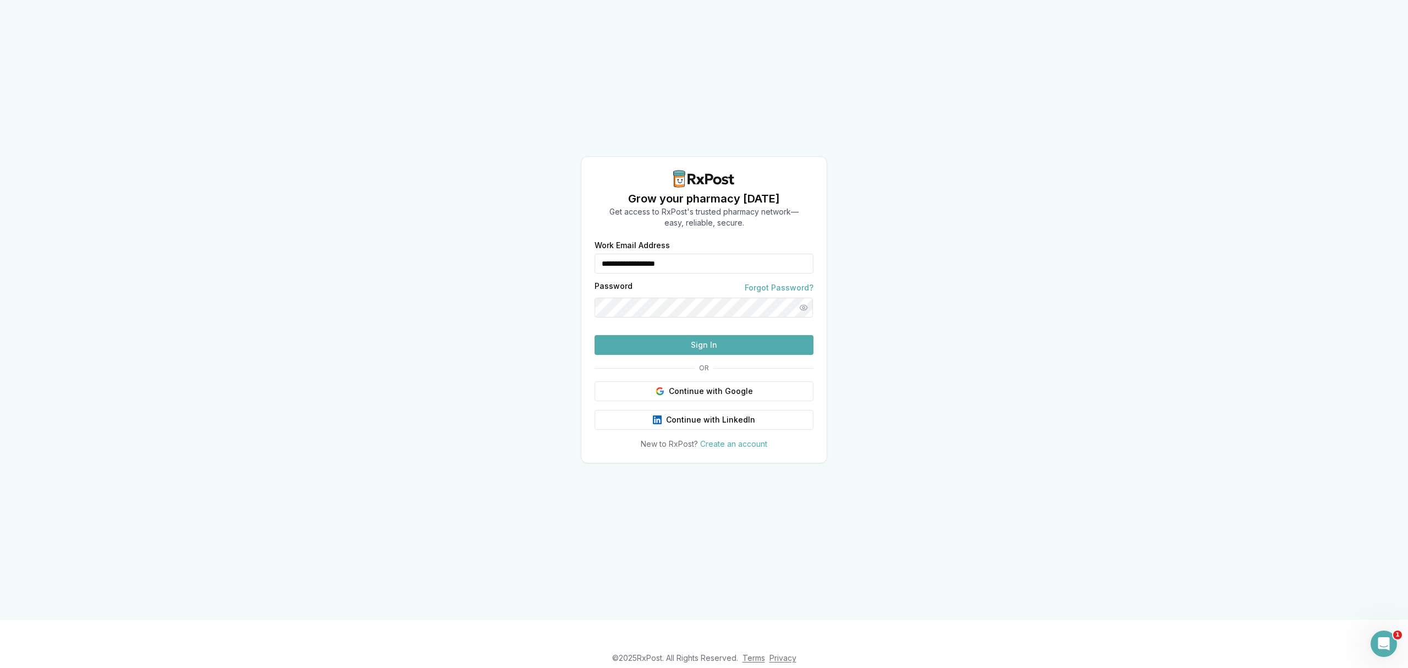
drag, startPoint x: 713, startPoint y: 241, endPoint x: 582, endPoint y: 255, distance: 131.7
click at [582, 254] on div "**********" at bounding box center [703, 345] width 245 height 208
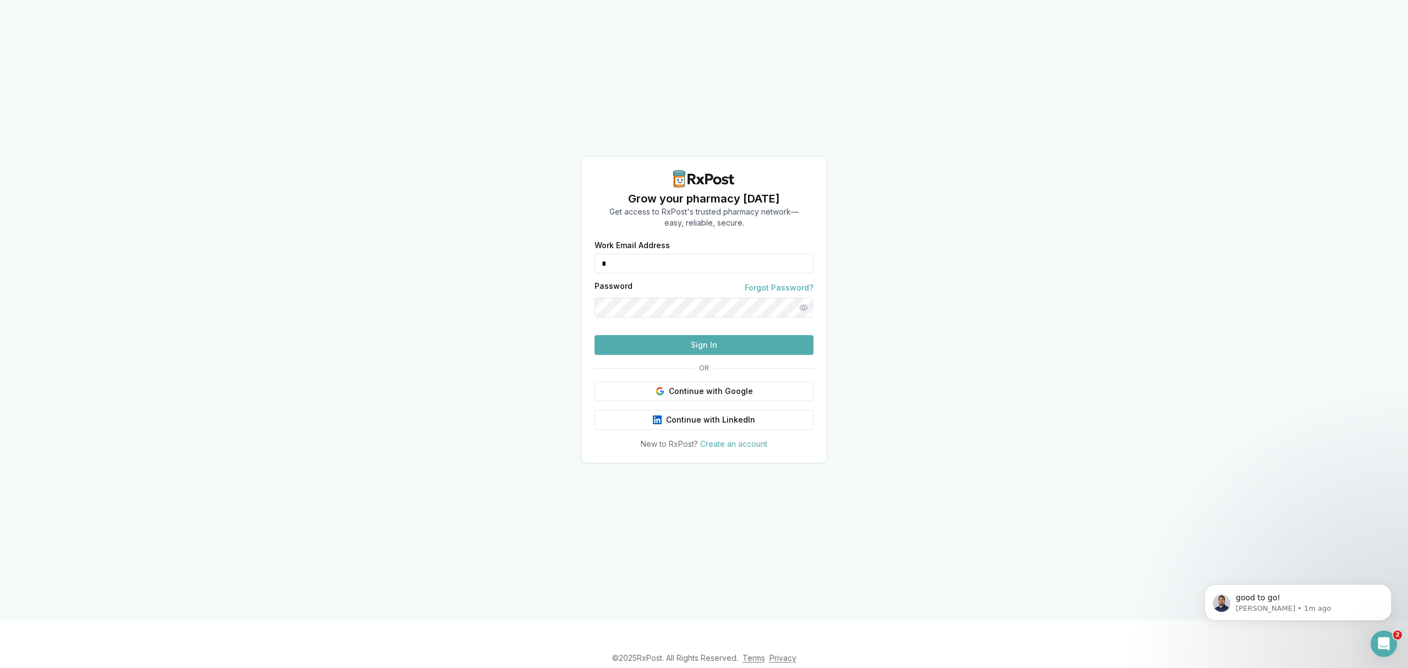
type input "**********"
click at [662, 355] on button "Sign In" at bounding box center [704, 345] width 219 height 20
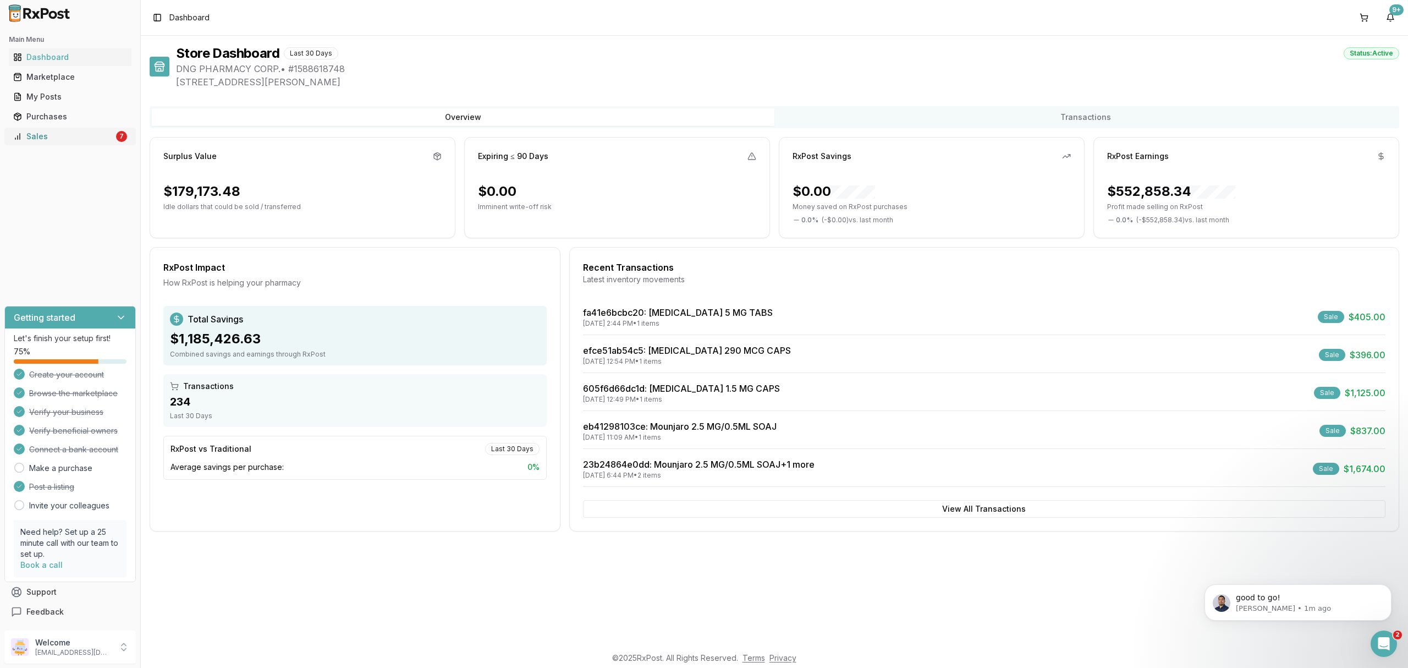
click at [102, 141] on div "Sales" at bounding box center [63, 136] width 101 height 11
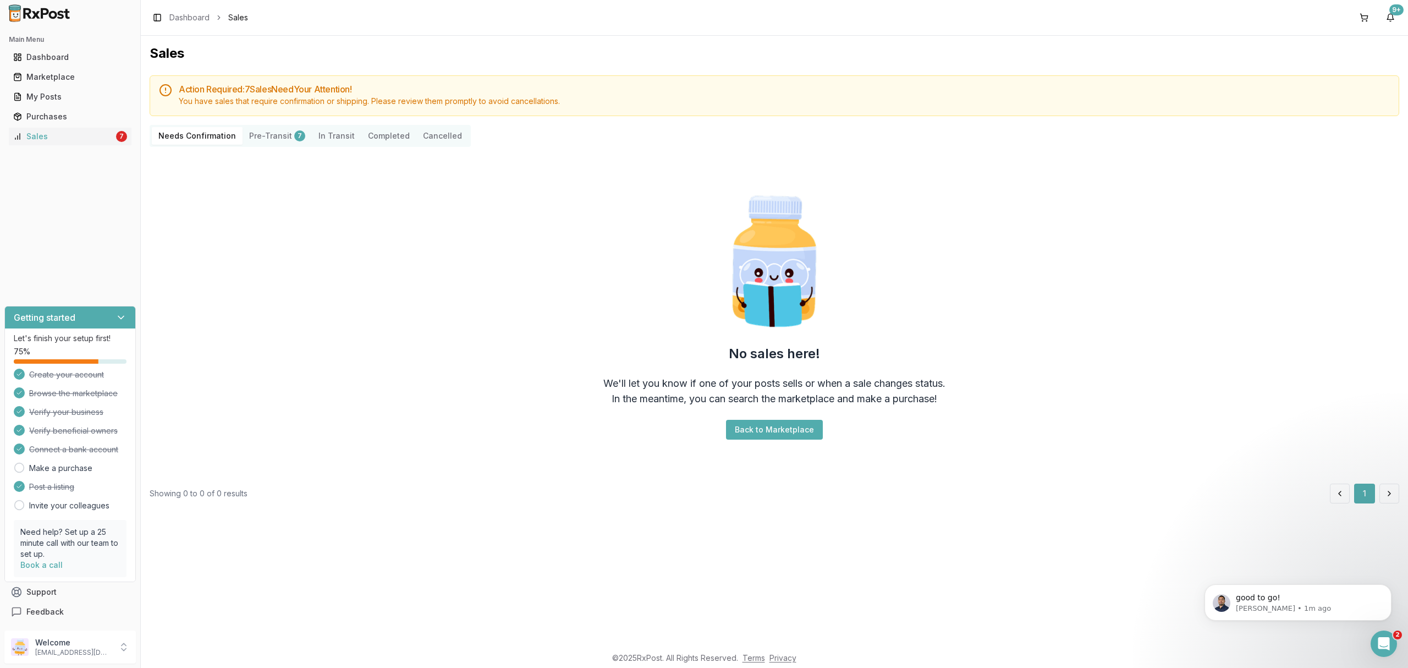
click at [355, 240] on div "No sales here! We'll let you know if one of your posts sells or when a sale cha…" at bounding box center [775, 315] width 1250 height 319
click at [75, 639] on p "Welcome" at bounding box center [73, 642] width 76 height 11
click at [157, 650] on span "Sign Out" at bounding box center [199, 649] width 104 height 11
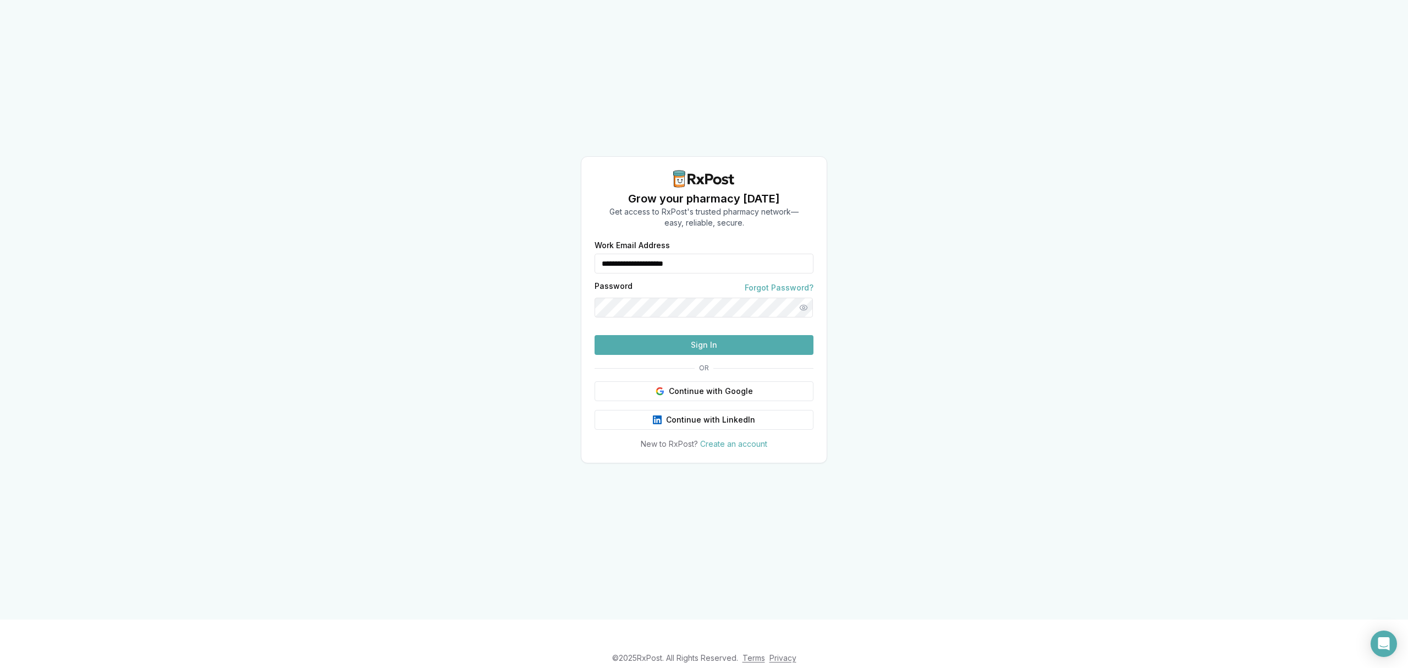
drag, startPoint x: 697, startPoint y: 245, endPoint x: 449, endPoint y: 260, distance: 248.5
click at [449, 260] on div "**********" at bounding box center [704, 309] width 1408 height 619
type input "**********"
click at [689, 355] on button "Sign In" at bounding box center [704, 345] width 219 height 20
click at [696, 355] on button "Sign In" at bounding box center [704, 345] width 219 height 20
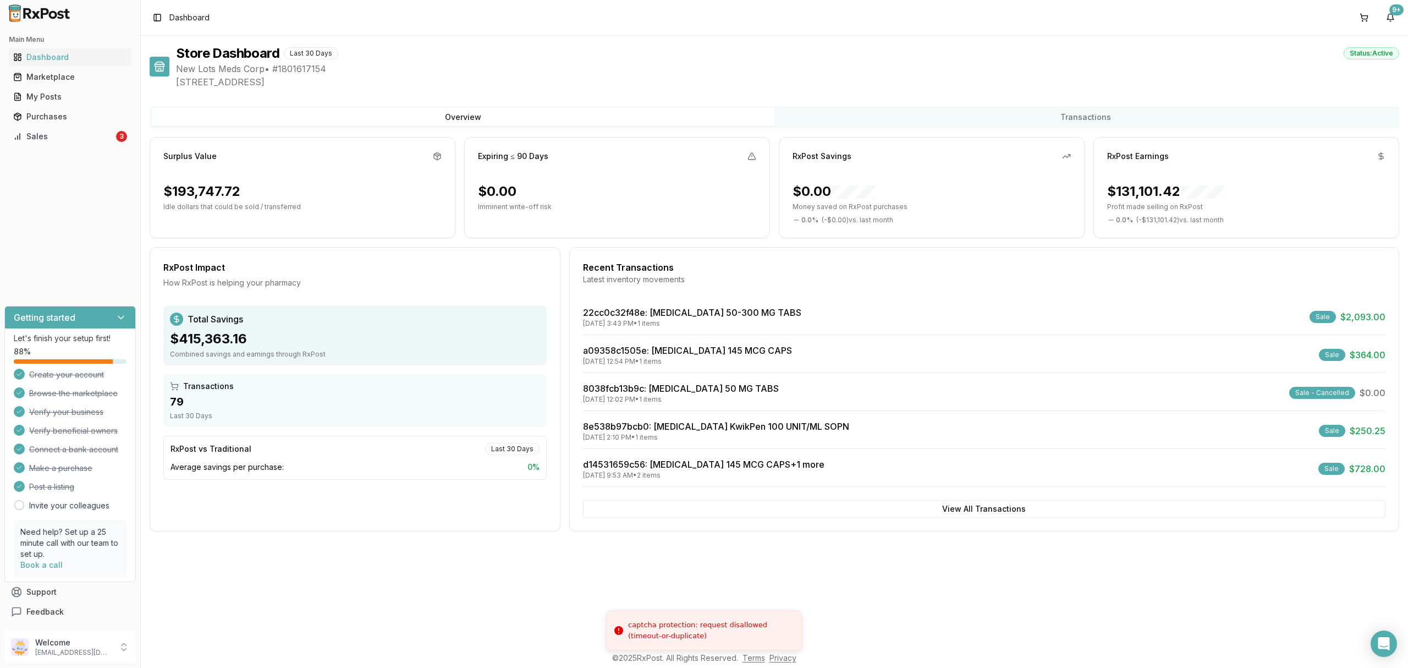
drag, startPoint x: 86, startPoint y: 156, endPoint x: 97, endPoint y: 141, distance: 18.9
click at [87, 155] on div "Main Menu Dashboard Marketplace My Posts Purchases Sales 3 Getting started Let'…" at bounding box center [70, 325] width 140 height 599
click at [97, 140] on div "Sales" at bounding box center [63, 136] width 101 height 11
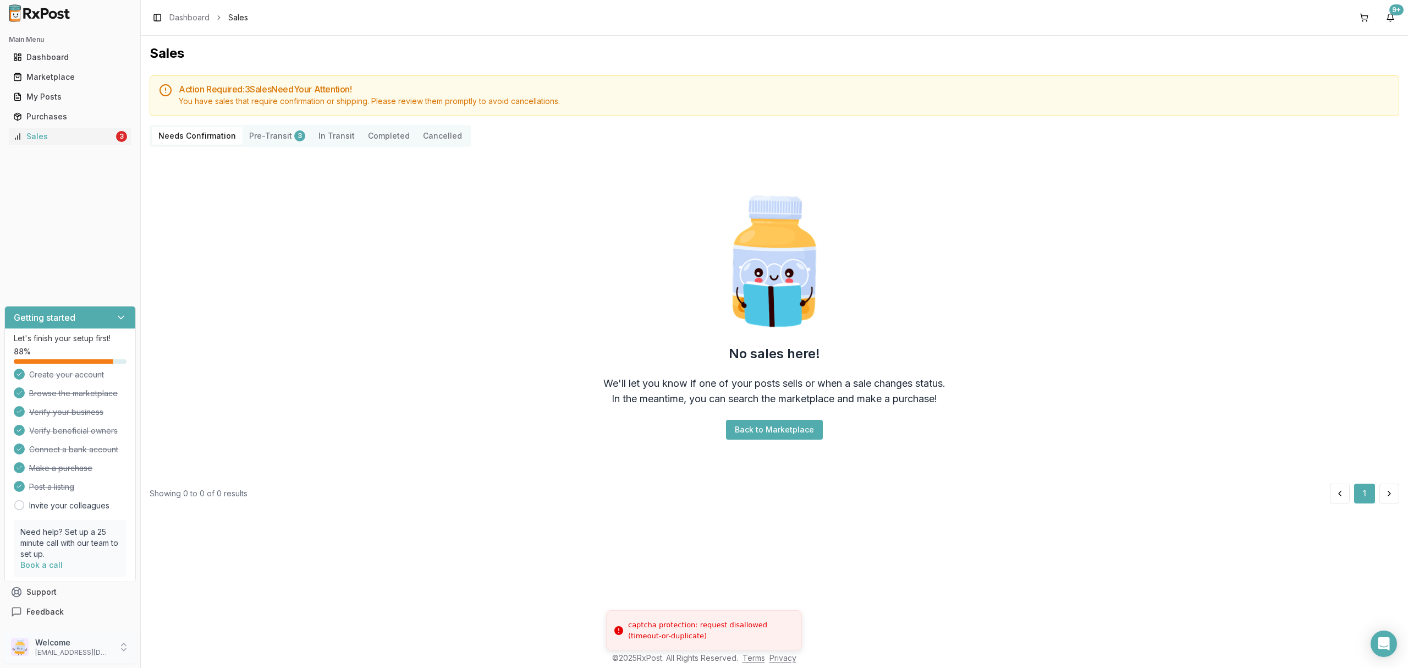
click at [112, 654] on div "Welcome ivoryrx12@gmail.com" at bounding box center [69, 646] width 131 height 33
click at [170, 652] on span "Sign Out" at bounding box center [199, 649] width 104 height 11
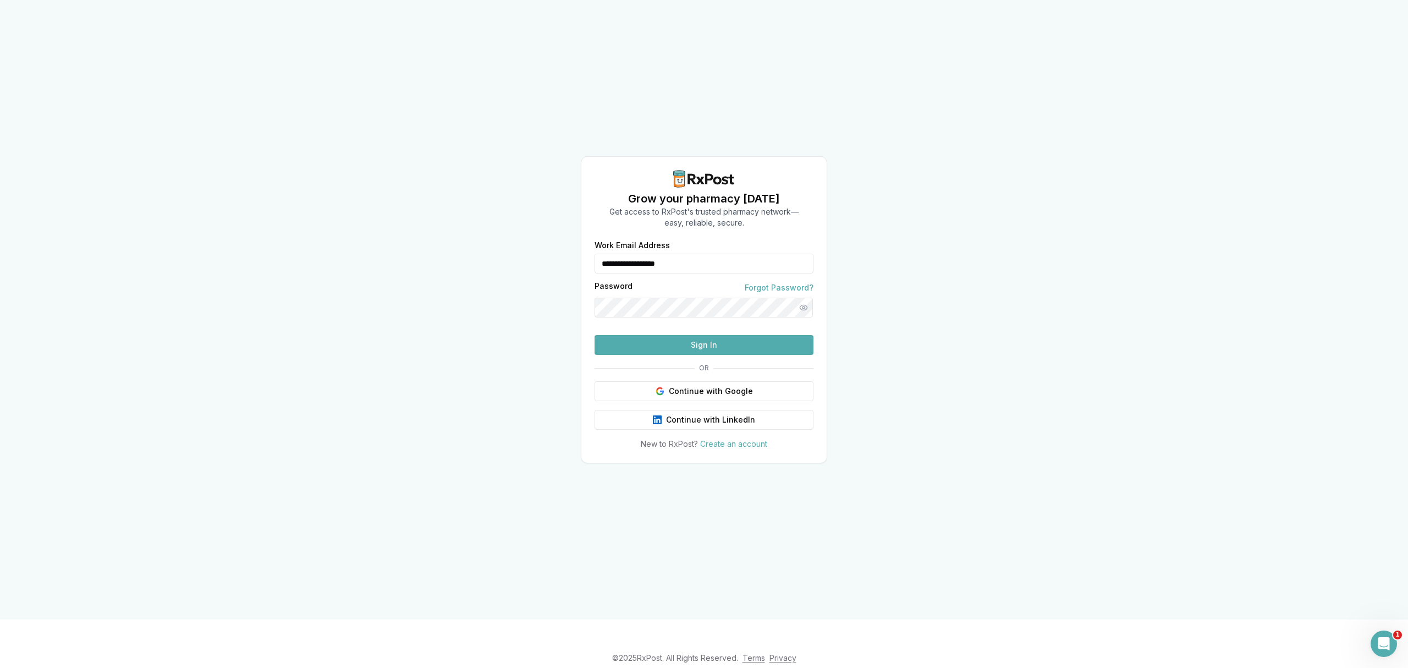
drag, startPoint x: 696, startPoint y: 245, endPoint x: 396, endPoint y: 218, distance: 301.5
click at [396, 218] on div "**********" at bounding box center [704, 309] width 1408 height 619
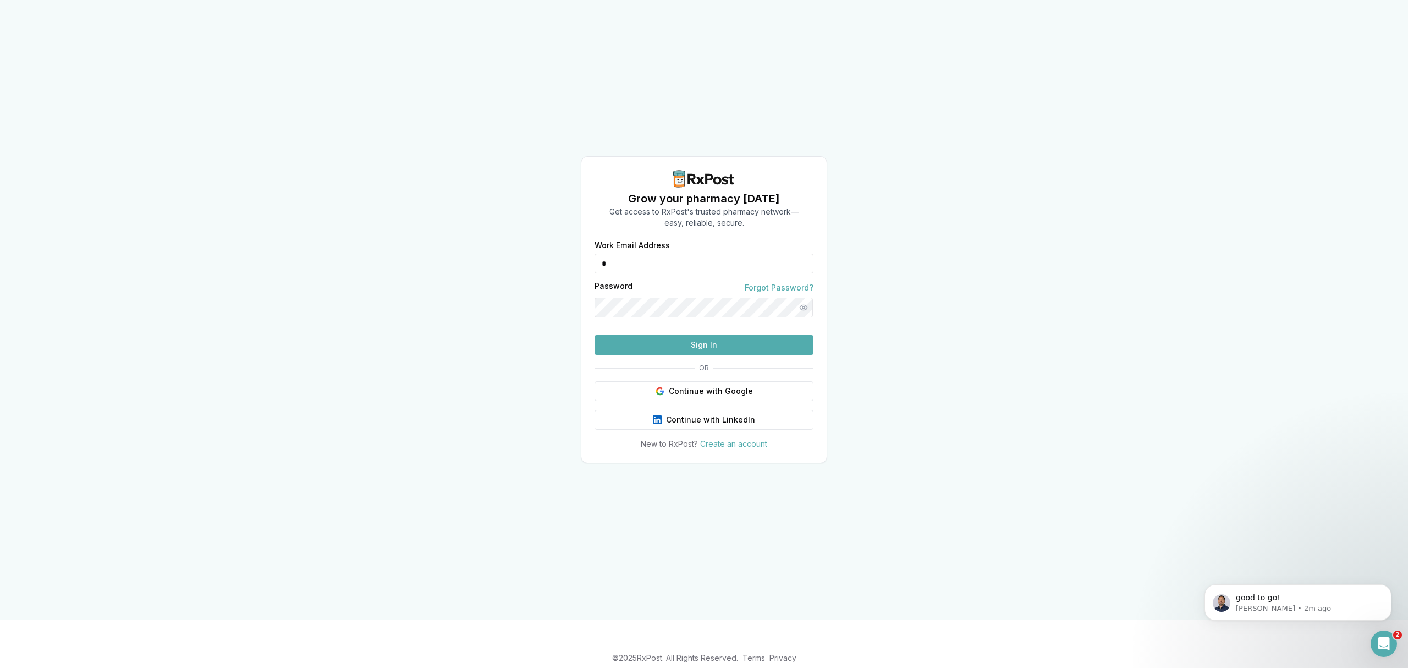
type input "**********"
click at [649, 355] on button "Sign In" at bounding box center [704, 345] width 219 height 20
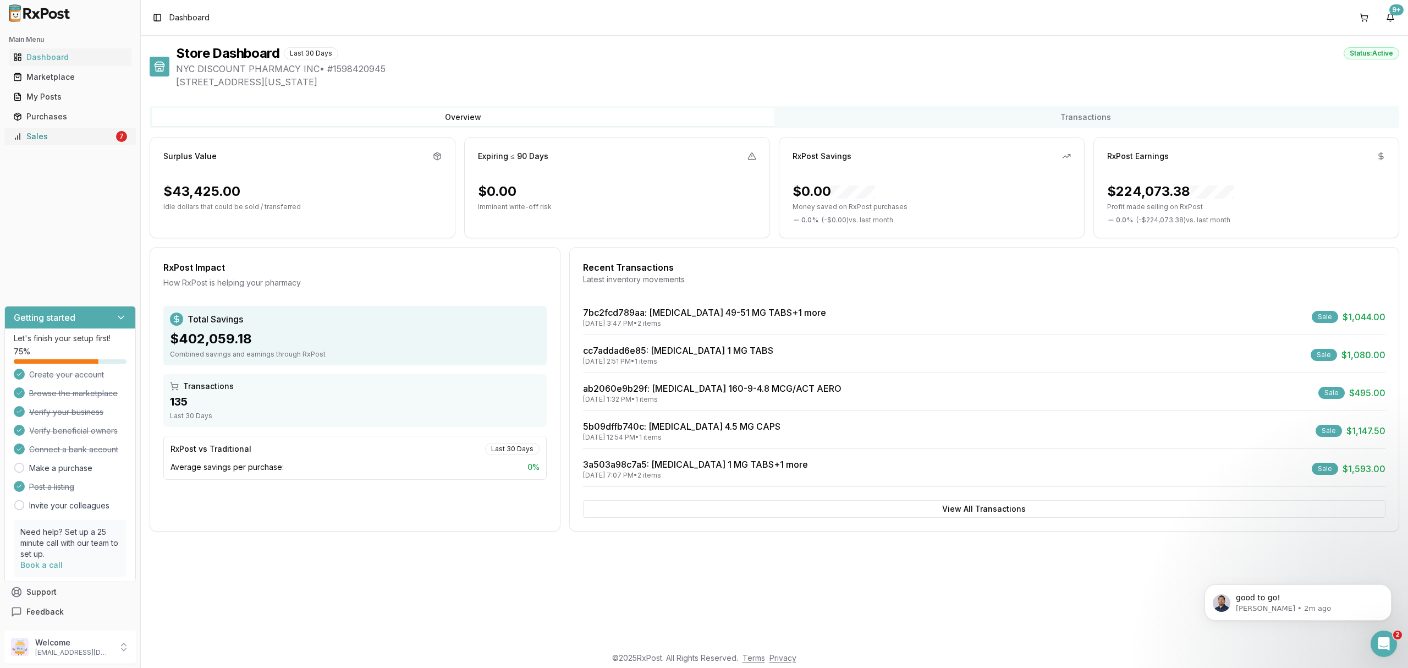
click at [64, 136] on div "Sales" at bounding box center [63, 136] width 101 height 11
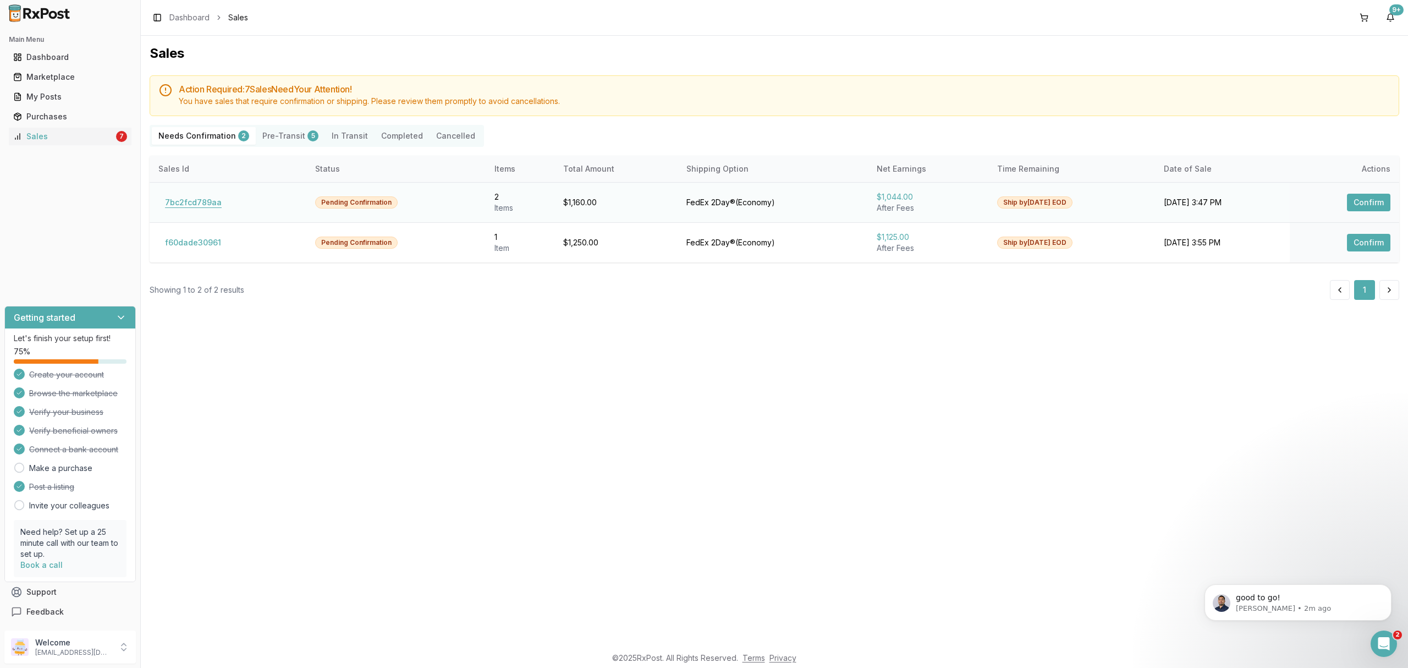
click at [194, 197] on button "7bc2fcd789aa" at bounding box center [193, 203] width 70 height 18
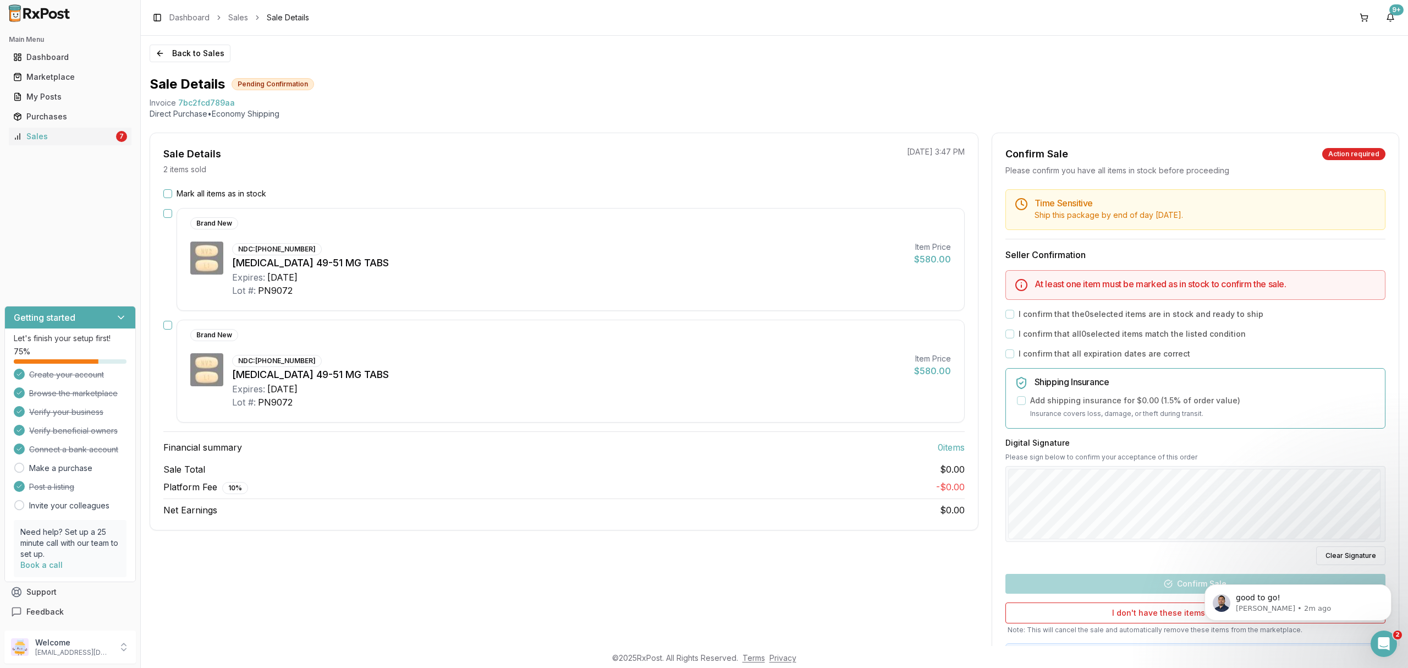
click at [452, 346] on div "Brand New NDC: 00078-0777-20 Entresto 49-51 MG TABS Expires: 2028-04-30 Lot #: …" at bounding box center [571, 371] width 788 height 103
click at [224, 188] on div "Sale Details 2 items sold 10/08/2025 3:47 PM Mark all items as in stock Brand N…" at bounding box center [564, 332] width 829 height 398
click at [222, 190] on label "Mark all items as in stock" at bounding box center [222, 193] width 90 height 11
click at [172, 190] on button "Mark all items as in stock" at bounding box center [167, 193] width 9 height 9
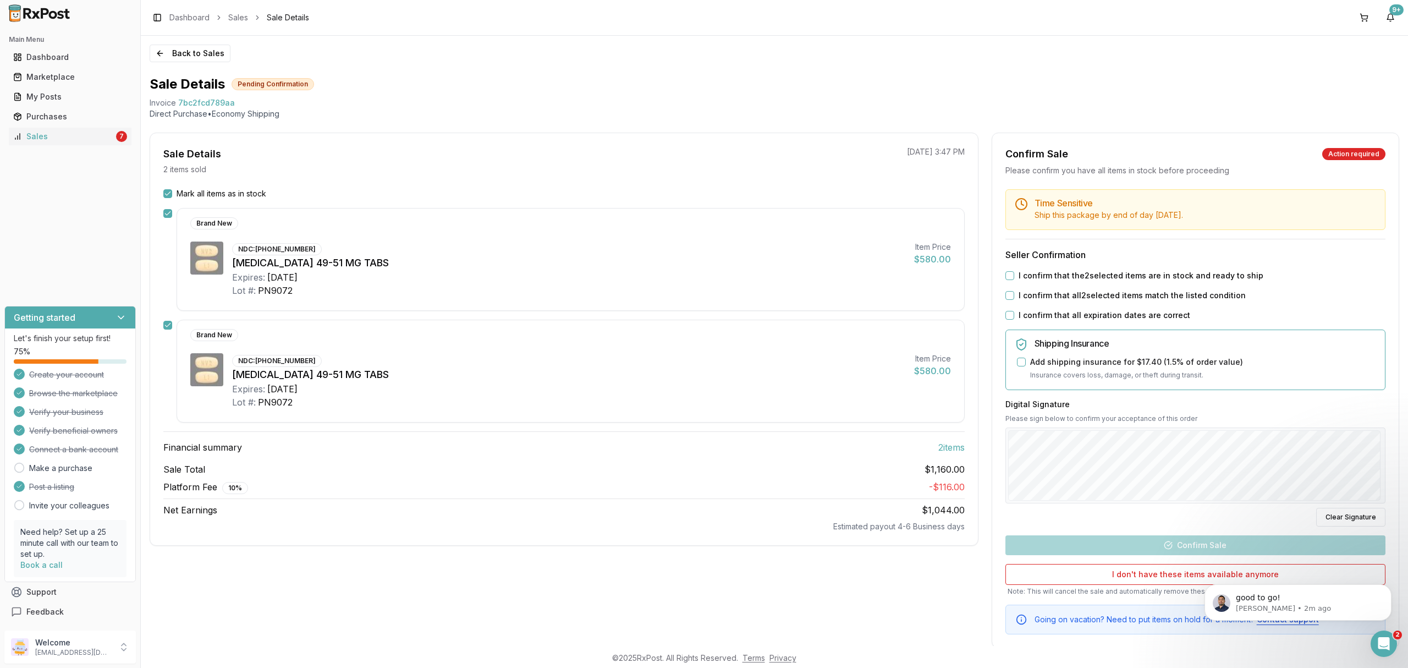
drag, startPoint x: 1210, startPoint y: 271, endPoint x: 1202, endPoint y: 293, distance: 23.7
click at [1210, 273] on label "I confirm that the 2 selected items are in stock and ready to ship" at bounding box center [1141, 275] width 245 height 11
click at [1014, 273] on button "I confirm that the 2 selected items are in stock and ready to ship" at bounding box center [1009, 275] width 9 height 9
click at [1202, 293] on label "I confirm that all 2 selected items match the listed condition" at bounding box center [1132, 295] width 227 height 11
click at [1014, 293] on button "I confirm that all 2 selected items match the listed condition" at bounding box center [1009, 295] width 9 height 9
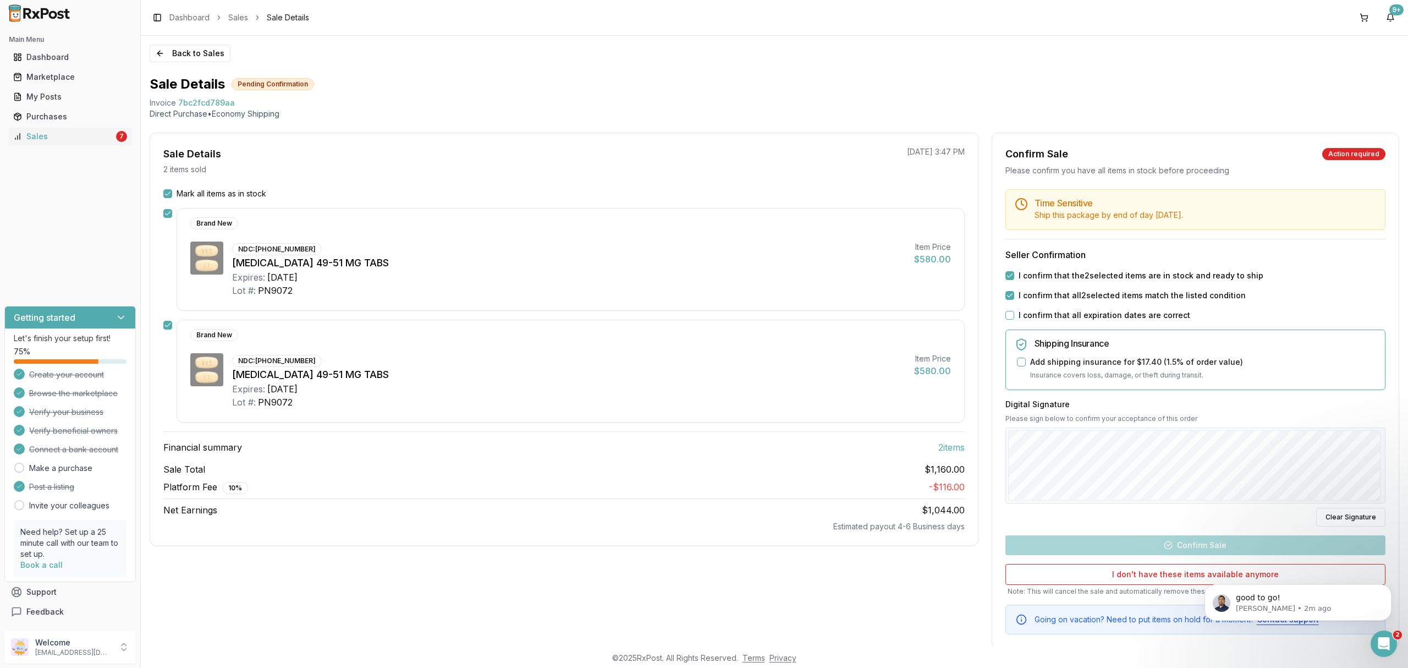
click at [1155, 312] on label "I confirm that all expiration dates are correct" at bounding box center [1105, 315] width 172 height 11
click at [1014, 312] on button "I confirm that all expiration dates are correct" at bounding box center [1009, 315] width 9 height 9
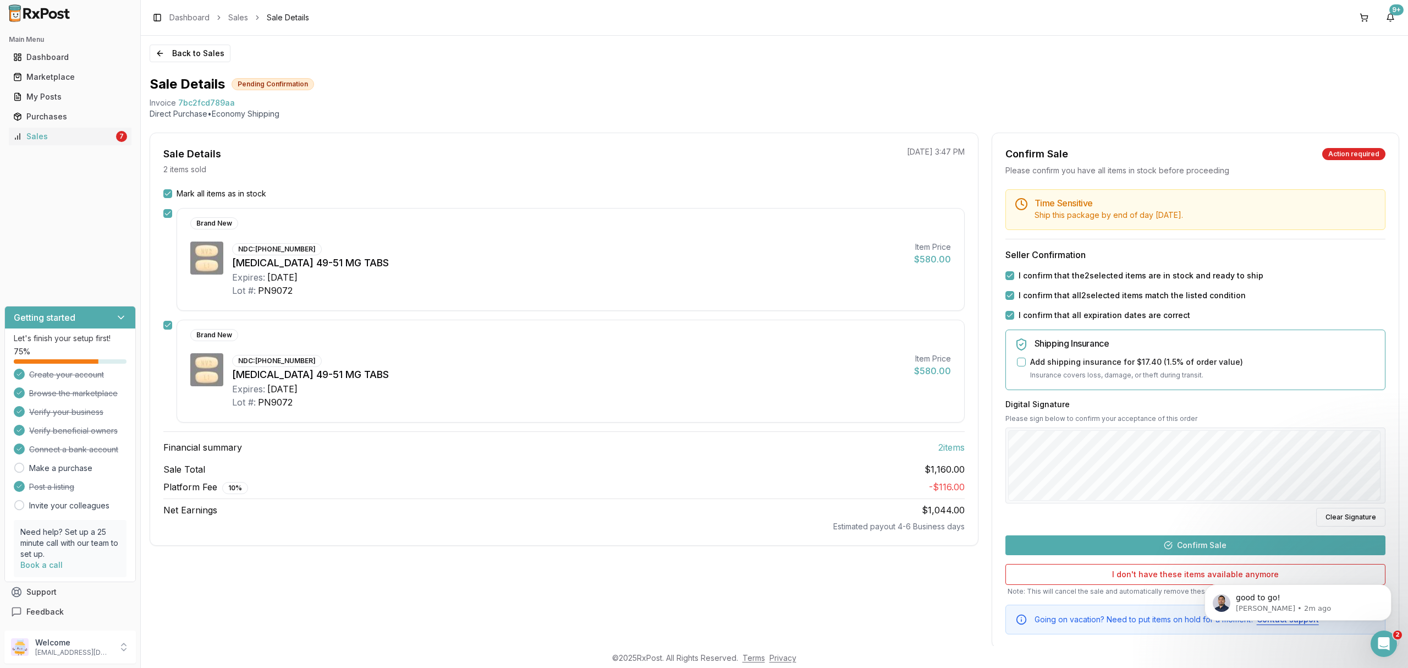
click at [1217, 531] on div "Time Sensitive Ship this package by end of day Wednesday, October 15th . Seller…" at bounding box center [1195, 411] width 406 height 445
drag, startPoint x: 1202, startPoint y: 551, endPoint x: 1191, endPoint y: 542, distance: 13.7
click at [1202, 551] on button "Confirm Sale" at bounding box center [1195, 545] width 380 height 20
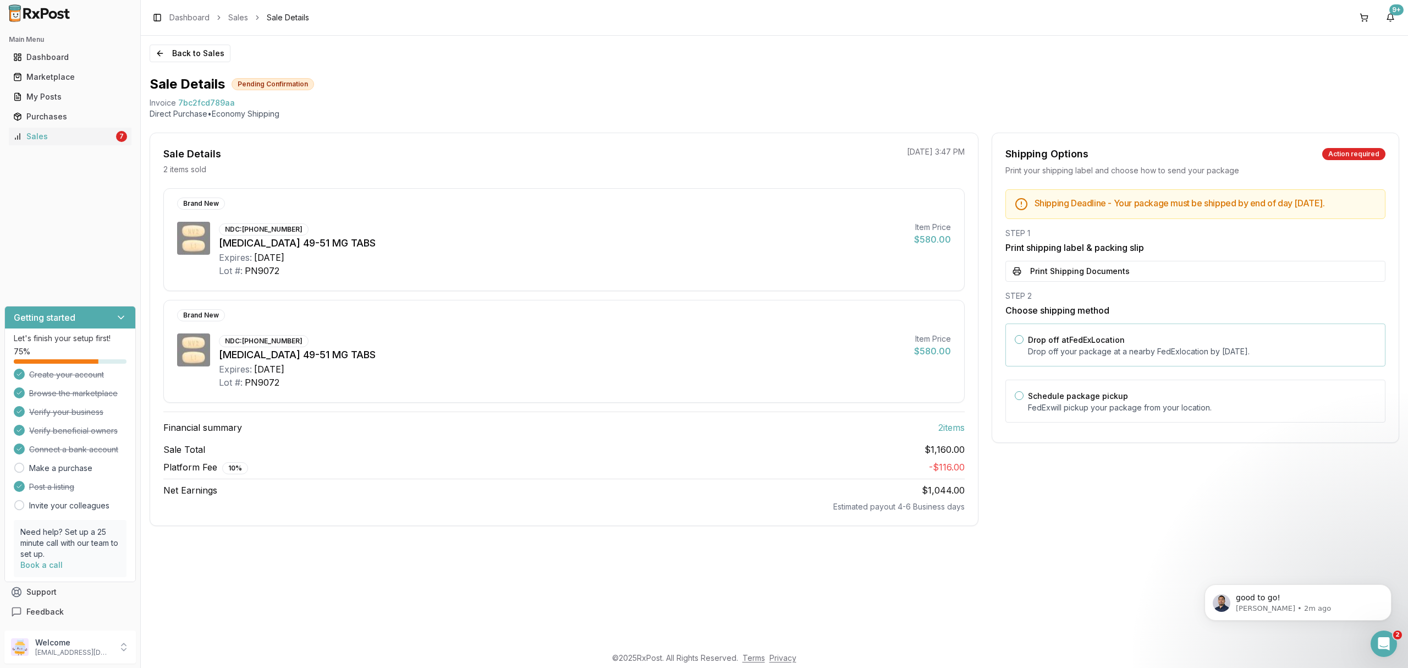
click at [1143, 344] on div "Drop off at FedEx Location Drop off your package at a nearby FedEx location by …" at bounding box center [1202, 345] width 348 height 24
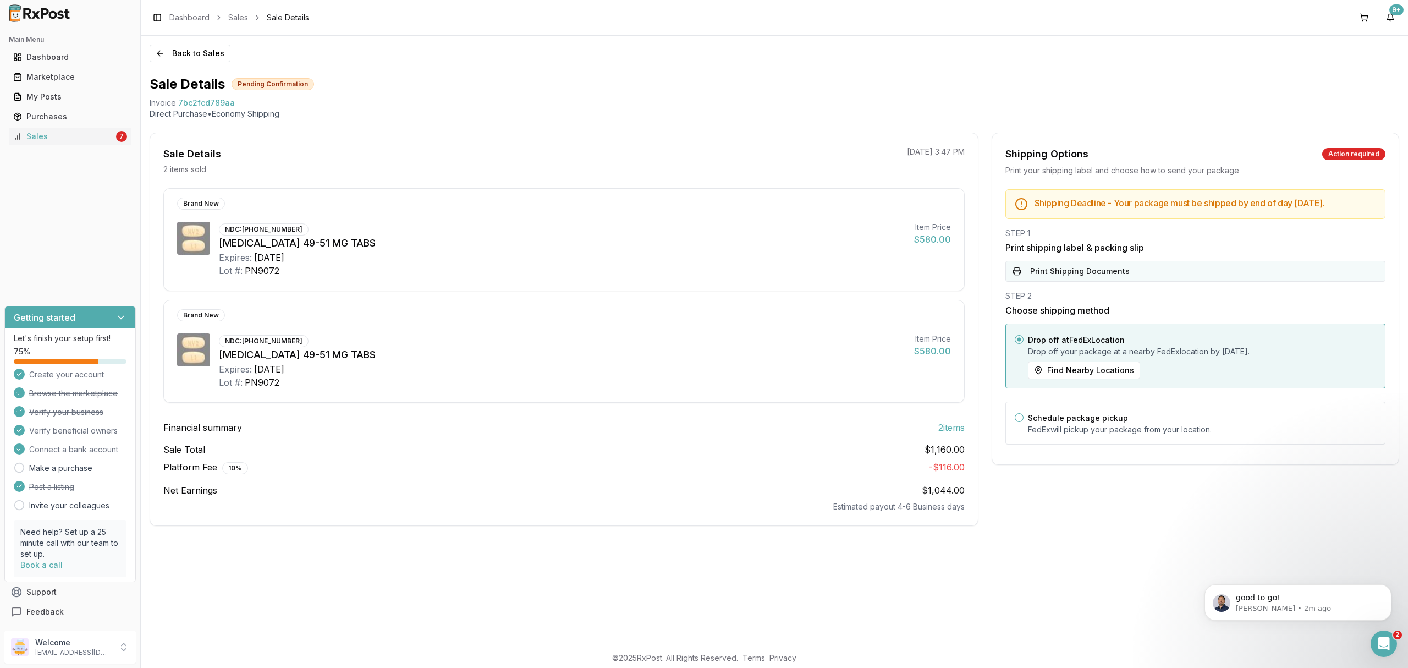
click at [1142, 282] on button "Print Shipping Documents" at bounding box center [1195, 271] width 380 height 21
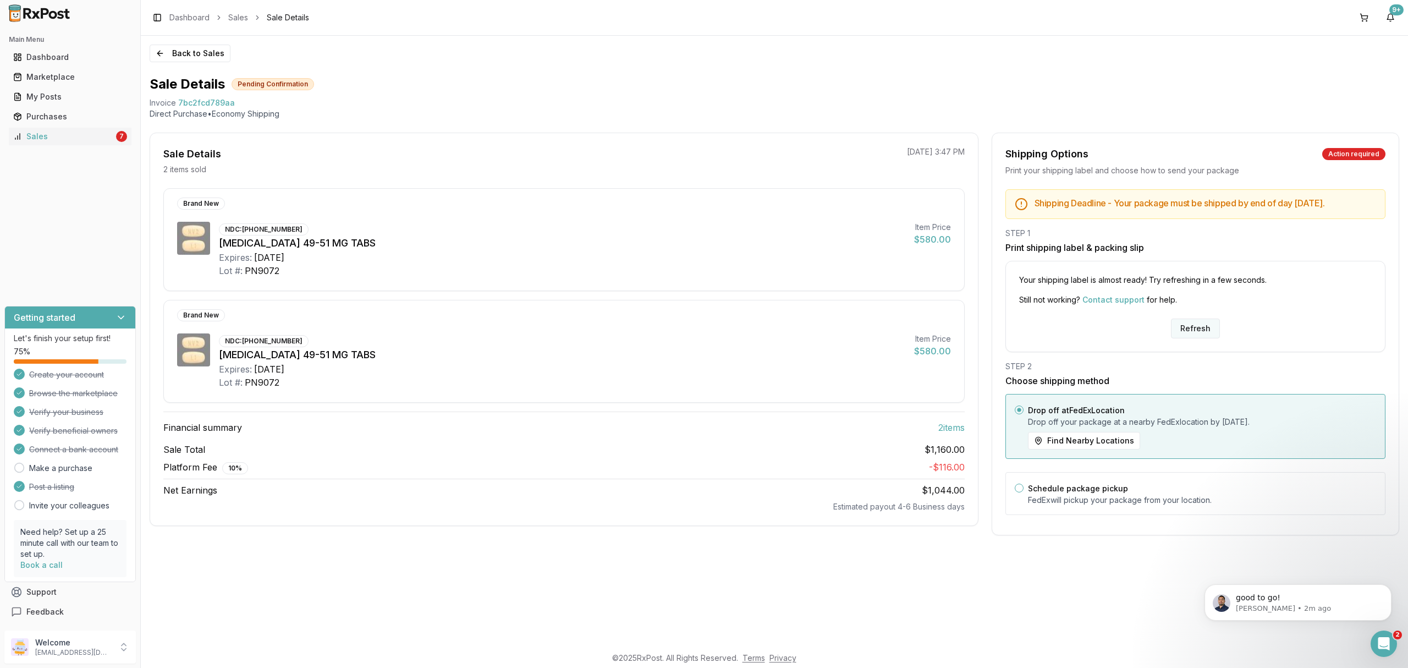
click at [1195, 333] on button "Refresh" at bounding box center [1195, 328] width 49 height 20
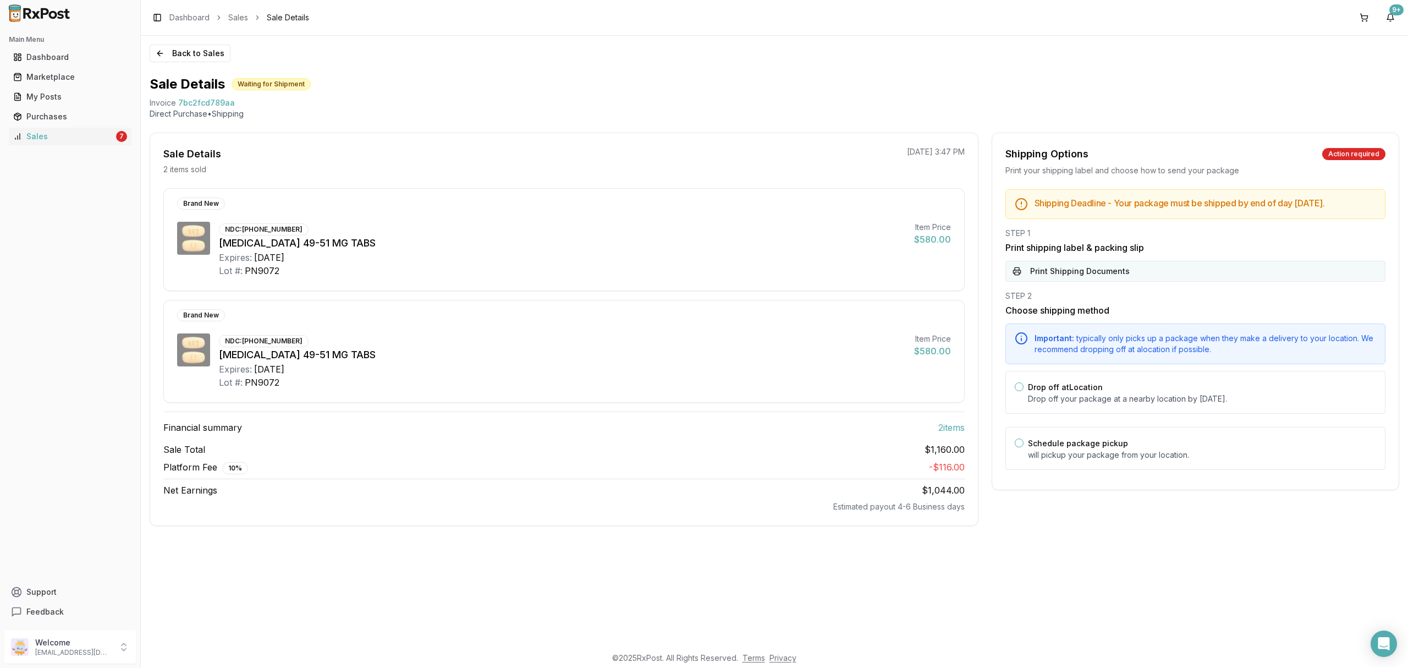
click at [1136, 282] on button "Print Shipping Documents" at bounding box center [1195, 271] width 380 height 21
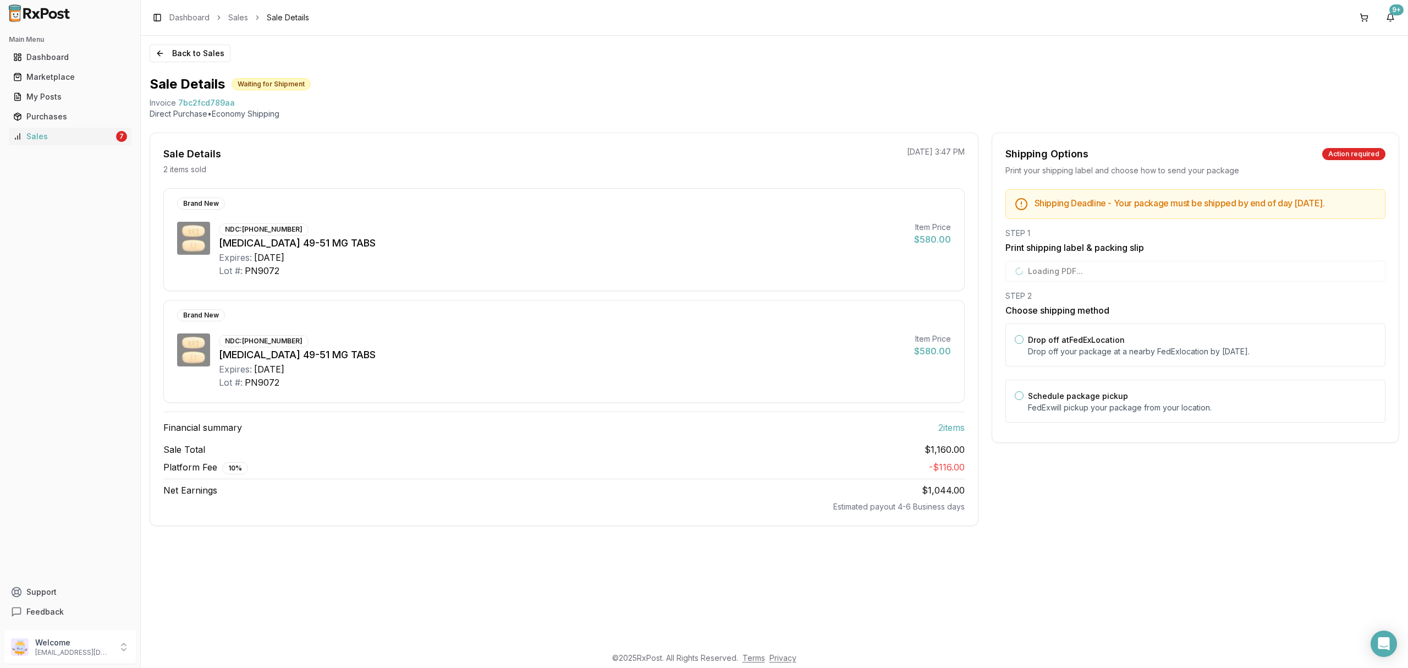
click at [1120, 381] on div "Drop off at FedEx Location Drop off your package at a nearby [GEOGRAPHIC_DATA] …" at bounding box center [1195, 376] width 380 height 106
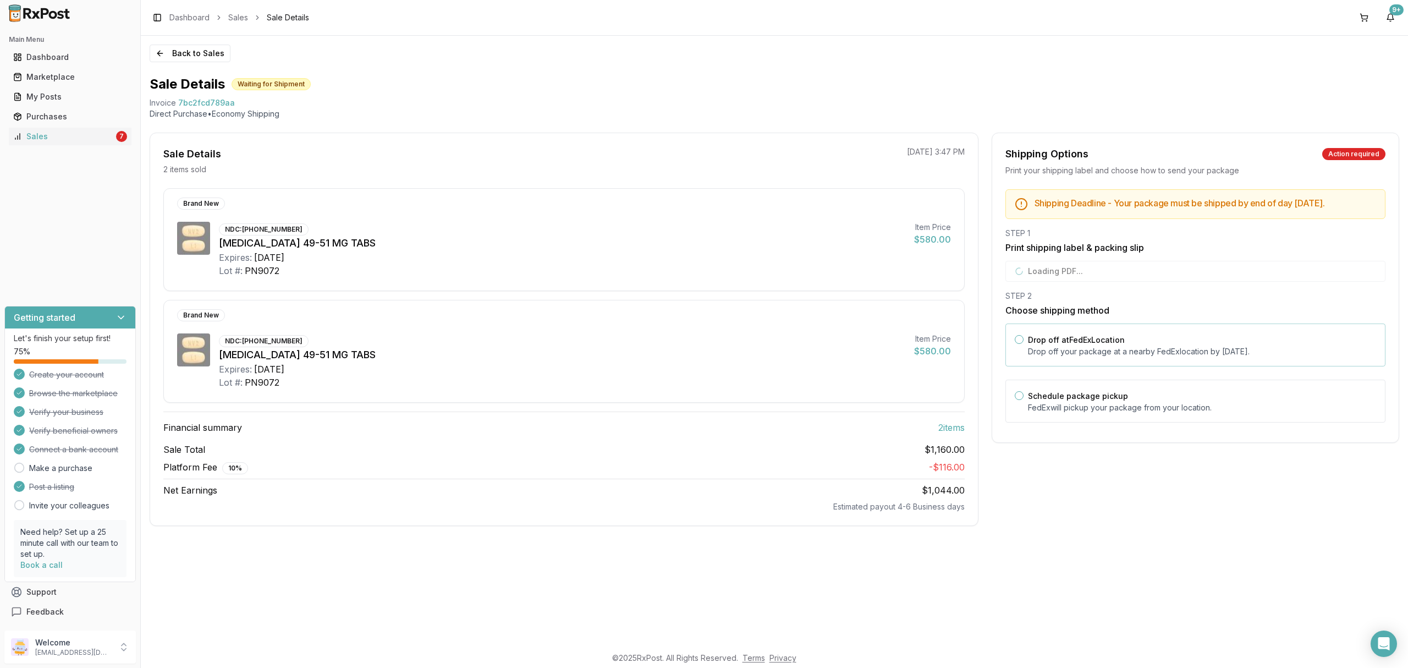
click at [1116, 357] on p "Drop off your package at a nearby [GEOGRAPHIC_DATA] location by [DATE] ." at bounding box center [1202, 351] width 348 height 11
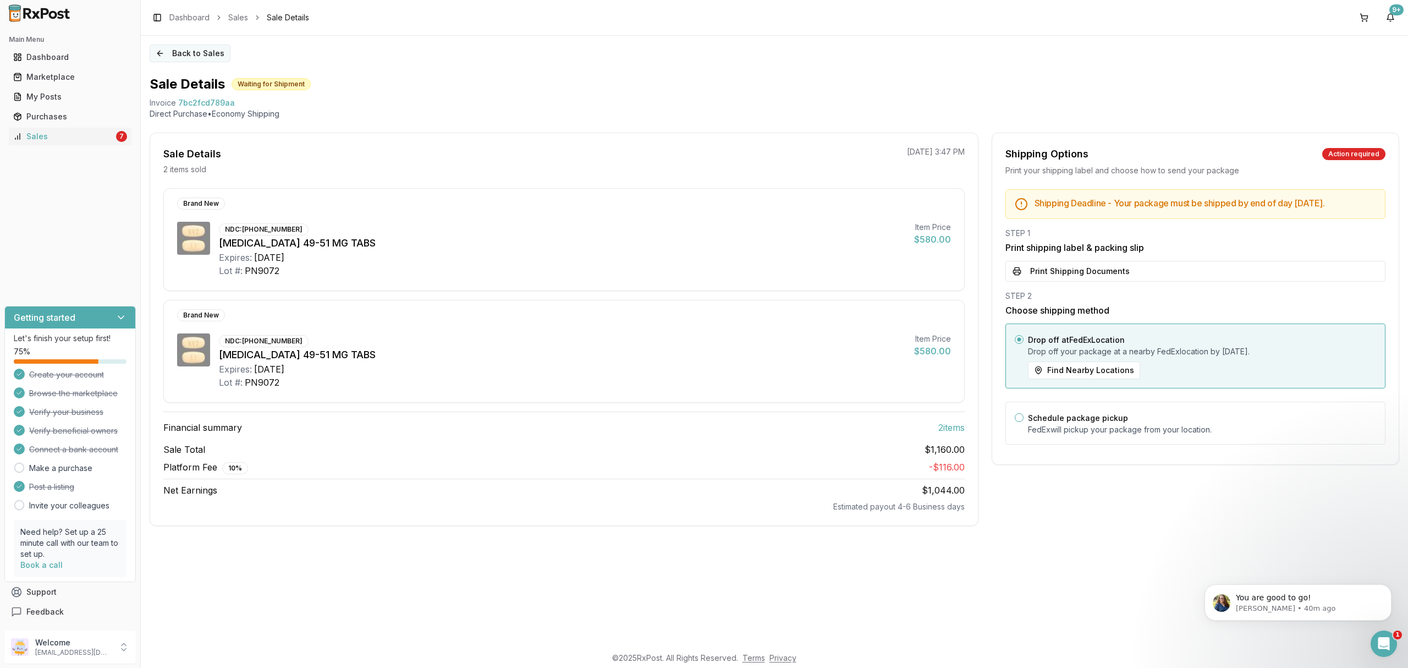
click at [196, 52] on button "Back to Sales" at bounding box center [190, 54] width 81 height 18
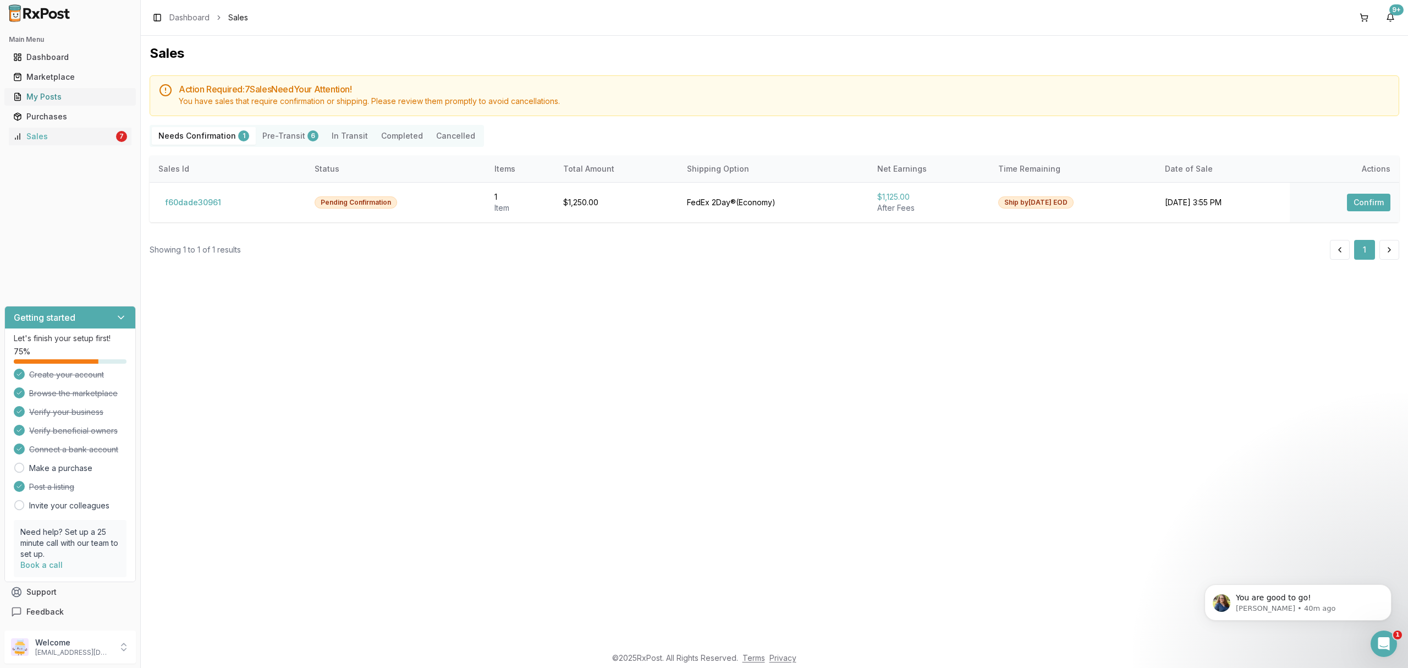
click at [58, 101] on div "My Posts" at bounding box center [70, 96] width 114 height 11
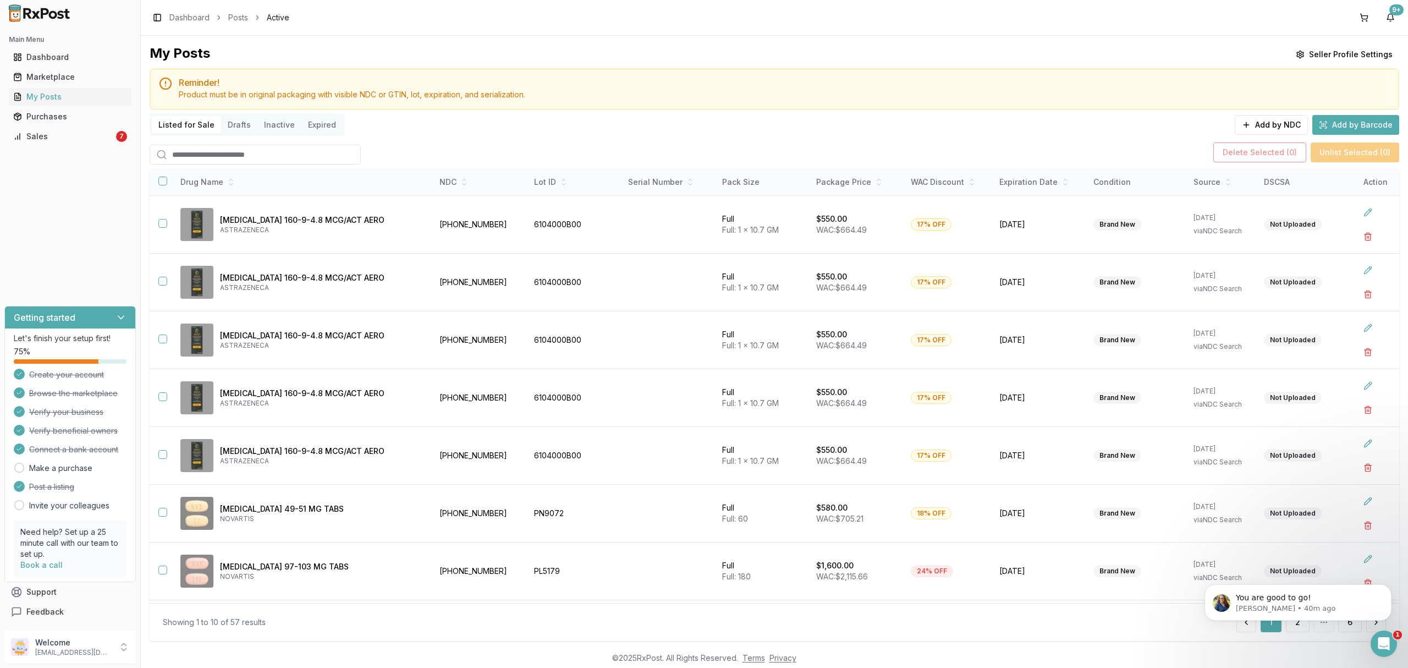
drag, startPoint x: 291, startPoint y: 152, endPoint x: 277, endPoint y: 150, distance: 13.8
click at [291, 152] on input "search" at bounding box center [255, 155] width 211 height 20
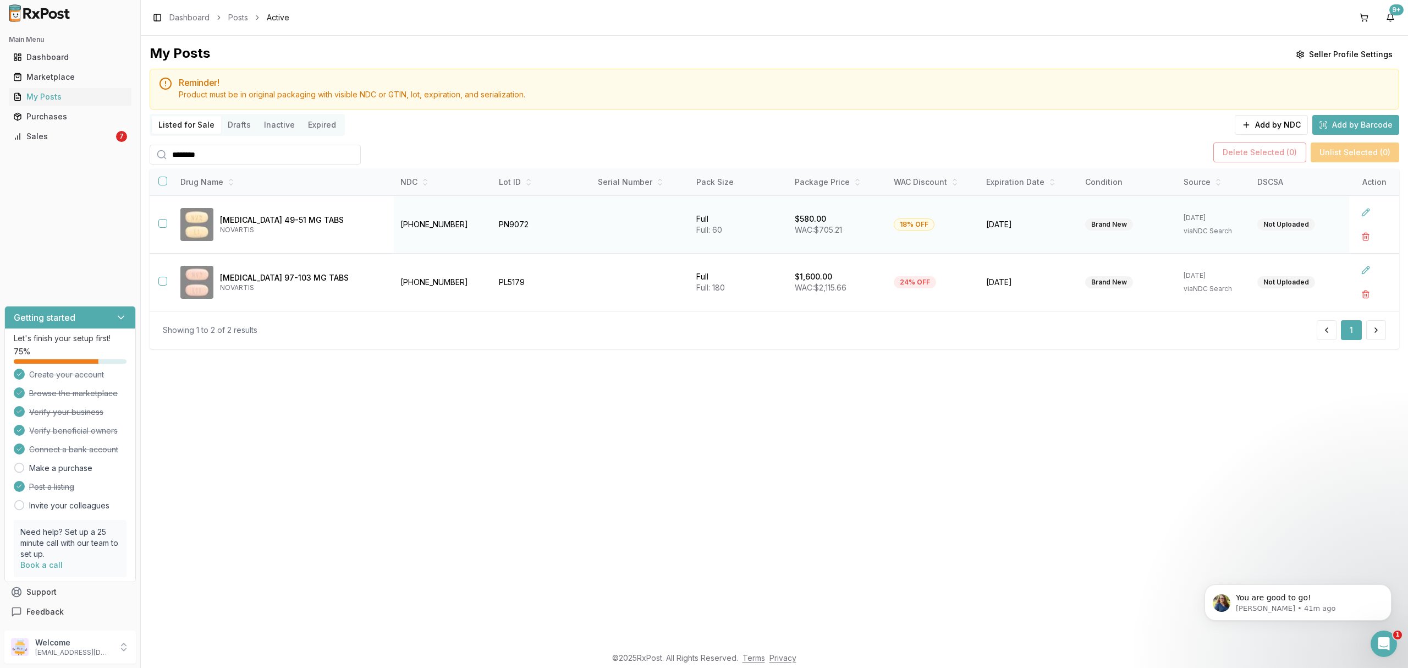
click at [170, 224] on td at bounding box center [161, 224] width 22 height 58
click at [162, 224] on button "button" at bounding box center [162, 223] width 9 height 9
click at [1284, 144] on button "Delete Selected ( 1 )" at bounding box center [1262, 152] width 91 height 20
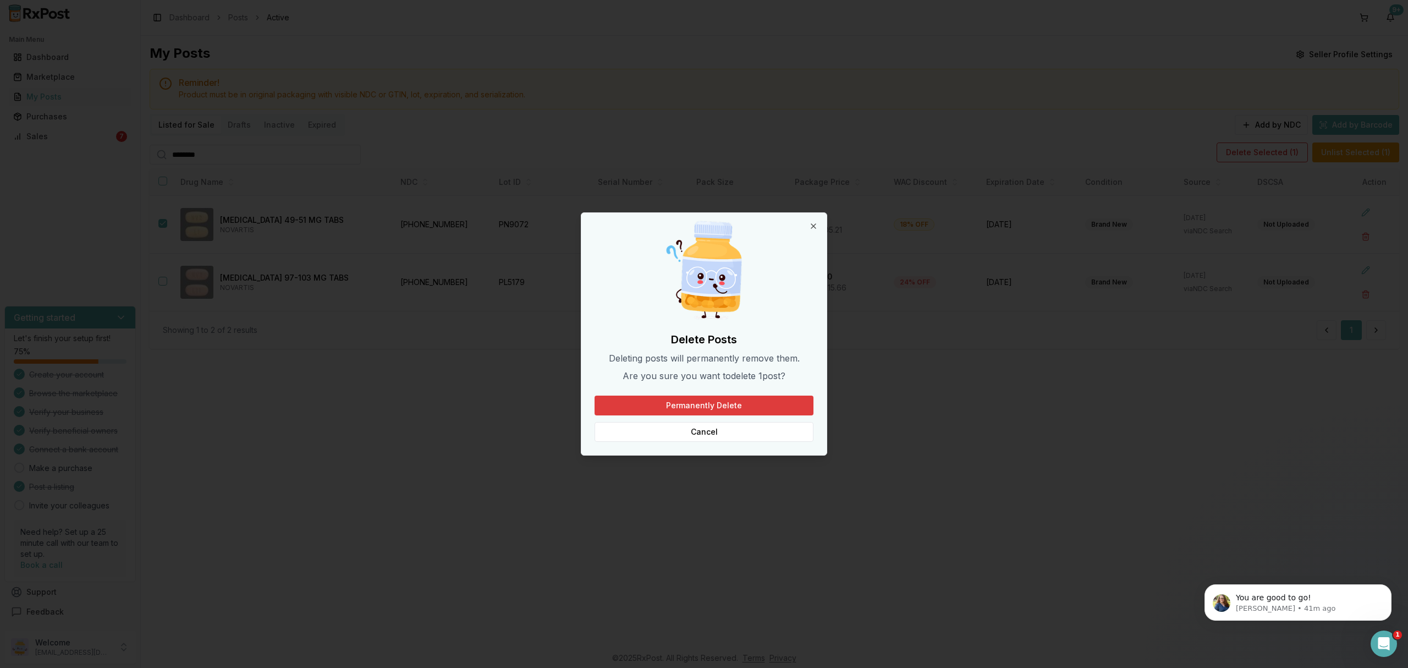
click at [735, 406] on button "Permanently Delete" at bounding box center [704, 405] width 219 height 20
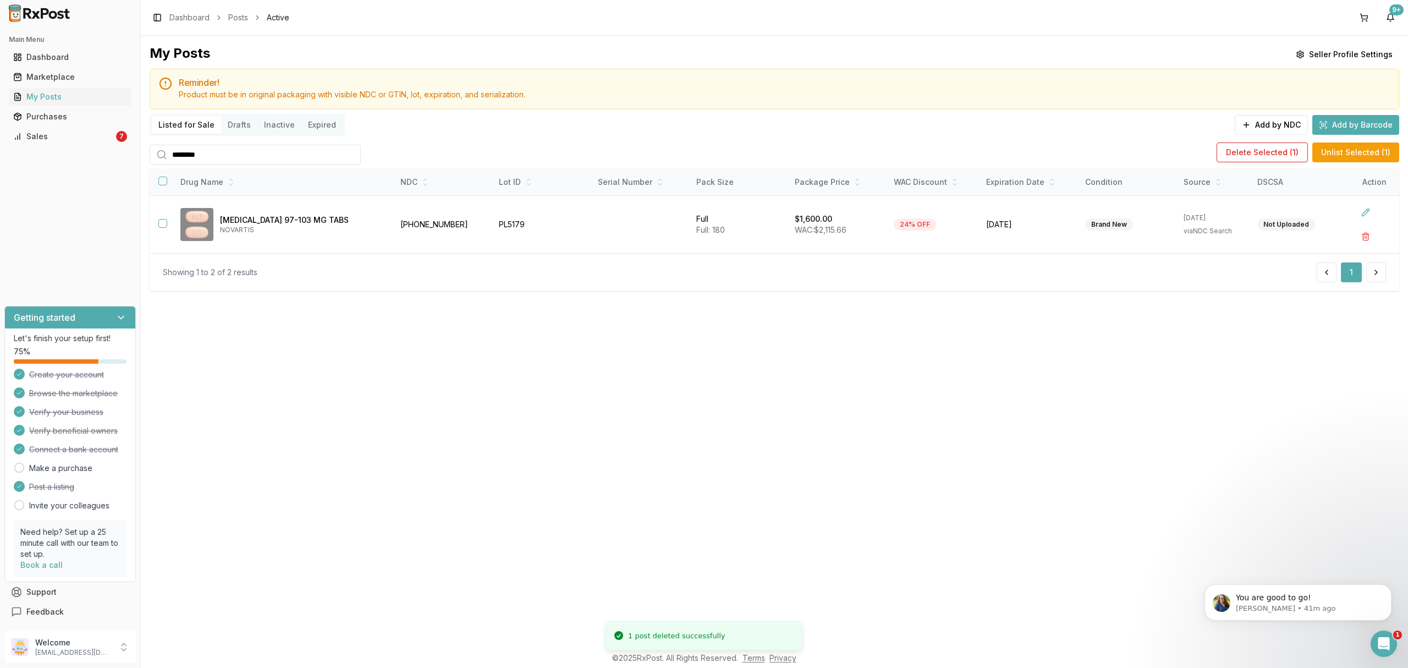
drag, startPoint x: 244, startPoint y: 157, endPoint x: 142, endPoint y: 124, distance: 107.7
click at [124, 167] on div "Main Menu Dashboard Marketplace My Posts Purchases Sales 7 Getting started Let'…" at bounding box center [704, 334] width 1408 height 668
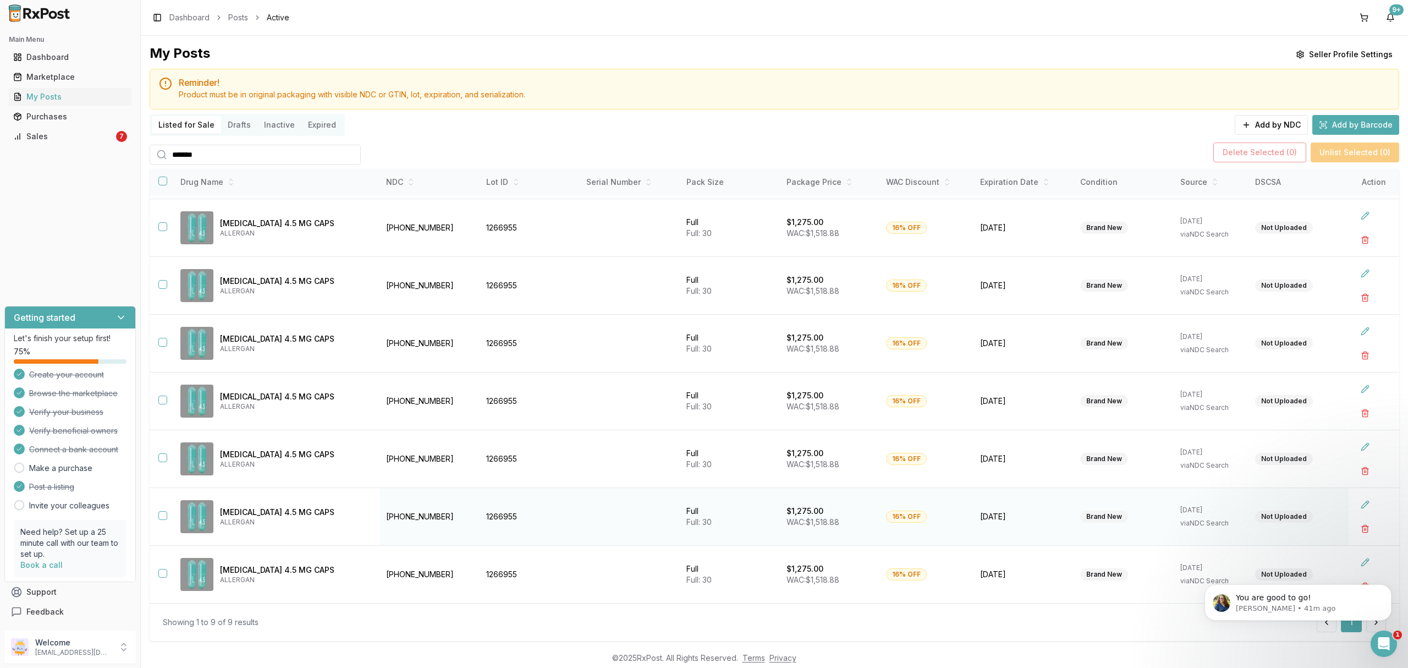
scroll to position [113, 0]
drag, startPoint x: 238, startPoint y: 154, endPoint x: 81, endPoint y: 157, distance: 156.2
click at [81, 157] on div "Main Menu Dashboard Marketplace My Posts Purchases Sales 7 Getting started Let'…" at bounding box center [704, 334] width 1408 height 668
type input "*******"
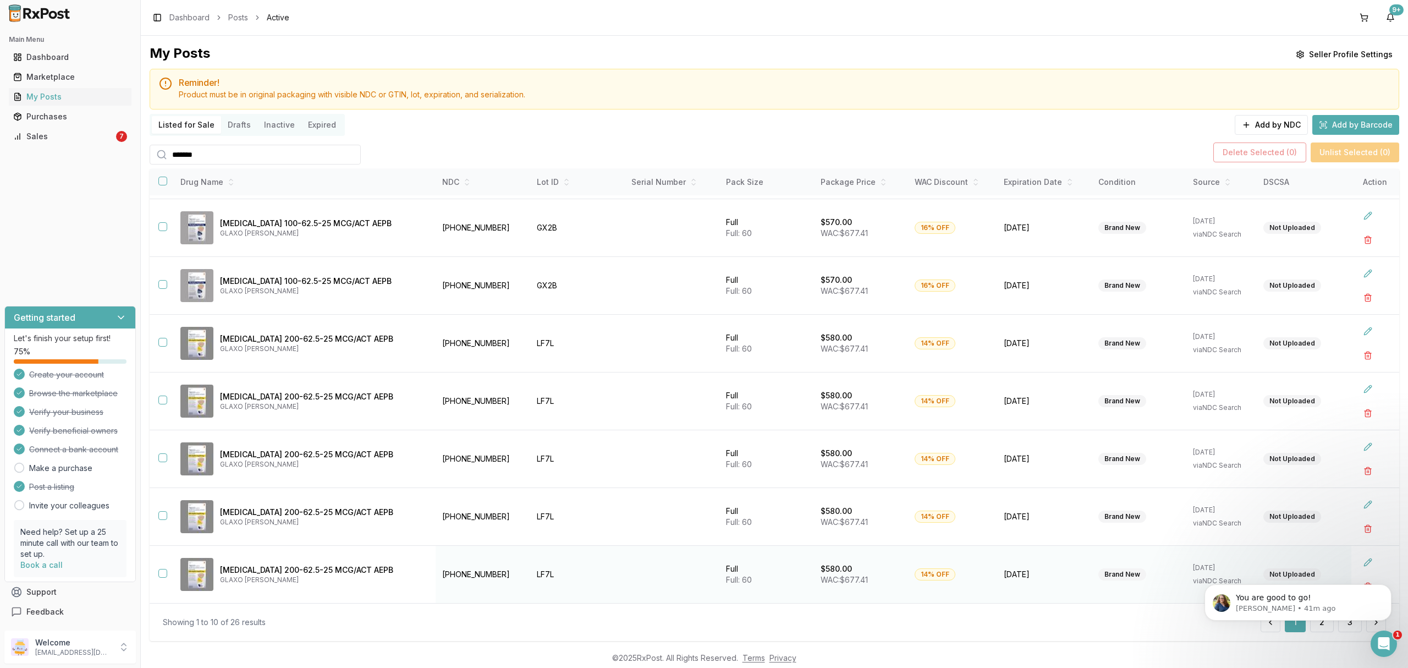
scroll to position [22, 0]
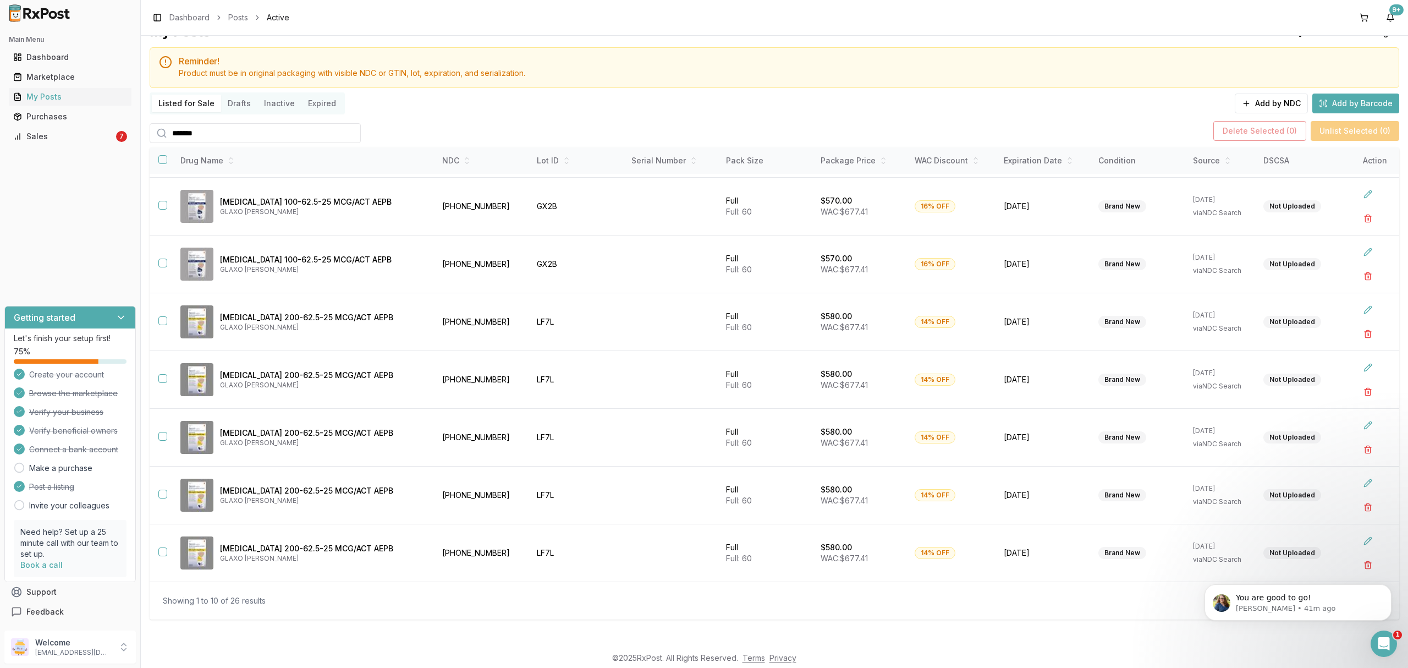
click at [1191, 619] on div "Showing 1 to 10 of 26 results 1 2 3" at bounding box center [775, 600] width 1250 height 38
click at [1388, 588] on icon "Dismiss notification" at bounding box center [1388, 587] width 6 height 6
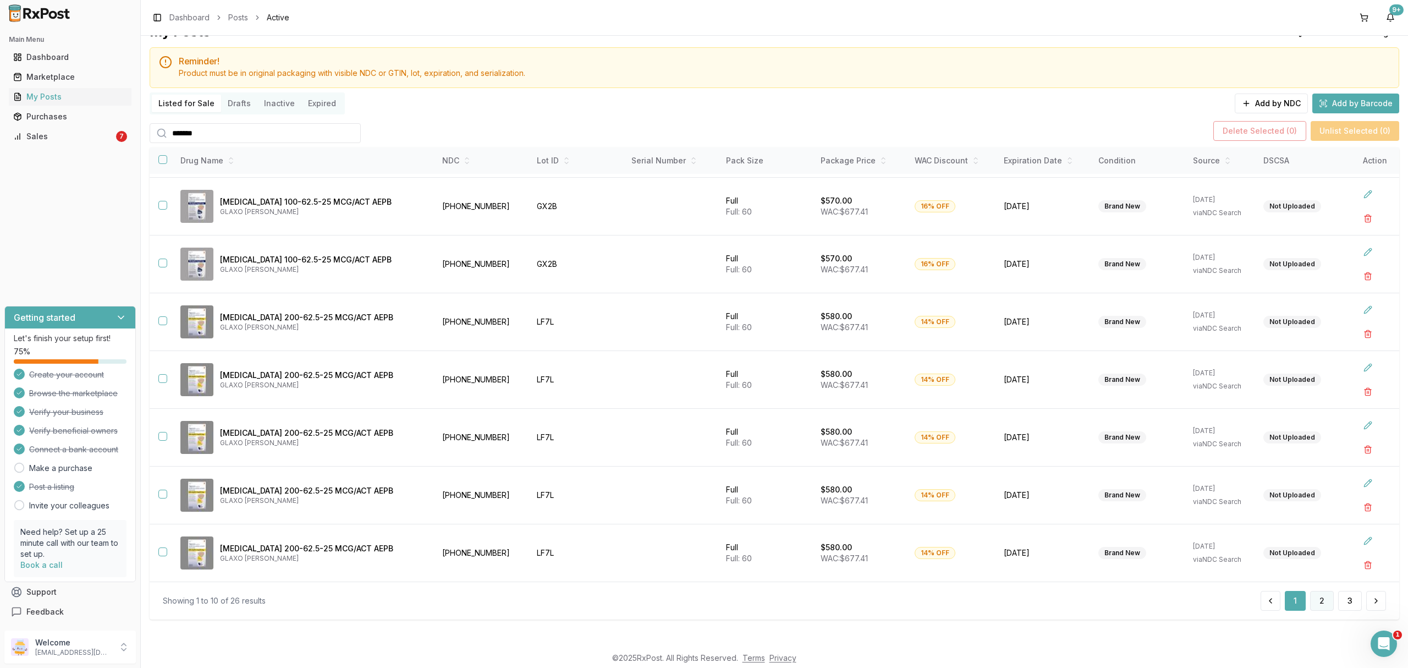
click at [1311, 606] on button "2" at bounding box center [1322, 601] width 24 height 20
click at [1342, 603] on button "3" at bounding box center [1350, 601] width 24 height 20
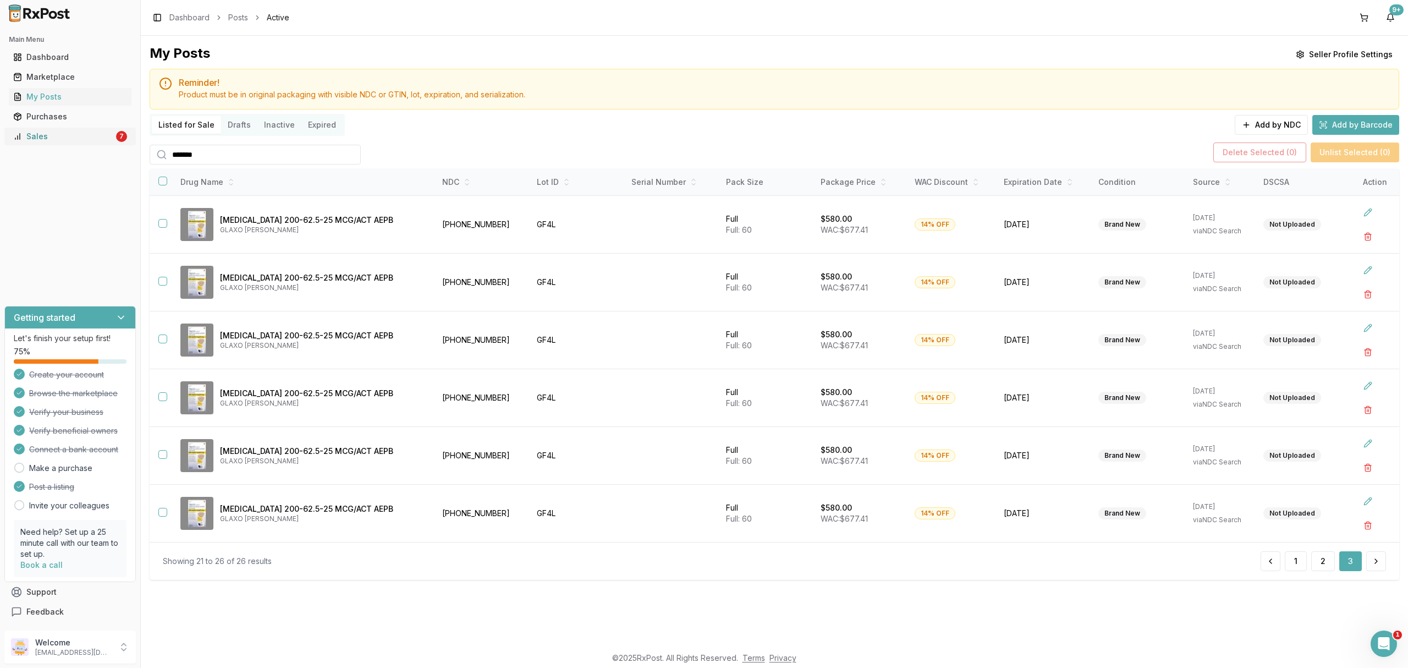
click at [81, 139] on div "Sales" at bounding box center [63, 136] width 101 height 11
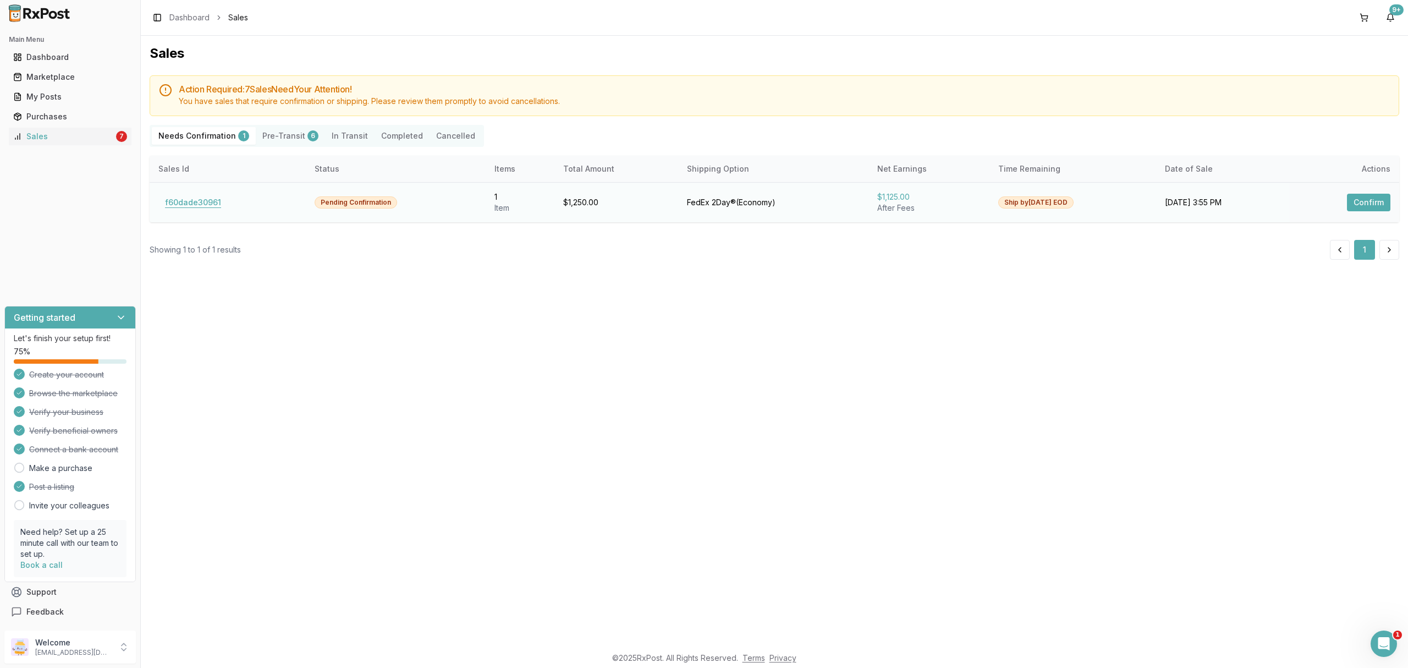
click at [190, 205] on button "f60dade30961" at bounding box center [192, 203] width 69 height 18
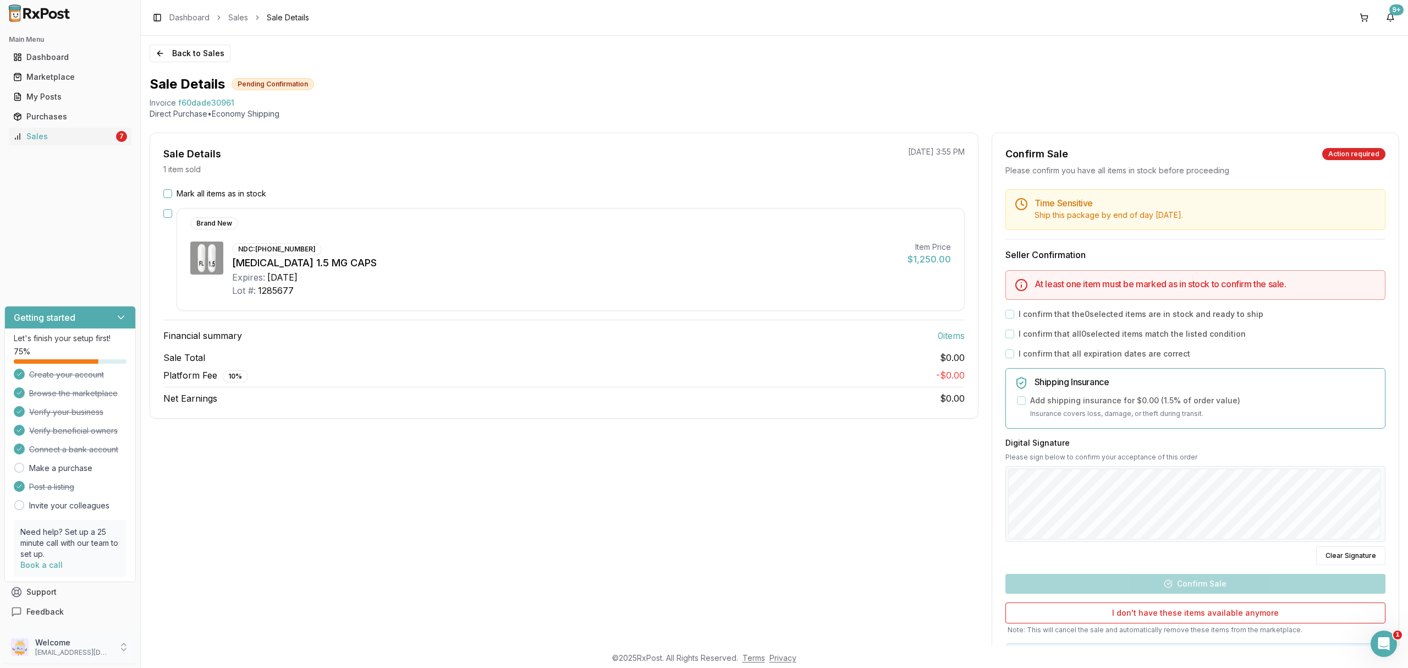
click at [78, 648] on p "[EMAIL_ADDRESS][DOMAIN_NAME]" at bounding box center [73, 652] width 76 height 9
click at [185, 650] on span "Sign Out" at bounding box center [199, 649] width 104 height 11
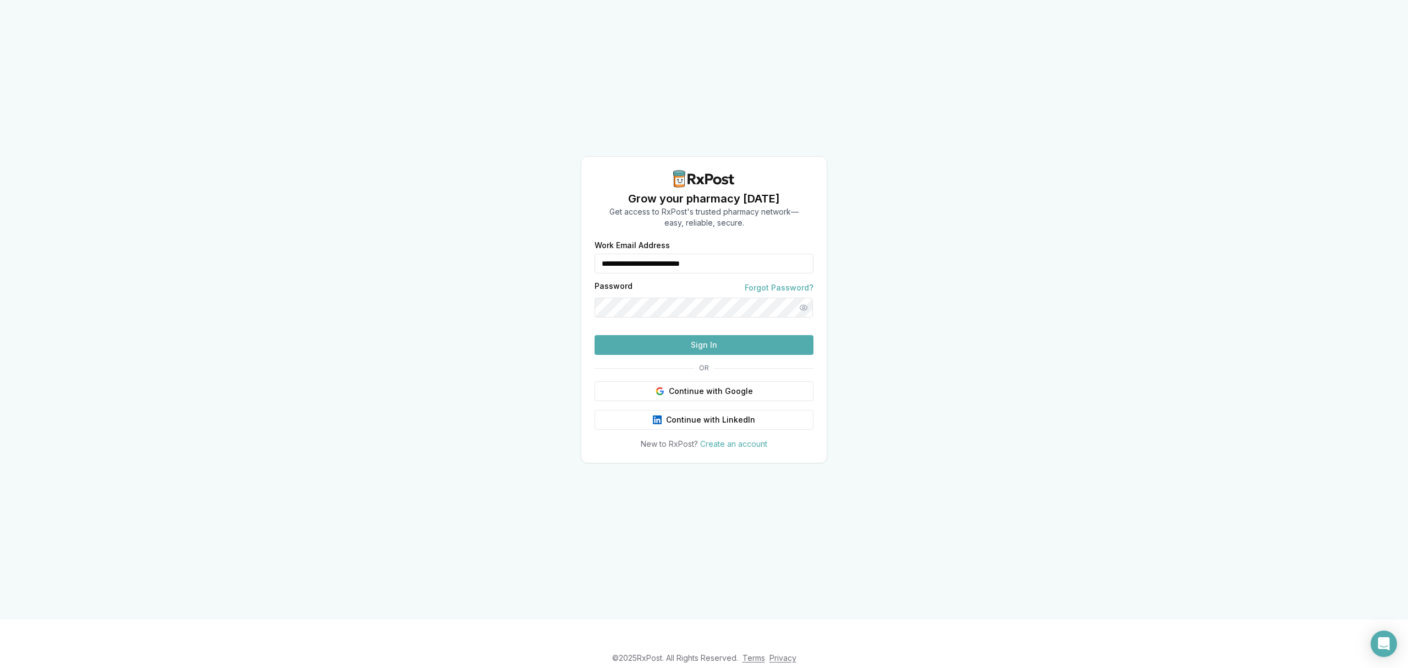
drag, startPoint x: 770, startPoint y: 239, endPoint x: 465, endPoint y: 245, distance: 304.8
click at [465, 245] on div "**********" at bounding box center [704, 309] width 1408 height 619
type input "**********"
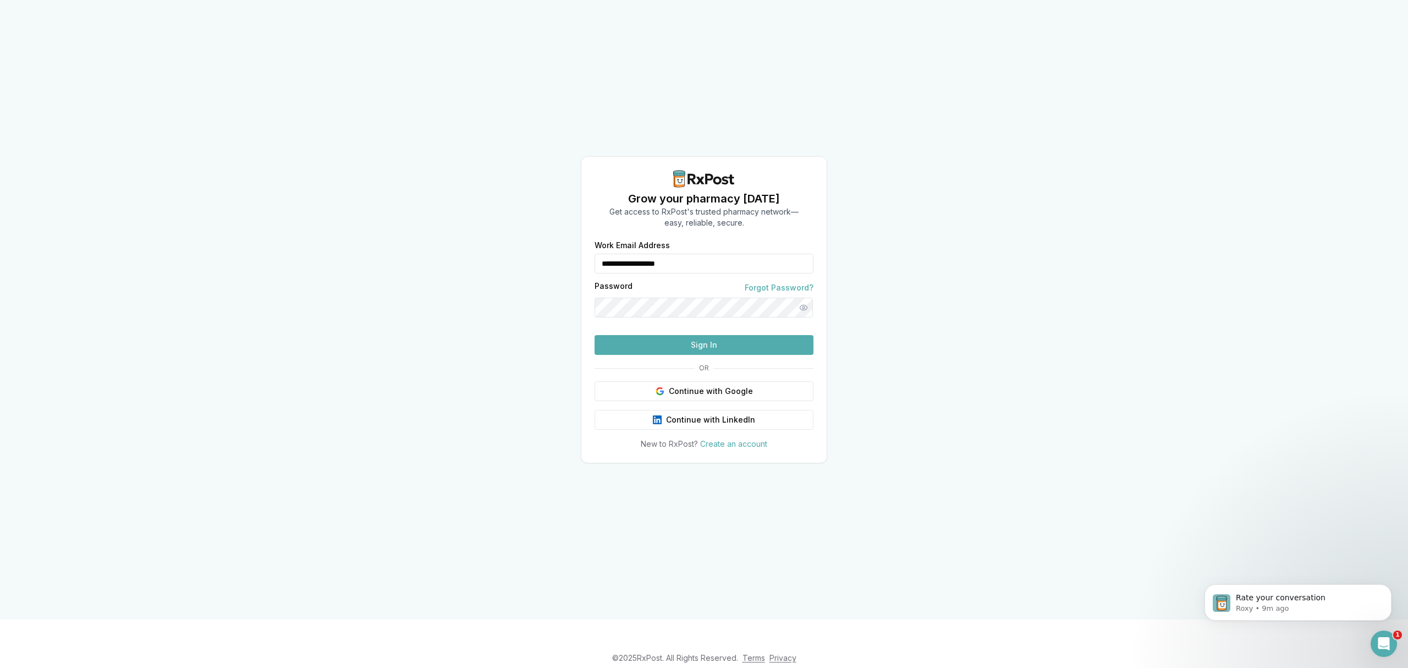
click at [729, 355] on button "Sign In" at bounding box center [704, 345] width 219 height 20
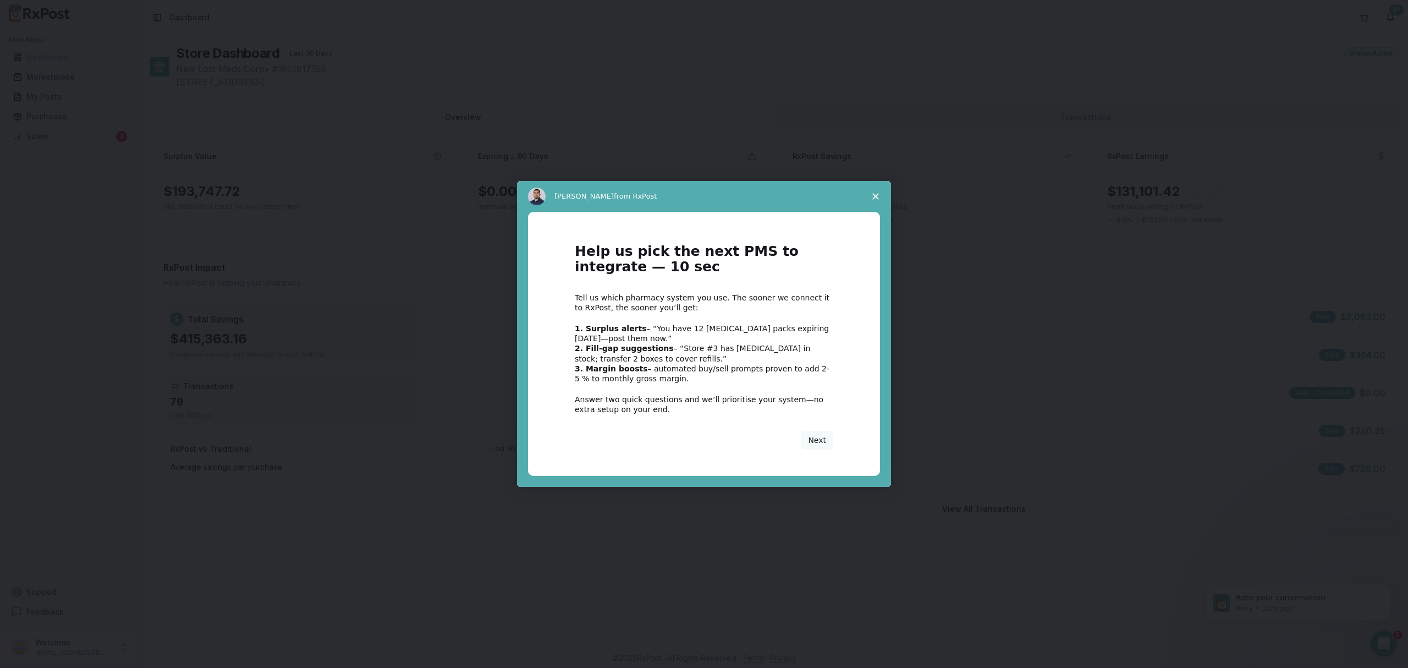
click at [97, 142] on div "Intercom messenger" at bounding box center [704, 334] width 1408 height 668
click at [878, 199] on icon "Close survey" at bounding box center [875, 196] width 7 height 7
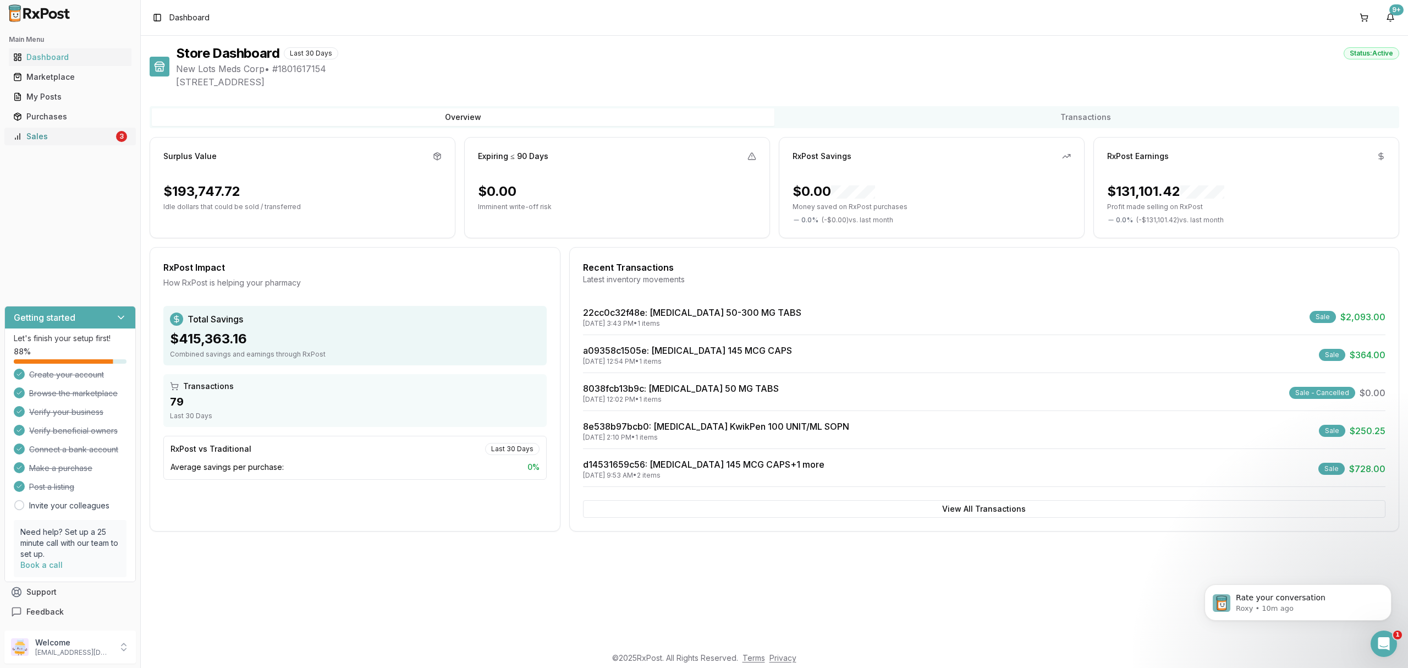
click at [93, 143] on link "Sales 3" at bounding box center [70, 136] width 123 height 20
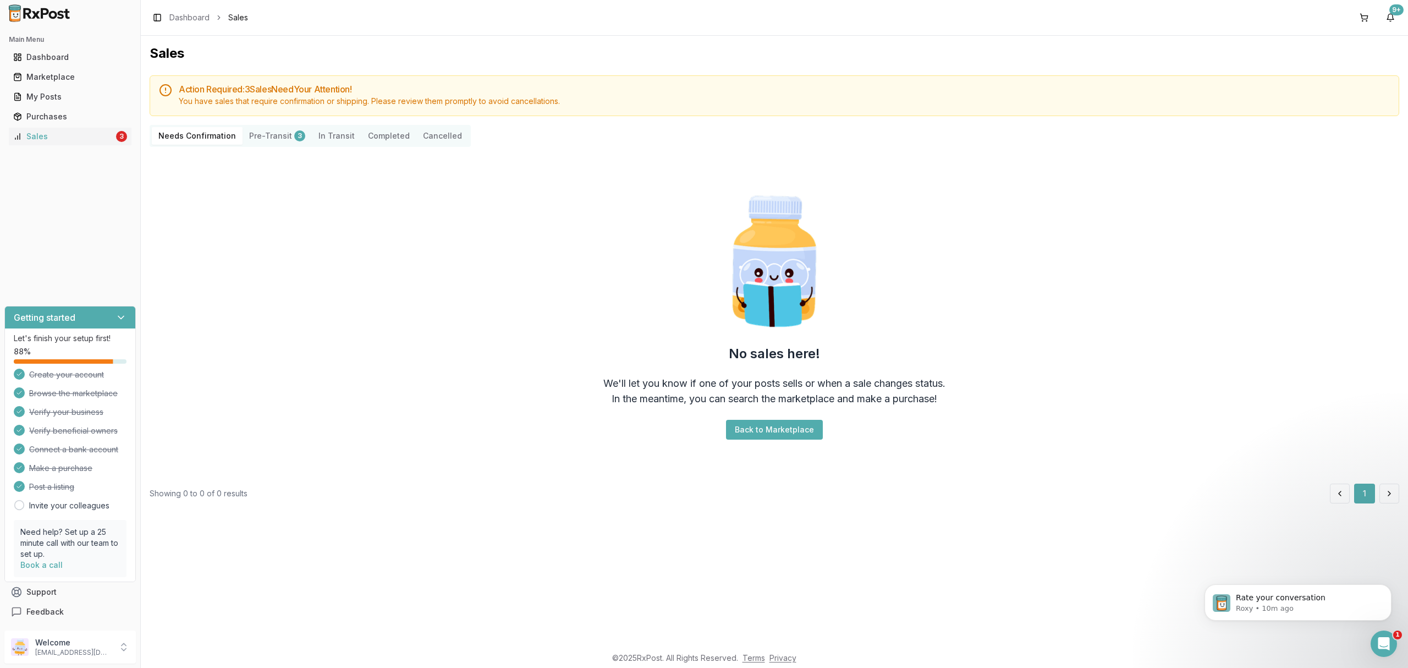
click at [217, 258] on div "No sales here! We'll let you know if one of your posts sells or when a sale cha…" at bounding box center [775, 315] width 1250 height 319
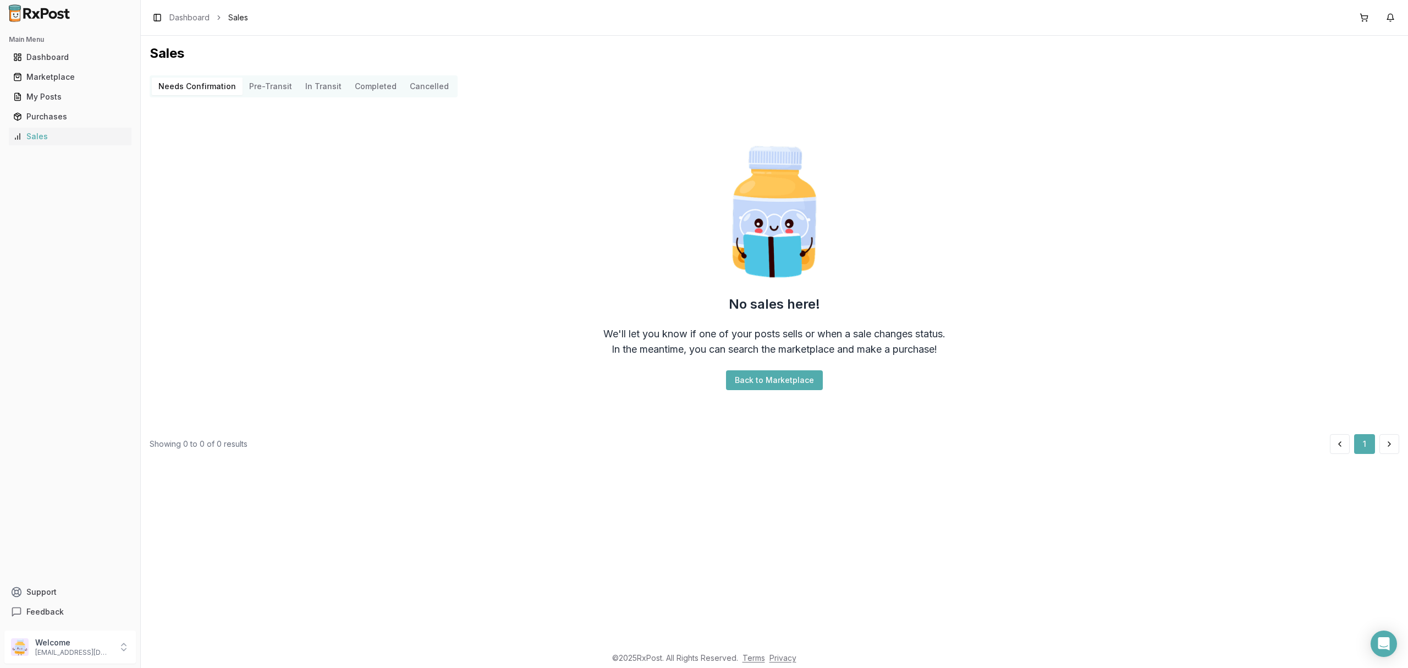
click at [78, 654] on p "[EMAIL_ADDRESS][DOMAIN_NAME]" at bounding box center [73, 652] width 76 height 9
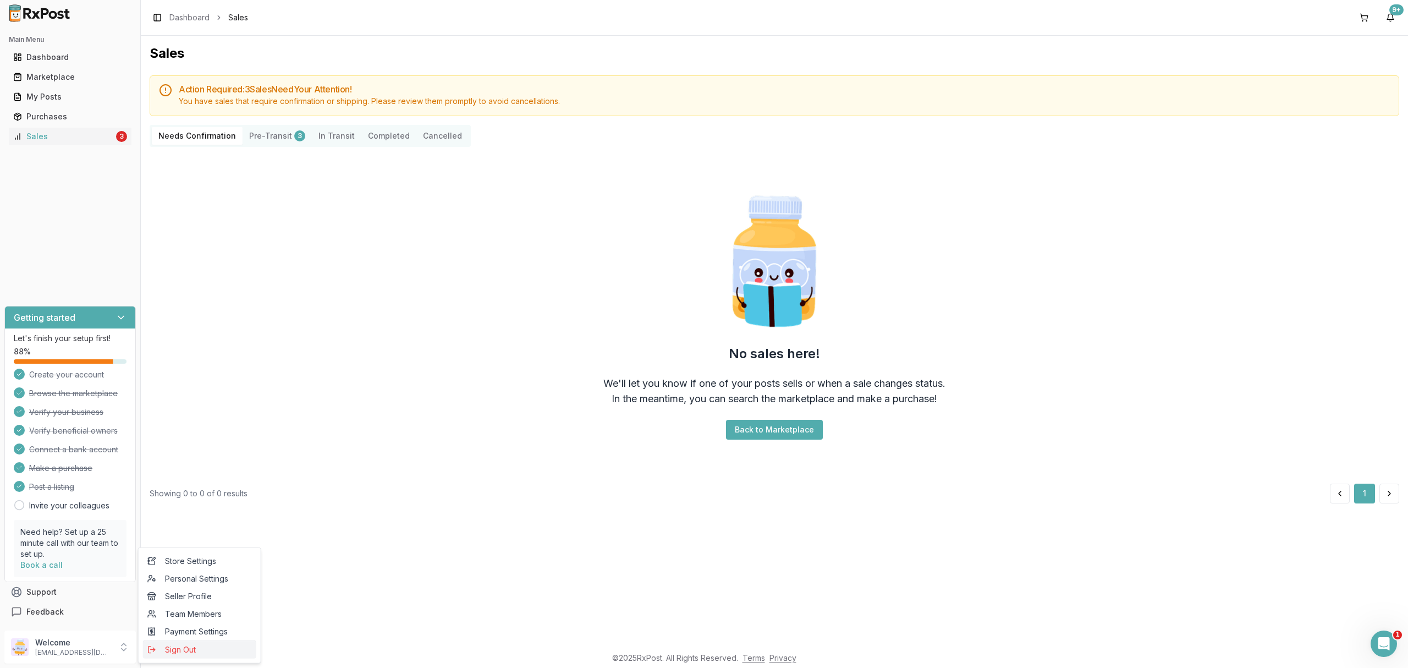
click at [174, 652] on span "Sign Out" at bounding box center [199, 649] width 104 height 11
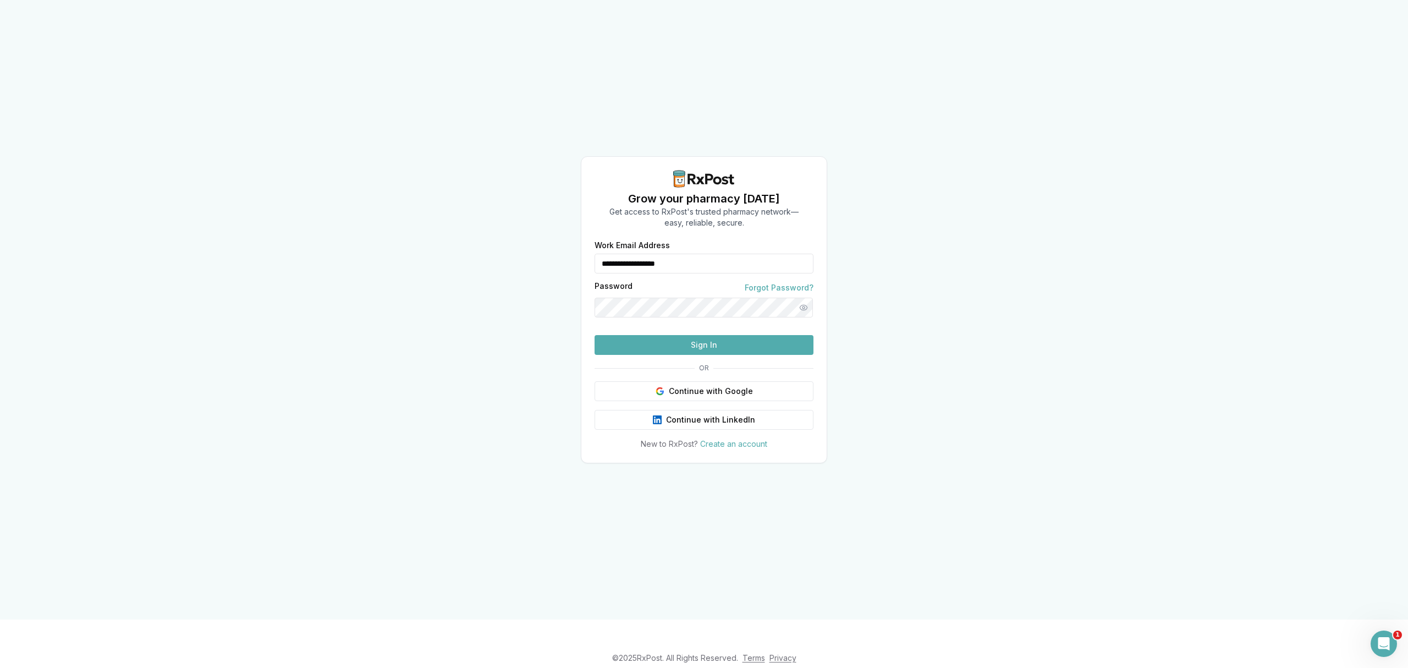
drag, startPoint x: 735, startPoint y: 243, endPoint x: 437, endPoint y: 240, distance: 298.6
click at [437, 240] on div "**********" at bounding box center [704, 309] width 1408 height 619
type input "**********"
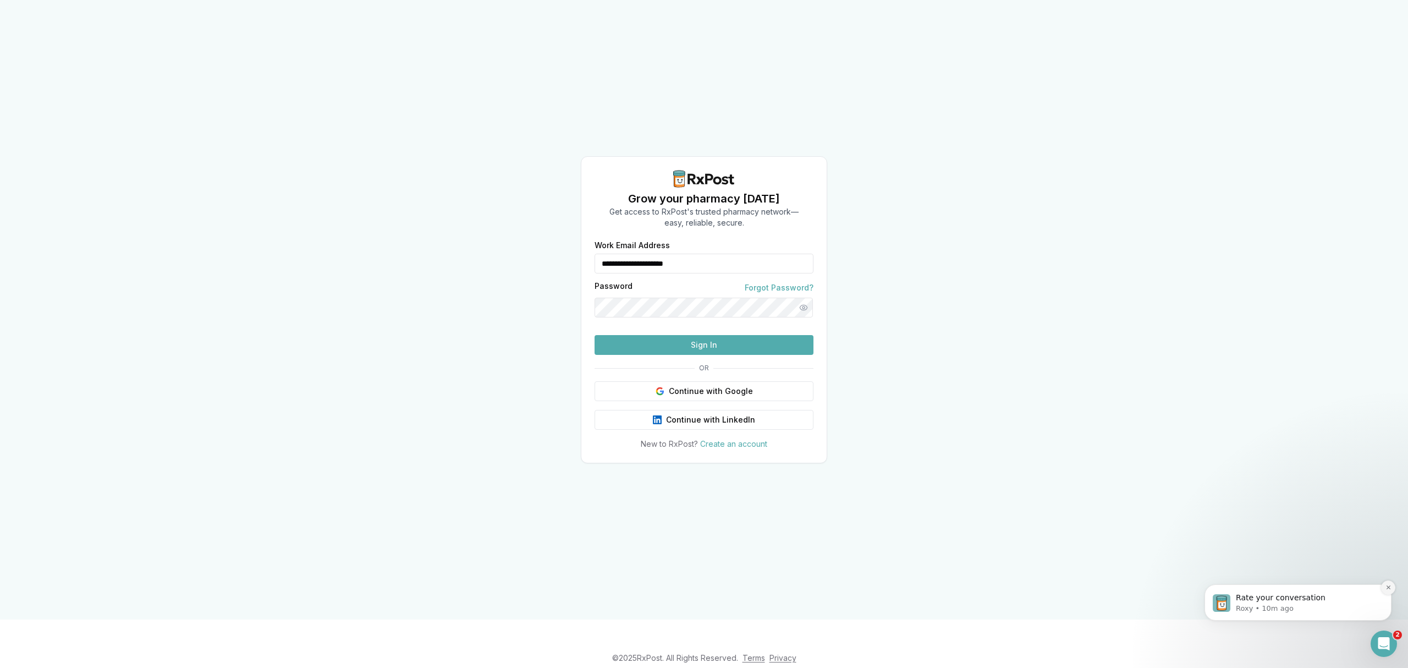
click at [1388, 586] on icon "Dismiss notification" at bounding box center [1388, 587] width 6 height 6
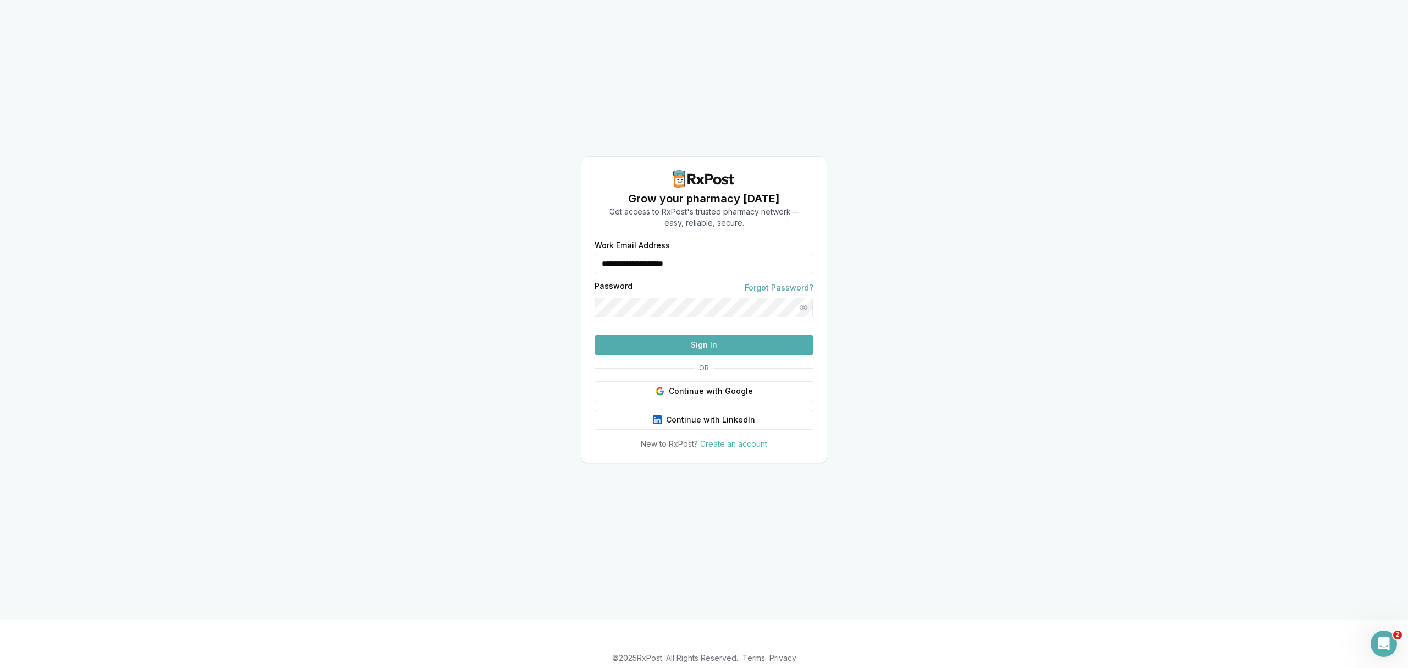
click at [722, 355] on button "Sign In" at bounding box center [704, 345] width 219 height 20
click at [711, 355] on button "Sign In" at bounding box center [704, 345] width 219 height 20
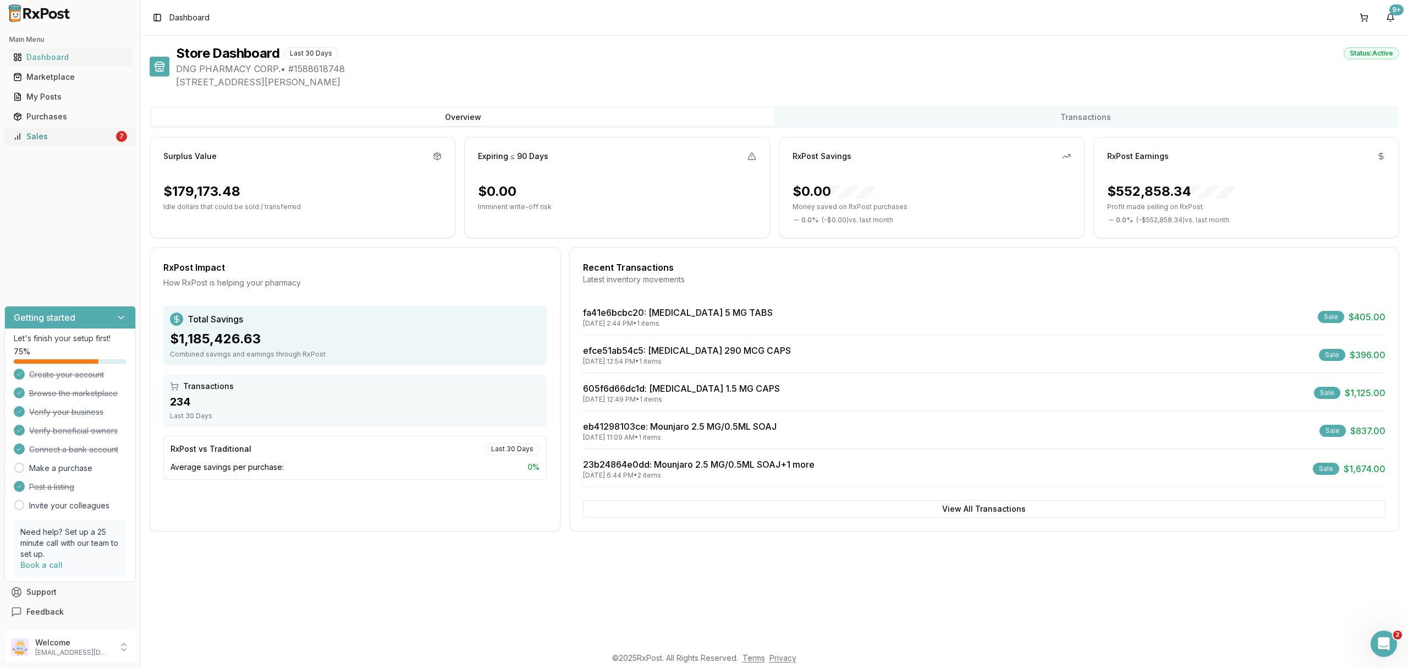
click at [70, 141] on div "Sales" at bounding box center [63, 136] width 101 height 11
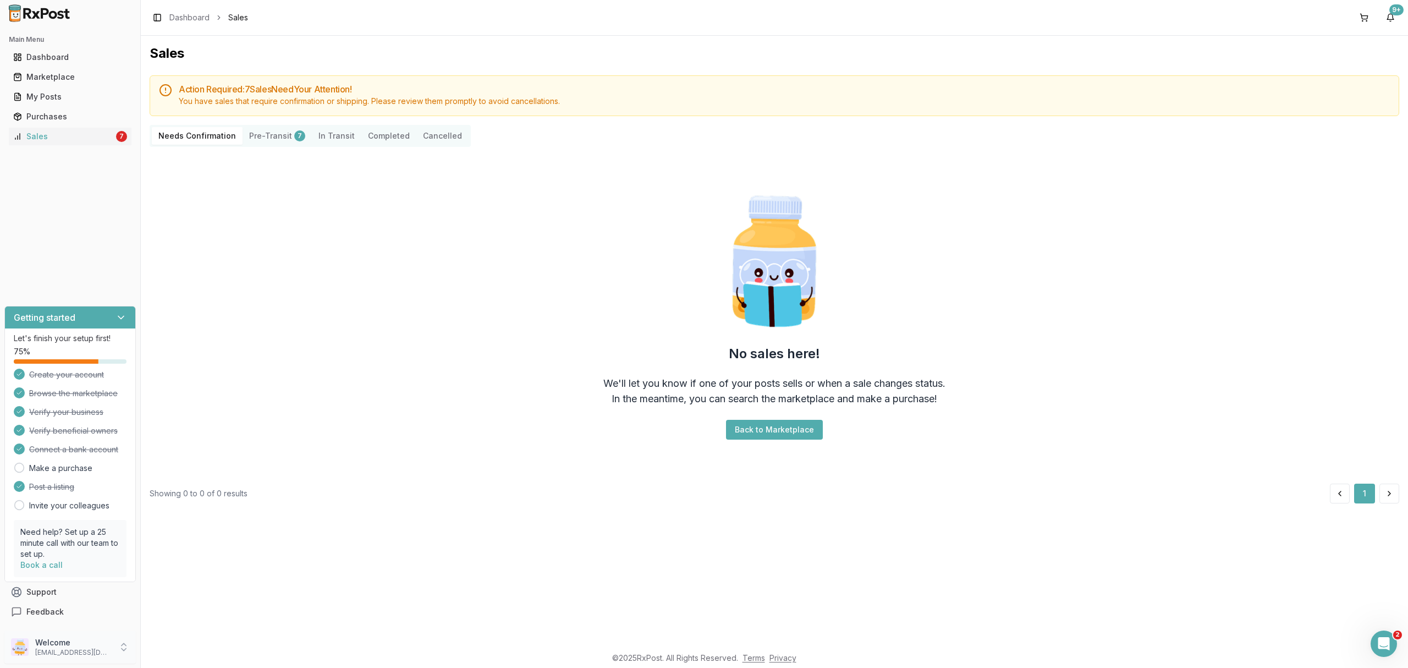
click at [75, 640] on p "Welcome" at bounding box center [73, 642] width 76 height 11
click at [190, 645] on span "Sign Out" at bounding box center [199, 649] width 104 height 11
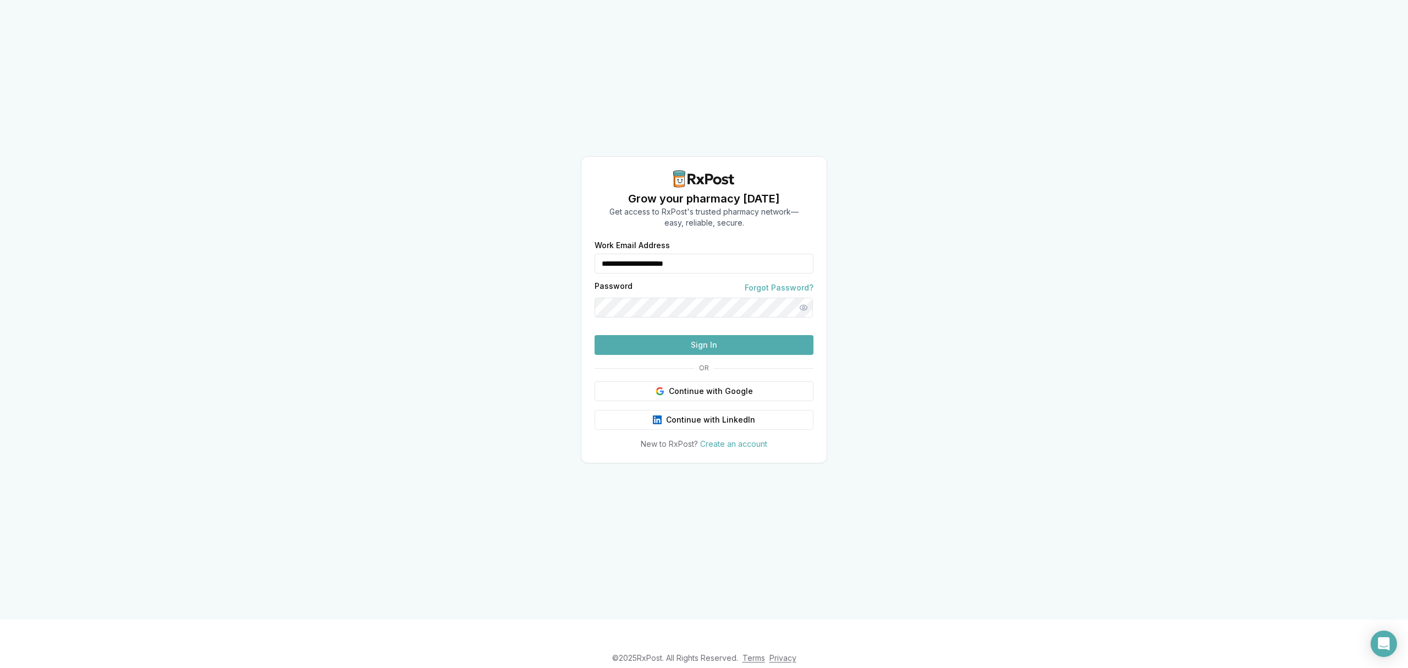
drag, startPoint x: 730, startPoint y: 240, endPoint x: 553, endPoint y: 240, distance: 177.1
click at [554, 239] on div "**********" at bounding box center [704, 309] width 1408 height 619
type input "**********"
click at [656, 355] on button "Sign In" at bounding box center [704, 345] width 219 height 20
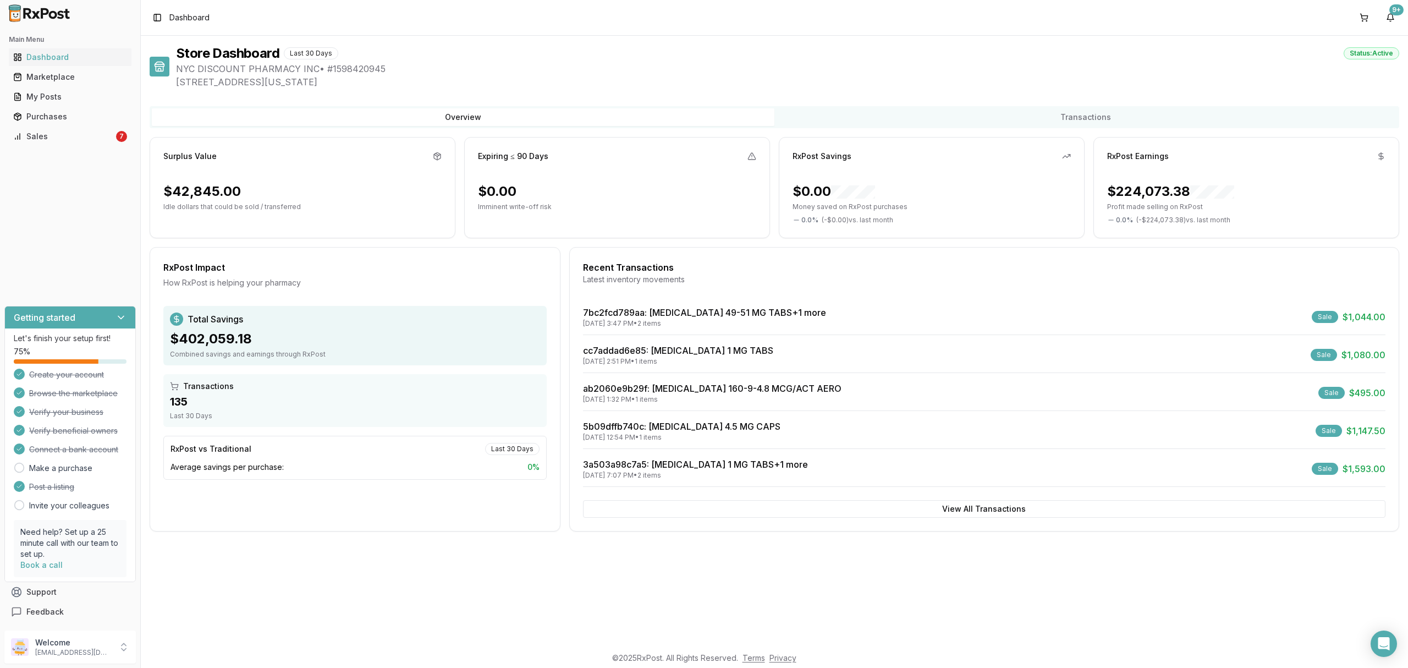
click at [84, 146] on div "Main Menu Dashboard Marketplace My Posts Purchases Sales 7" at bounding box center [70, 87] width 140 height 123
click at [95, 139] on div "Sales" at bounding box center [63, 136] width 101 height 11
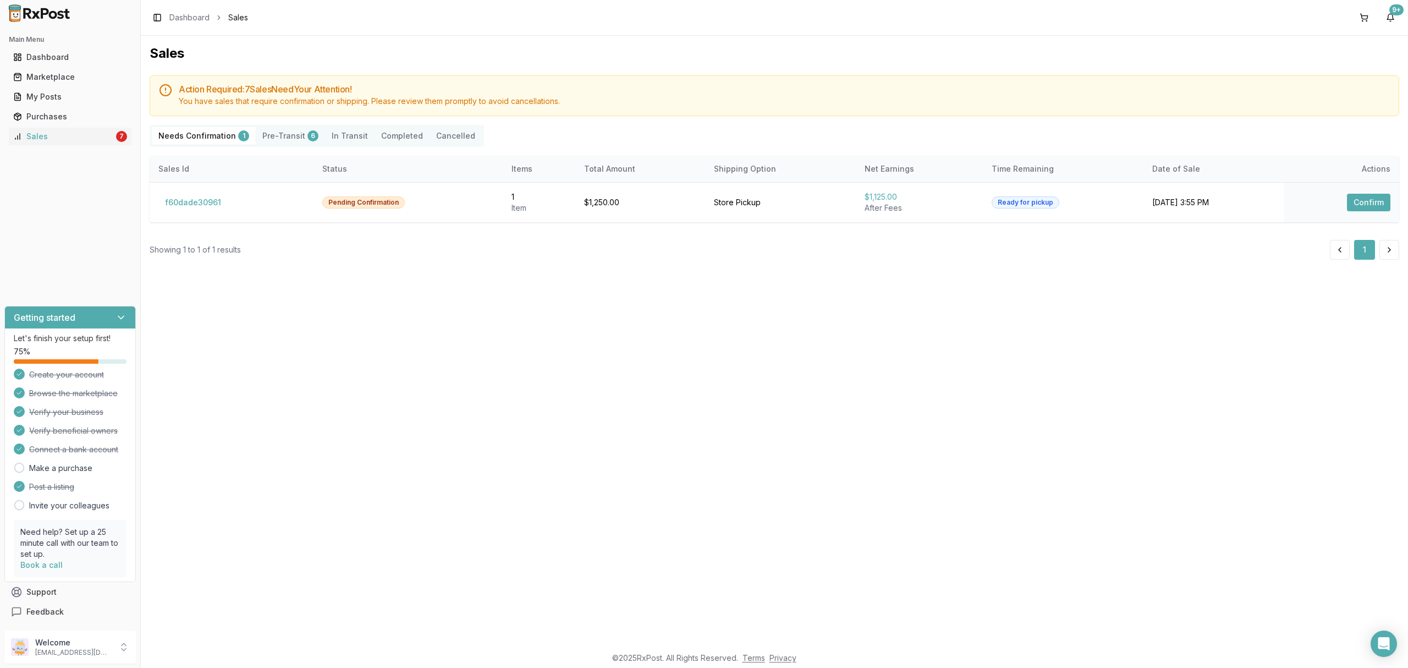
drag, startPoint x: 379, startPoint y: 287, endPoint x: 363, endPoint y: 278, distance: 18.2
click at [363, 278] on div "Sales Action Required: 7 Sale s Need Your Attention! You have sales that requir…" at bounding box center [774, 341] width 1267 height 610
click at [203, 199] on button "f60dade30961" at bounding box center [192, 203] width 69 height 18
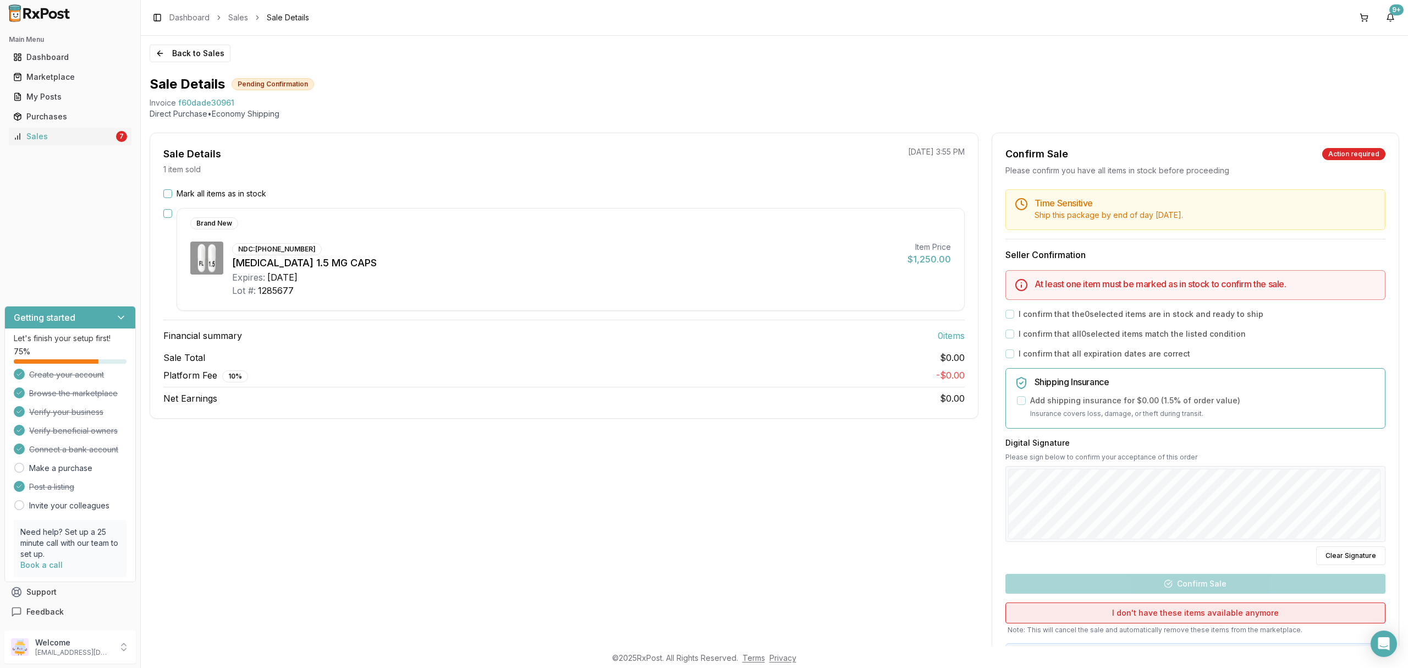
click at [1206, 621] on button "I don't have these items available anymore" at bounding box center [1195, 612] width 380 height 21
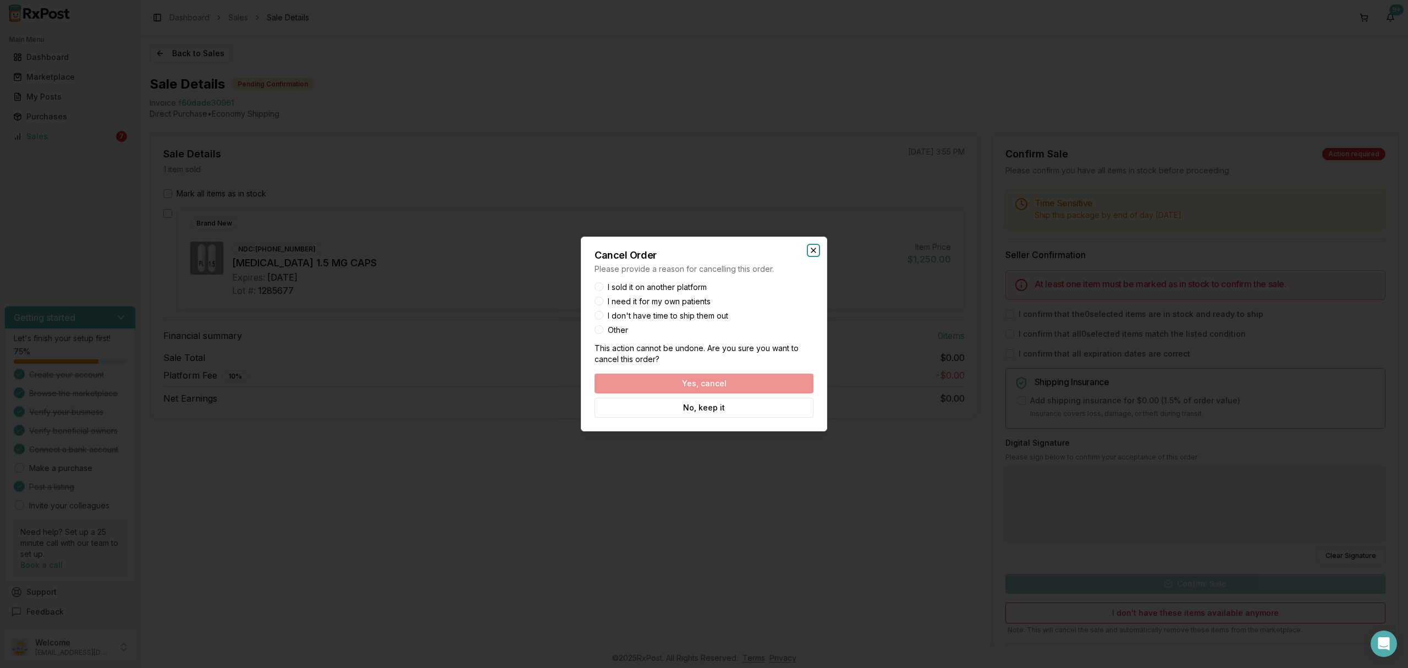
click at [813, 252] on icon "button" at bounding box center [813, 250] width 9 height 9
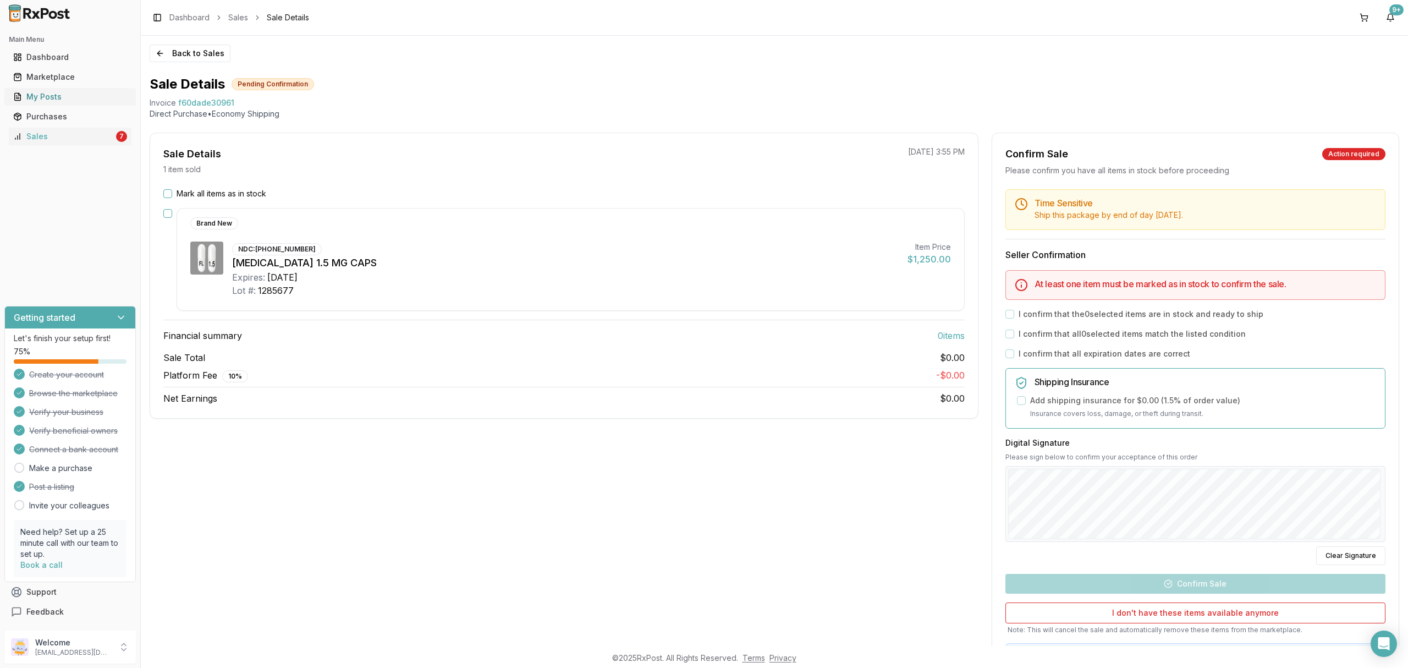
click at [73, 95] on div "My Posts" at bounding box center [70, 96] width 114 height 11
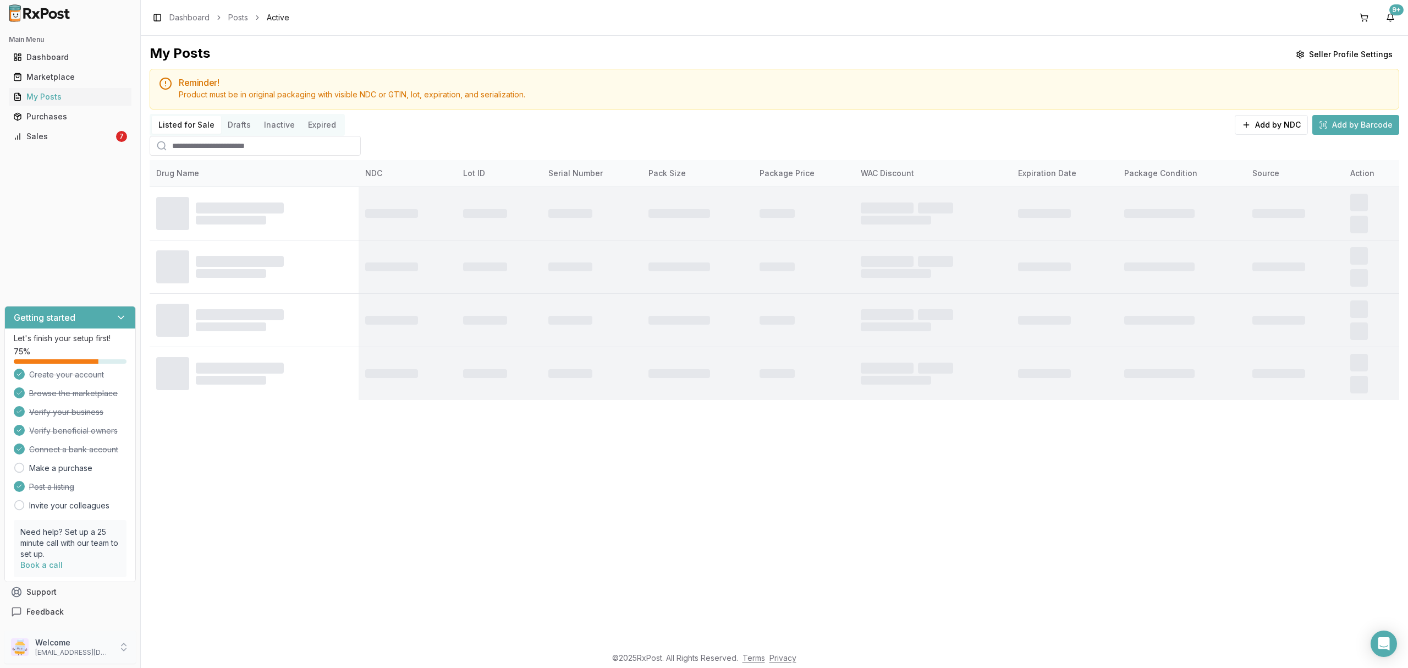
click at [70, 645] on p "Welcome" at bounding box center [73, 642] width 76 height 11
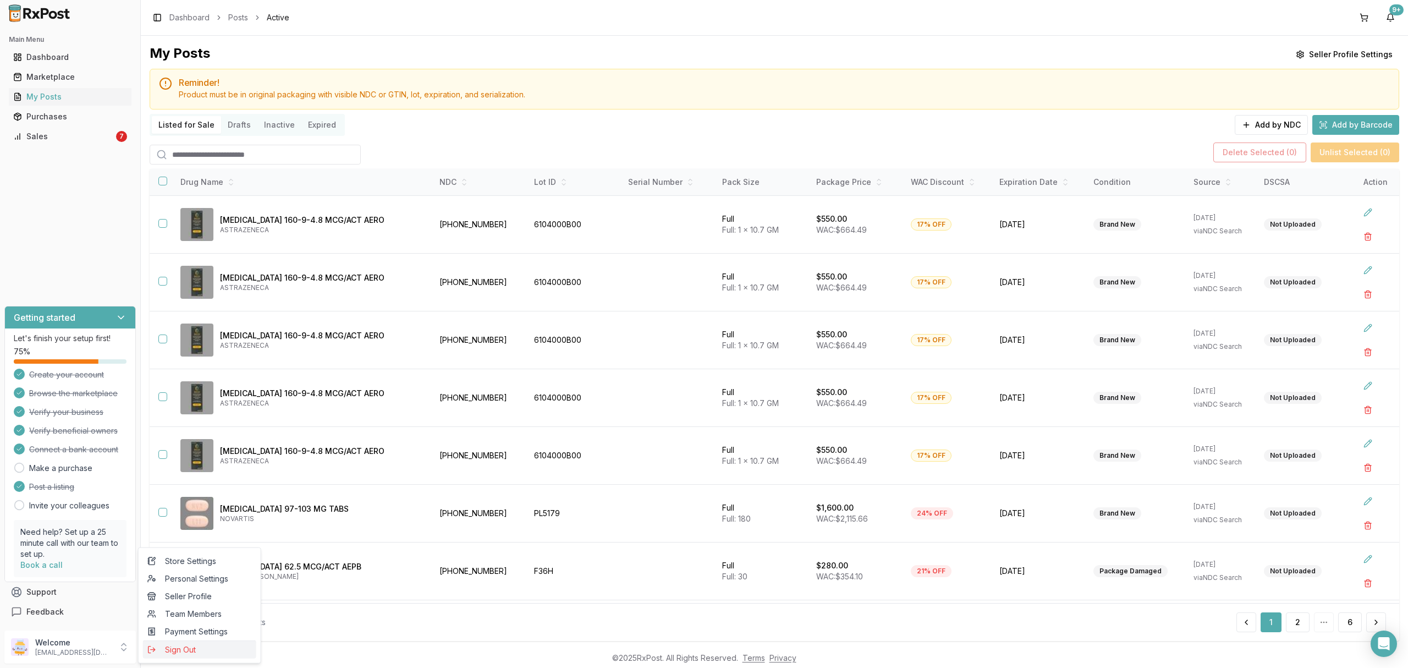
click at [166, 653] on span "Sign Out" at bounding box center [199, 649] width 104 height 11
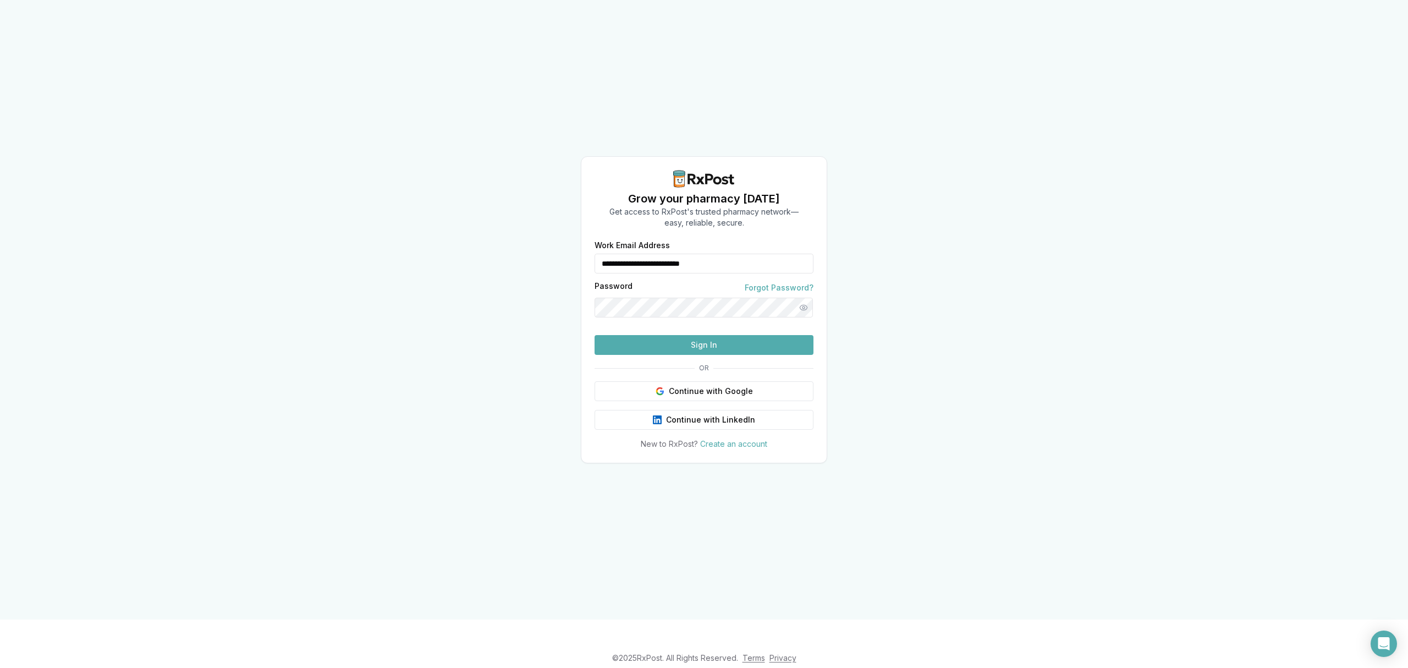
click at [1028, 210] on div "**********" at bounding box center [704, 309] width 1408 height 619
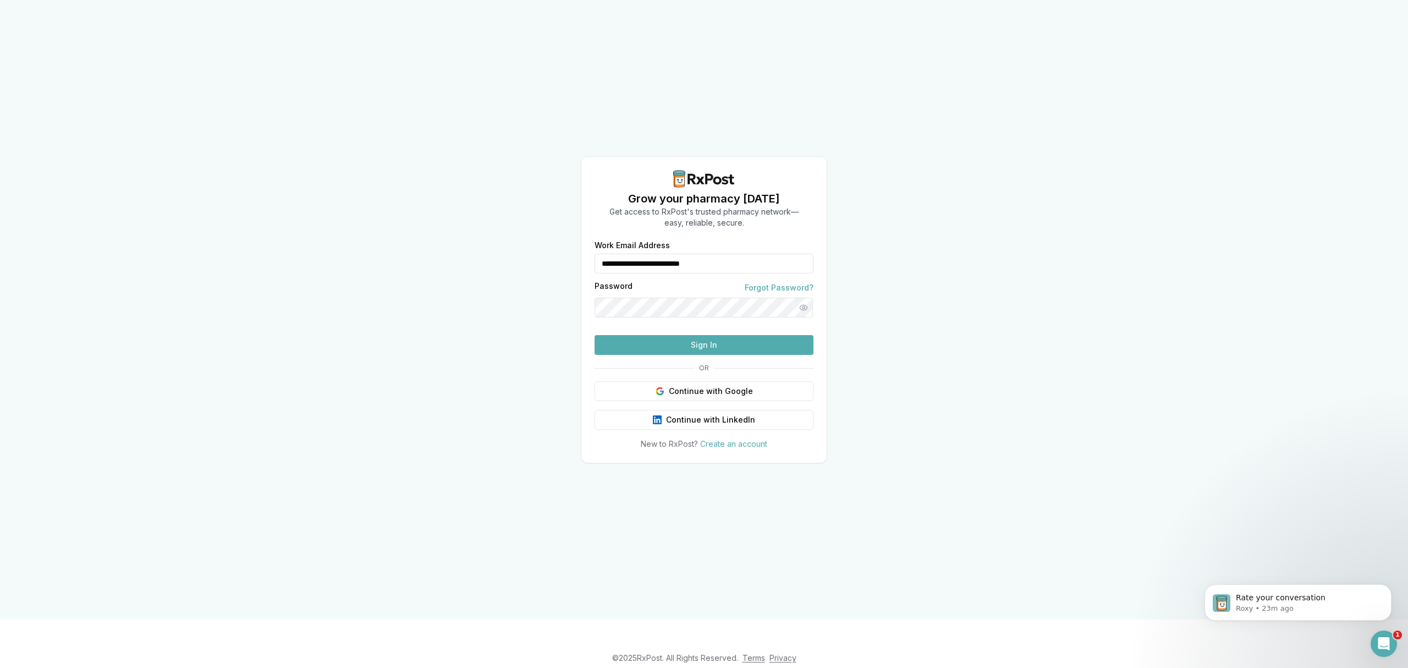
drag, startPoint x: 746, startPoint y: 244, endPoint x: 502, endPoint y: 238, distance: 244.3
click at [502, 238] on div "**********" at bounding box center [704, 309] width 1408 height 619
type input "**********"
click at [708, 355] on button "Sign In" at bounding box center [704, 345] width 219 height 20
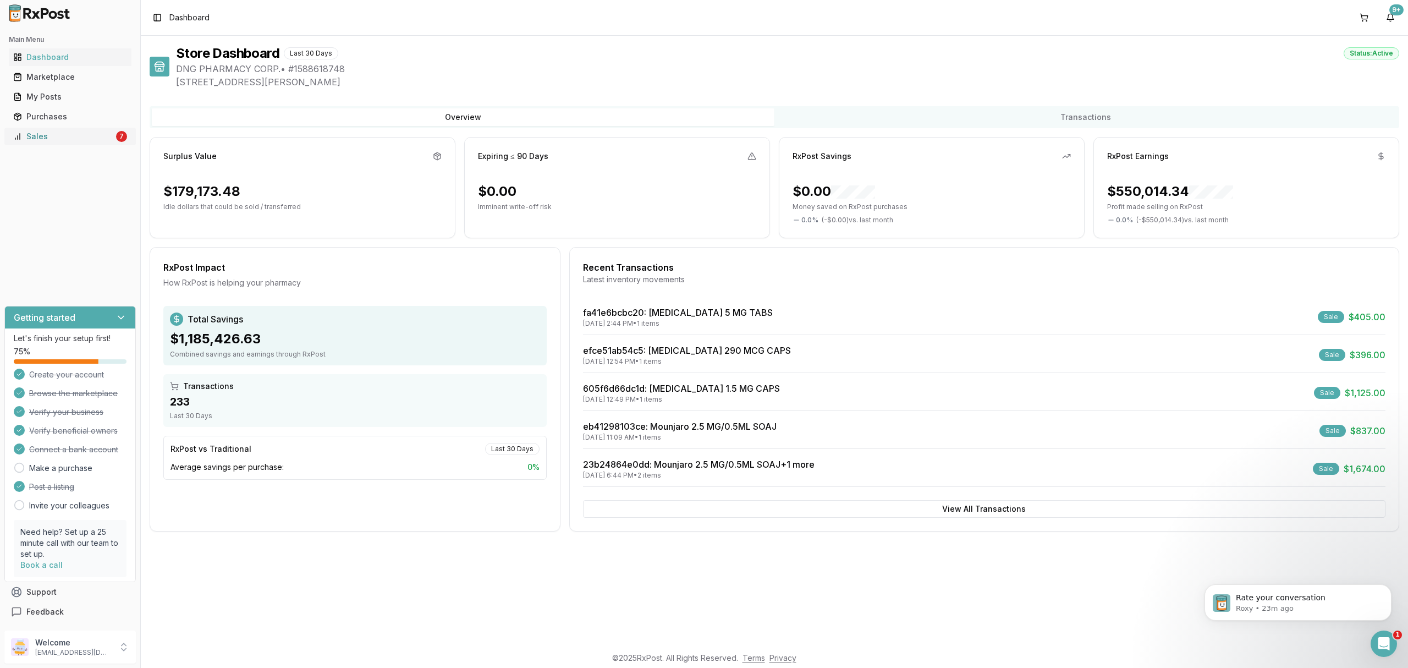
click at [81, 135] on div "Sales" at bounding box center [63, 136] width 101 height 11
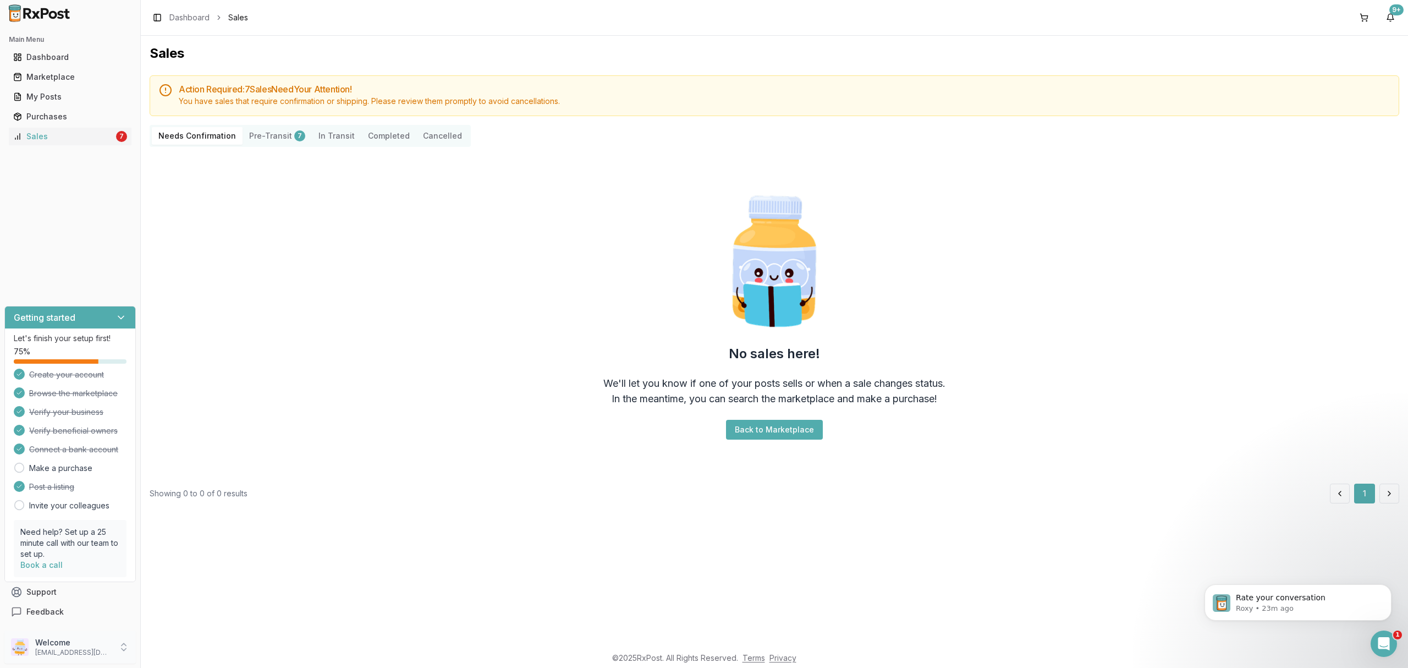
click at [70, 651] on p "[EMAIL_ADDRESS][DOMAIN_NAME]" at bounding box center [73, 652] width 76 height 9
click at [159, 653] on span "Sign Out" at bounding box center [199, 649] width 104 height 11
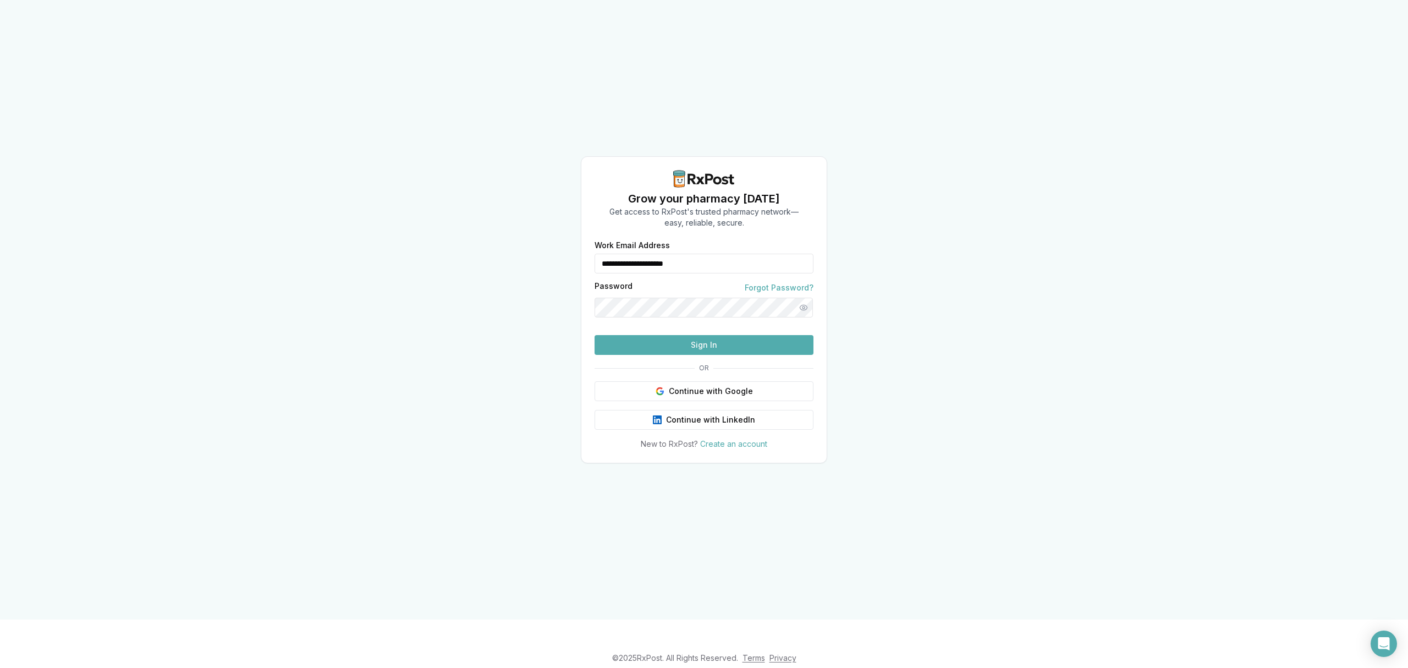
drag, startPoint x: 711, startPoint y: 246, endPoint x: 547, endPoint y: 247, distance: 164.4
click at [547, 247] on div "**********" at bounding box center [704, 309] width 1408 height 619
type input "**********"
click at [706, 355] on button "Sign In" at bounding box center [704, 345] width 219 height 20
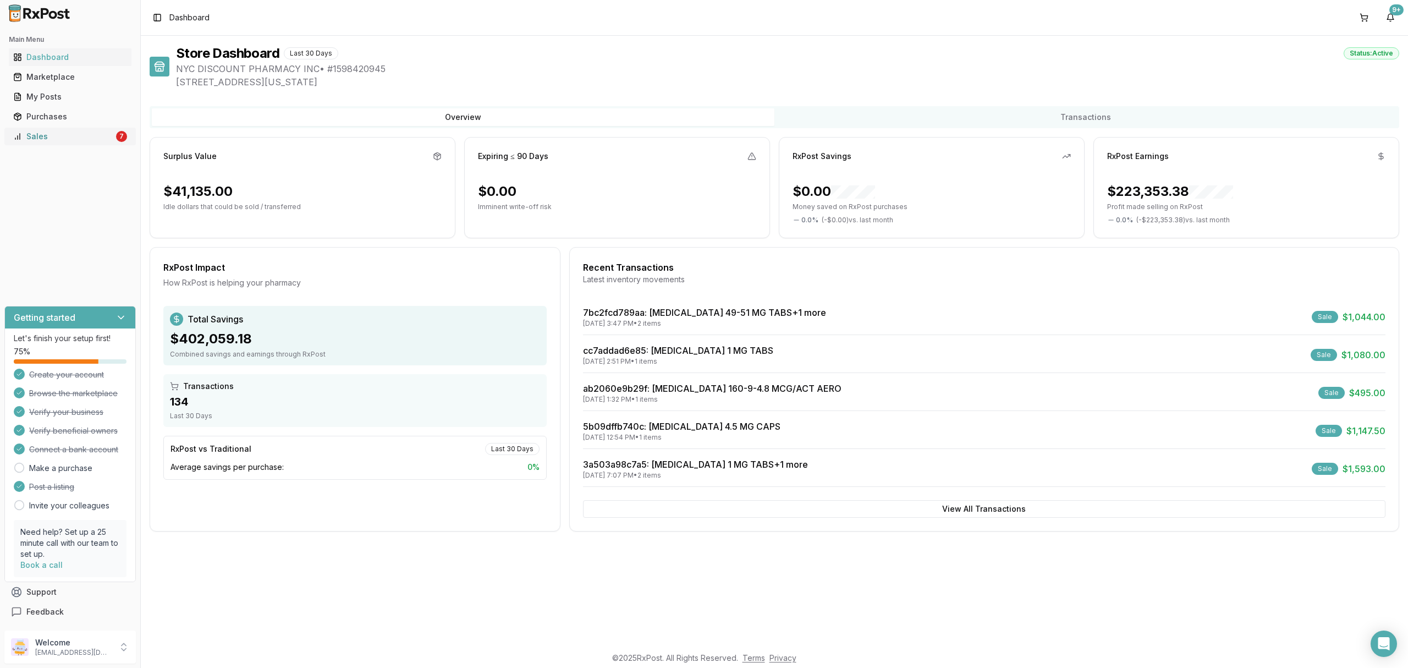
click at [99, 139] on div "Sales" at bounding box center [63, 136] width 101 height 11
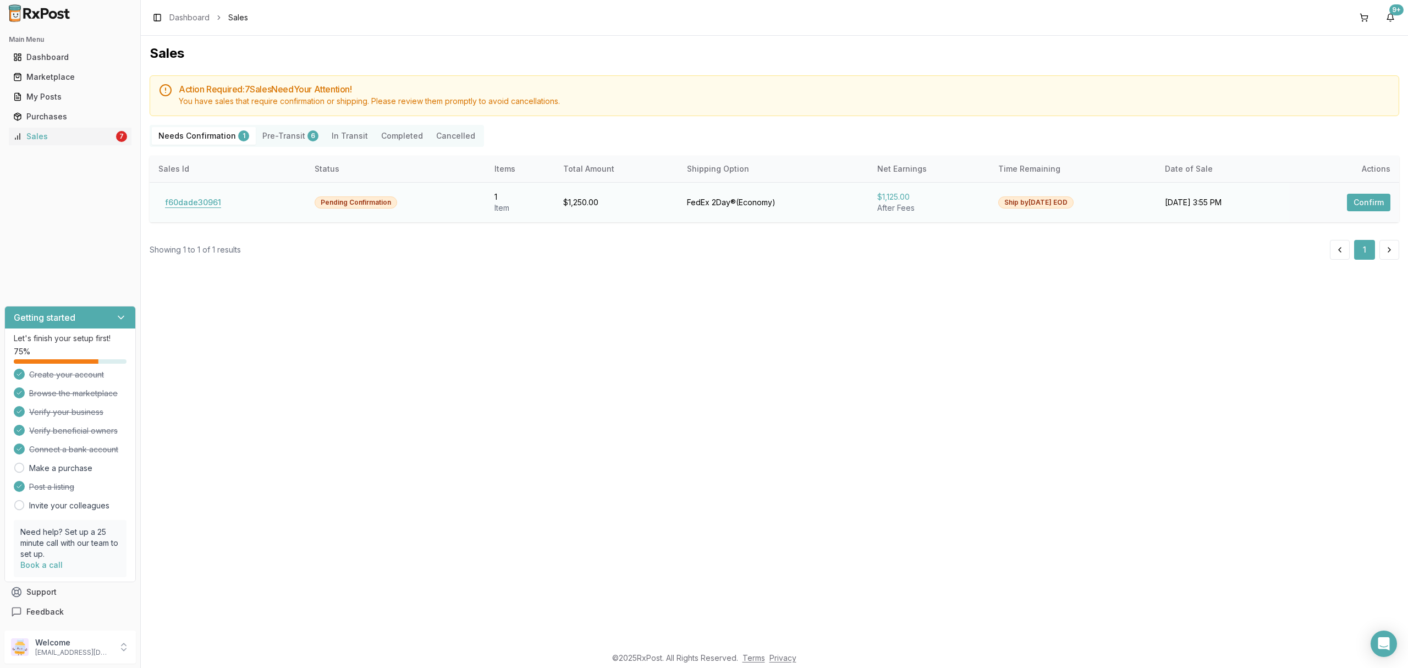
click at [181, 201] on button "f60dade30961" at bounding box center [192, 203] width 69 height 18
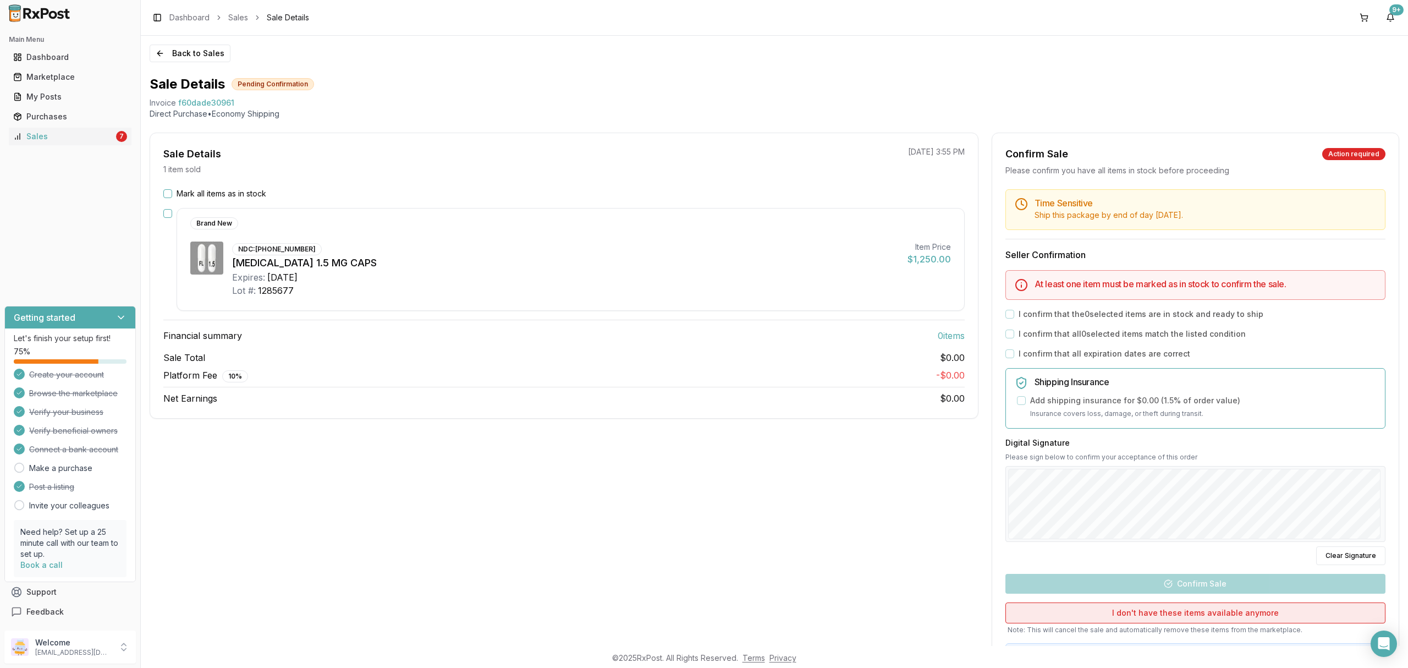
click at [1158, 610] on button "I don't have these items available anymore" at bounding box center [1195, 612] width 380 height 21
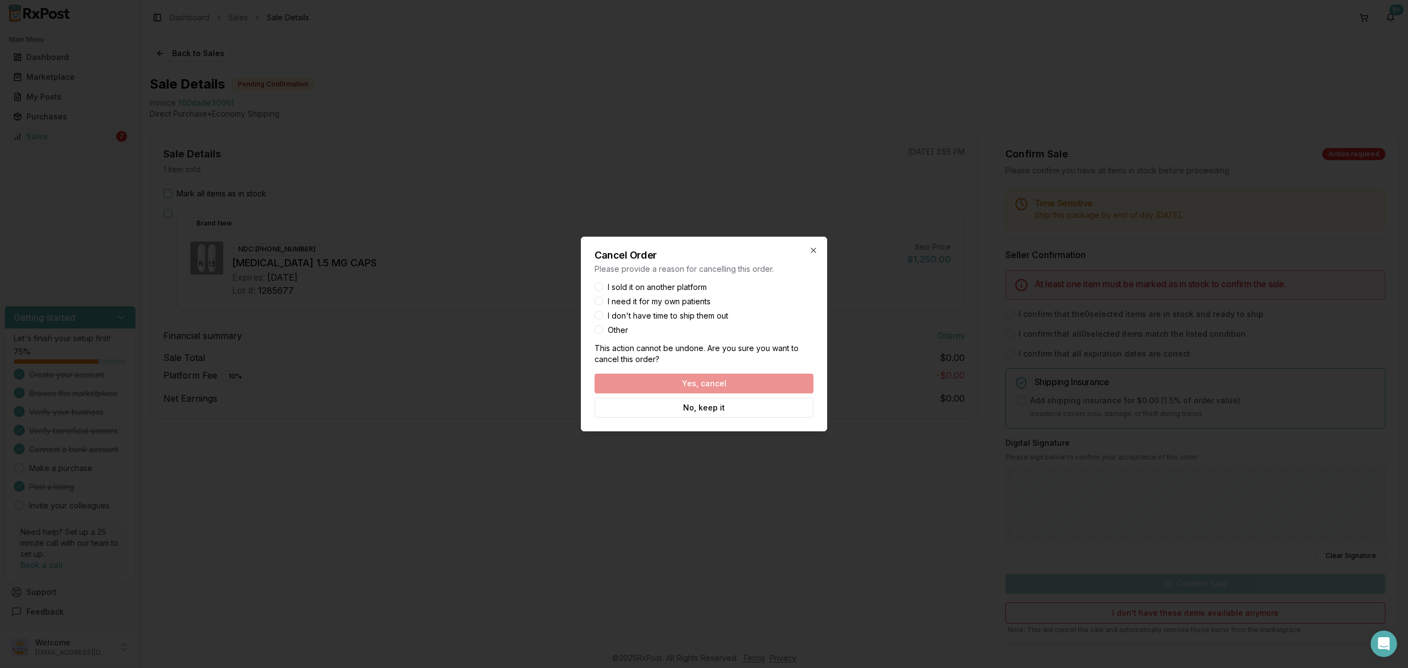
click at [652, 286] on label "I sold it on another platform" at bounding box center [657, 287] width 99 height 8
click at [603, 286] on button "I sold it on another platform" at bounding box center [599, 286] width 9 height 9
click at [663, 379] on button "Yes, cancel" at bounding box center [704, 383] width 219 height 20
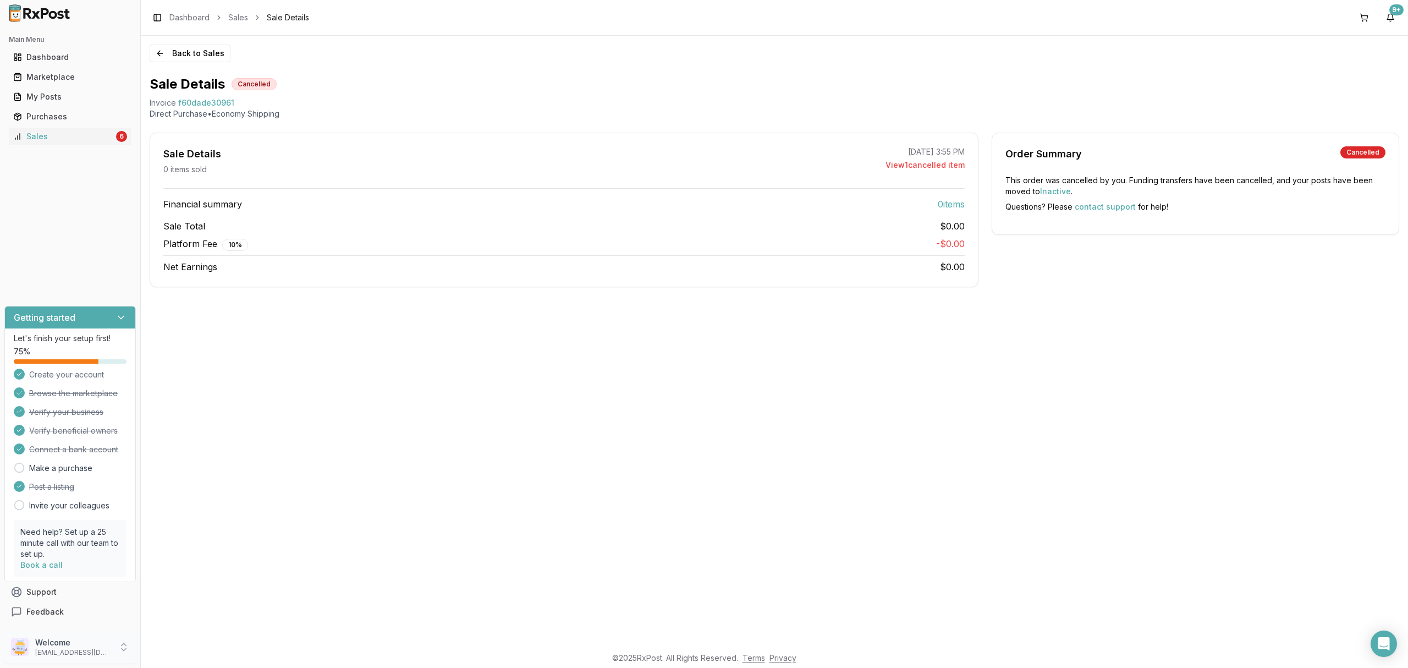
click at [55, 649] on p "nycdiscountpharma2@gmail.com" at bounding box center [73, 652] width 76 height 9
click at [170, 651] on span "Sign Out" at bounding box center [199, 649] width 104 height 11
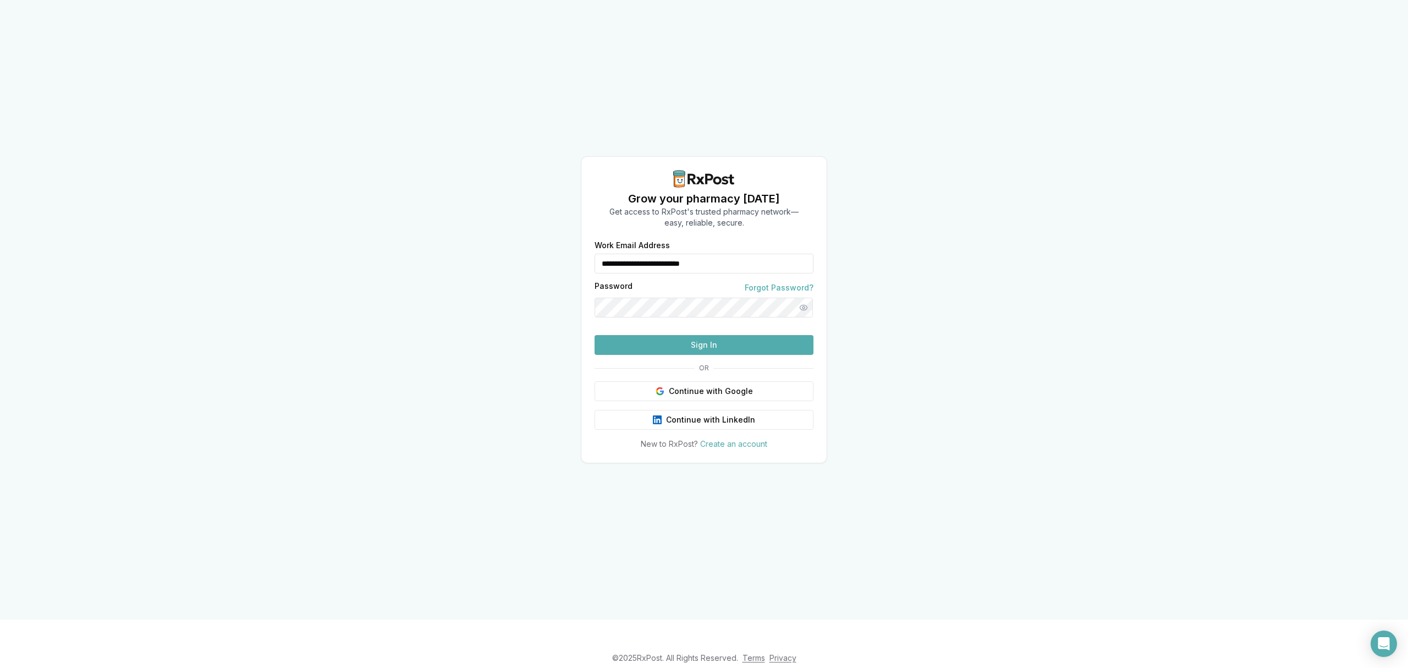
drag, startPoint x: 742, startPoint y: 242, endPoint x: 543, endPoint y: 256, distance: 199.0
click at [543, 256] on div "**********" at bounding box center [704, 309] width 1408 height 619
type input "**********"
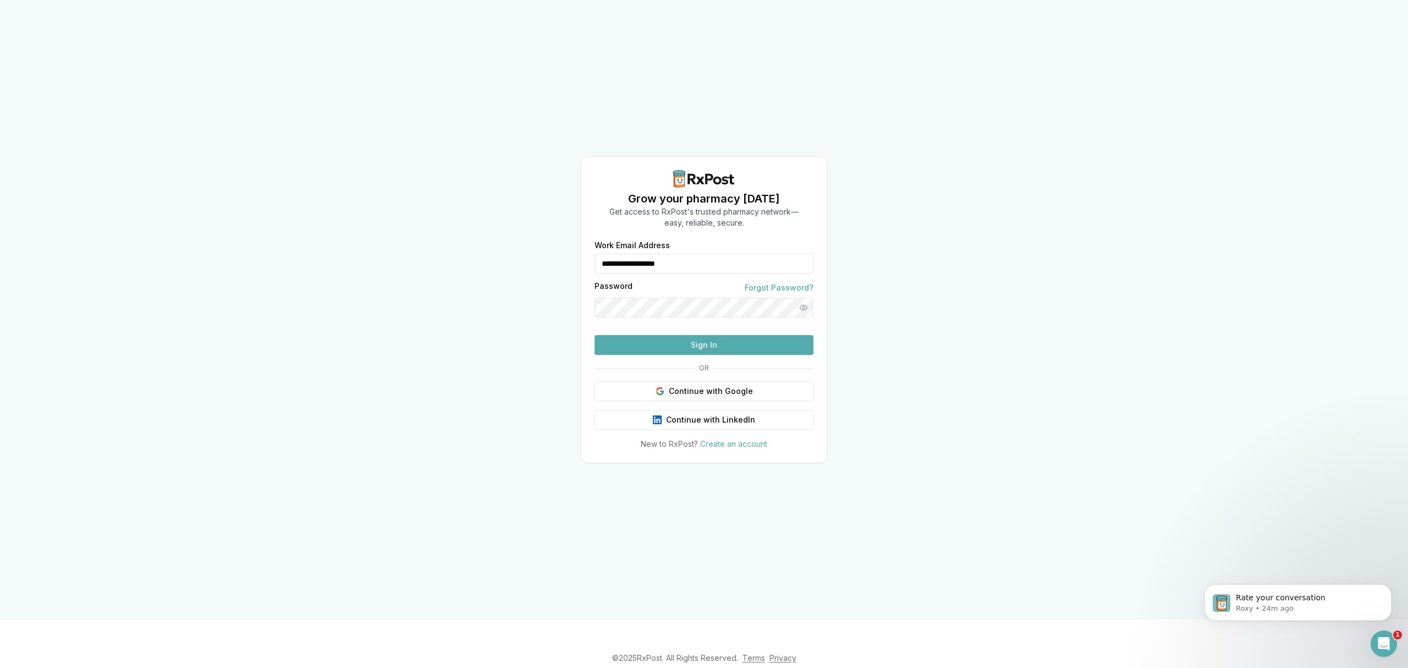
click at [683, 355] on button "Sign In" at bounding box center [704, 345] width 219 height 20
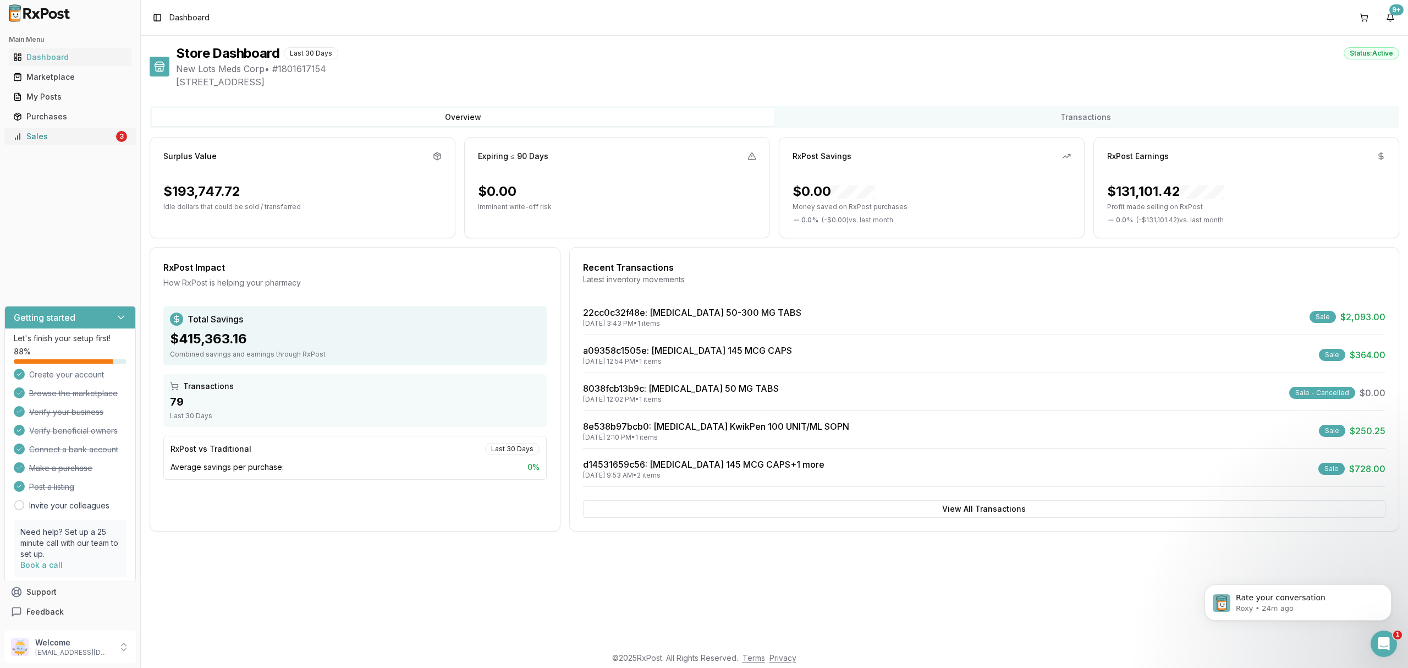
click at [68, 139] on div "Sales" at bounding box center [63, 136] width 101 height 11
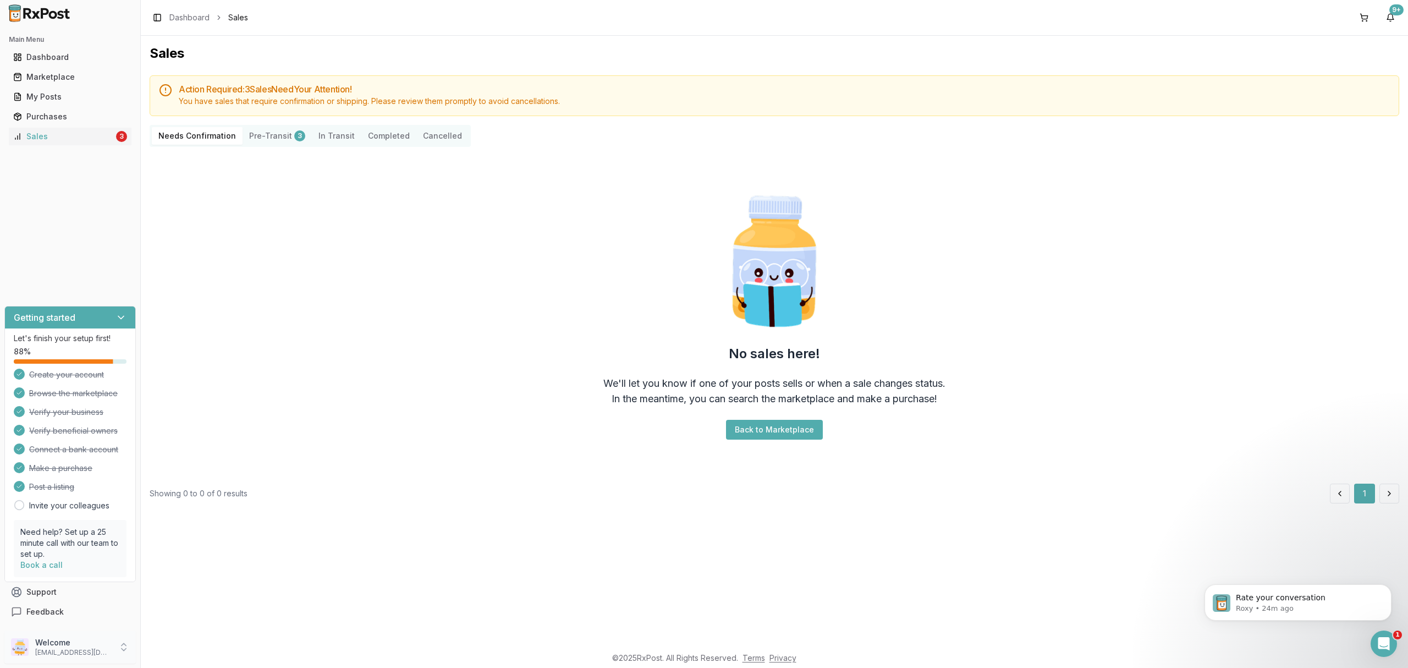
click at [40, 658] on div "Welcome [EMAIL_ADDRESS][DOMAIN_NAME]" at bounding box center [69, 646] width 131 height 33
click at [166, 652] on span "Sign Out" at bounding box center [199, 649] width 104 height 11
